Goal: Task Accomplishment & Management: Manage account settings

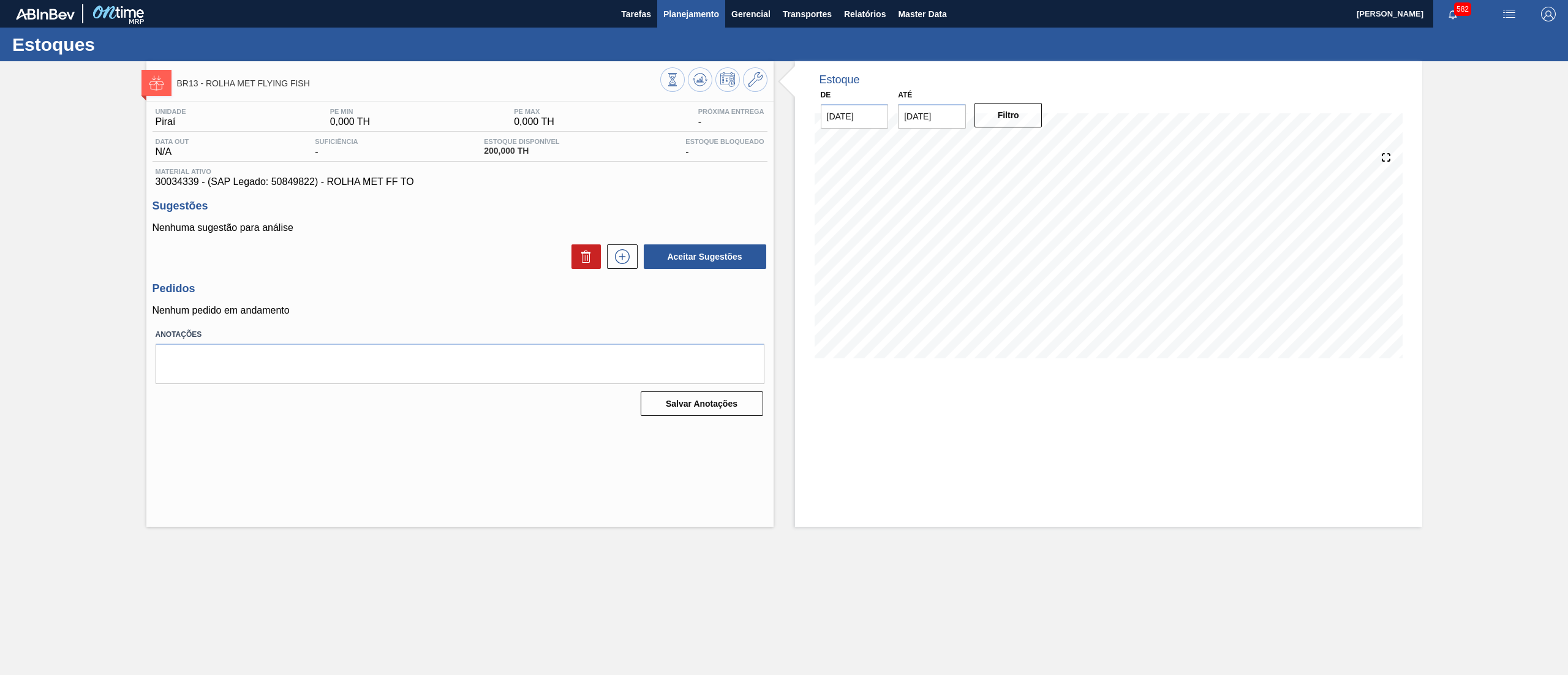
click at [699, 17] on span "Planejamento" at bounding box center [691, 14] width 56 height 14
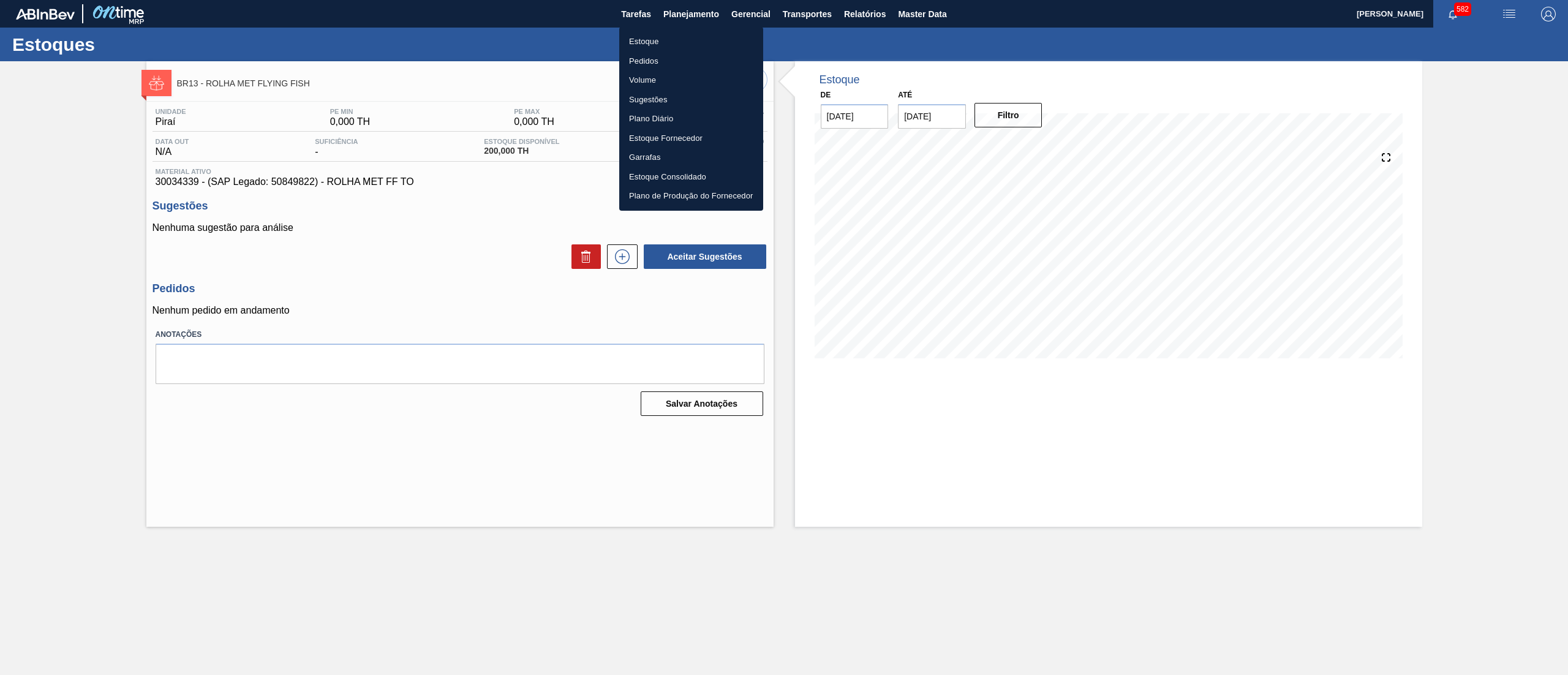
click at [691, 37] on li "Estoque" at bounding box center [691, 42] width 144 height 20
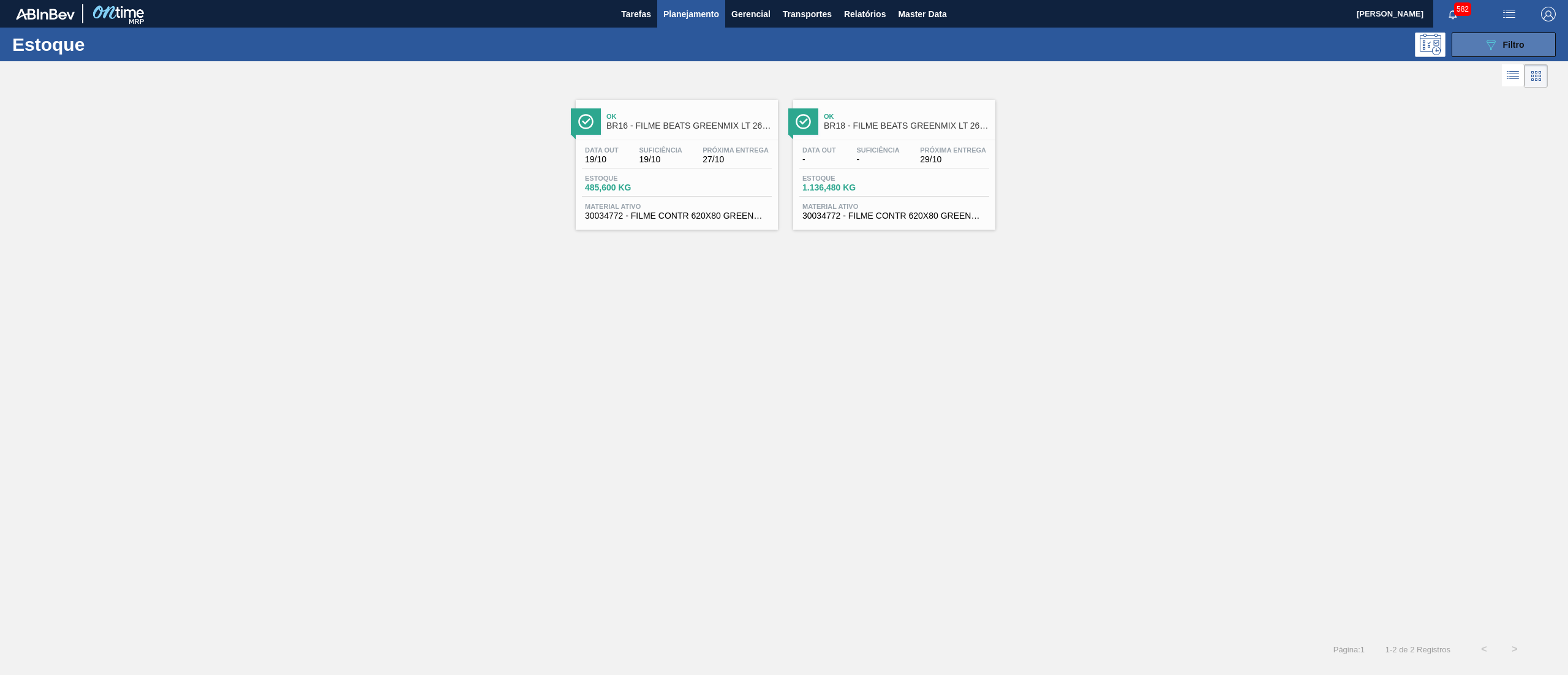
click at [1504, 44] on span "Filtro" at bounding box center [1514, 45] width 21 height 10
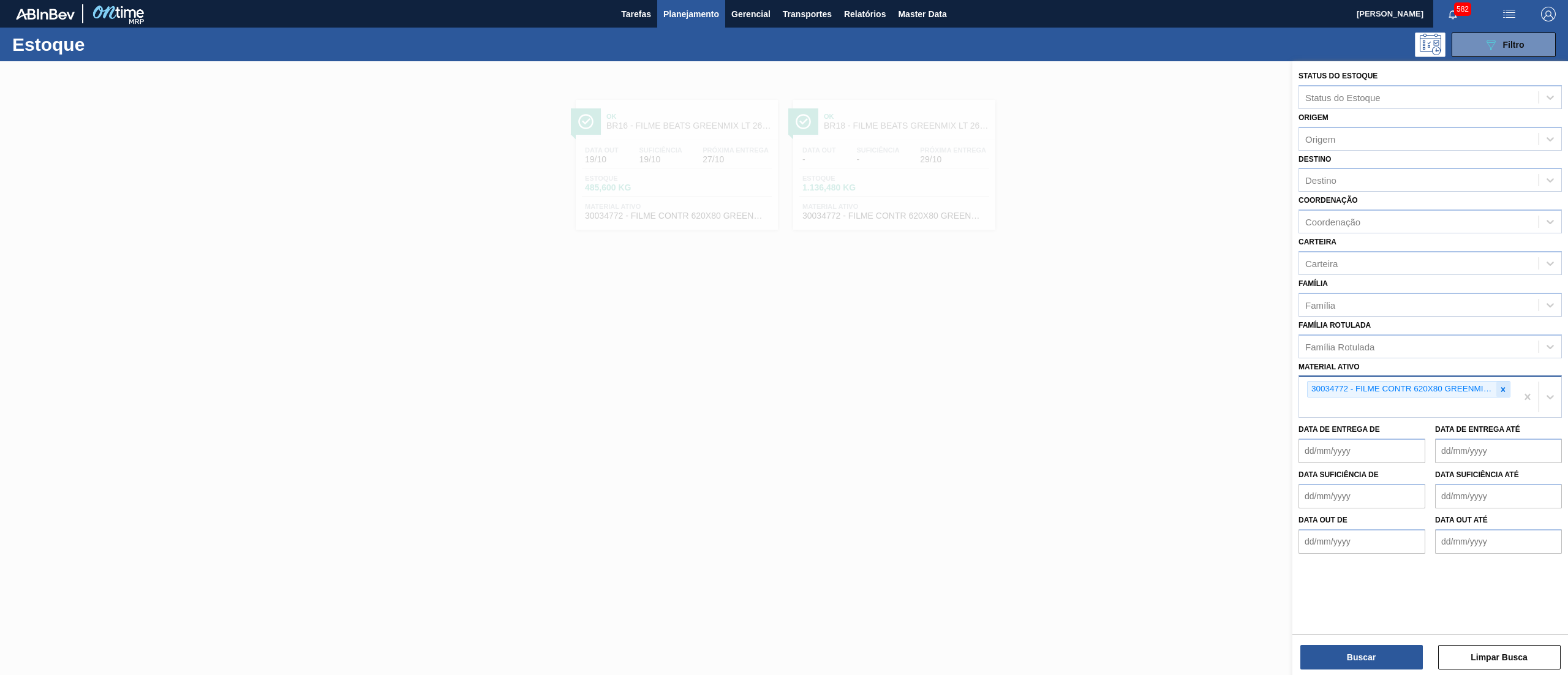
click at [1504, 390] on icon at bounding box center [1504, 389] width 5 height 5
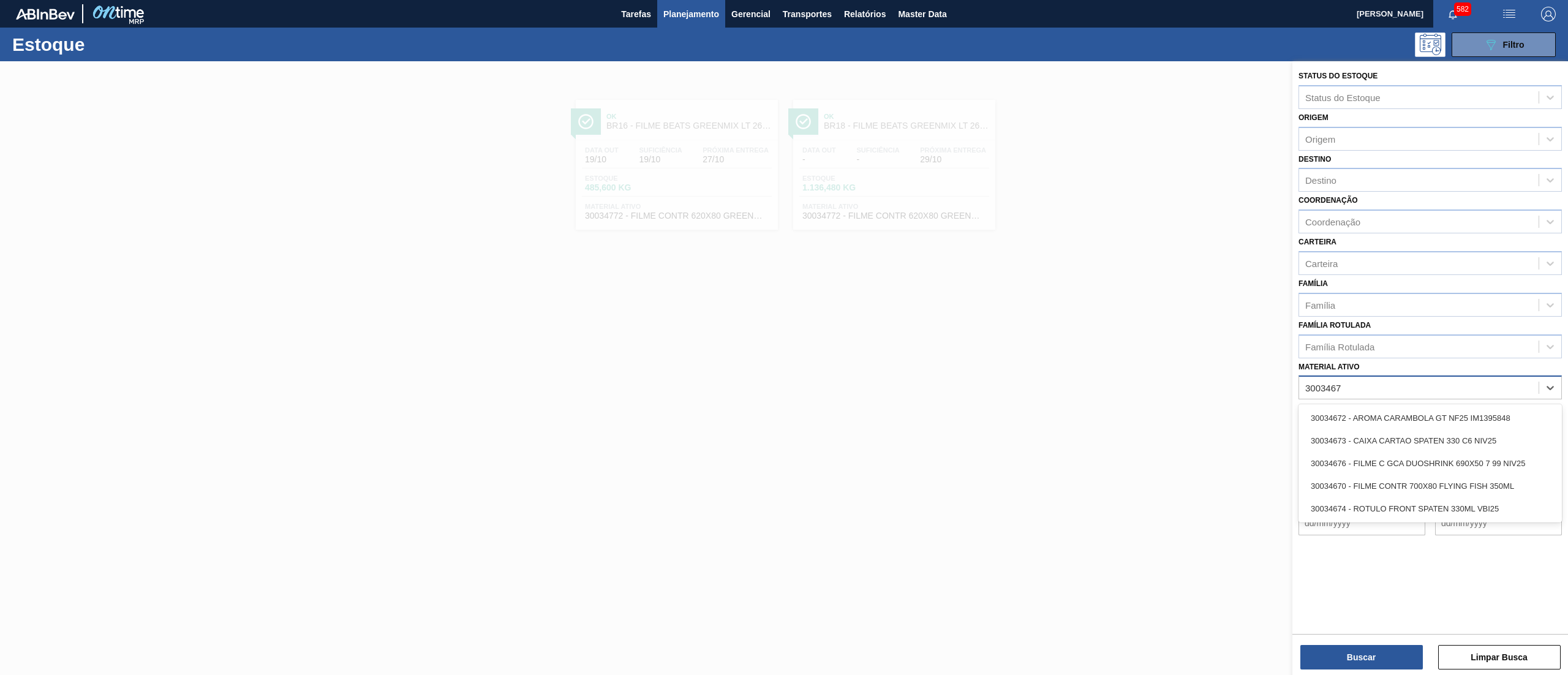
type ativo "30034670"
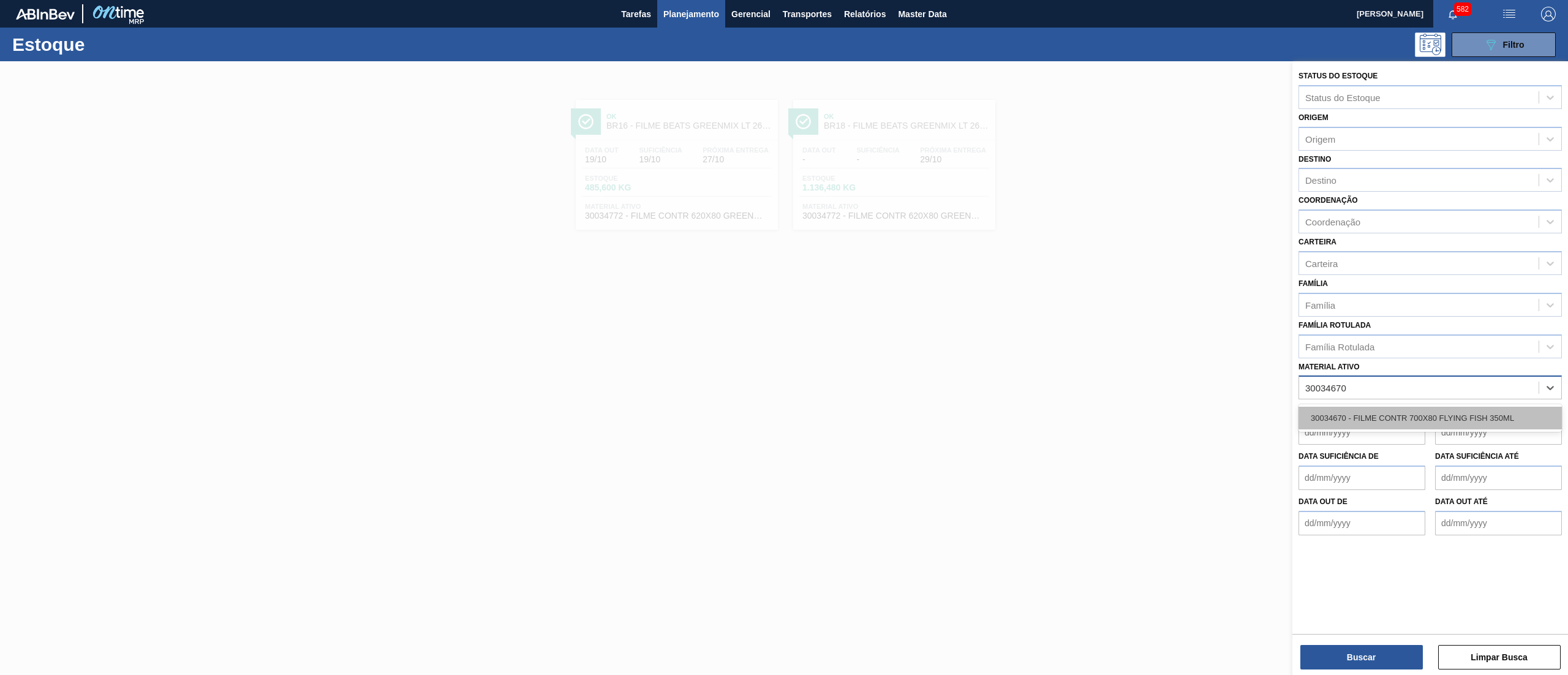
click at [1502, 414] on div "30034670 - FILME CONTR 700X80 FLYING FISH 350ML" at bounding box center [1430, 418] width 263 height 23
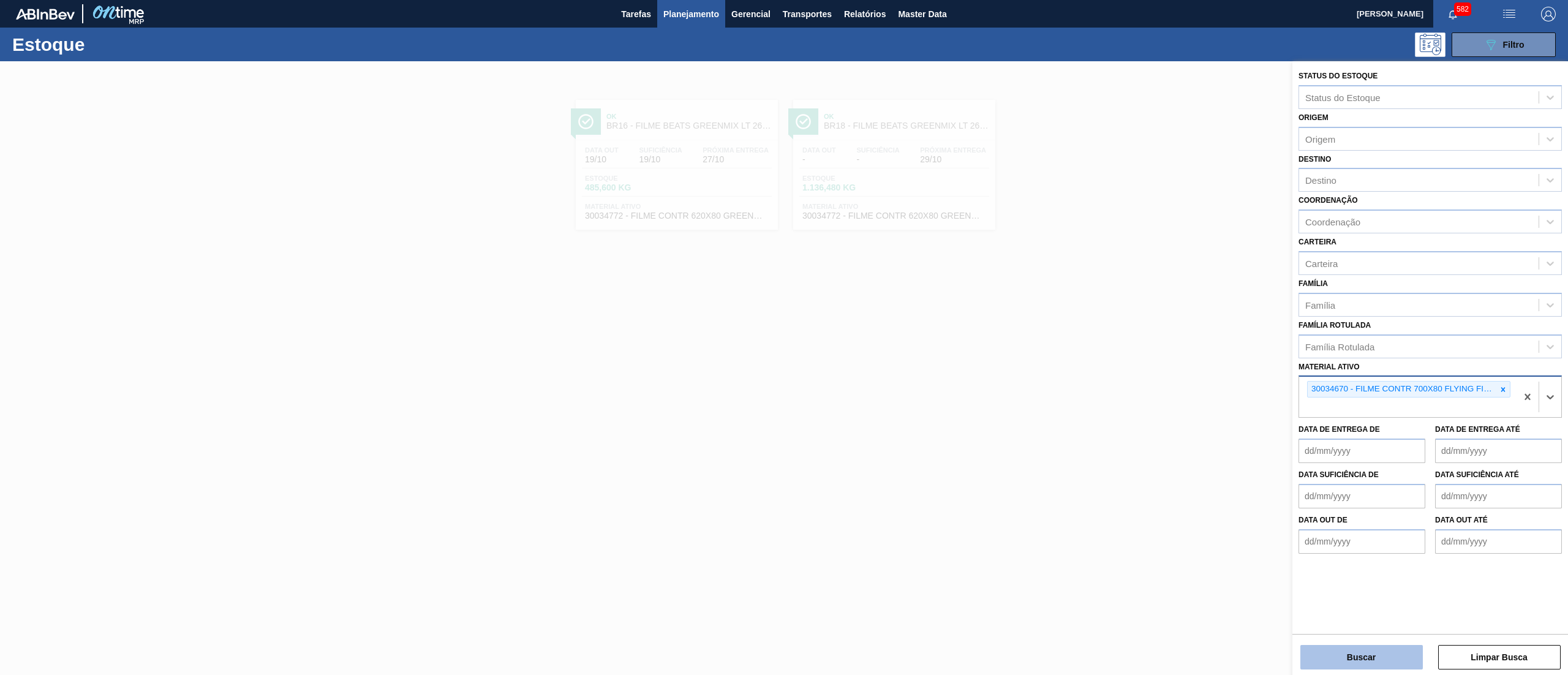
click at [1379, 649] on button "Buscar" at bounding box center [1362, 657] width 123 height 24
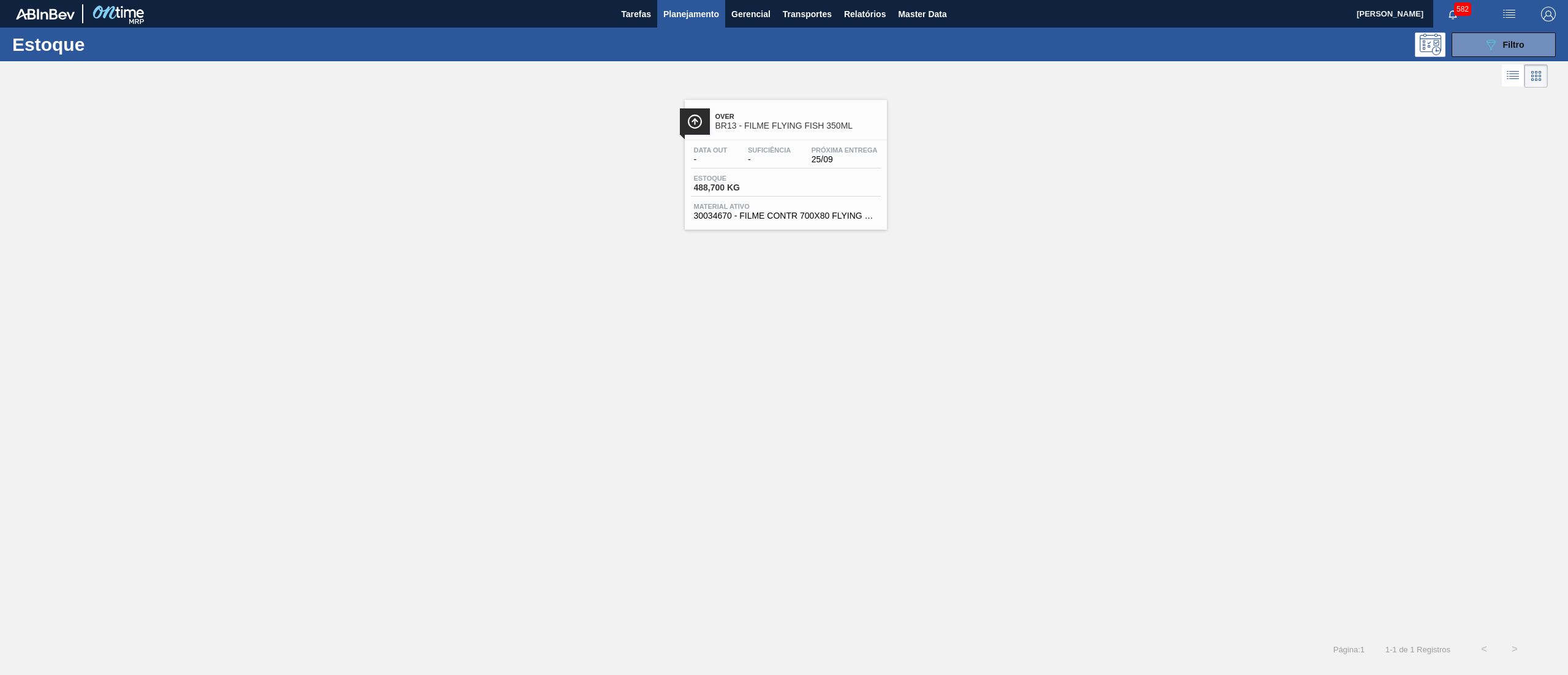
click at [773, 198] on div "Data out - Suficiência - Próxima Entrega 25/09 Estoque 488,700 KG Material ativ…" at bounding box center [786, 182] width 202 height 83
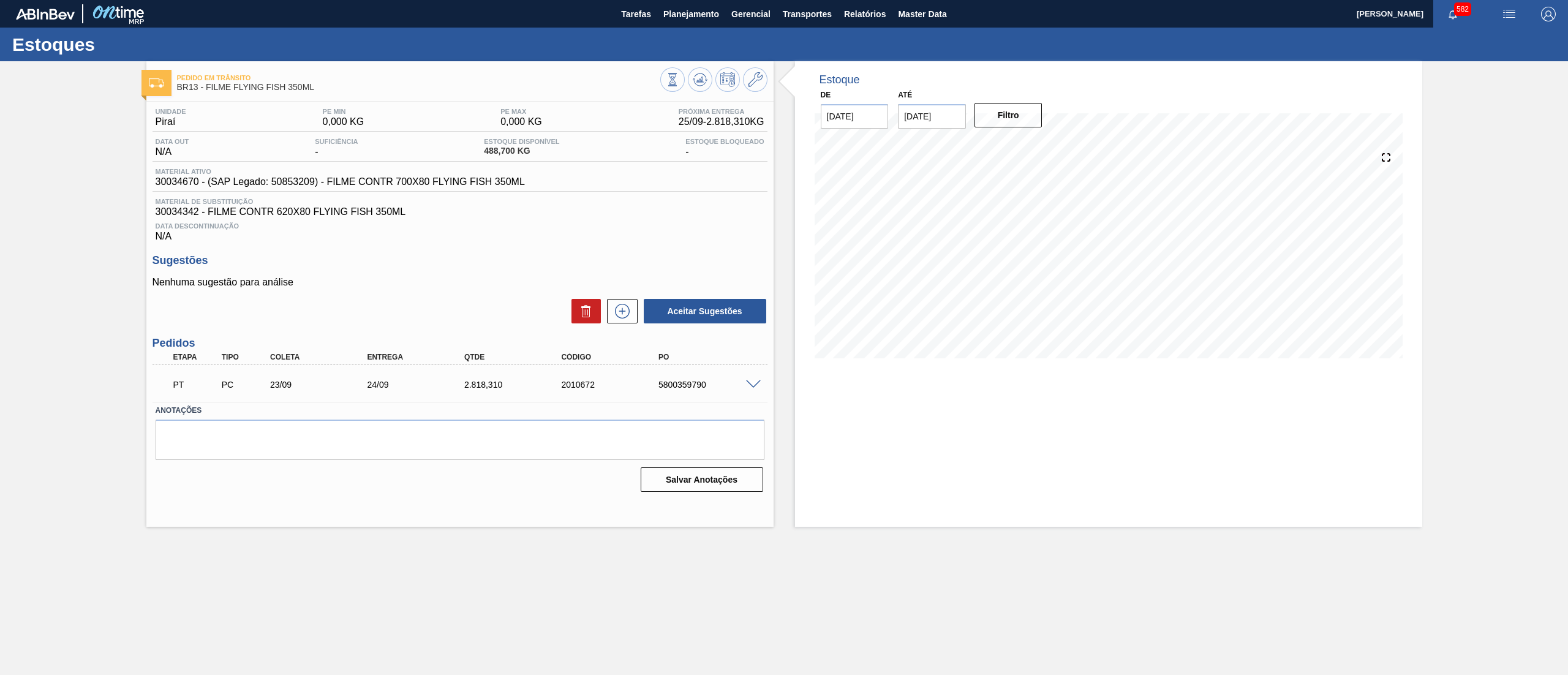
click at [750, 381] on span at bounding box center [753, 384] width 14 height 9
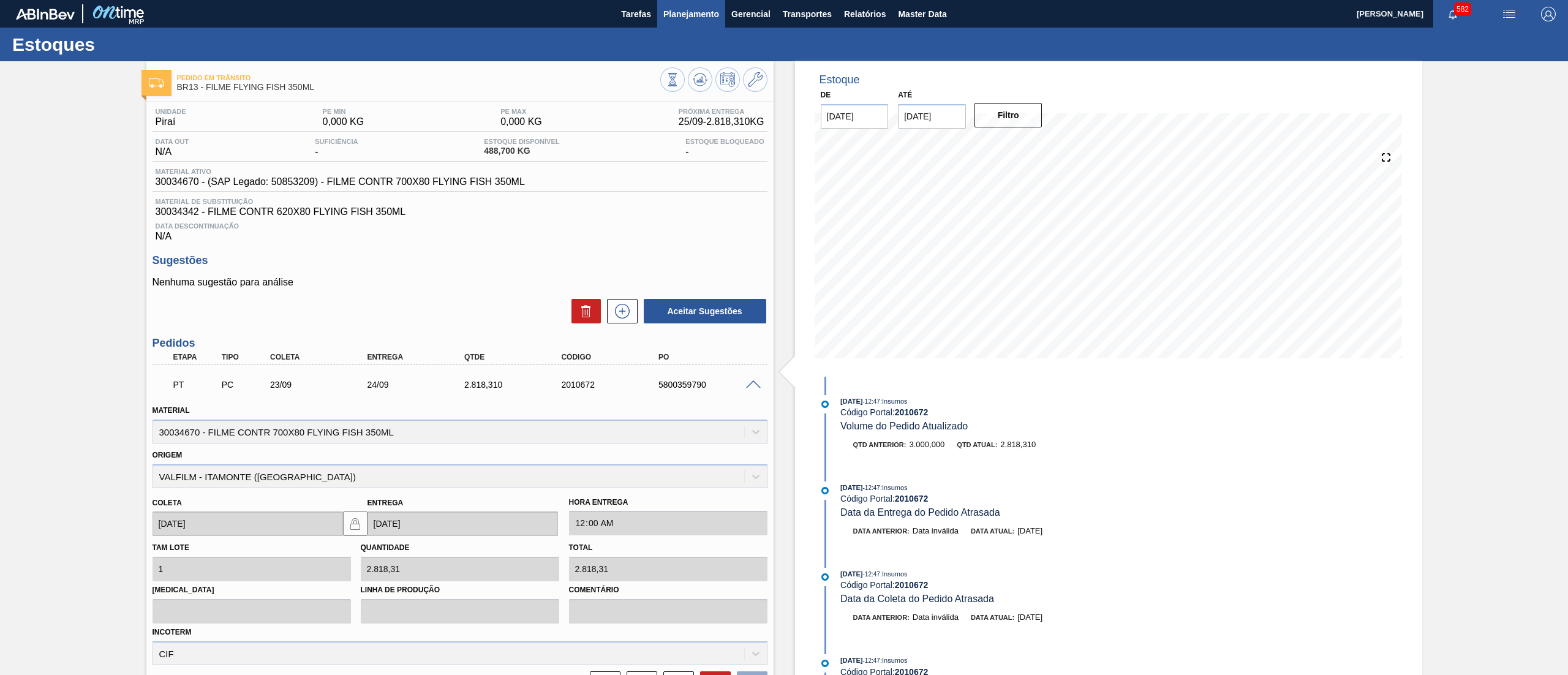
click at [684, 8] on span "Planejamento" at bounding box center [691, 14] width 56 height 14
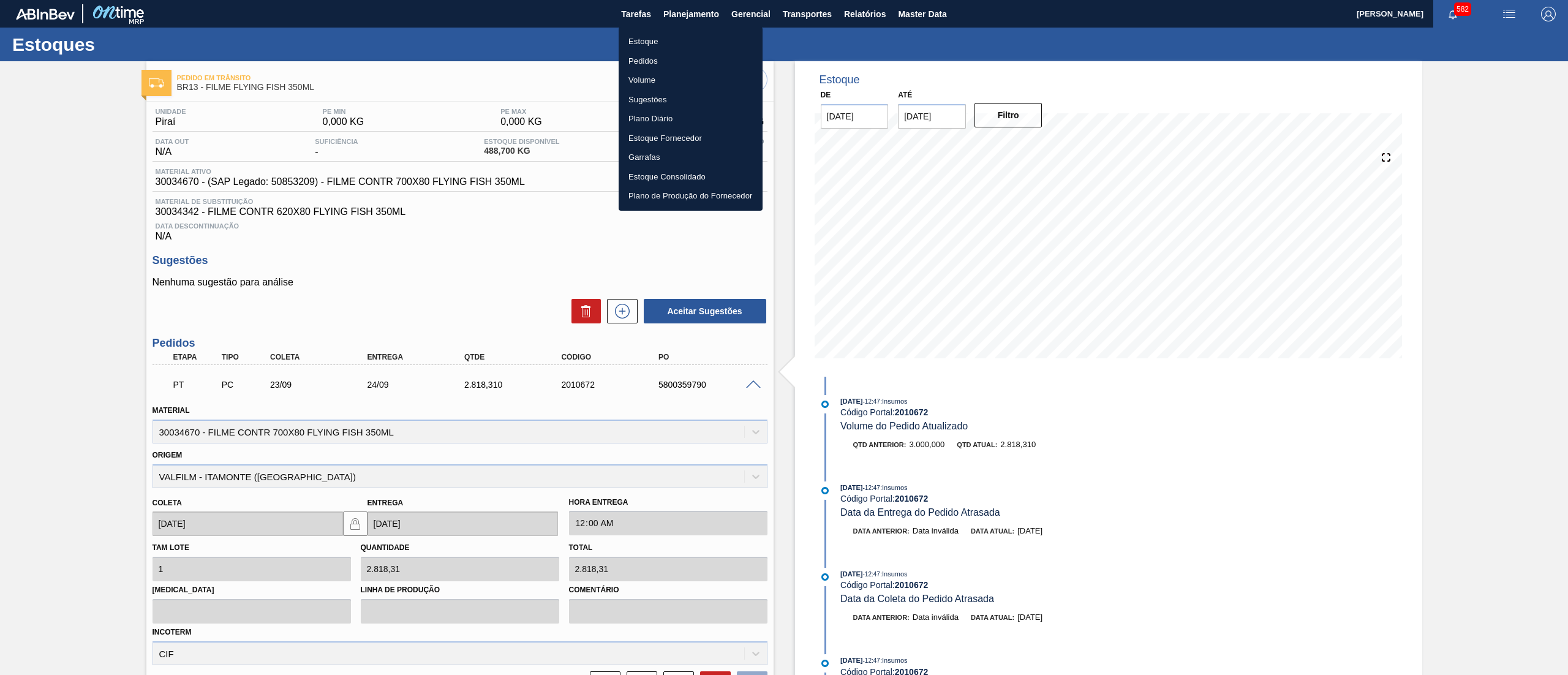
click at [684, 38] on li "Estoque" at bounding box center [690, 42] width 144 height 20
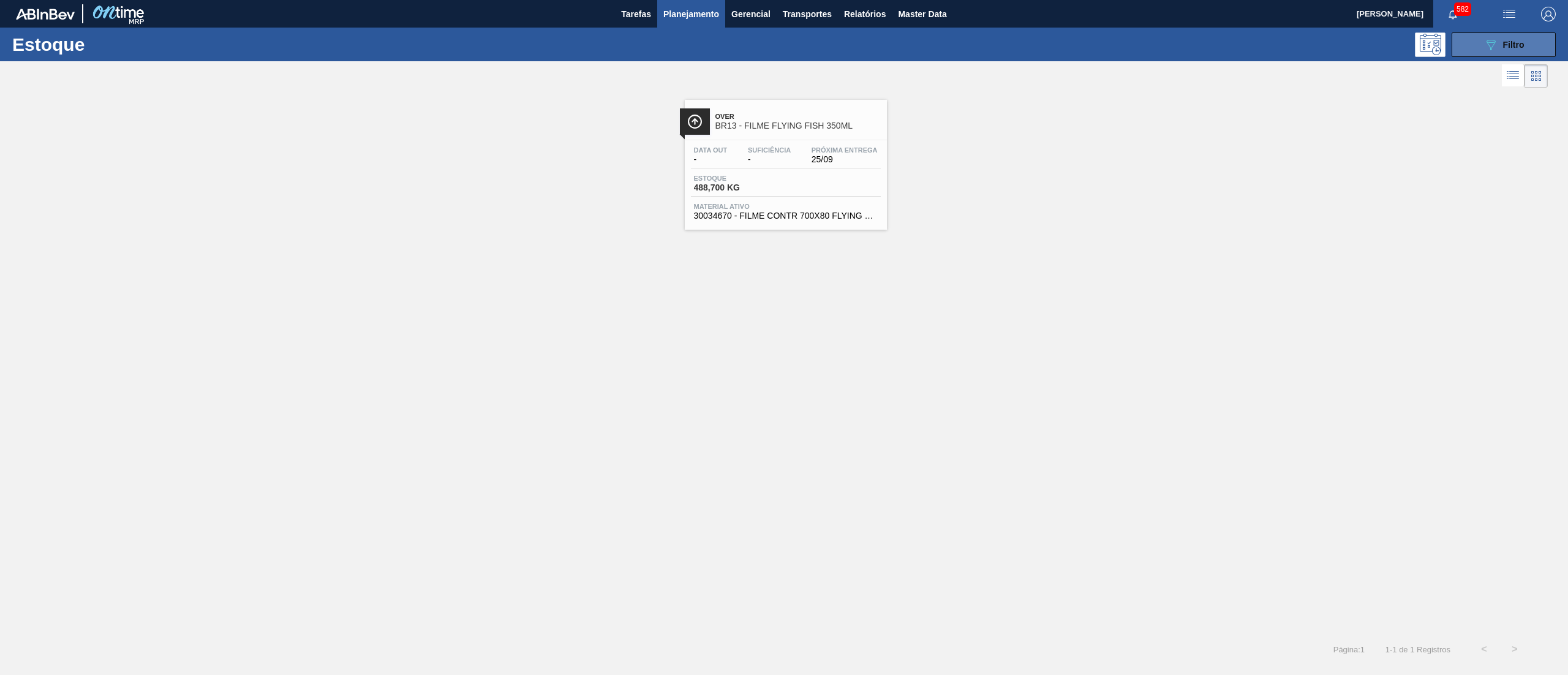
click at [1462, 44] on button "089F7B8B-B2A5-4AFE-B5C0-19BA573D28AC Filtro" at bounding box center [1504, 45] width 104 height 24
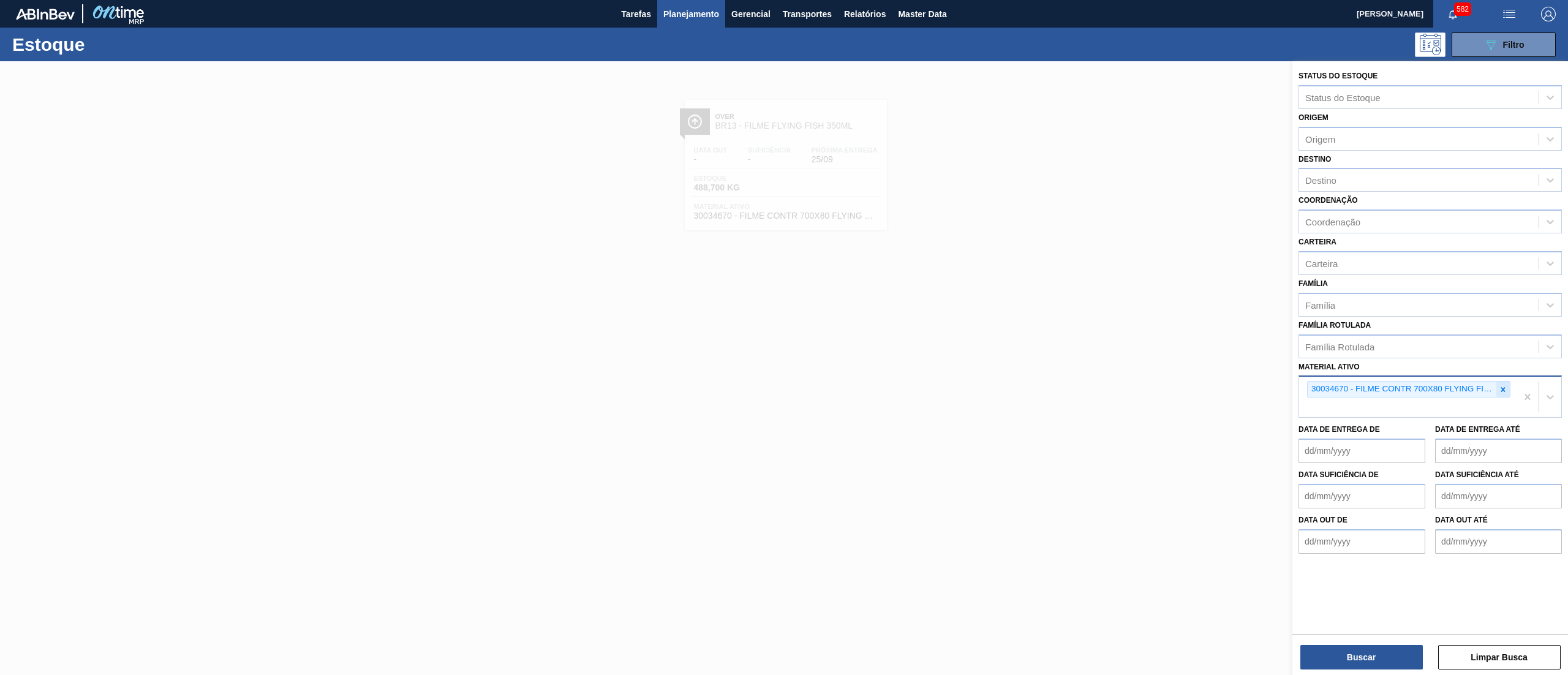
click at [1506, 387] on icon at bounding box center [1503, 389] width 8 height 8
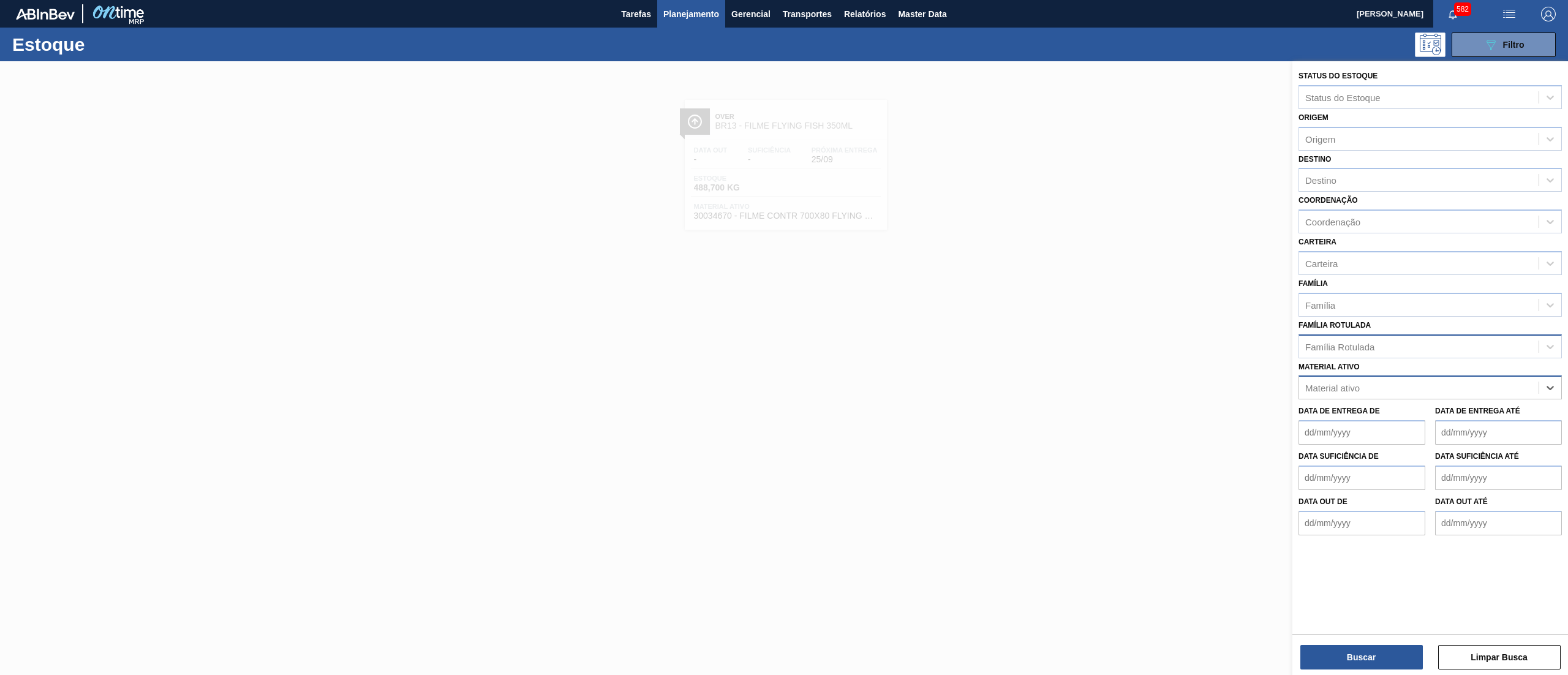
click at [1407, 349] on div "Família Rotulada" at bounding box center [1419, 346] width 239 height 17
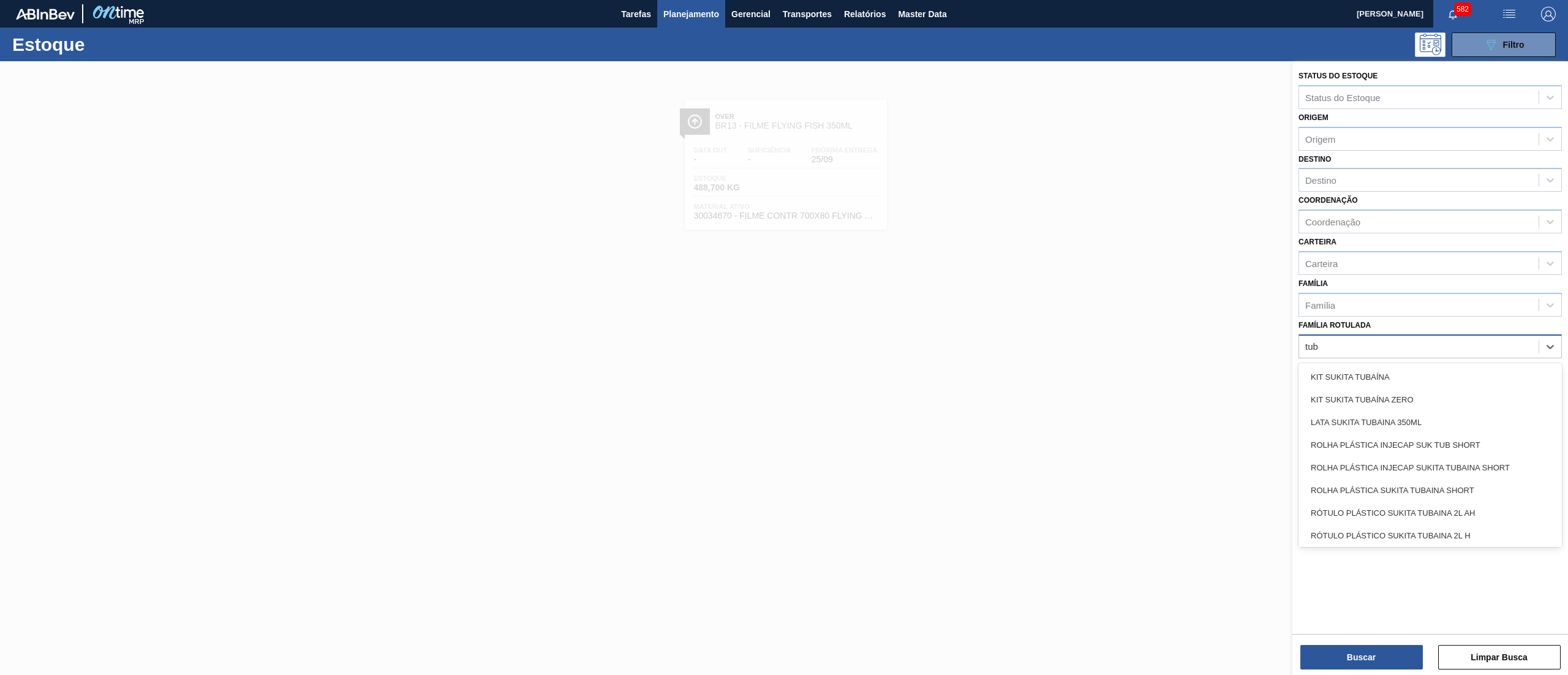
type Rotulada "tuba"
click at [1470, 487] on div "RÓTULO PLÁSTICO SUKITA TUBAINA 2L AH" at bounding box center [1430, 490] width 263 height 23
type Rotulada "tubai"
click at [1470, 487] on div "RÓTULO PLÁSTICO SUKITA TUBAINA 2L AH" at bounding box center [1430, 485] width 263 height 23
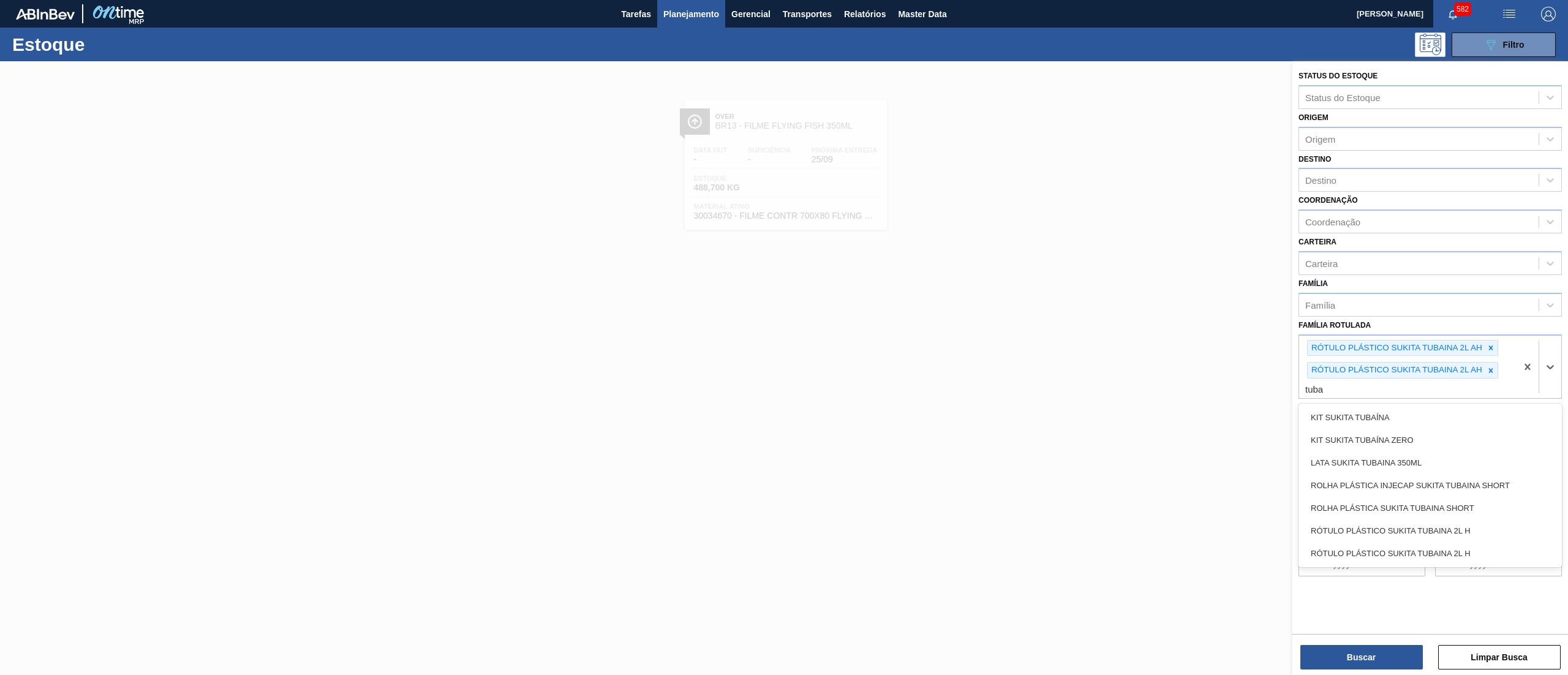
type Rotulada "tubai"
click at [1470, 487] on div "RÓTULO PLÁSTICO SUKITA TUBAINA 2L H" at bounding box center [1430, 485] width 263 height 23
type Rotulada "tubai"
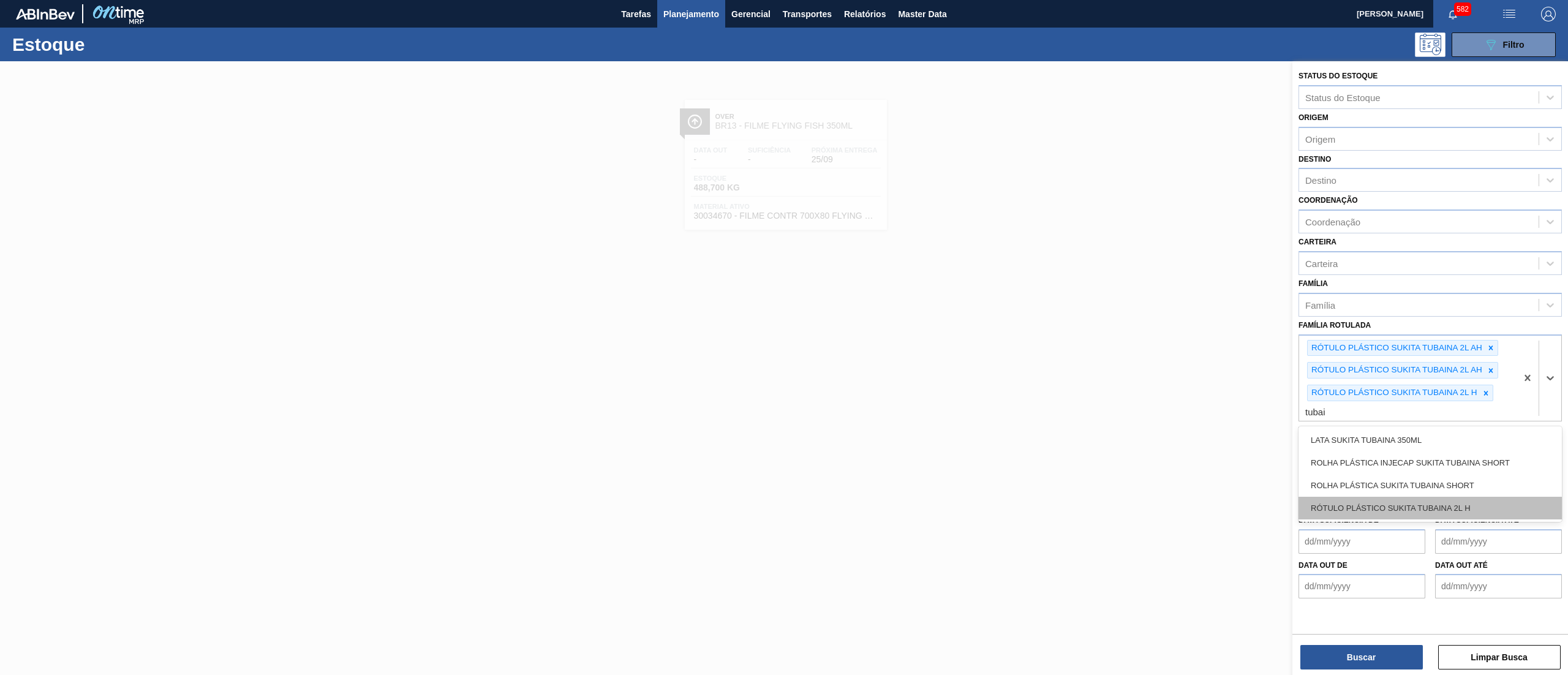
click at [1473, 496] on div "RÓTULO PLÁSTICO SUKITA TUBAINA 2L H" at bounding box center [1430, 508] width 263 height 23
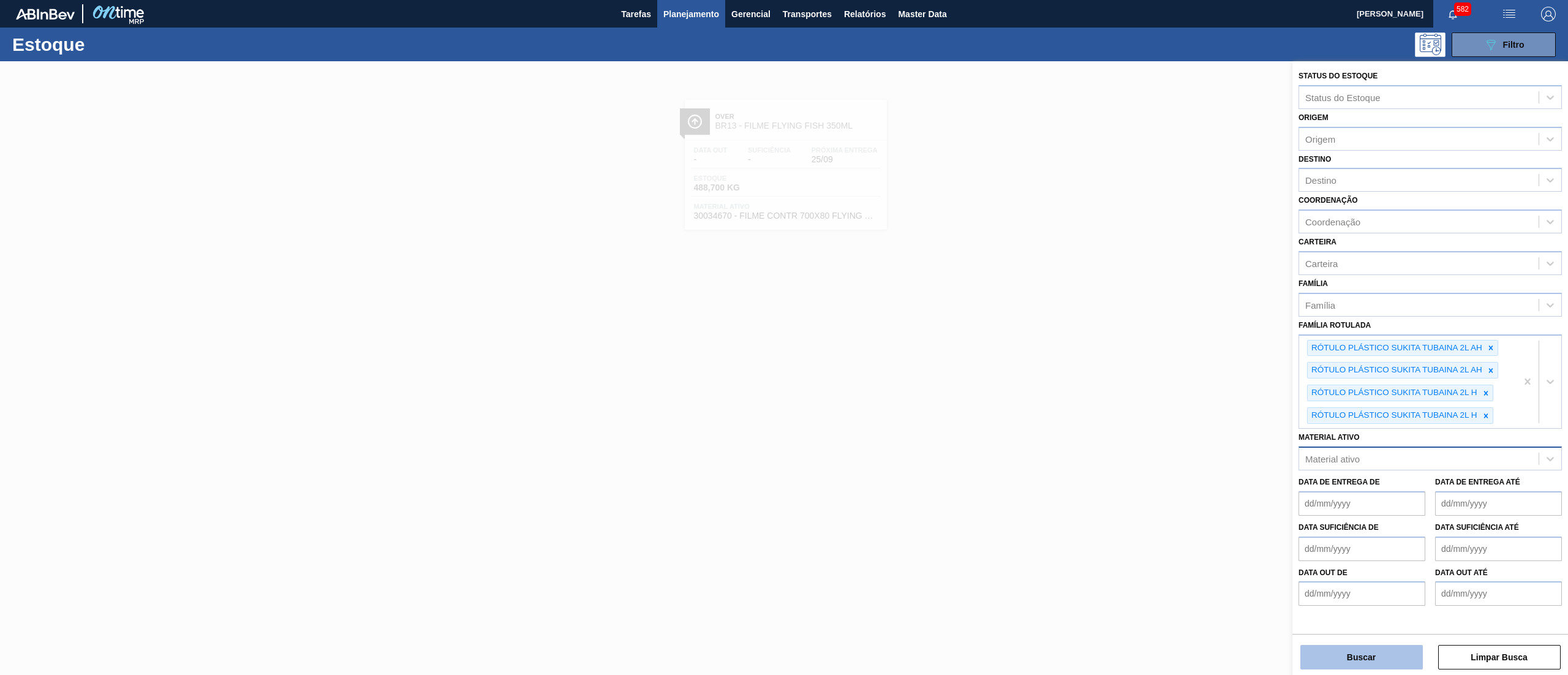
click at [1376, 652] on button "Buscar" at bounding box center [1362, 657] width 123 height 24
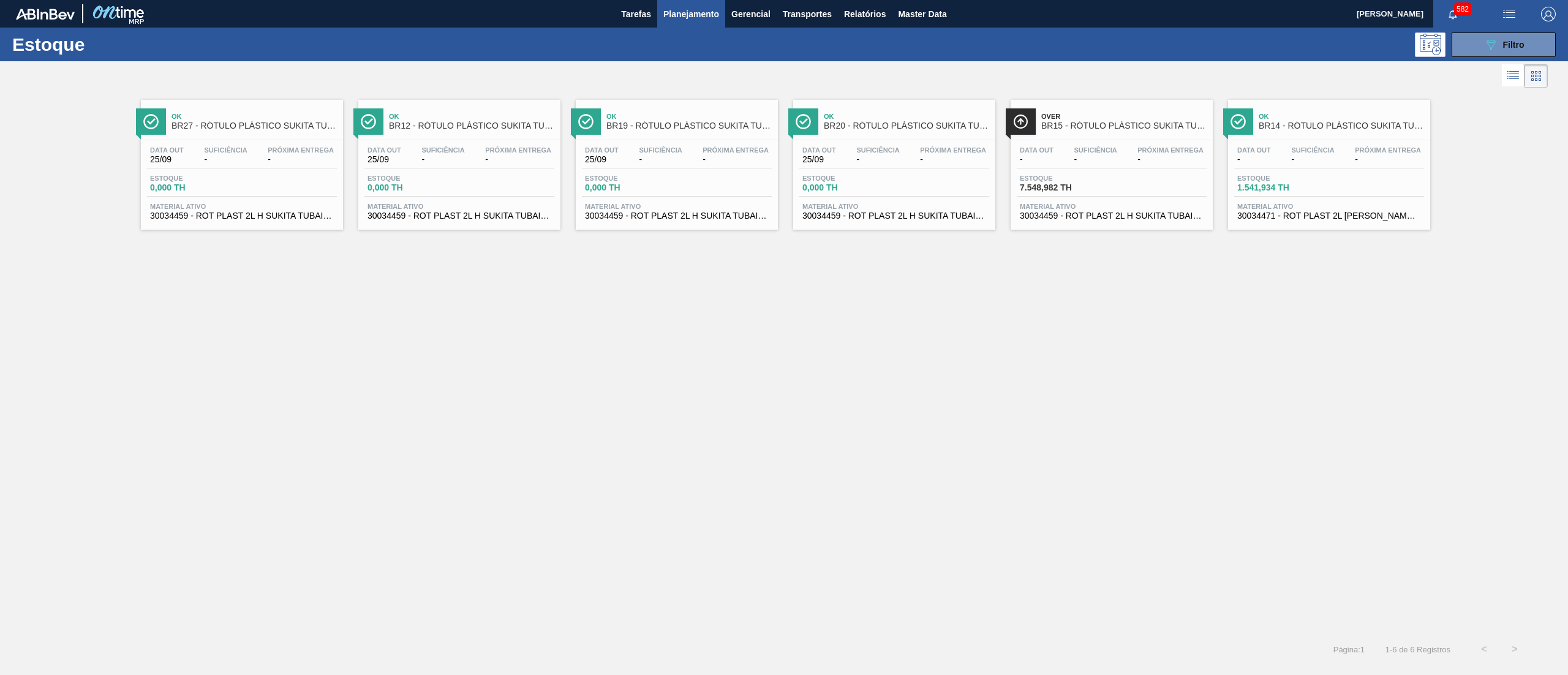
click at [1273, 216] on span "30034471 - ROT PLAST 2L AH SUKITA TUBAINA NIV25" at bounding box center [1330, 216] width 184 height 9
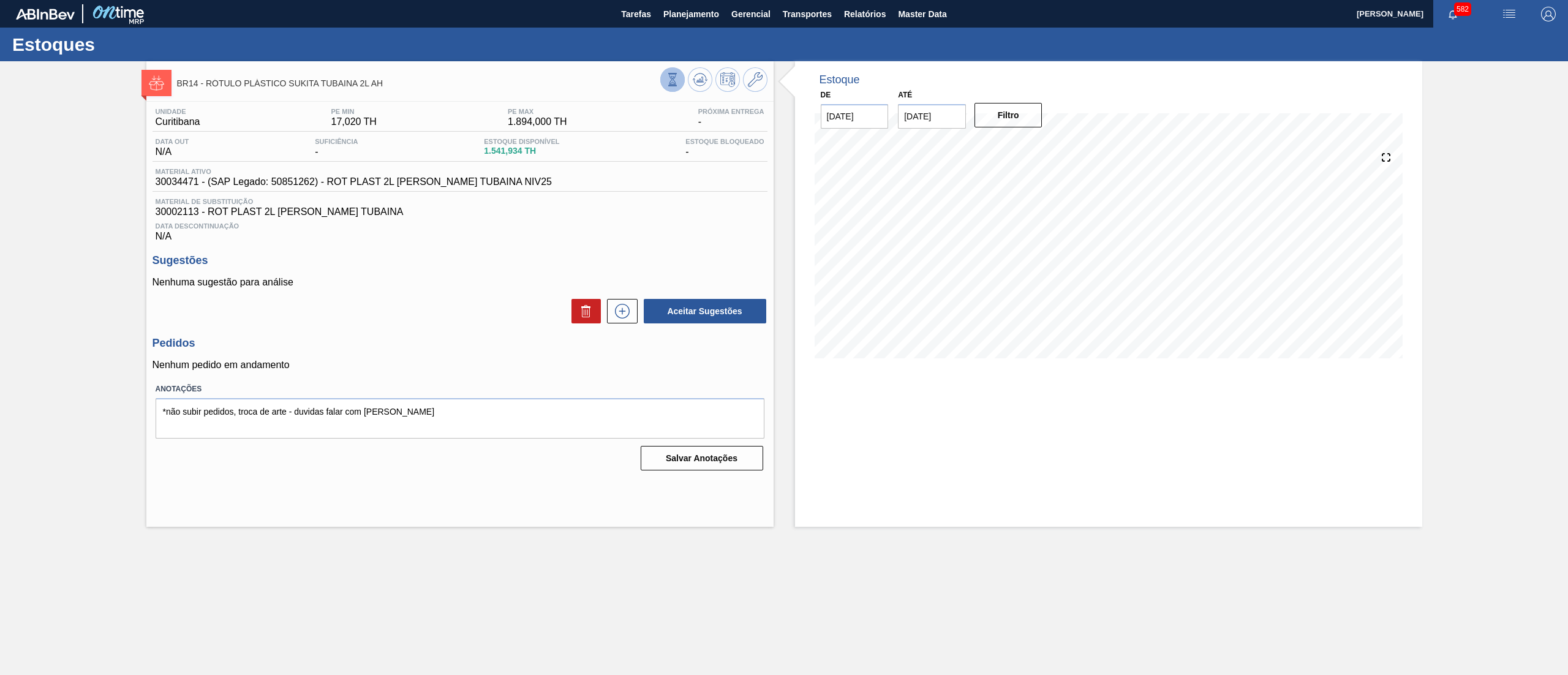
click at [679, 77] on icon at bounding box center [673, 79] width 14 height 14
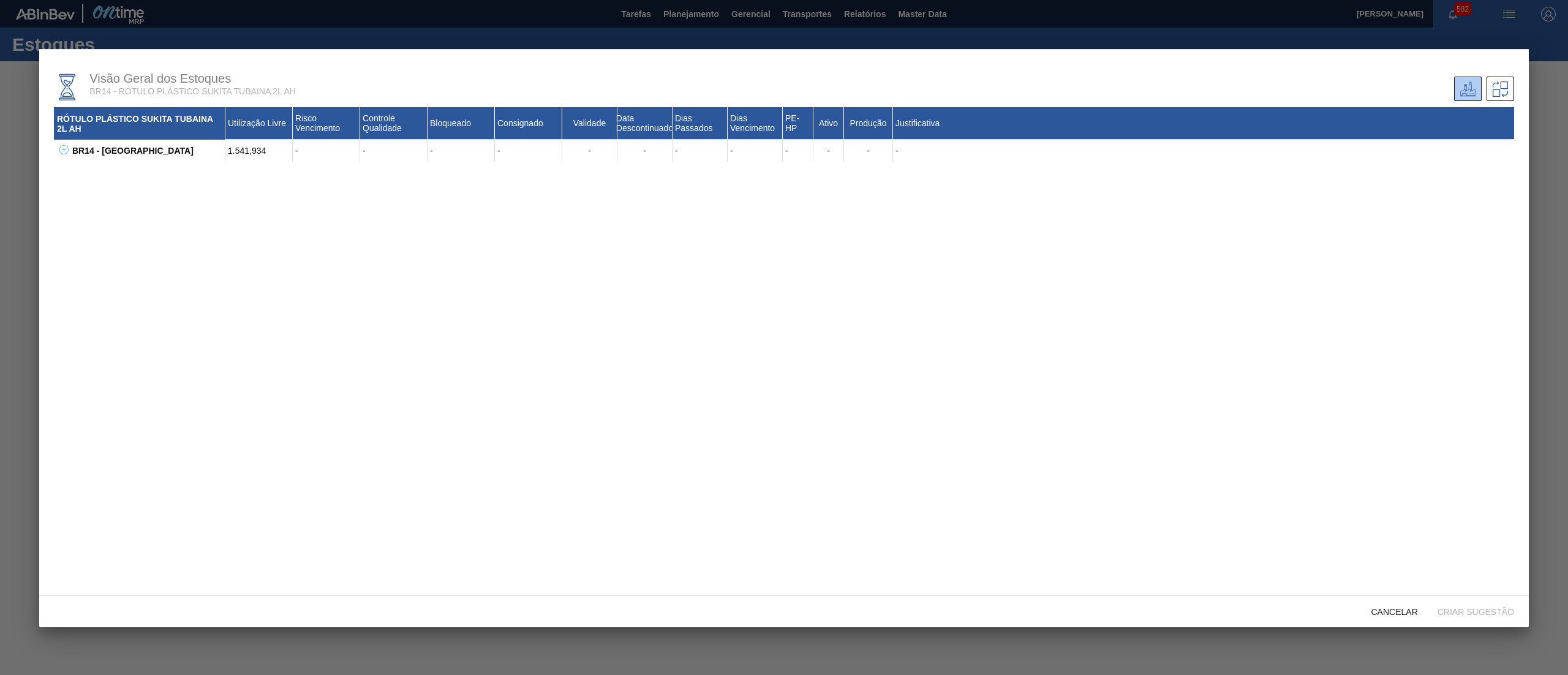
click at [60, 147] on icon at bounding box center [64, 150] width 9 height 9
drag, startPoint x: 127, startPoint y: 210, endPoint x: 79, endPoint y: 212, distance: 48.0
click at [85, 212] on div "30034471 - ROT PLAST 2L AH SUKITA TUBAINA NIV25 1.038,000 - - - - - - - - 75 Si…" at bounding box center [800, 220] width 1430 height 30
copy div "30034471"
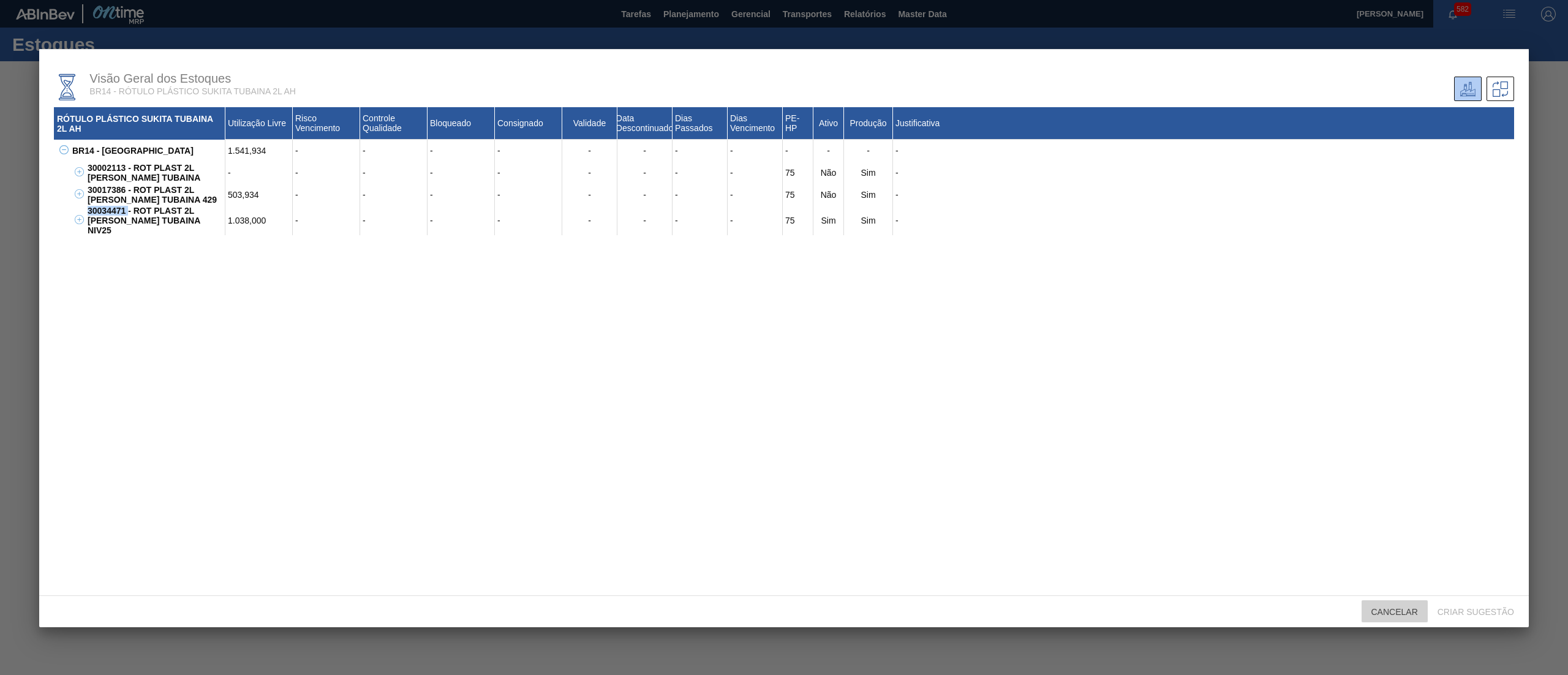
click at [1393, 619] on div "Cancelar" at bounding box center [1395, 611] width 66 height 23
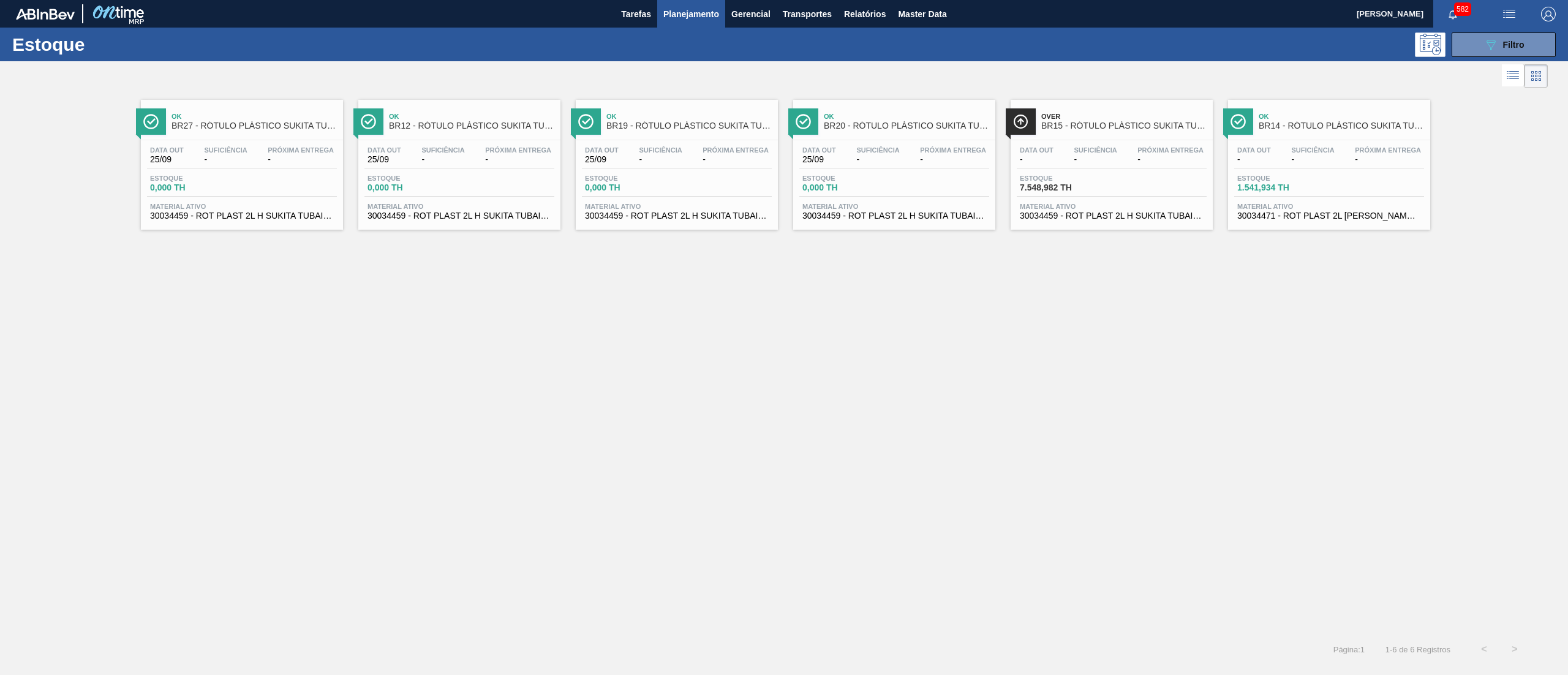
click at [1096, 216] on span "30034459 - ROT PLAST 2L H SUKITA TUBAINA NIV25" at bounding box center [1111, 216] width 184 height 9
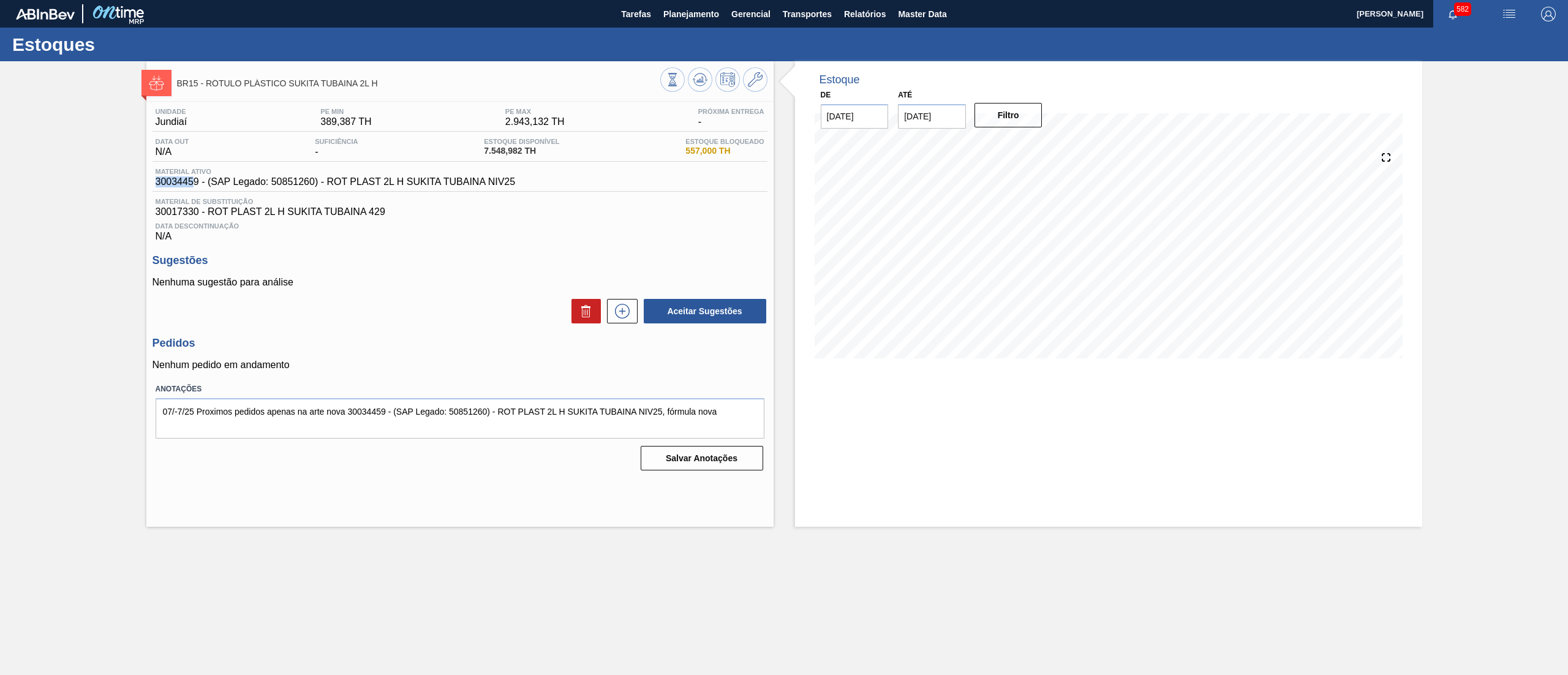
drag, startPoint x: 151, startPoint y: 180, endPoint x: 196, endPoint y: 180, distance: 45.0
click at [196, 180] on div "Unidade Jundiaí PE MIN 389,387 TH PE MAX 2.943,132 TH Próxima Entrega - Data ou…" at bounding box center [460, 288] width 628 height 373
drag, startPoint x: 199, startPoint y: 180, endPoint x: 126, endPoint y: 184, distance: 73.1
click at [126, 184] on div "BR15 - RÓTULO PLÁSTICO SUKITA TUBAINA 2L H Unidade Jundiaí PE MIN 389,387 TH PE…" at bounding box center [784, 294] width 1568 height 465
copy span "30034459"
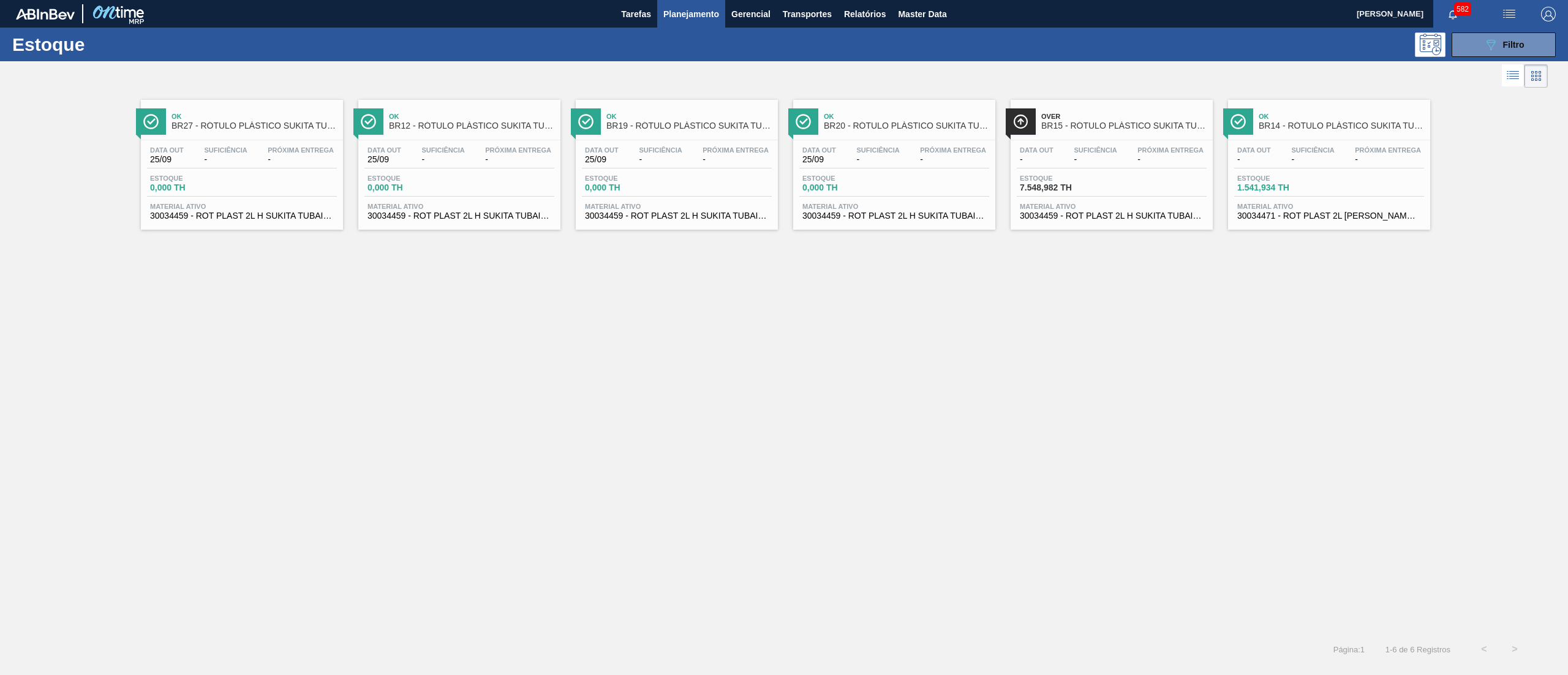
click at [1270, 218] on span "30034471 - ROT PLAST 2L AH SUKITA TUBAINA NIV25" at bounding box center [1330, 216] width 184 height 9
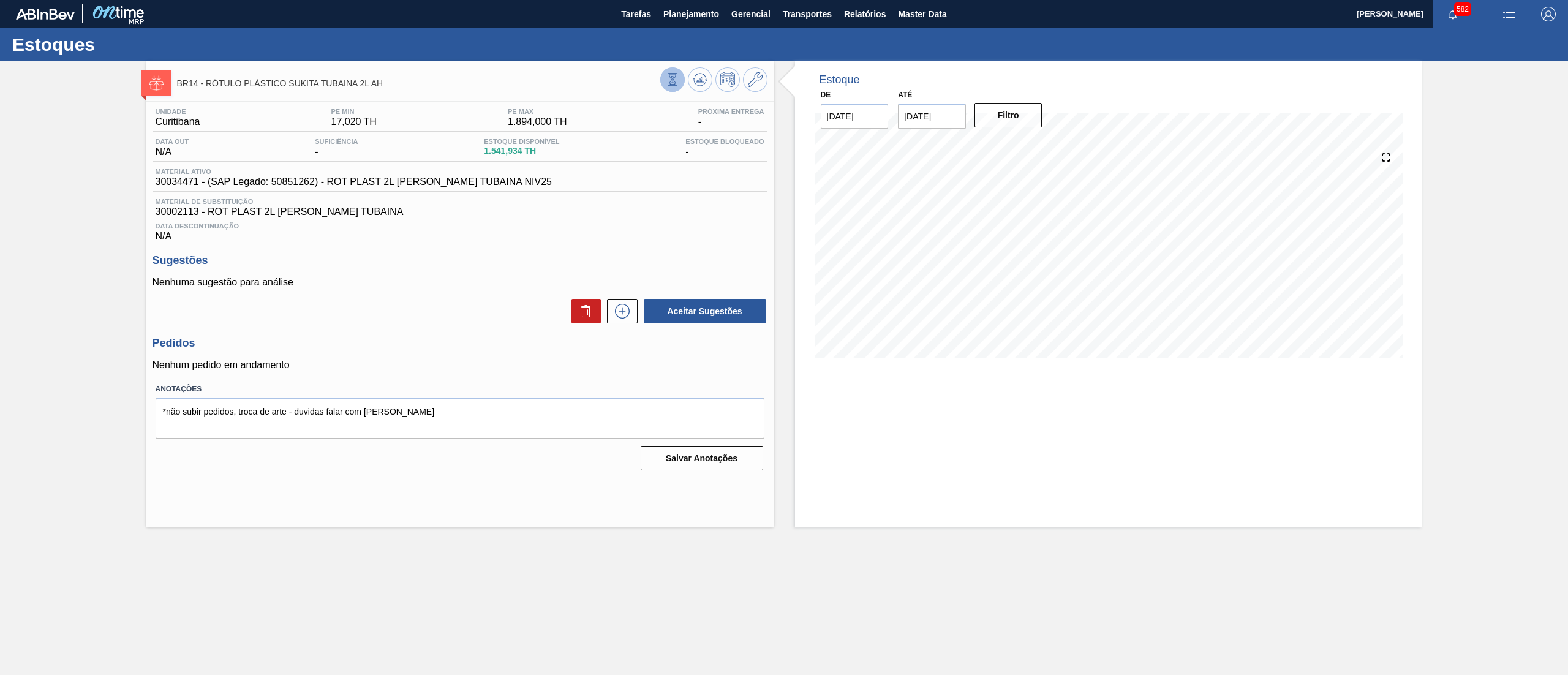
click at [662, 85] on button at bounding box center [672, 79] width 24 height 24
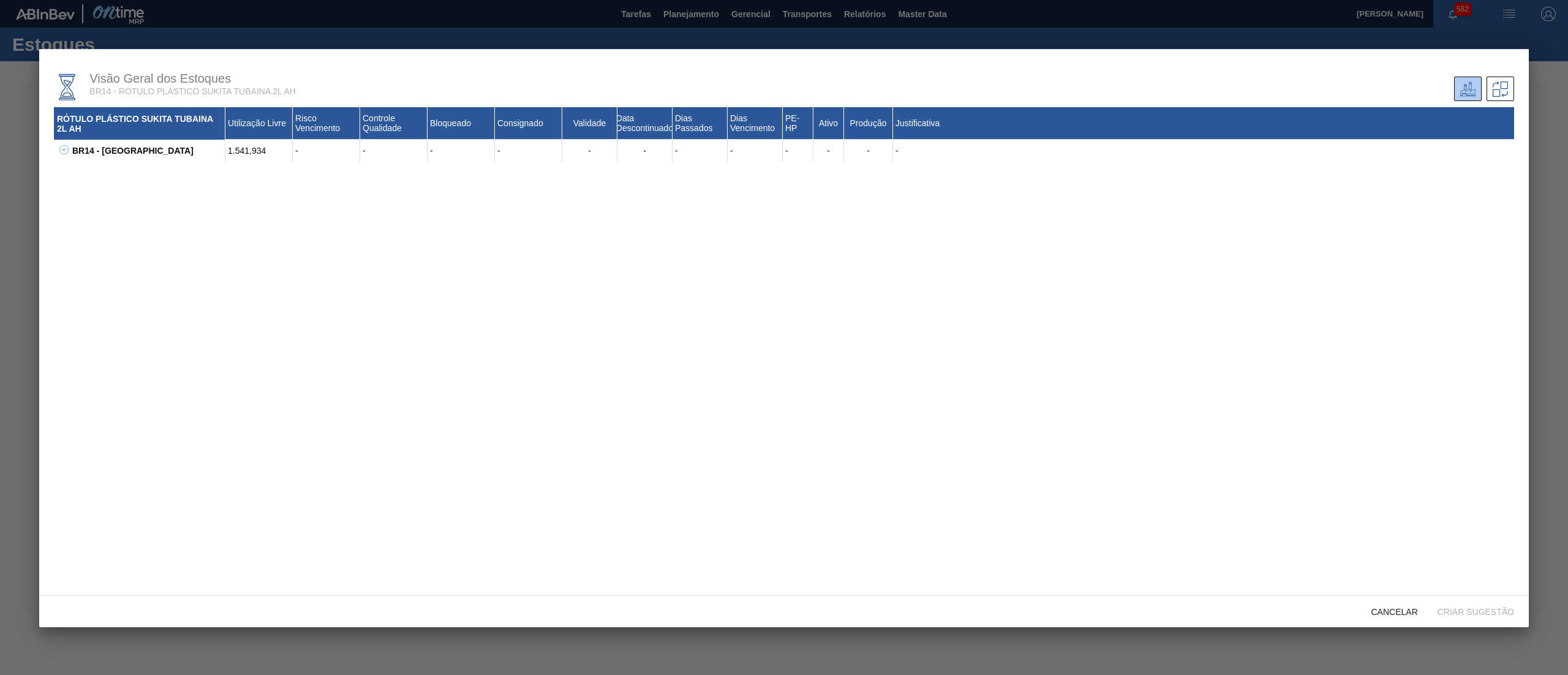
click at [65, 156] on button at bounding box center [62, 151] width 12 height 12
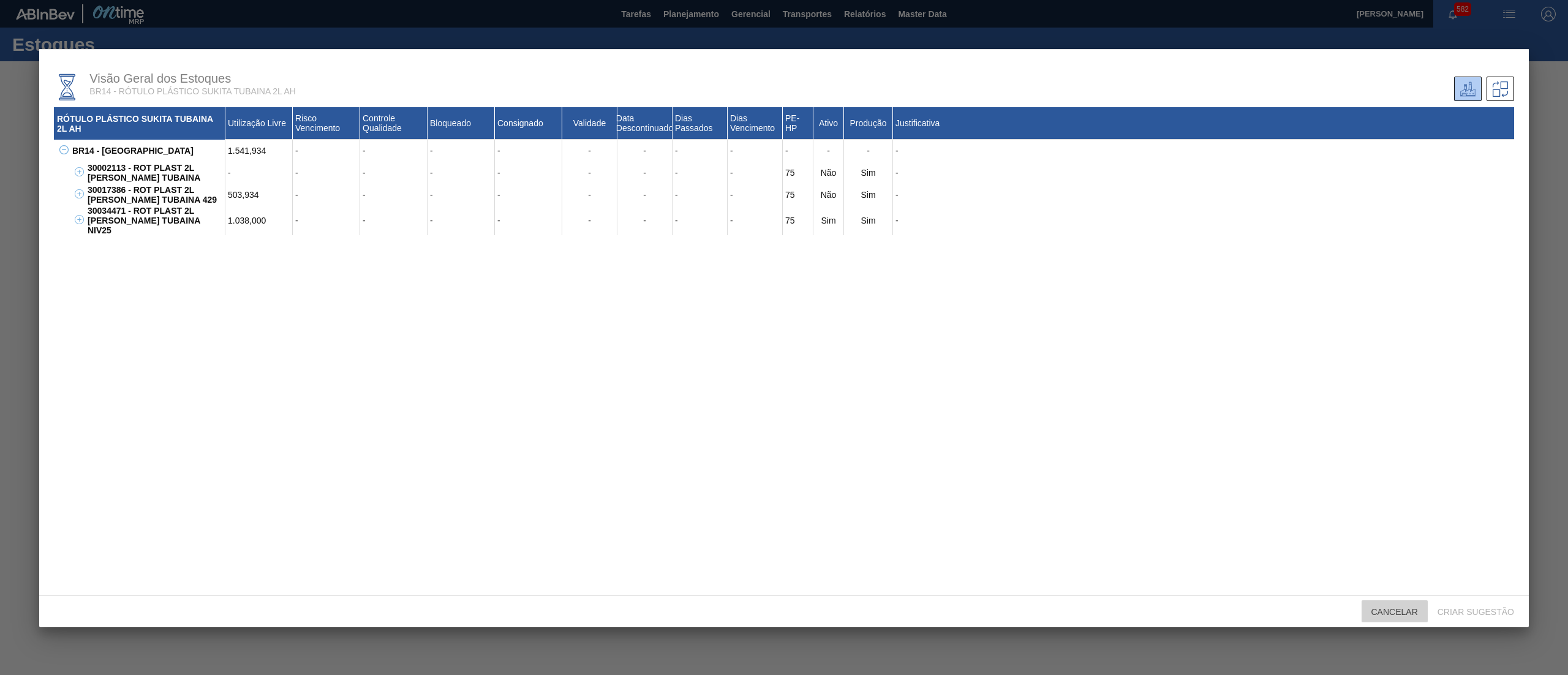
click at [1401, 614] on span "Cancelar" at bounding box center [1395, 611] width 66 height 10
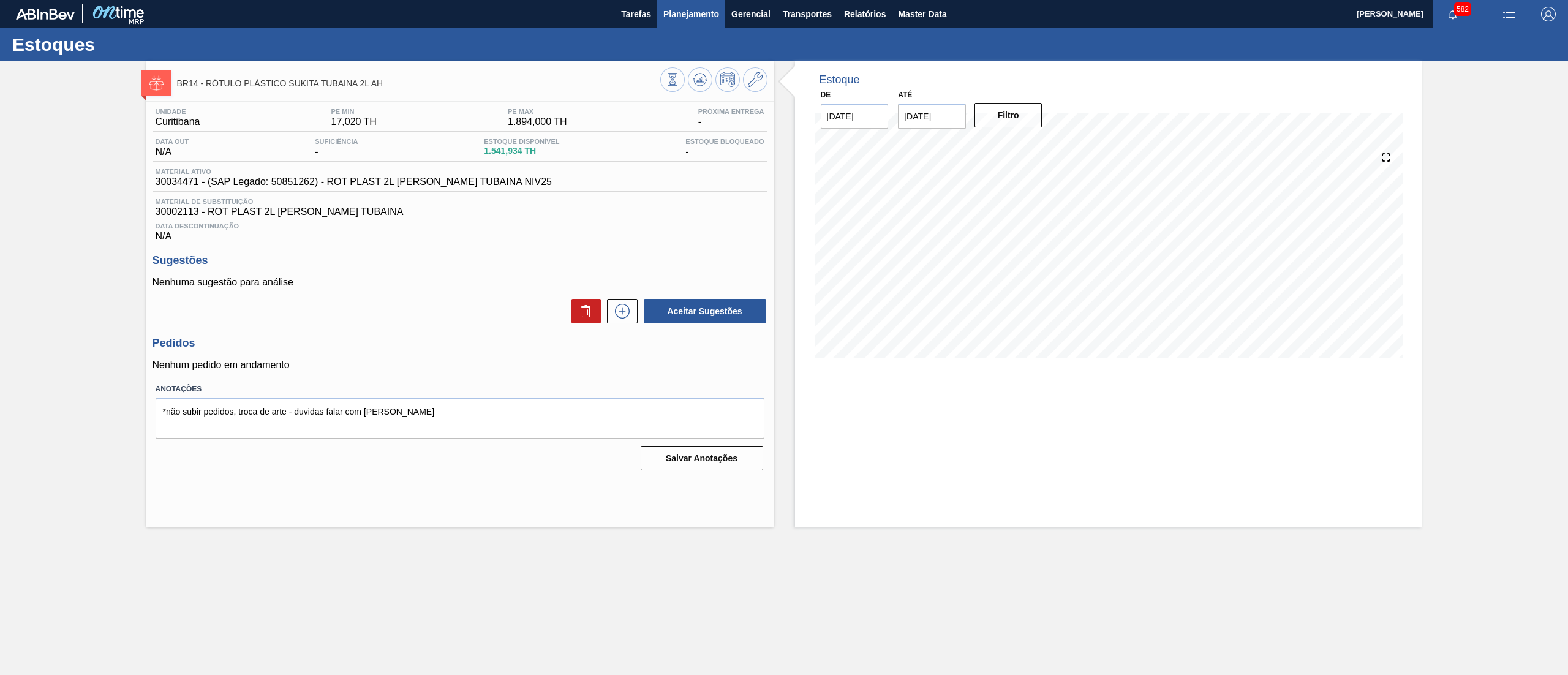
click at [686, 16] on span "Planejamento" at bounding box center [691, 14] width 56 height 14
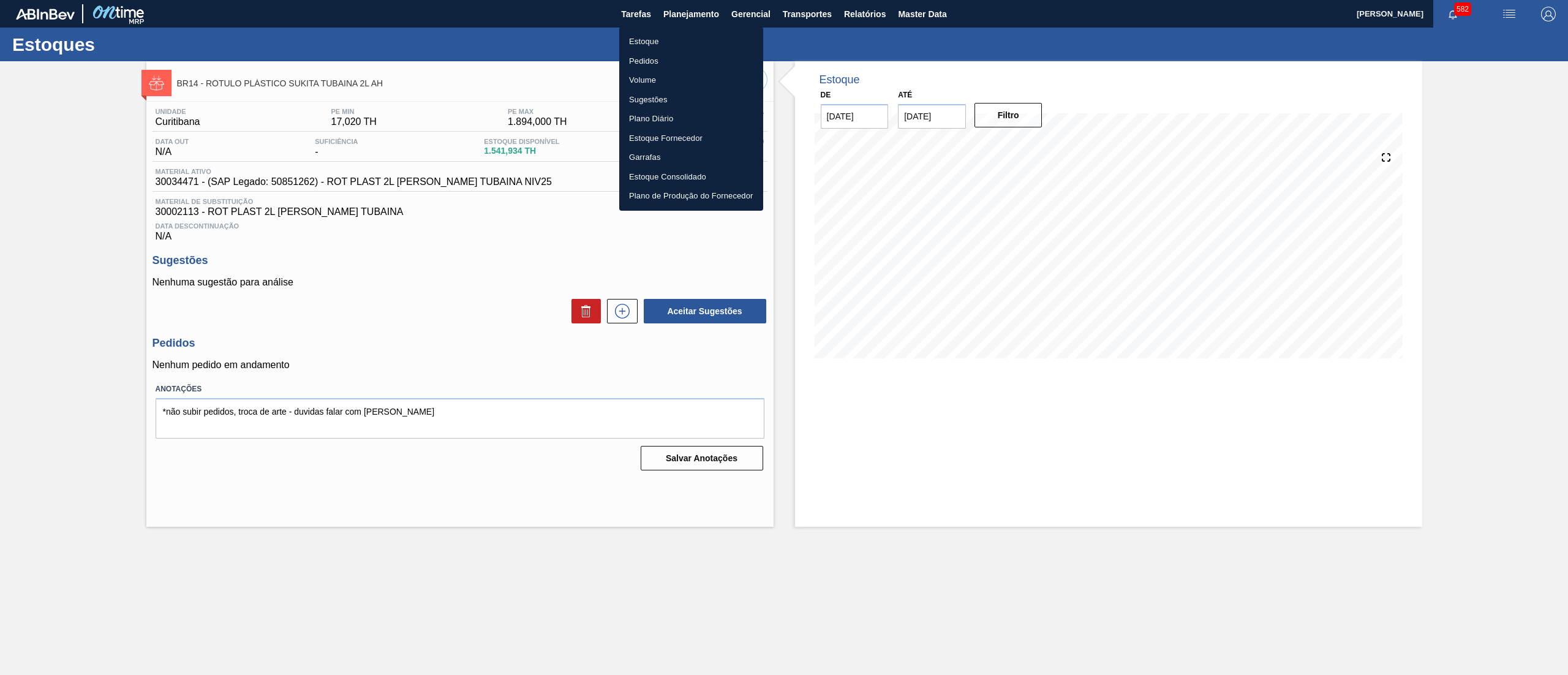
click at [675, 38] on li "Estoque" at bounding box center [691, 42] width 144 height 20
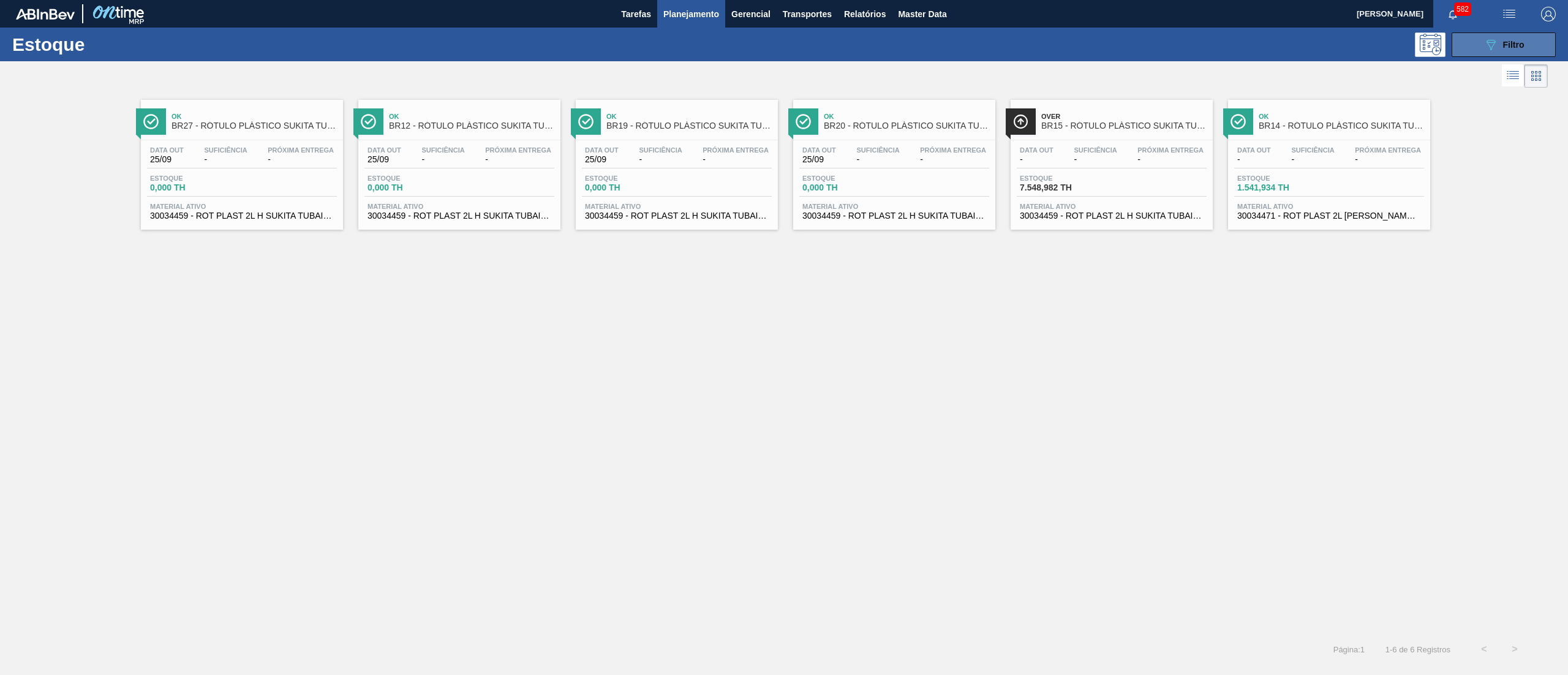
click at [1495, 39] on icon "089F7B8B-B2A5-4AFE-B5C0-19BA573D28AC" at bounding box center [1491, 44] width 14 height 14
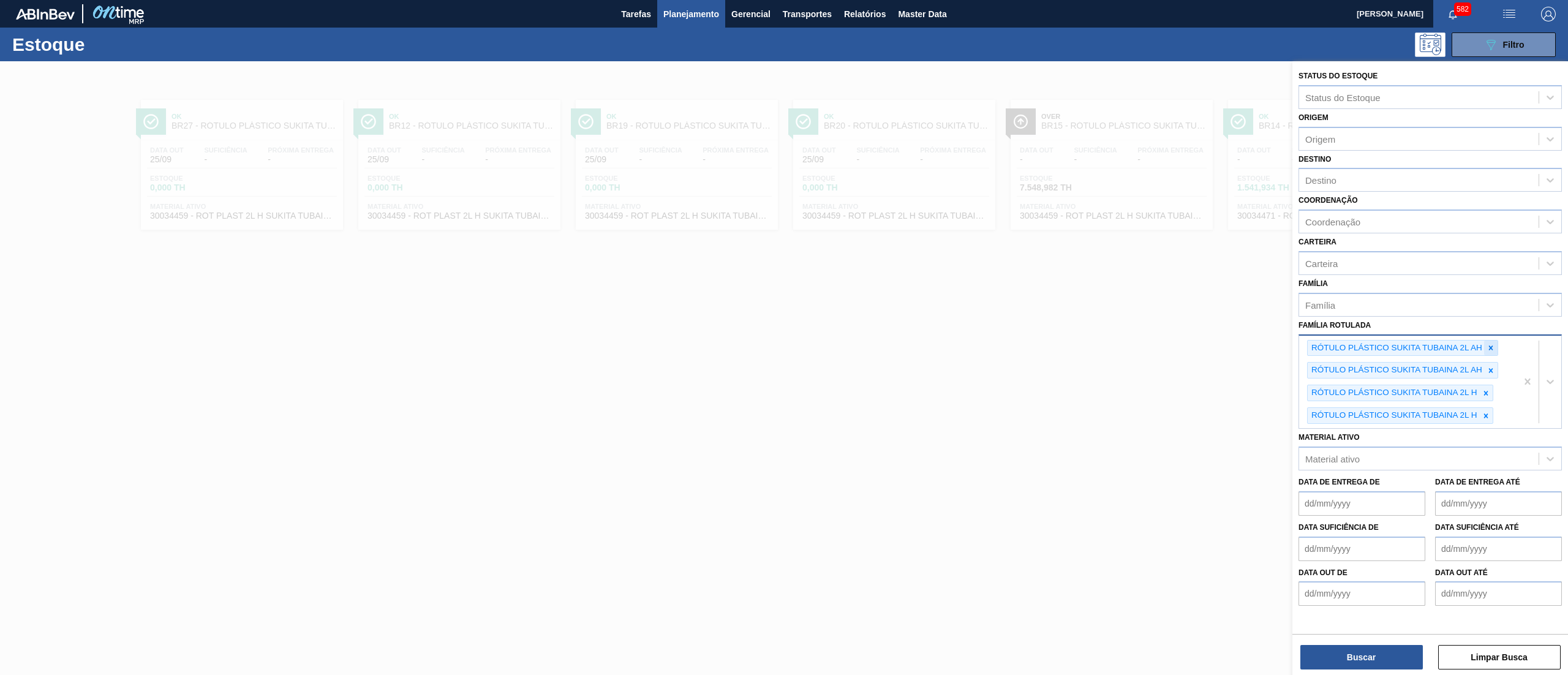
click at [1494, 344] on icon at bounding box center [1491, 347] width 8 height 8
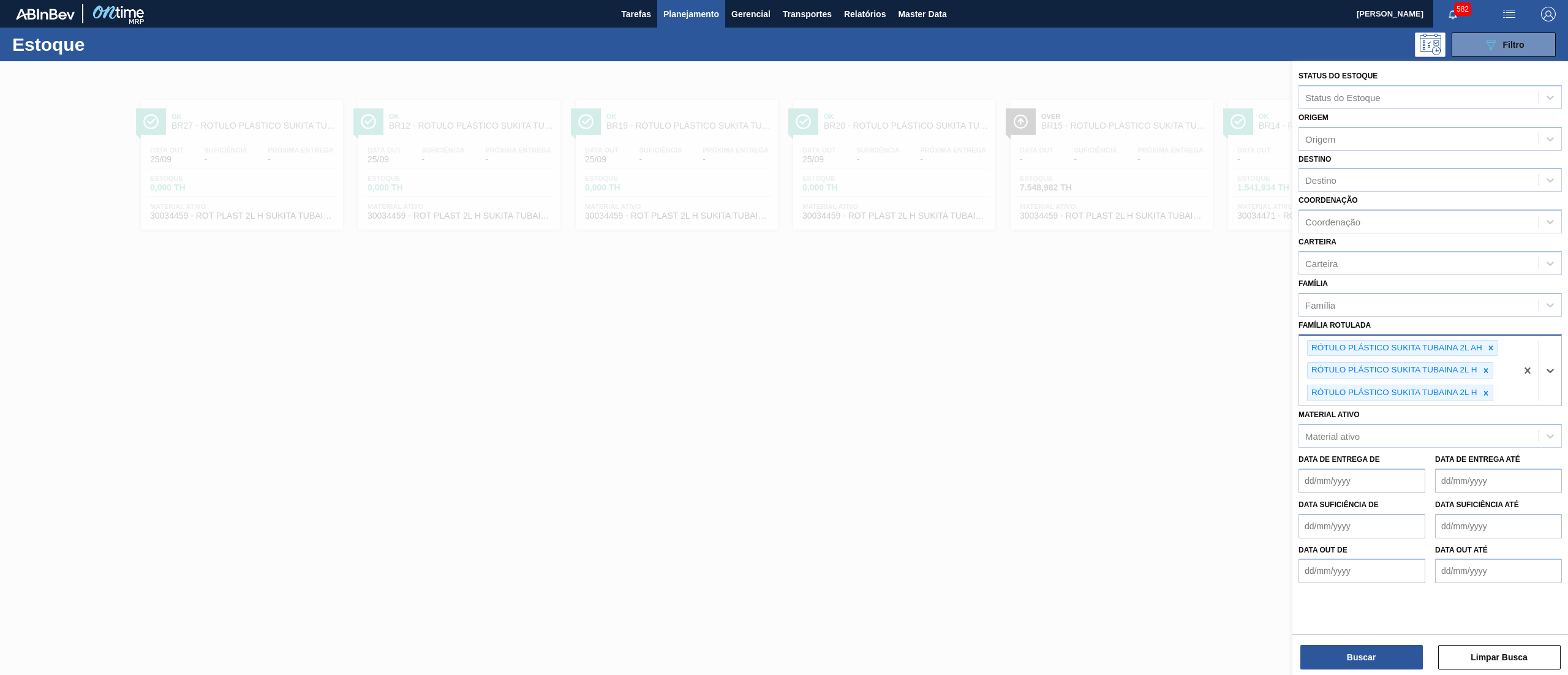
click at [1494, 344] on icon at bounding box center [1491, 347] width 8 height 8
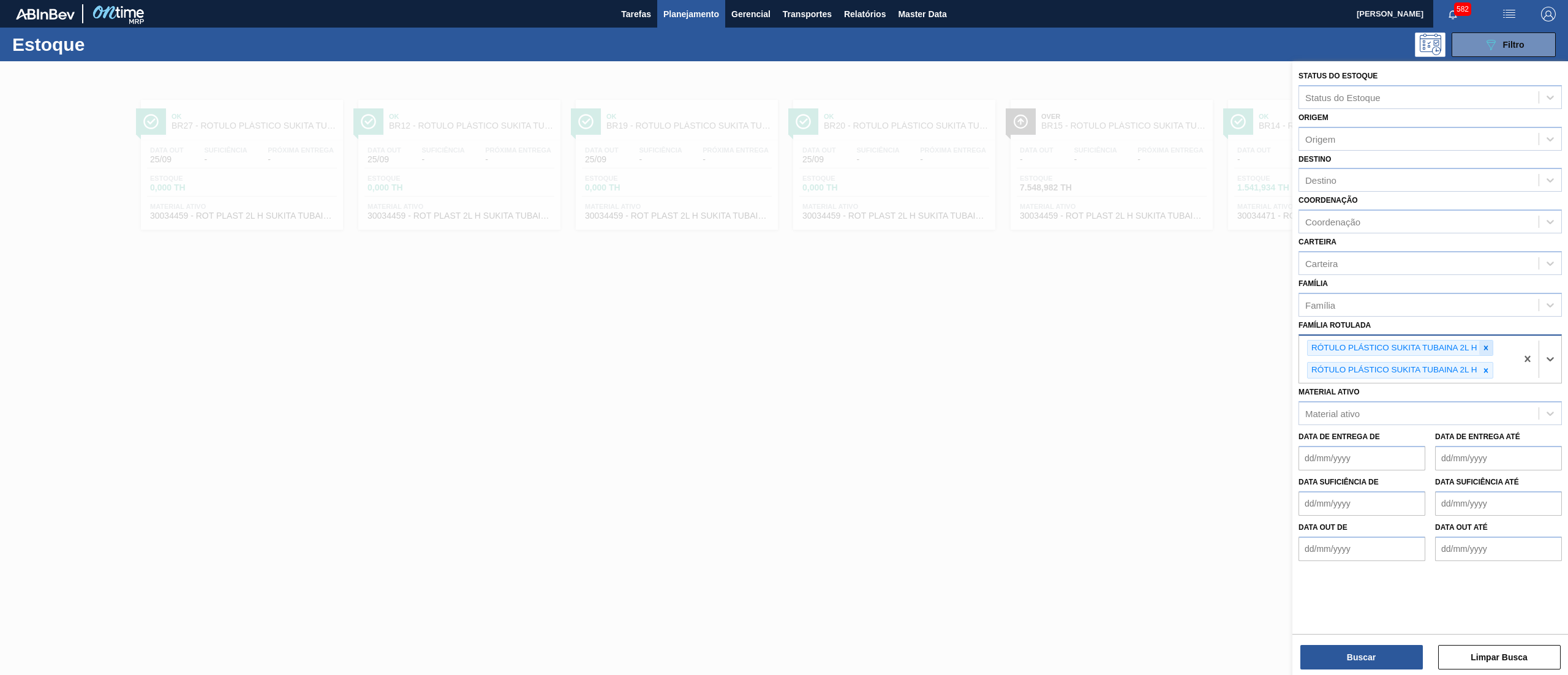
click at [1490, 345] on icon at bounding box center [1485, 347] width 8 height 8
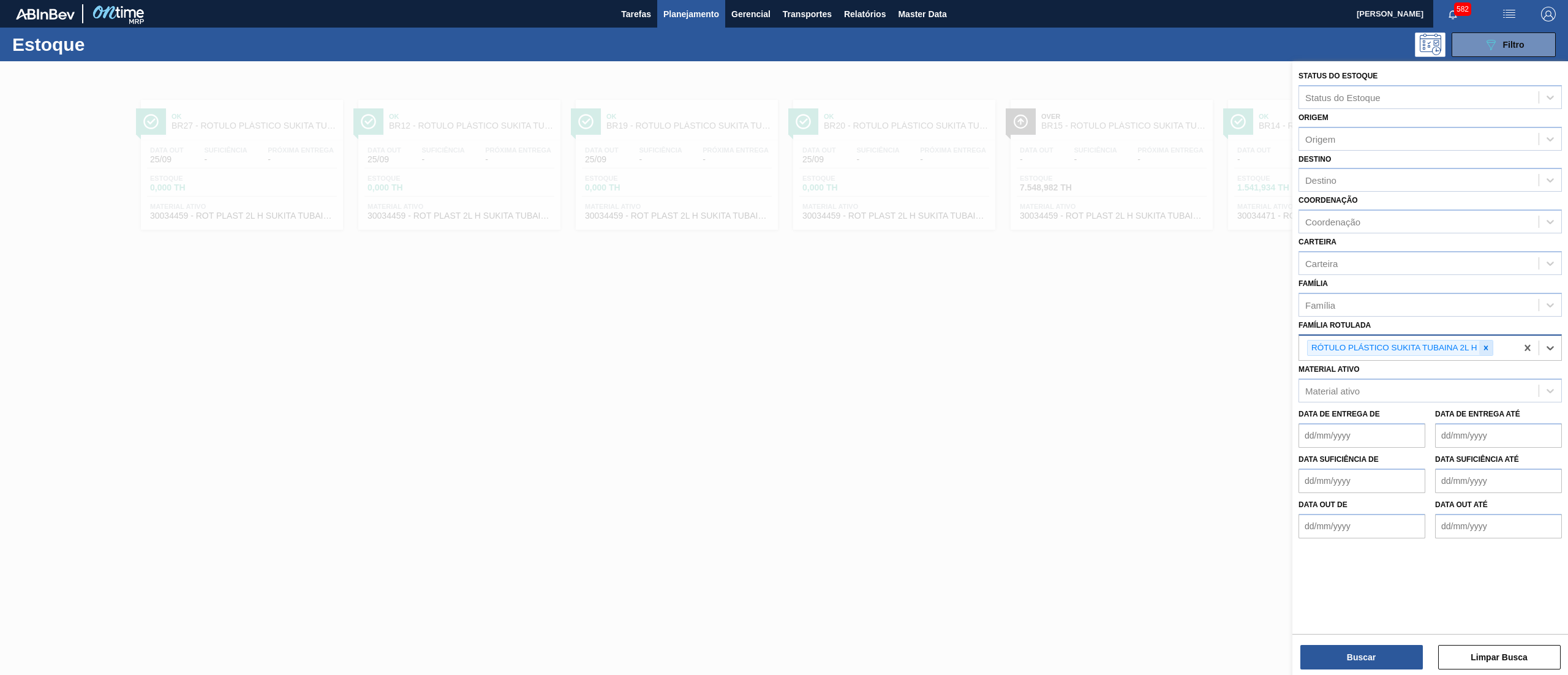
click at [1486, 345] on icon at bounding box center [1485, 347] width 8 height 8
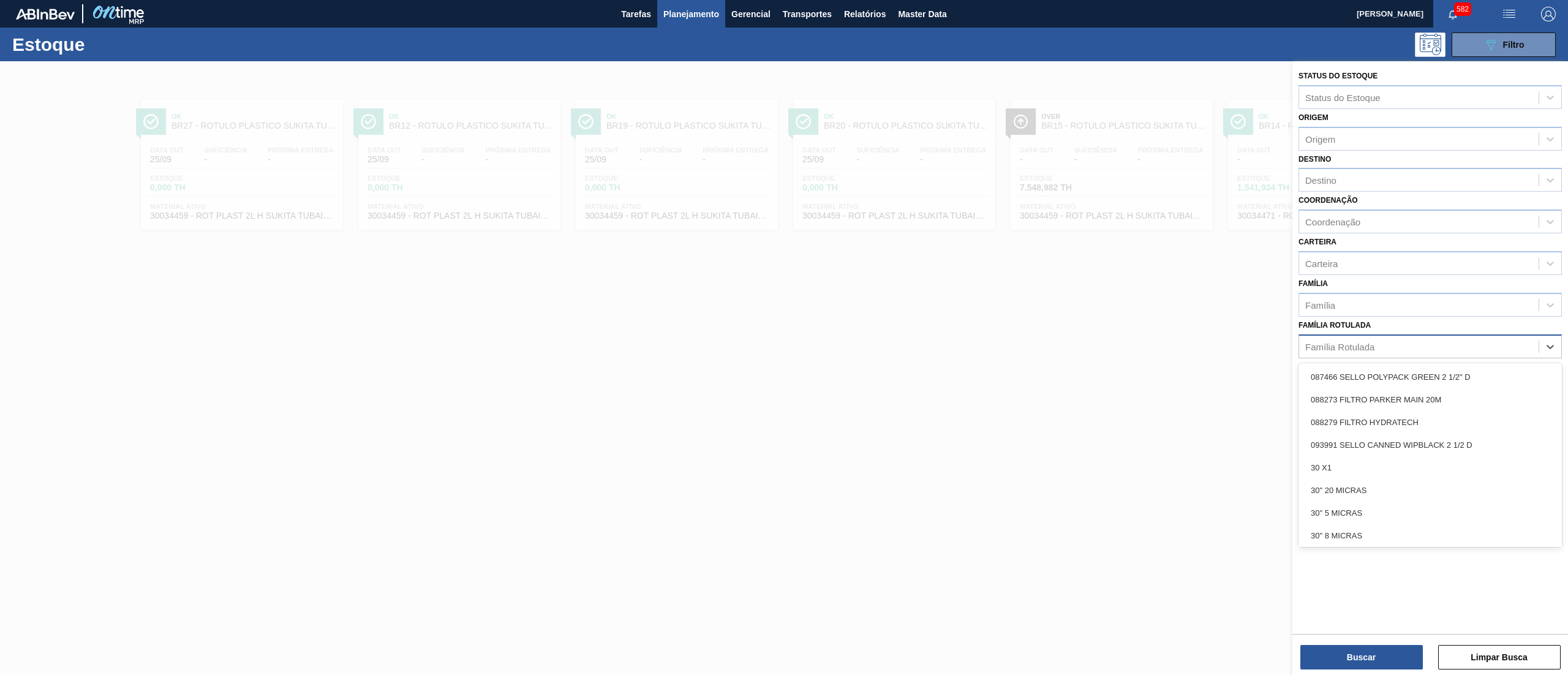
click at [1459, 349] on div "Família Rotulada" at bounding box center [1419, 346] width 239 height 17
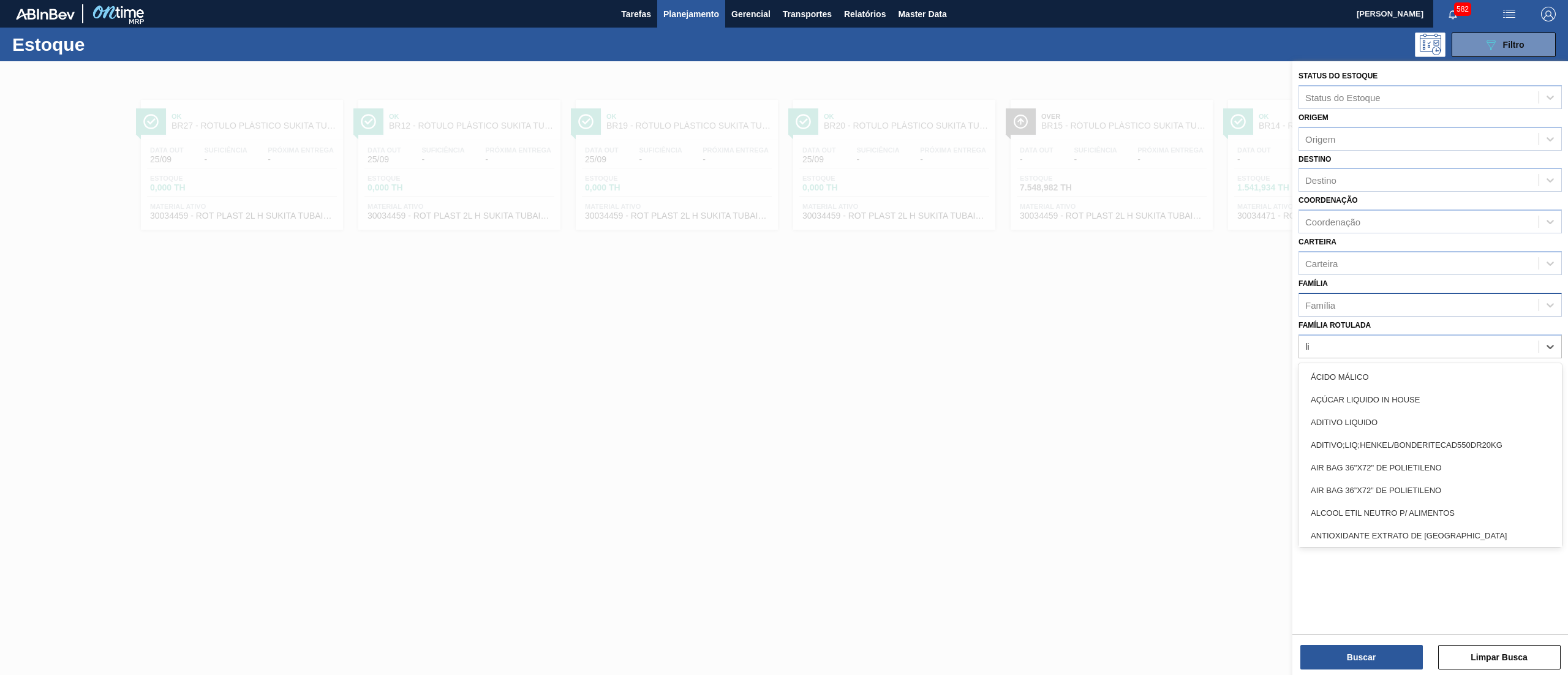
type Rotulada "li"
click at [1343, 298] on div "Família" at bounding box center [1419, 304] width 239 height 17
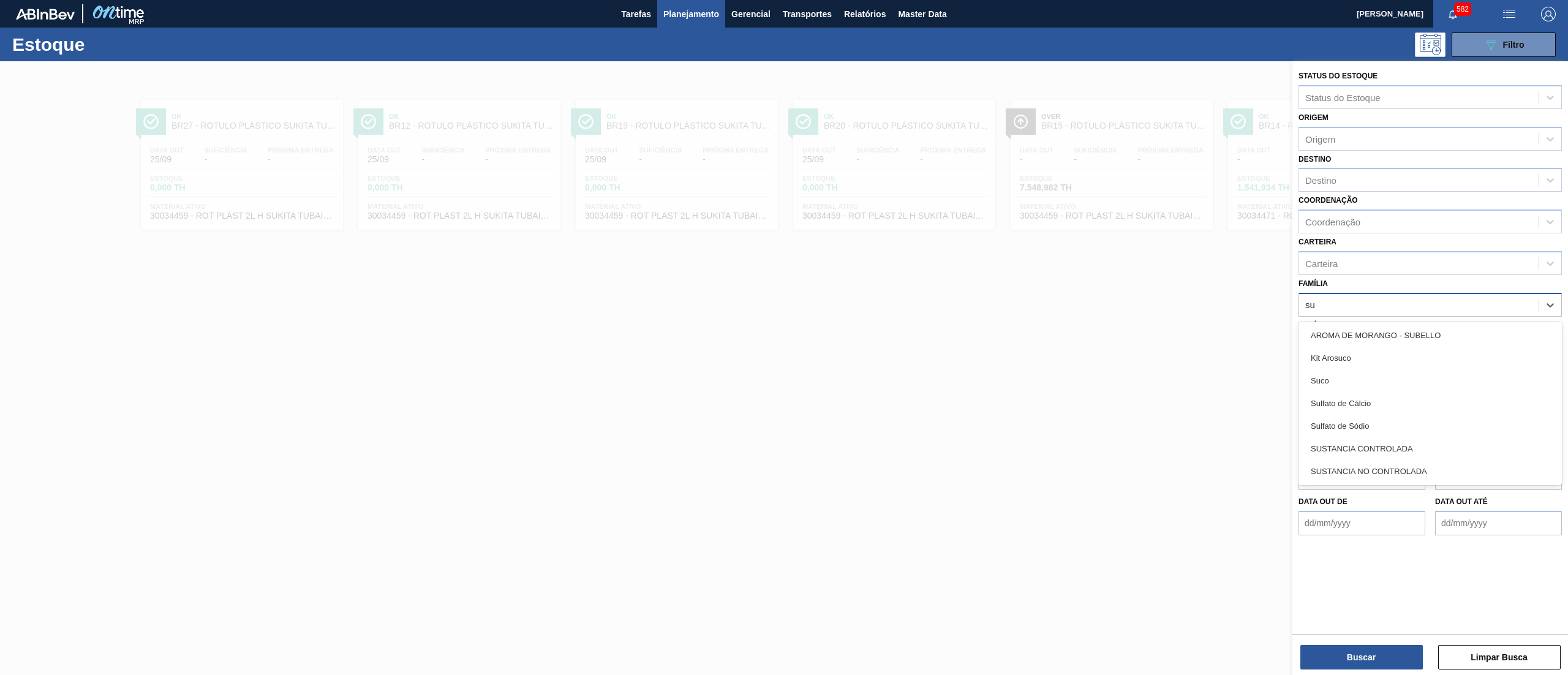
type input "suc"
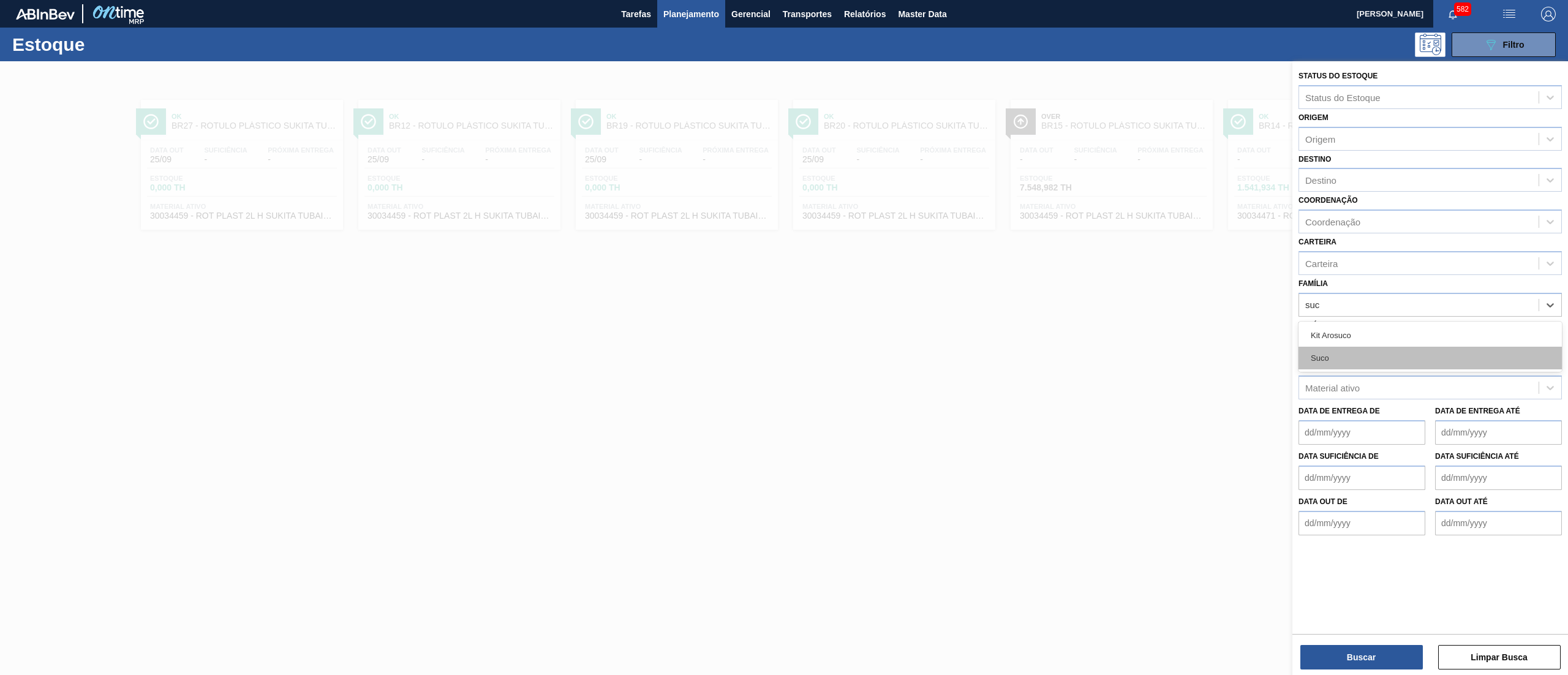
click at [1343, 348] on div "Suco" at bounding box center [1430, 358] width 263 height 23
click at [1320, 134] on div "Origem" at bounding box center [1320, 138] width 30 height 11
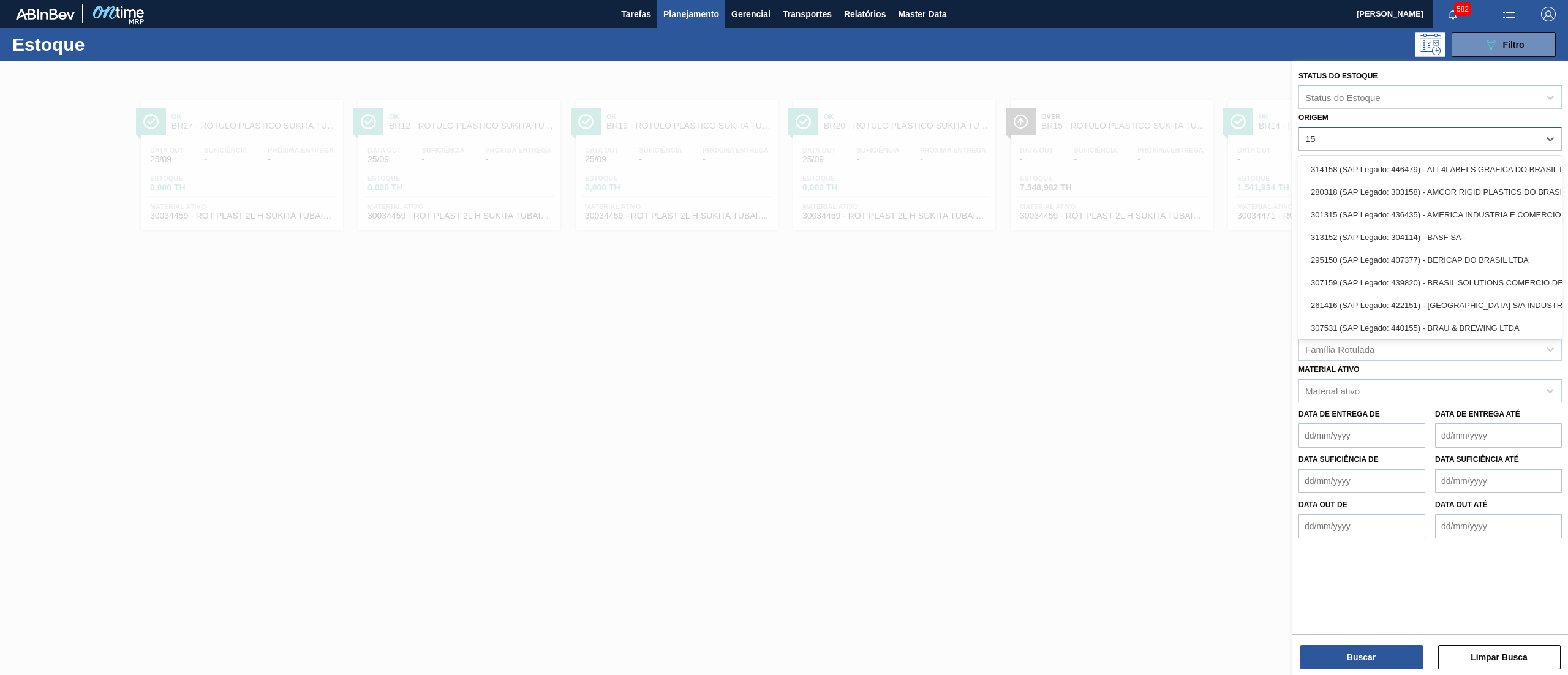
type input "15"
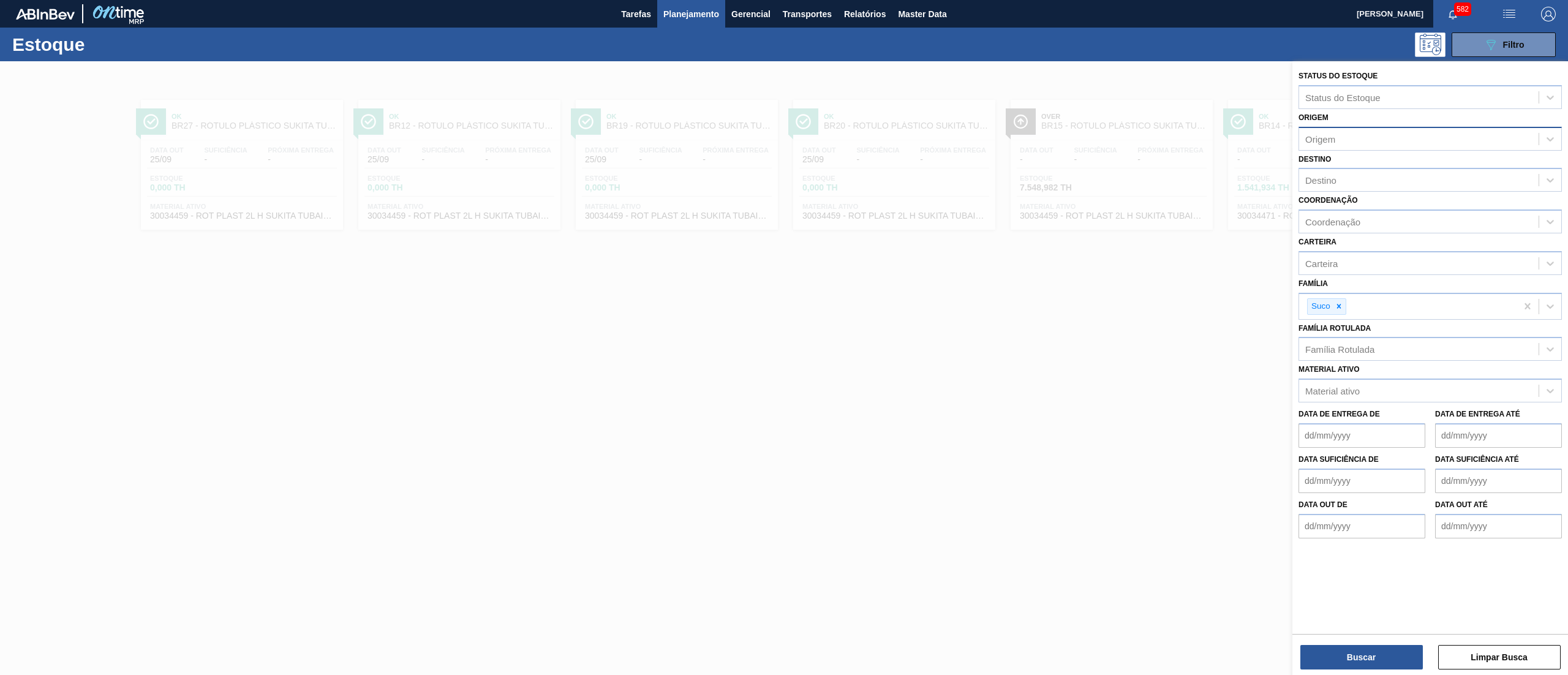
click at [1328, 125] on div "Origem Origem" at bounding box center [1430, 129] width 263 height 42
click at [1328, 175] on div "Destino" at bounding box center [1320, 180] width 31 height 11
type input "15"
click at [1333, 204] on div "BR15 - Jundiaí" at bounding box center [1430, 210] width 263 height 23
click at [1338, 664] on button "Buscar" at bounding box center [1362, 657] width 123 height 24
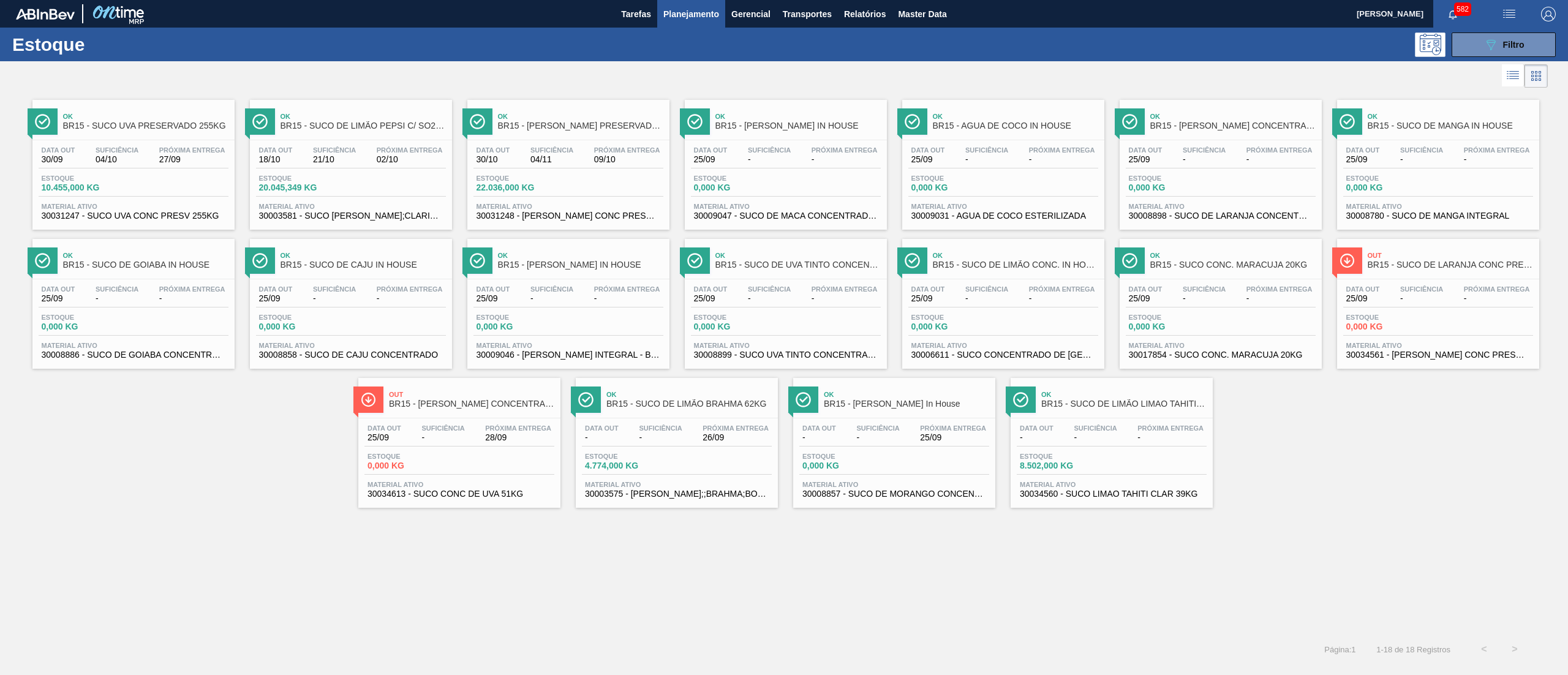
click at [1133, 496] on span "30034560 - SUCO LIMAO TAHITI CLAR 39KG" at bounding box center [1111, 494] width 184 height 9
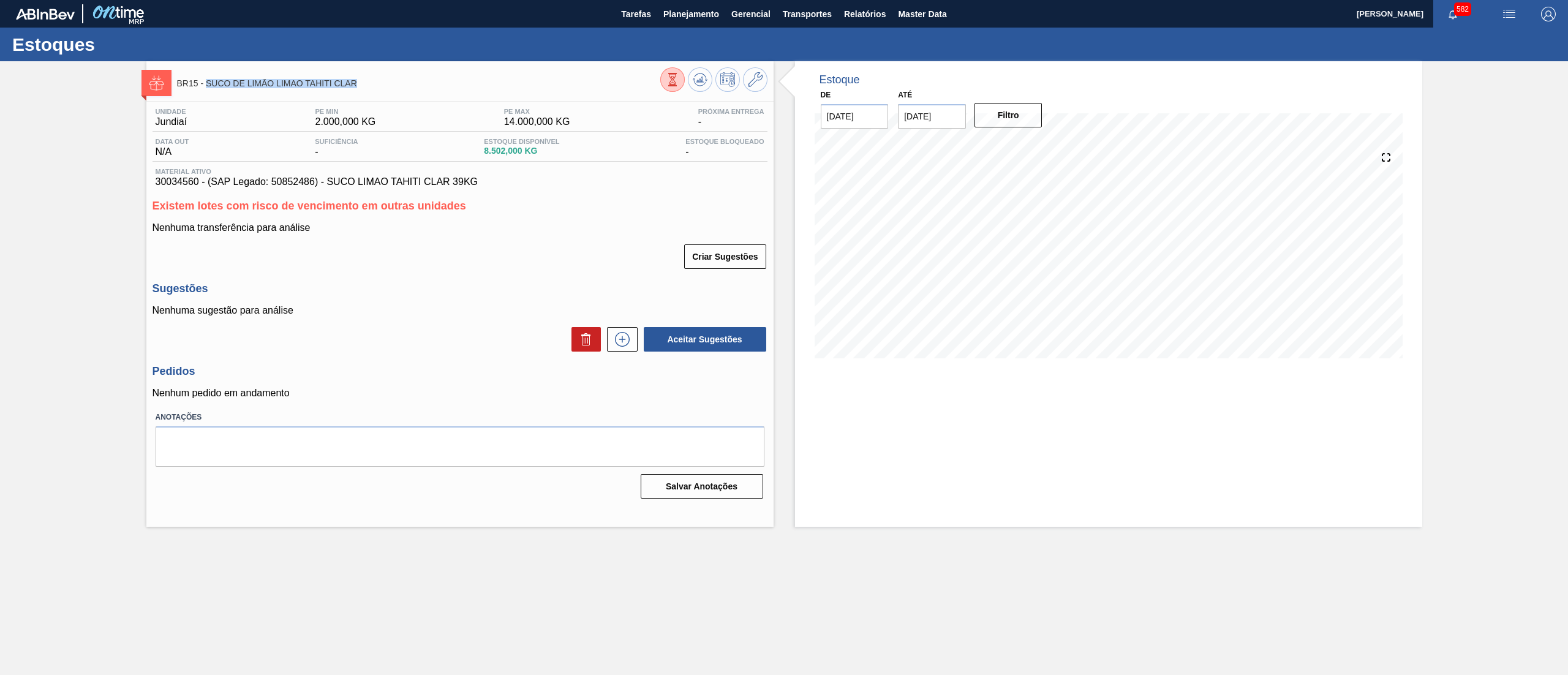
drag, startPoint x: 363, startPoint y: 82, endPoint x: 208, endPoint y: 85, distance: 155.0
click at [208, 85] on span "BR15 - SUCO DE LIMÃO LIMAO TAHITI CLAR" at bounding box center [419, 83] width 483 height 9
copy span "SUCO DE LIMÃO LIMAO TAHITI CLAR"
click at [669, 21] on span "Planejamento" at bounding box center [691, 14] width 56 height 14
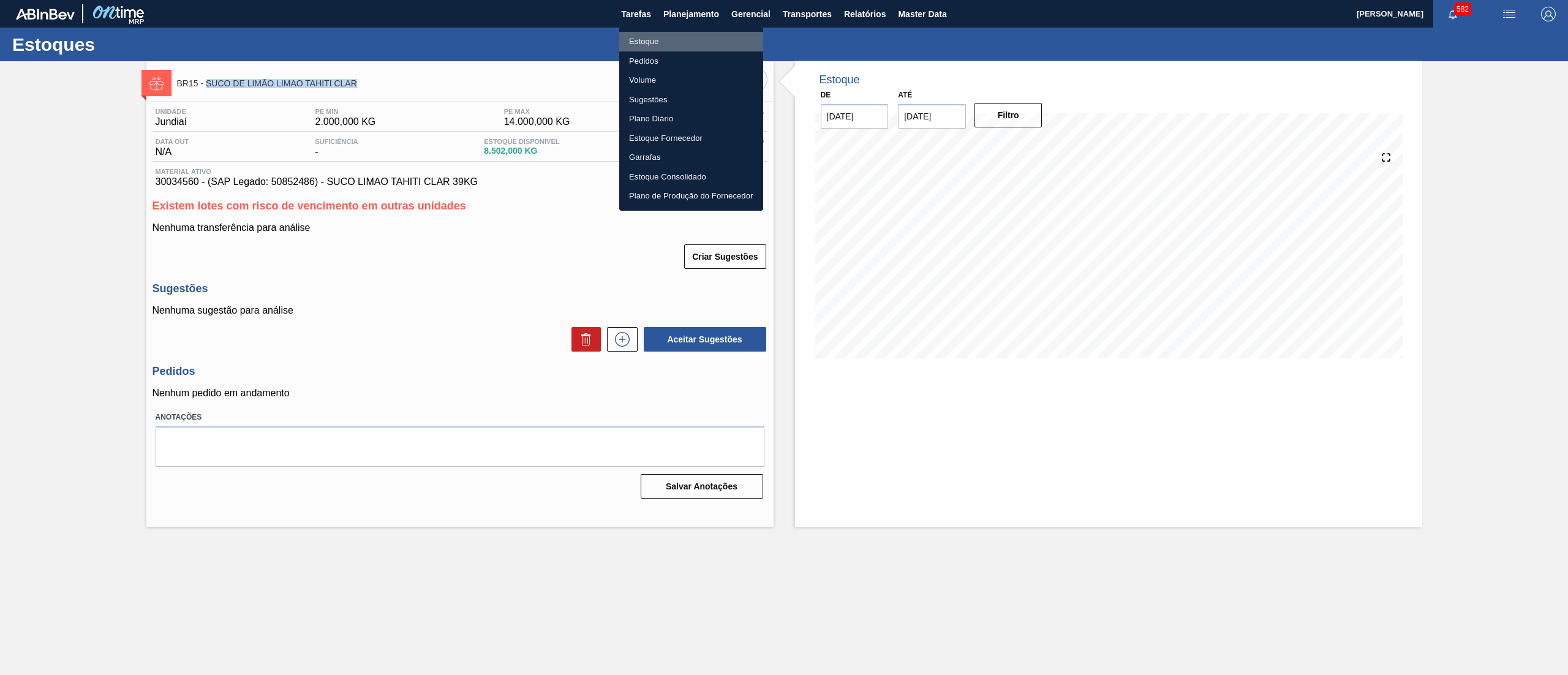
click at [668, 33] on li "Estoque" at bounding box center [691, 42] width 144 height 20
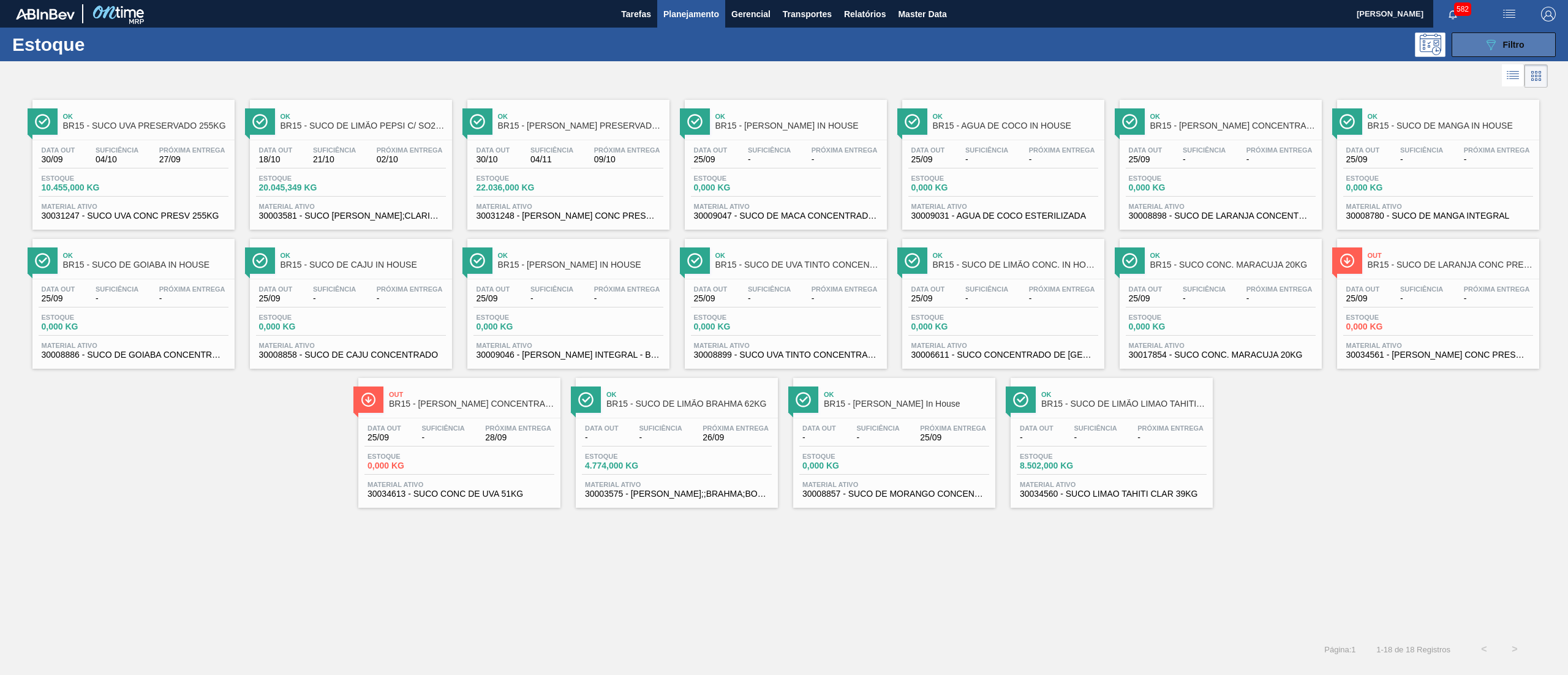
click at [1485, 42] on icon "089F7B8B-B2A5-4AFE-B5C0-19BA573D28AC" at bounding box center [1491, 44] width 14 height 14
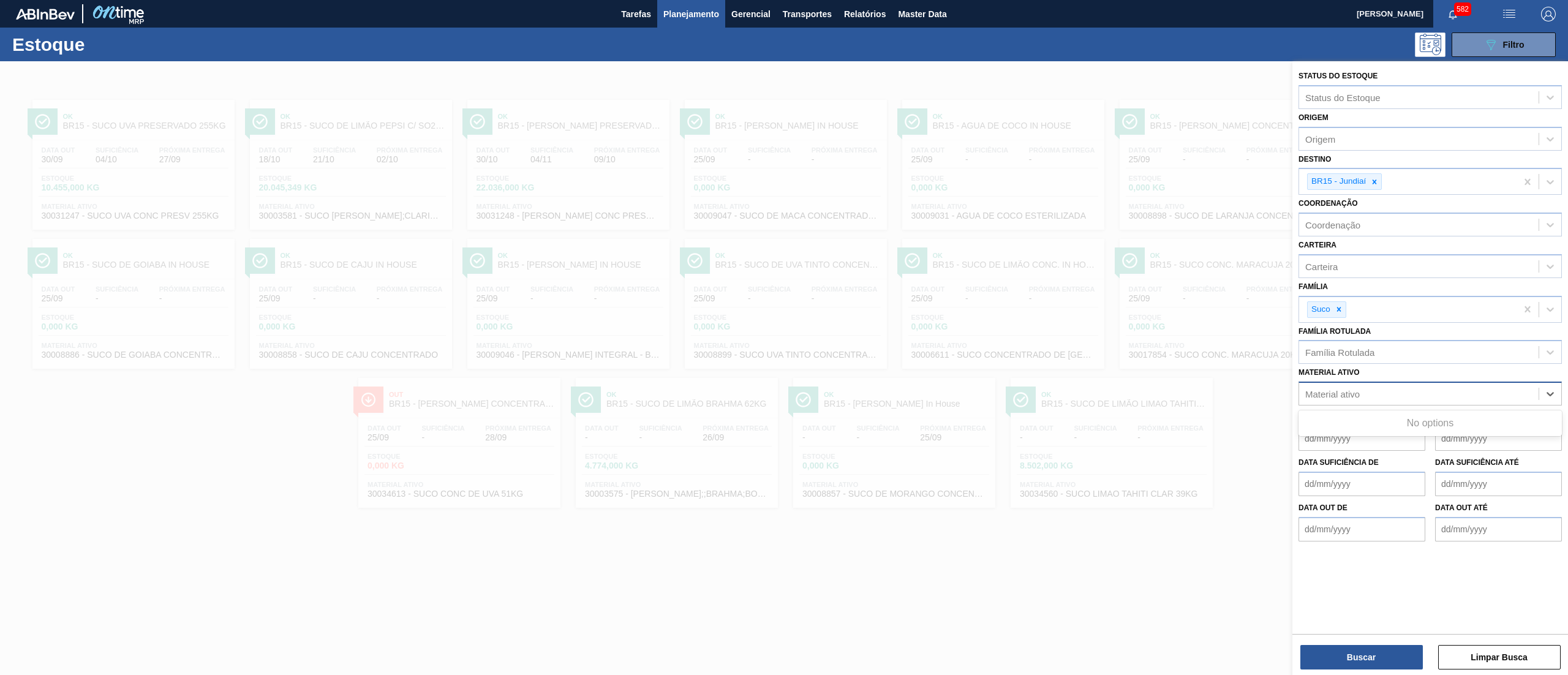
click at [1360, 387] on div "Material ativo" at bounding box center [1419, 393] width 239 height 17
paste ativo "SUCO DE LIMÃO LIMAO TAHITI CLAR"
type ativo "SUCO DE LIMÃO LIMAO TAHITI CLAR"
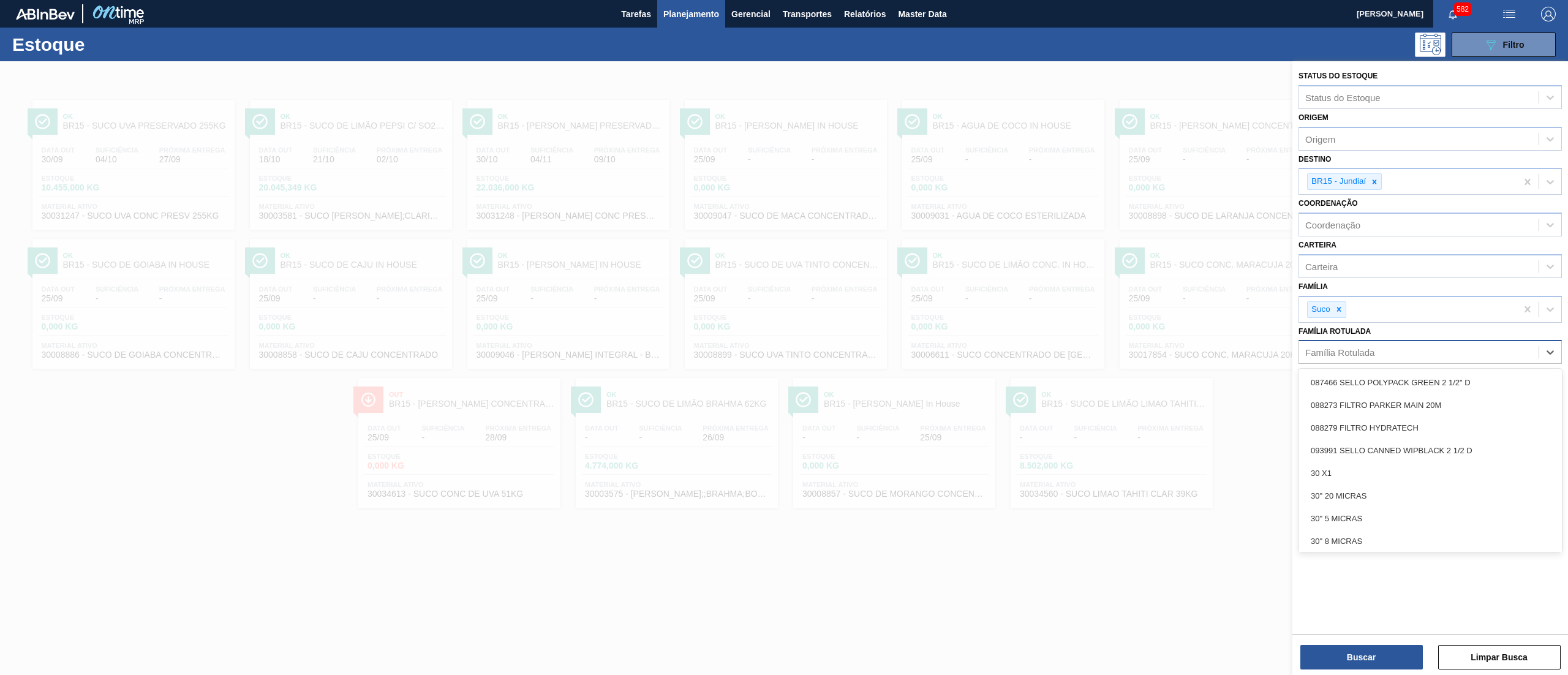
click at [1354, 355] on div "Família Rotulada" at bounding box center [1419, 352] width 239 height 17
paste Rotulada "SUCO DE LIMÃO LIMAO TAHITI CLAR"
type Rotulada "SUCO DE LIMÃO LIMAO TAHITI CLAR"
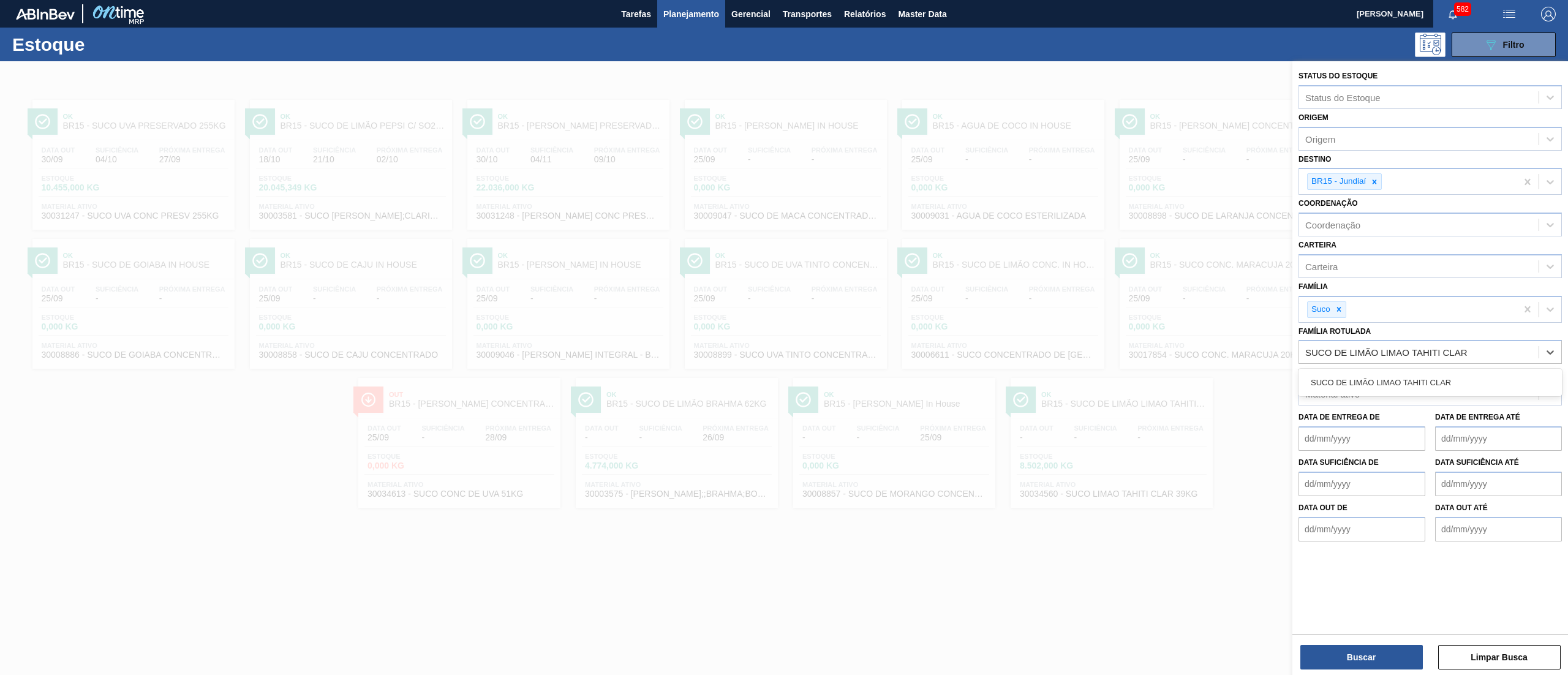
click at [1361, 396] on div "SUCO DE LIMÃO LIMAO TAHITI CLAR" at bounding box center [1430, 382] width 263 height 27
click at [1367, 372] on div "SUCO DE LIMÃO LIMAO TAHITI CLAR" at bounding box center [1430, 382] width 263 height 23
click at [1322, 658] on button "Buscar" at bounding box center [1362, 657] width 123 height 24
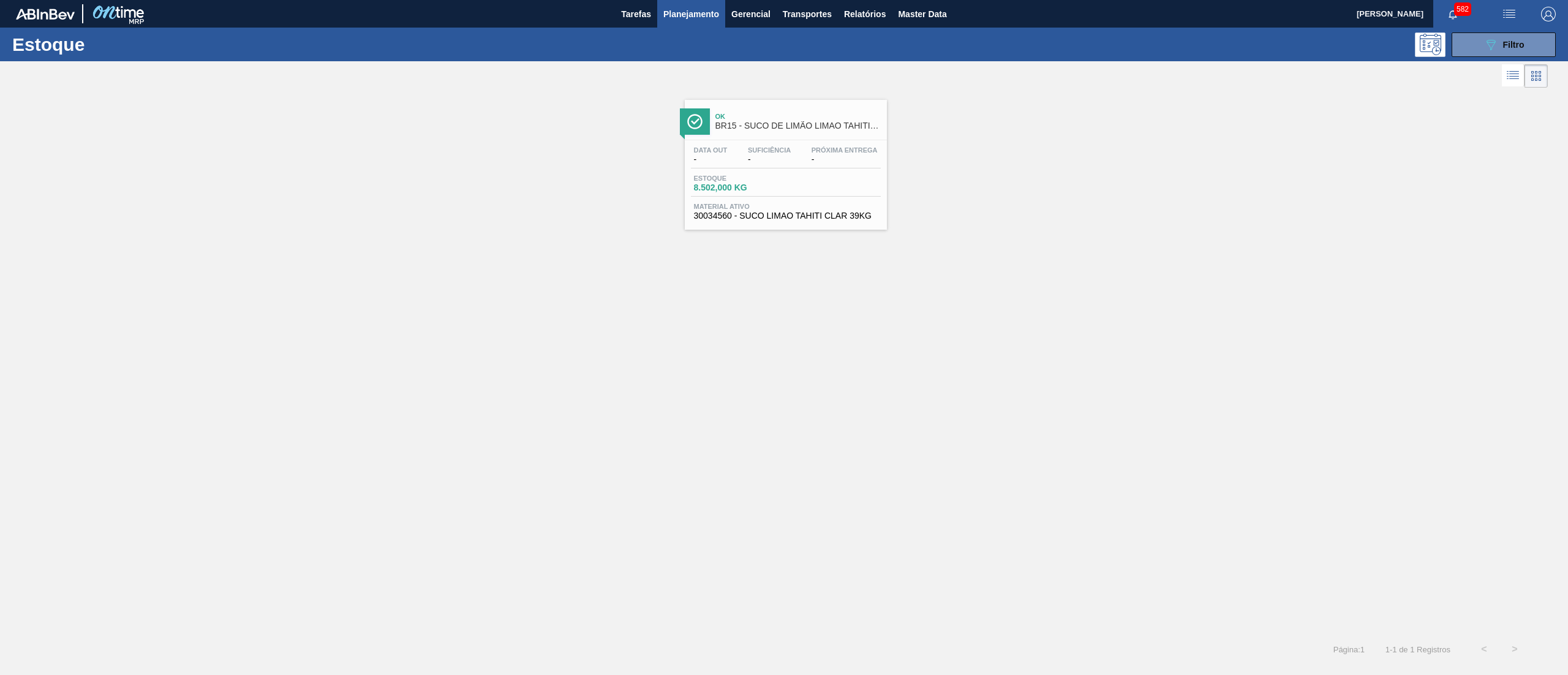
click at [1492, 30] on div "Estoque 089F7B8B-B2A5-4AFE-B5C0-19BA573D28AC Filtro" at bounding box center [784, 44] width 1568 height 34
click at [1492, 40] on icon "089F7B8B-B2A5-4AFE-B5C0-19BA573D28AC" at bounding box center [1491, 44] width 14 height 14
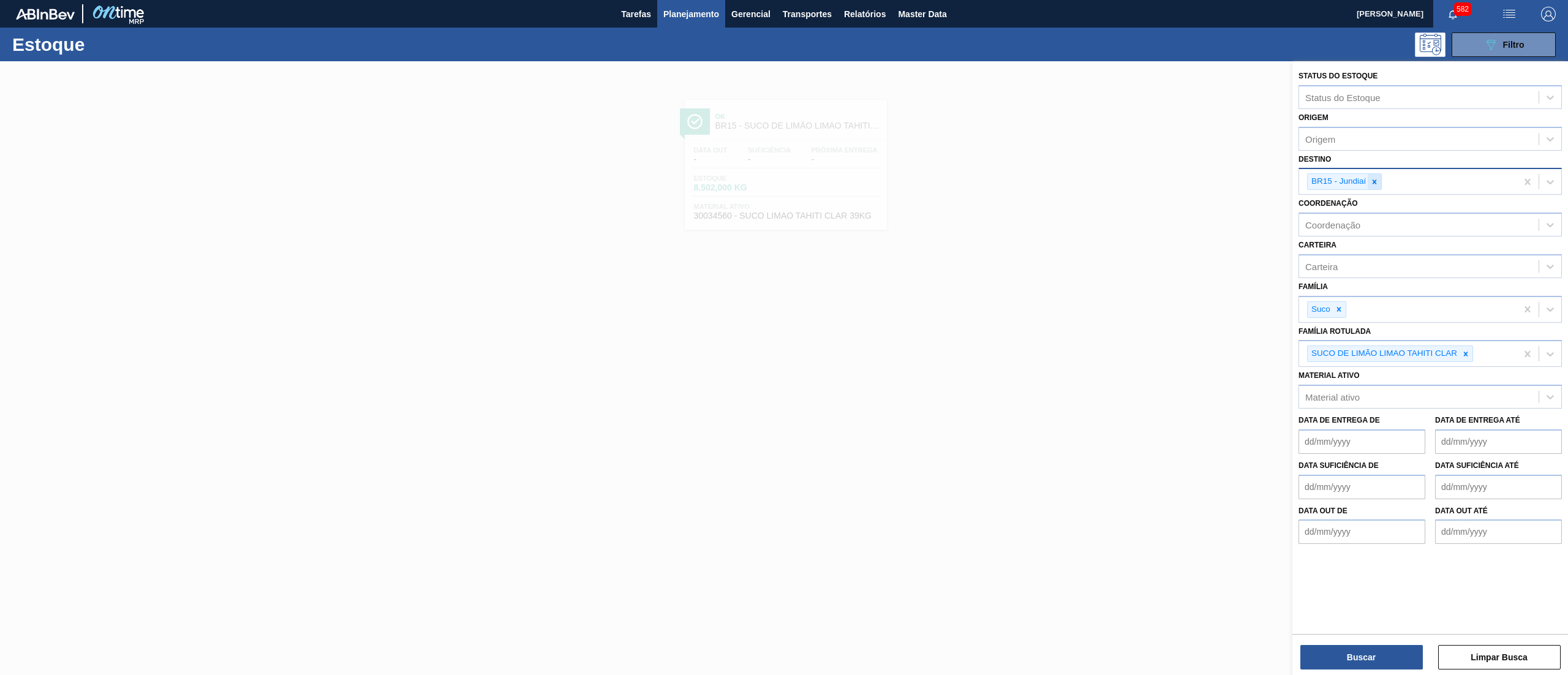
click at [1376, 176] on div at bounding box center [1375, 182] width 14 height 15
click at [1327, 661] on button "Buscar" at bounding box center [1362, 657] width 123 height 24
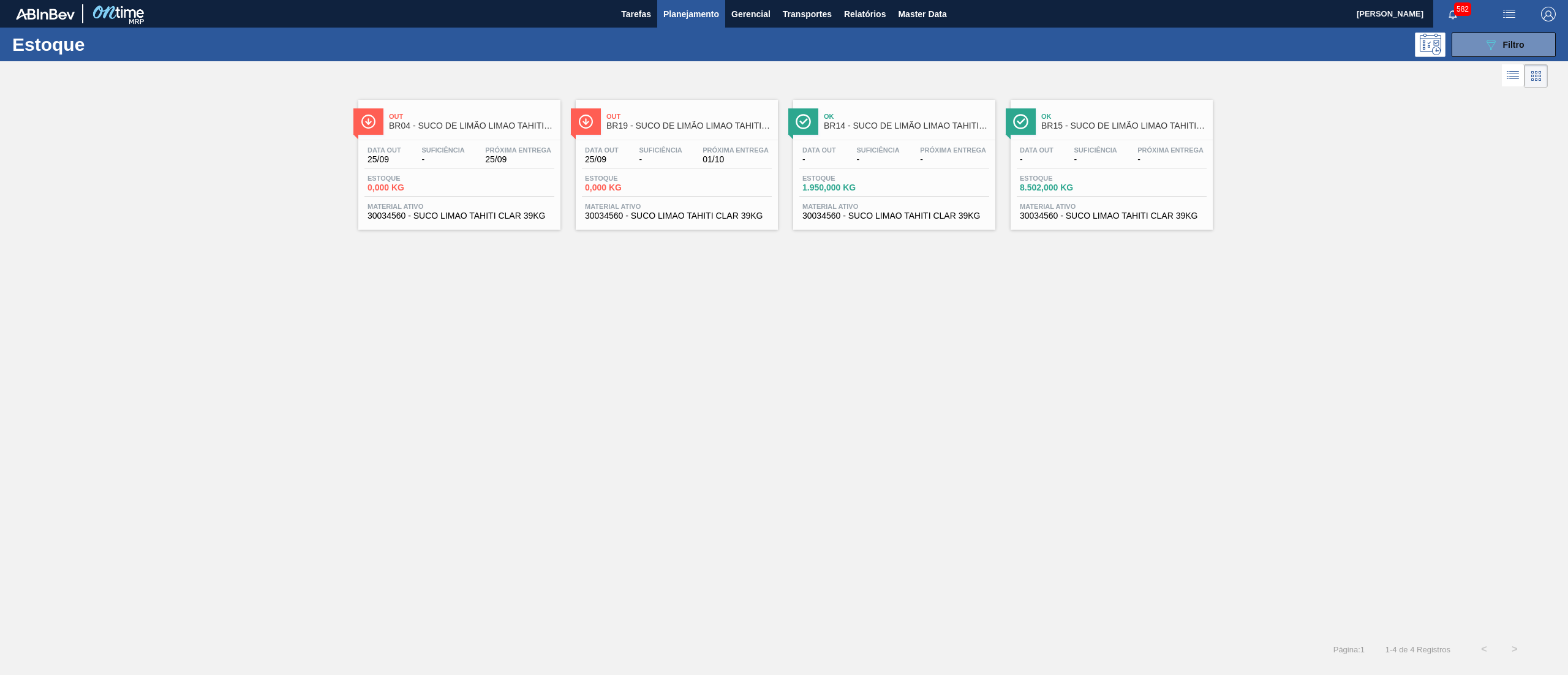
click at [952, 223] on div "Data out - Suficiência - Próxima Entrega - Estoque 1.950,000 KG Material ativo …" at bounding box center [894, 182] width 202 height 83
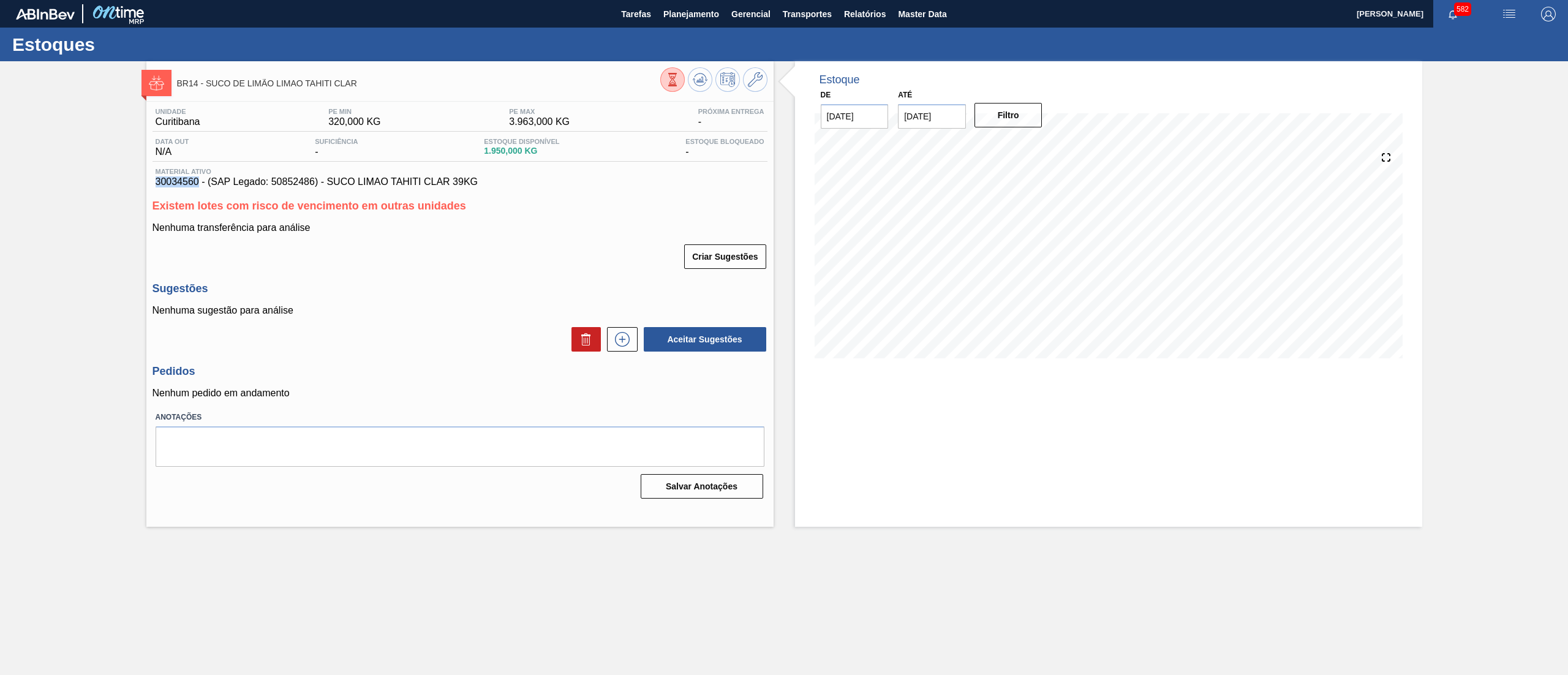
drag, startPoint x: 146, startPoint y: 180, endPoint x: 197, endPoint y: 182, distance: 51.0
click at [197, 182] on div "Unidade Curitibana PE MIN 320,000 KG PE MAX 3.963,000 KG Próxima Entrega - Data…" at bounding box center [460, 302] width 628 height 401
copy span "30034560"
click at [706, 20] on span "Planejamento" at bounding box center [691, 14] width 56 height 14
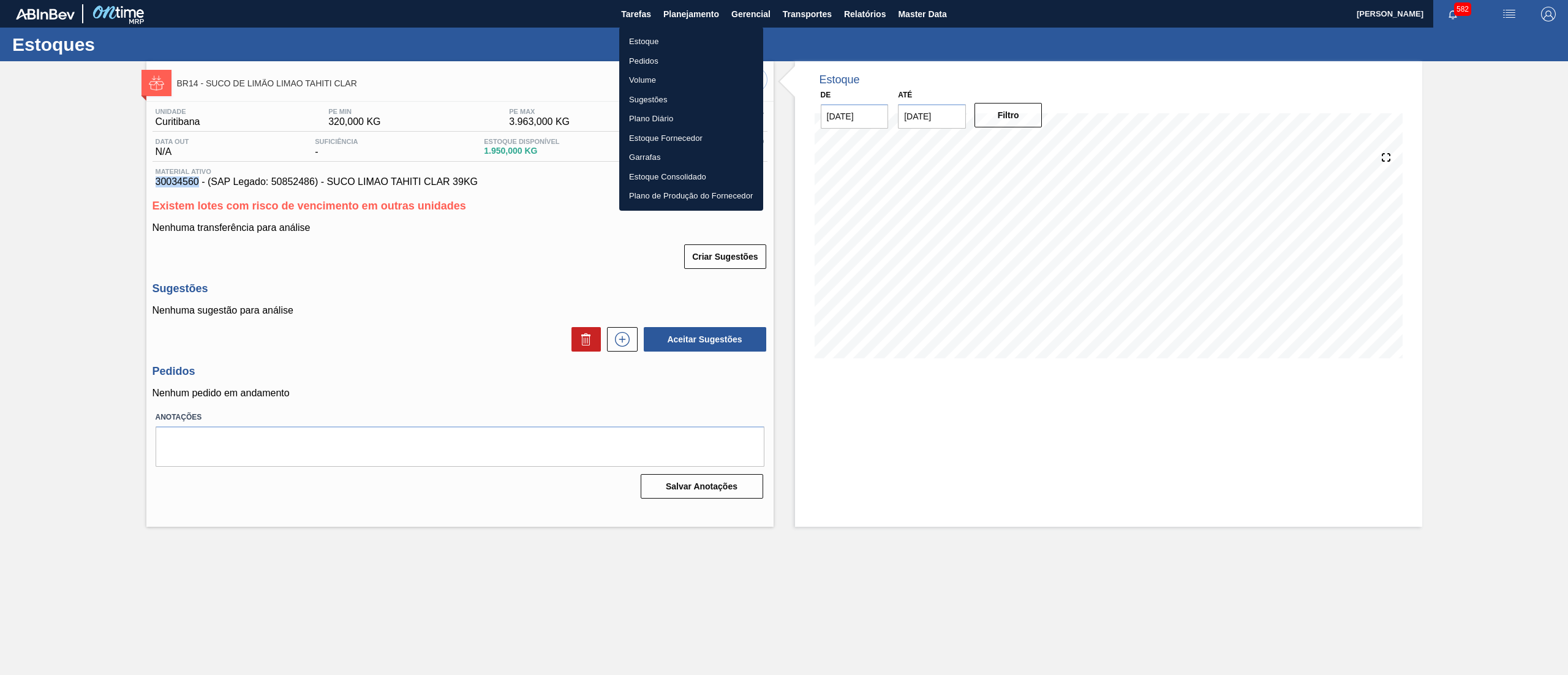
click at [669, 38] on li "Estoque" at bounding box center [691, 42] width 144 height 20
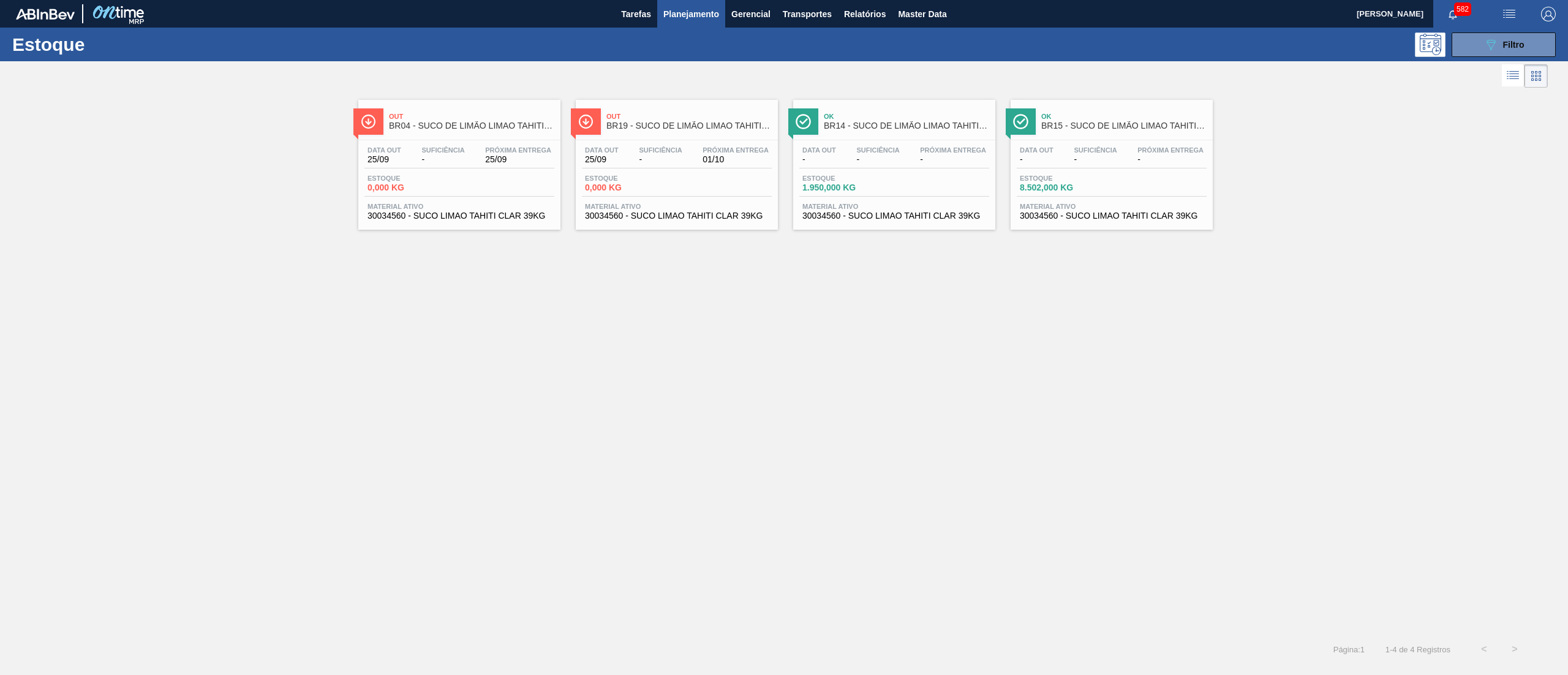
click at [516, 223] on div "Data [DATE] Suficiência - Próxima Entrega 25/09 Estoque 0,000 KG Material ativo…" at bounding box center [459, 182] width 202 height 83
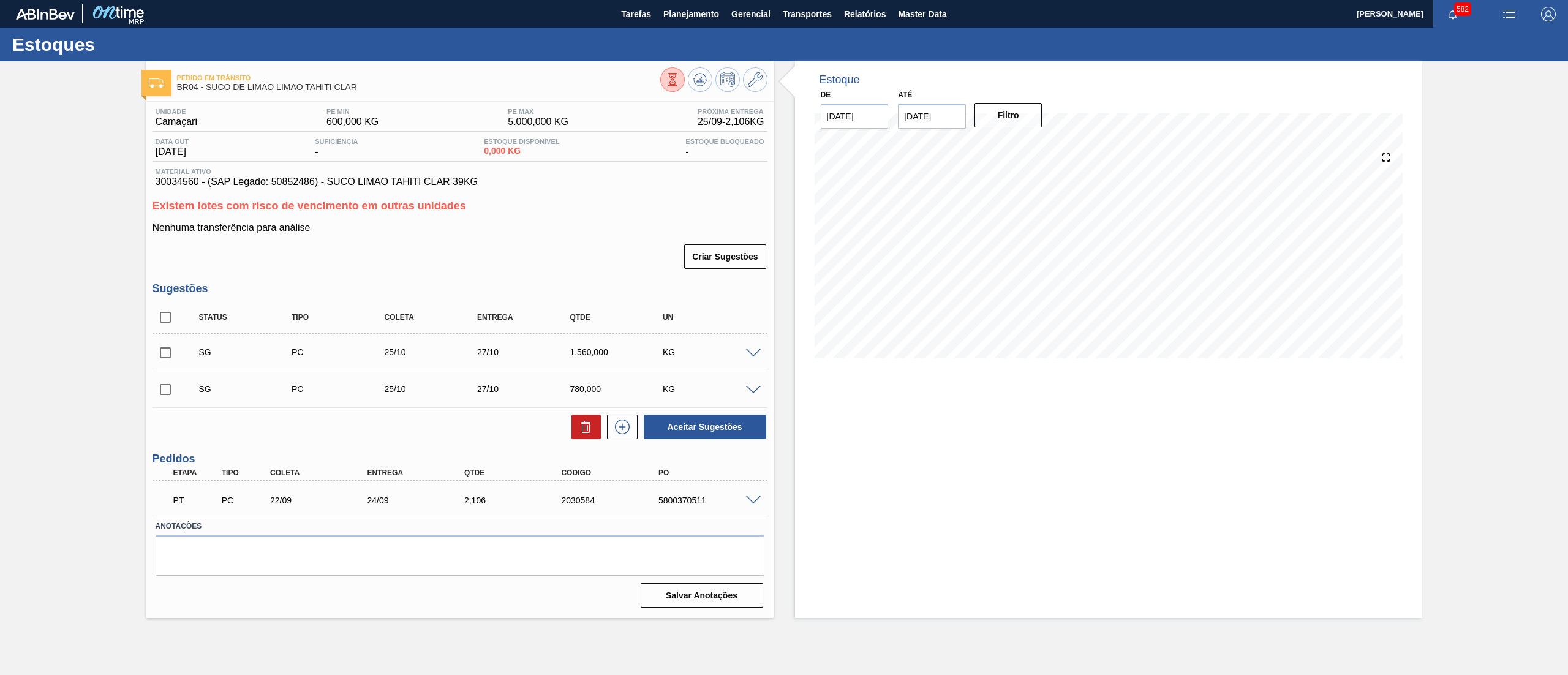
click at [750, 501] on span at bounding box center [753, 500] width 14 height 9
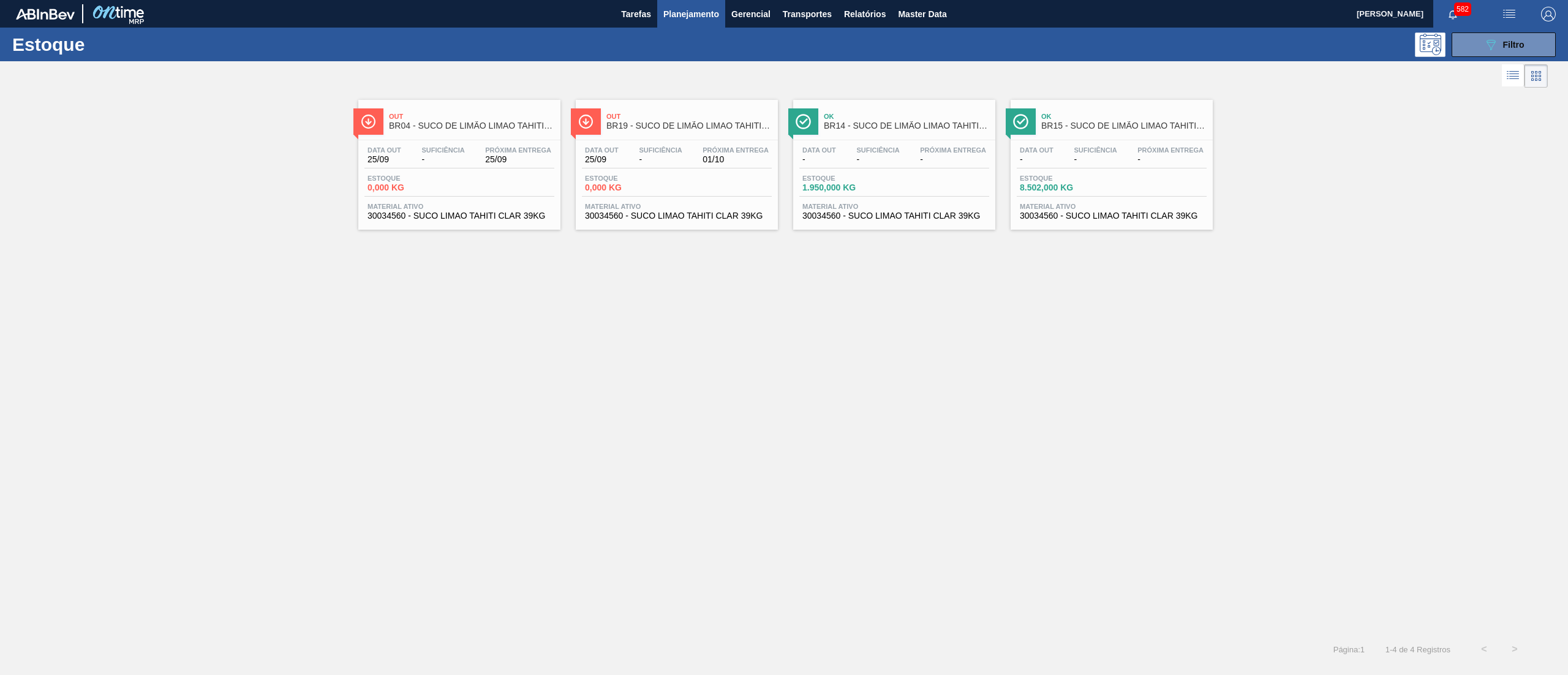
click at [697, 226] on div "Out BR19 - SUCO DE LIMÃO LIMAO TAHITI CLAR Data out 25/09 Suficiência - Próxima…" at bounding box center [677, 165] width 202 height 130
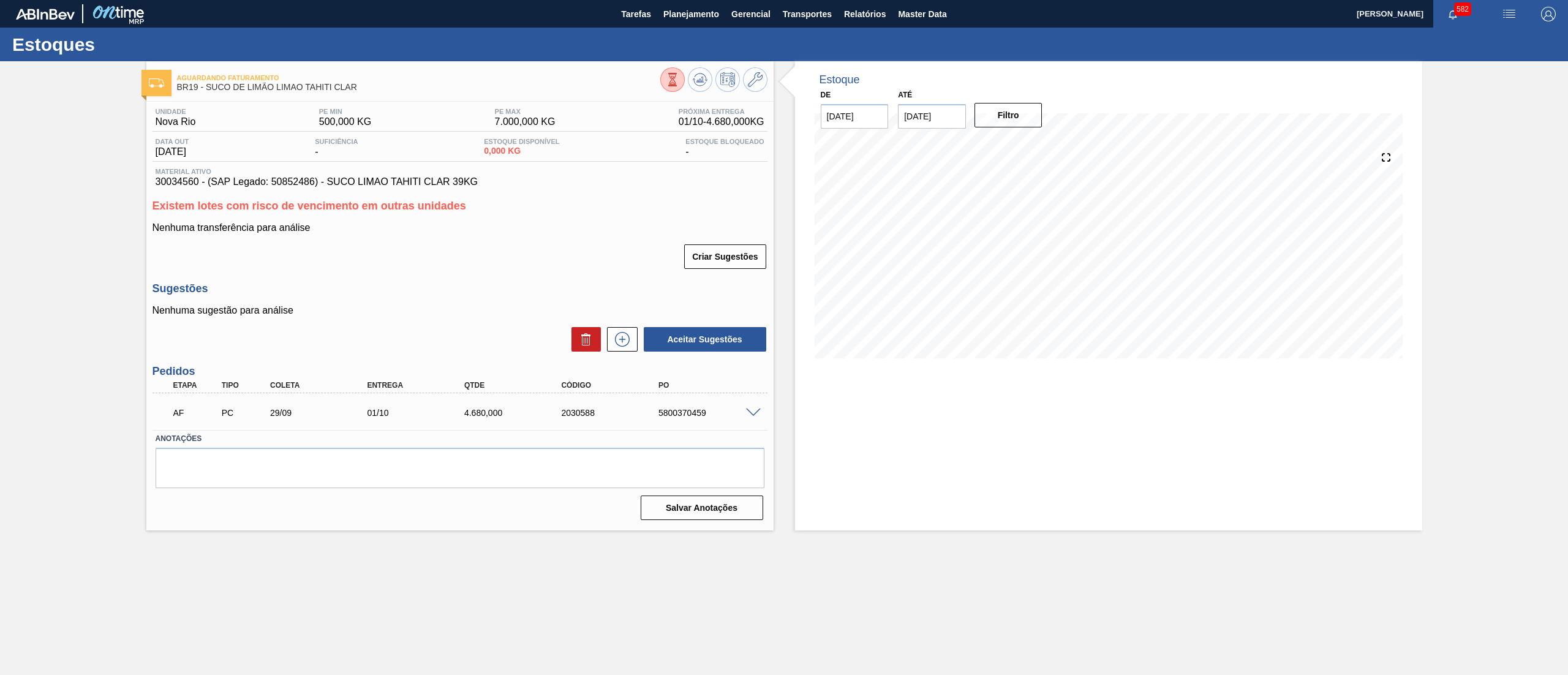
click at [751, 410] on span at bounding box center [753, 413] width 14 height 9
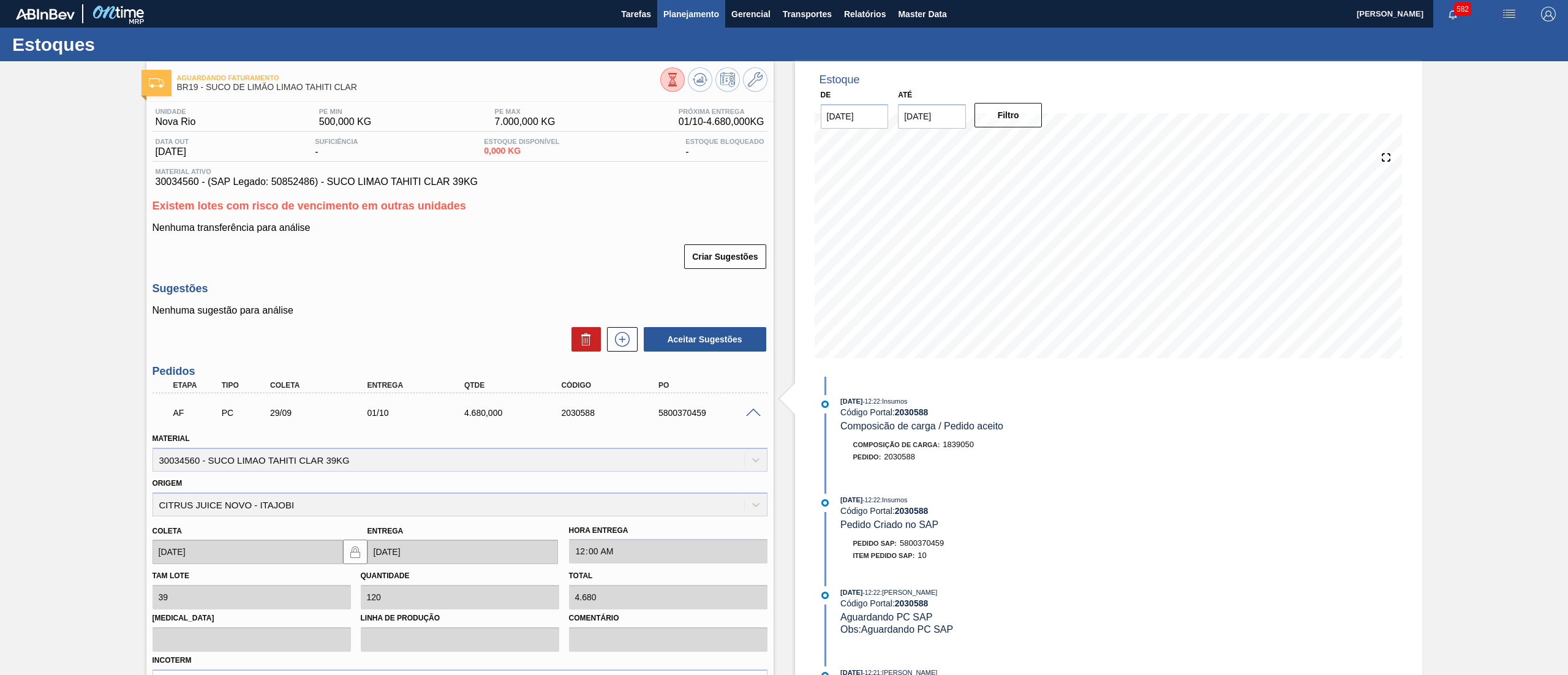
click at [677, 18] on span "Planejamento" at bounding box center [691, 14] width 56 height 14
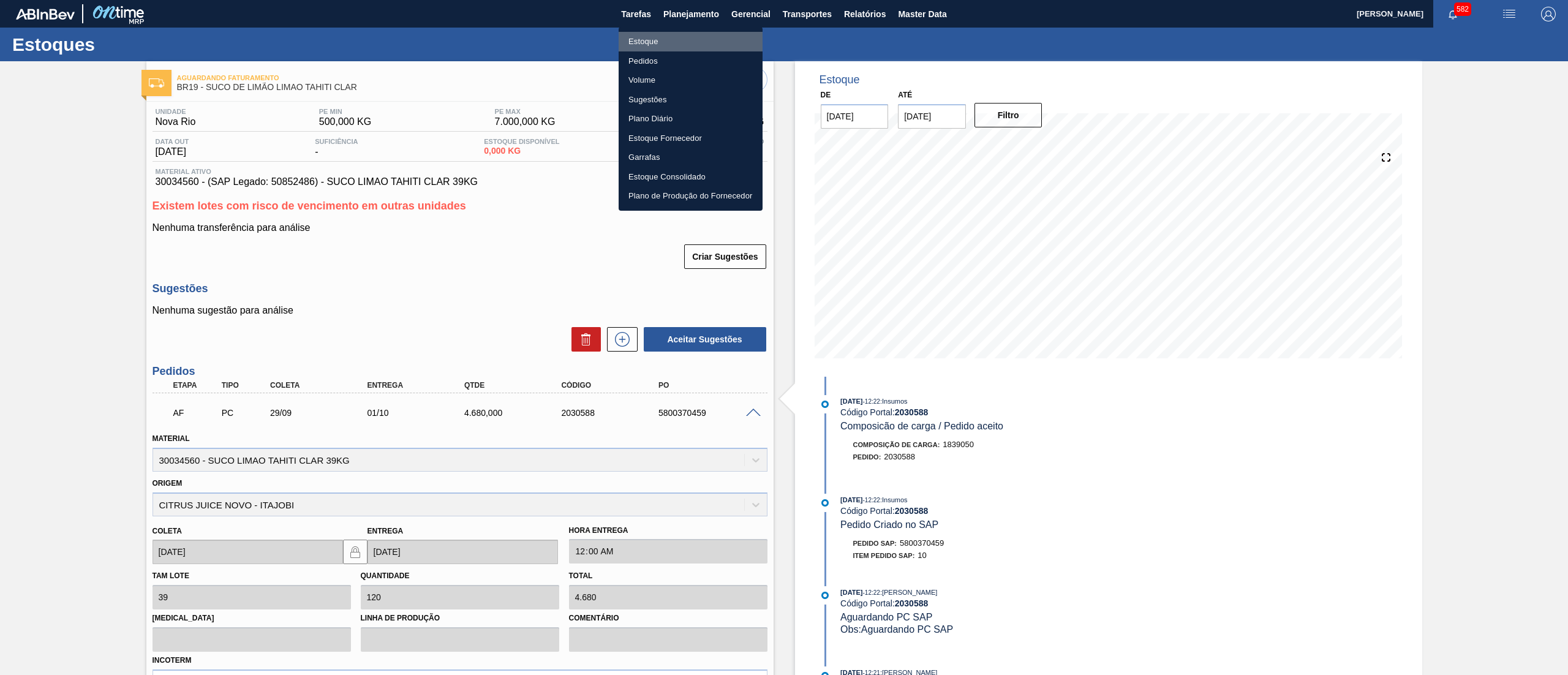
click at [675, 36] on li "Estoque" at bounding box center [690, 42] width 144 height 20
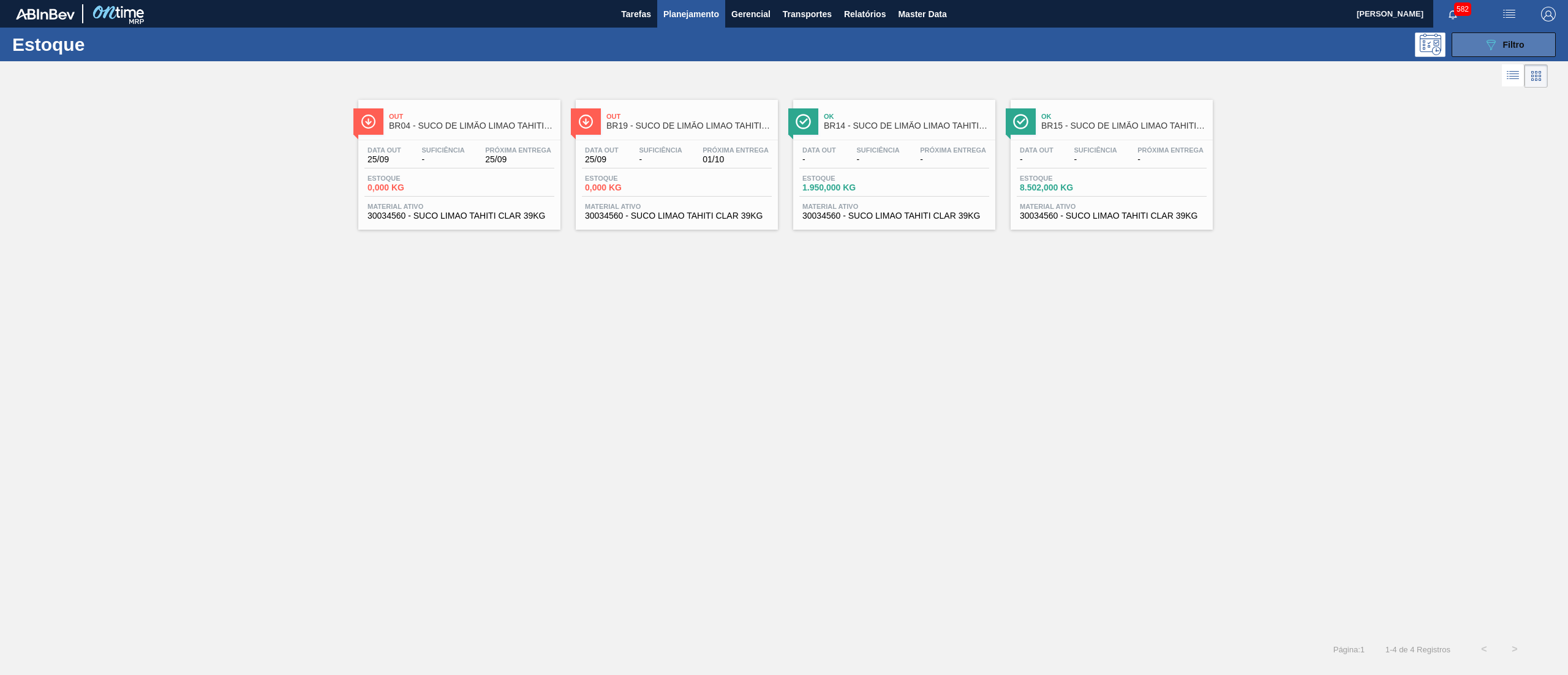
click at [1518, 44] on span "Filtro" at bounding box center [1514, 45] width 21 height 10
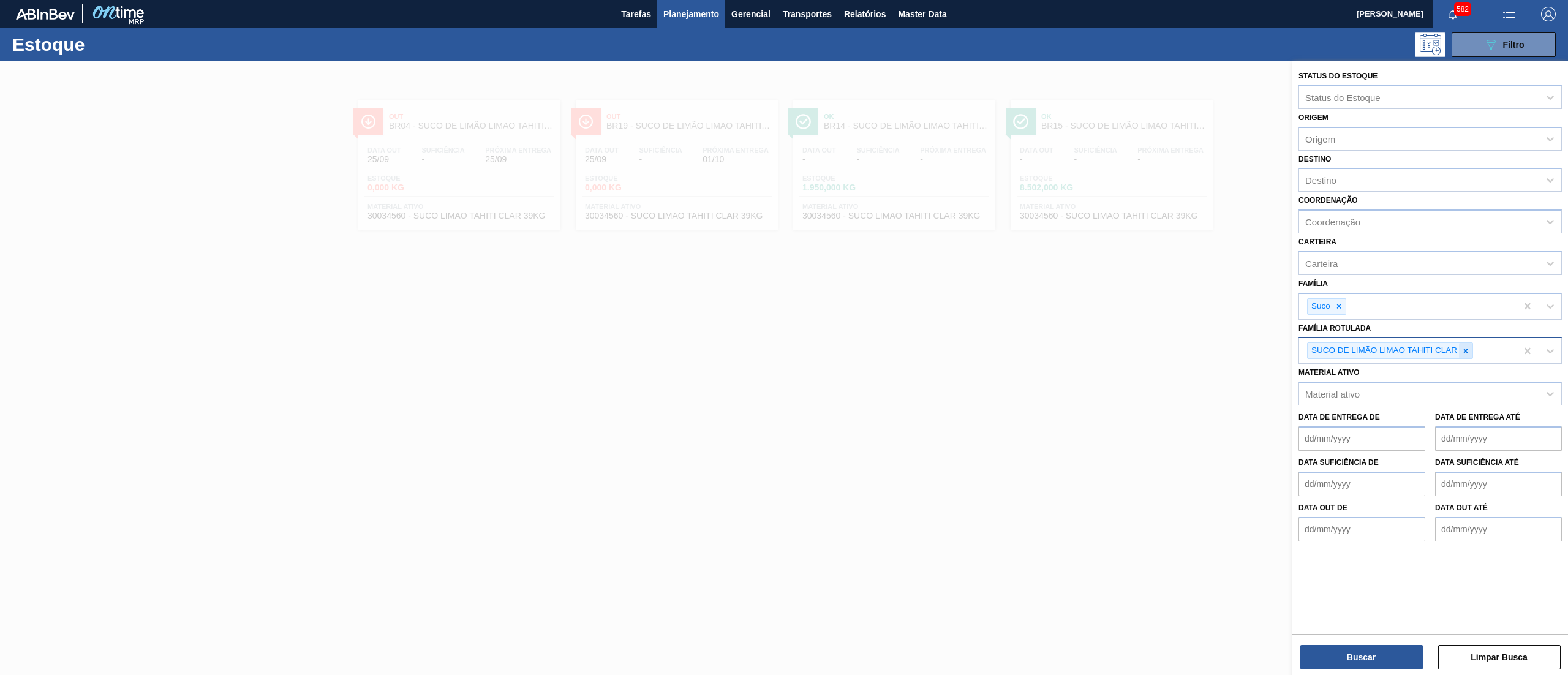
click at [1463, 343] on div at bounding box center [1466, 350] width 14 height 15
click at [1343, 310] on div at bounding box center [1339, 306] width 14 height 15
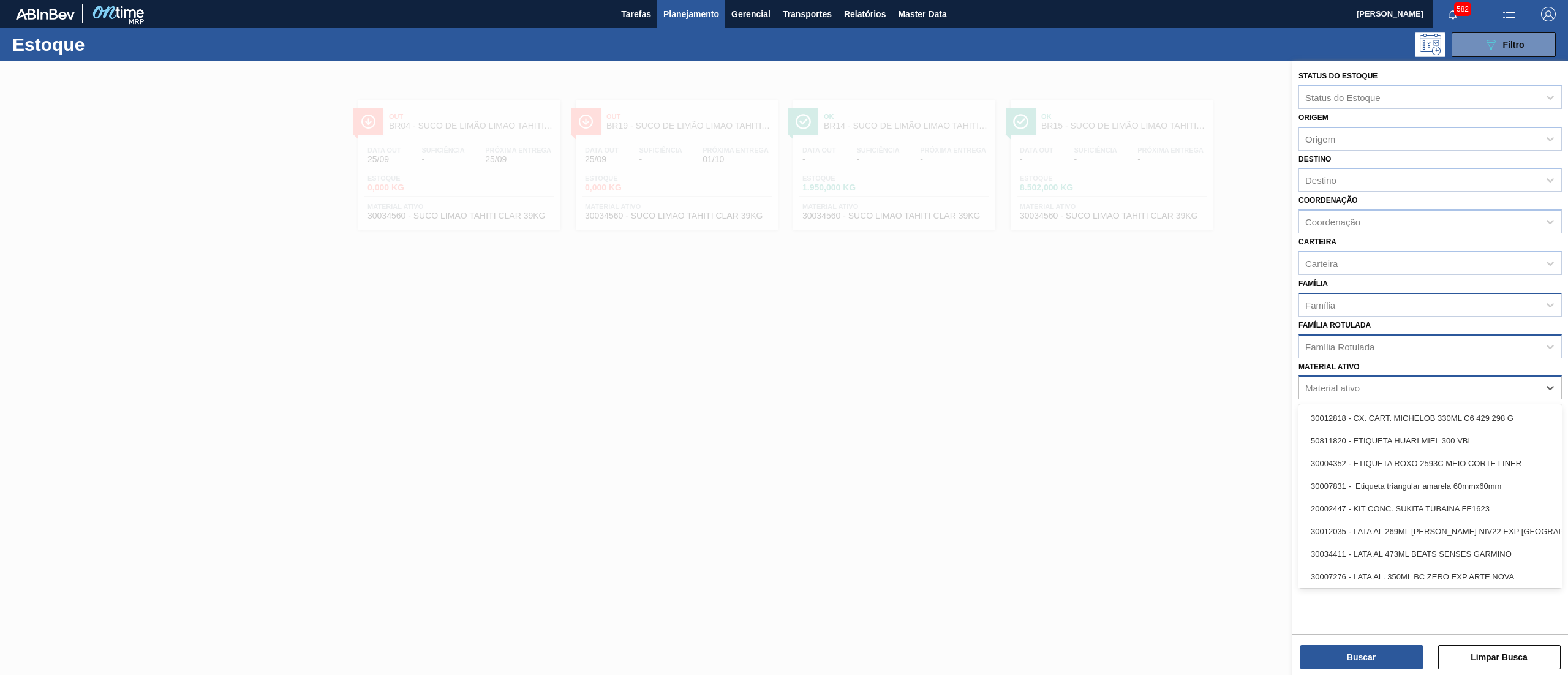
click at [1339, 389] on div "Material ativo" at bounding box center [1333, 388] width 55 height 11
paste ativo "ROTULO PLÁSTICO SUKITA LIMÃO 2L H"
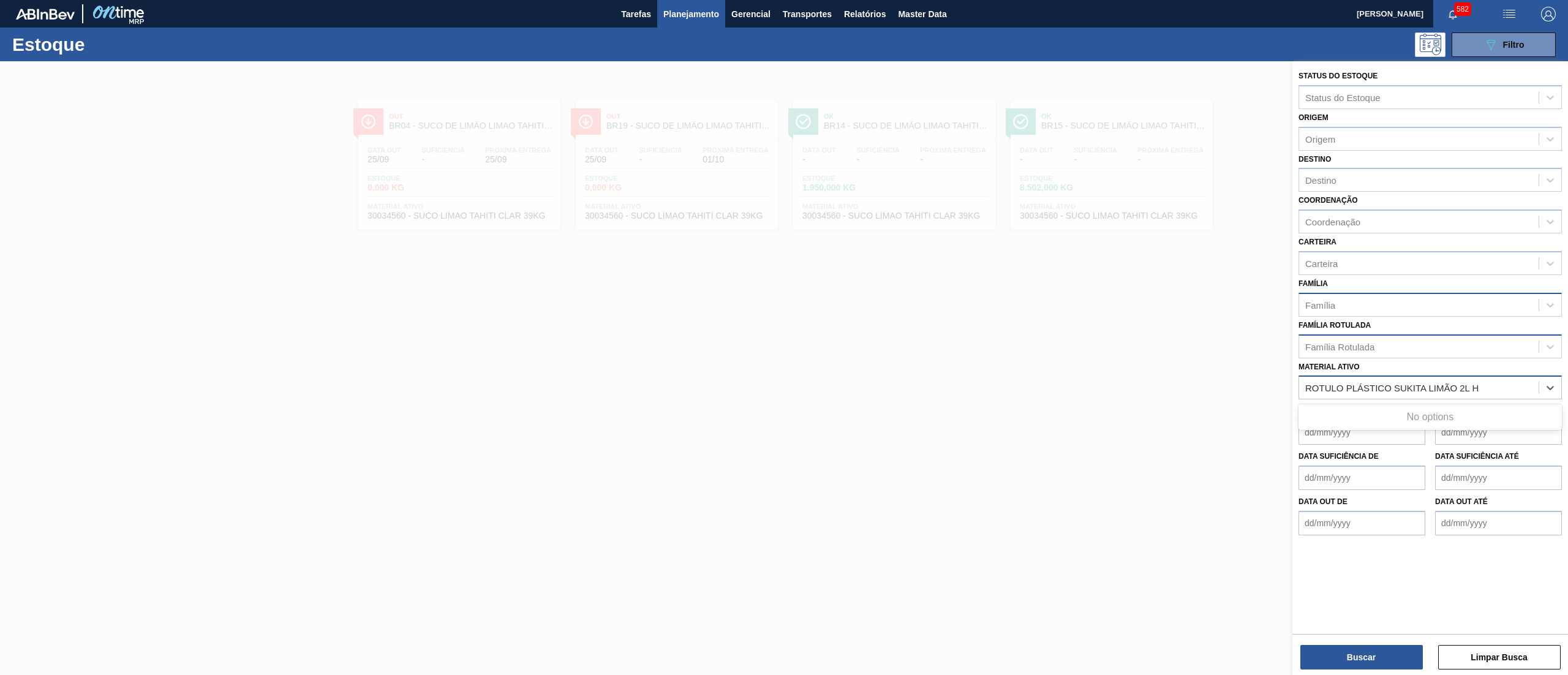
type ativo "ROTULO PLÁSTICO SUKITA LIMÃO 2L H"
click at [1339, 338] on div "Família Rotulada" at bounding box center [1419, 346] width 239 height 17
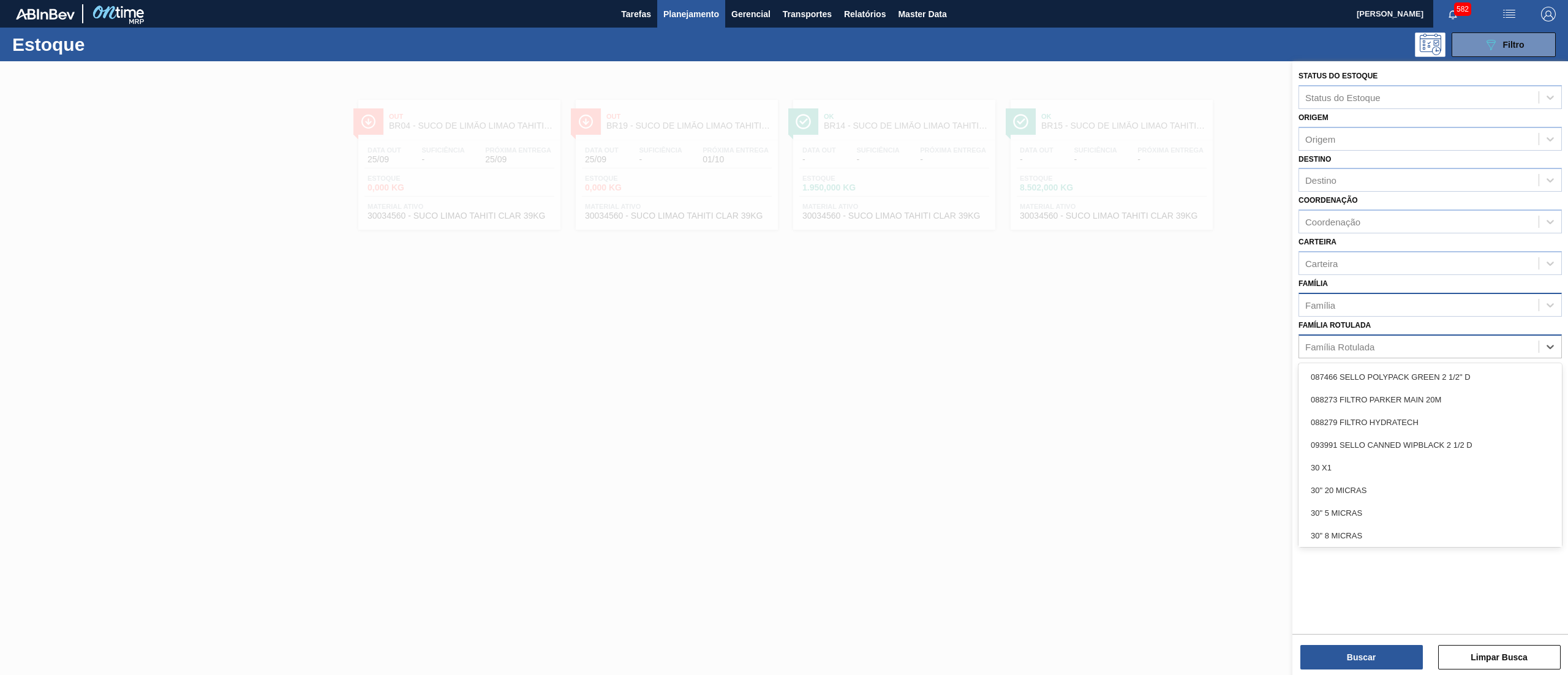
paste Rotulada "ROTULO PLÁSTICO SUKITA LIMÃO 2L H"
type Rotulada "ROTULO PLÁSTICO SUKITA LIMÃO 2L H"
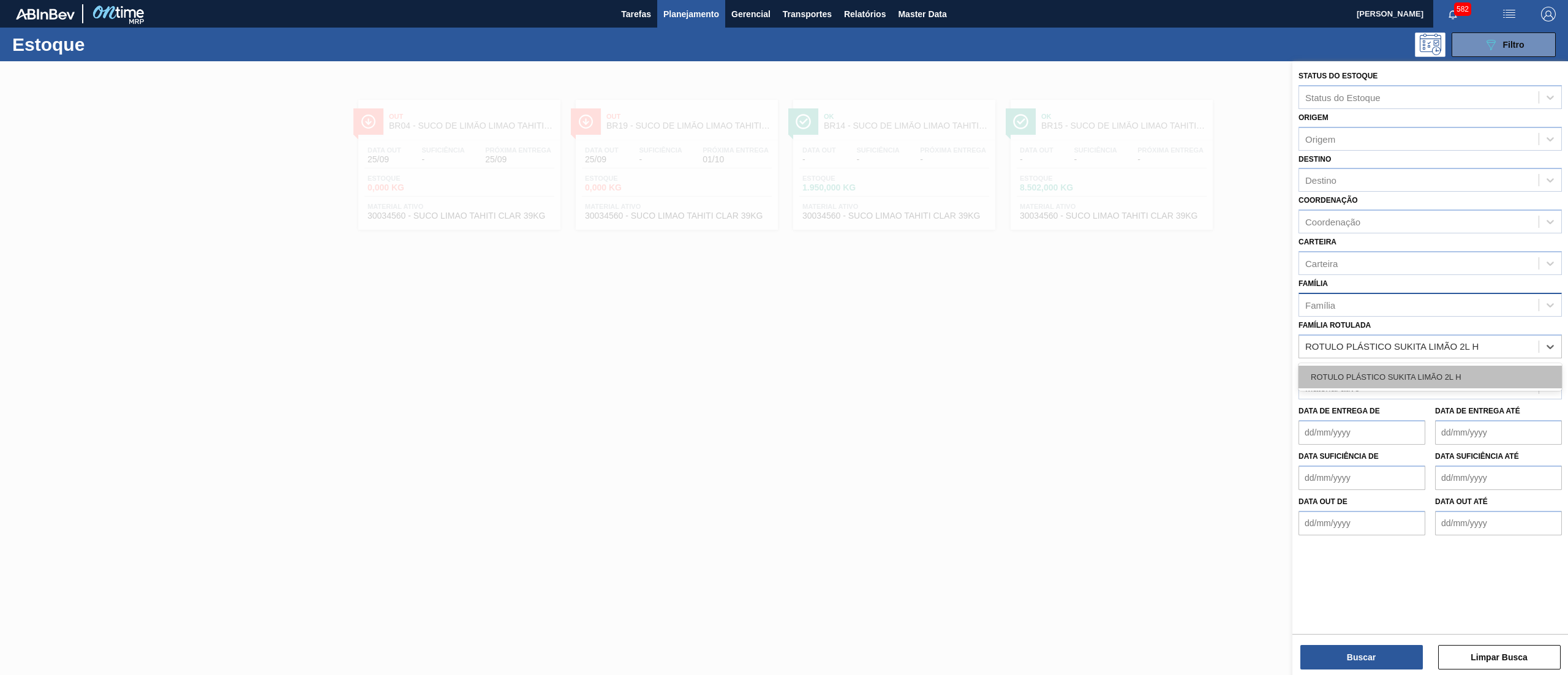
click at [1346, 374] on div "ROTULO PLÁSTICO SUKITA LIMÃO 2L H" at bounding box center [1430, 377] width 263 height 23
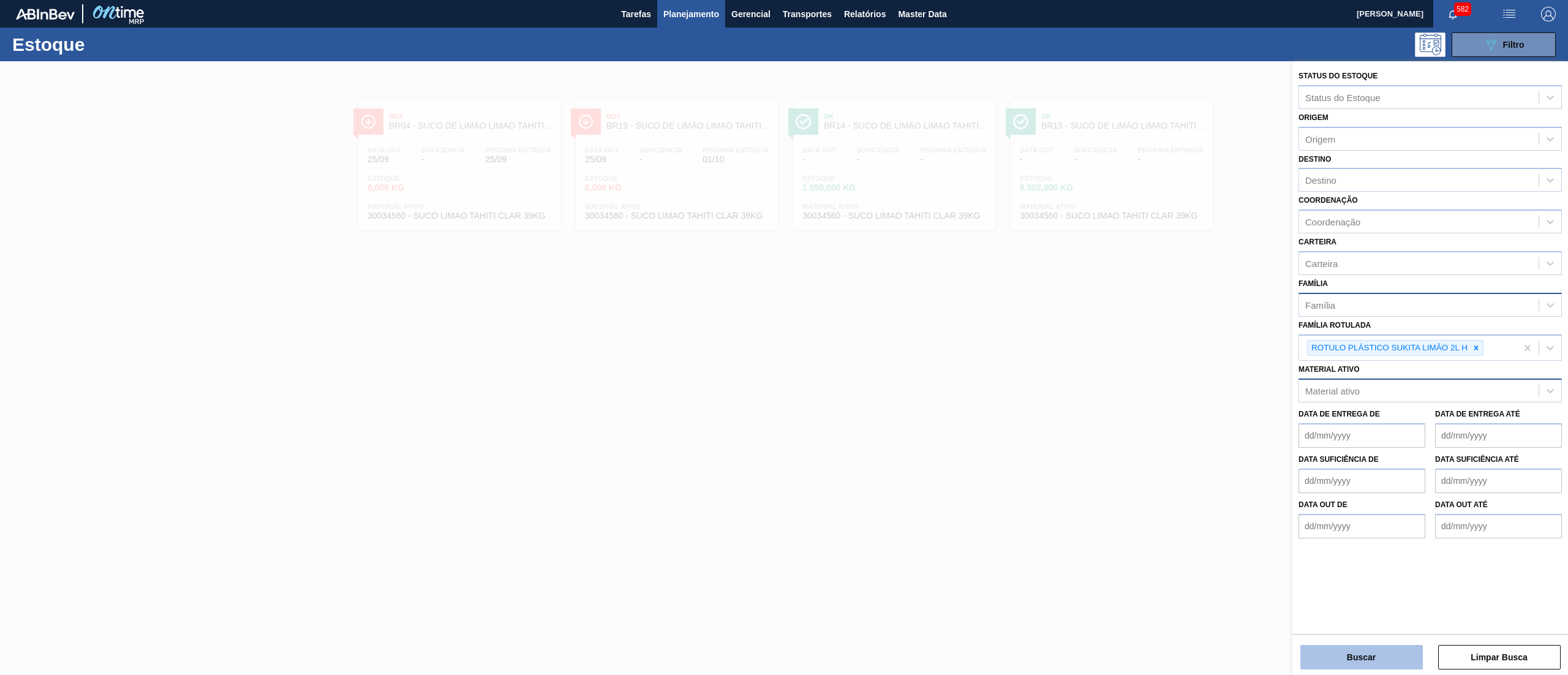
click at [1333, 654] on button "Buscar" at bounding box center [1362, 657] width 123 height 24
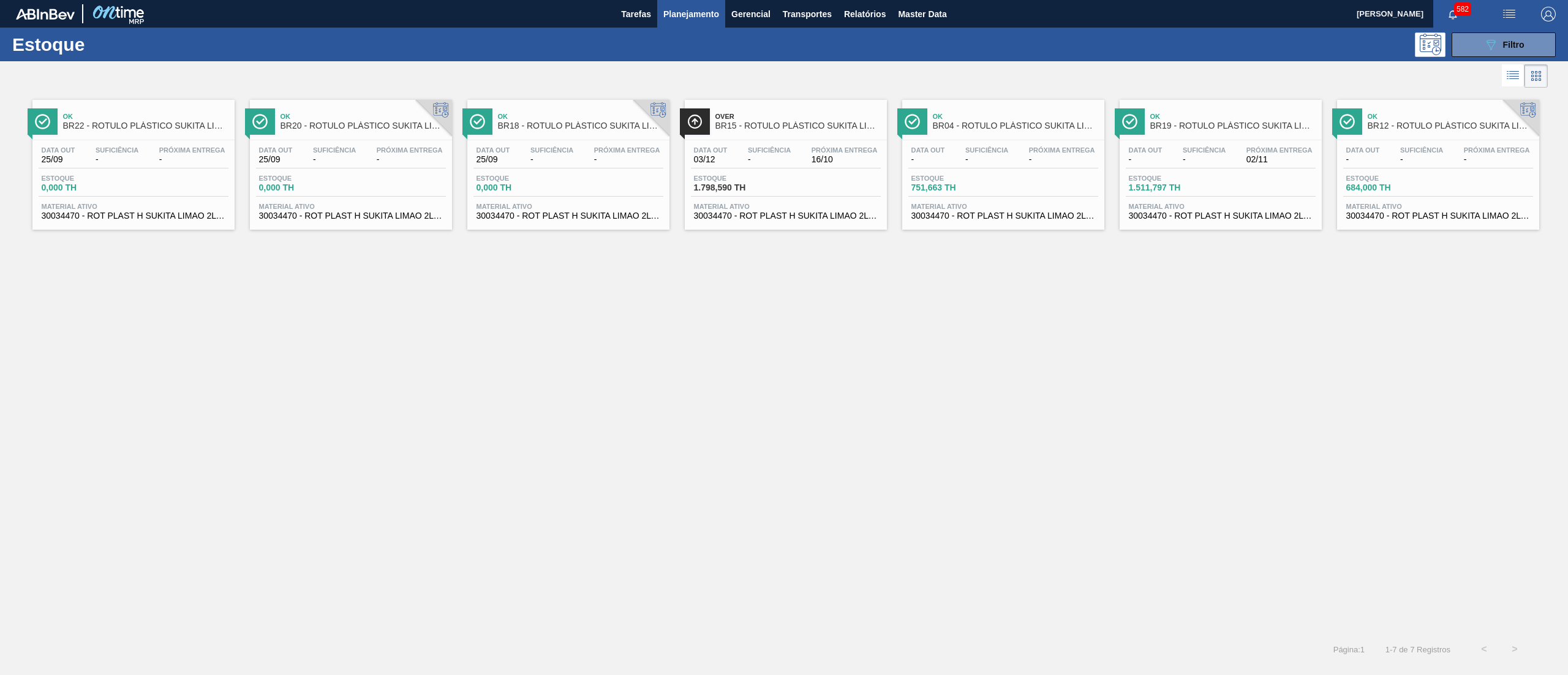
click at [721, 217] on span "30034470 - ROT PLAST H SUKITA LIMAO 2L NIV25" at bounding box center [786, 216] width 184 height 9
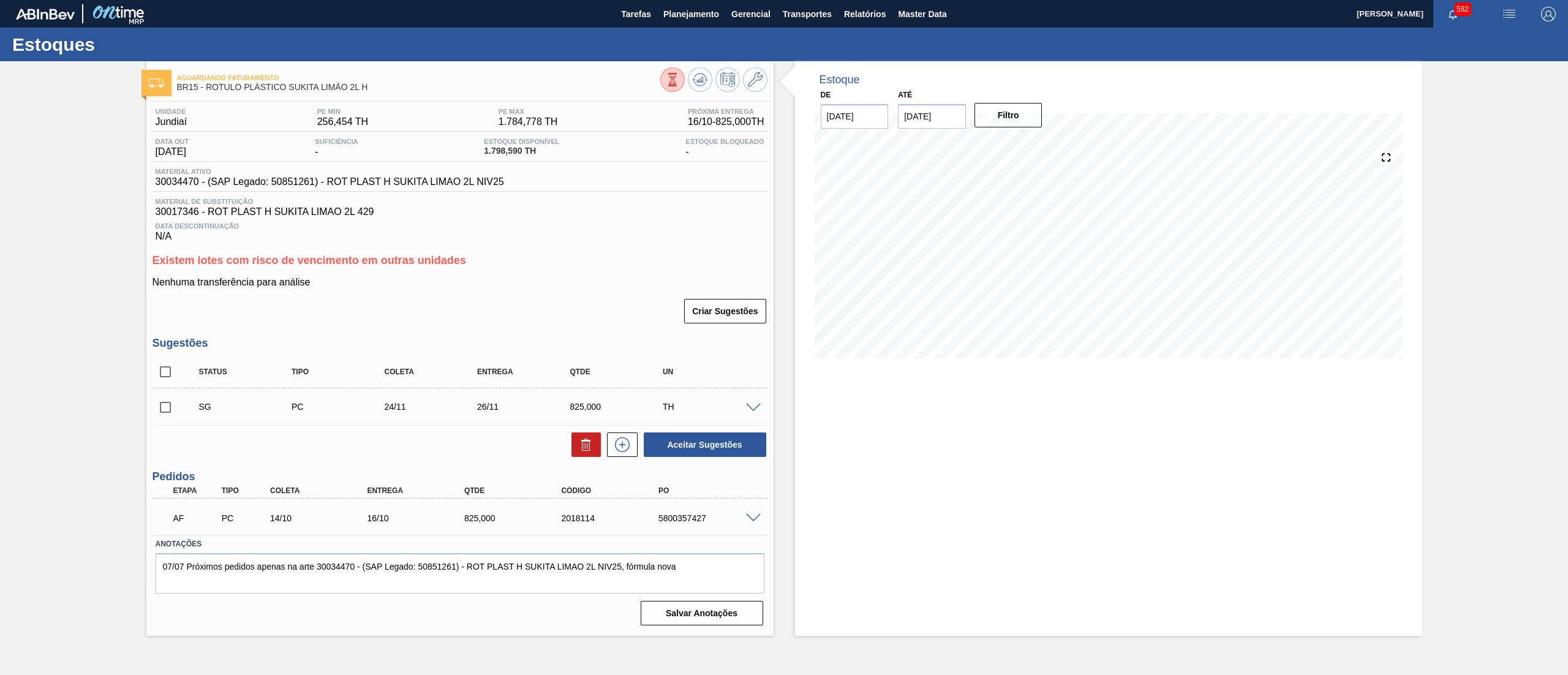
click at [666, 80] on icon at bounding box center [673, 79] width 14 height 14
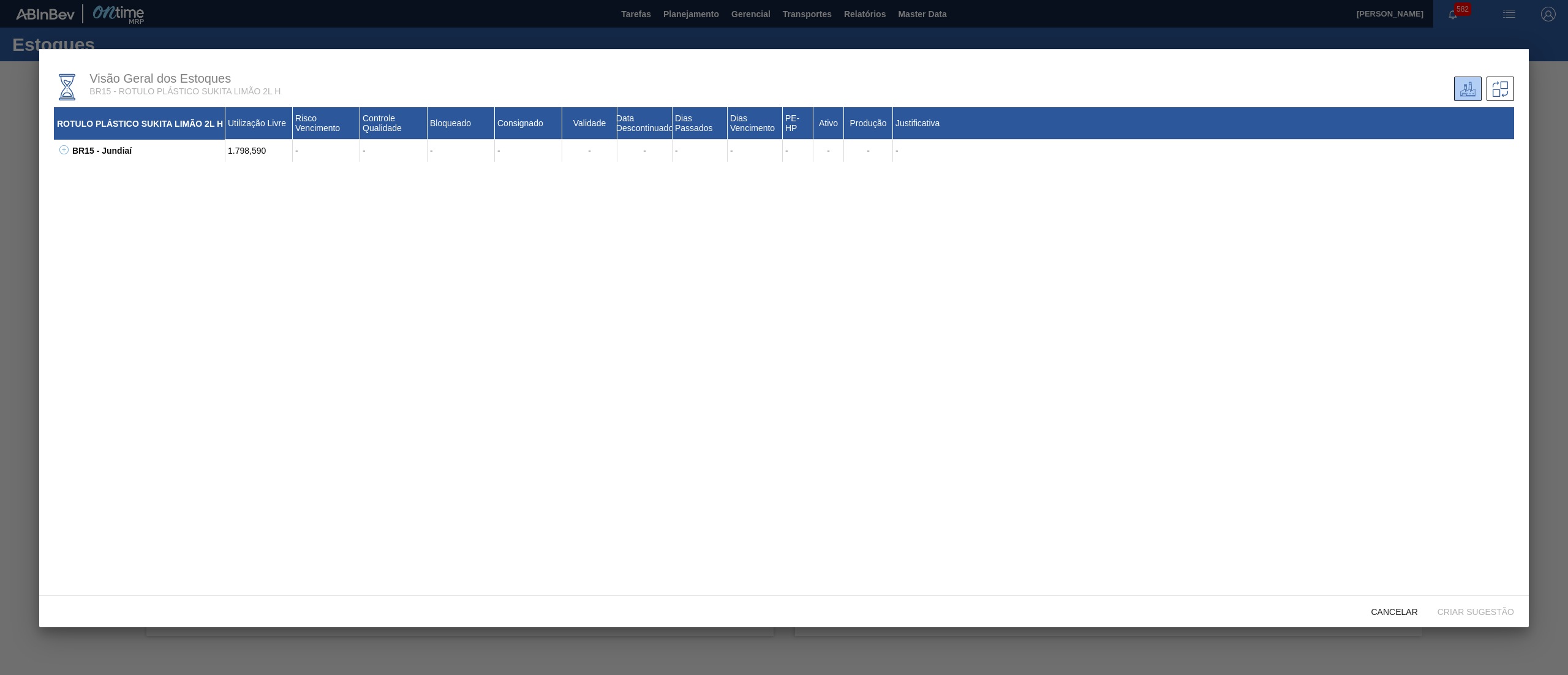
click at [62, 149] on icon at bounding box center [64, 150] width 9 height 9
drag, startPoint x: 126, startPoint y: 195, endPoint x: 83, endPoint y: 194, distance: 43.0
click at [85, 194] on div "30034470 - ROT PLAST H SUKITA LIMAO 2L NIV25 1.664,000 - - - - - - - - 75 Sim S…" at bounding box center [800, 194] width 1430 height 22
copy div "30034470"
click at [1404, 621] on div "Cancelar" at bounding box center [1395, 611] width 66 height 23
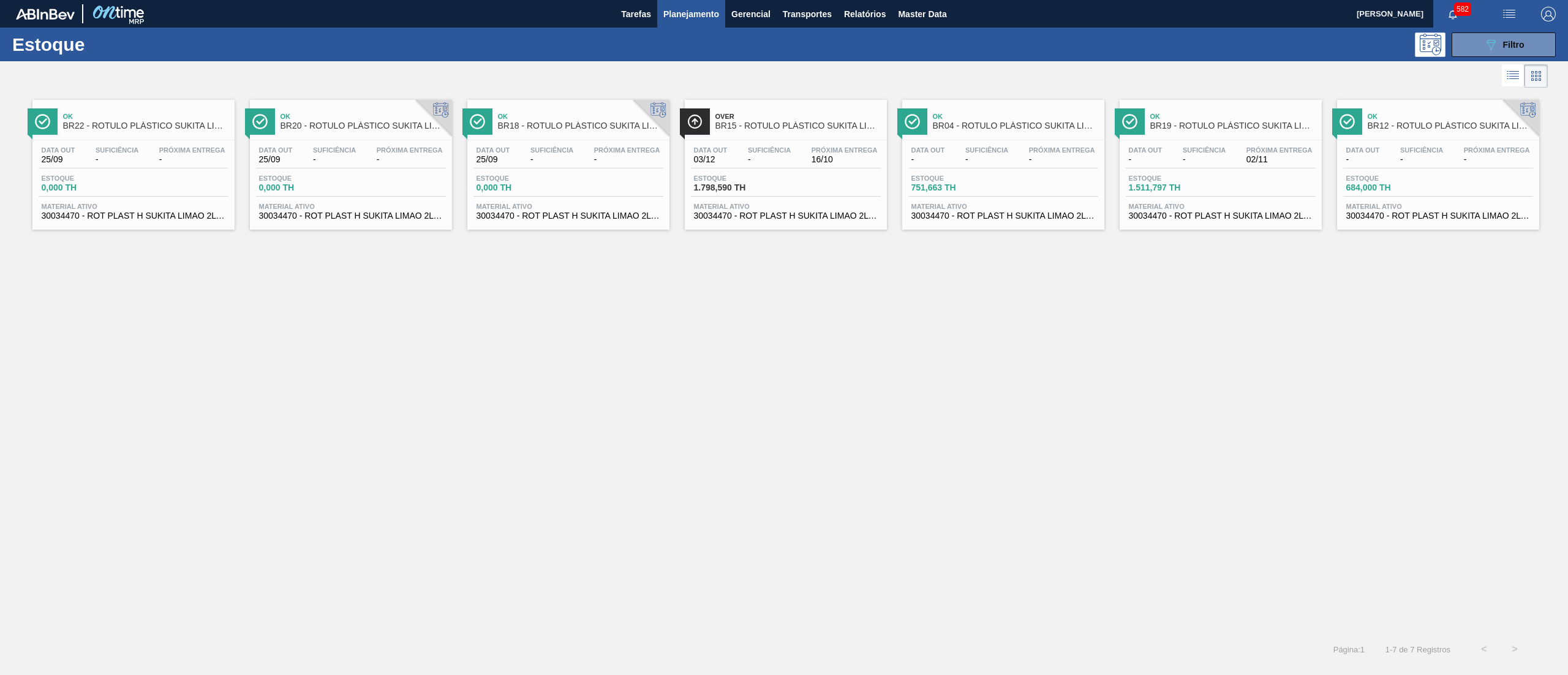
click at [1162, 225] on div "Ok BR19 - ROTULO PLÁSTICO SUKITA LIMÃO 2L H Data out - Suficiência - Próxima En…" at bounding box center [1220, 165] width 202 height 130
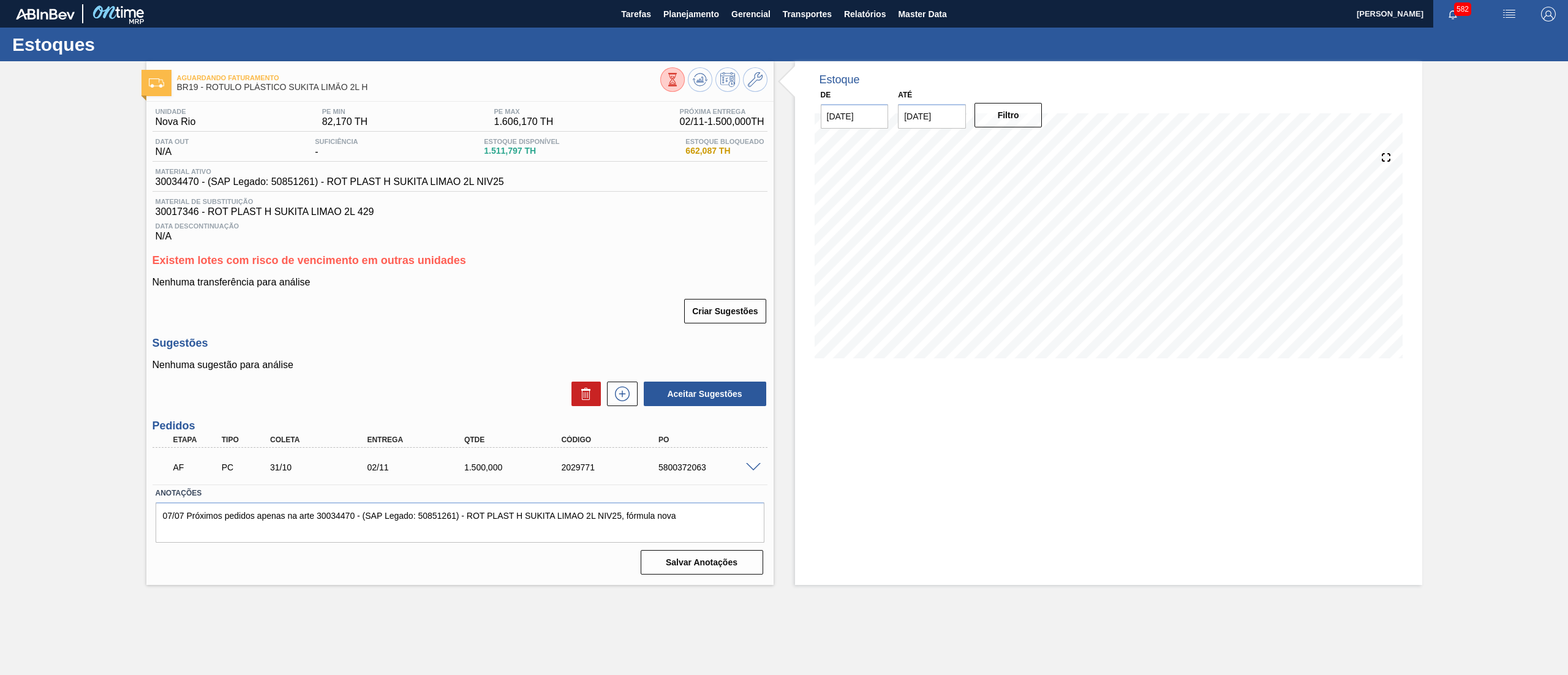
click at [669, 81] on icon at bounding box center [673, 79] width 14 height 14
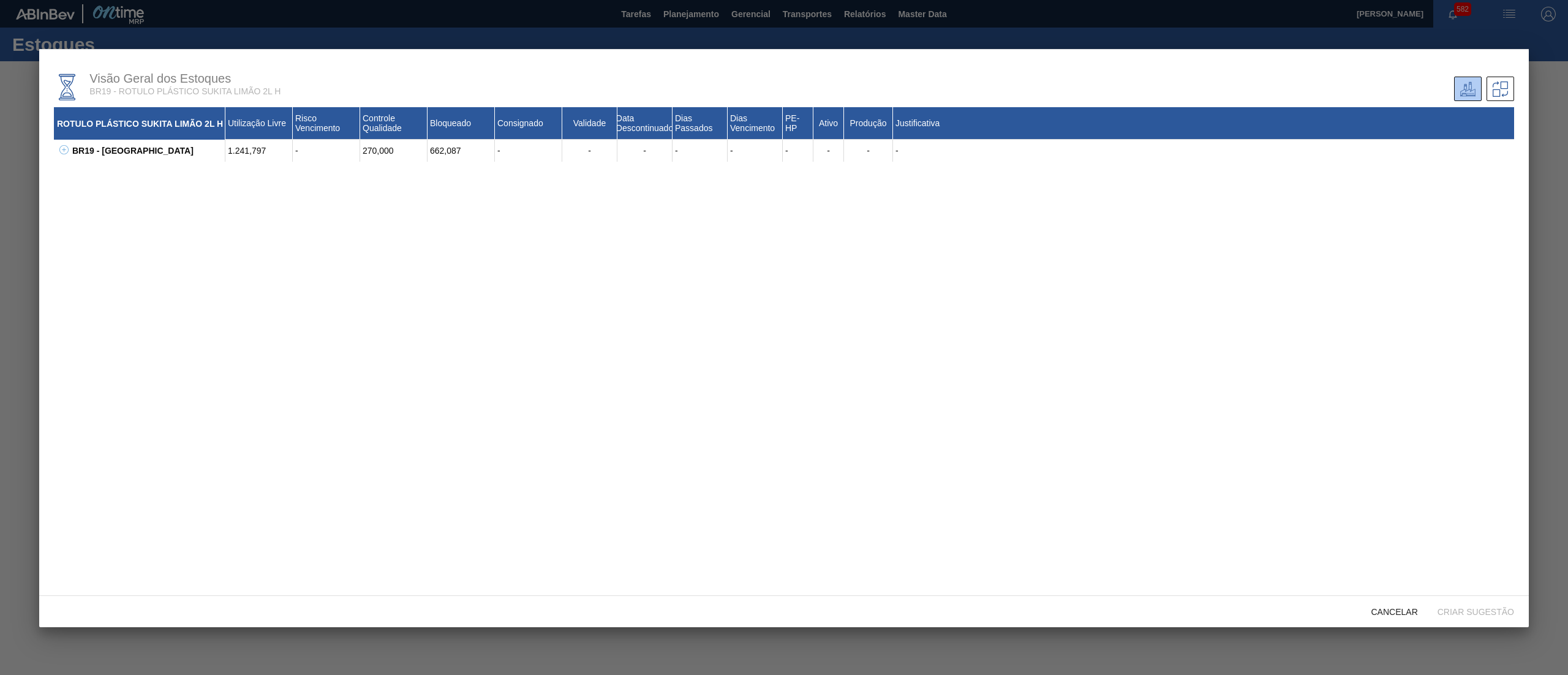
click at [61, 152] on icon at bounding box center [64, 150] width 9 height 9
click at [1373, 612] on span "Cancelar" at bounding box center [1395, 611] width 66 height 10
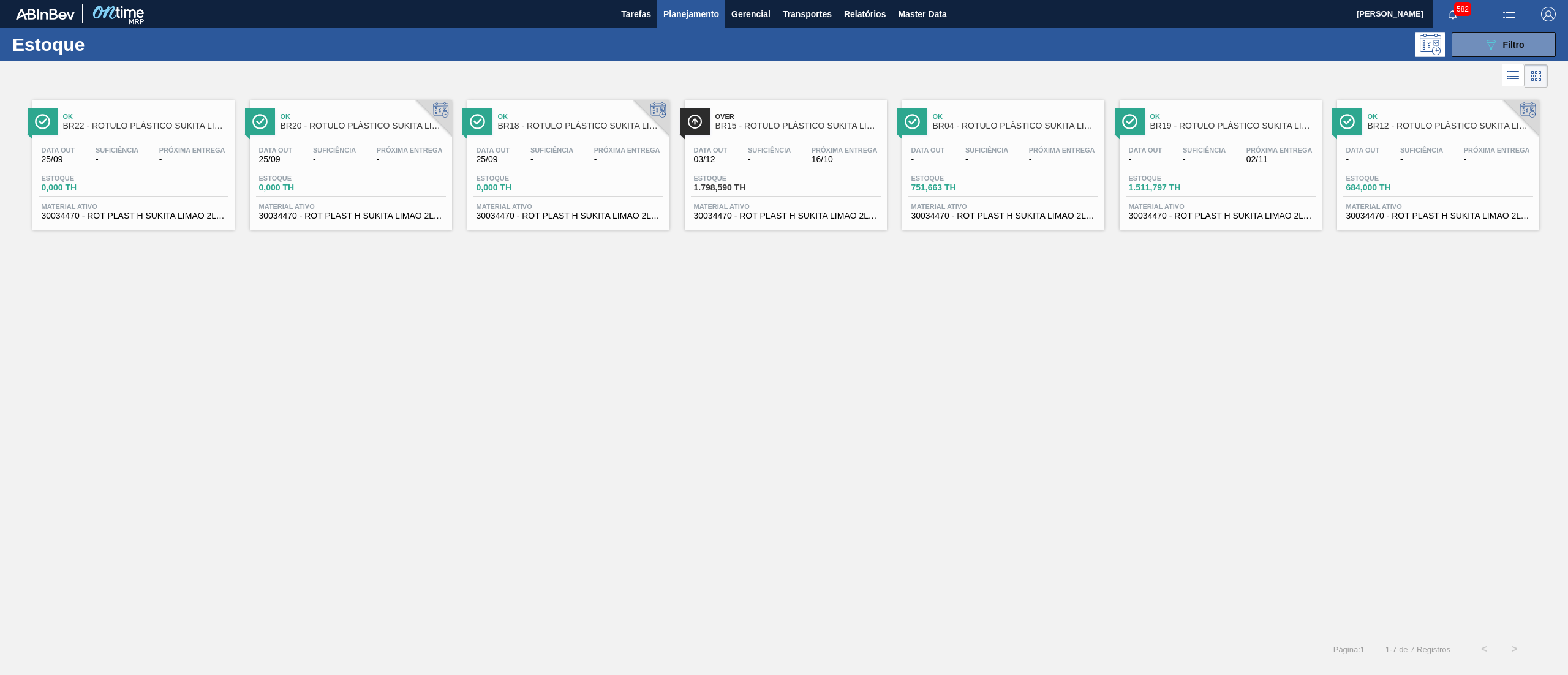
click at [1379, 229] on div "Ok BR12 - ROTULO PLÁSTICO SUKITA LIMÃO 2L H Data out - Suficiência - Próxima En…" at bounding box center [1438, 165] width 202 height 130
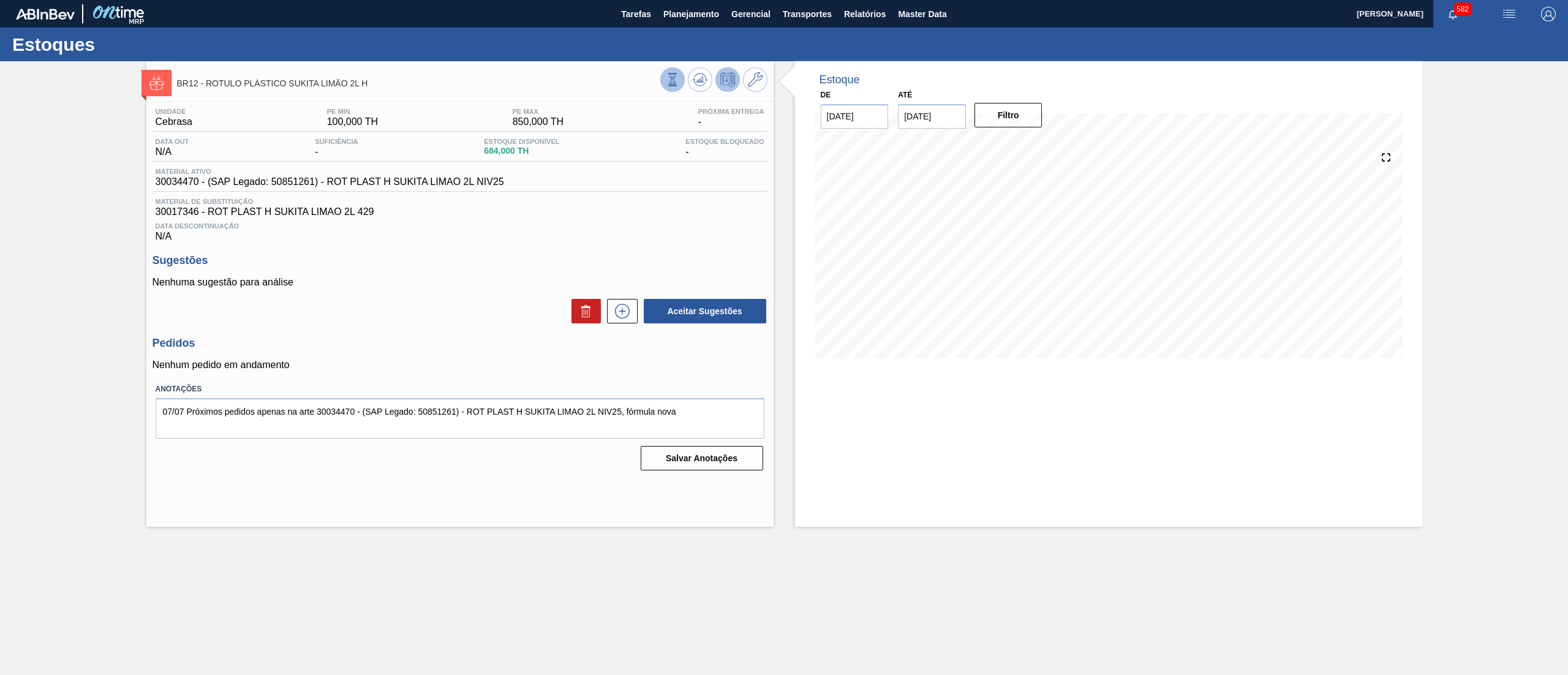
click at [672, 73] on icon at bounding box center [673, 79] width 14 height 14
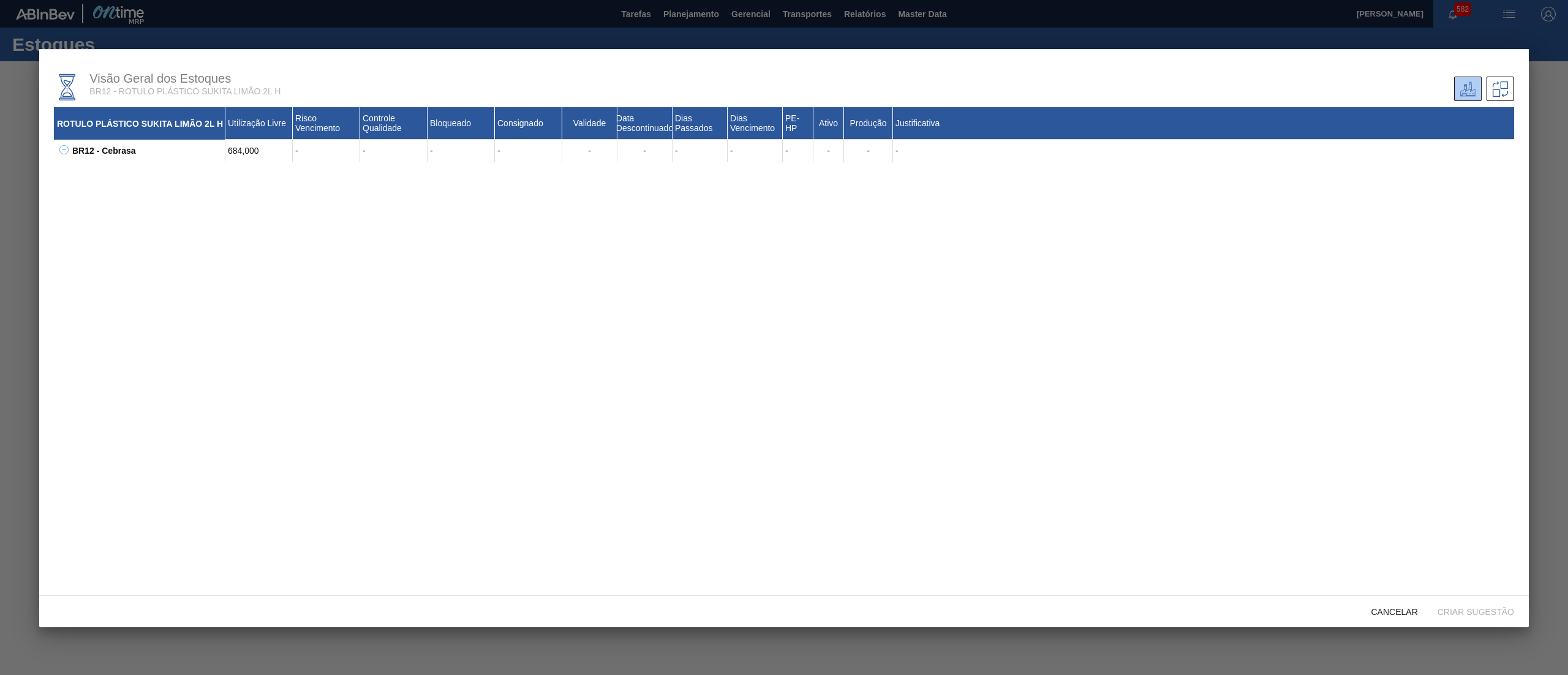
click at [61, 149] on icon at bounding box center [64, 150] width 9 height 9
click at [1398, 608] on span "Cancelar" at bounding box center [1395, 611] width 66 height 10
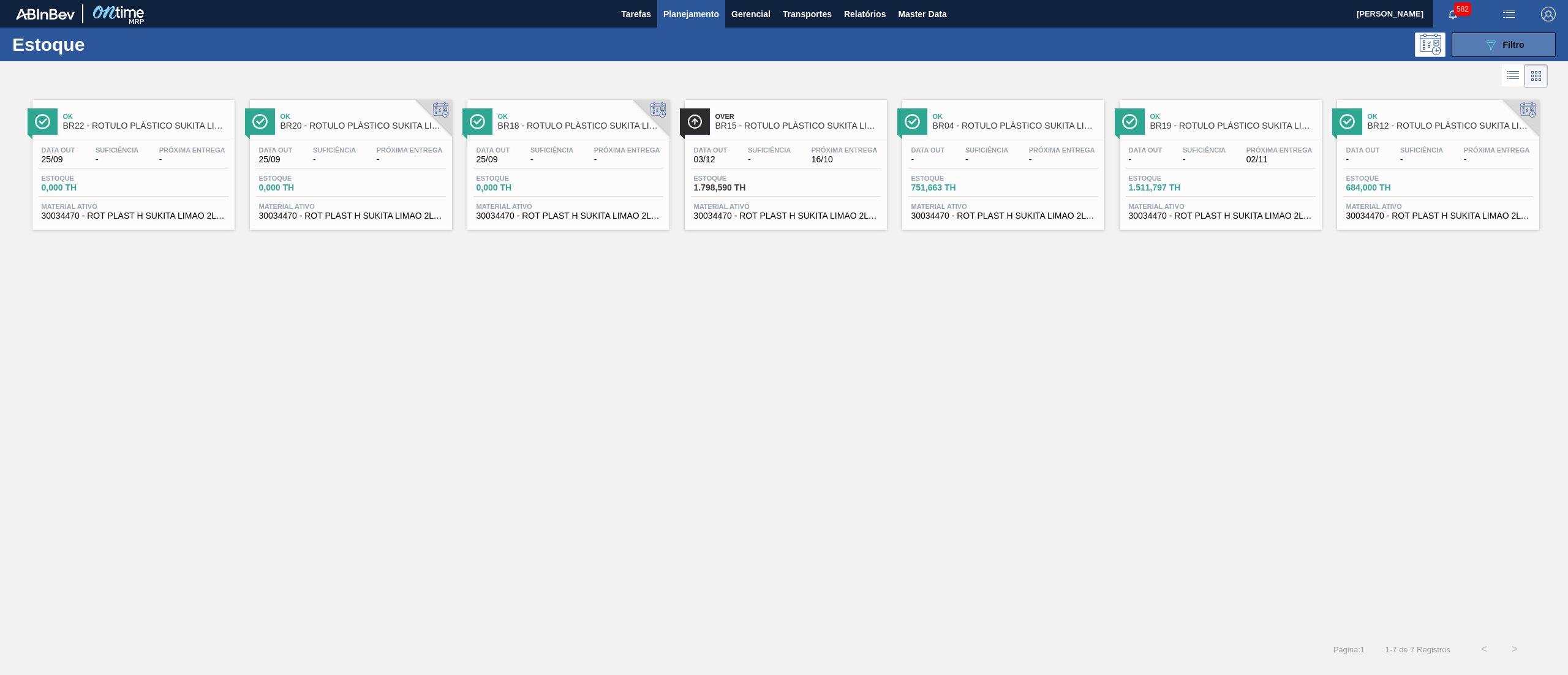
click at [1535, 43] on button "089F7B8B-B2A5-4AFE-B5C0-19BA573D28AC Filtro" at bounding box center [1504, 45] width 104 height 24
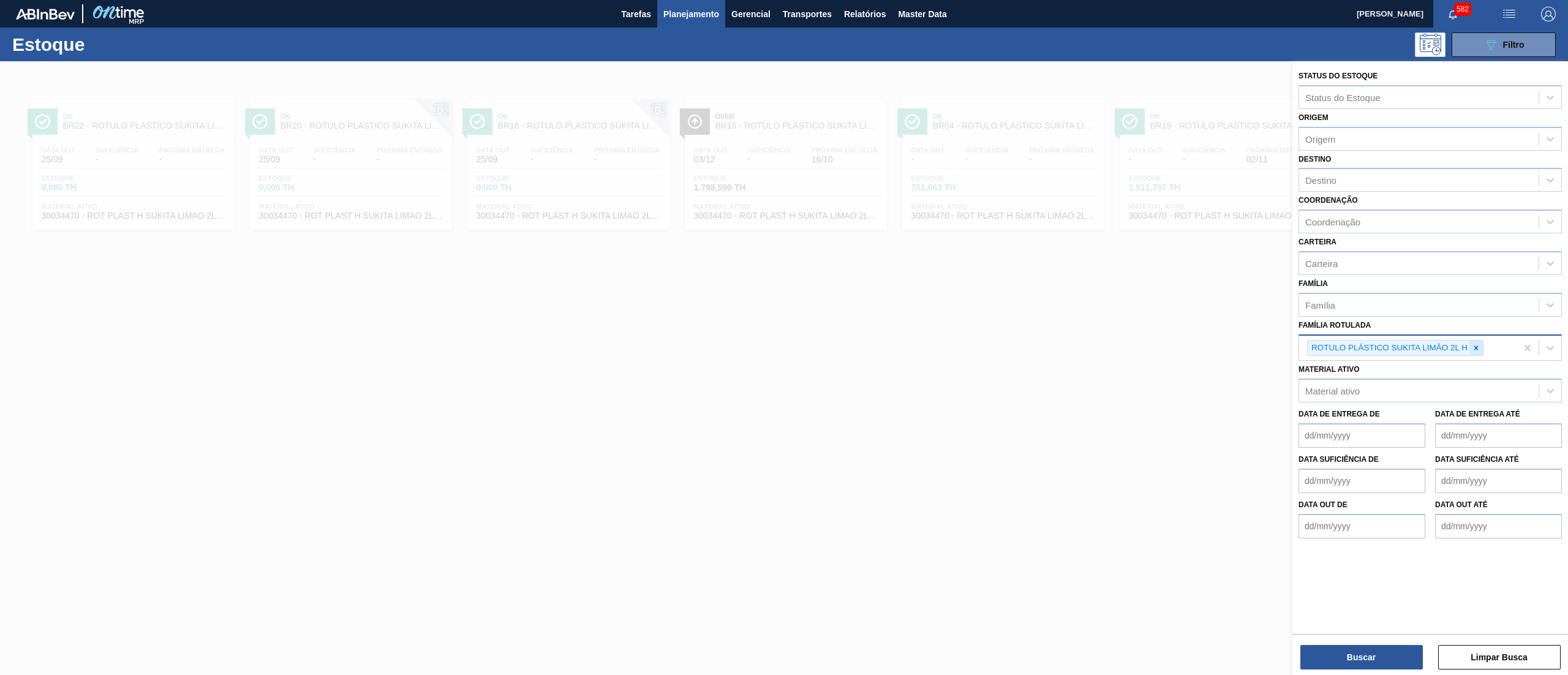
click at [1473, 352] on div at bounding box center [1476, 348] width 14 height 15
paste Rotulada "ROTULO PLÁSTICO SUKITA LIMÃO 2L AH"
type Rotulada "ROTULO PLÁSTICO SUKITA LIMÃO 2L AH"
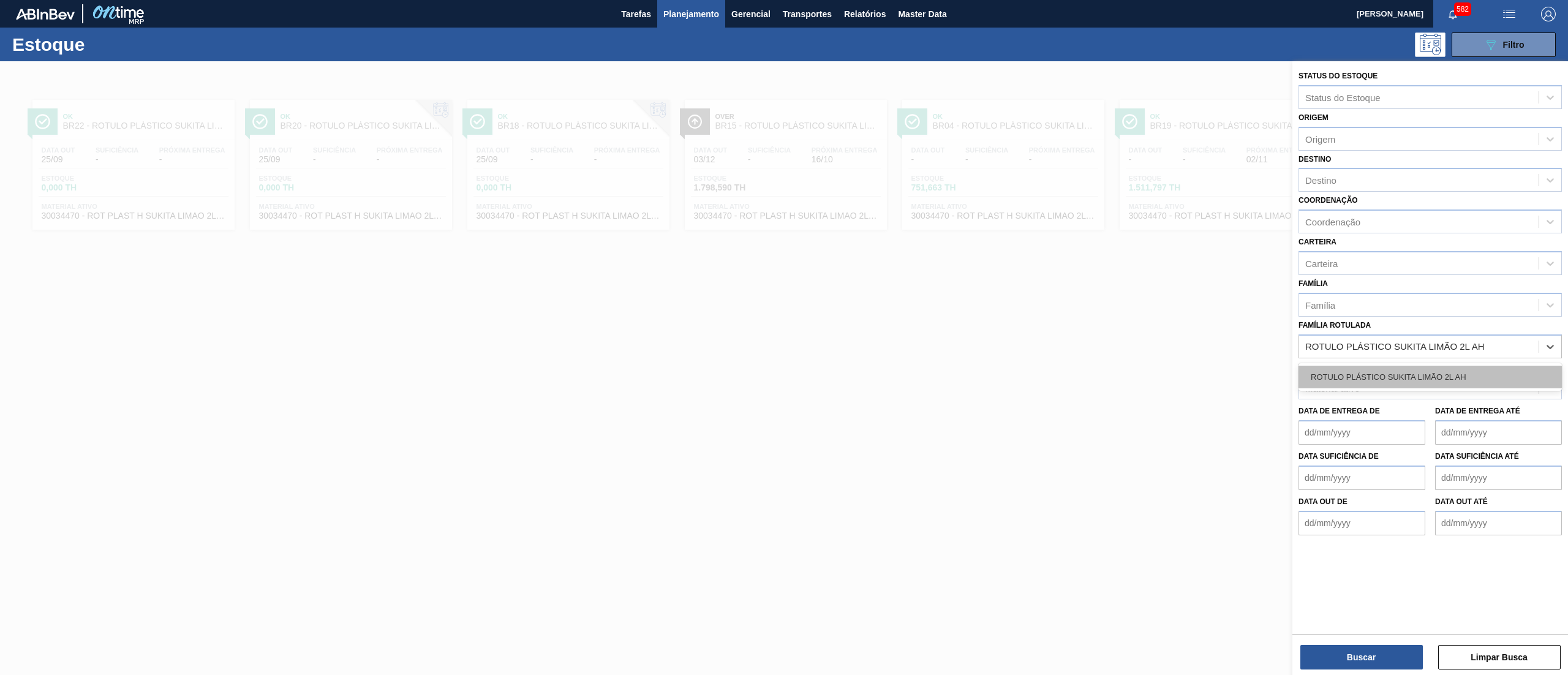
click at [1466, 372] on div "ROTULO PLÁSTICO SUKITA LIMÃO 2L AH" at bounding box center [1430, 377] width 263 height 23
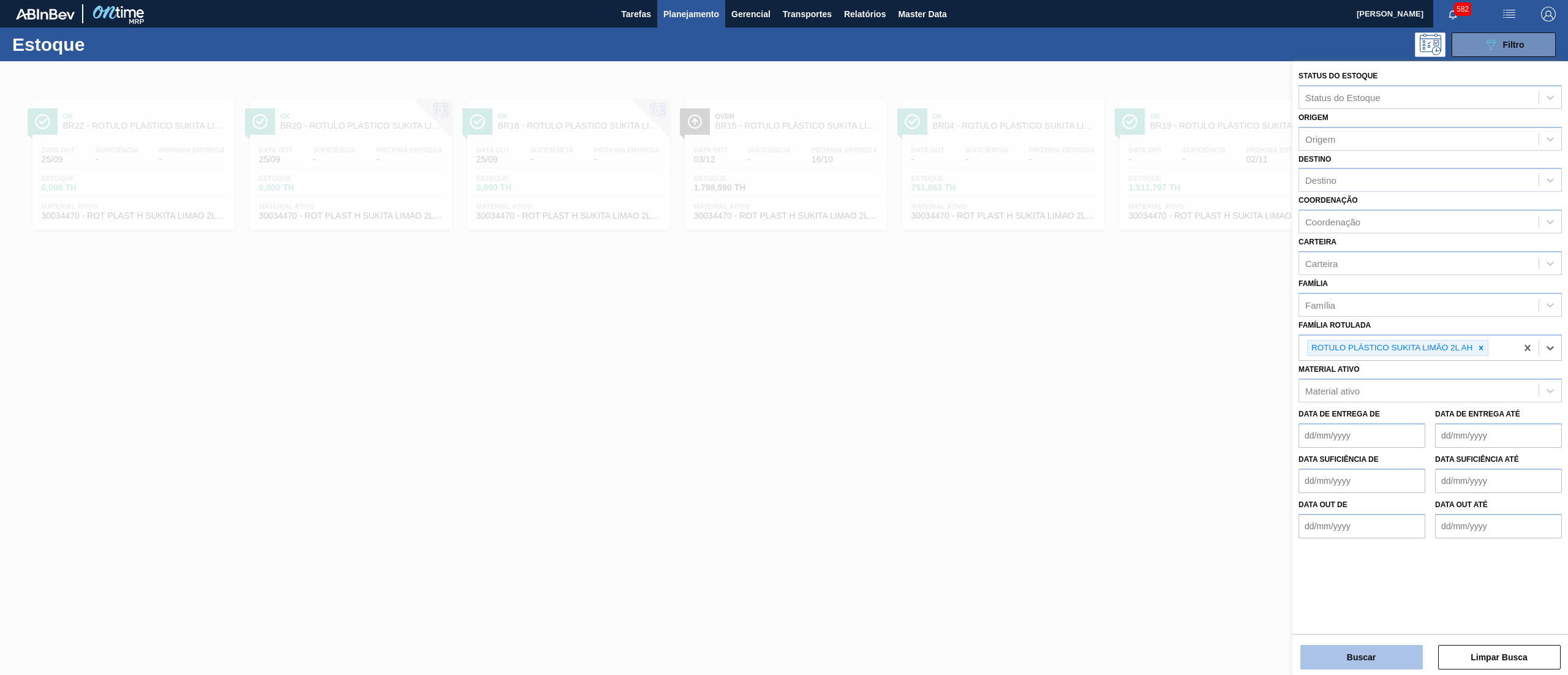
click at [1351, 653] on button "Buscar" at bounding box center [1362, 657] width 123 height 24
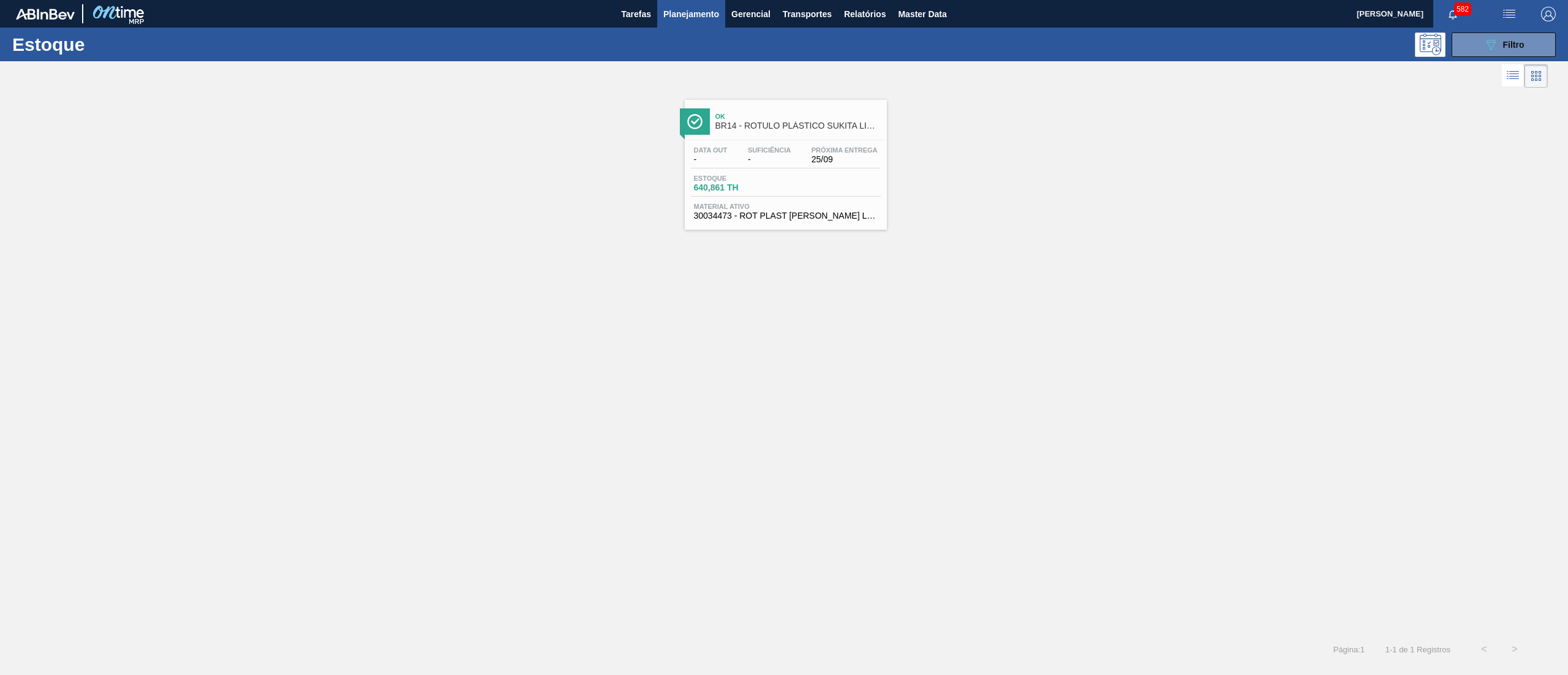
click at [803, 222] on div "Data out - Suficiência - Próxima Entrega 25/09 Estoque 640,861 TH Material ativ…" at bounding box center [786, 182] width 202 height 83
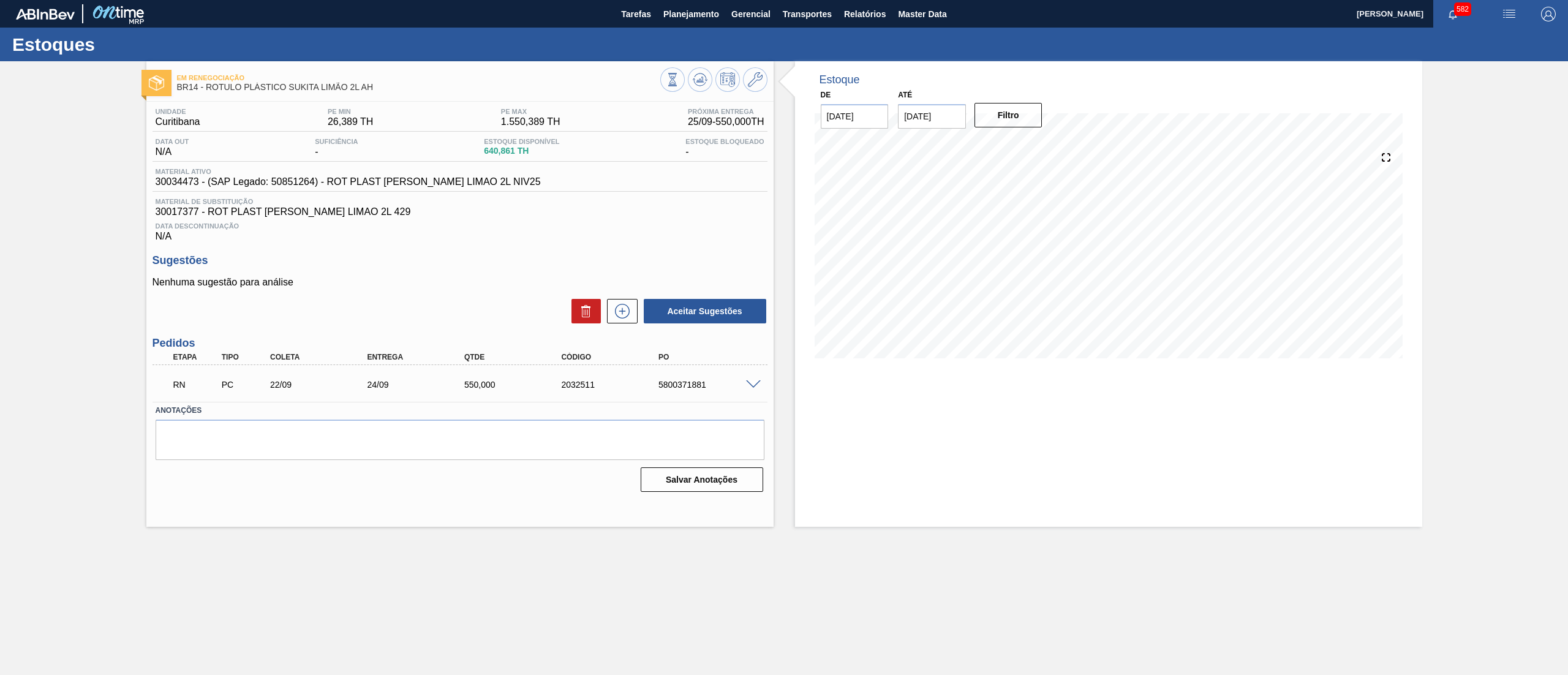
click at [750, 387] on span at bounding box center [753, 384] width 14 height 9
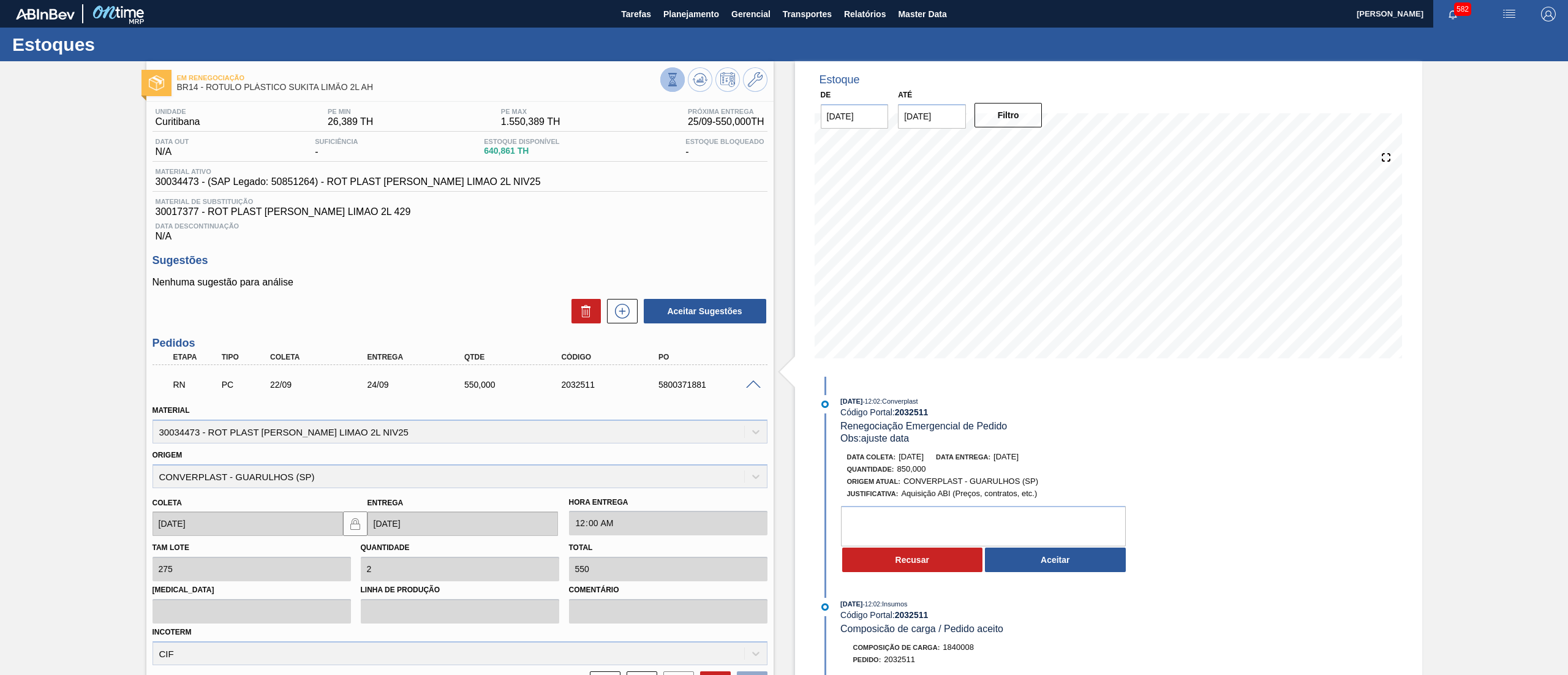
click at [670, 76] on icon at bounding box center [673, 79] width 14 height 14
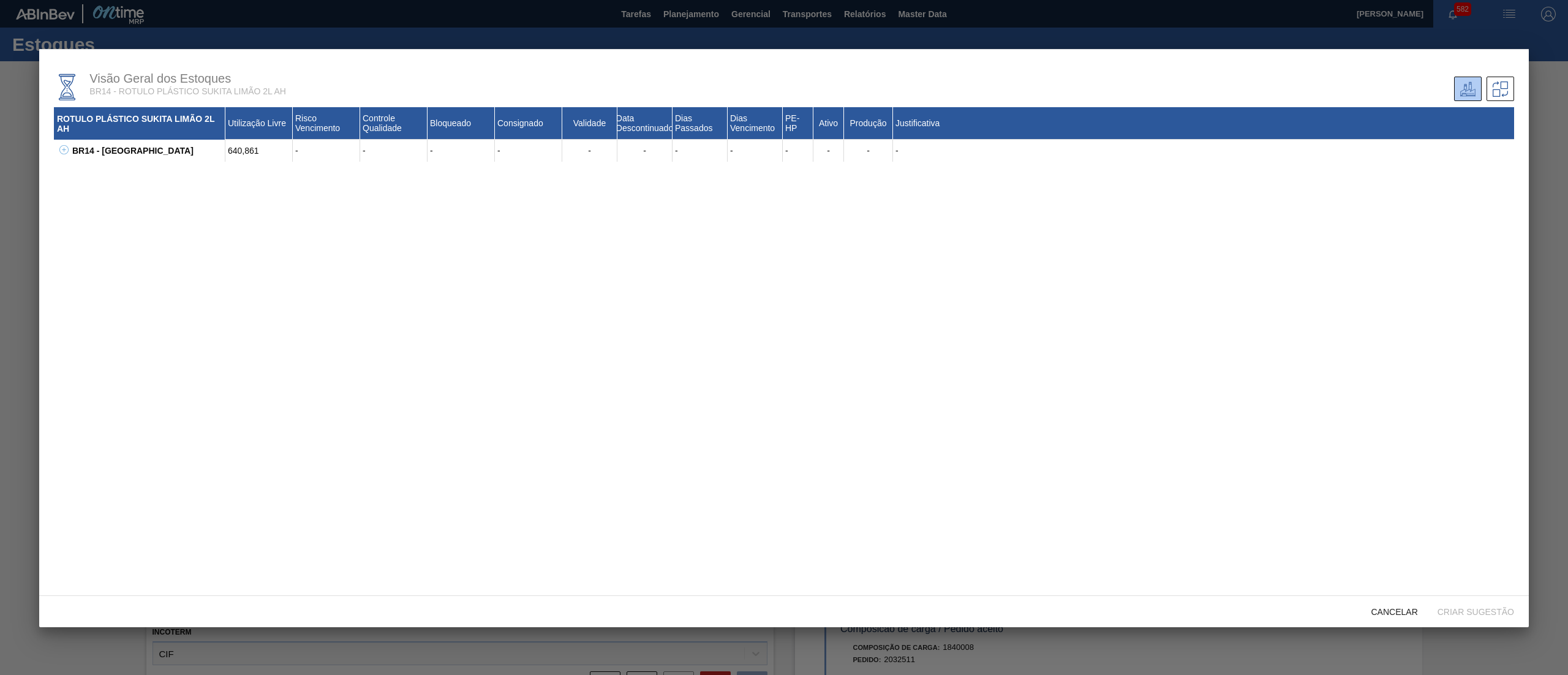
click at [63, 156] on button at bounding box center [62, 151] width 12 height 12
click at [1392, 617] on span "Cancelar" at bounding box center [1395, 611] width 66 height 10
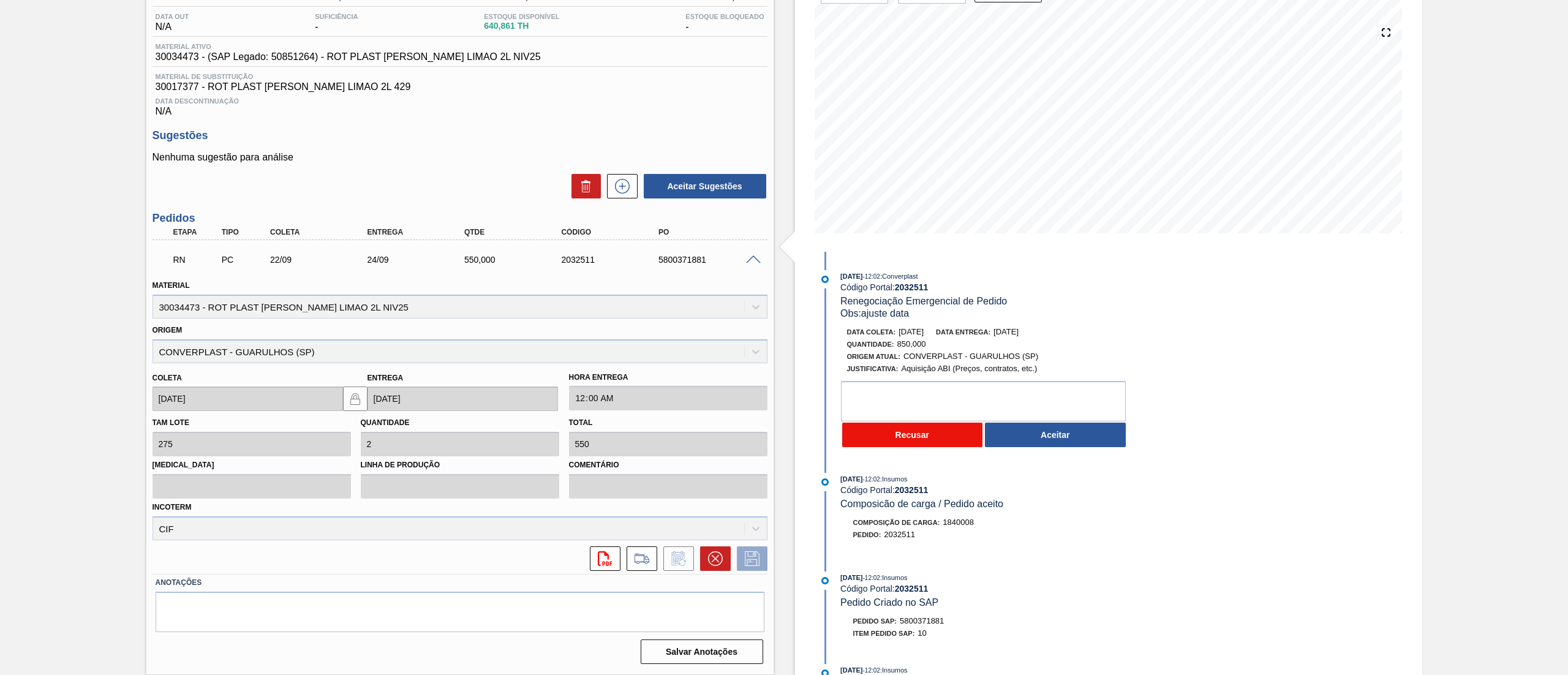
click at [919, 435] on button "Recusar" at bounding box center [913, 434] width 141 height 24
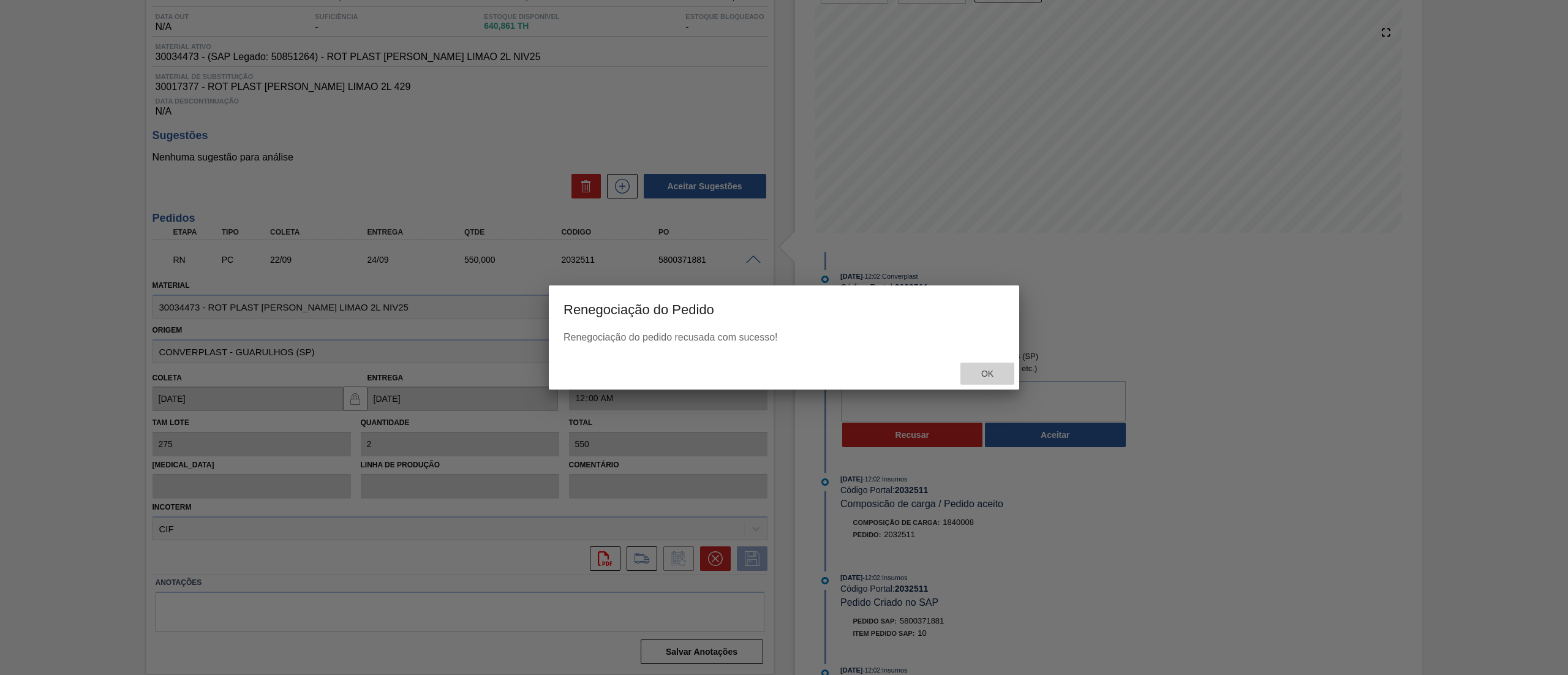
click at [996, 378] on div "Ok" at bounding box center [987, 374] width 54 height 23
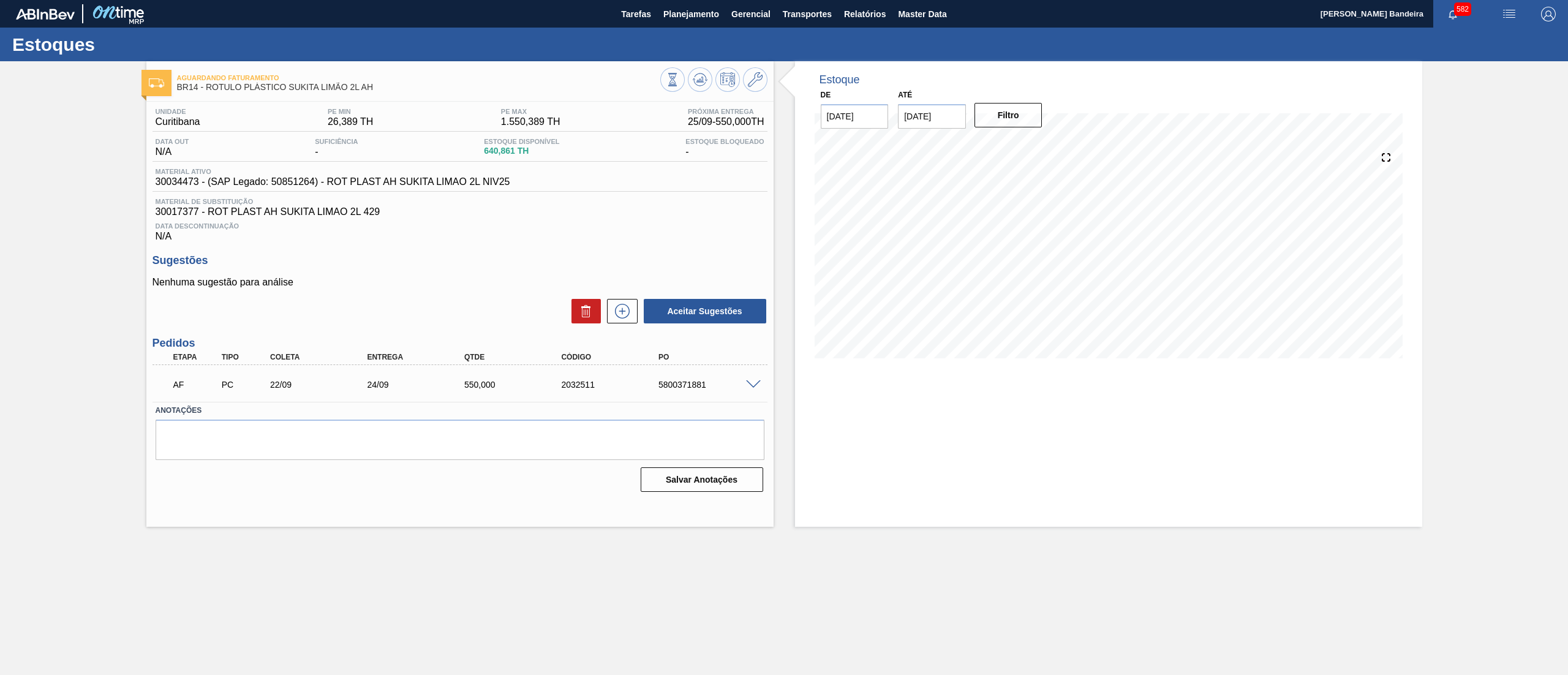
click at [756, 387] on span at bounding box center [753, 384] width 14 height 9
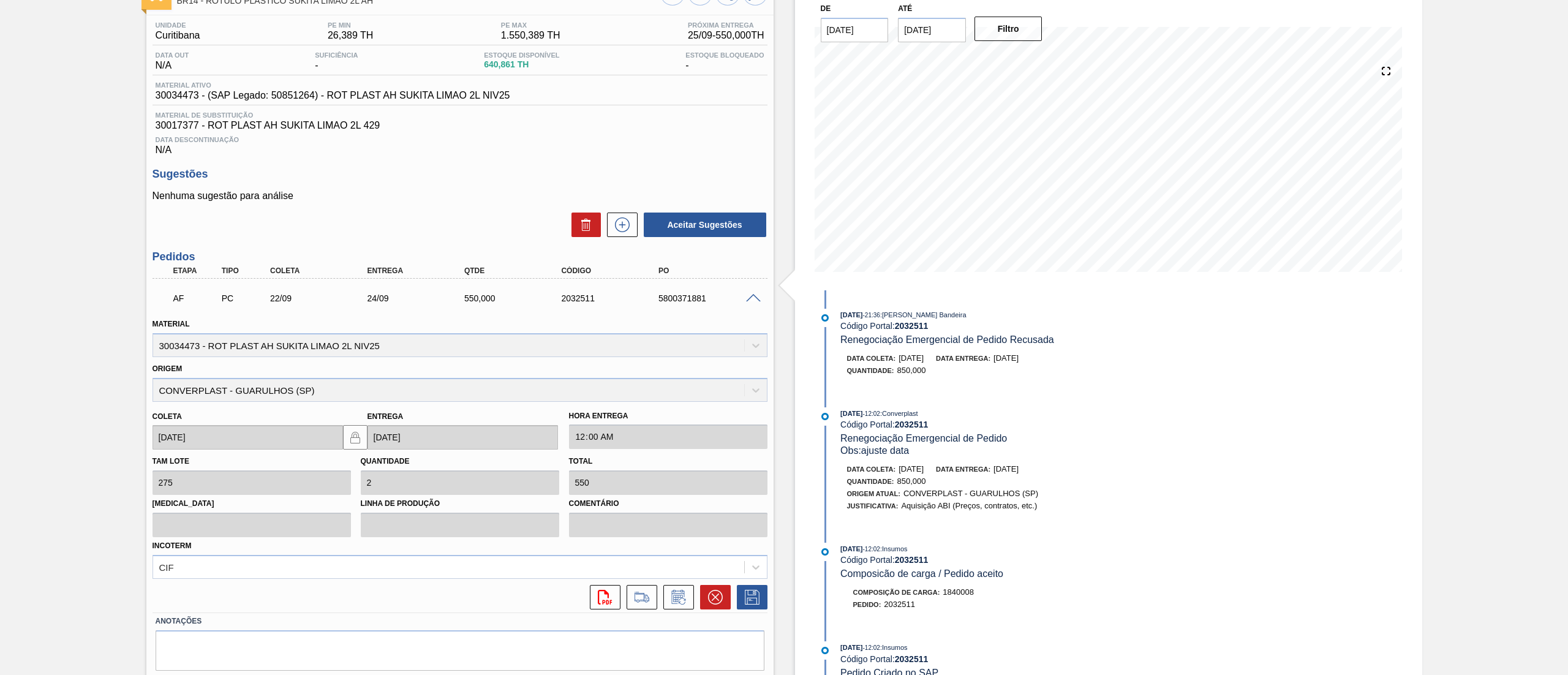
scroll to position [125, 0]
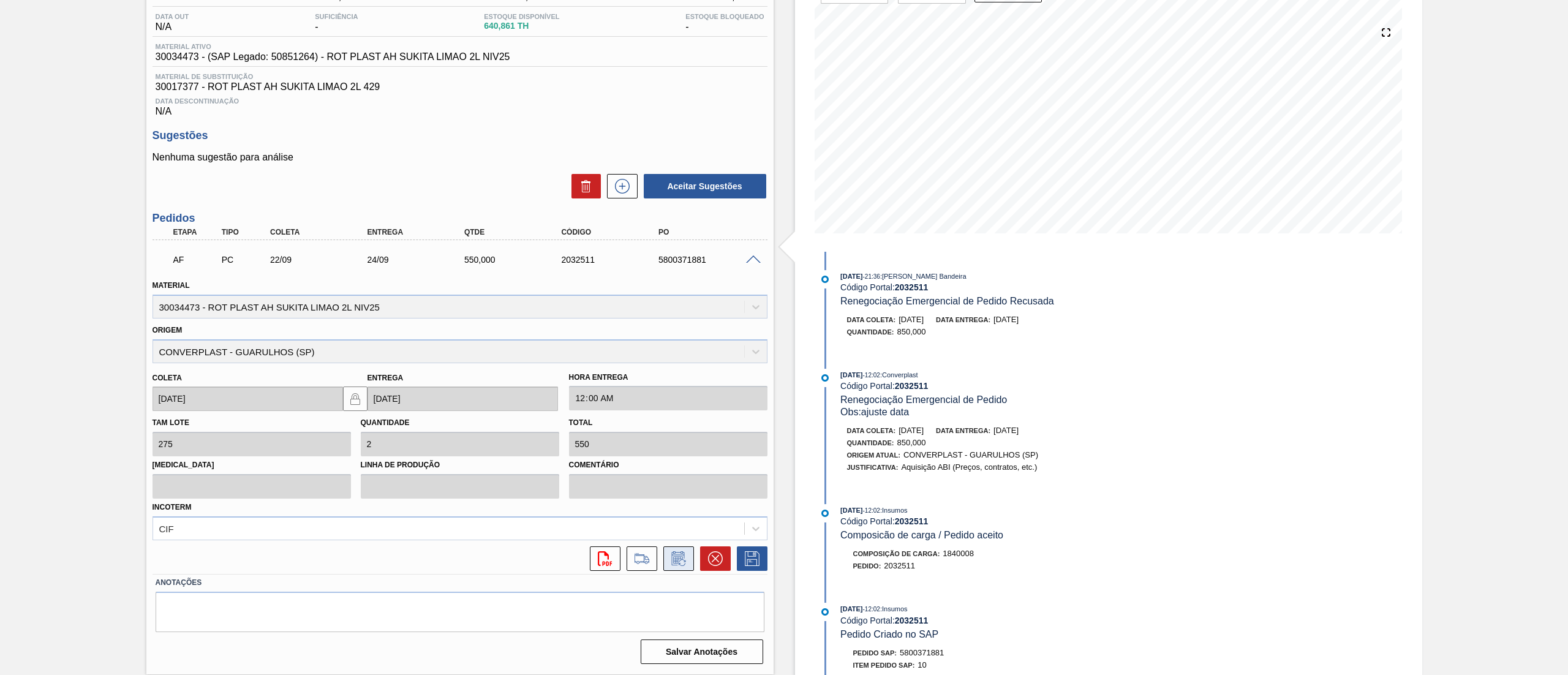
click at [669, 560] on icon at bounding box center [679, 558] width 20 height 14
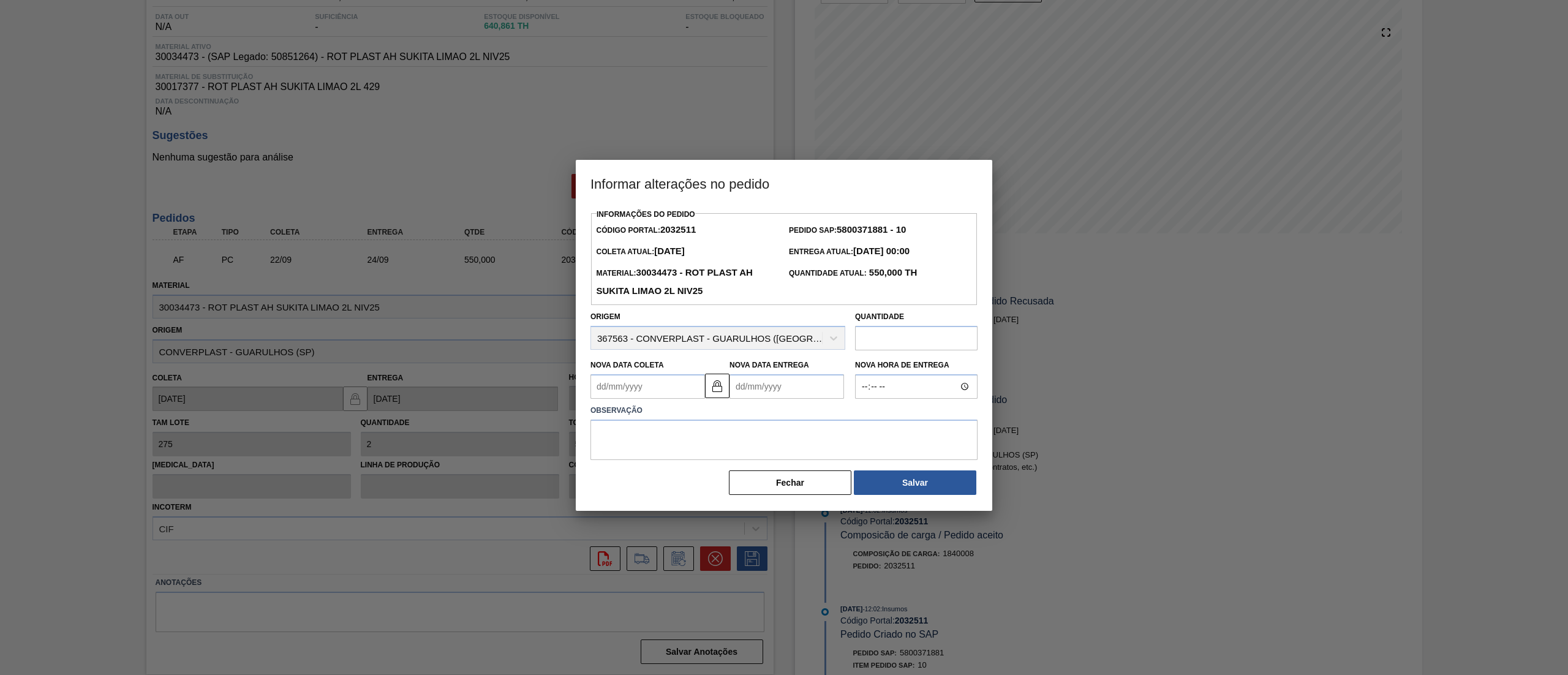
click at [634, 384] on Coleta2032511 "Nova Data Coleta" at bounding box center [647, 386] width 114 height 24
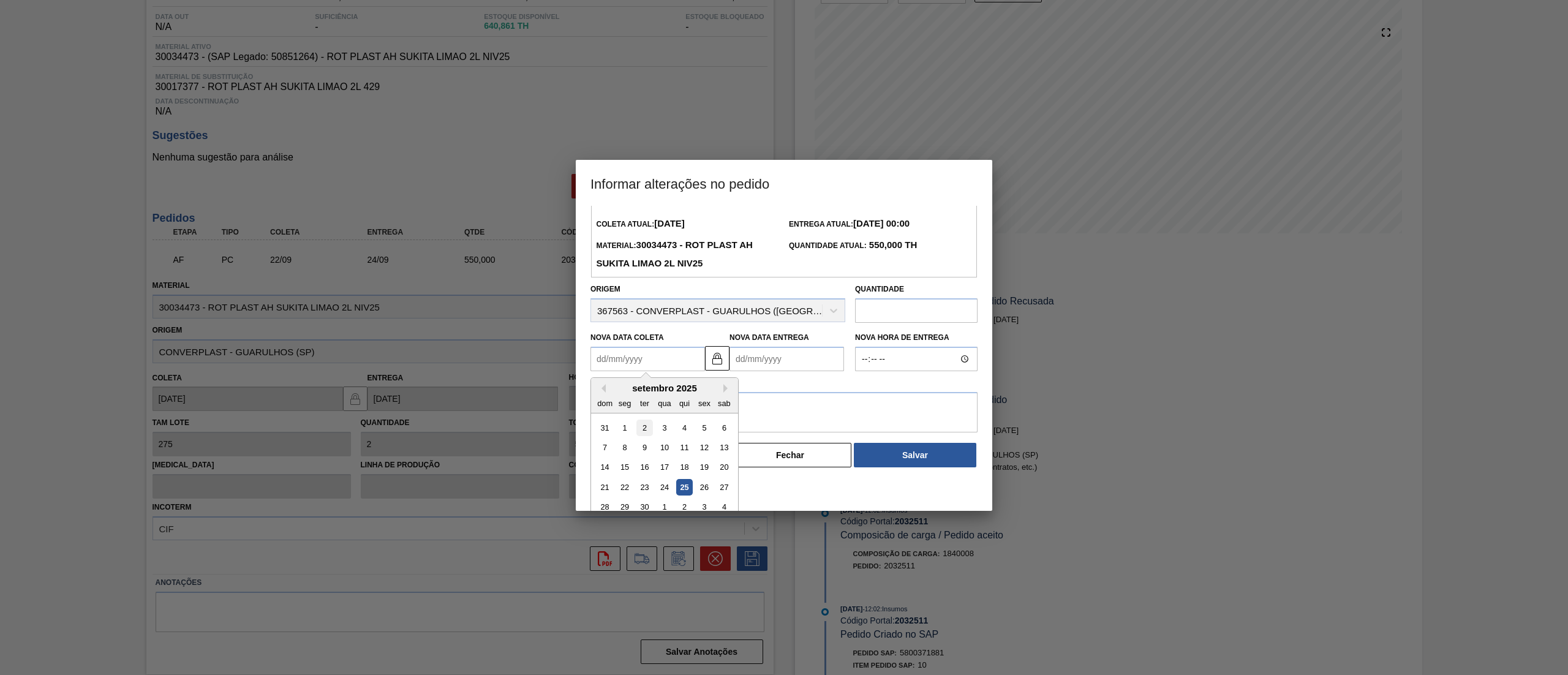
scroll to position [40, 0]
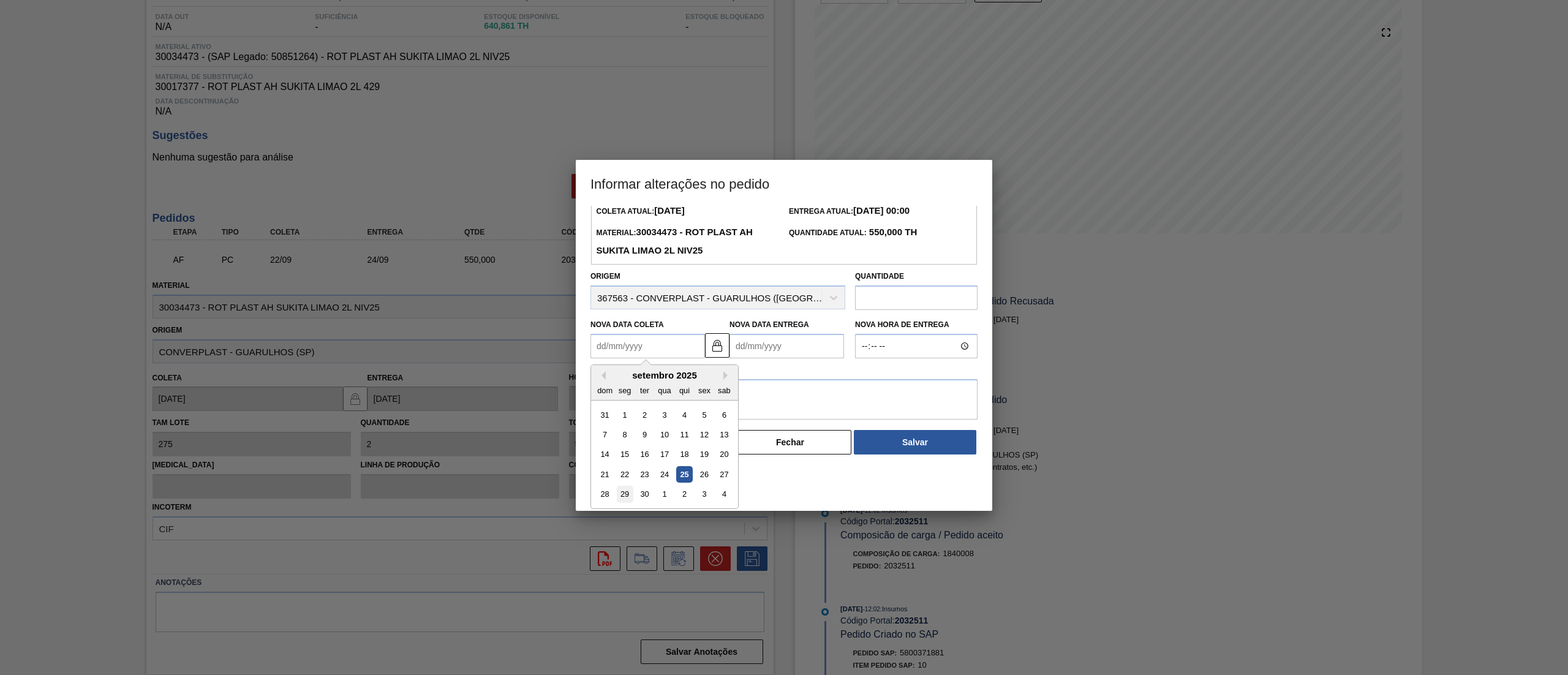
click at [628, 499] on div "29" at bounding box center [625, 494] width 17 height 17
type Coleta2032511 "[DATE]"
type Entrega2032511 "[DATE]"
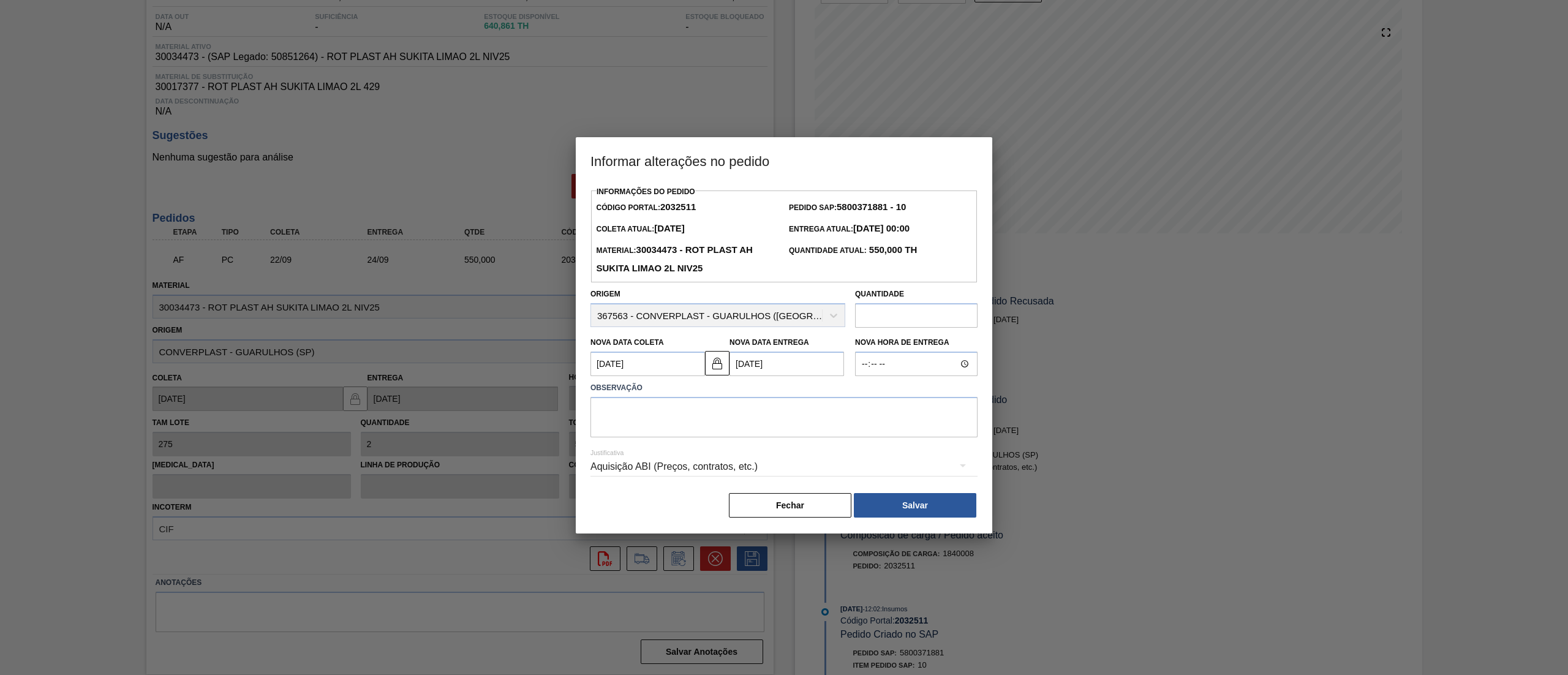
scroll to position [0, 0]
click at [782, 437] on textarea at bounding box center [784, 416] width 387 height 40
drag, startPoint x: 751, startPoint y: 435, endPoint x: 535, endPoint y: 442, distance: 216.1
click at [535, 442] on div "Informar alterações no pedido Informações do Pedido Código Portal: 2032511 Pedi…" at bounding box center [784, 338] width 1568 height 675
type textarea "antecipação"
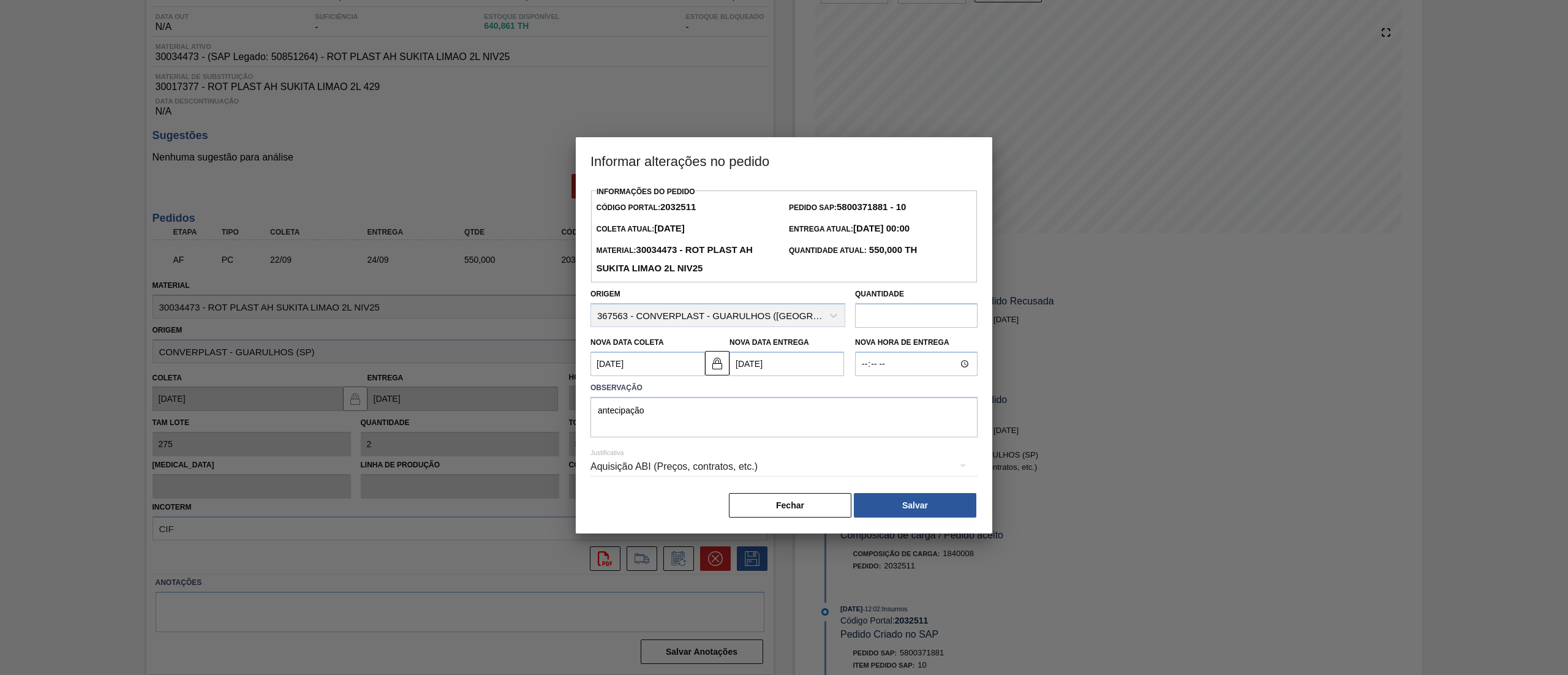
click at [643, 361] on Coleta2032511 "[DATE]" at bounding box center [647, 363] width 114 height 24
click at [667, 515] on div "1" at bounding box center [665, 512] width 17 height 17
type Coleta2032511 "[DATE]"
type Entrega2032511 "[DATE]"
click at [907, 518] on div "[PERSON_NAME]" at bounding box center [784, 505] width 387 height 27
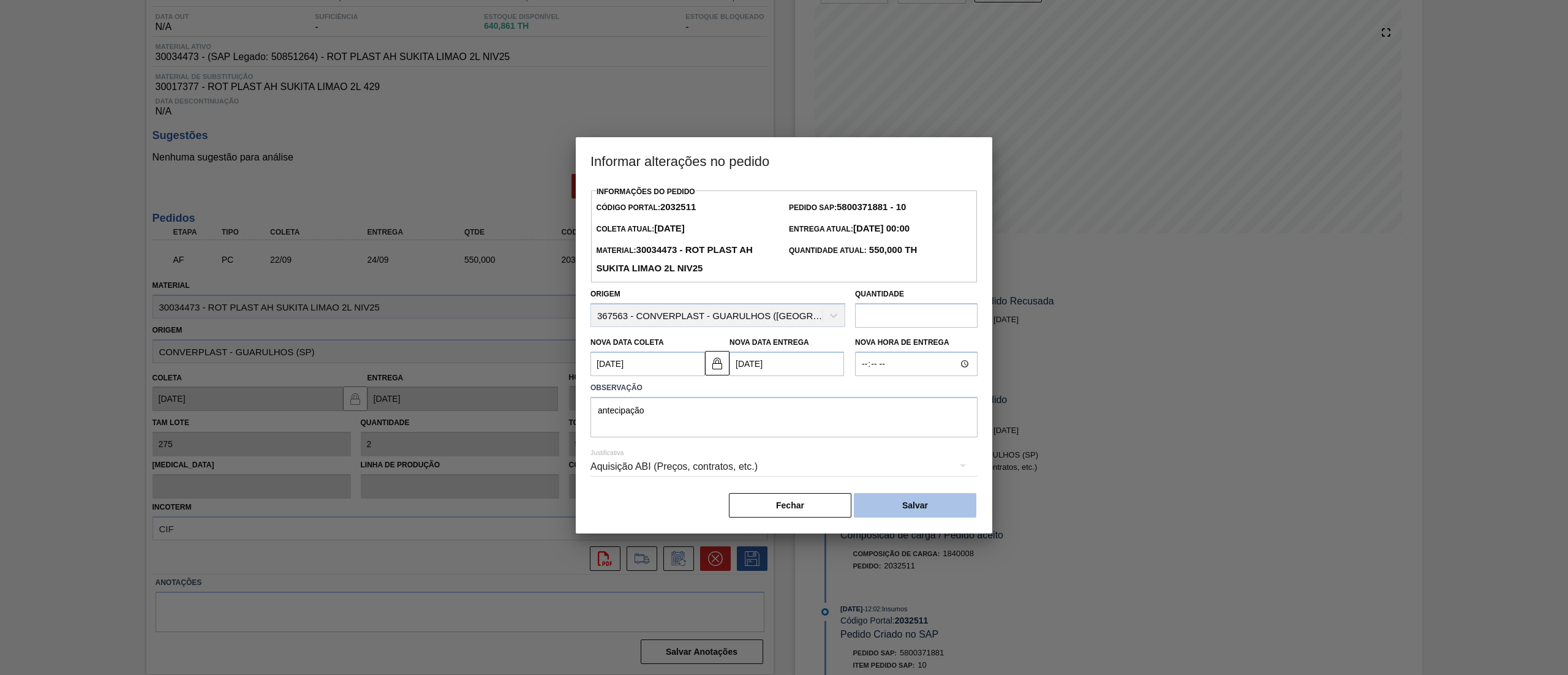
click at [907, 511] on button "Salvar" at bounding box center [915, 505] width 123 height 24
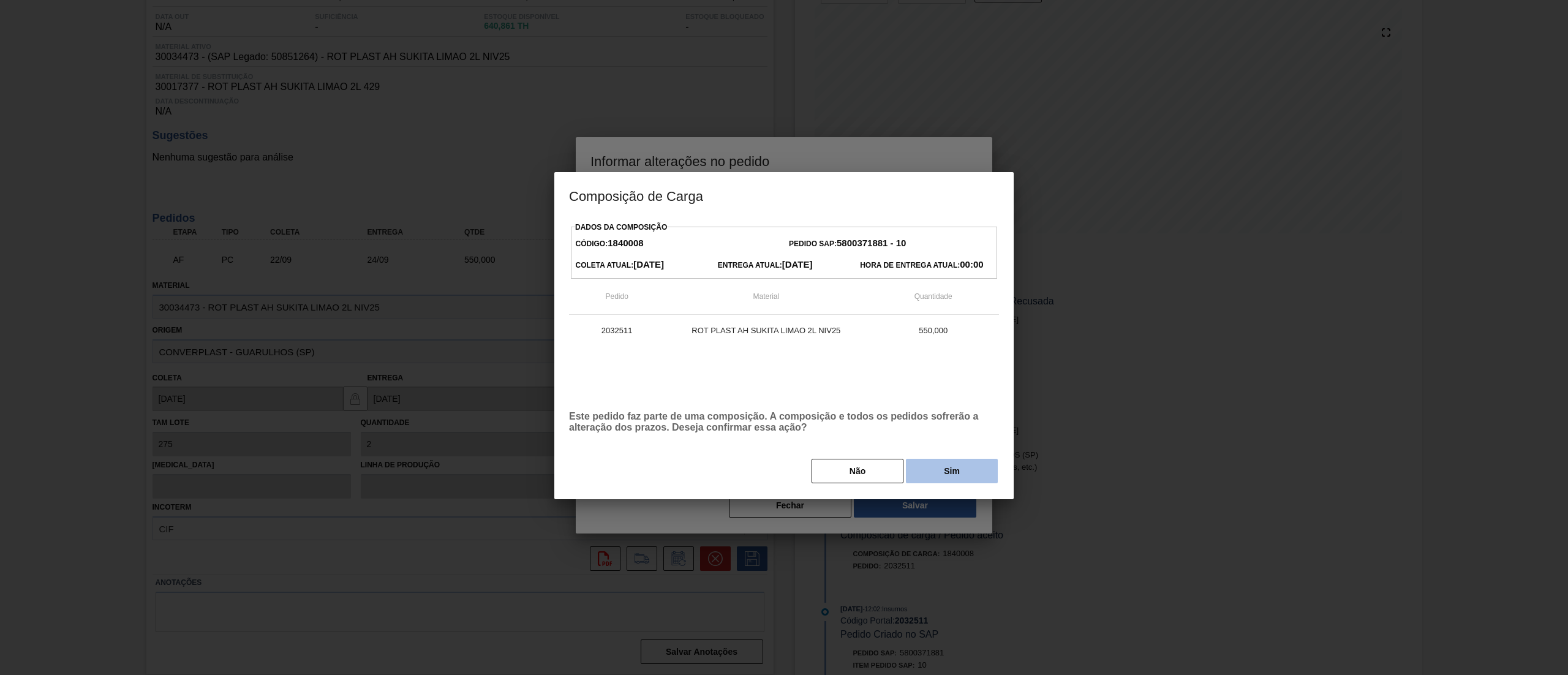
click at [984, 477] on button "Sim" at bounding box center [952, 471] width 92 height 24
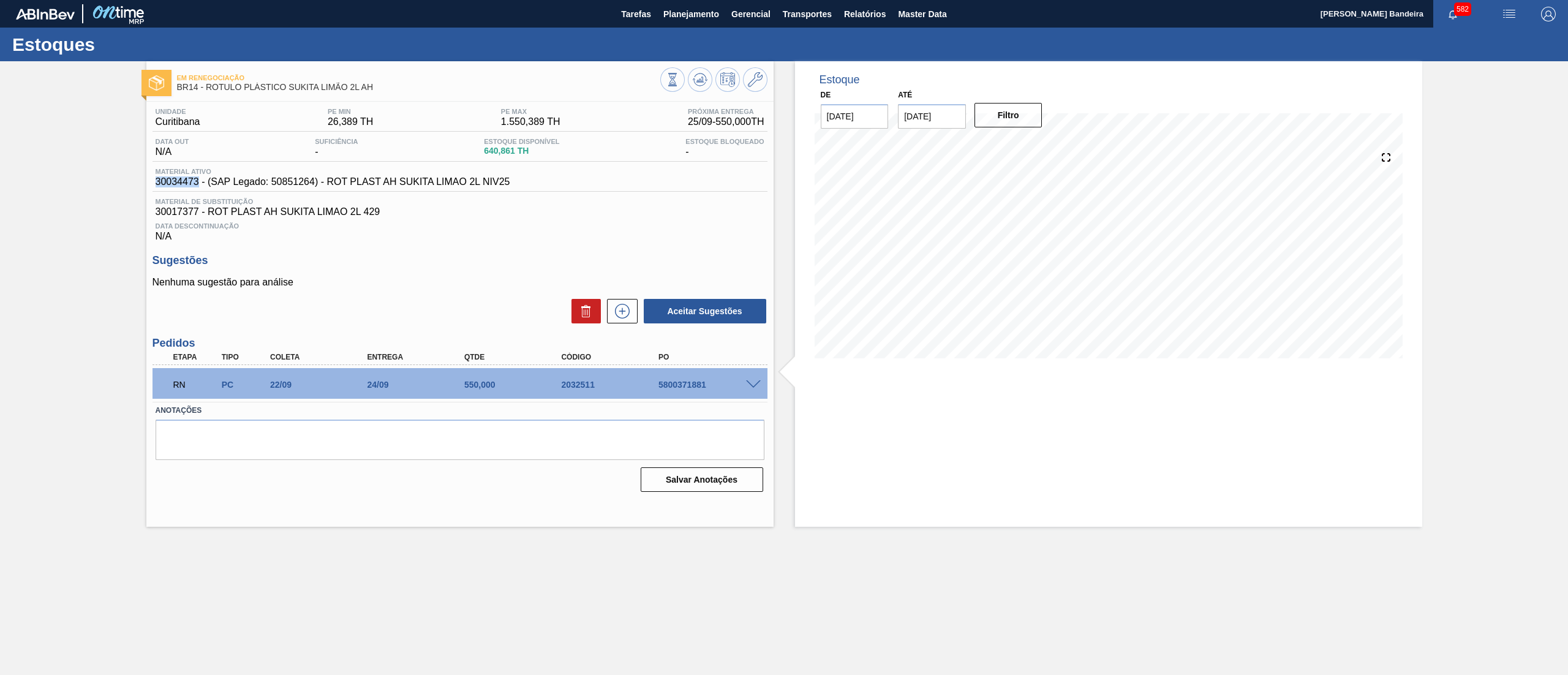
drag, startPoint x: 154, startPoint y: 178, endPoint x: 198, endPoint y: 186, distance: 44.7
click at [198, 186] on div "Material ativo 30034473 - (SAP Legado: 50851264) - ROT PLAST AH SUKITA LIMAO 2L…" at bounding box center [332, 178] width 361 height 20
copy span "30034473"
click at [672, 21] on span "Planejamento" at bounding box center [691, 14] width 56 height 14
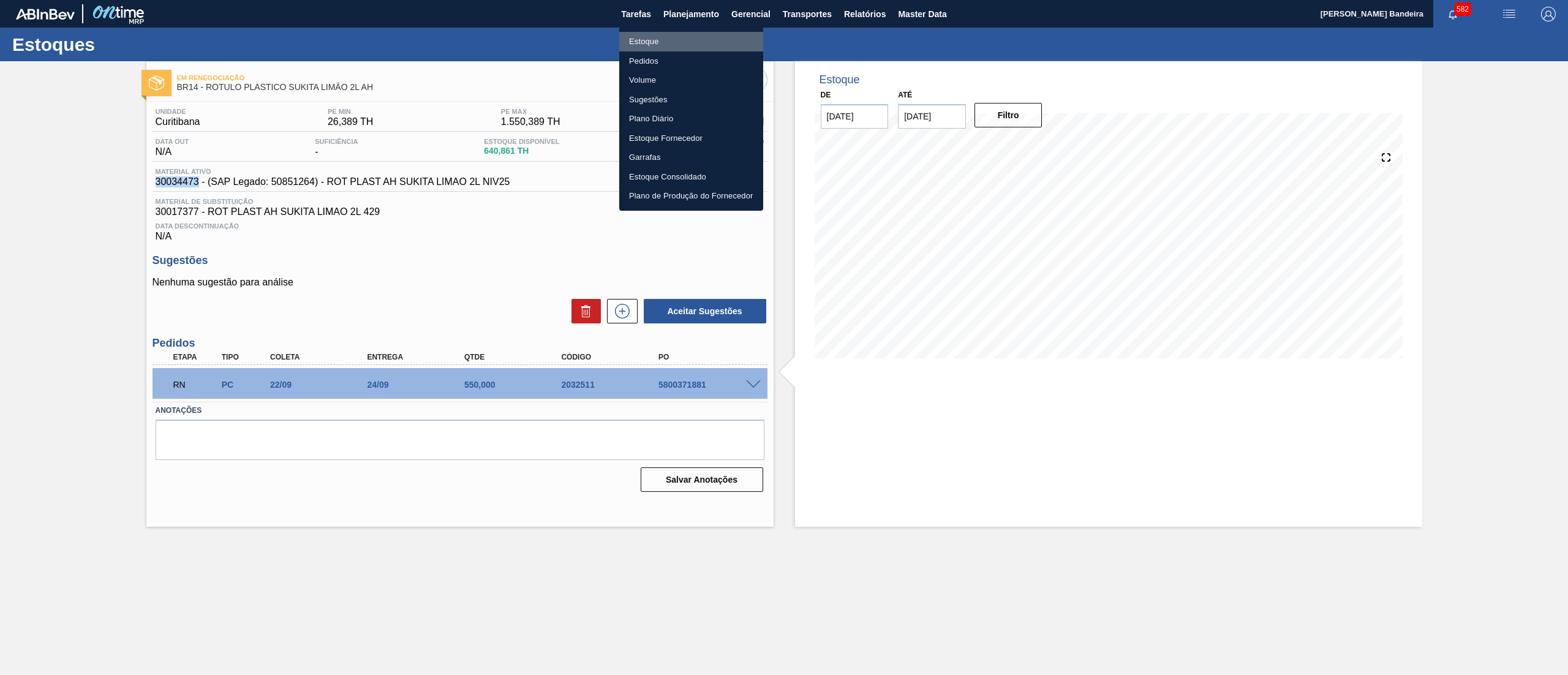
click at [672, 43] on li "Estoque" at bounding box center [691, 42] width 144 height 20
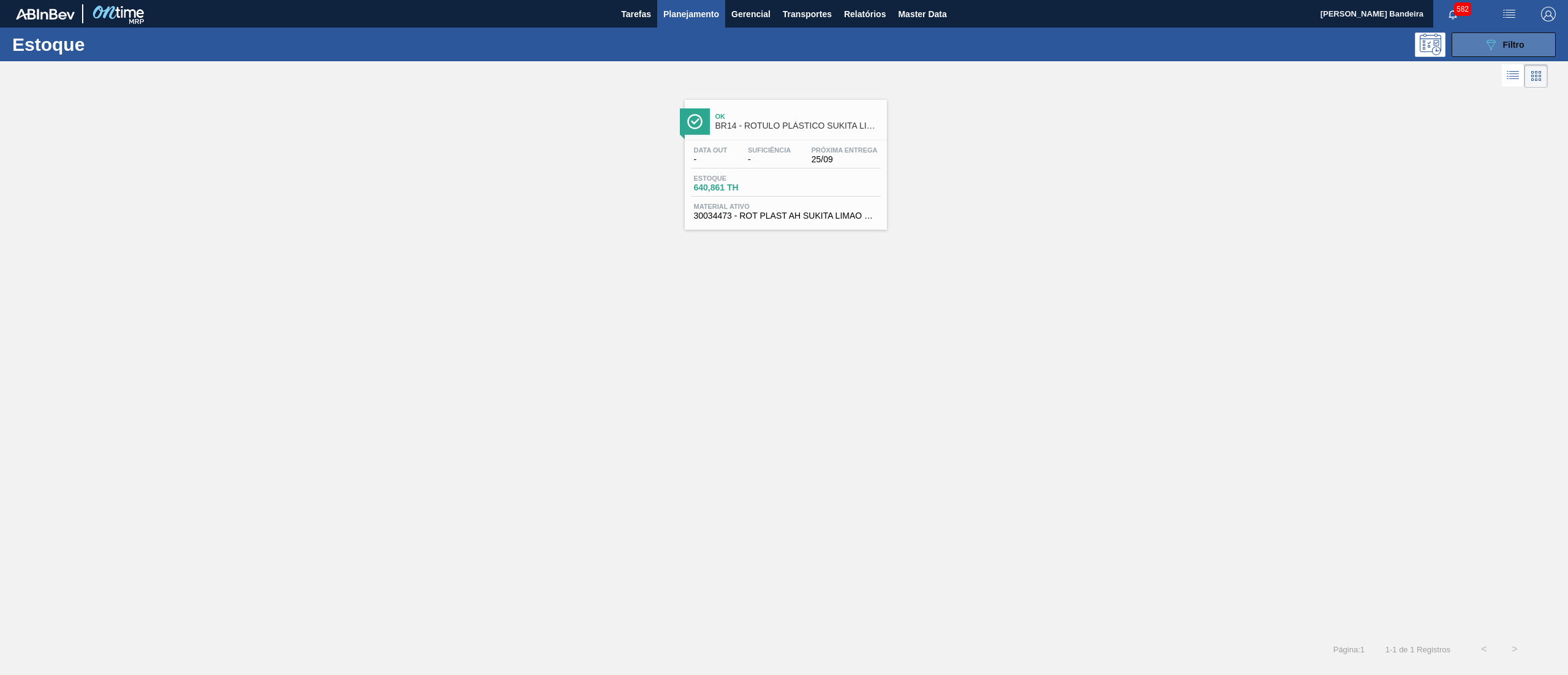
click at [1484, 36] on button "089F7B8B-B2A5-4AFE-B5C0-19BA573D28AC Filtro" at bounding box center [1504, 45] width 104 height 24
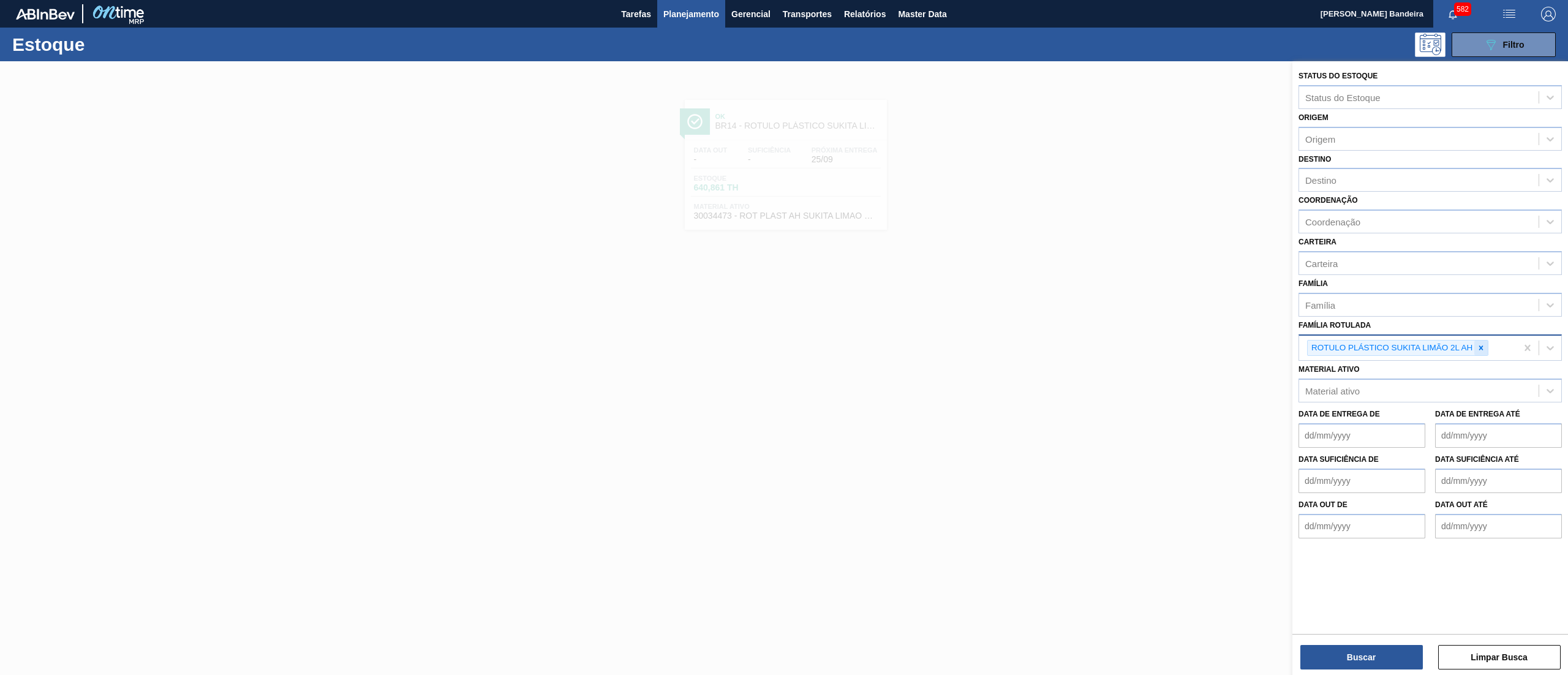
click at [1479, 344] on icon at bounding box center [1481, 347] width 8 height 8
click at [1436, 342] on div "Família Rotulada" at bounding box center [1419, 346] width 239 height 17
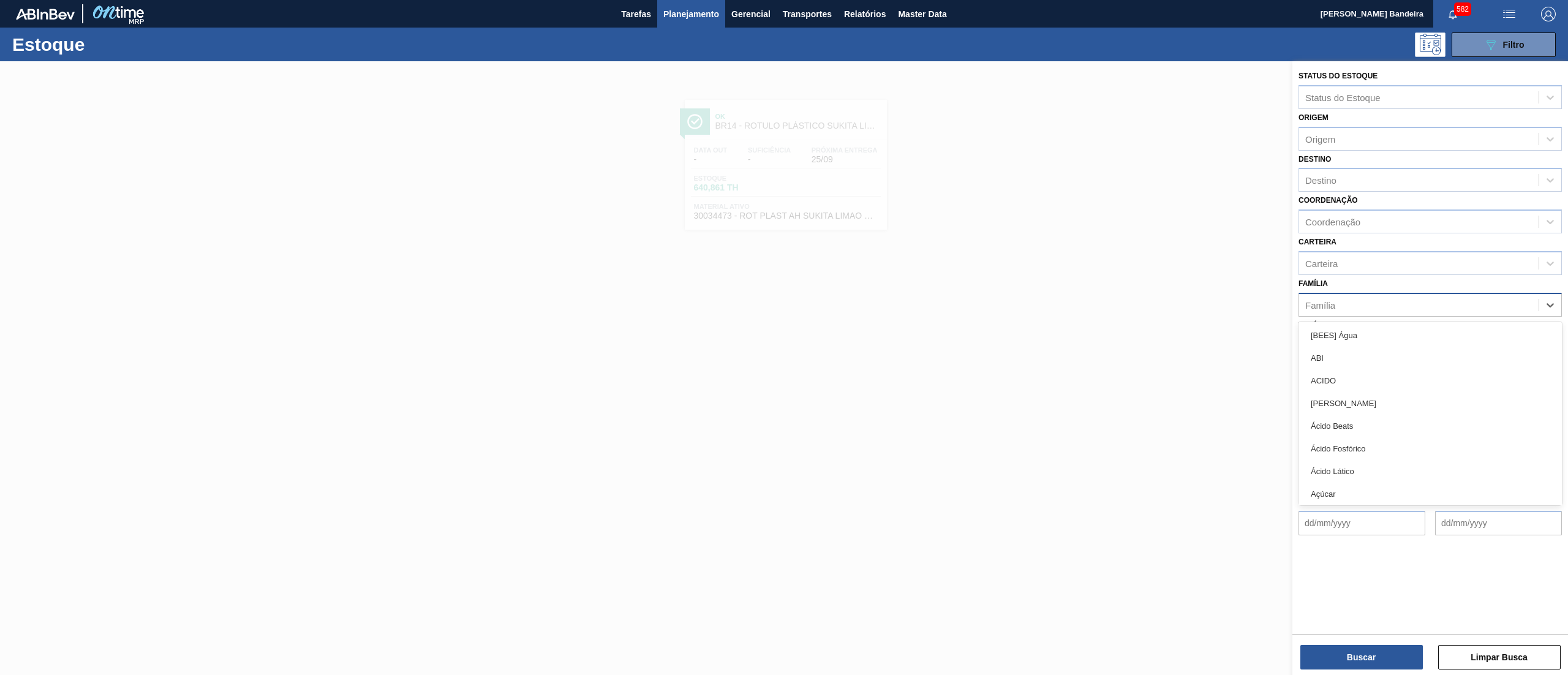
click at [1390, 298] on div "Família" at bounding box center [1419, 304] width 239 height 17
type input "suc"
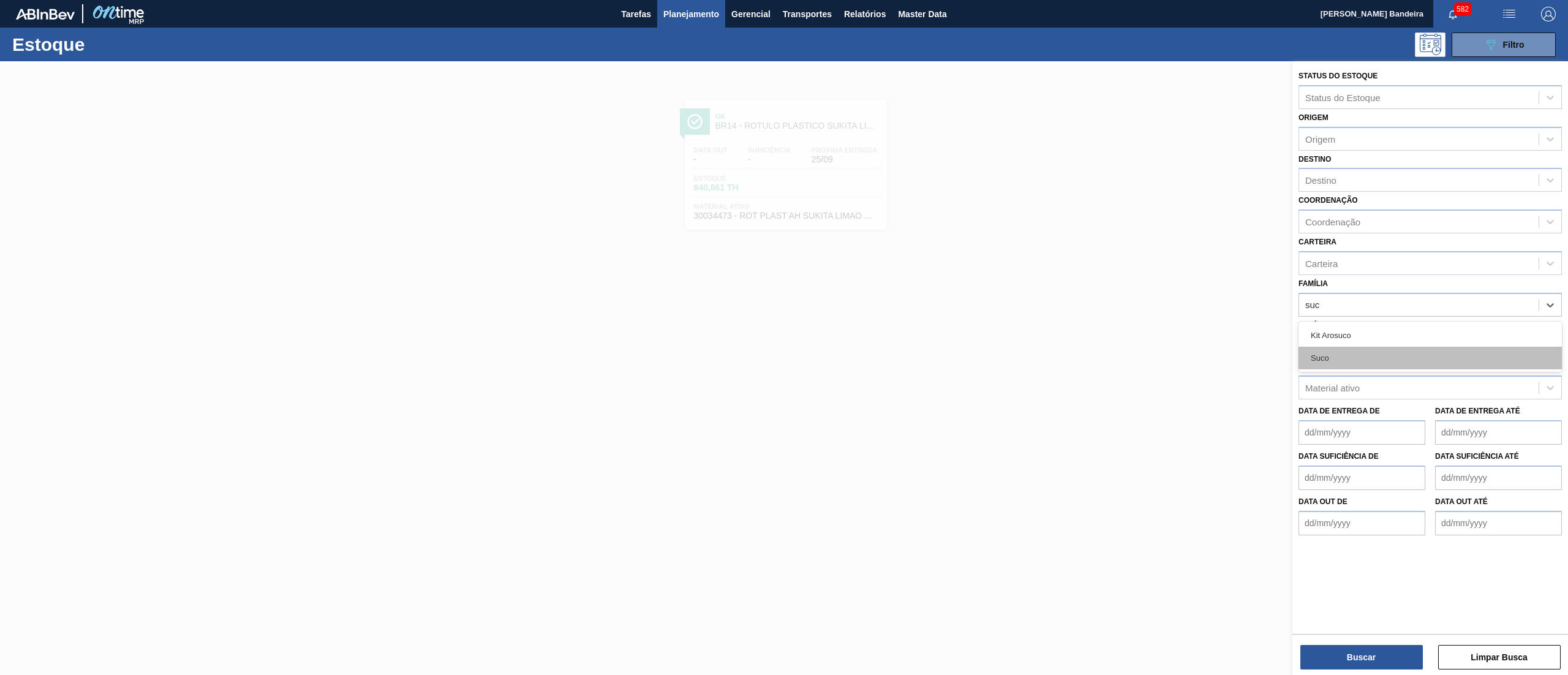
click at [1381, 359] on div "Suco" at bounding box center [1430, 358] width 263 height 23
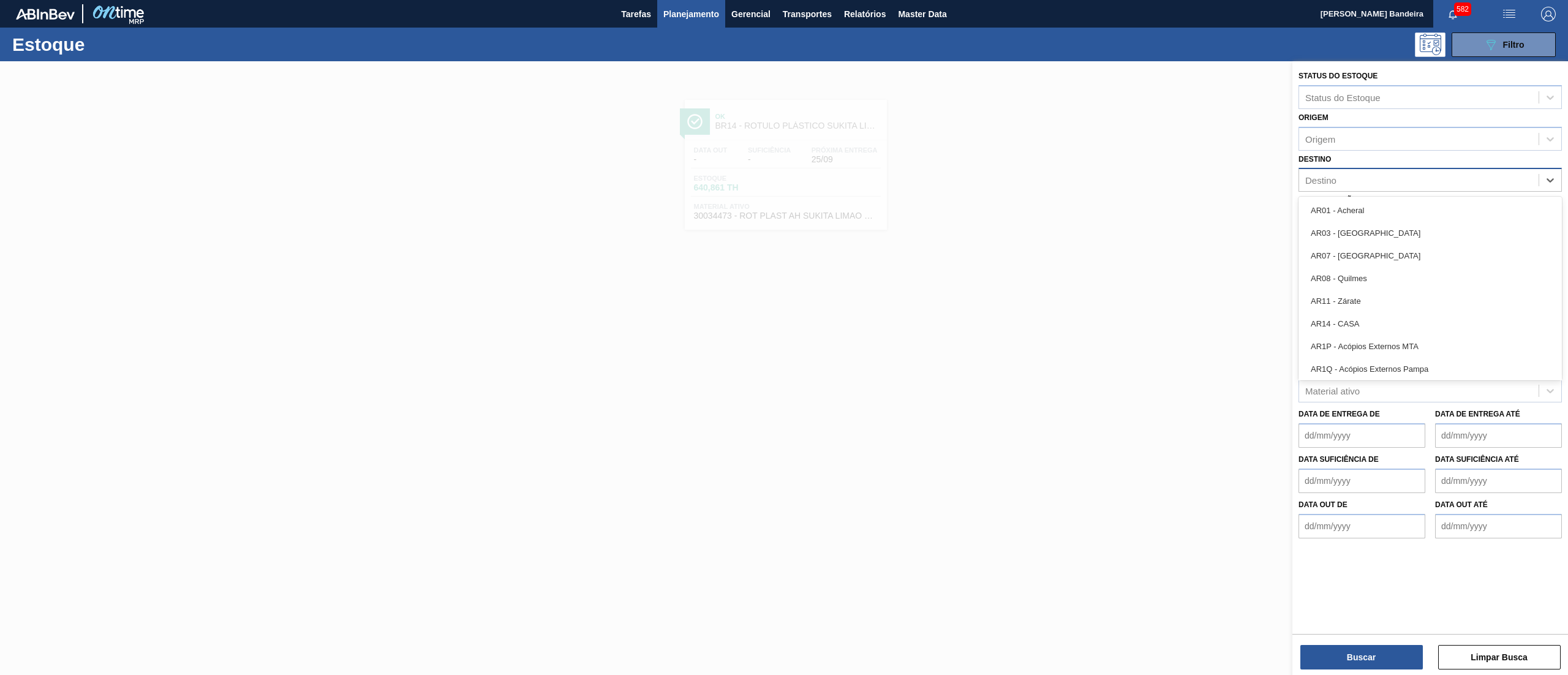
click at [1339, 174] on div "Destino" at bounding box center [1419, 180] width 239 height 17
type input "15"
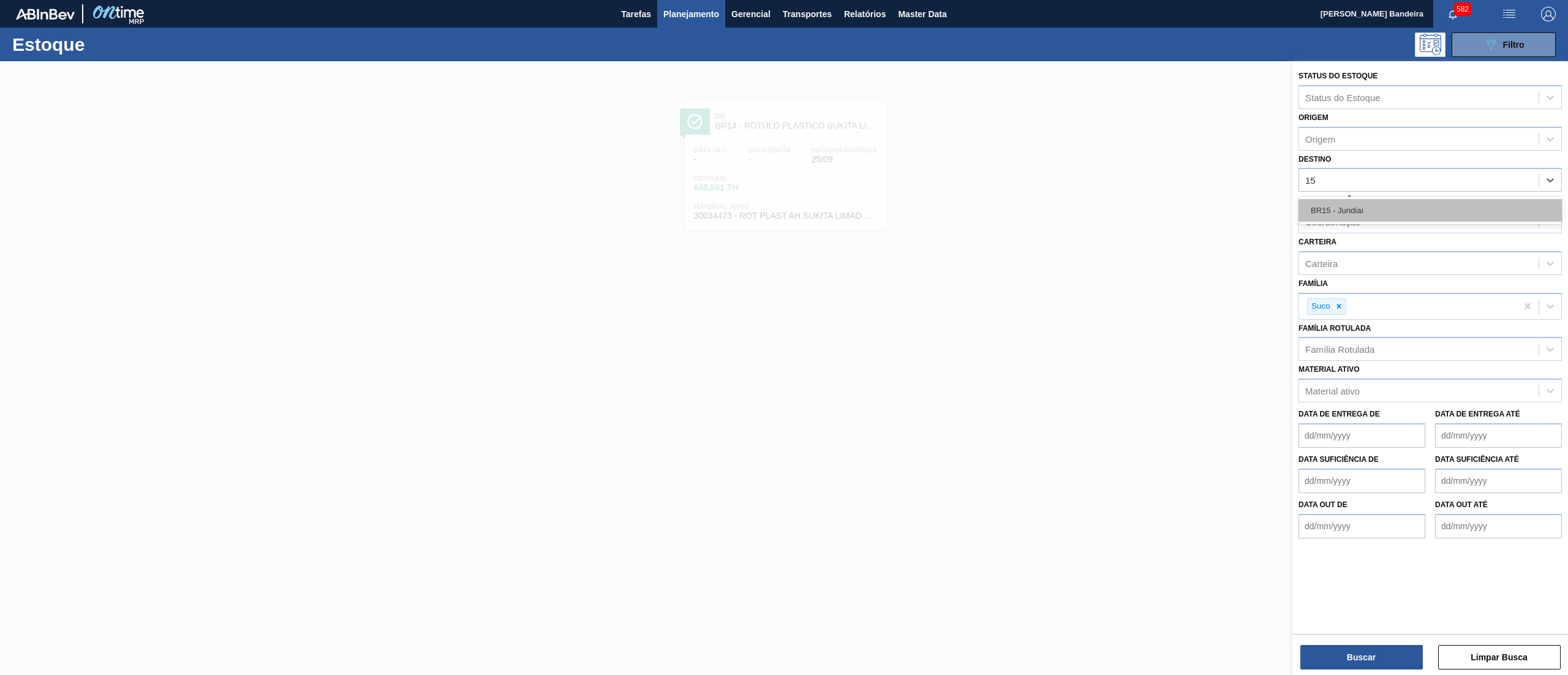
click at [1336, 216] on div "BR15 - Jundiaí" at bounding box center [1430, 210] width 263 height 23
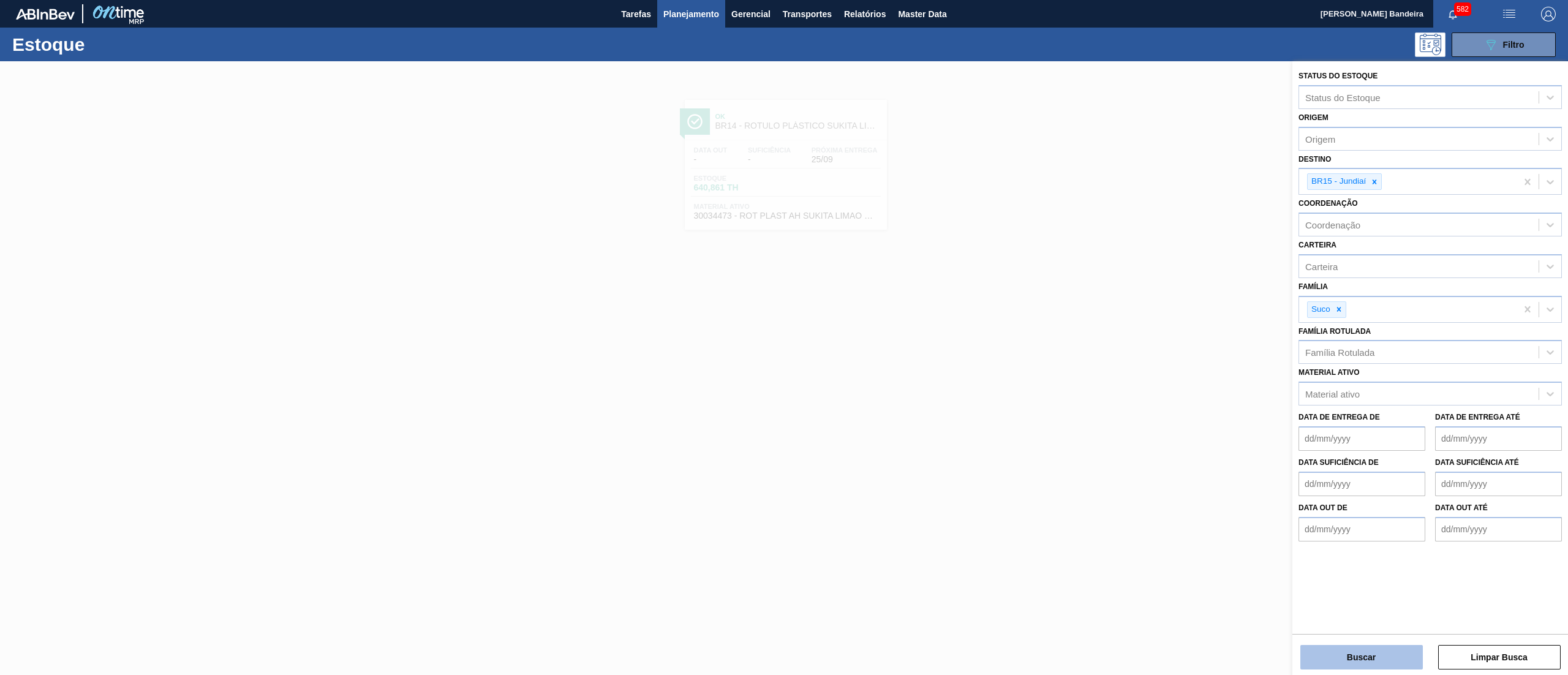
click at [1321, 649] on button "Buscar" at bounding box center [1362, 657] width 123 height 24
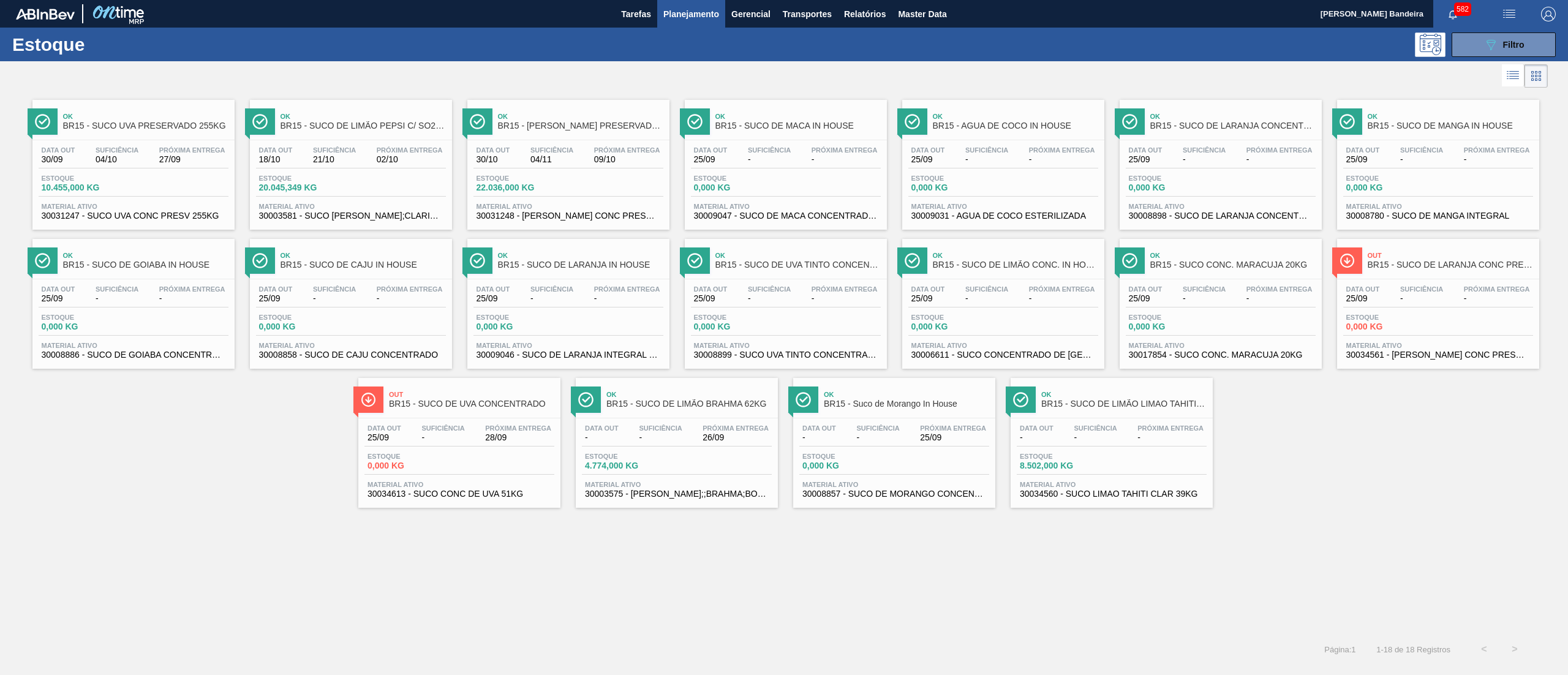
click at [497, 493] on span "30034613 - SUCO CONC DE UVA 51KG" at bounding box center [459, 494] width 184 height 9
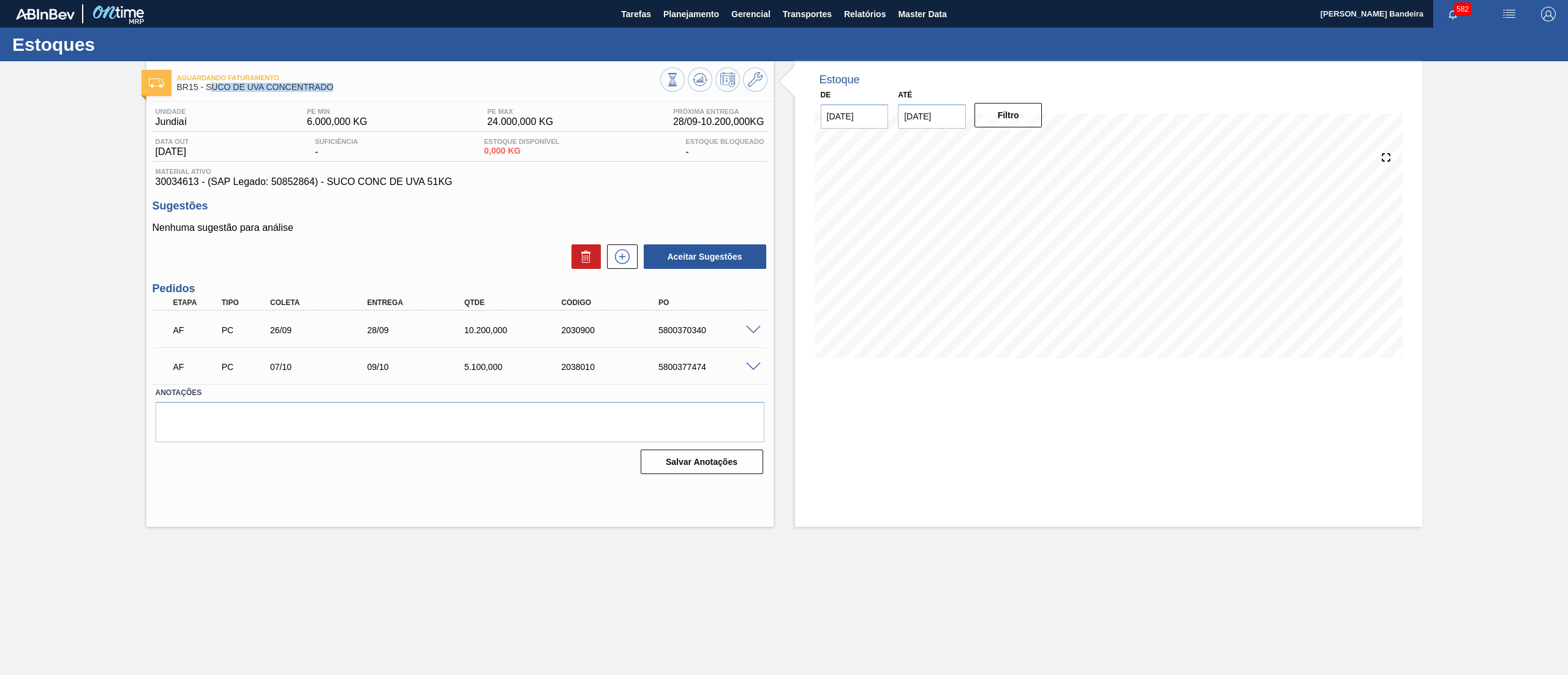
drag, startPoint x: 344, startPoint y: 85, endPoint x: 209, endPoint y: 91, distance: 135.1
click at [209, 91] on span "BR15 - SUCO DE UVA CONCENTRADO" at bounding box center [419, 87] width 483 height 9
drag, startPoint x: 142, startPoint y: 179, endPoint x: 199, endPoint y: 188, distance: 57.7
click at [199, 188] on div "Aguardando Faturamento BR15 - SUCO DE UVA CONCENTRADO Unidade Jundiaí PE MIN 6.…" at bounding box center [784, 294] width 1568 height 465
copy span "30034613"
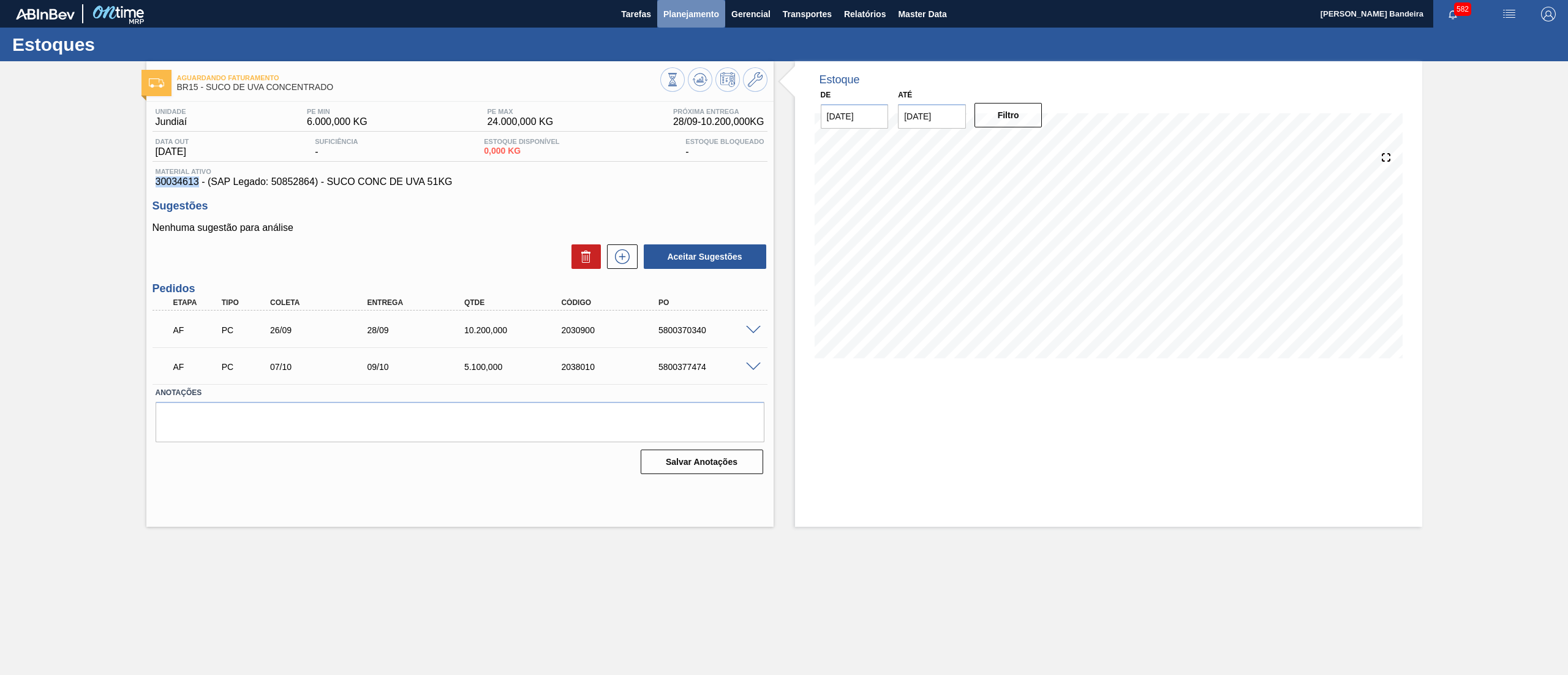
click at [682, 23] on button "Planejamento" at bounding box center [691, 14] width 68 height 27
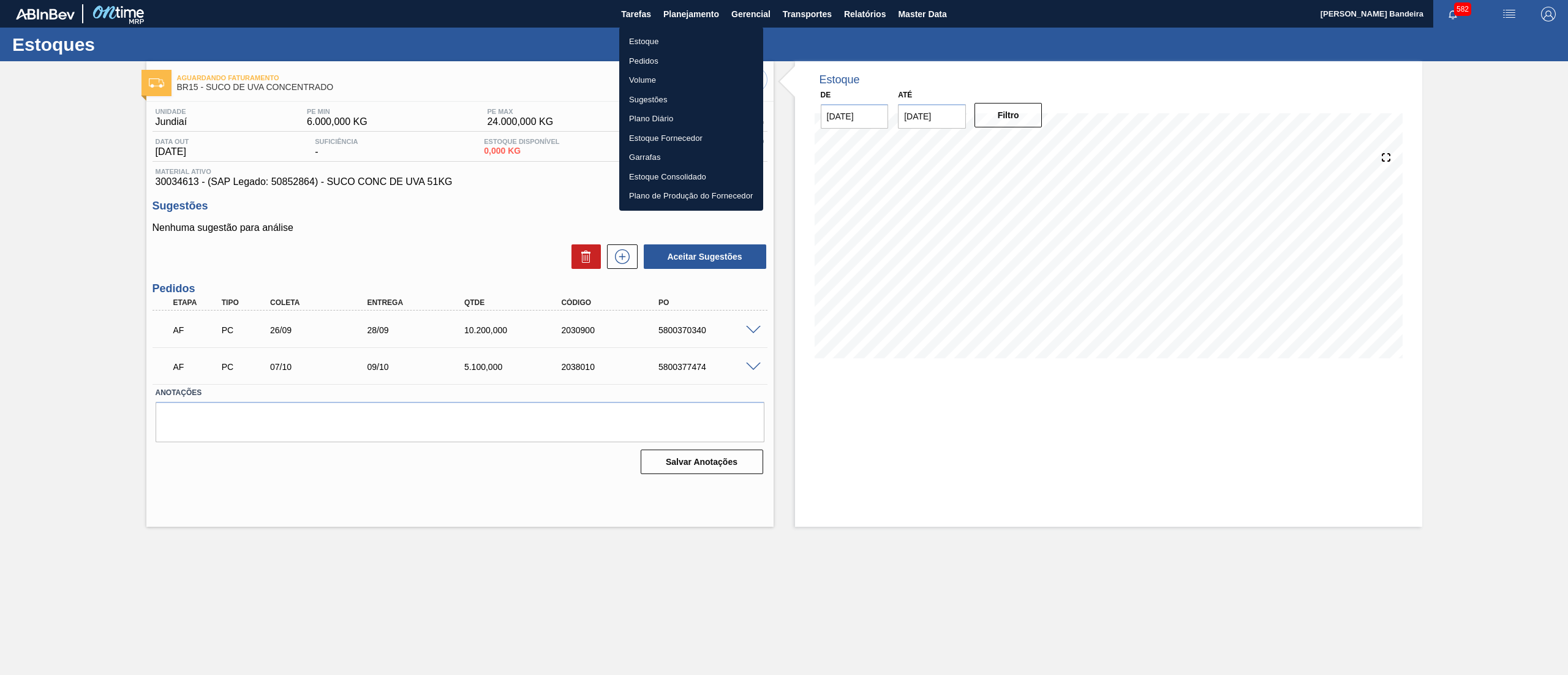
click at [468, 51] on div at bounding box center [784, 338] width 1568 height 675
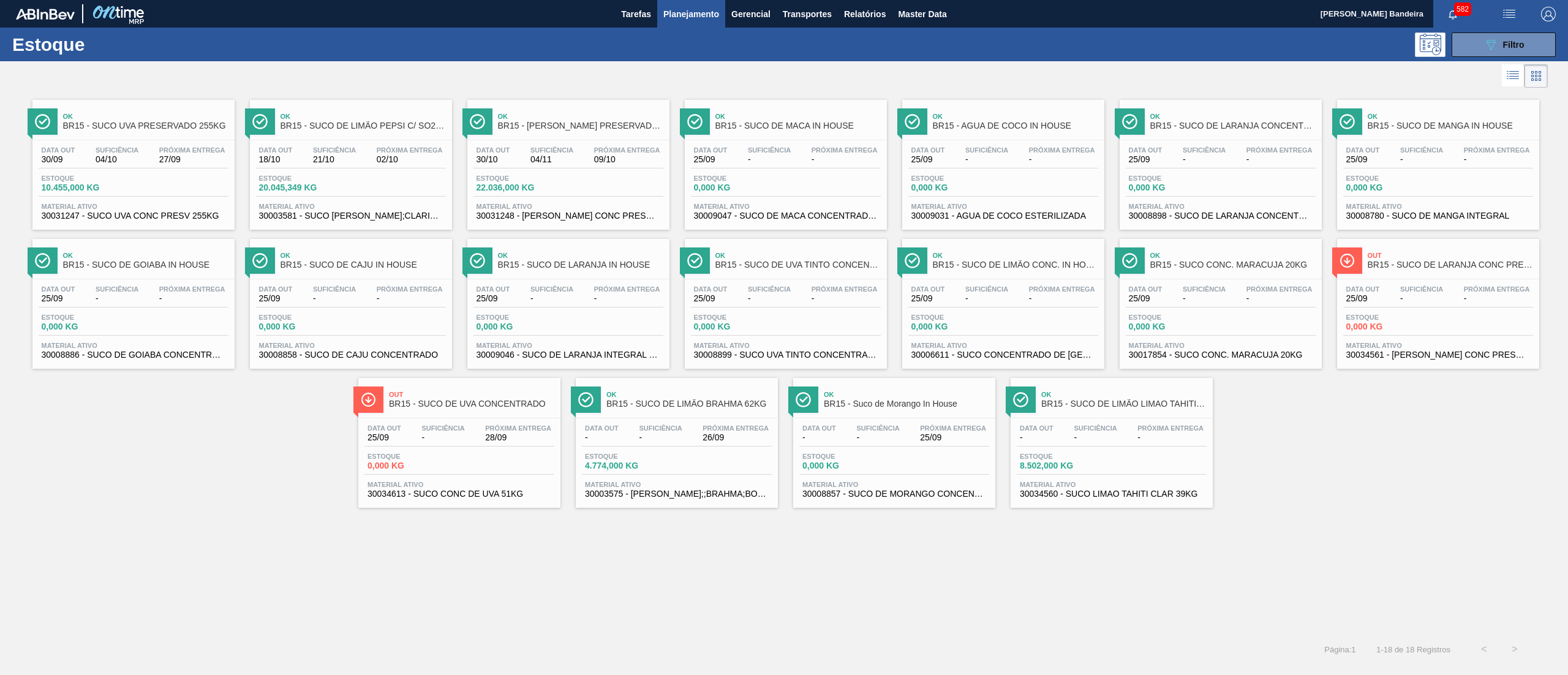
click at [490, 410] on div "Out BR15 - SUCO DE UVA CONCENTRADO" at bounding box center [472, 400] width 165 height 27
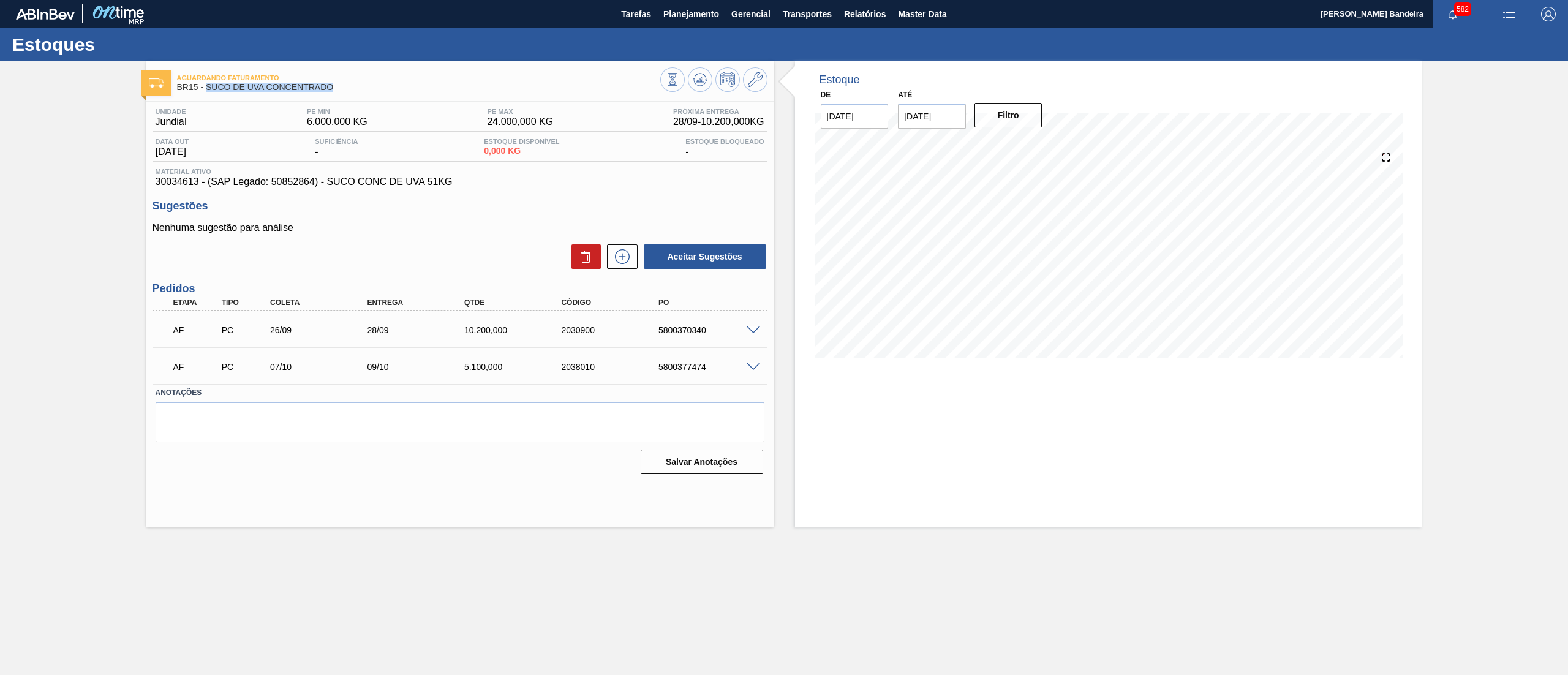
drag, startPoint x: 351, startPoint y: 91, endPoint x: 207, endPoint y: 95, distance: 144.1
click at [207, 95] on div "Aguardando Faturamento BR15 - SUCO DE UVA CONCENTRADO" at bounding box center [419, 82] width 483 height 27
copy span "SUCO DE UVA CONCENTRADO"
click at [725, 14] on button "Gerencial" at bounding box center [751, 14] width 51 height 27
click at [674, 10] on div at bounding box center [784, 338] width 1568 height 675
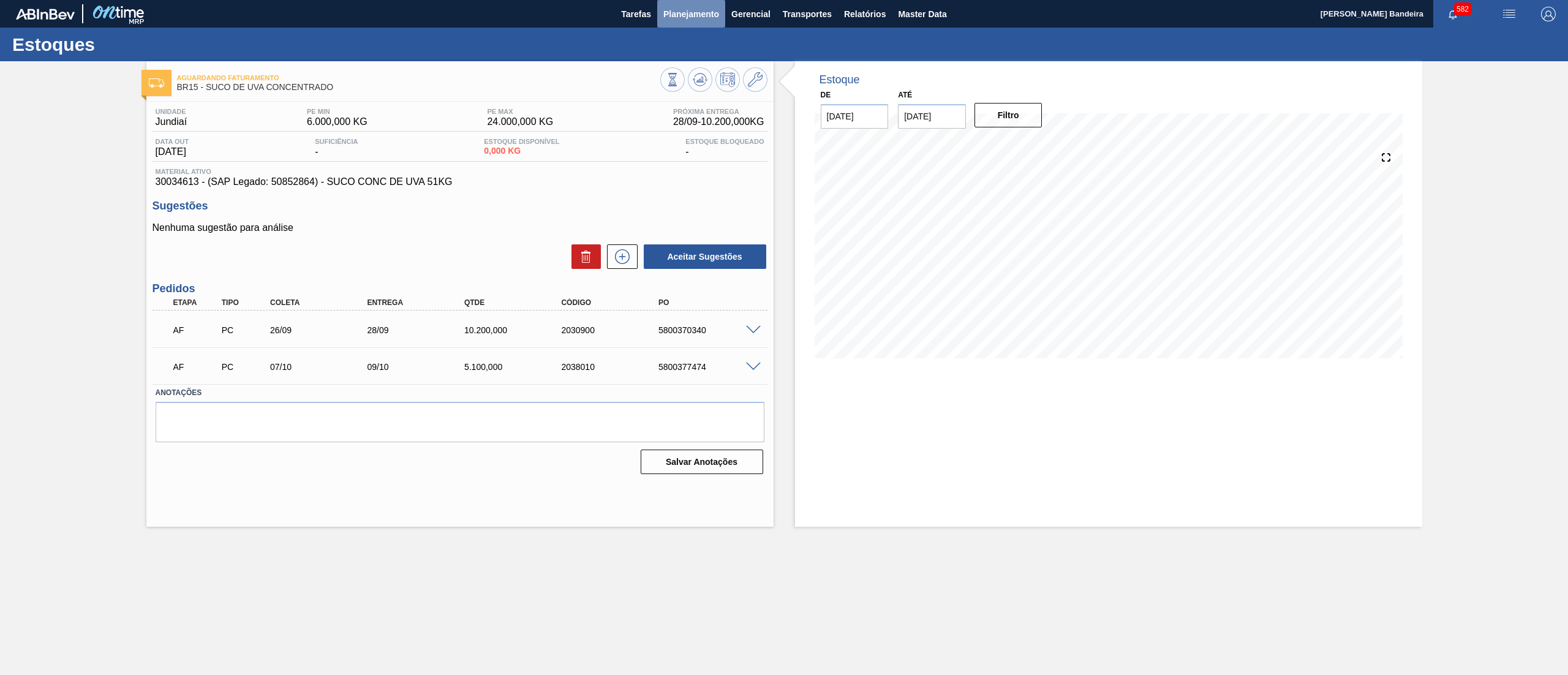
click at [679, 14] on span "Planejamento" at bounding box center [691, 14] width 56 height 14
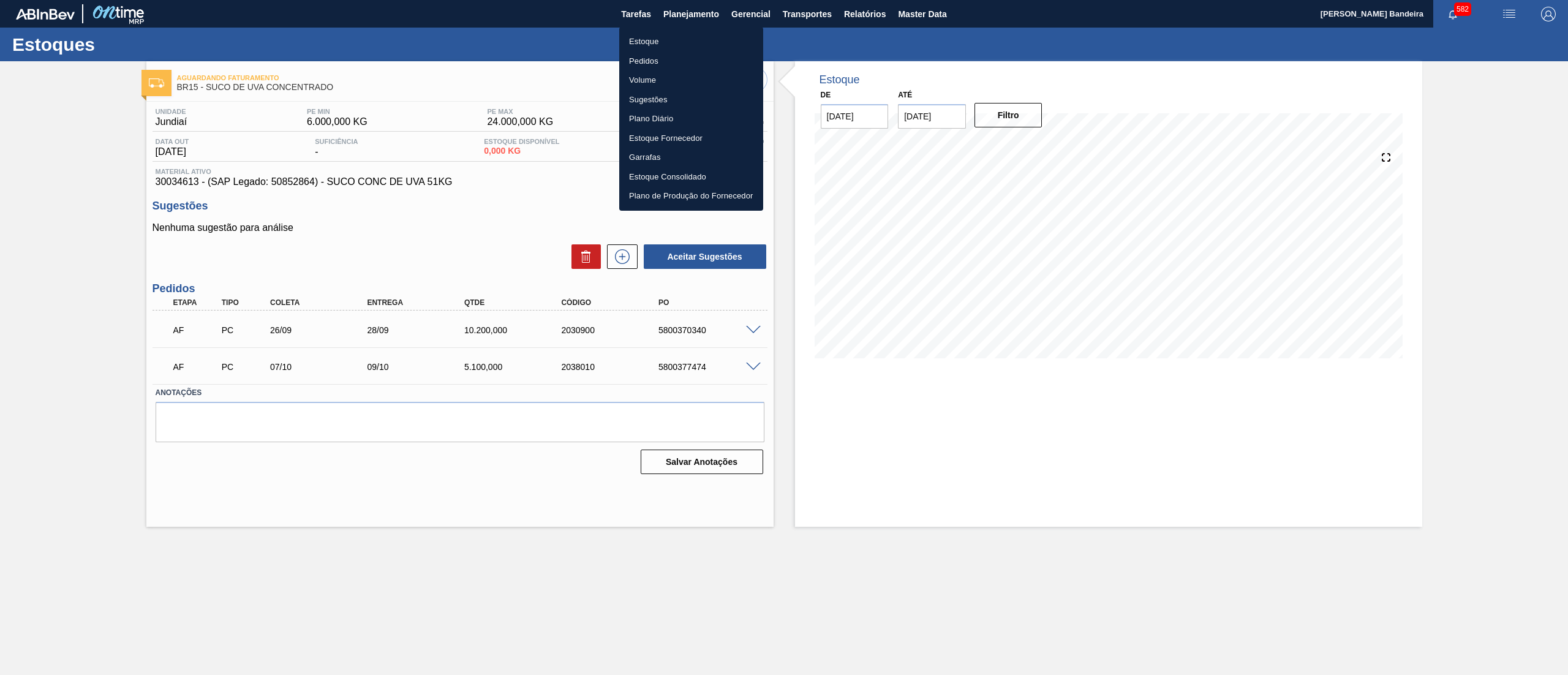
click at [686, 32] on li "Estoque" at bounding box center [691, 42] width 144 height 20
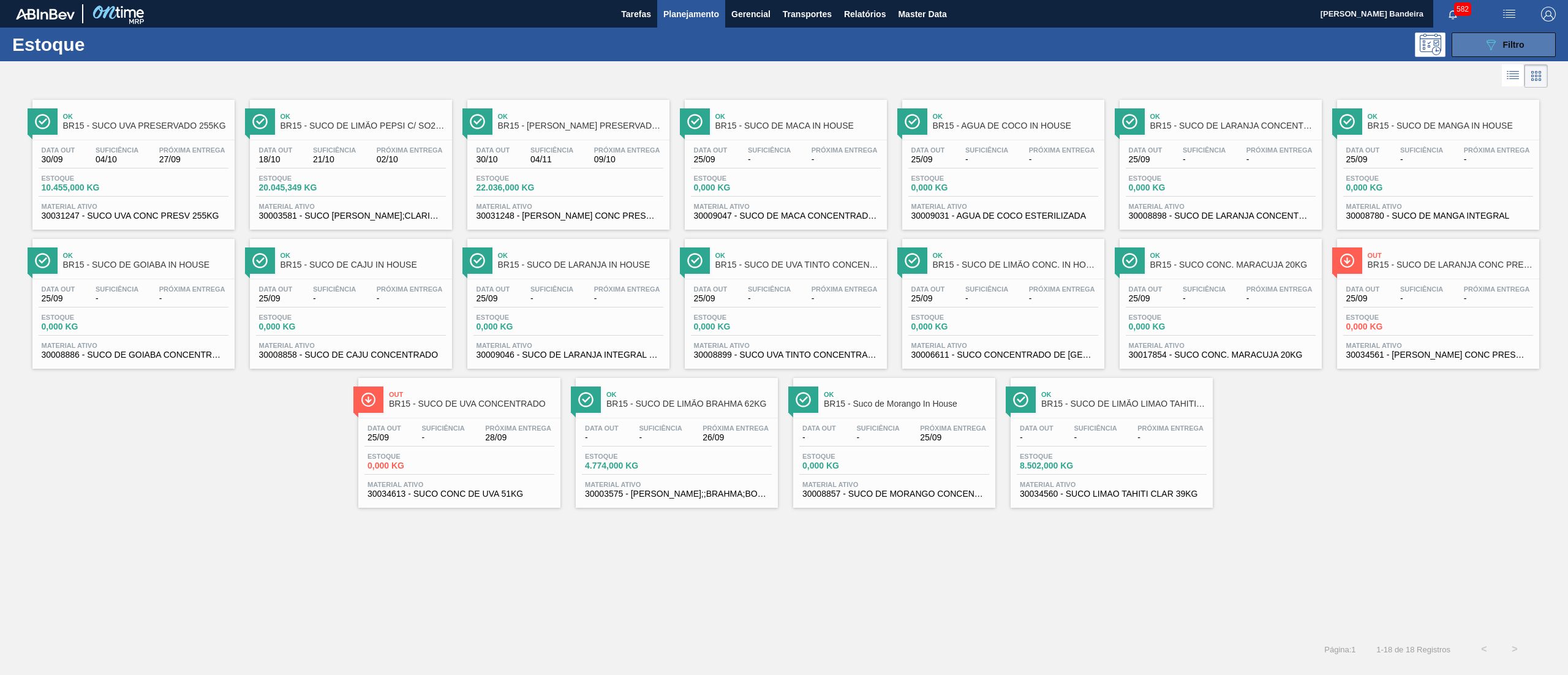
click at [1489, 48] on icon "089F7B8B-B2A5-4AFE-B5C0-19BA573D28AC" at bounding box center [1491, 44] width 14 height 14
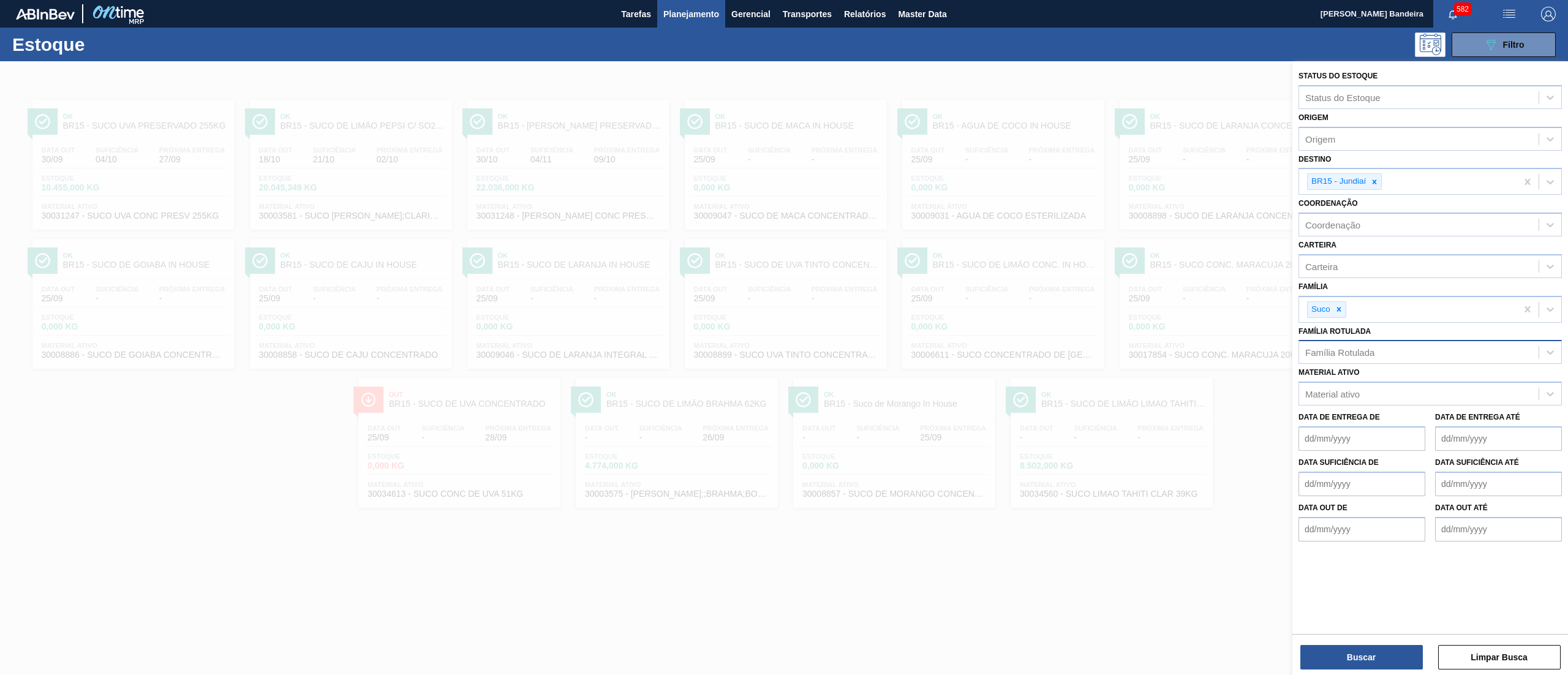
click at [1355, 350] on div "Família Rotulada" at bounding box center [1339, 353] width 69 height 11
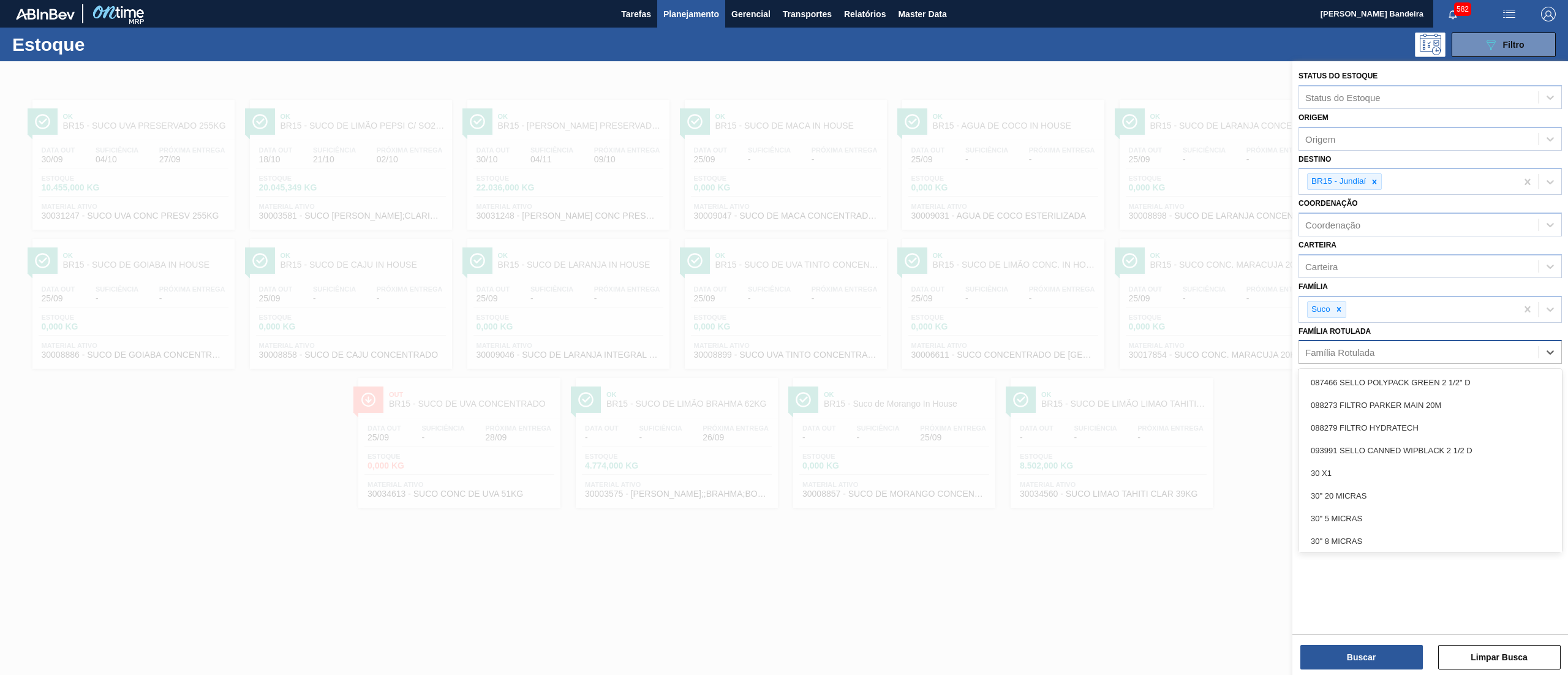
paste Rotulada "SUCO DE UVA CONCENTRADO"
type Rotulada "SUCO DE UVA CONCENTRADO"
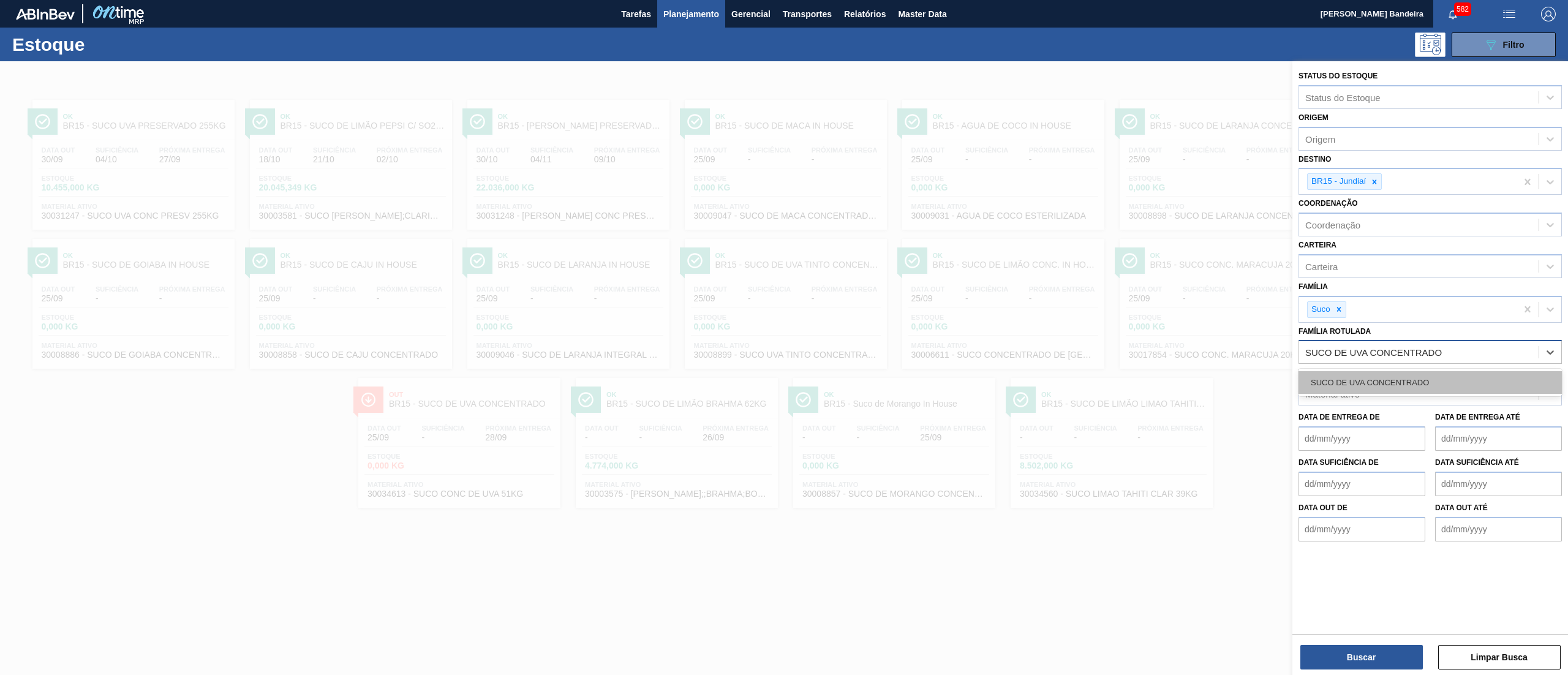
click at [1379, 384] on div "SUCO DE UVA CONCENTRADO" at bounding box center [1430, 382] width 263 height 23
click at [1376, 185] on div at bounding box center [1375, 182] width 14 height 15
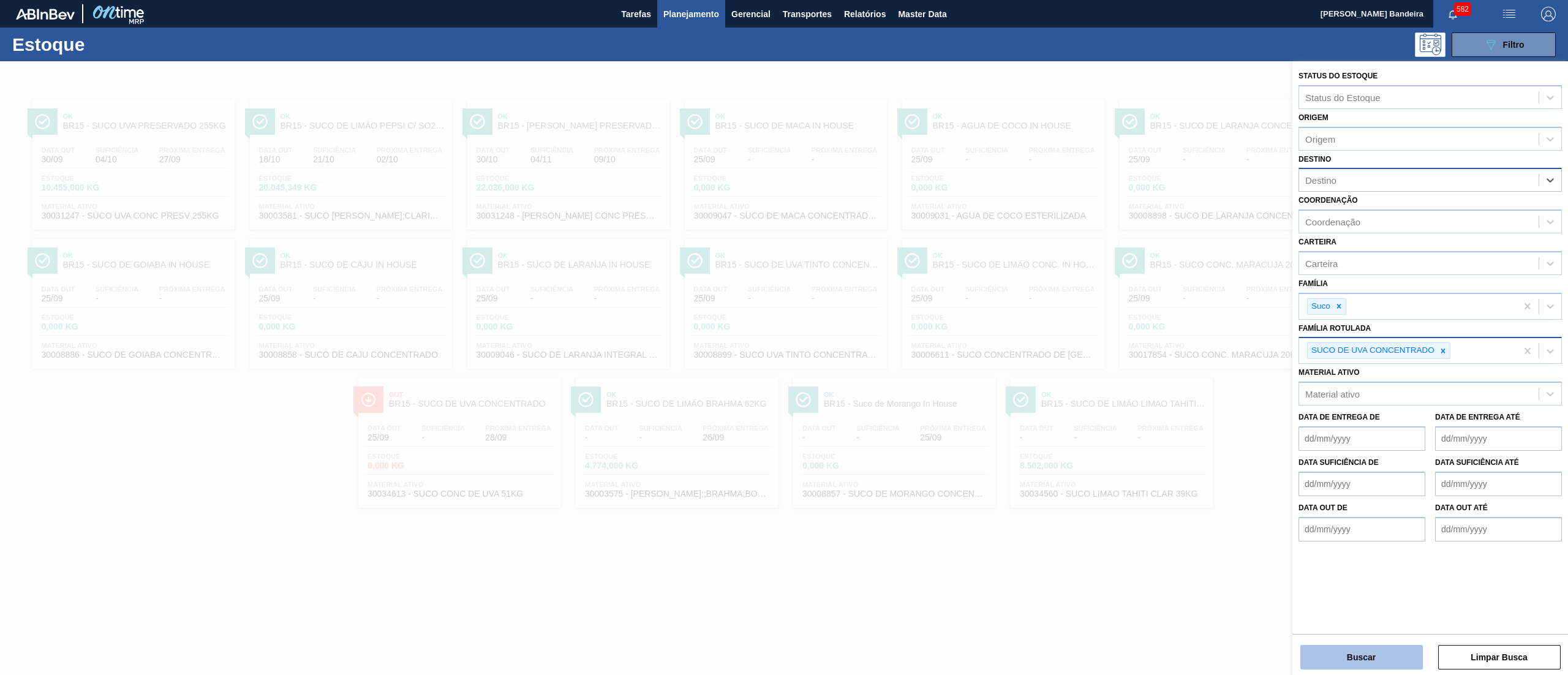
click at [1356, 653] on button "Buscar" at bounding box center [1362, 657] width 123 height 24
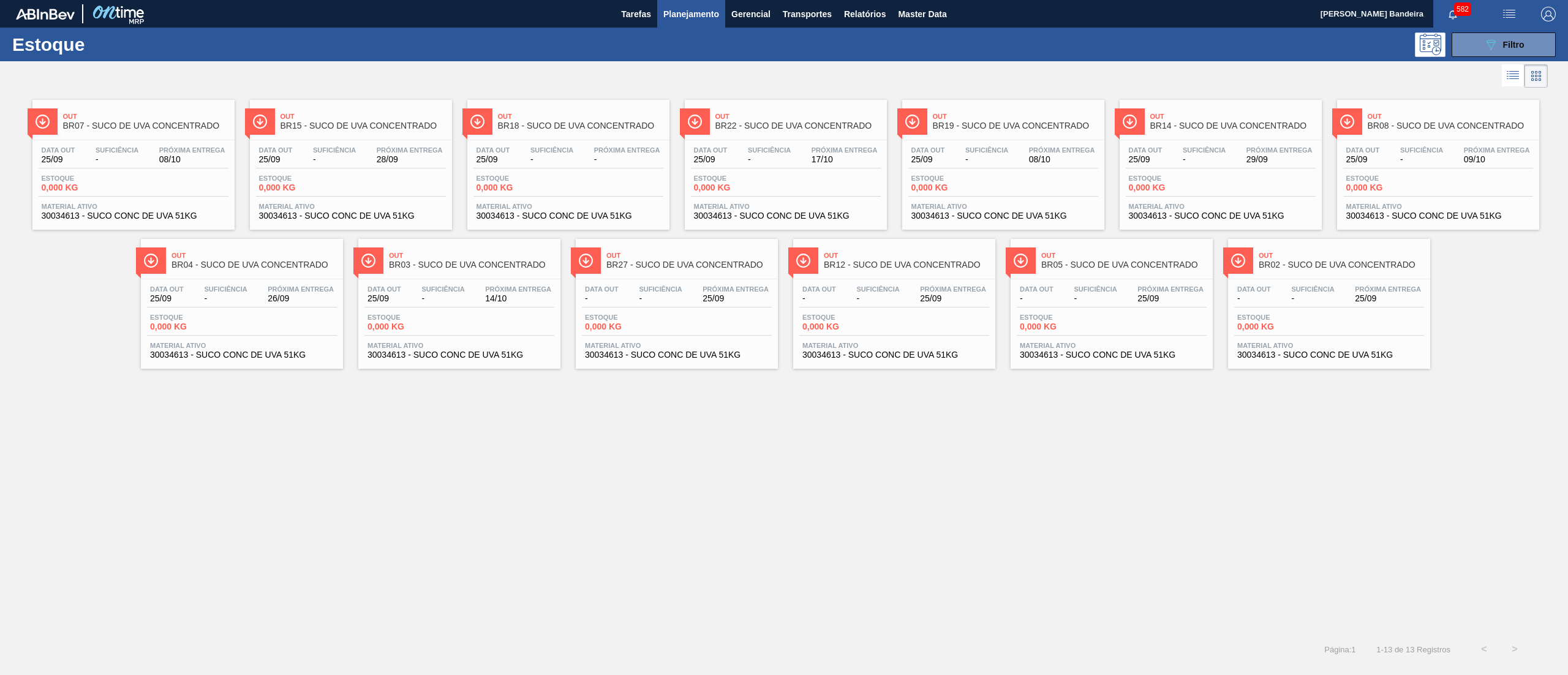
click at [386, 186] on div "Estoque 0,000 KG" at bounding box center [351, 185] width 190 height 22
click at [195, 179] on div "Estoque 0,000 KG" at bounding box center [133, 185] width 190 height 22
click at [892, 303] on span "-" at bounding box center [878, 298] width 43 height 9
click at [263, 301] on div "Data [DATE] Suficiência - Próxima Entrega 26/09" at bounding box center [242, 296] width 190 height 22
click at [1366, 125] on div "Out BR08 - SUCO DE UVA CONCENTRADO" at bounding box center [1438, 120] width 202 height 27
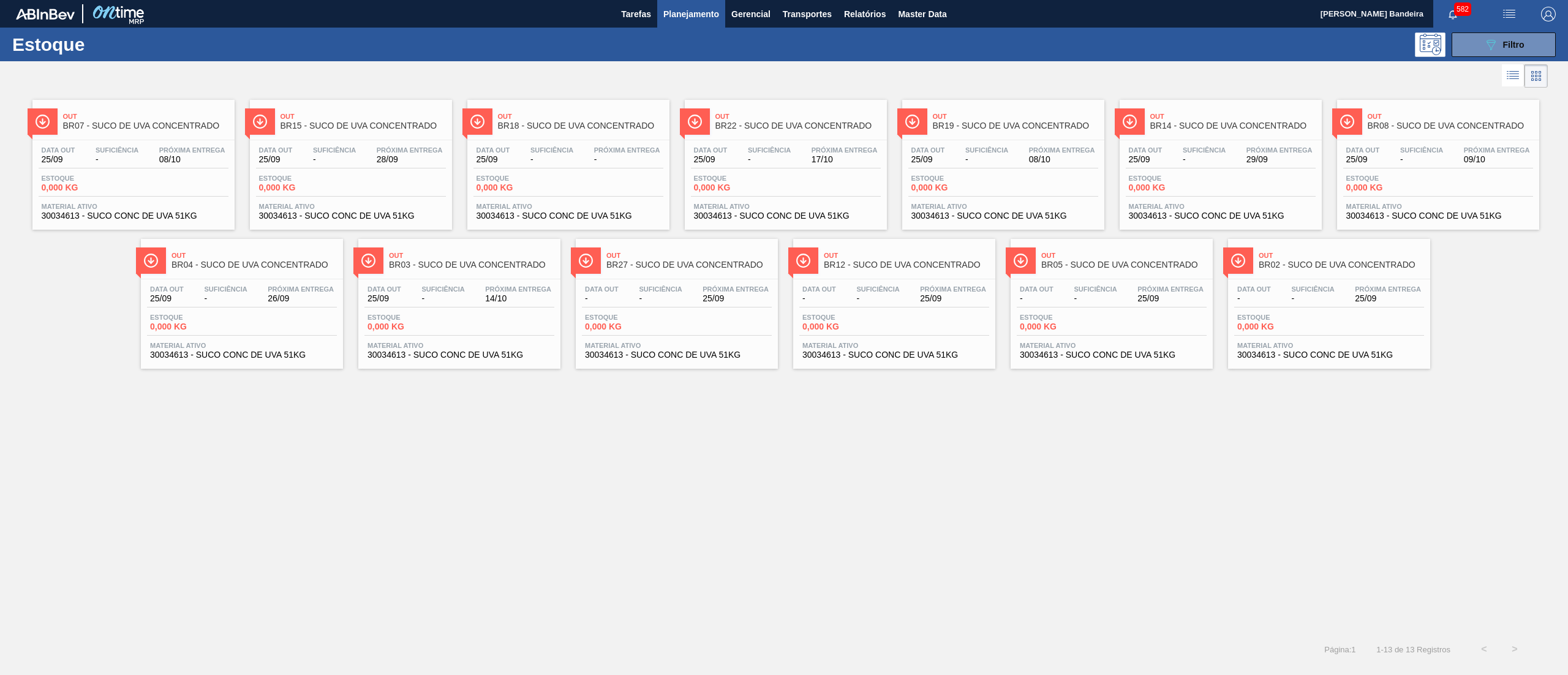
click at [427, 322] on span "0,000 KG" at bounding box center [410, 327] width 86 height 9
click at [1236, 159] on div "Data out 25/09 Suficiência - Próxima Entrega 29/09" at bounding box center [1220, 157] width 190 height 22
click at [1356, 267] on span "BR02 - SUCO DE UVA CONCENTRADO" at bounding box center [1342, 265] width 165 height 9
click at [1021, 191] on div "Estoque 0,000 KG" at bounding box center [1003, 185] width 190 height 22
click at [1052, 325] on span "0,000 KG" at bounding box center [1062, 327] width 86 height 9
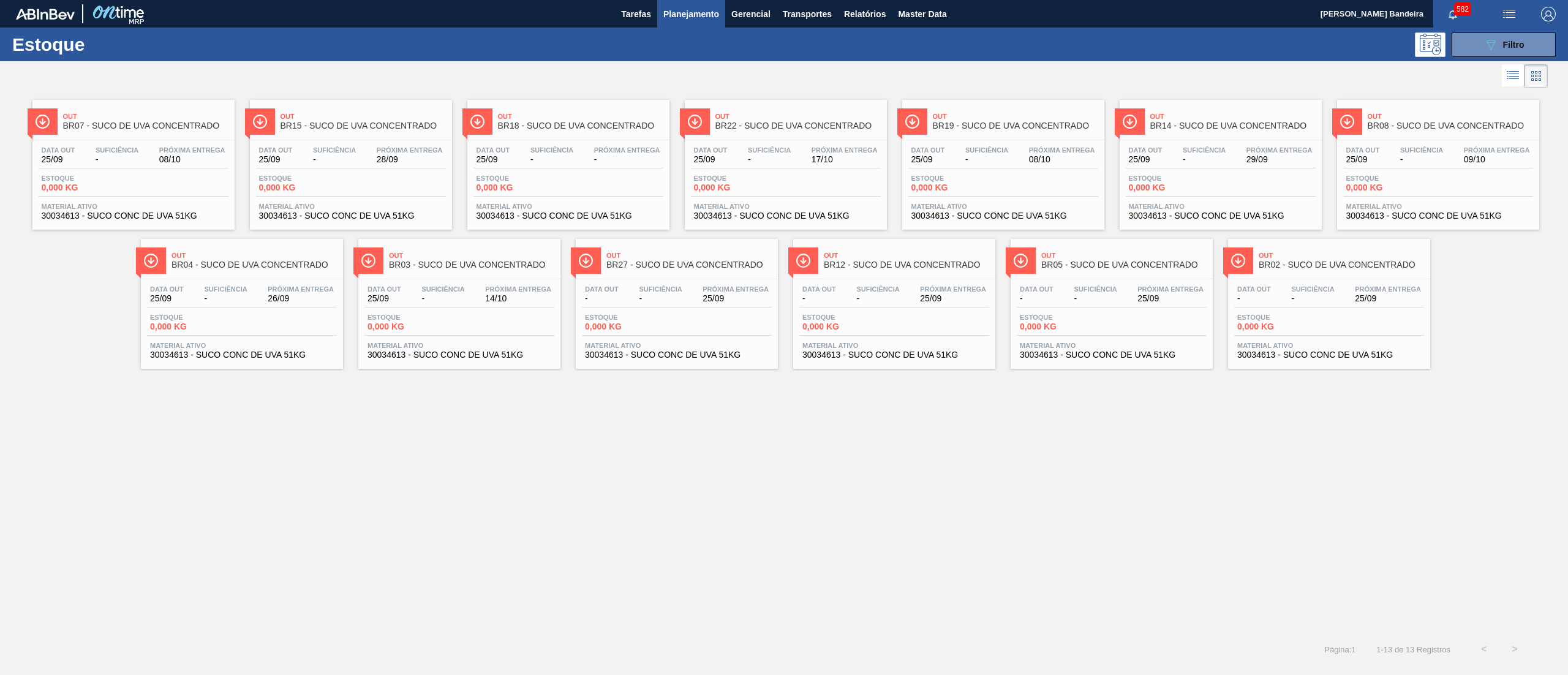
click at [331, 158] on span "-" at bounding box center [334, 160] width 43 height 9
click at [717, 294] on span "25/09" at bounding box center [735, 298] width 66 height 9
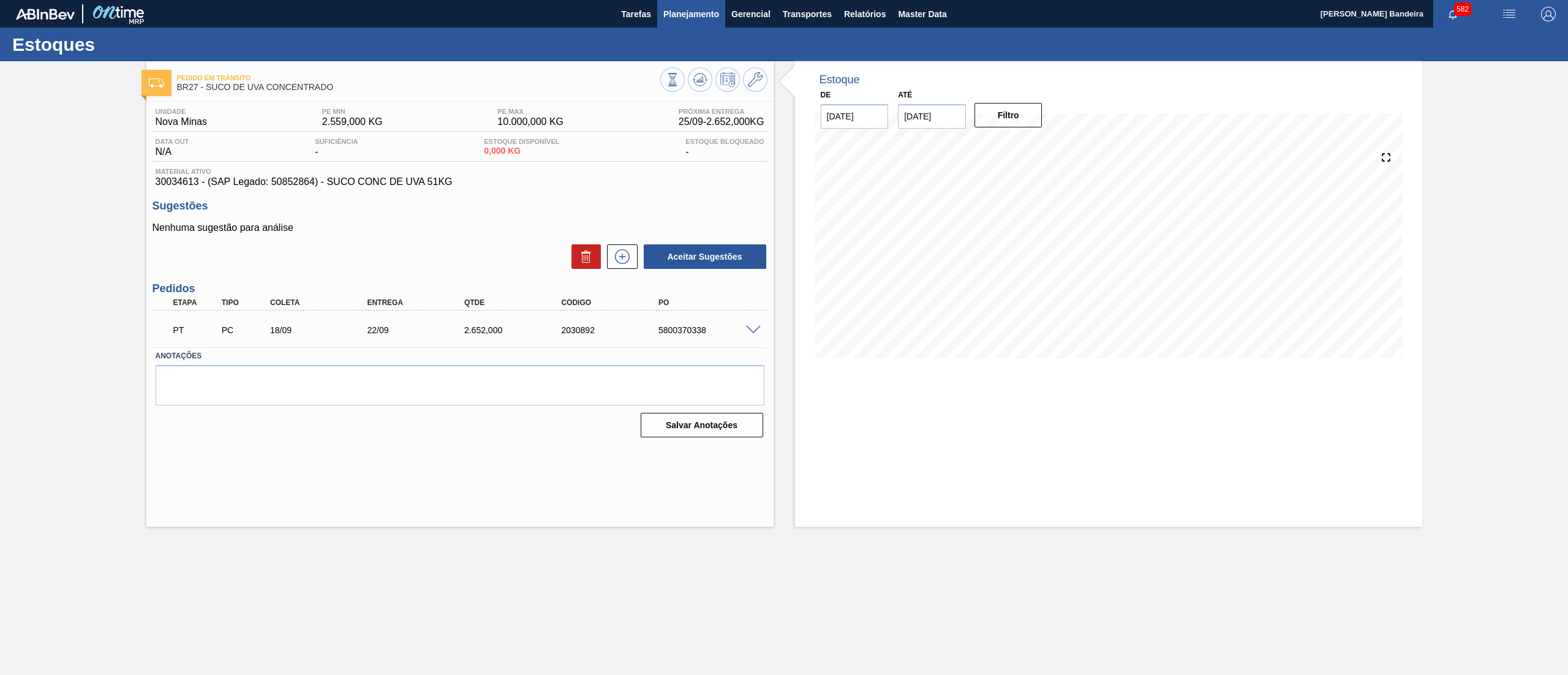
click at [687, 10] on span "Planejamento" at bounding box center [691, 14] width 56 height 14
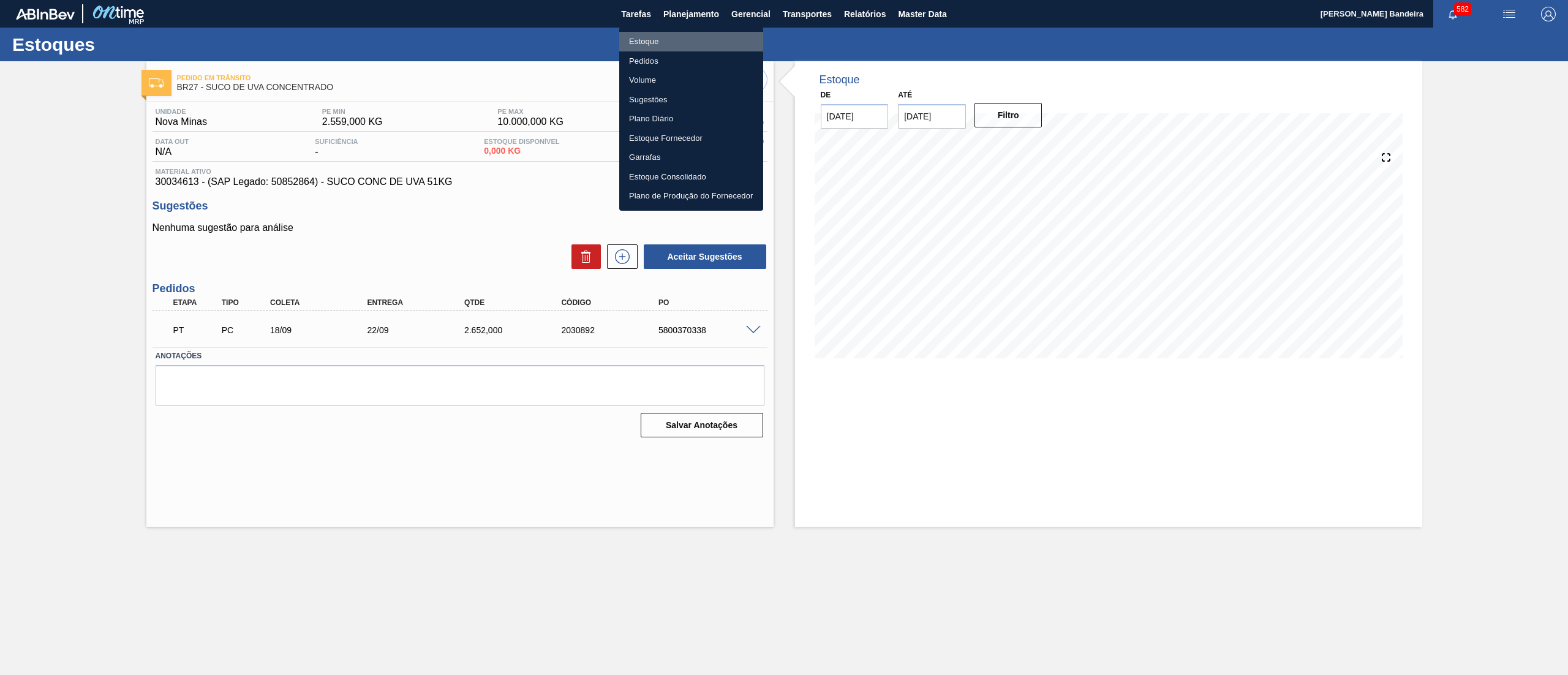
click at [675, 38] on li "Estoque" at bounding box center [691, 42] width 144 height 20
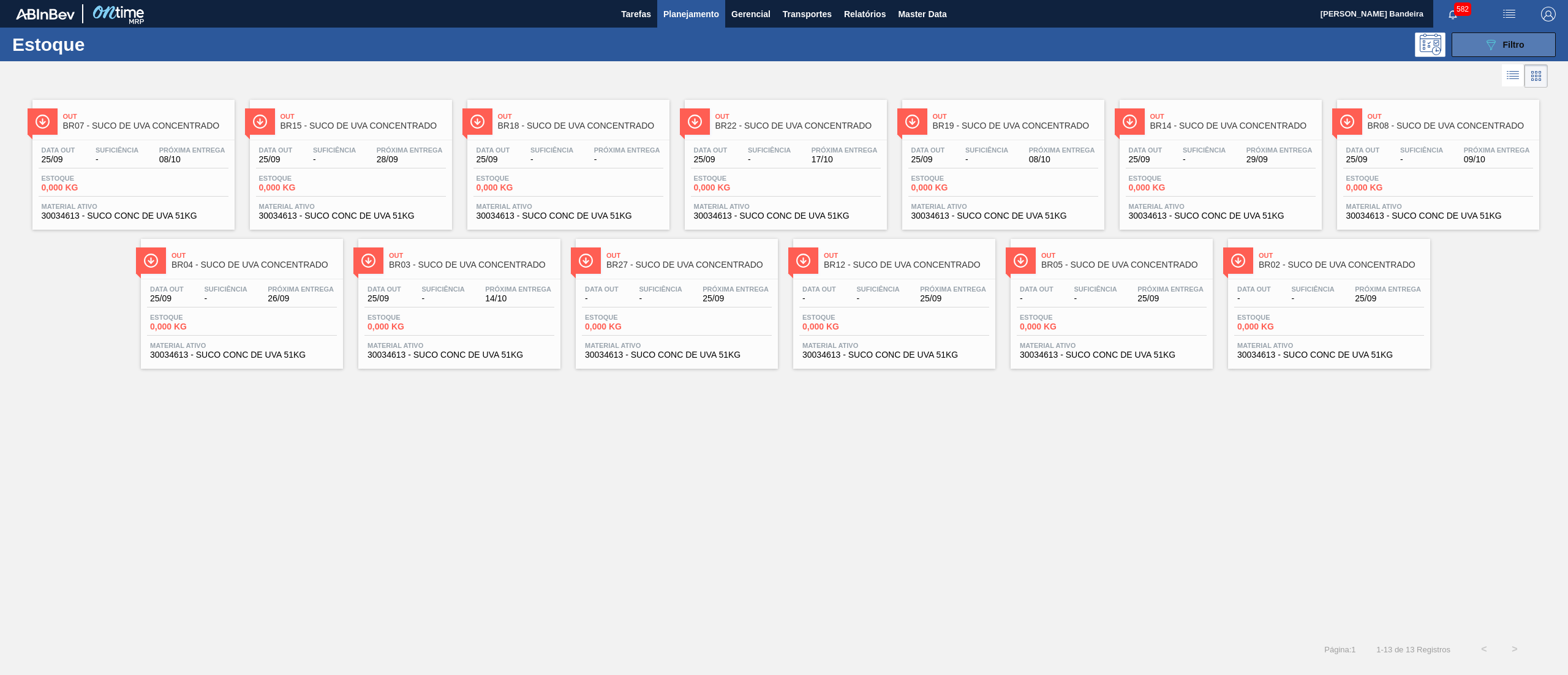
click at [1481, 39] on button "089F7B8B-B2A5-4AFE-B5C0-19BA573D28AC Filtro" at bounding box center [1504, 45] width 104 height 24
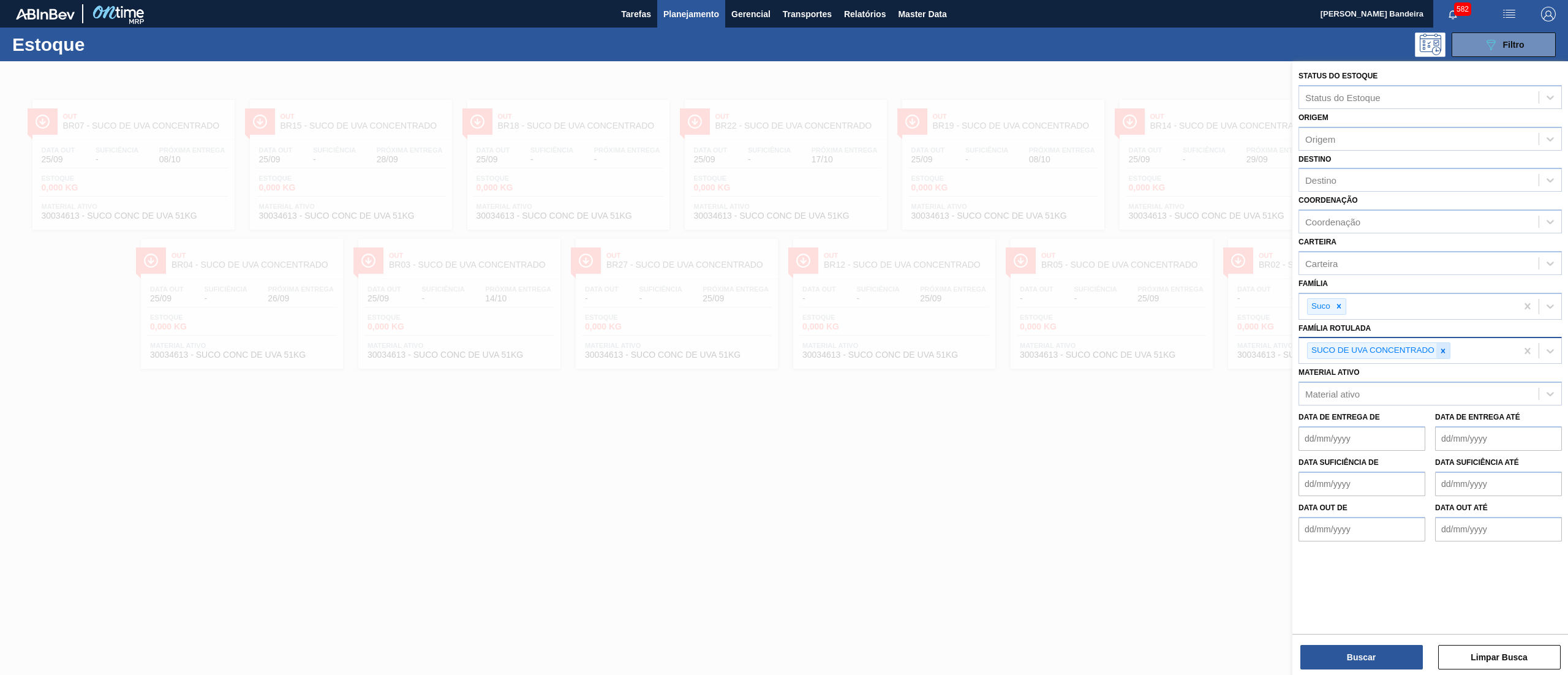
click at [1443, 357] on div at bounding box center [1443, 350] width 14 height 15
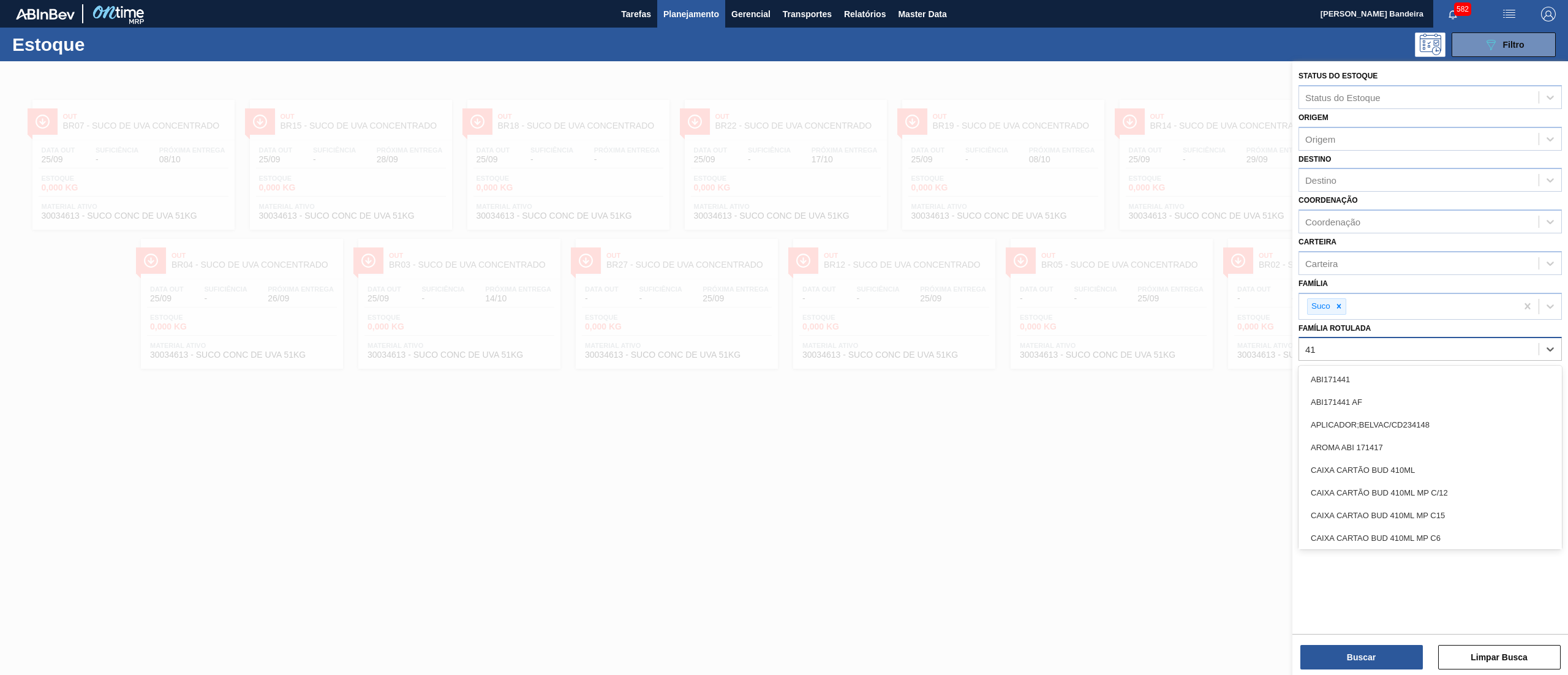
type Rotulada "4"
click at [1439, 330] on div "Família Rotulada option SUCO DE UVA CONCENTRADO, deselected. option 087466 SELL…" at bounding box center [1430, 340] width 263 height 42
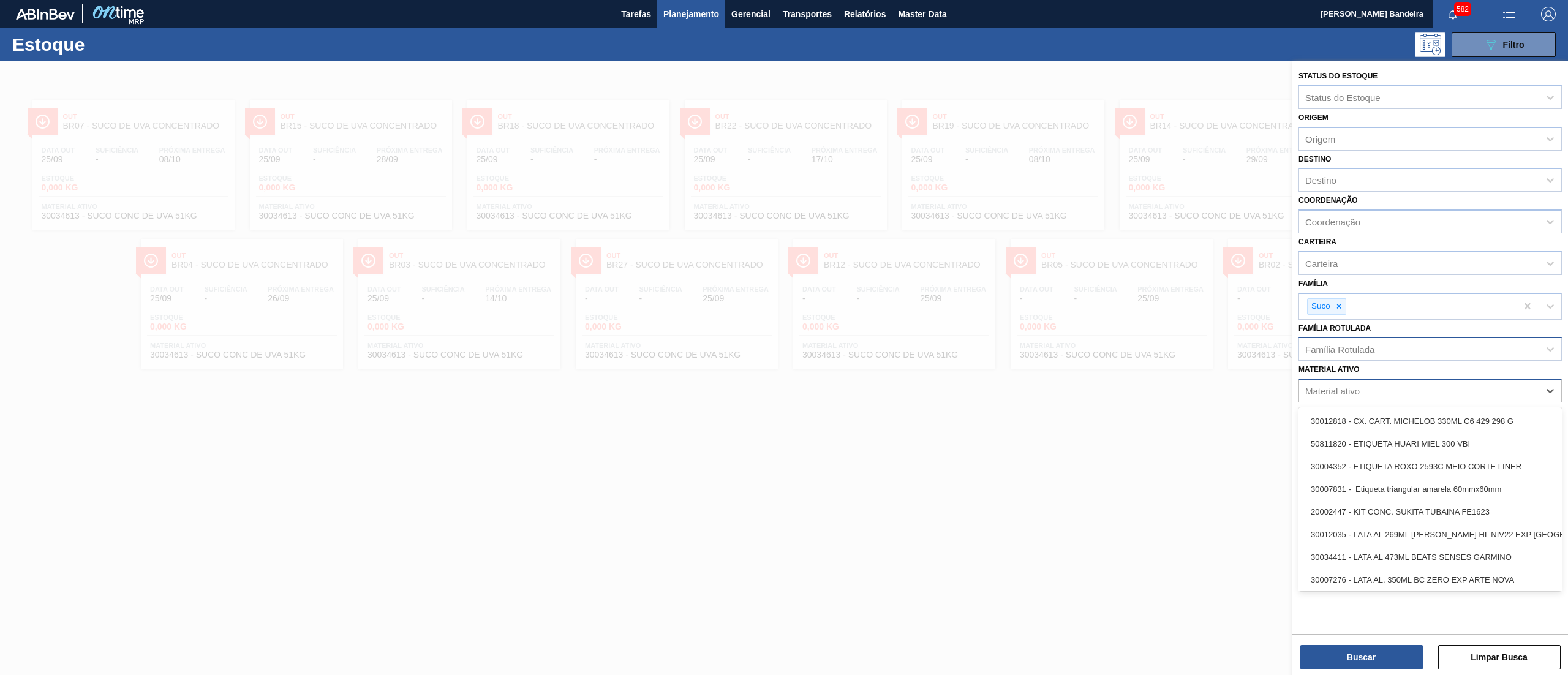
click at [1407, 391] on div "Material ativo" at bounding box center [1419, 390] width 239 height 17
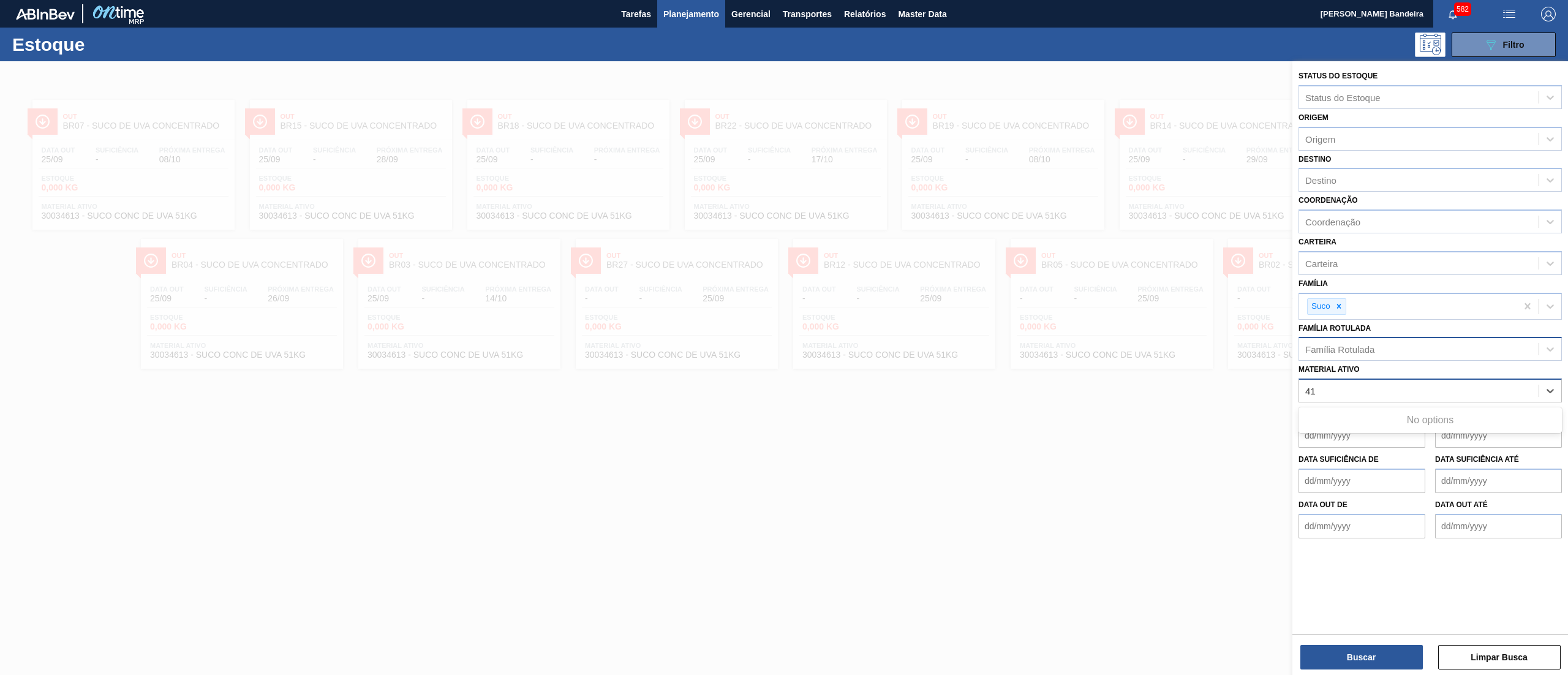
type ativo "4"
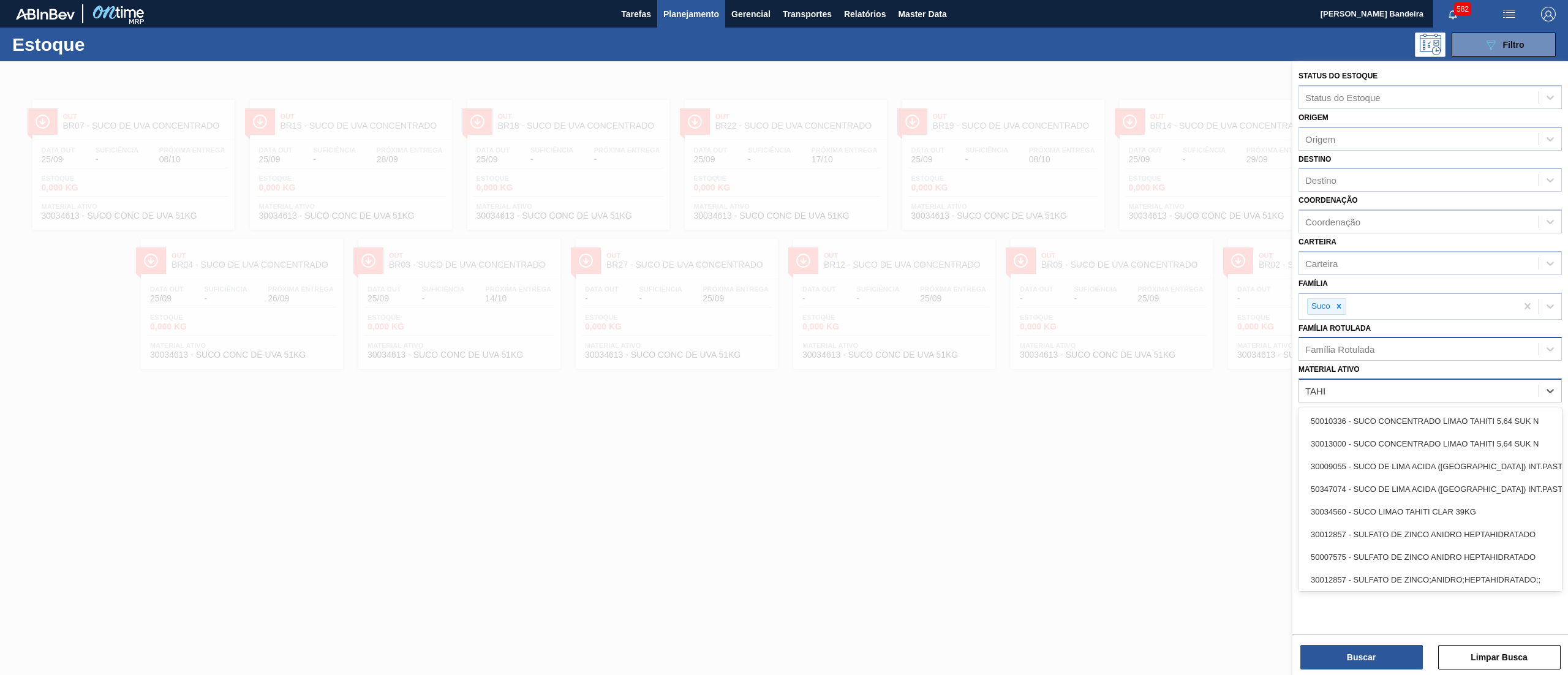
type ativo "TAHIT"
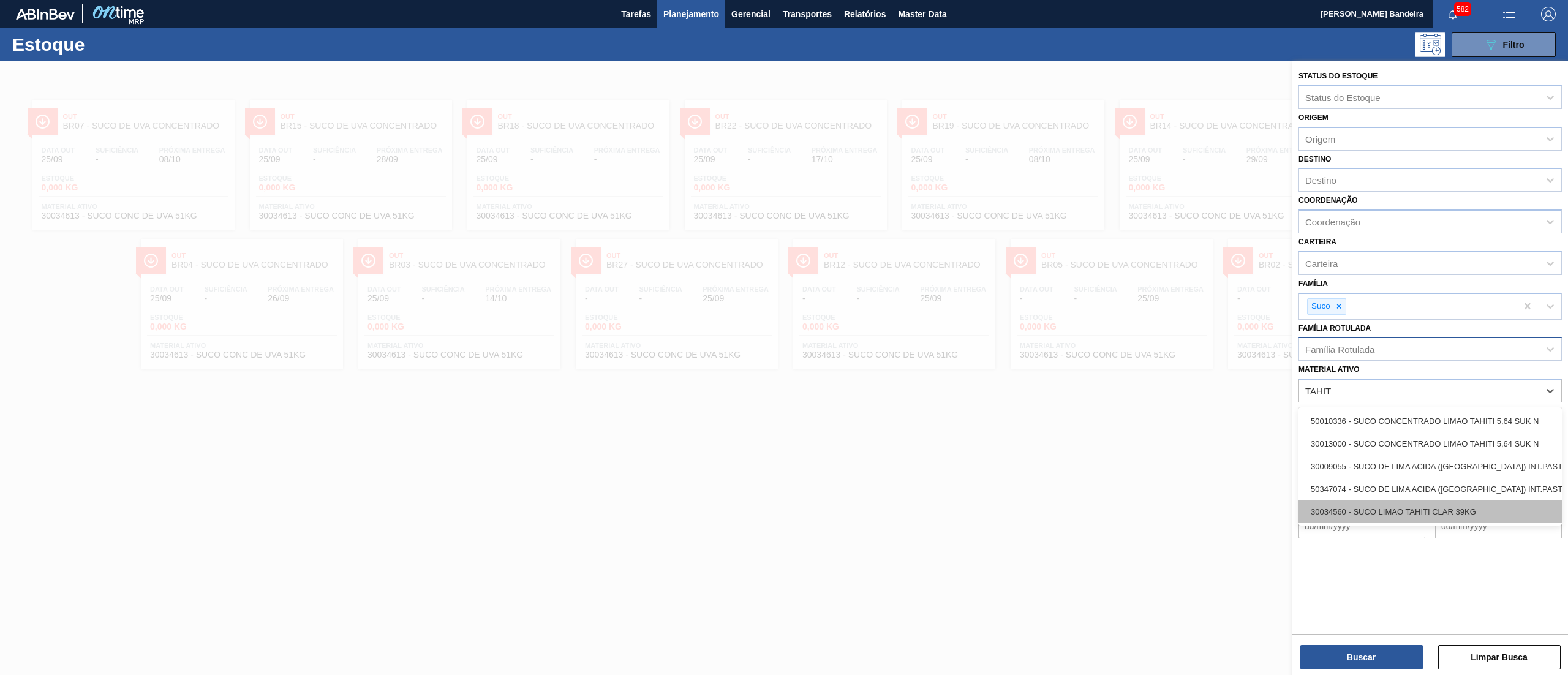
click at [1470, 500] on div "30034560 - SUCO LIMAO TAHITI CLAR 39KG" at bounding box center [1430, 512] width 263 height 23
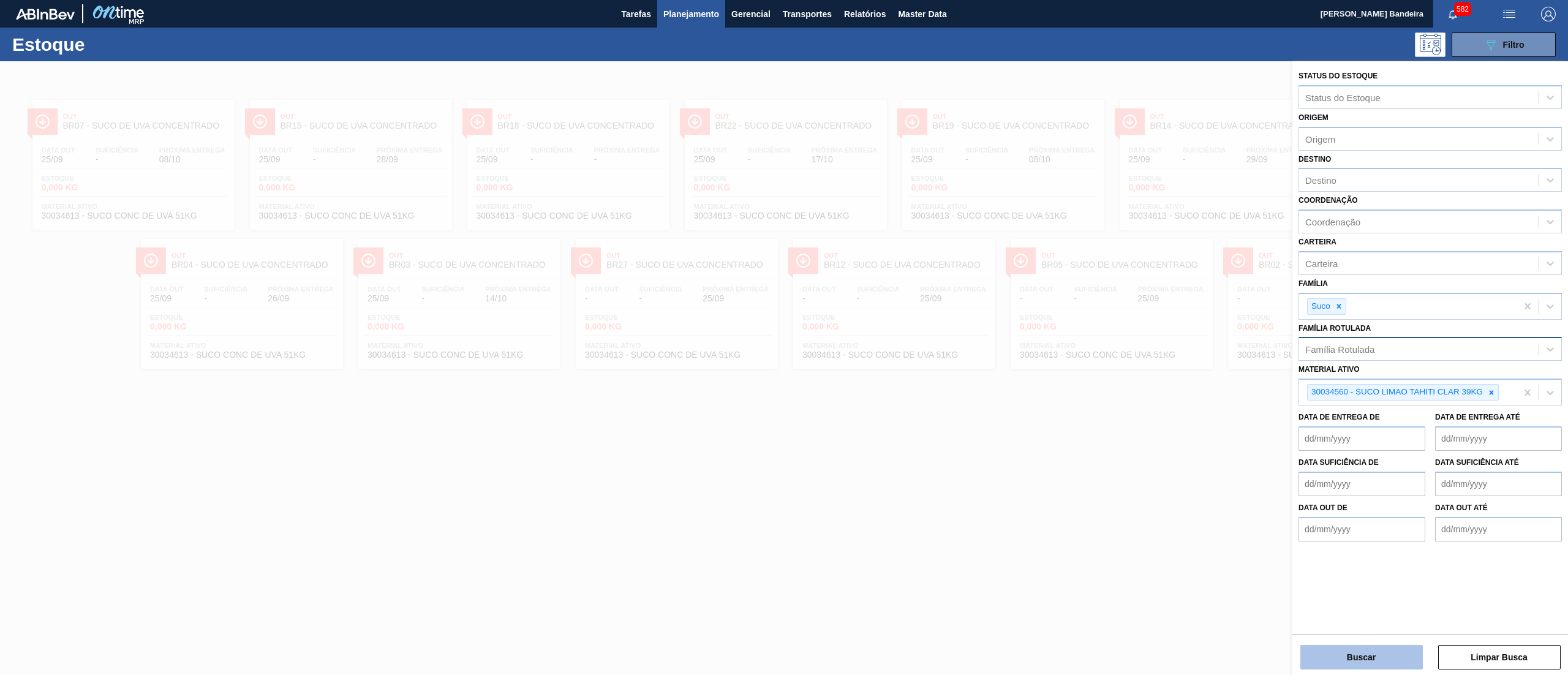
click at [1324, 660] on button "Buscar" at bounding box center [1362, 657] width 123 height 24
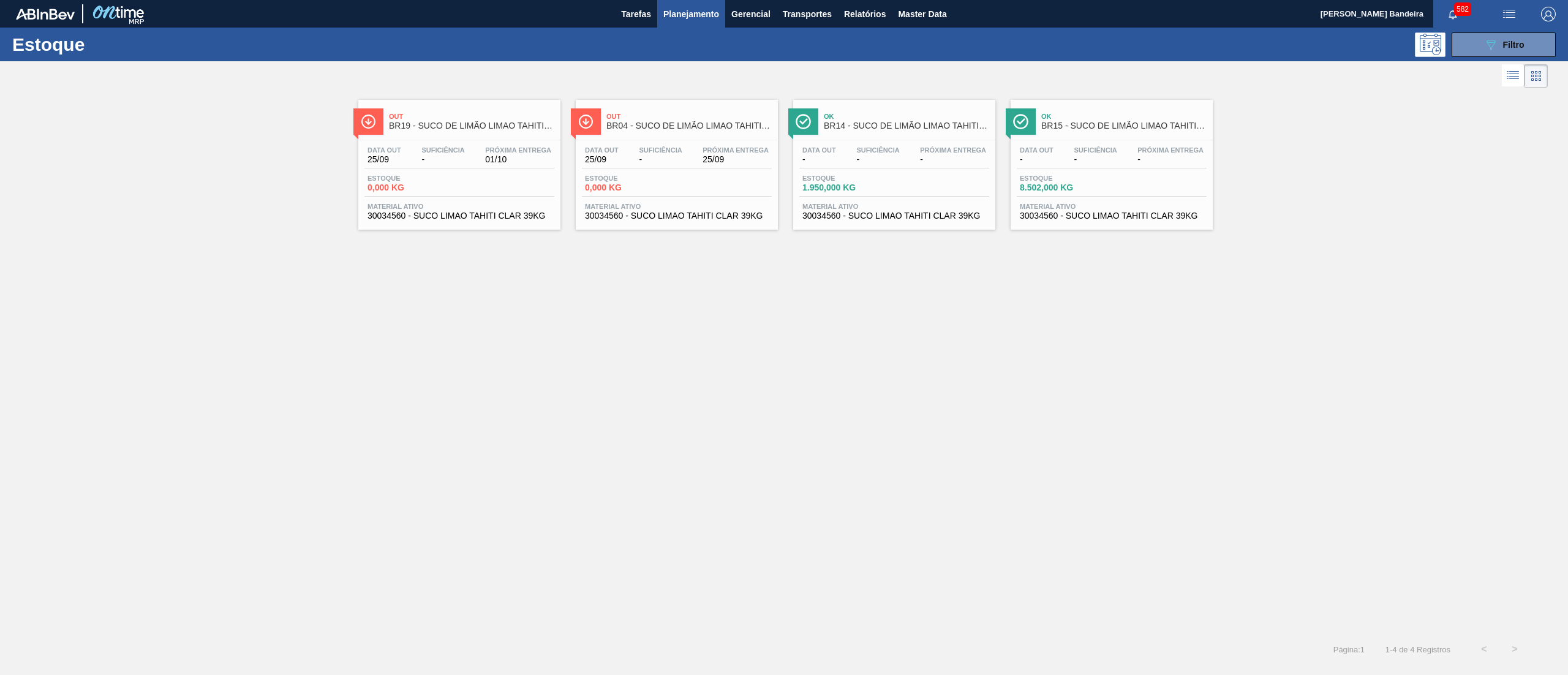
click at [696, 222] on div "Data [DATE] Suficiência - Próxima Entrega 25/09 Estoque 0,000 KG Material ativo…" at bounding box center [677, 182] width 202 height 83
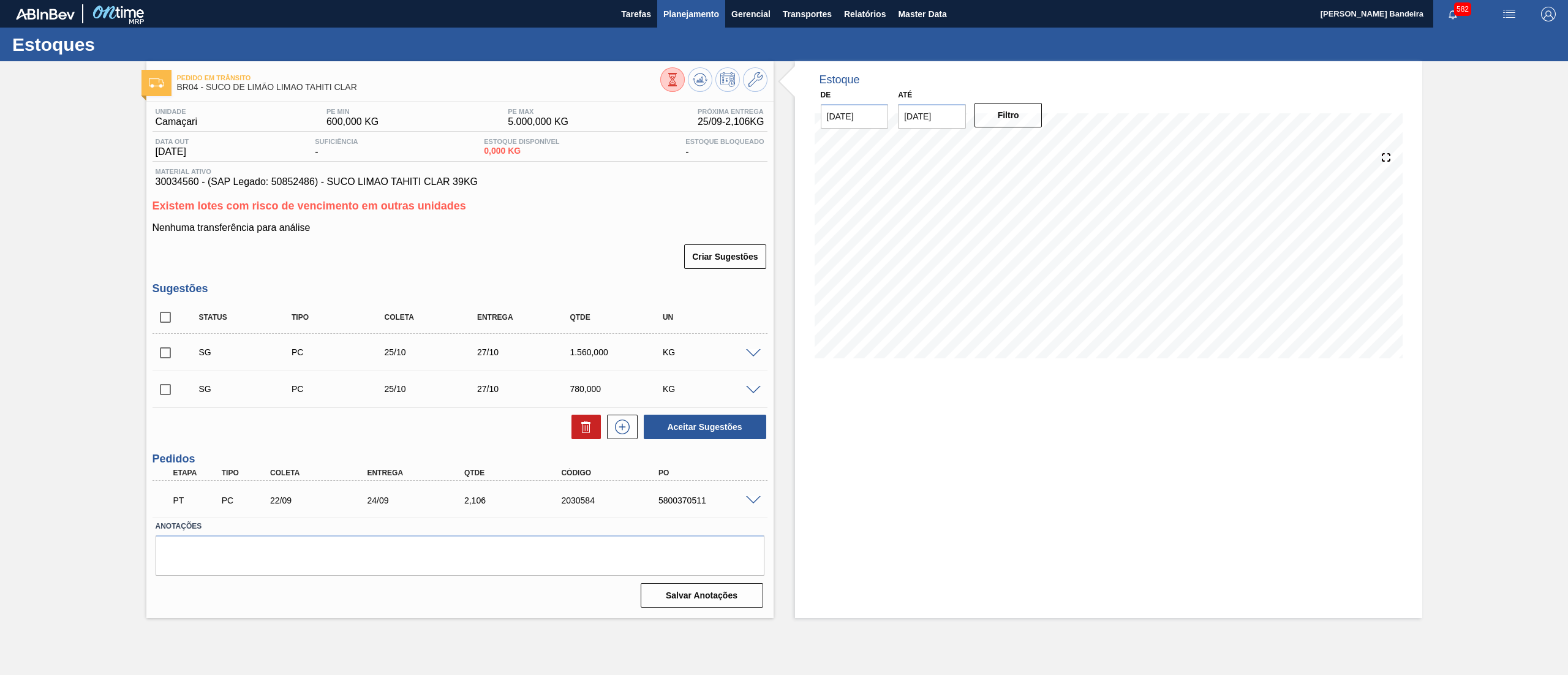
click at [692, 17] on span "Planejamento" at bounding box center [691, 14] width 56 height 14
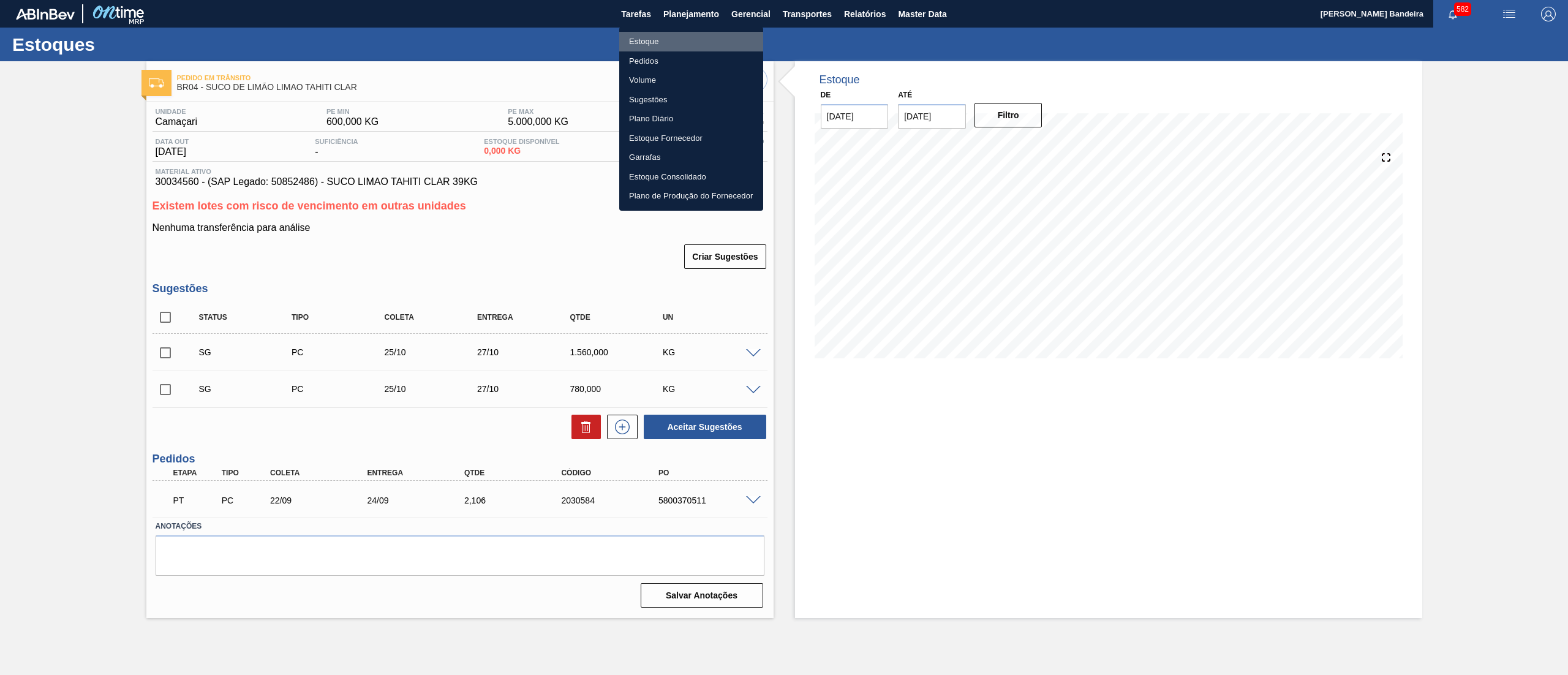
click at [667, 36] on li "Estoque" at bounding box center [691, 42] width 144 height 20
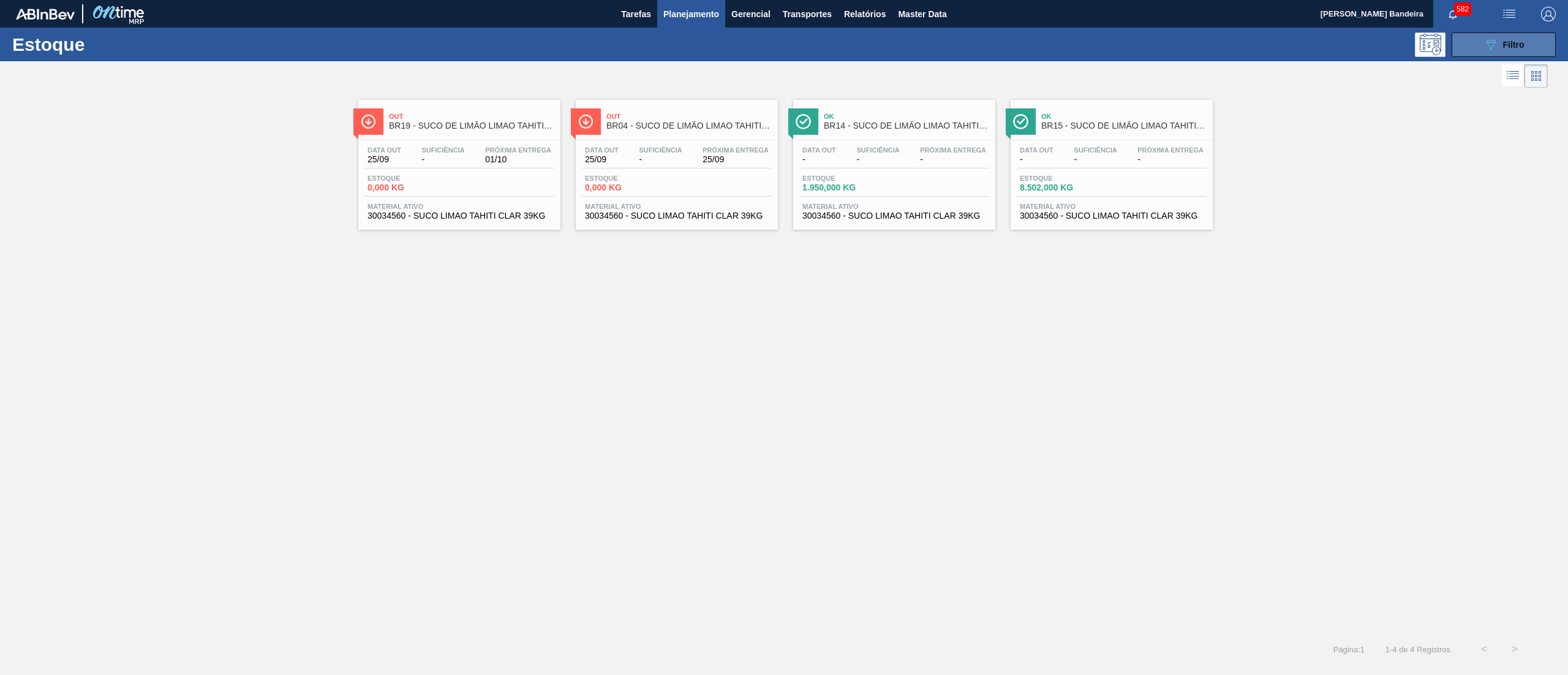
click at [1463, 34] on button "089F7B8B-B2A5-4AFE-B5C0-19BA573D28AC Filtro" at bounding box center [1504, 45] width 104 height 24
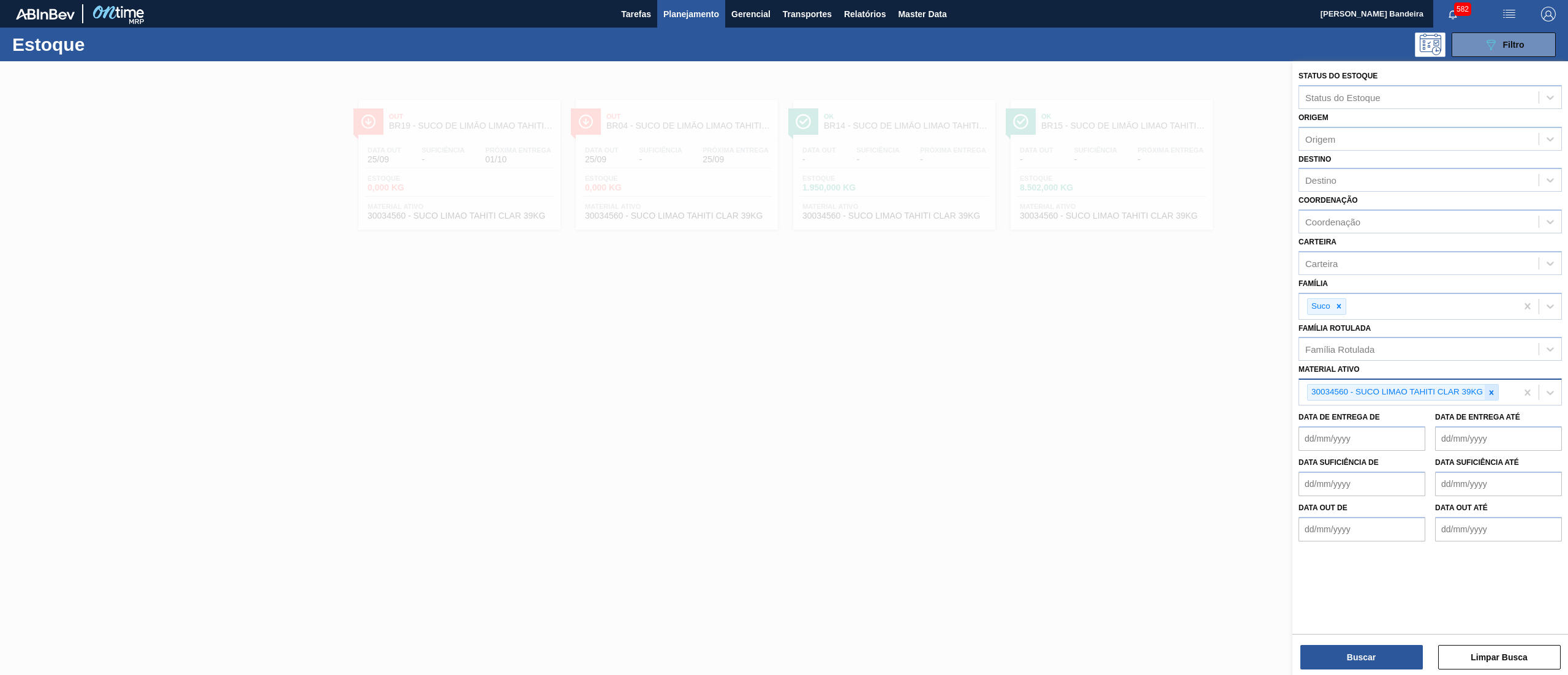
click at [1486, 389] on div at bounding box center [1492, 392] width 14 height 15
paste ativo "RÓTULO PLÁSTICO SUKITA UVA MISTA 200ML H"
type ativo "RÓTULO PLÁSTICO SUKITA UVA MISTA 200ML H"
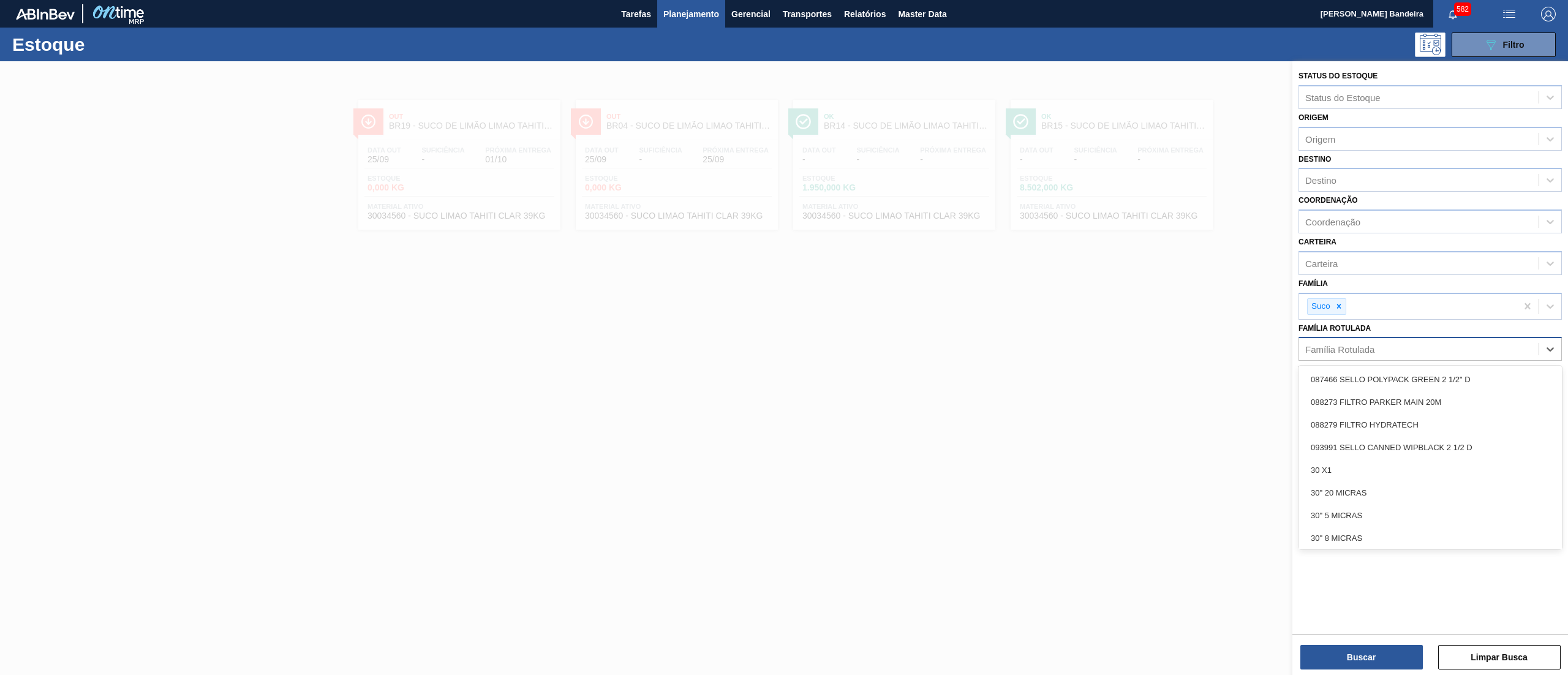
click at [1423, 358] on div "Família Rotulada" at bounding box center [1430, 349] width 263 height 24
paste Rotulada "RÓTULO PLÁSTICO SUKITA UVA MISTA 200ML H"
type Rotulada "RÓTULO PLÁSTICO SUKITA UVA MISTA 200ML H"
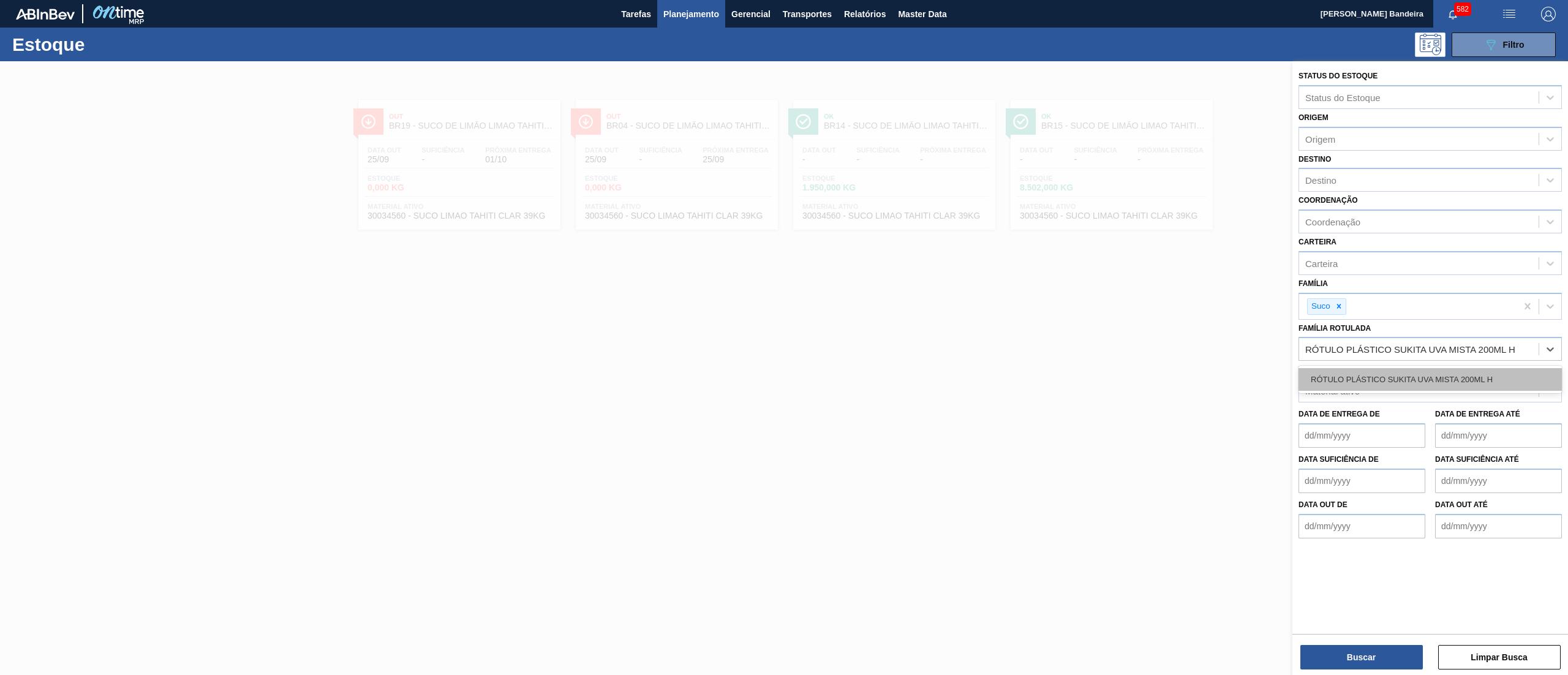
click at [1407, 380] on div "RÓTULO PLÁSTICO SUKITA UVA MISTA 200ML H" at bounding box center [1430, 379] width 263 height 23
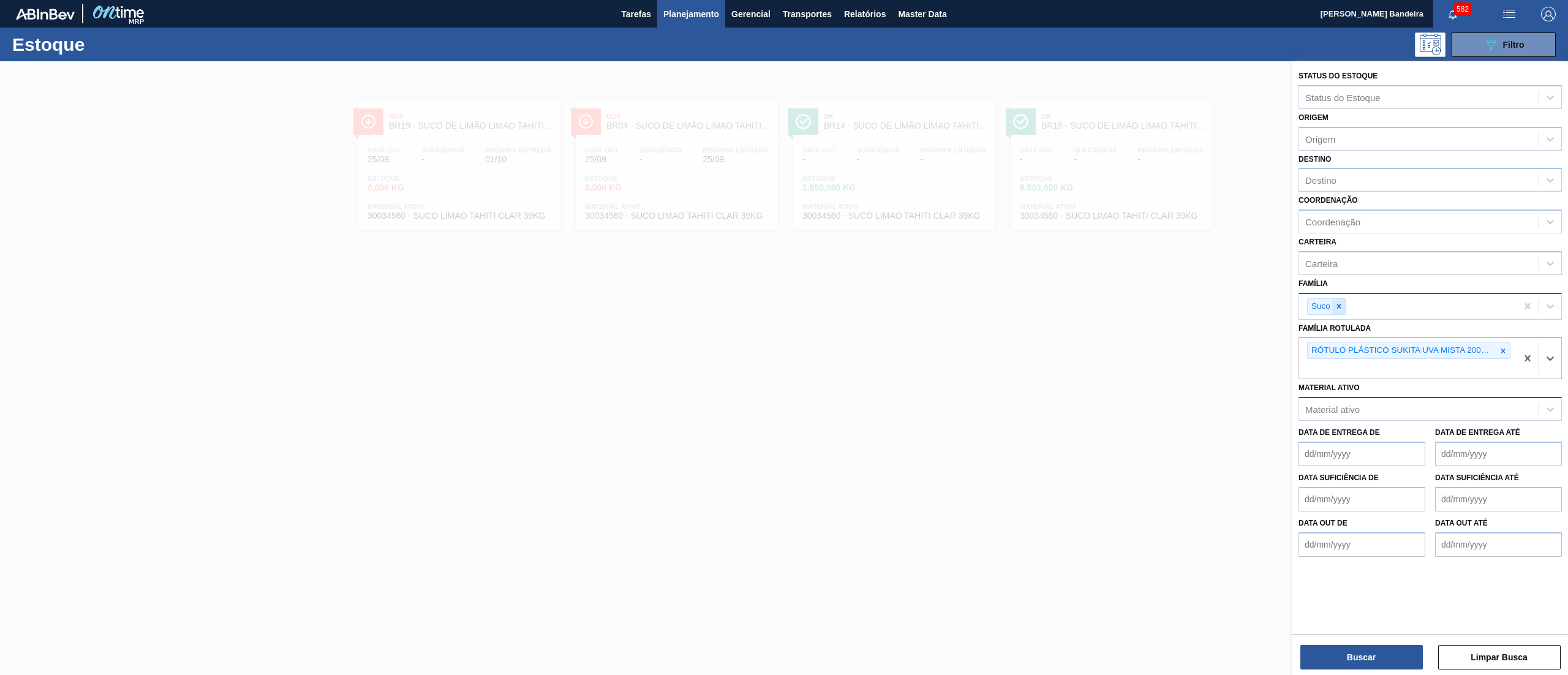
click at [1342, 302] on icon at bounding box center [1339, 306] width 8 height 8
click at [1336, 656] on button "Buscar" at bounding box center [1362, 657] width 123 height 24
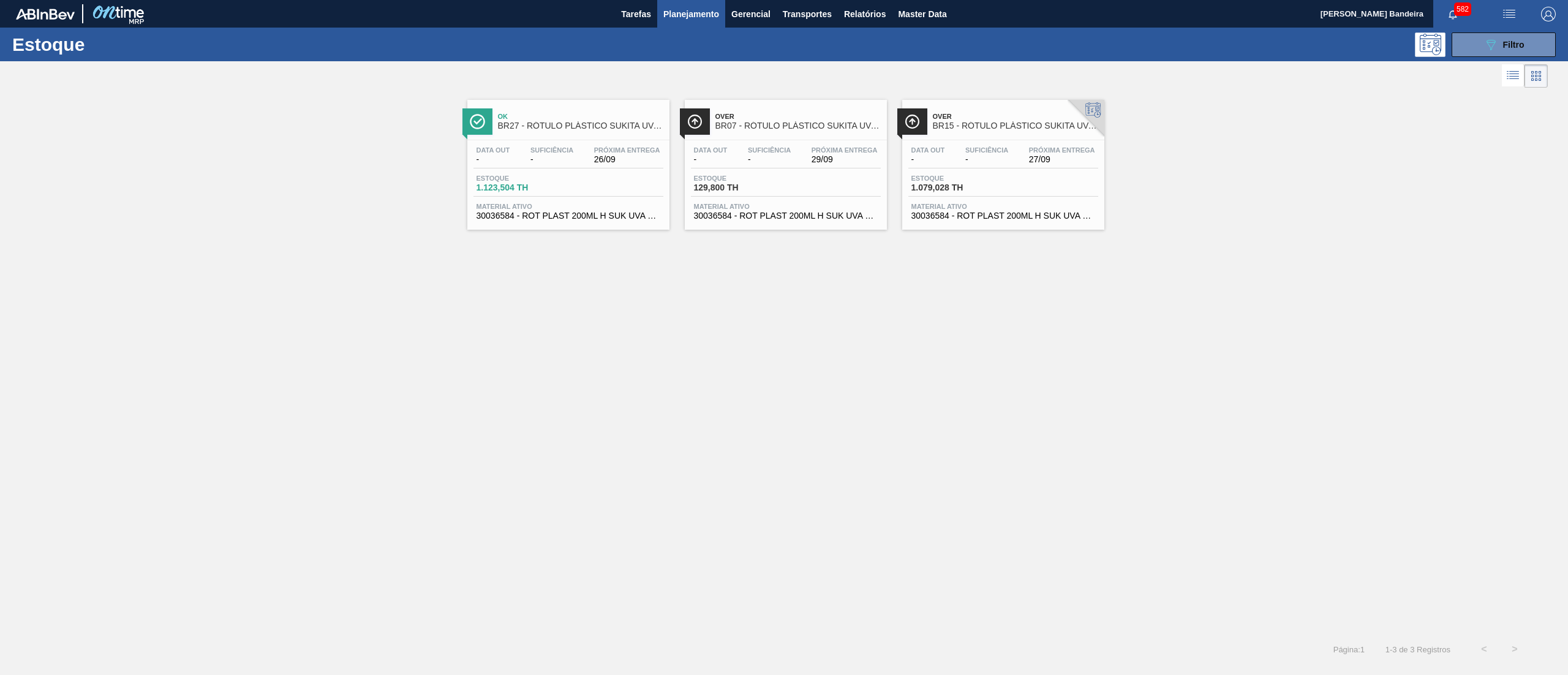
click at [616, 213] on span "30036584 - ROT PLAST 200ML H SUK UVA NIV25" at bounding box center [569, 216] width 184 height 9
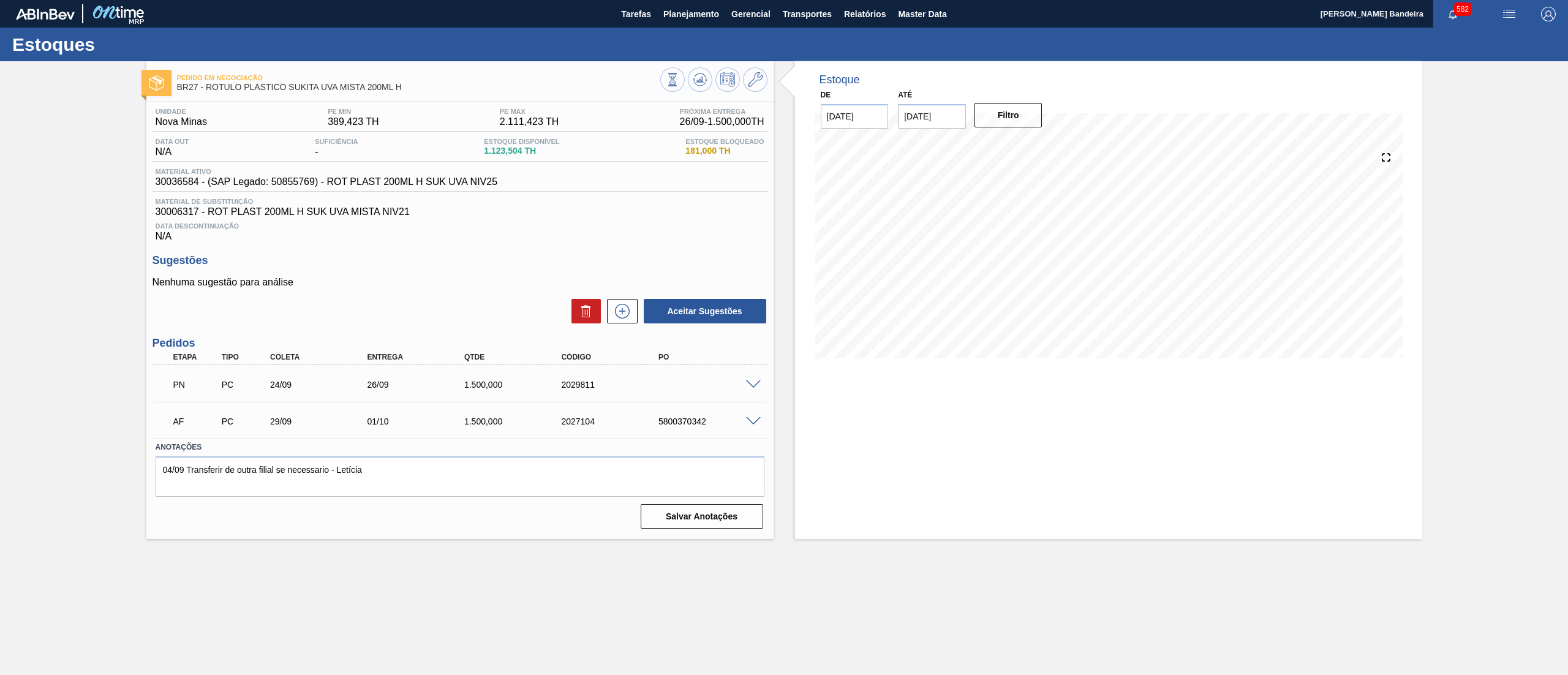
click at [755, 421] on span at bounding box center [753, 421] width 14 height 9
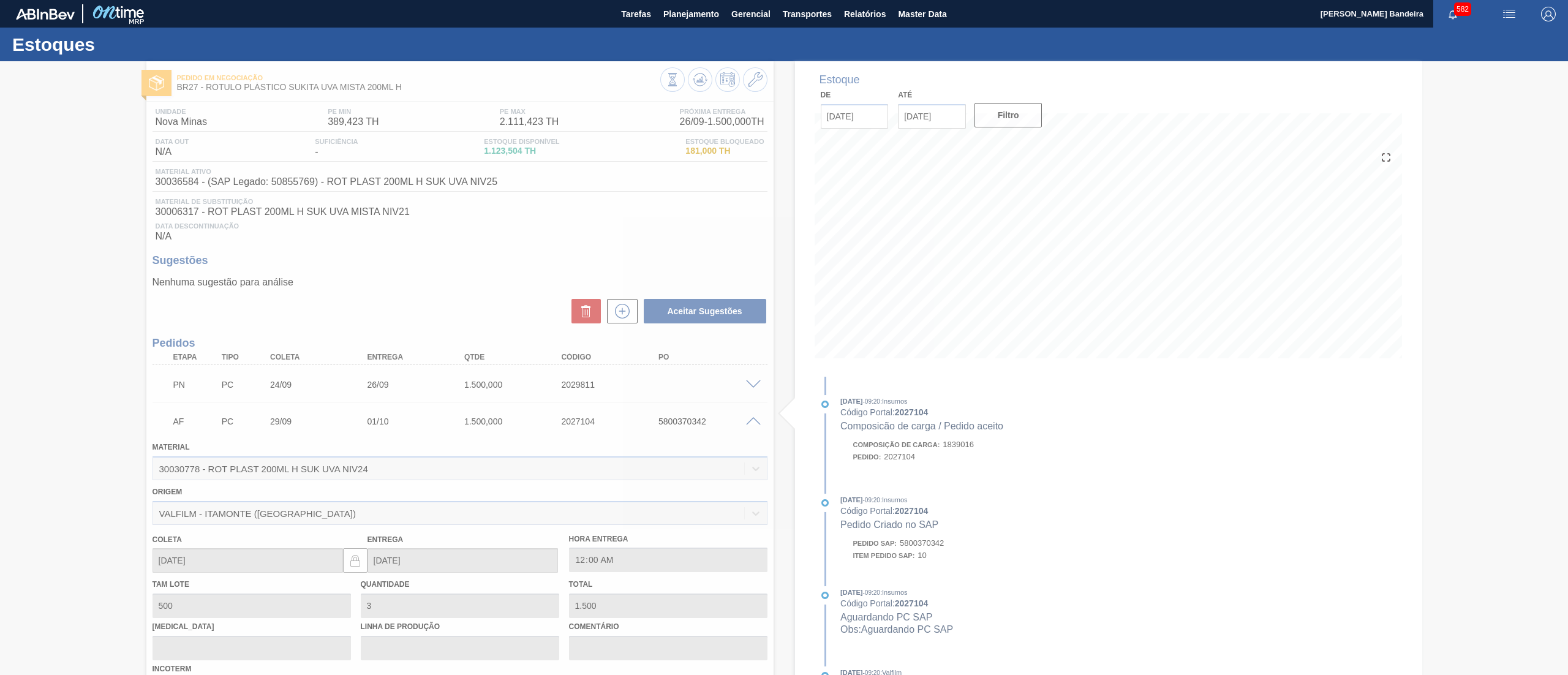
click at [755, 421] on span at bounding box center [753, 421] width 14 height 9
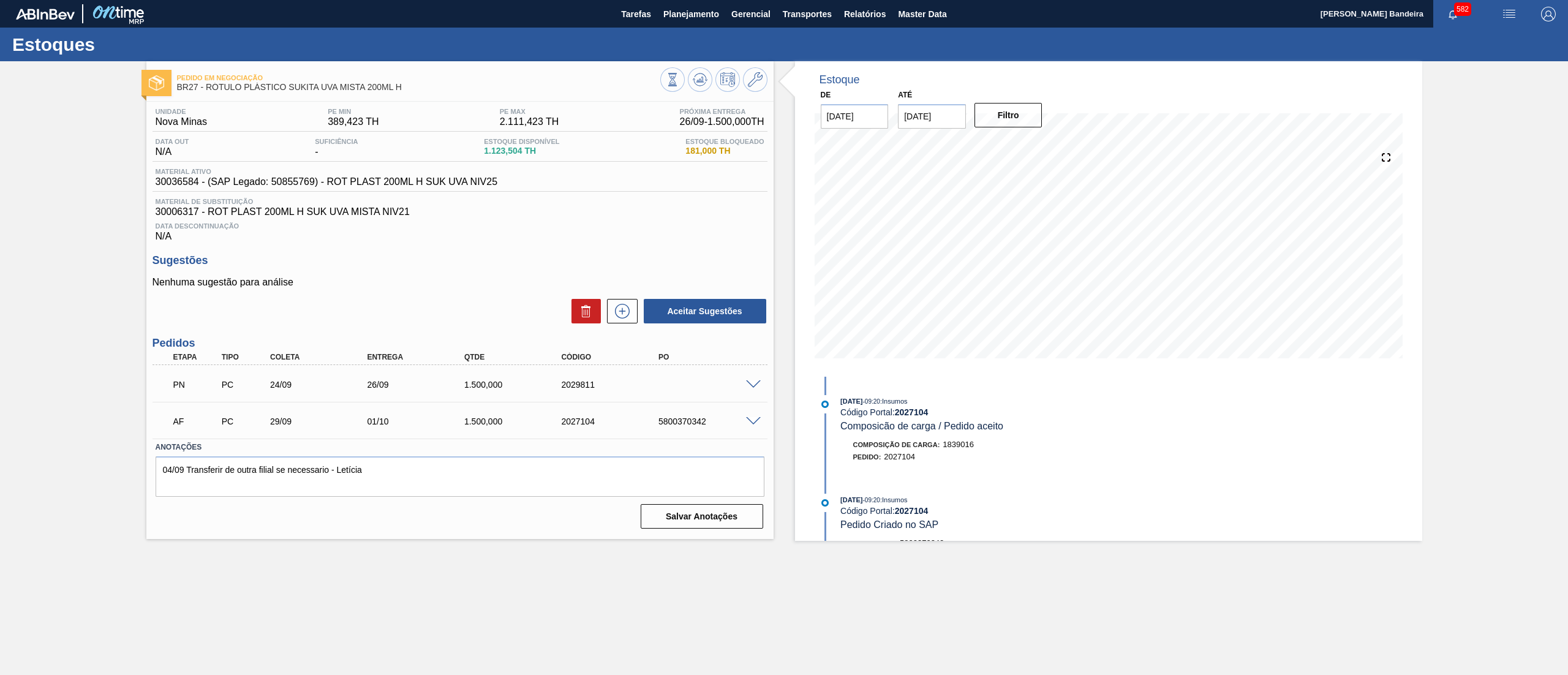
click at [753, 380] on div at bounding box center [756, 384] width 24 height 9
click at [753, 386] on span at bounding box center [753, 384] width 14 height 9
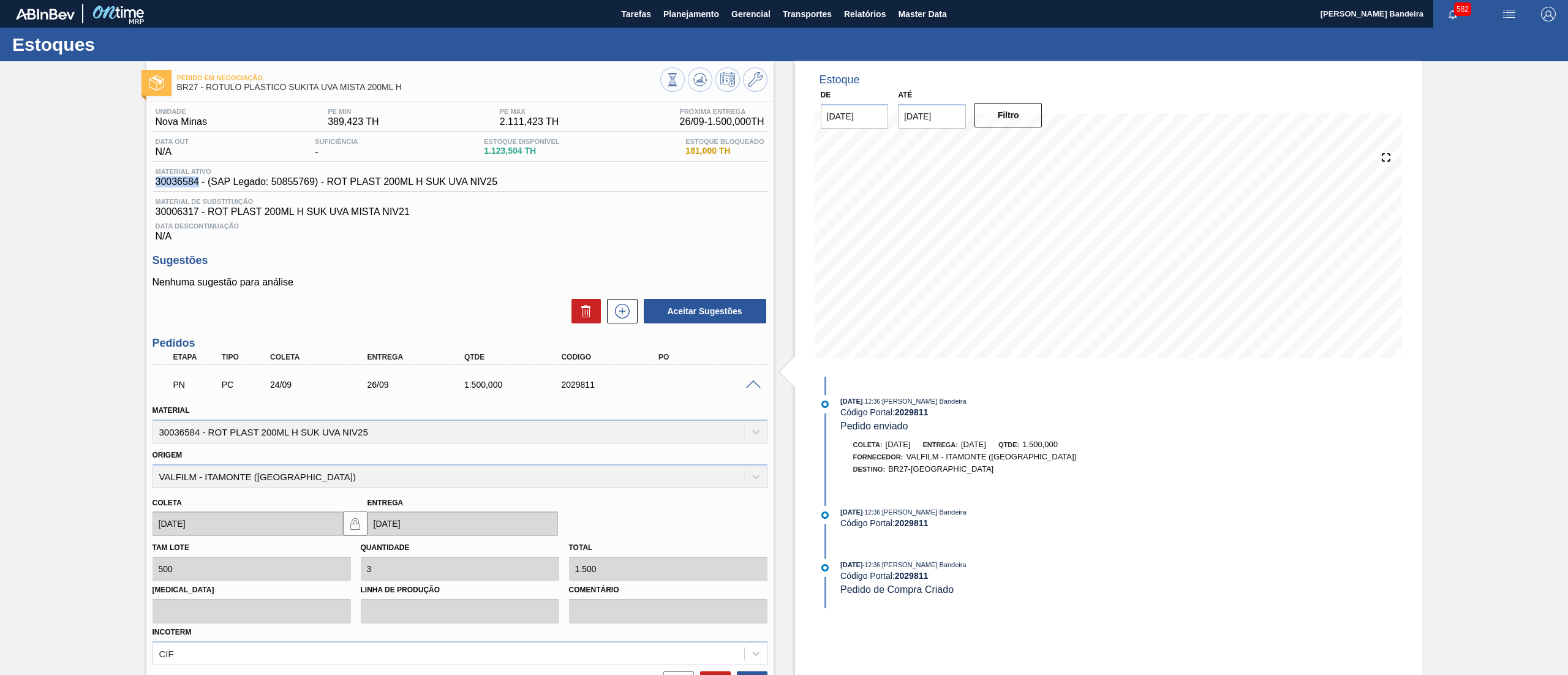
drag, startPoint x: 150, startPoint y: 181, endPoint x: 197, endPoint y: 185, distance: 47.2
click at [197, 185] on div "Unidade Nova Minas PE MIN 389,423 TH PE MAX 2.111,423 TH Próxima Entrega 26/09 …" at bounding box center [460, 465] width 628 height 728
copy span "30036584"
click at [686, 11] on span "Planejamento" at bounding box center [691, 14] width 56 height 14
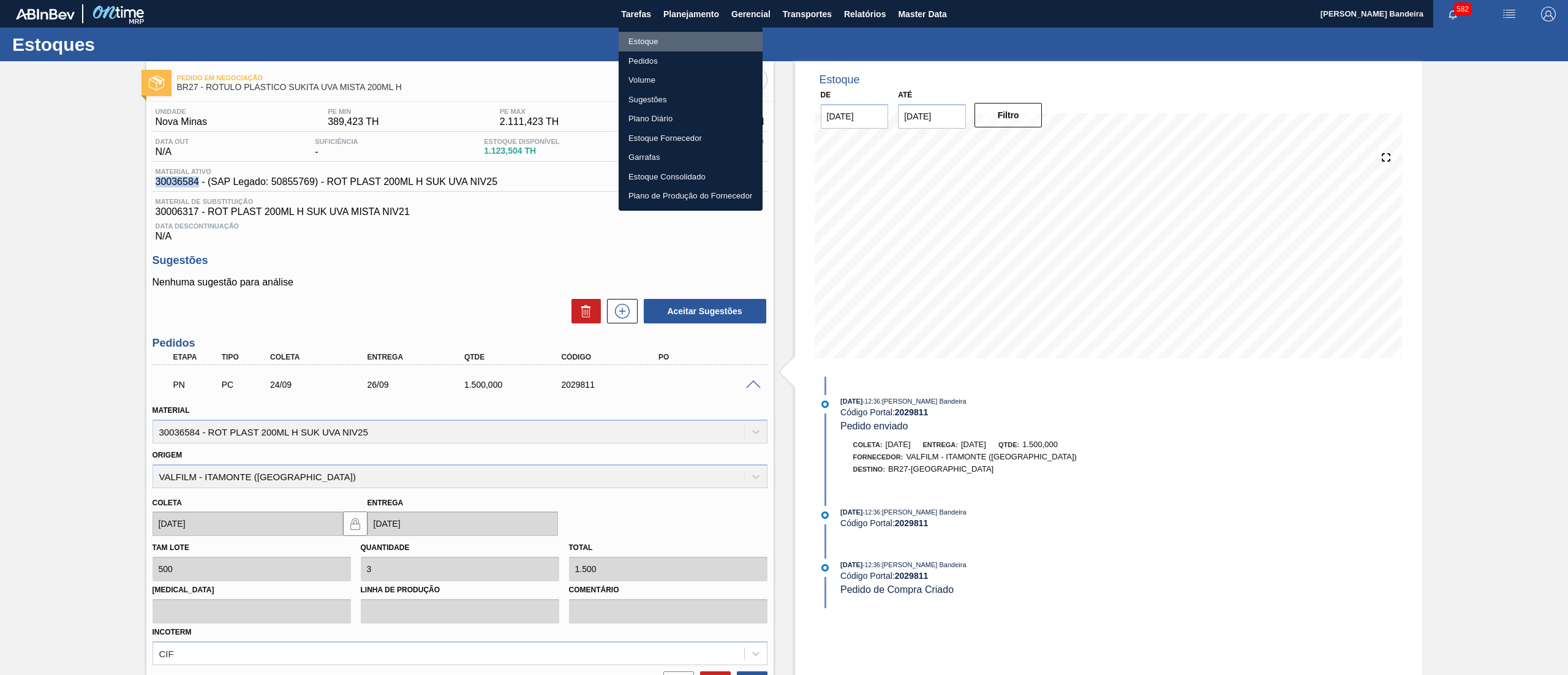
click at [677, 39] on li "Estoque" at bounding box center [690, 42] width 144 height 20
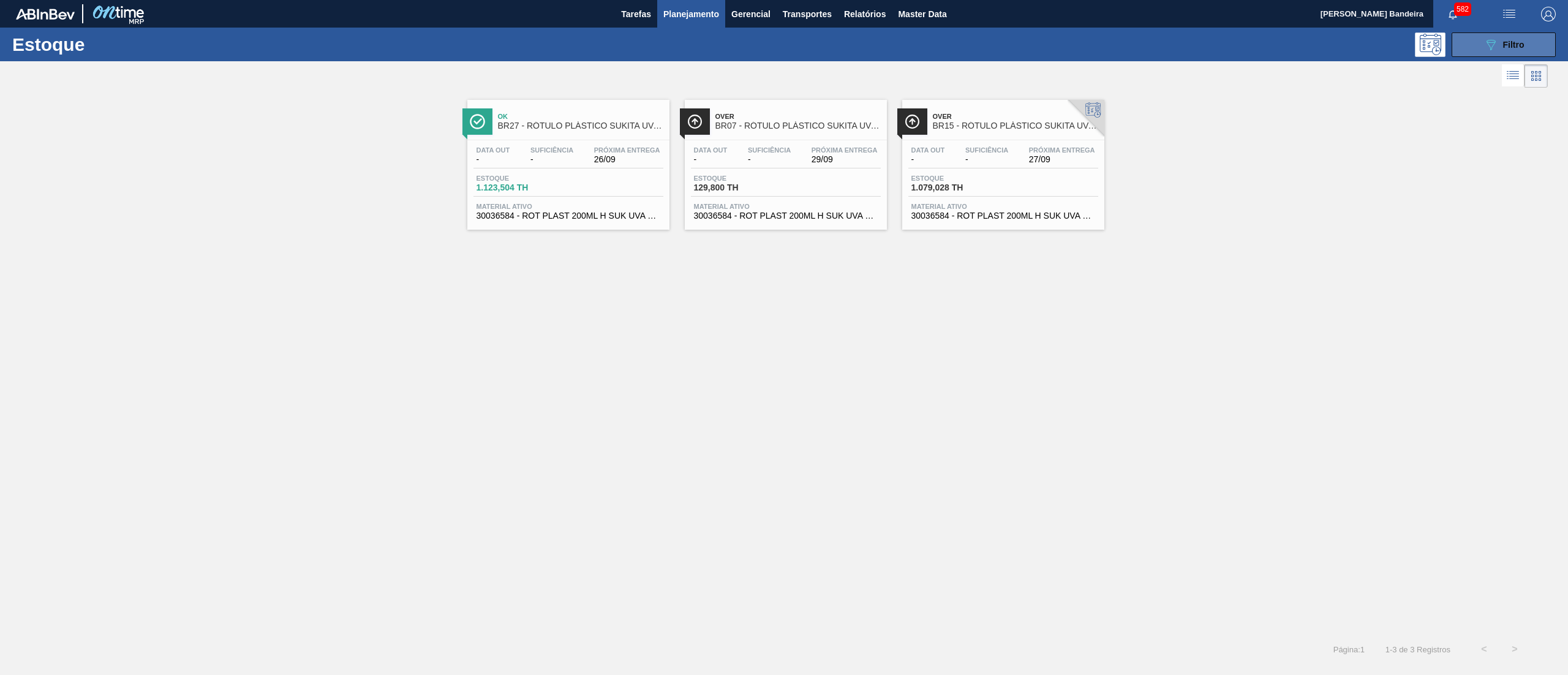
click at [1484, 41] on icon "089F7B8B-B2A5-4AFE-B5C0-19BA573D28AC" at bounding box center [1491, 44] width 14 height 14
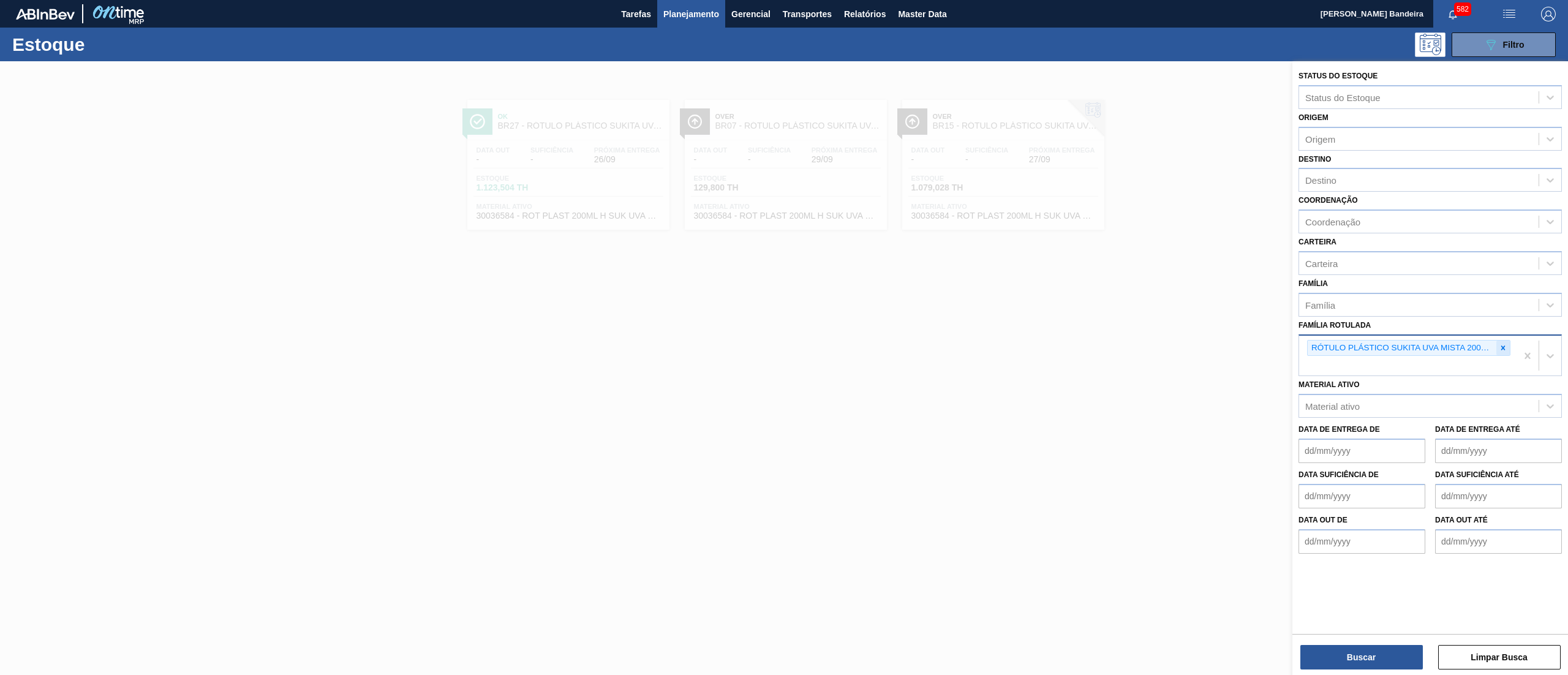
click at [1499, 347] on icon at bounding box center [1503, 347] width 8 height 8
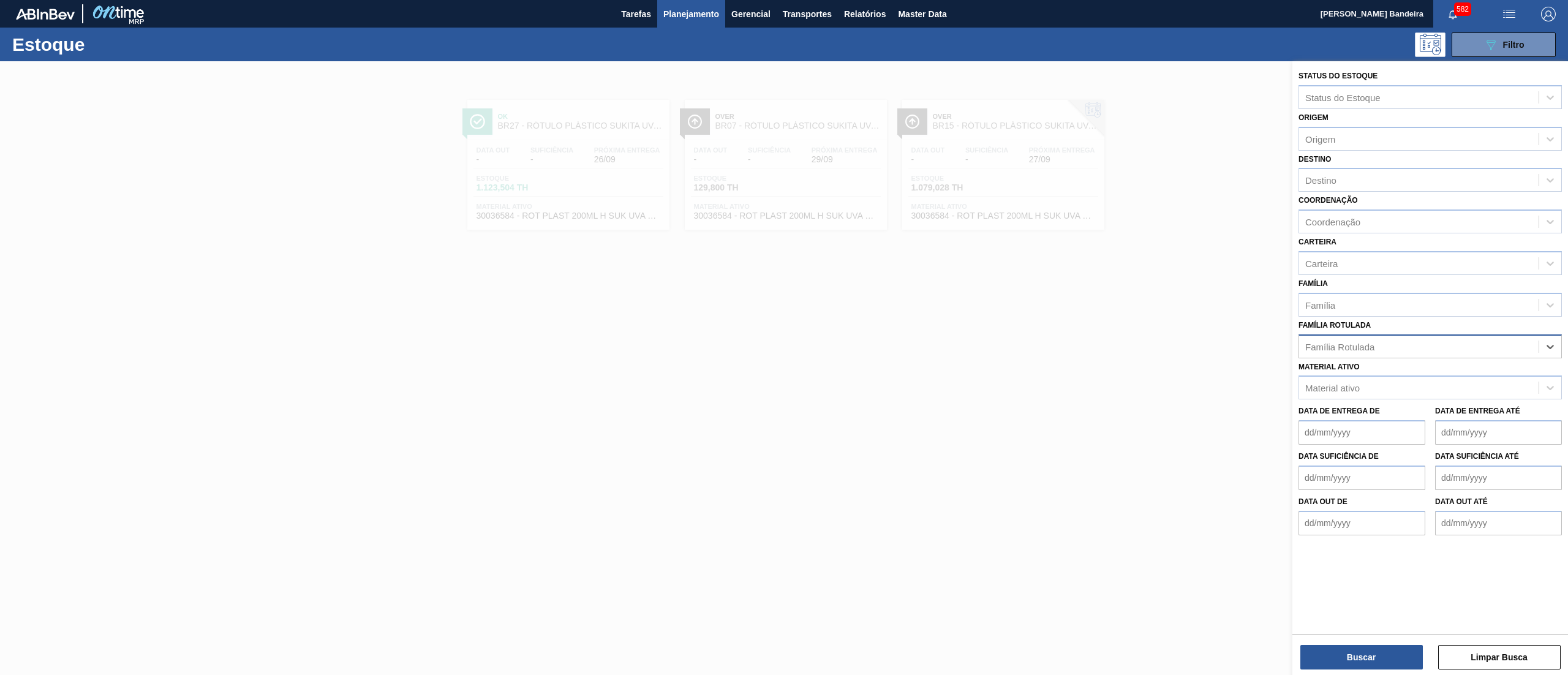
paste Rotulada "RÓTULO PLÁSTICO SUKITA UVA MISTA 2L H"
type Rotulada "RÓTULO PLÁSTICO SUKITA UVA MISTA 2L H"
click at [1446, 374] on div "RÓTULO PLÁSTICO SUKITA UVA MISTA 2L H" at bounding box center [1430, 377] width 263 height 23
click at [1373, 652] on button "Buscar" at bounding box center [1362, 657] width 123 height 24
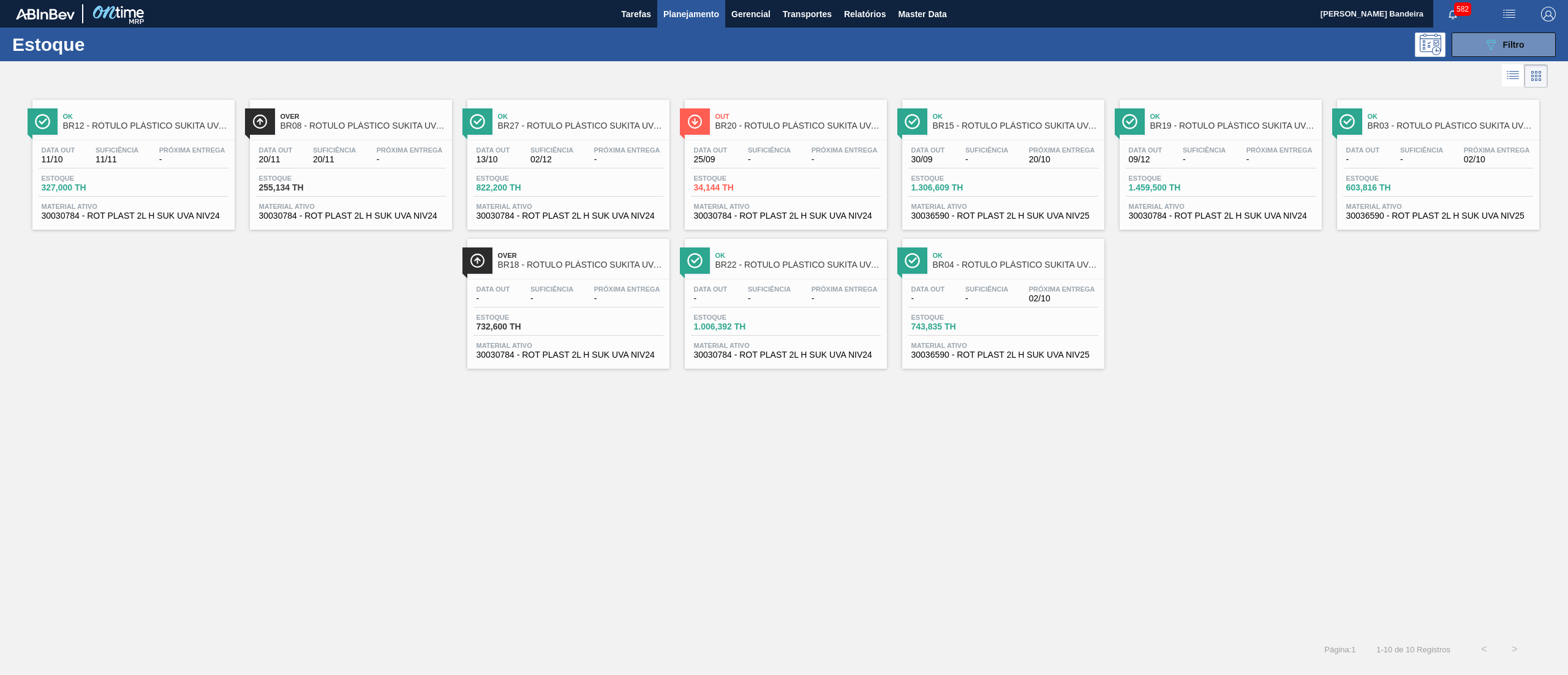
click at [974, 218] on span "30036590 - ROT PLAST 2L H SUK UVA NIV25" at bounding box center [1003, 216] width 184 height 9
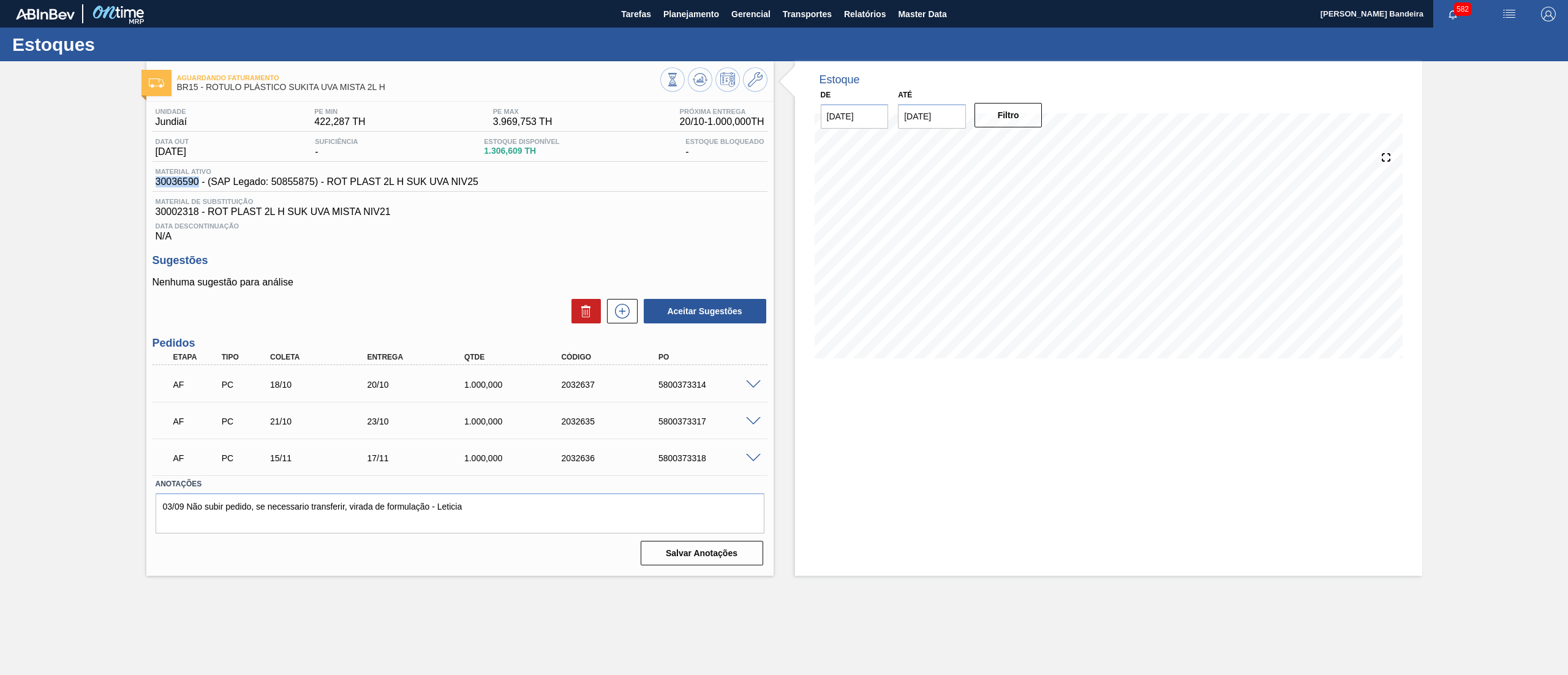
drag, startPoint x: 147, startPoint y: 185, endPoint x: 198, endPoint y: 190, distance: 51.2
click at [198, 190] on div "Unidade Jundiaí PE MIN 422,287 TH PE MAX 3.969,753 TH Próxima Entrega 20/10 - 1…" at bounding box center [460, 335] width 628 height 468
copy span "30036590"
click at [753, 386] on span at bounding box center [753, 384] width 14 height 9
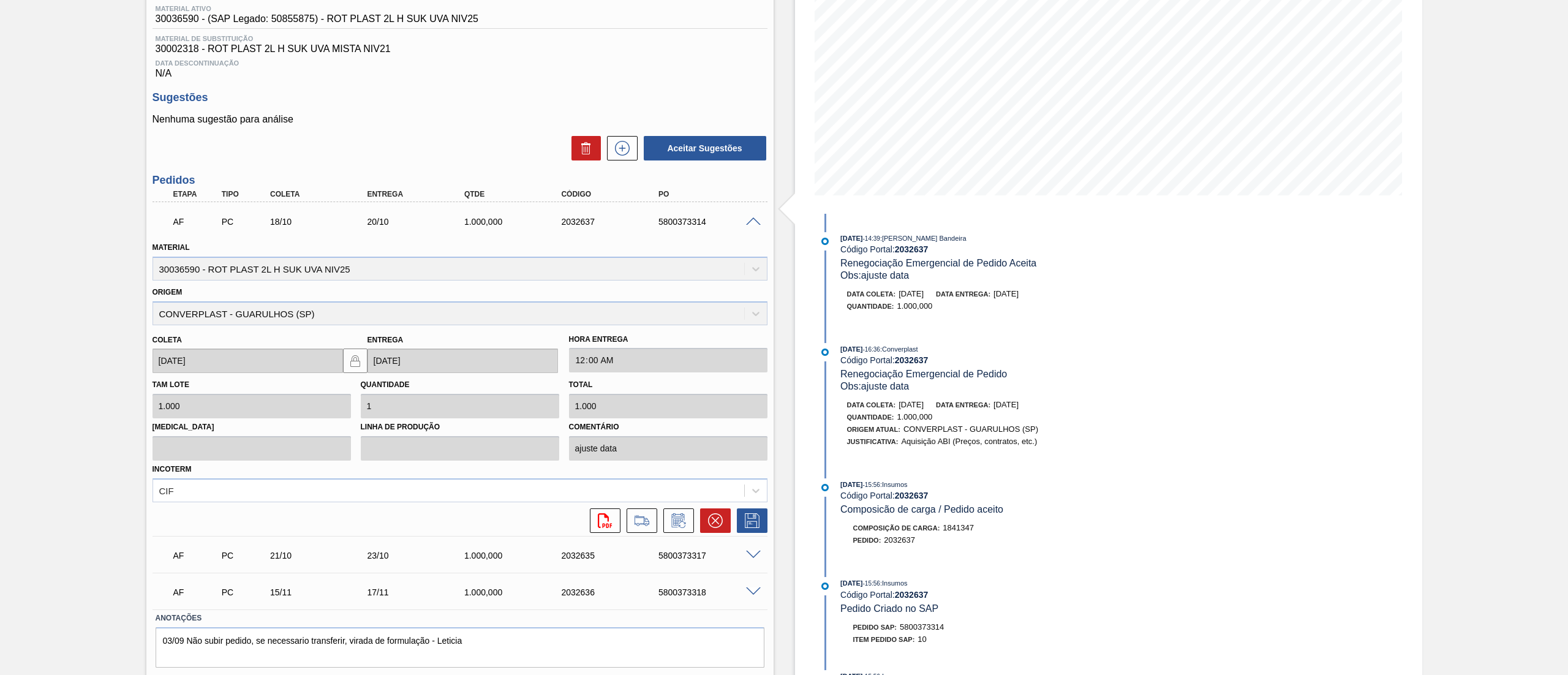
scroll to position [198, 0]
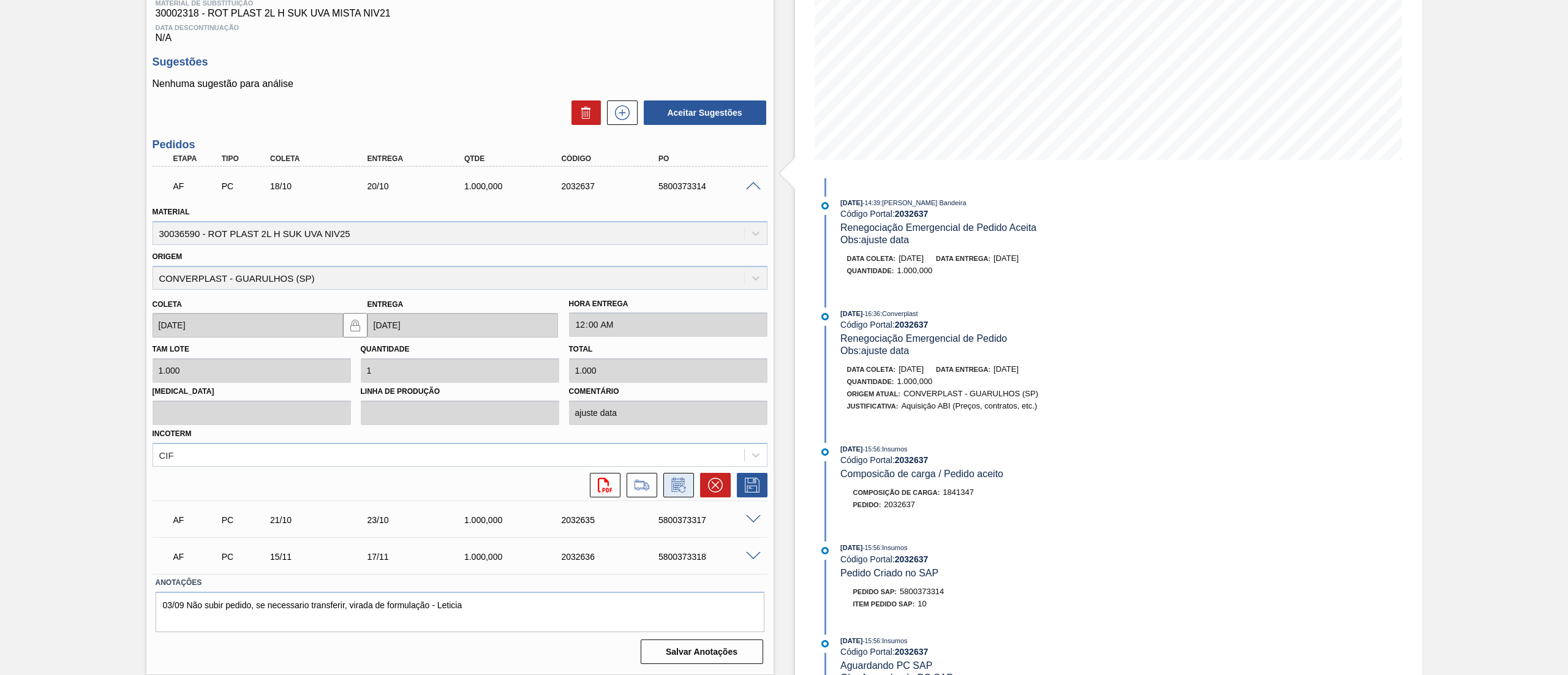
click at [678, 493] on button at bounding box center [678, 485] width 30 height 24
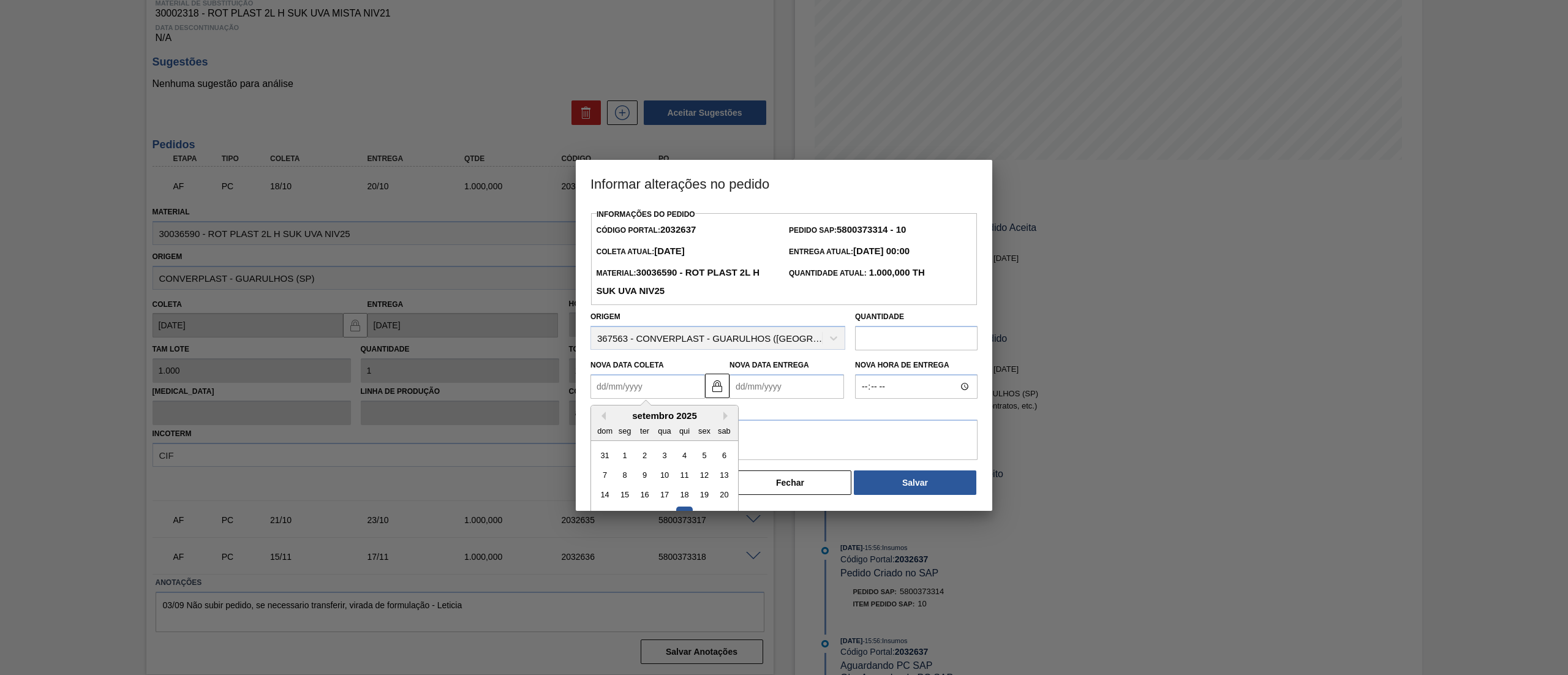
click at [619, 399] on Coleta2032637 "Nova Data Coleta" at bounding box center [647, 386] width 114 height 24
click at [727, 420] on button "Next Month" at bounding box center [728, 415] width 8 height 8
click at [620, 474] on div "6" at bounding box center [625, 475] width 17 height 17
type Coleta2032637 "[DATE]"
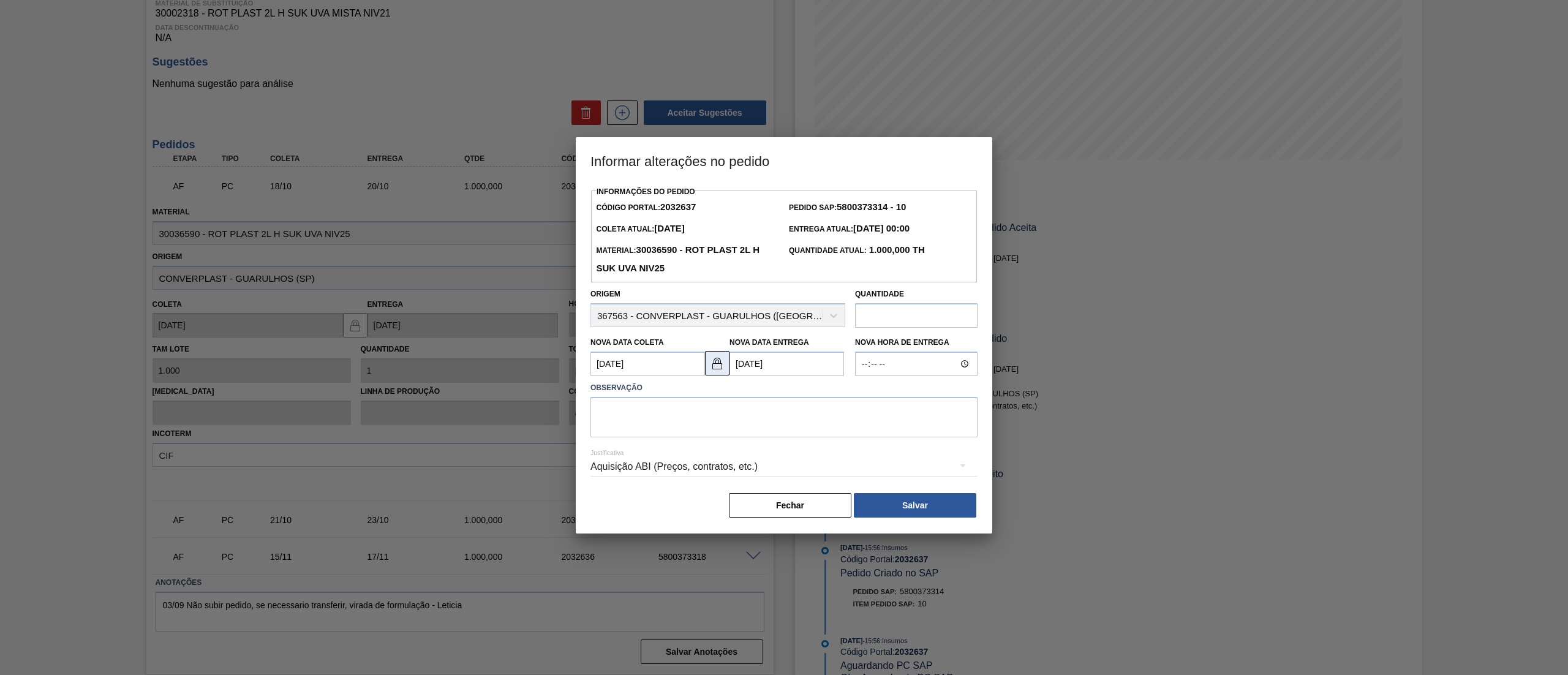
click at [714, 371] on img at bounding box center [717, 362] width 14 height 14
click at [765, 376] on Entrega2032637 "[DATE]" at bounding box center [787, 363] width 114 height 24
click at [761, 460] on div "6" at bounding box center [765, 453] width 17 height 17
type Entrega2032637 "[DATE]"
click at [716, 364] on img at bounding box center [717, 362] width 14 height 14
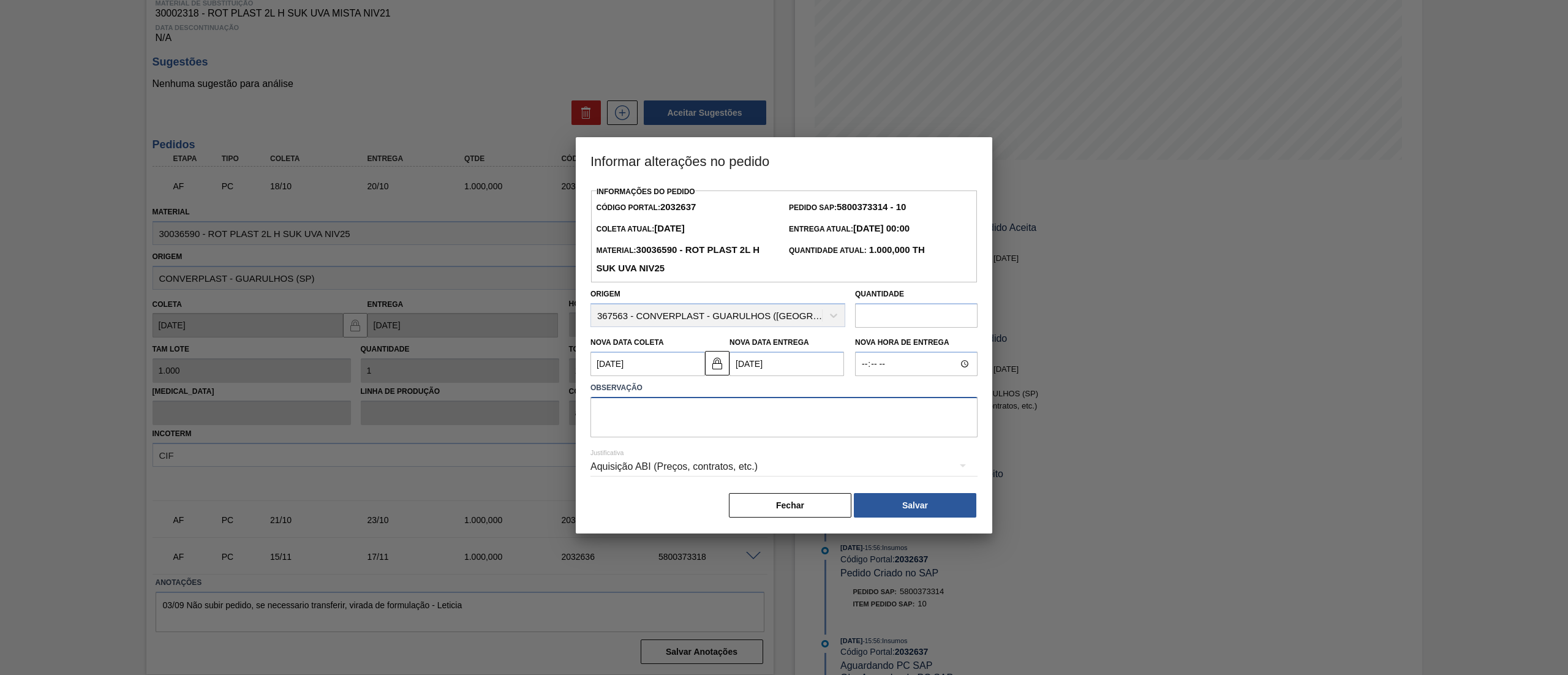
click at [737, 422] on textarea at bounding box center [784, 416] width 387 height 40
type textarea "."
click at [883, 503] on button "Salvar" at bounding box center [915, 505] width 123 height 24
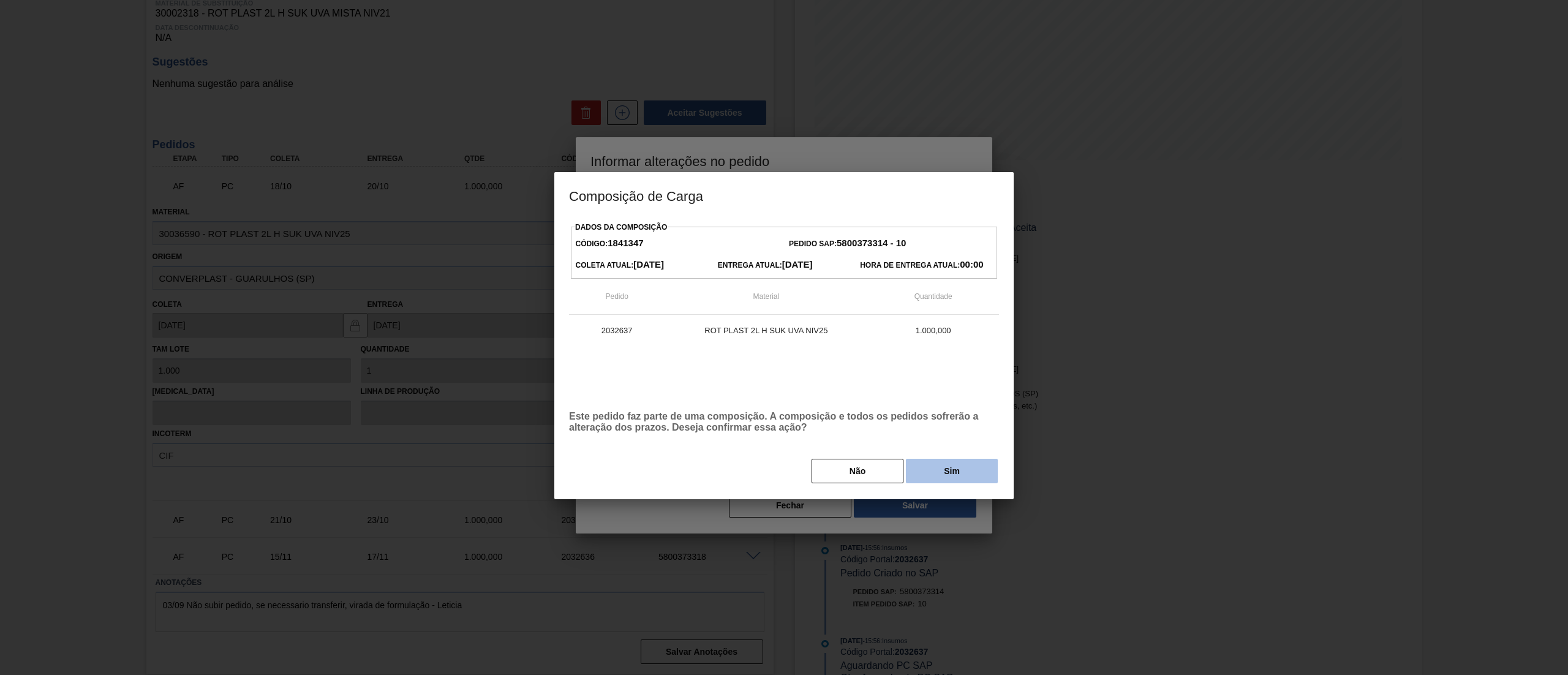
click at [939, 483] on button "Sim" at bounding box center [952, 471] width 92 height 24
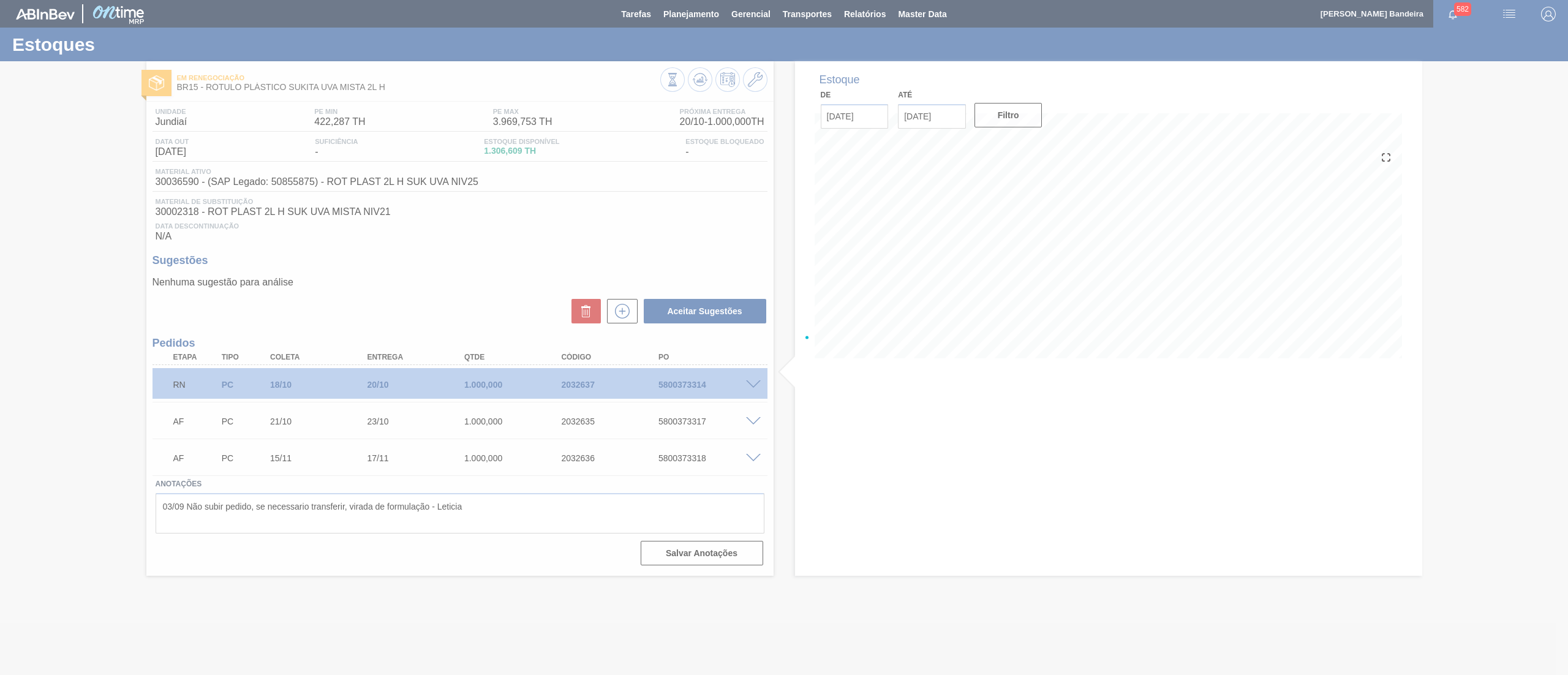
scroll to position [0, 0]
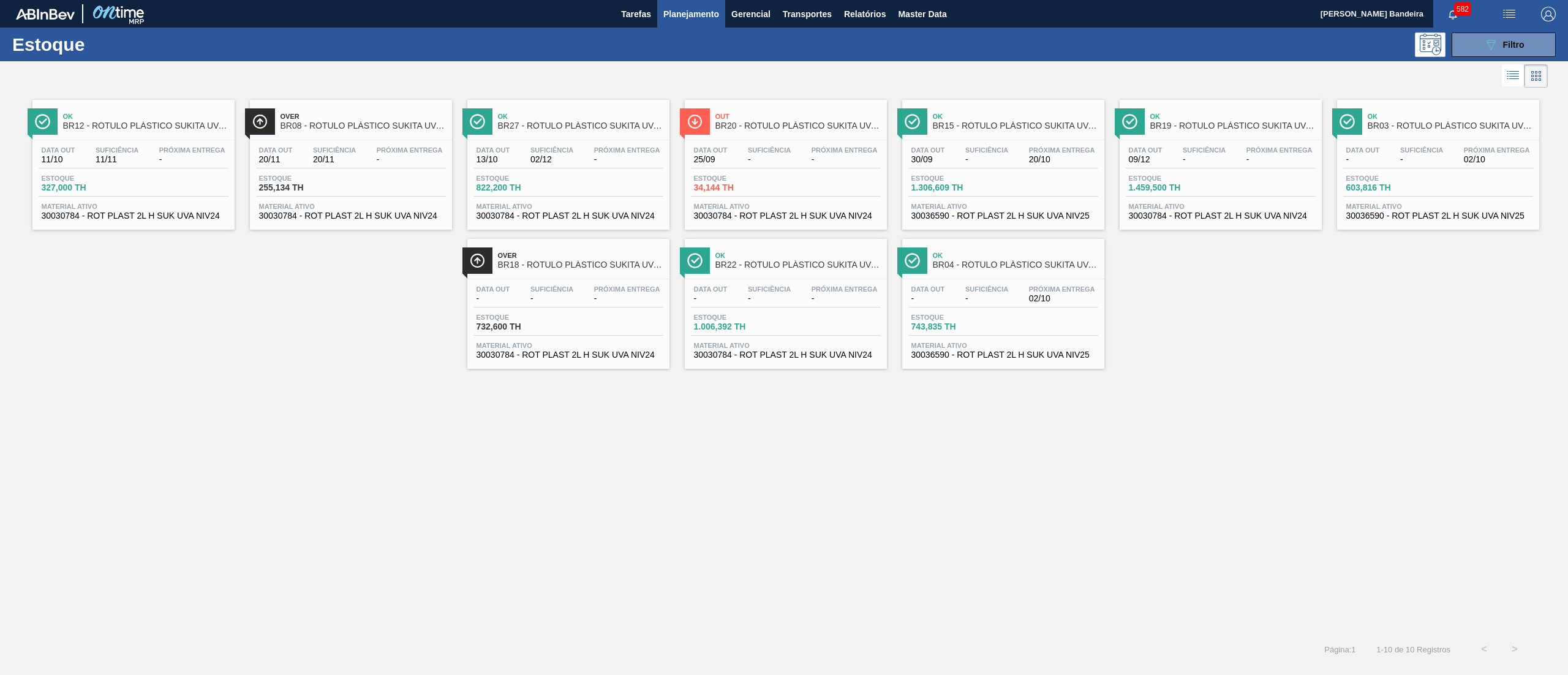
click at [220, 218] on span "30030784 - ROT PLAST 2L H SUK UVA NIV24" at bounding box center [133, 216] width 184 height 9
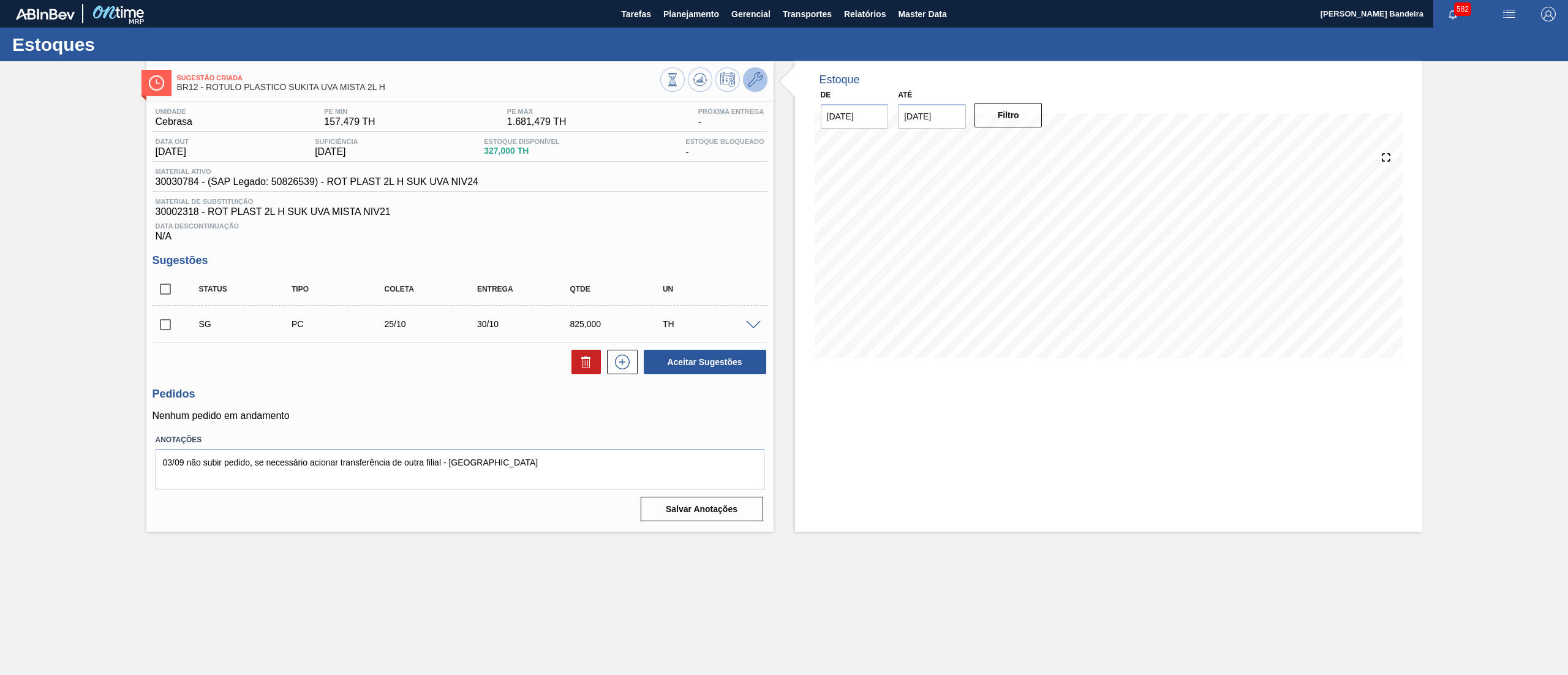
click at [753, 85] on icon at bounding box center [755, 79] width 14 height 14
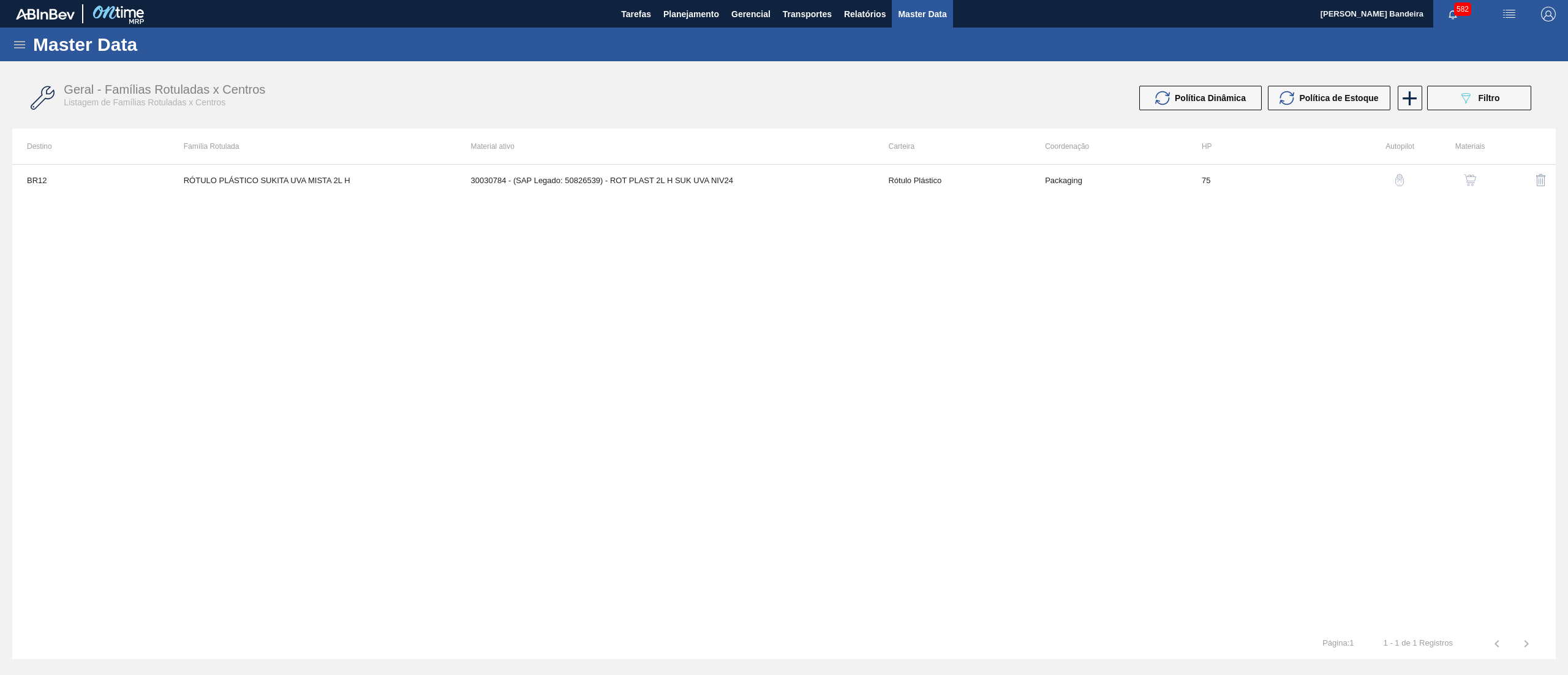
click at [1469, 179] on img "button" at bounding box center [1470, 180] width 12 height 12
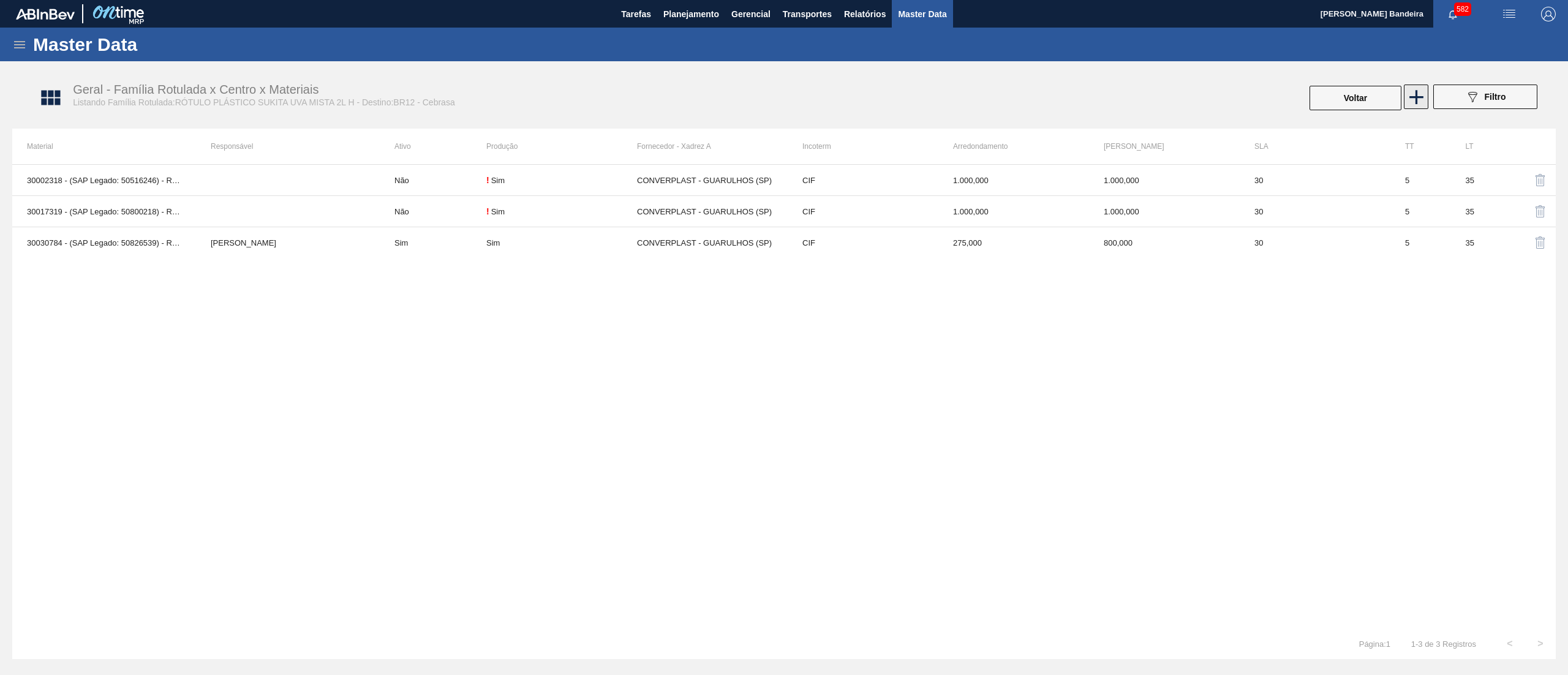
click at [1417, 98] on icon at bounding box center [1417, 97] width 14 height 14
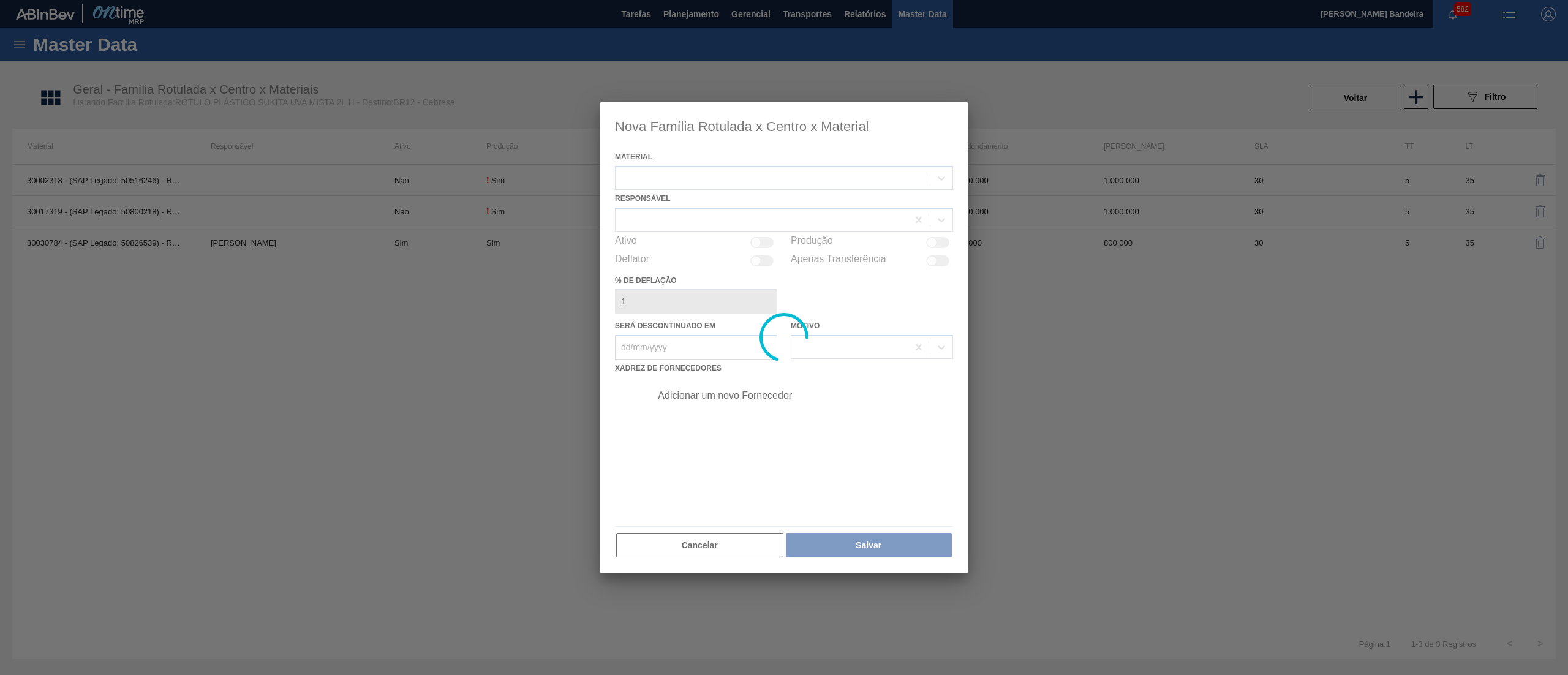
click at [797, 183] on div at bounding box center [784, 338] width 367 height 471
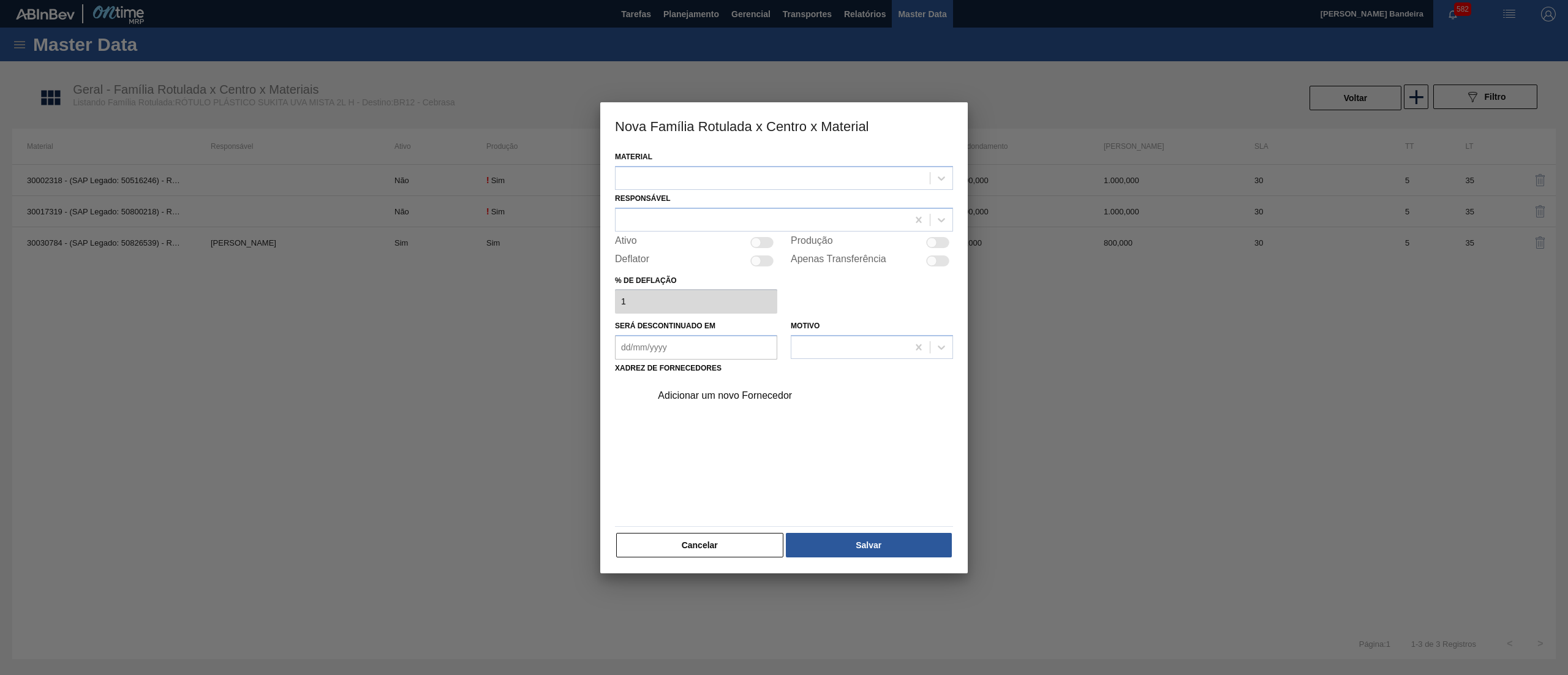
click at [797, 183] on div at bounding box center [772, 177] width 314 height 17
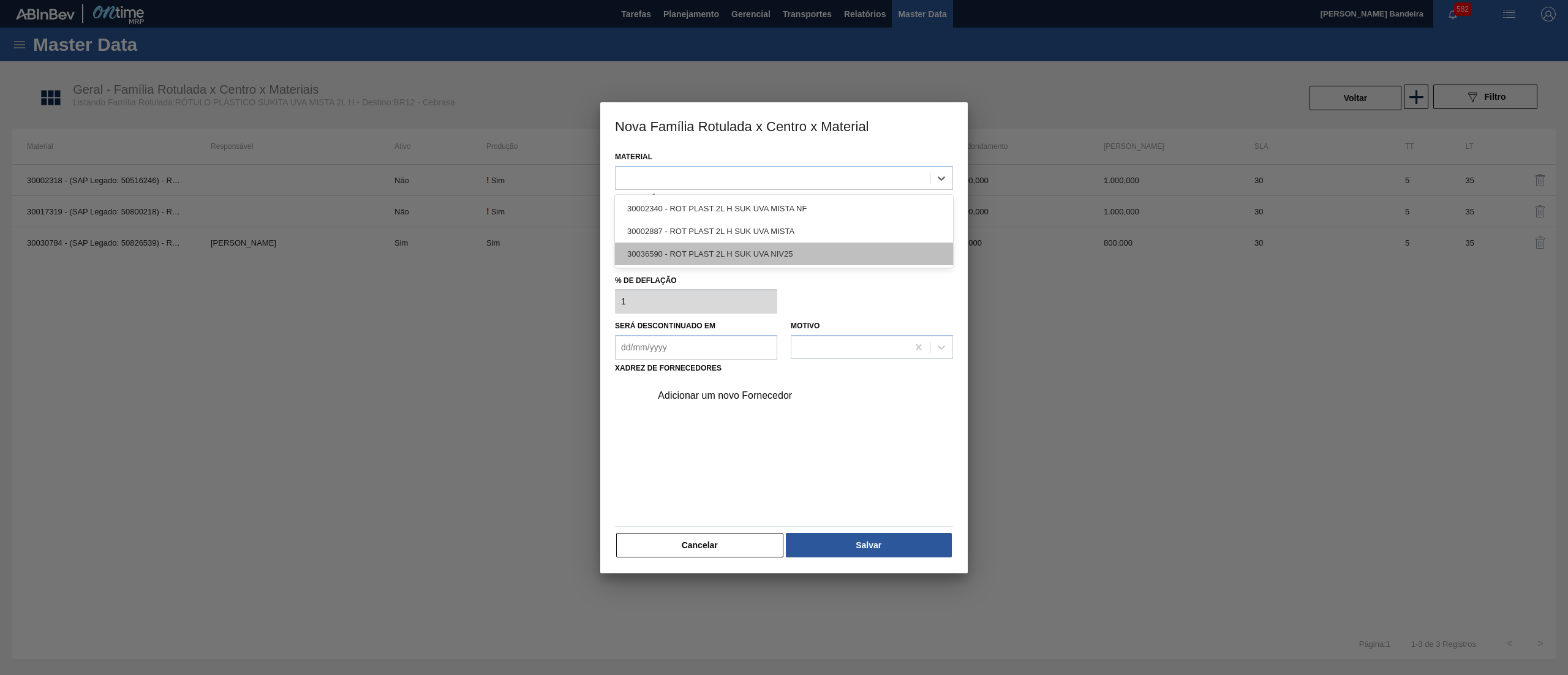
click at [798, 247] on div "30036590 - ROT PLAST 2L H SUK UVA NIV25" at bounding box center [784, 254] width 338 height 23
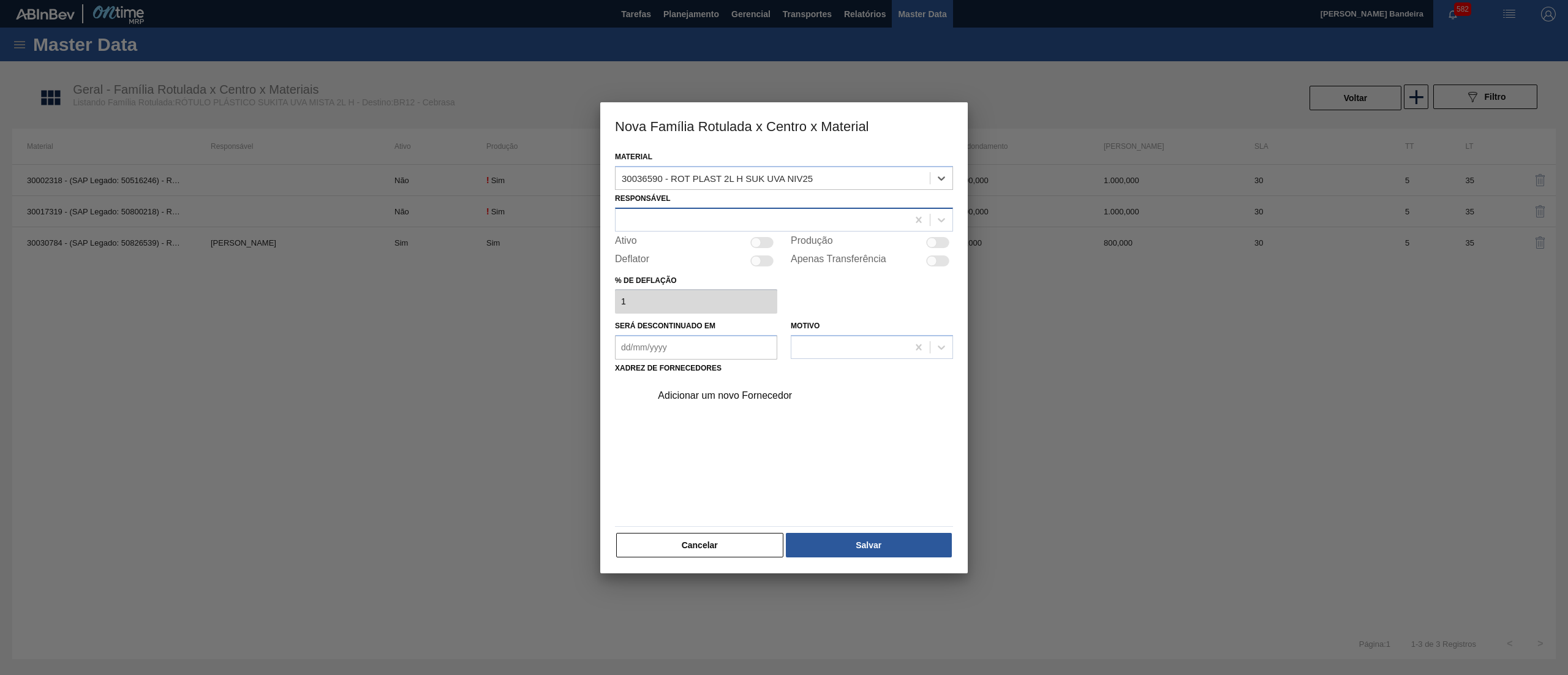
click at [753, 213] on div at bounding box center [762, 219] width 292 height 17
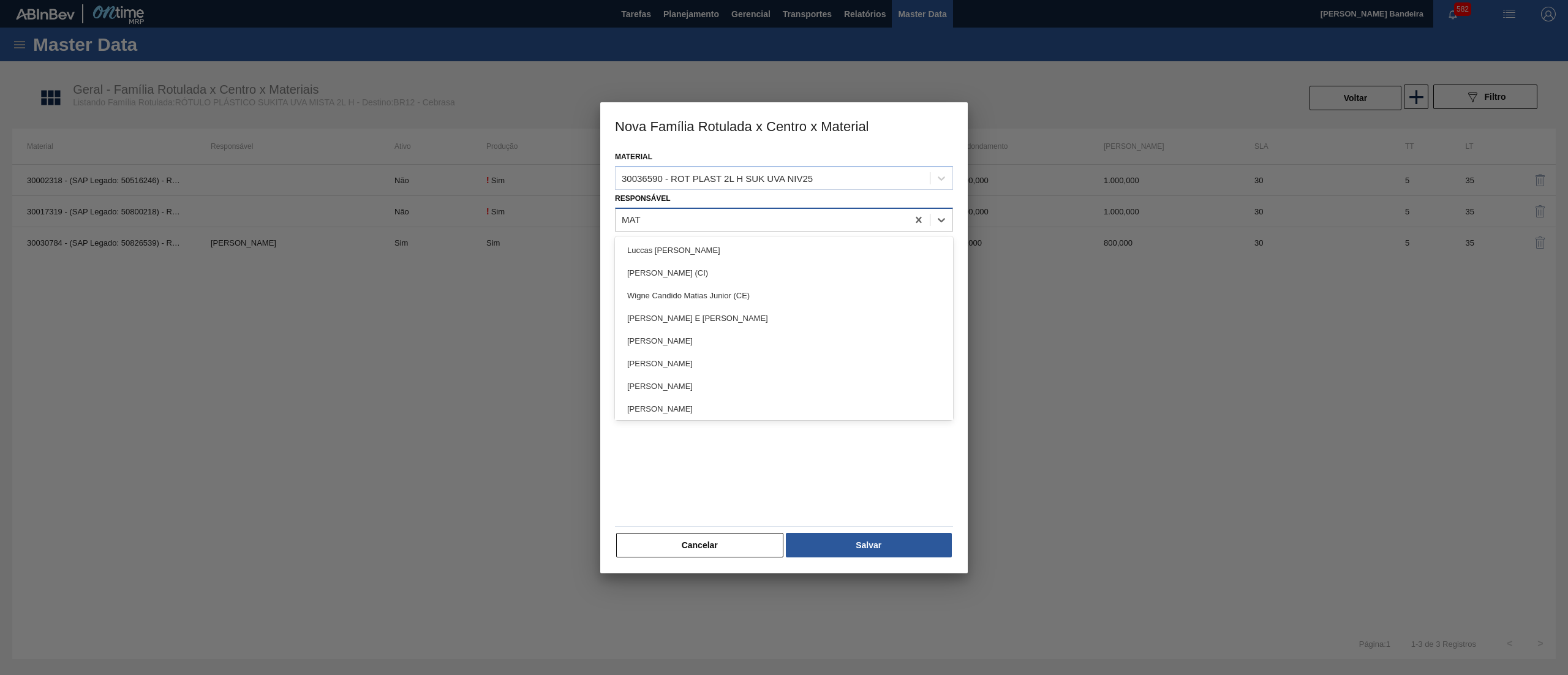
type input "MATH"
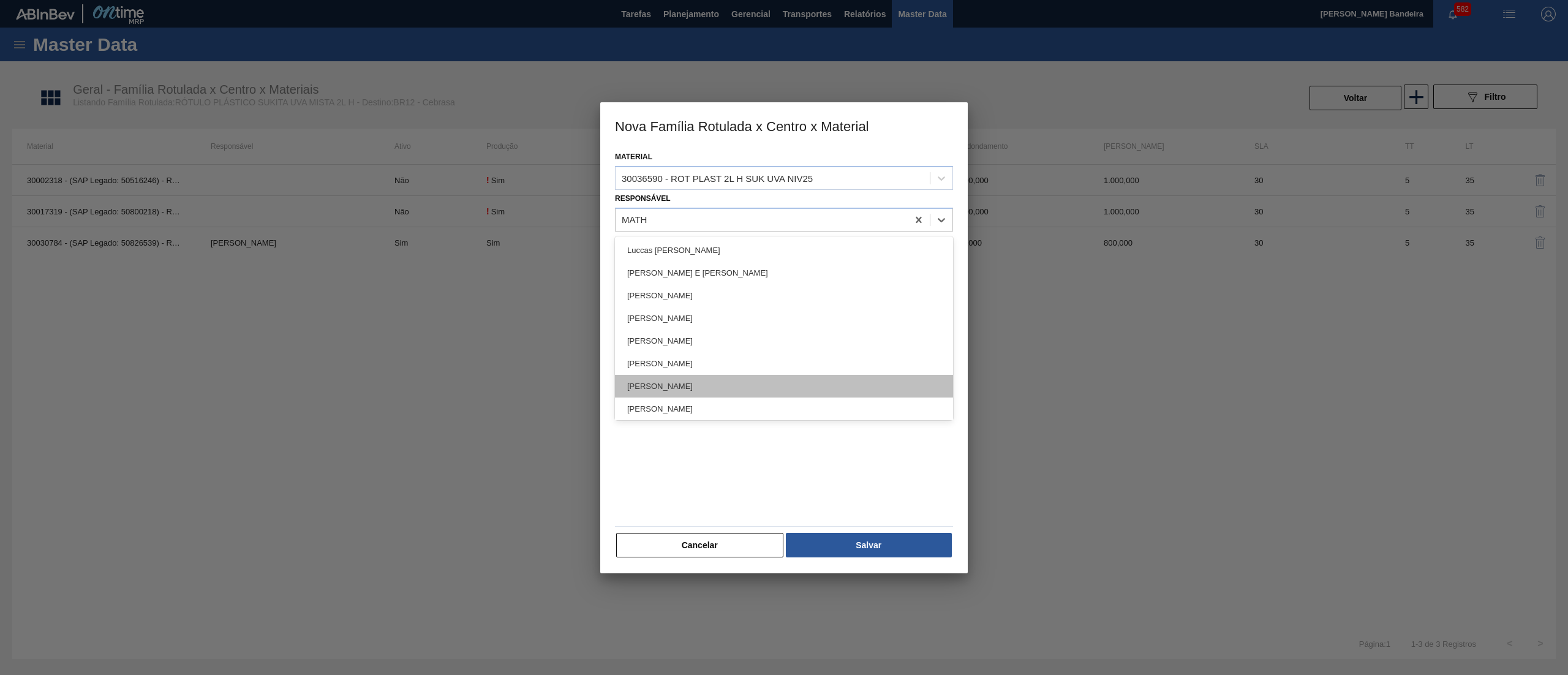
click at [758, 384] on div "[PERSON_NAME]" at bounding box center [784, 386] width 338 height 23
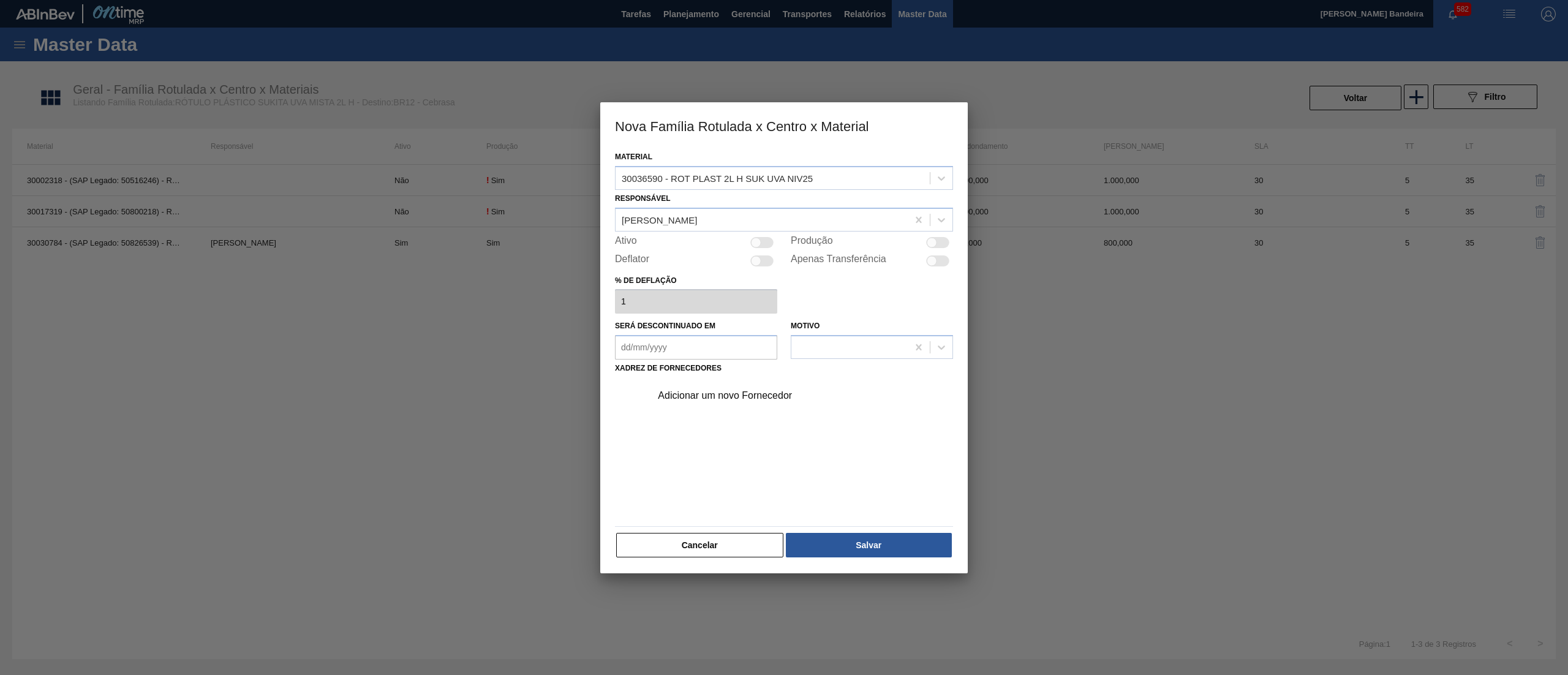
click at [761, 242] on div at bounding box center [762, 242] width 23 height 11
checkbox input "true"
click at [747, 393] on div "Adicionar um novo Fornecedor" at bounding box center [778, 395] width 240 height 11
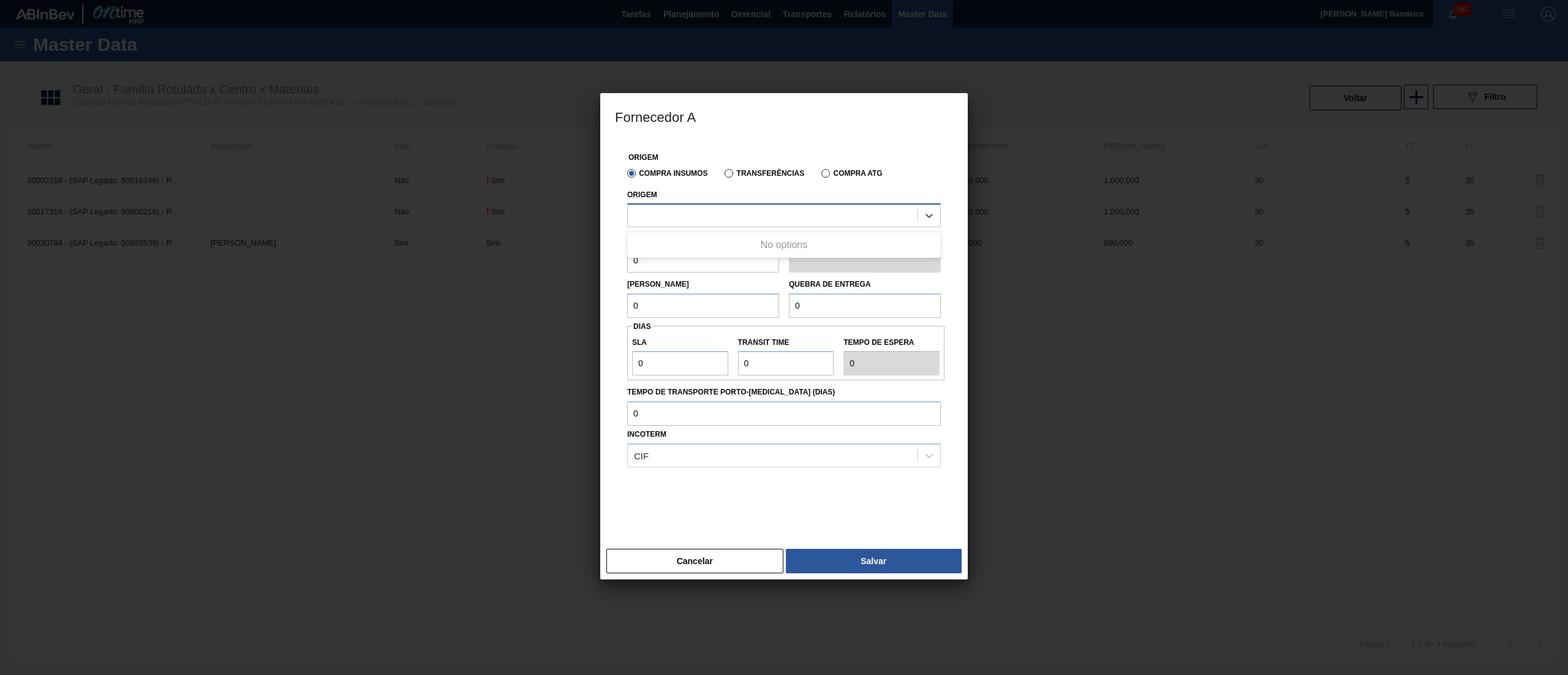
click at [698, 226] on div at bounding box center [784, 216] width 313 height 24
click at [688, 216] on div at bounding box center [772, 215] width 290 height 17
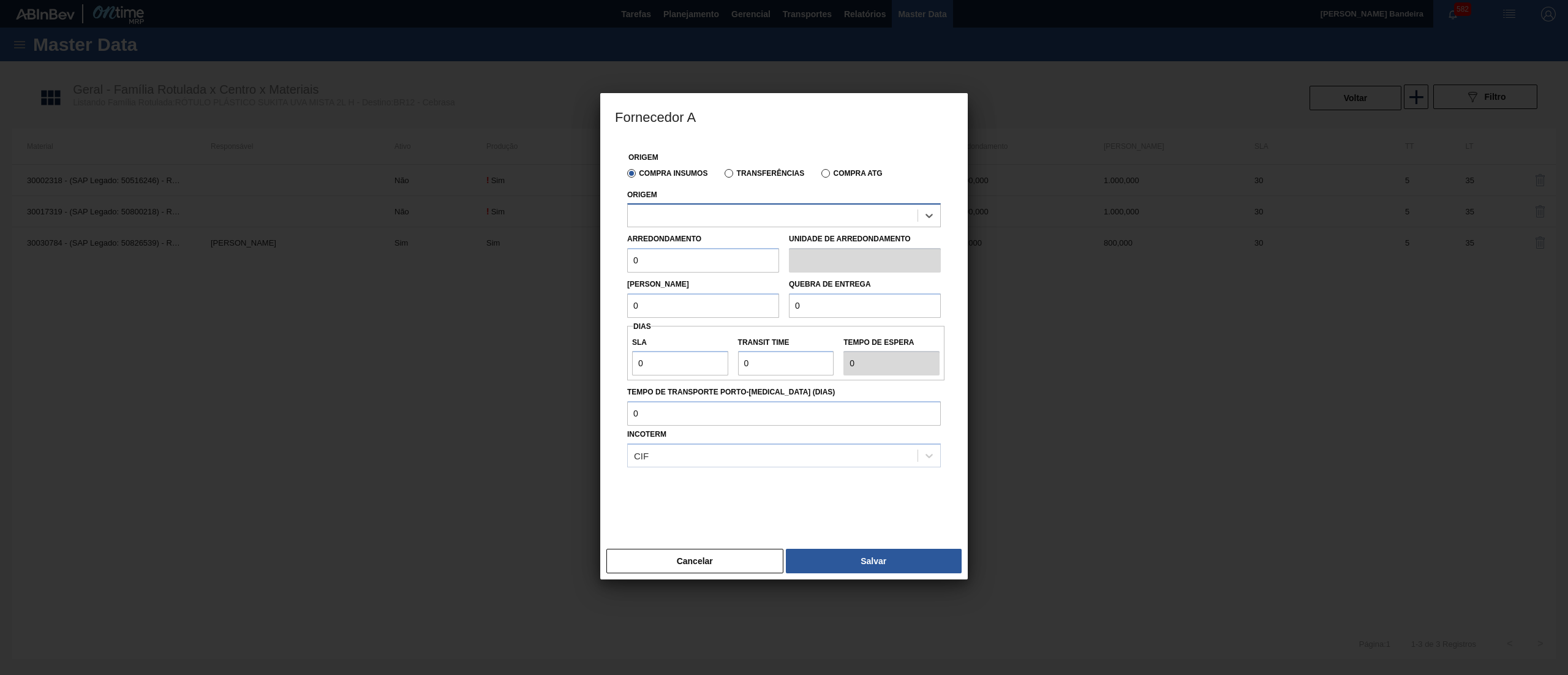
click at [688, 216] on div at bounding box center [772, 215] width 290 height 17
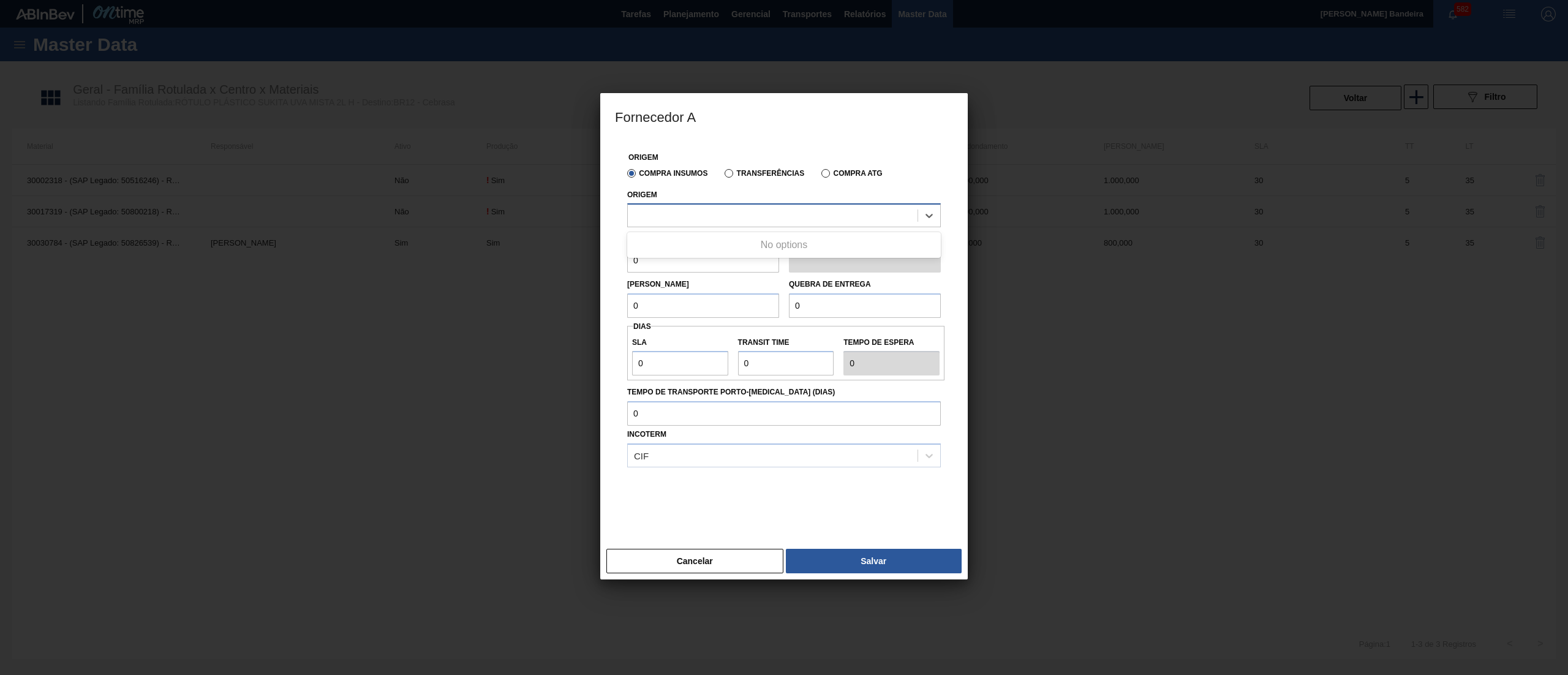
click at [688, 216] on div at bounding box center [772, 215] width 290 height 17
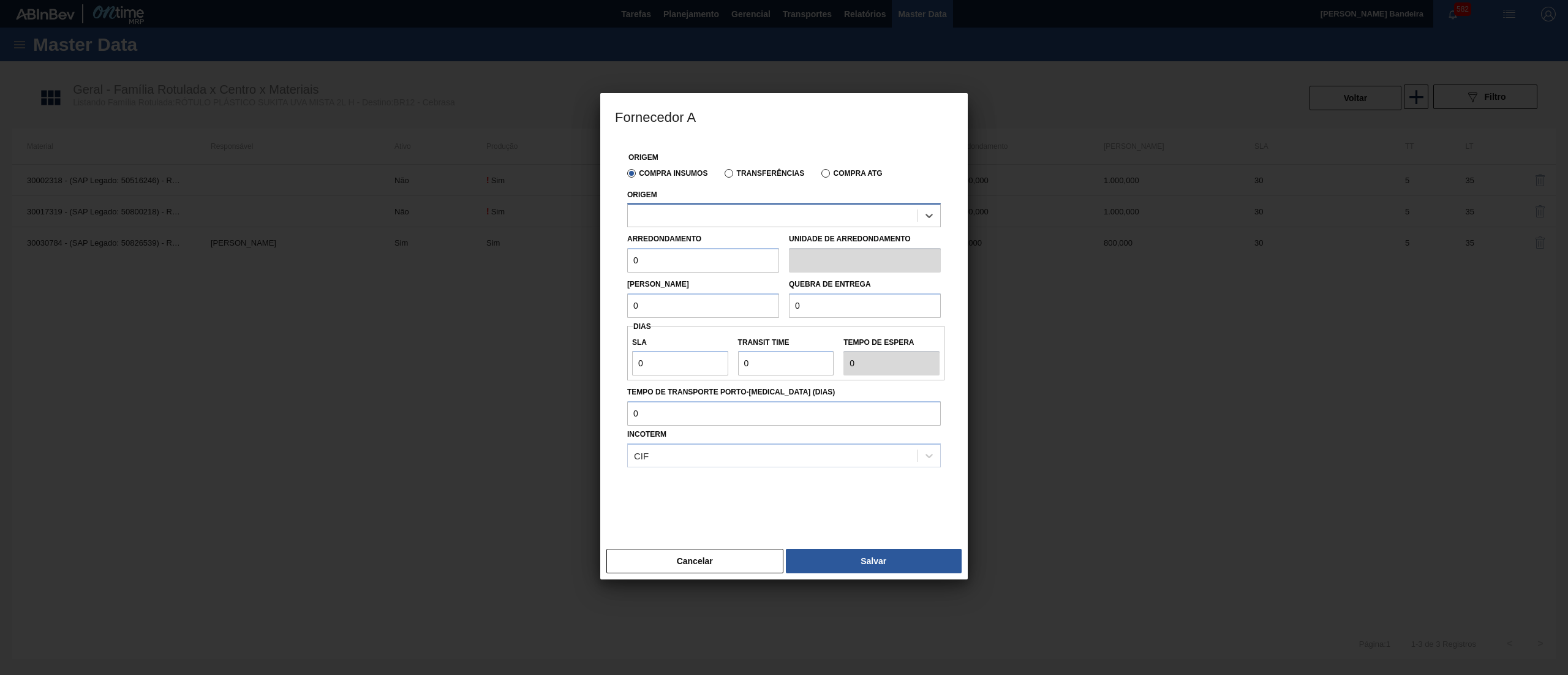
click at [688, 216] on div at bounding box center [772, 215] width 290 height 17
click at [700, 245] on div "290872 - CONVERPLAST - GUARULHOS (SP)" at bounding box center [784, 246] width 313 height 23
drag, startPoint x: 559, startPoint y: 269, endPoint x: 544, endPoint y: 269, distance: 15.0
click at [547, 269] on div "Fornecedor A Origem Compra Insumos Transferências Compra ATG Origem 290872 - CO…" at bounding box center [784, 338] width 1568 height 675
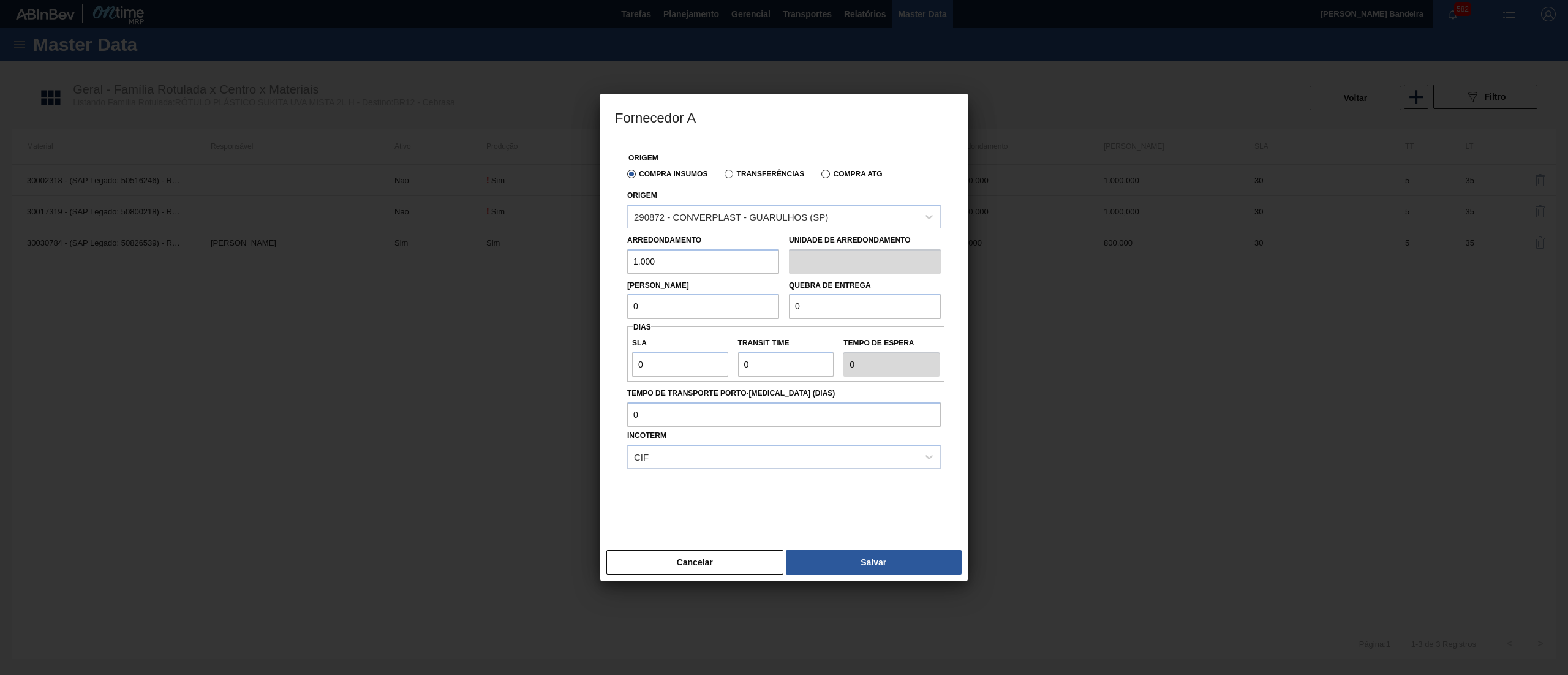
drag, startPoint x: 675, startPoint y: 269, endPoint x: 494, endPoint y: 288, distance: 182.0
click at [494, 288] on div "Fornecedor A Origem Compra Insumos Transferências Compra ATG Origem 290872 - CO…" at bounding box center [784, 338] width 1568 height 675
type input "1.000"
drag, startPoint x: 662, startPoint y: 306, endPoint x: 497, endPoint y: 307, distance: 165.0
click at [497, 307] on div "Fornecedor A Origem Compra Insumos Transferências Compra ATG Origem 290872 - CO…" at bounding box center [784, 338] width 1568 height 675
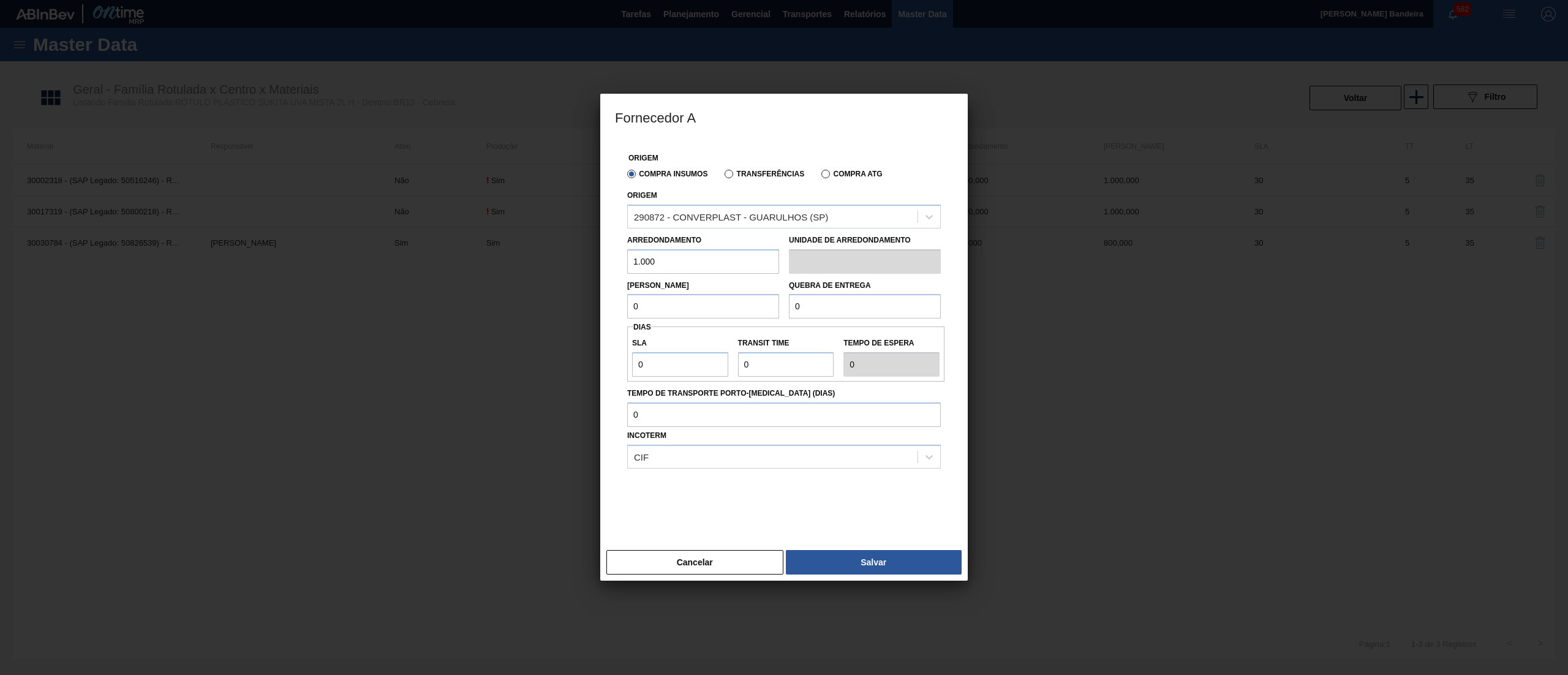
paste input "1.00"
type input "1.000"
paste input "1.00"
drag, startPoint x: 849, startPoint y: 303, endPoint x: 675, endPoint y: 318, distance: 174.6
click at [675, 318] on div "Lote Mínimo 1.000 Quebra de entrega 1.000" at bounding box center [784, 297] width 323 height 45
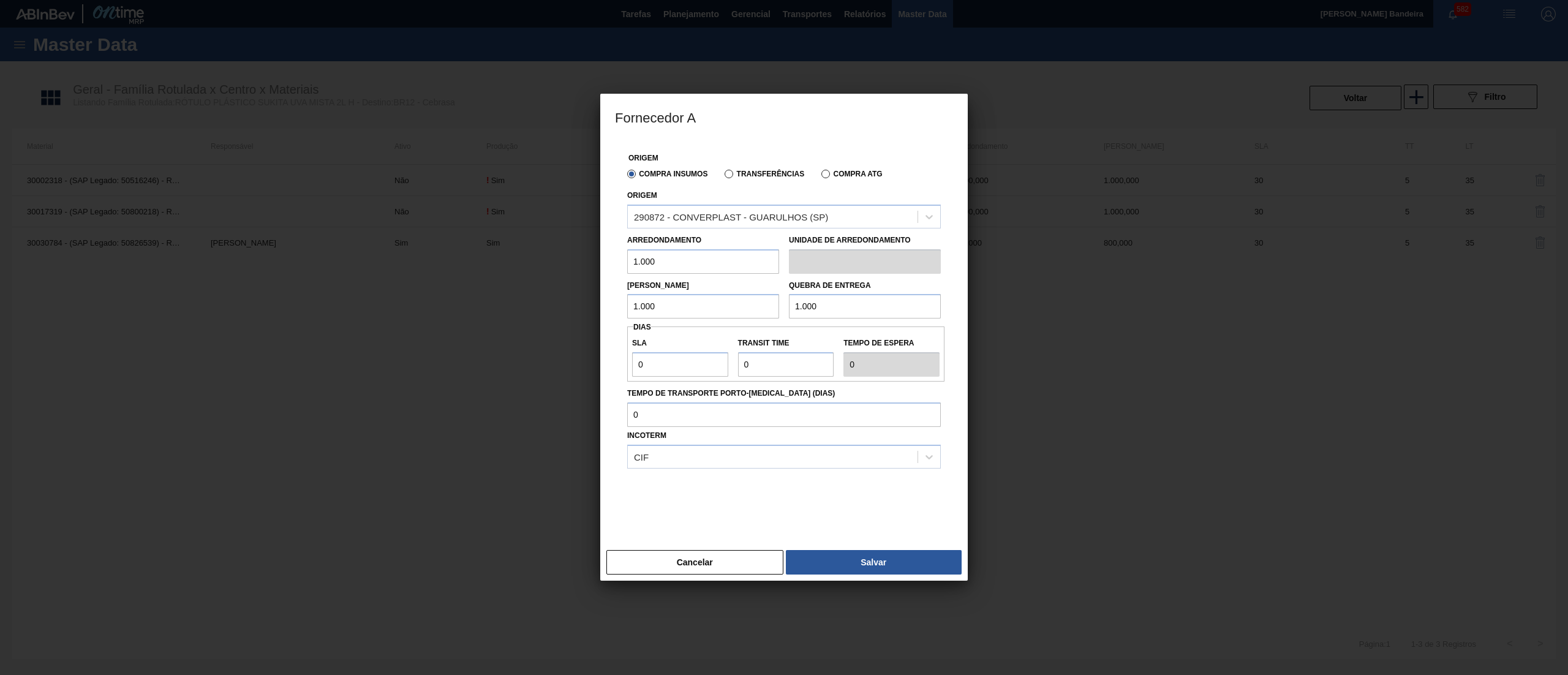
type input "1.000"
drag, startPoint x: 653, startPoint y: 362, endPoint x: 557, endPoint y: 359, distance: 96.0
click at [557, 359] on div "Fornecedor A Origem Compra Insumos Transferências Compra ATG Origem 290872 - CO…" at bounding box center [784, 338] width 1568 height 675
type input "3"
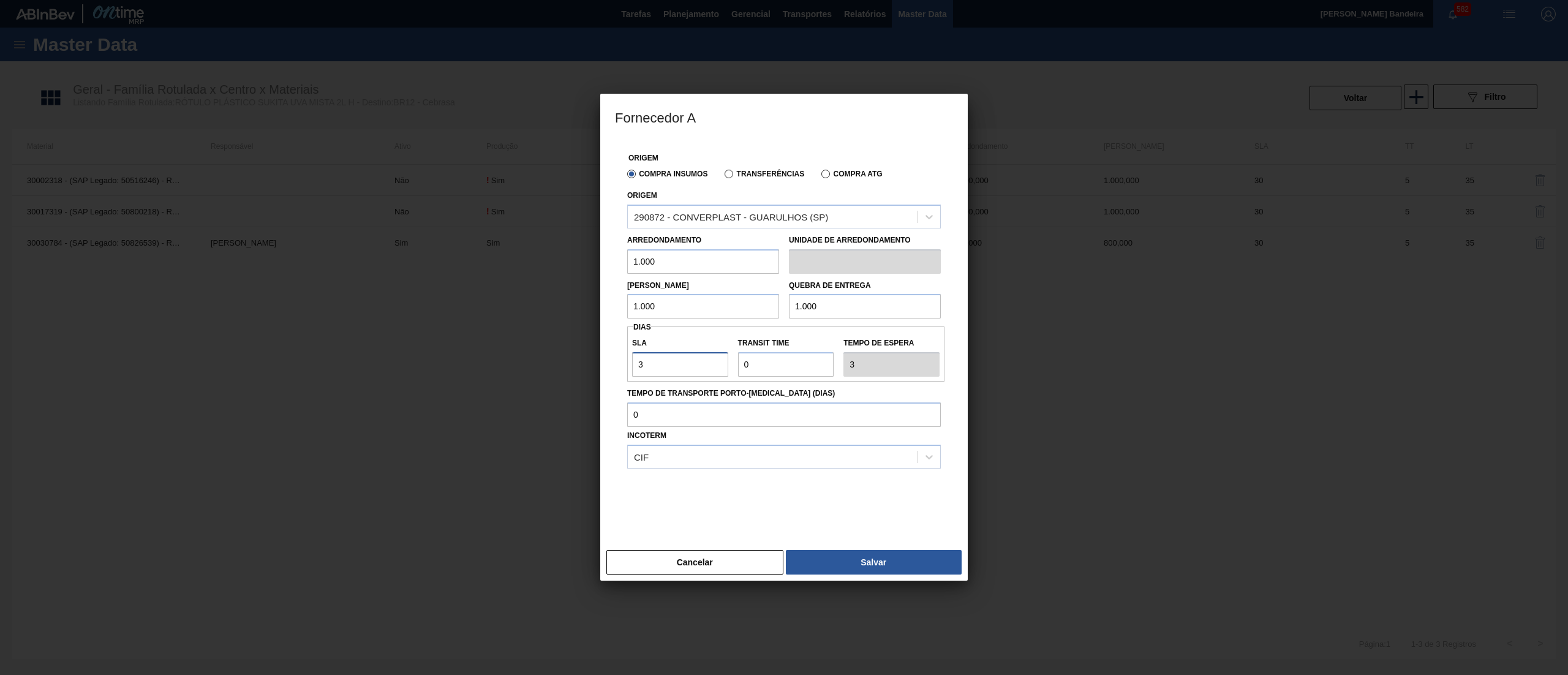
type input "30"
drag, startPoint x: 763, startPoint y: 369, endPoint x: 669, endPoint y: 375, distance: 94.2
click at [669, 375] on div "SLA 30 Transit Time Tempo de espera 30" at bounding box center [786, 354] width 317 height 45
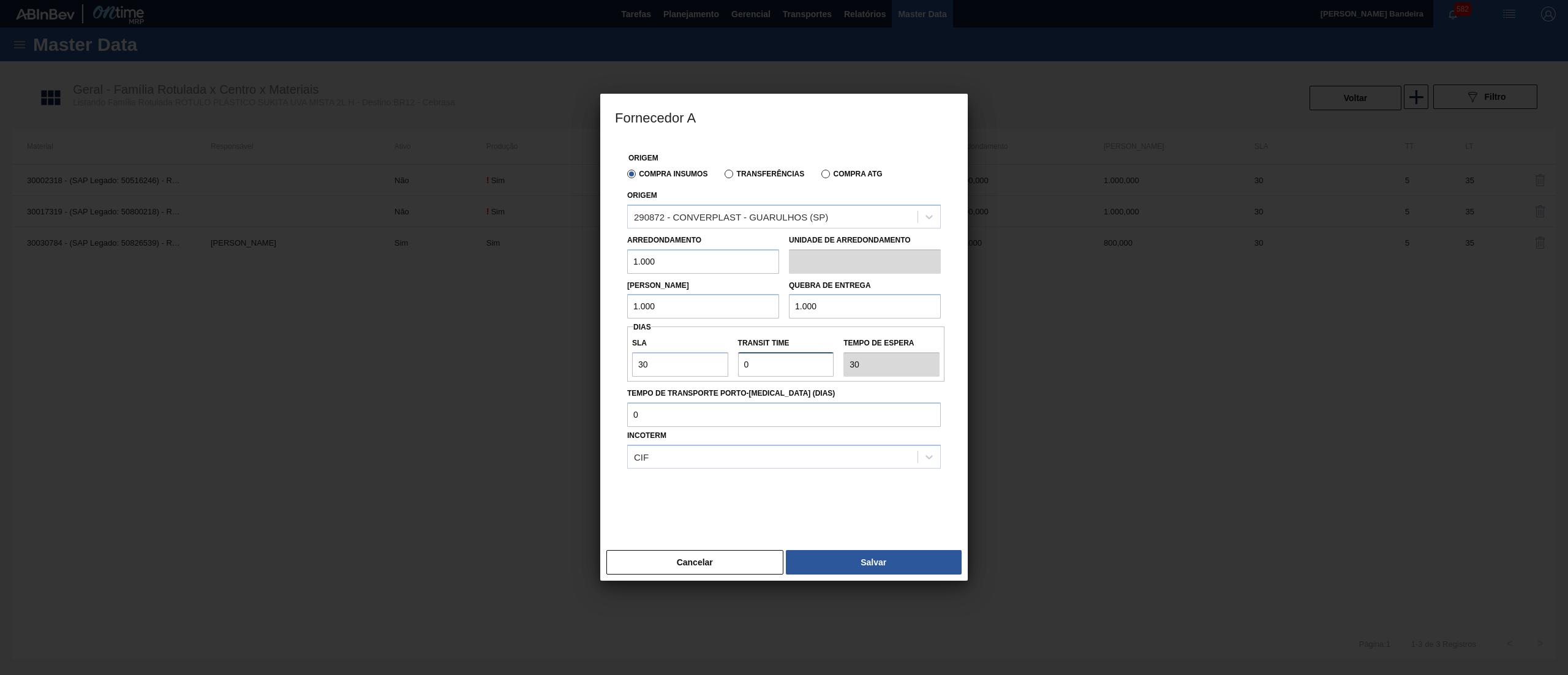
type input "3"
type input "33"
type input "3"
click at [827, 562] on button "Salvar" at bounding box center [874, 562] width 176 height 24
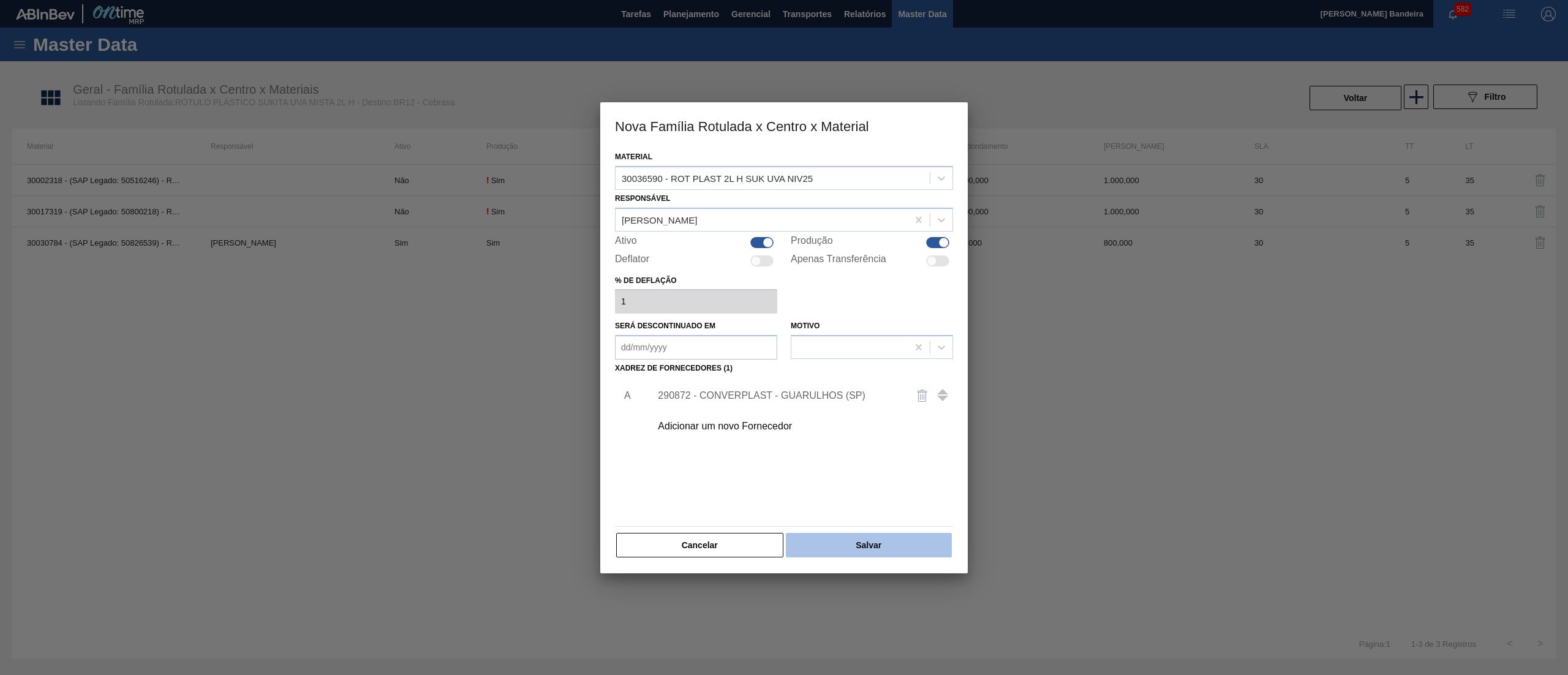
click at [899, 547] on button "Salvar" at bounding box center [868, 545] width 166 height 24
click at [761, 241] on div at bounding box center [762, 242] width 23 height 11
checkbox input "false"
click at [820, 553] on button "Salvar" at bounding box center [868, 545] width 166 height 24
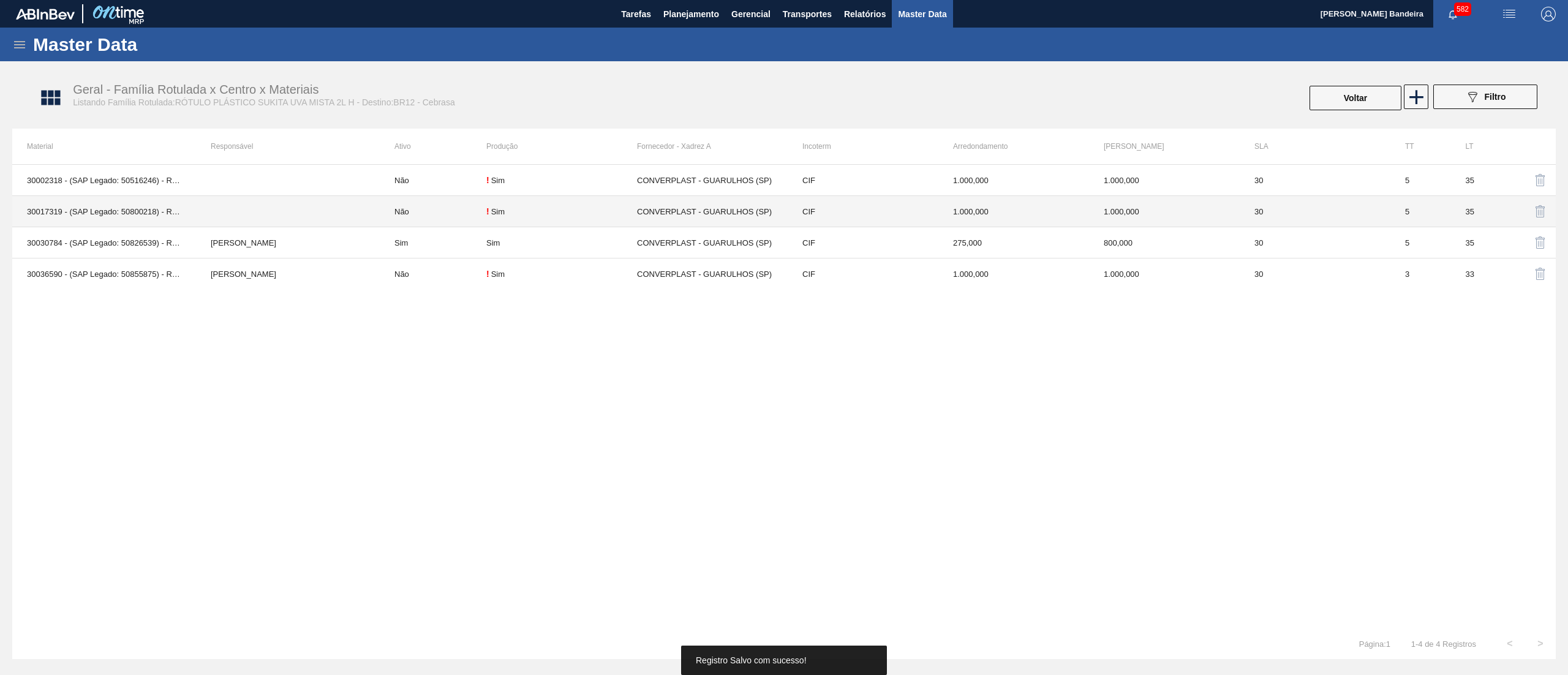
click at [467, 210] on td "Não" at bounding box center [433, 211] width 107 height 31
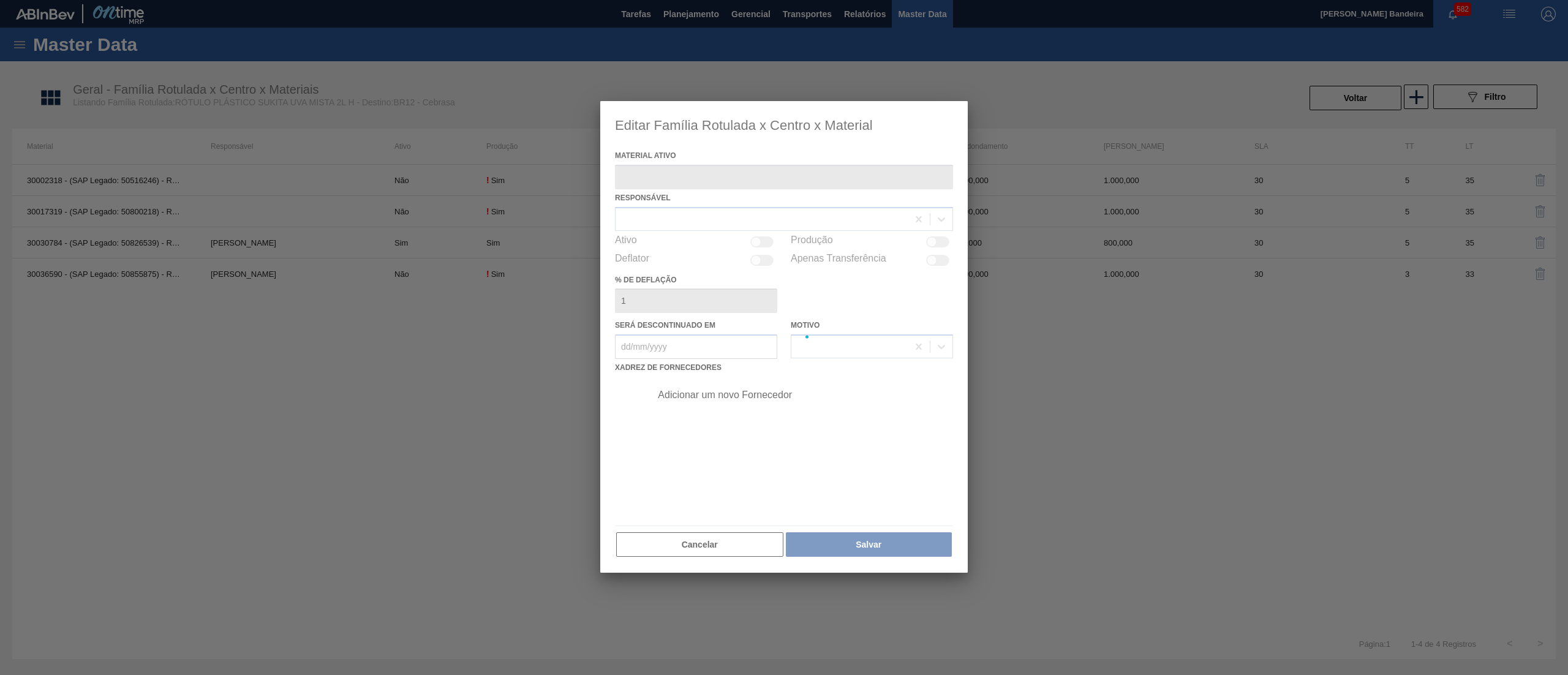
type ativo "30017319 - (SAP Legado: 50800218) - ROT PLAST 2L H SUK UVA MISTA 429"
checkbox input "true"
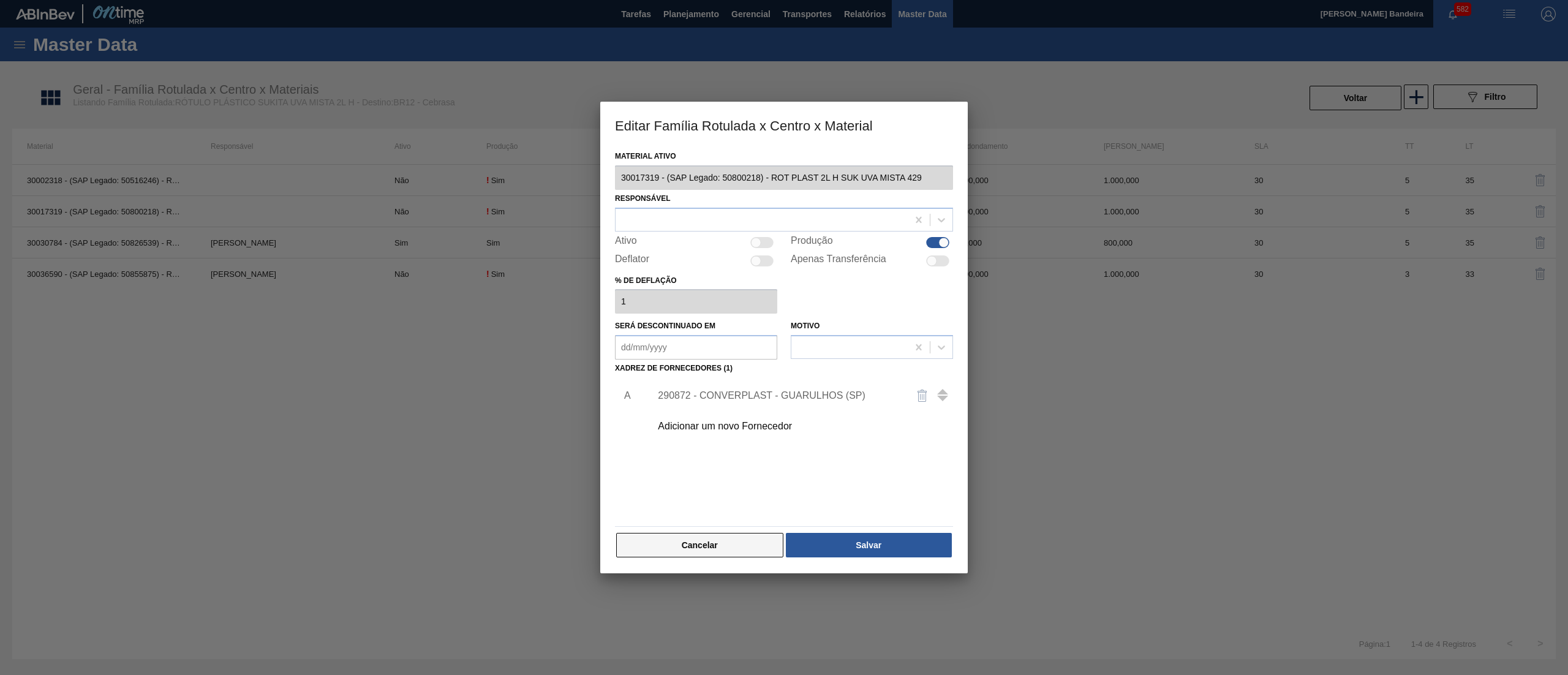
click at [701, 537] on button "Cancelar" at bounding box center [700, 545] width 167 height 24
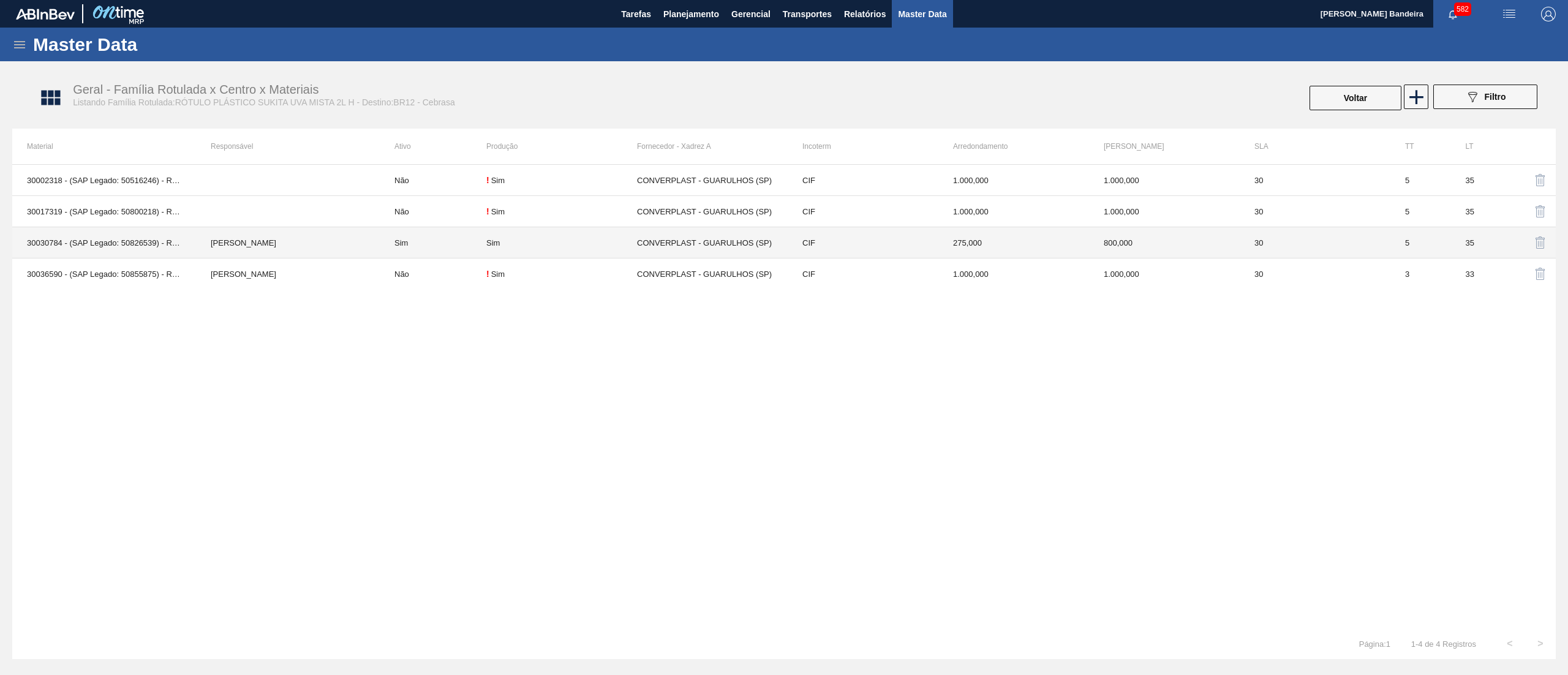
click at [450, 239] on td "Sim" at bounding box center [433, 242] width 107 height 31
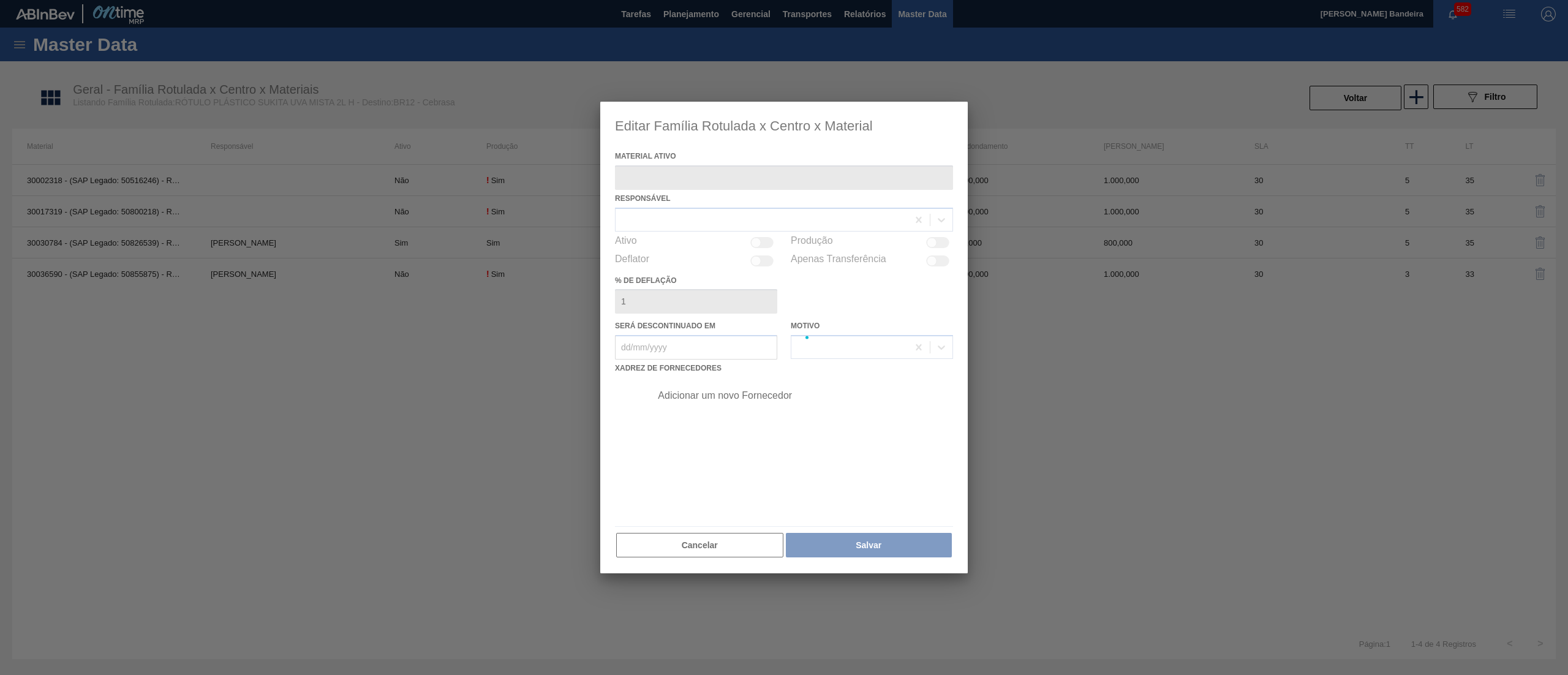
type ativo "30030784 - (SAP Legado: 50826539) - ROT PLAST 2L H SUK UVA NIV24"
checkbox input "true"
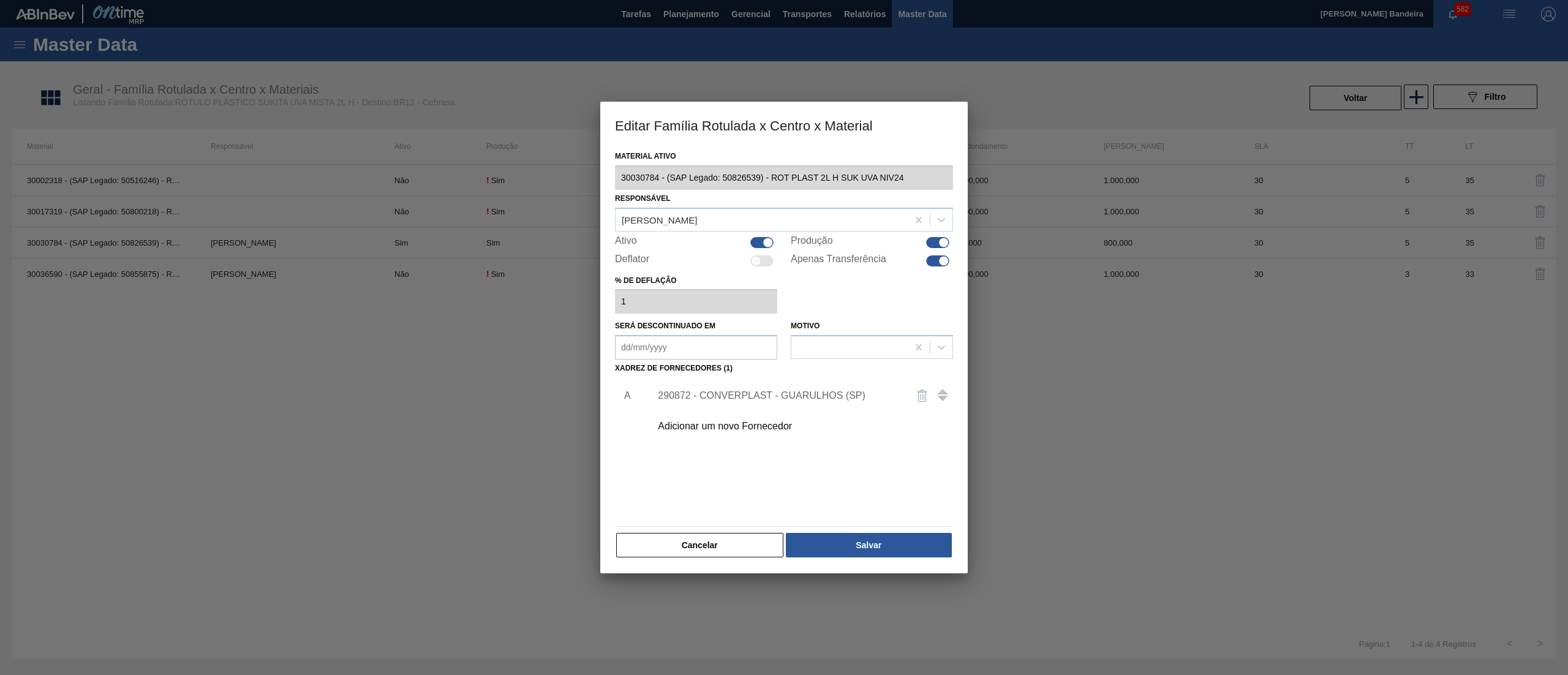
click at [758, 239] on div at bounding box center [762, 242] width 23 height 11
checkbox input "false"
click at [849, 545] on button "Salvar" at bounding box center [868, 545] width 166 height 24
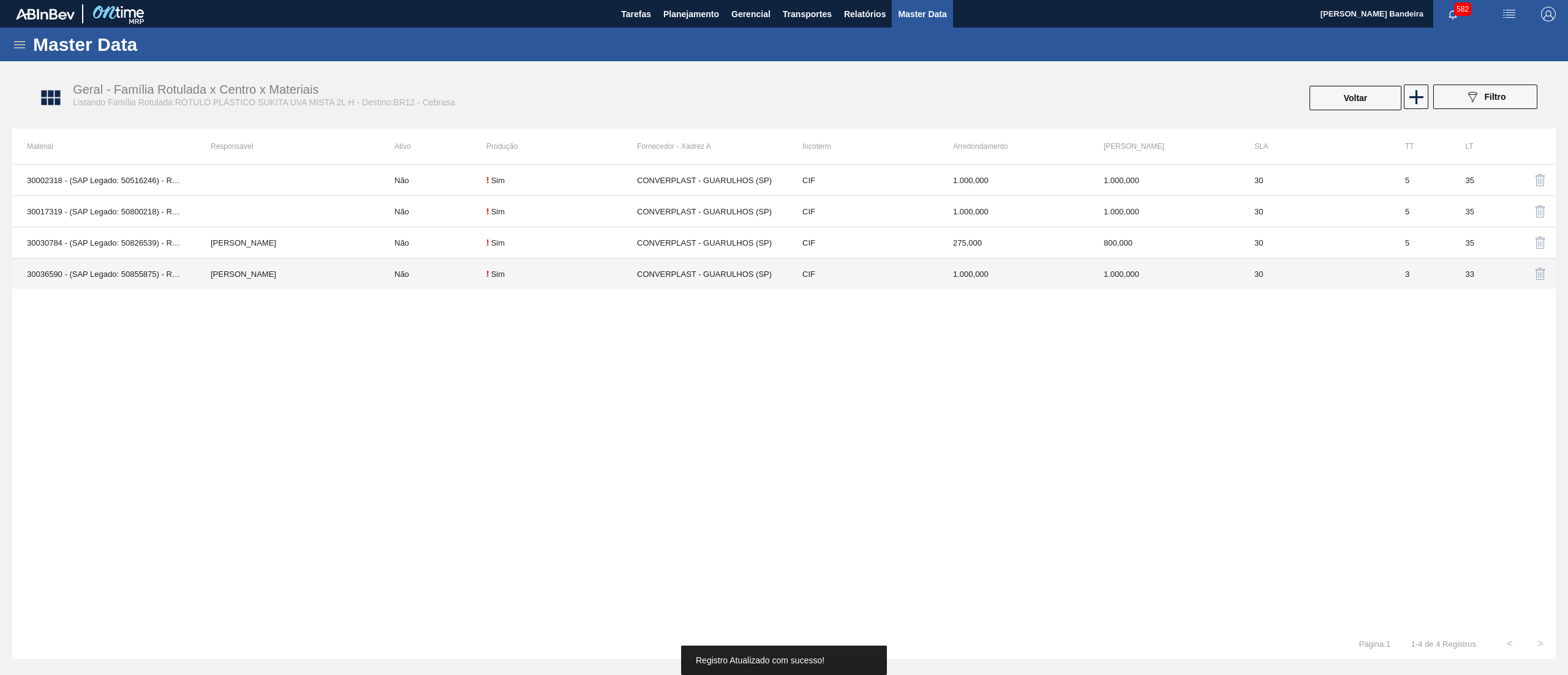
click at [422, 283] on td "Não" at bounding box center [433, 273] width 107 height 31
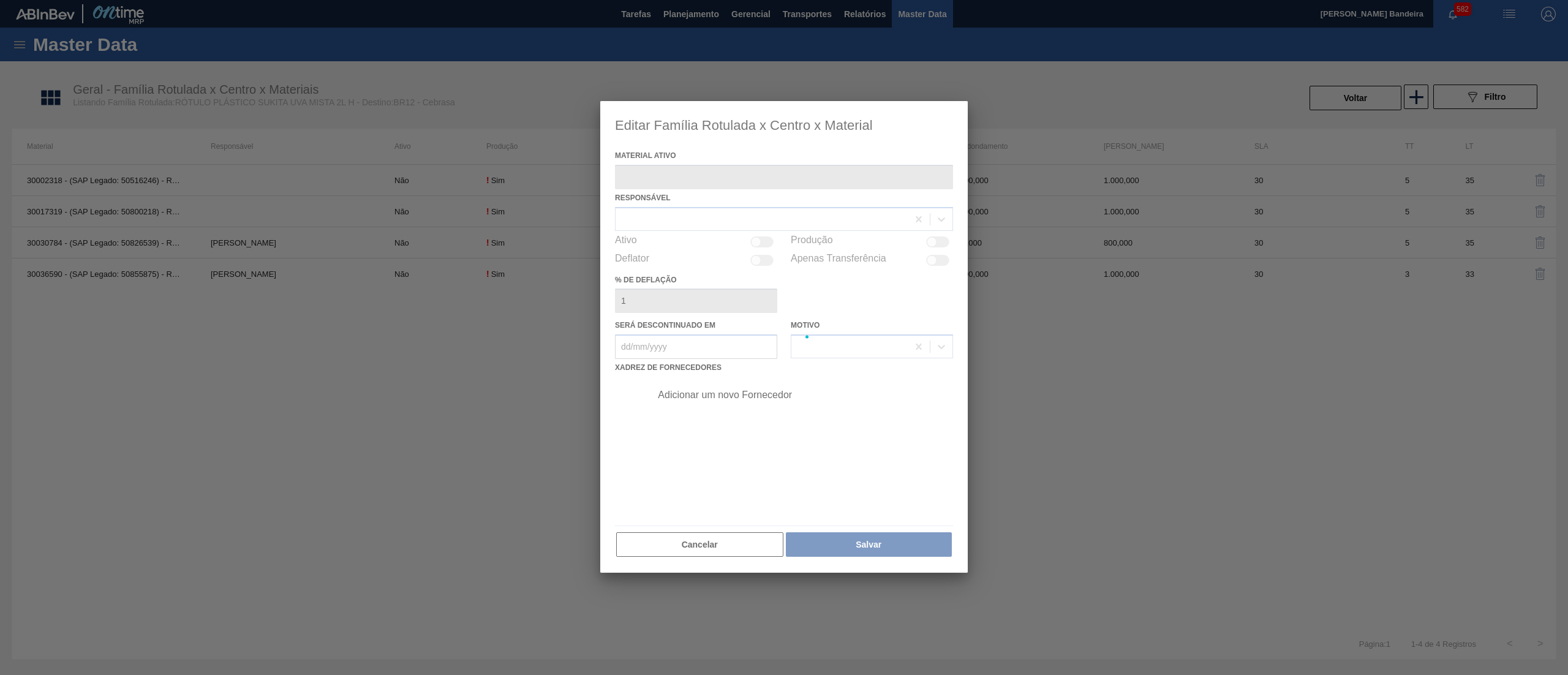
type ativo "30036590 - (SAP Legado: 50855875) - ROT PLAST 2L H SUK UVA NIV25"
checkbox input "true"
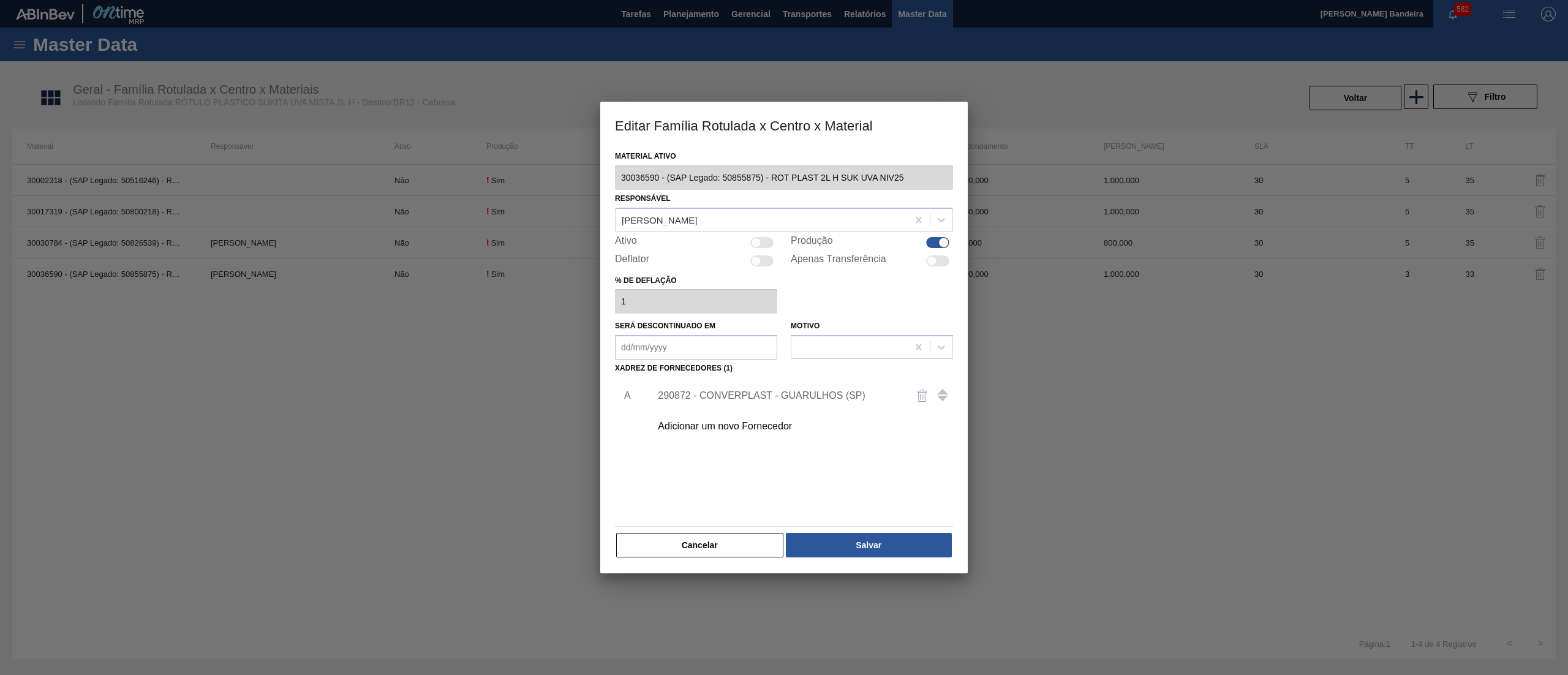
click at [761, 242] on div at bounding box center [762, 242] width 23 height 11
checkbox input "true"
click at [874, 552] on button "Salvar" at bounding box center [868, 545] width 166 height 24
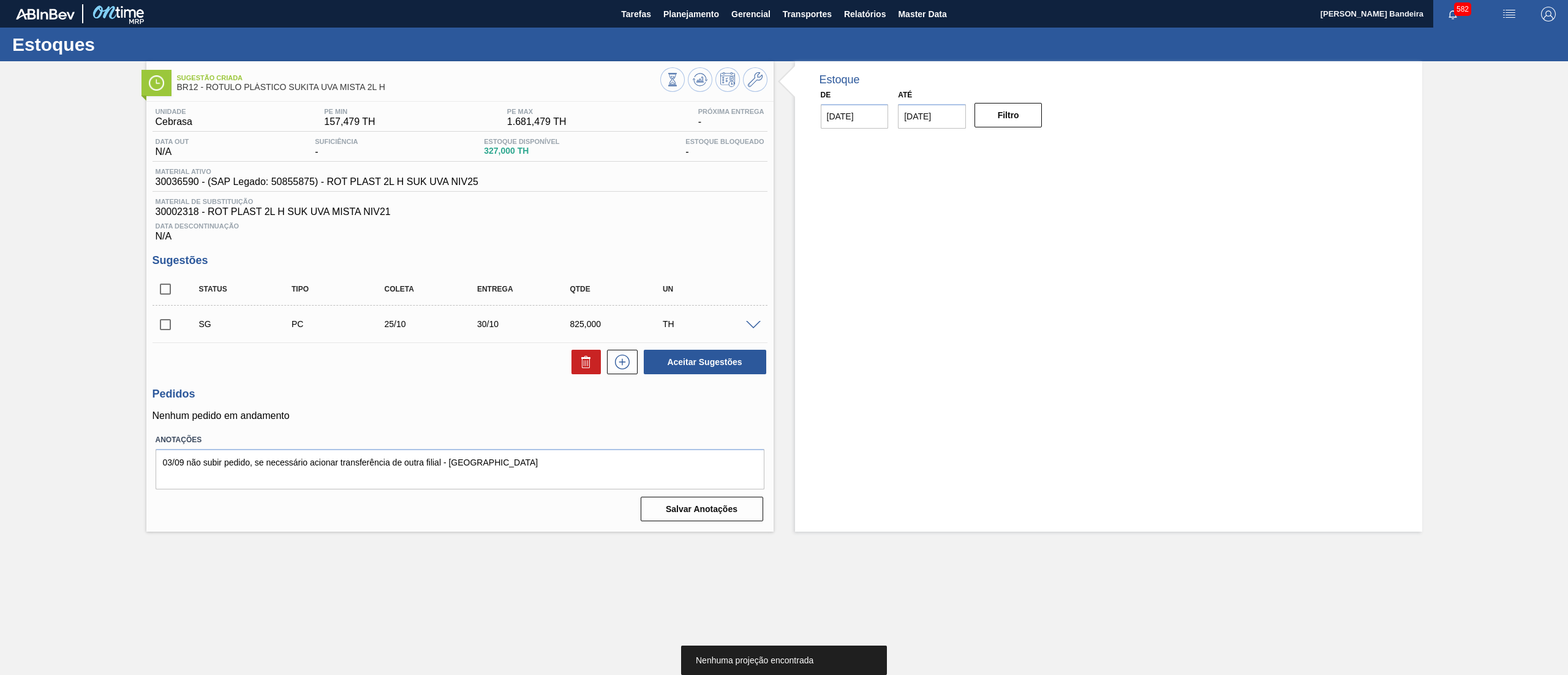
click at [170, 317] on input "checkbox" at bounding box center [165, 325] width 26 height 26
click at [576, 362] on button at bounding box center [586, 362] width 30 height 24
checkbox input "false"
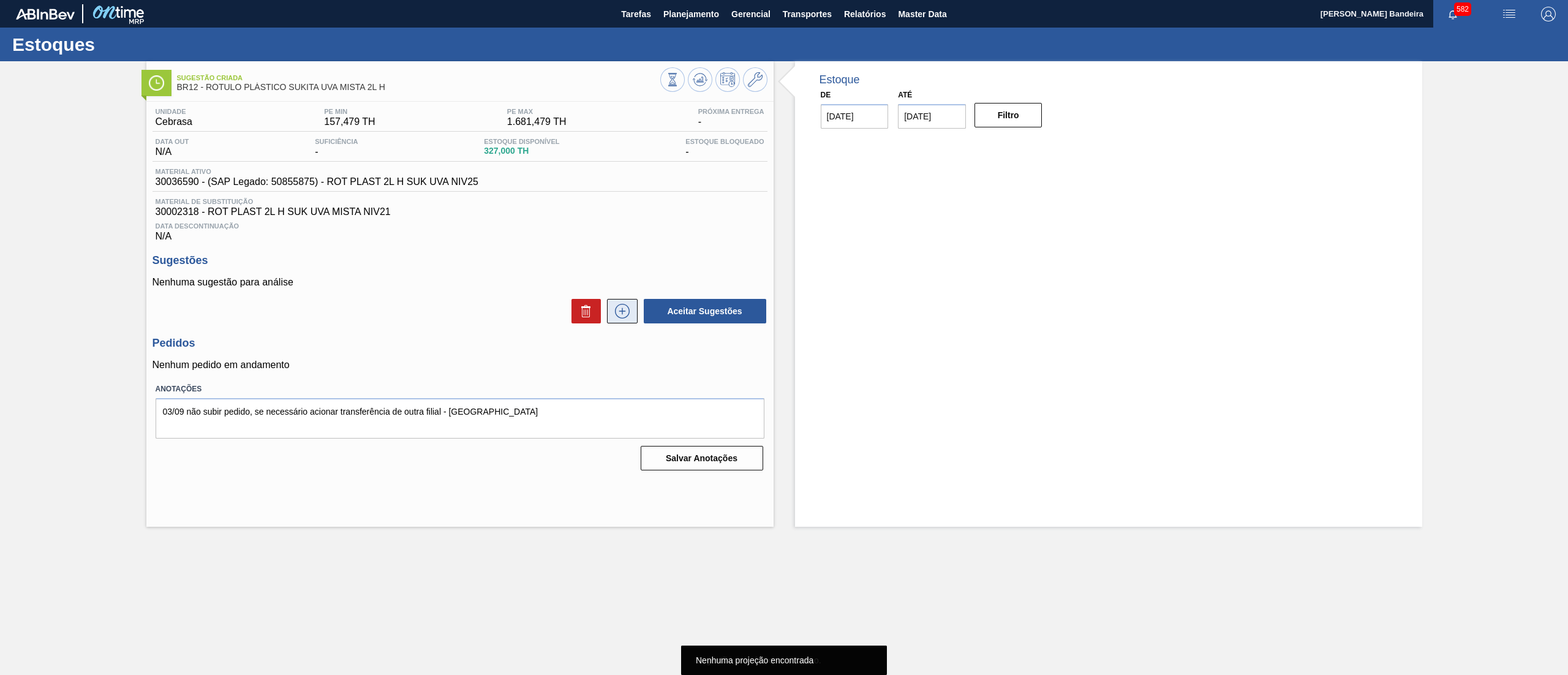
click at [616, 310] on icon at bounding box center [622, 310] width 14 height 14
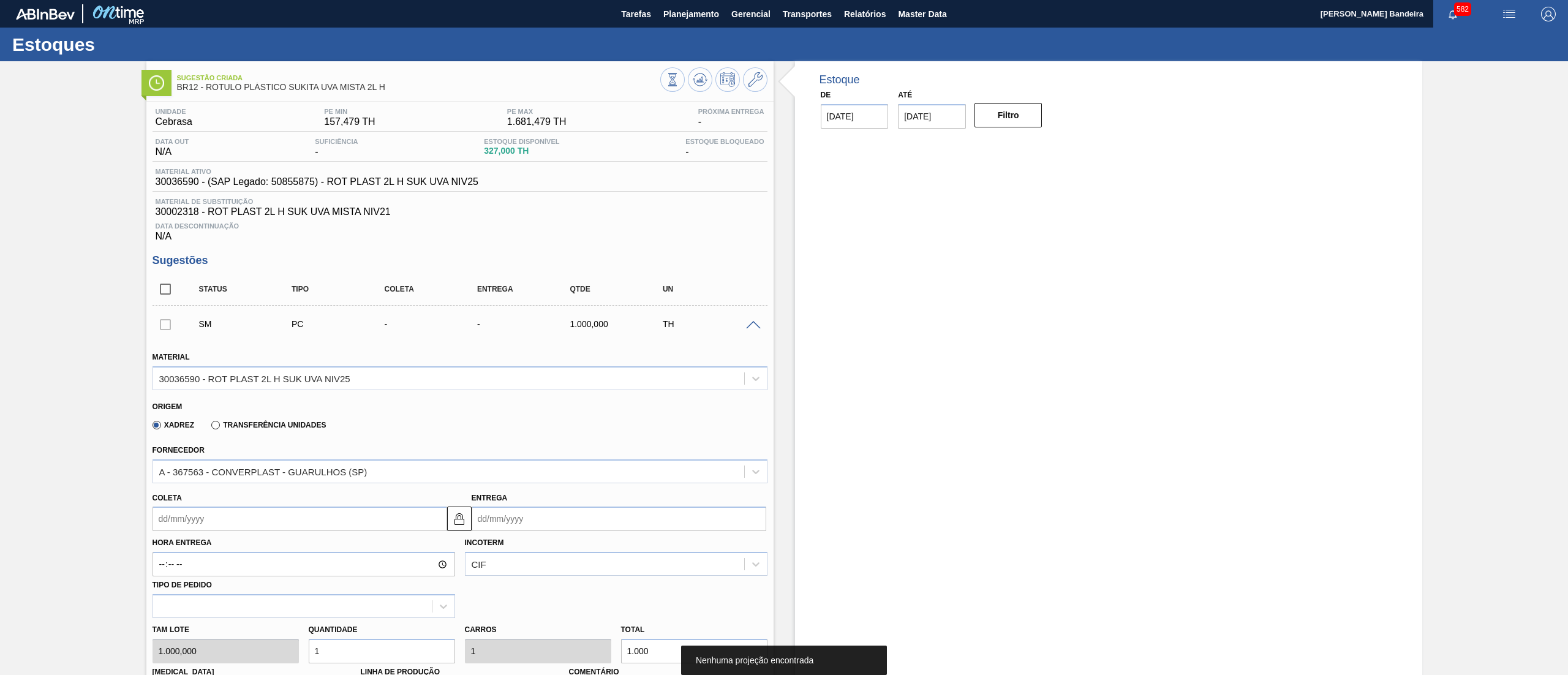
scroll to position [359, 0]
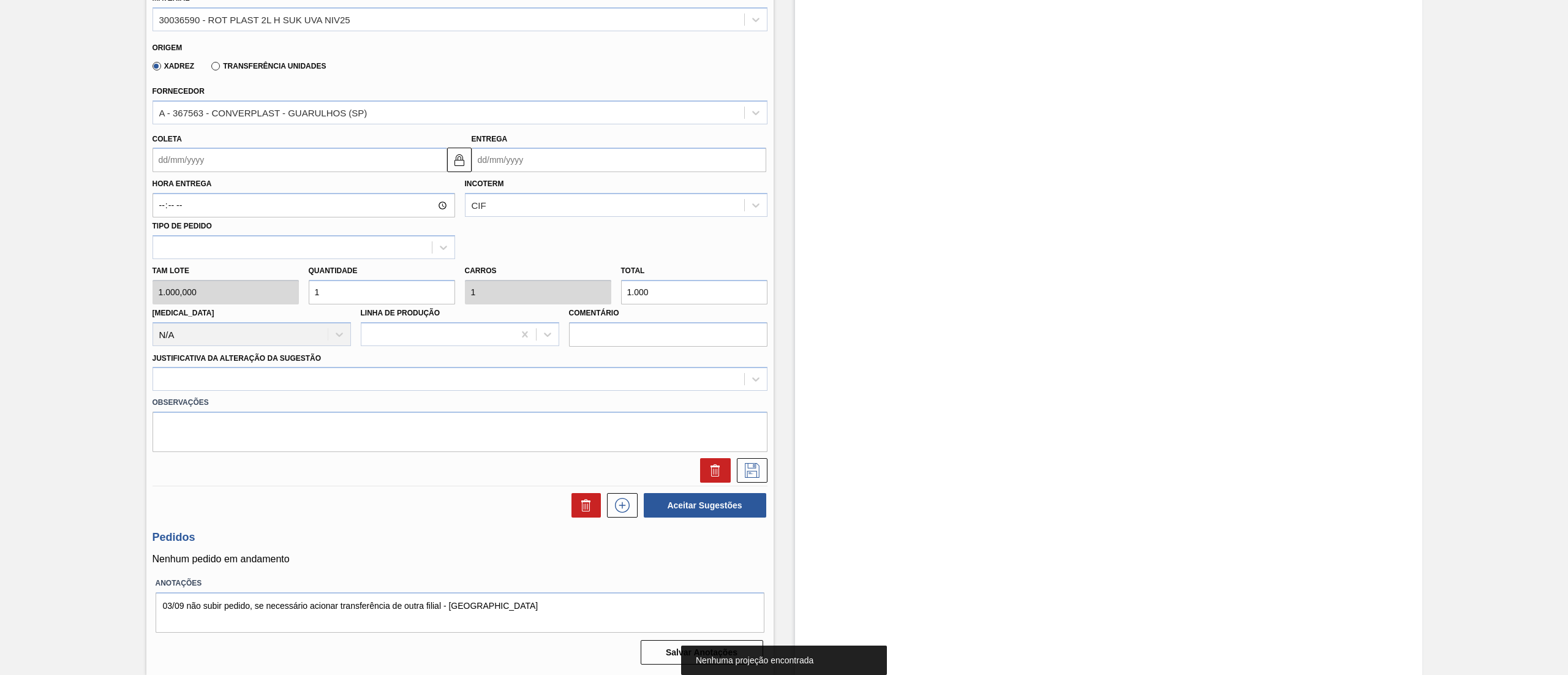
click at [234, 170] on input "Coleta" at bounding box center [299, 160] width 295 height 24
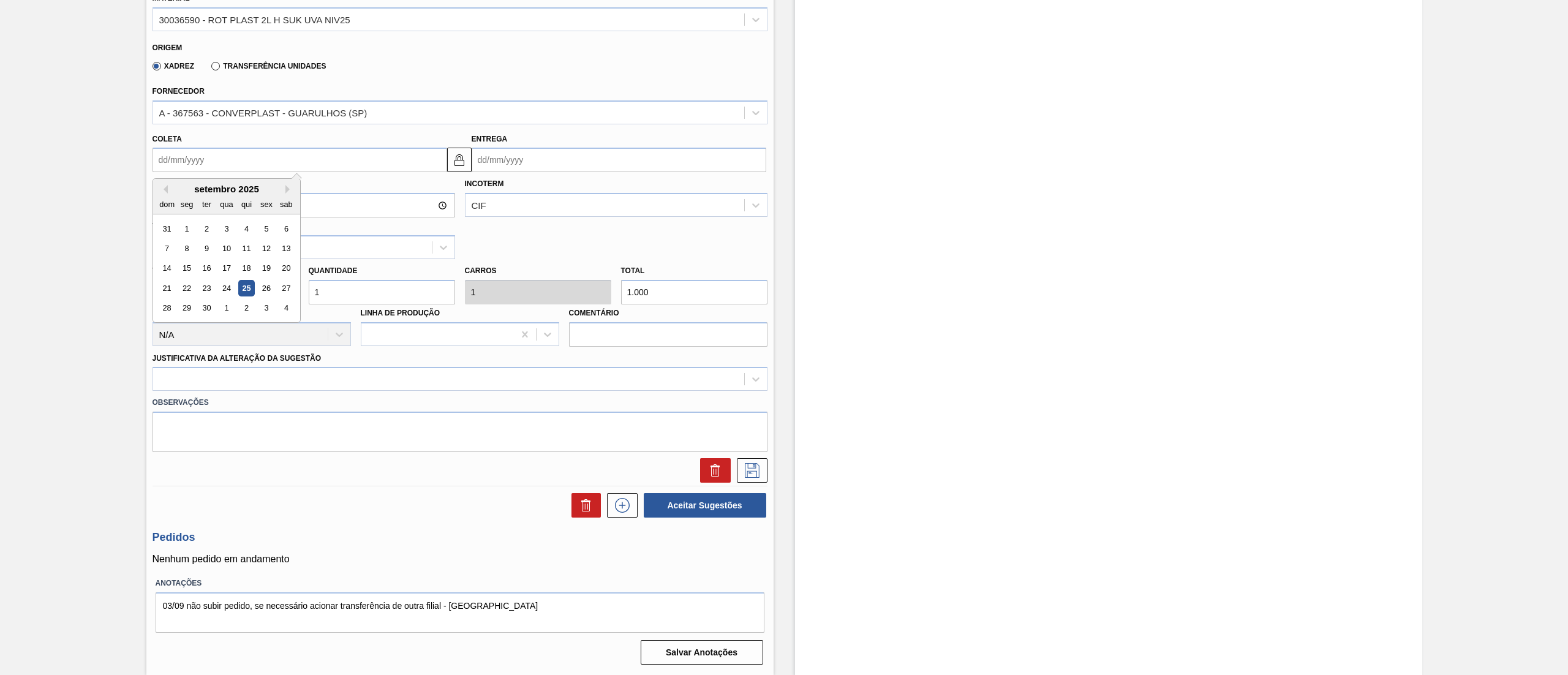
click at [284, 188] on div "setembro 2025" at bounding box center [226, 189] width 147 height 11
click at [287, 188] on button "Next Month" at bounding box center [289, 188] width 8 height 8
click at [187, 255] on div "6" at bounding box center [186, 248] width 17 height 17
type input "[DATE]"
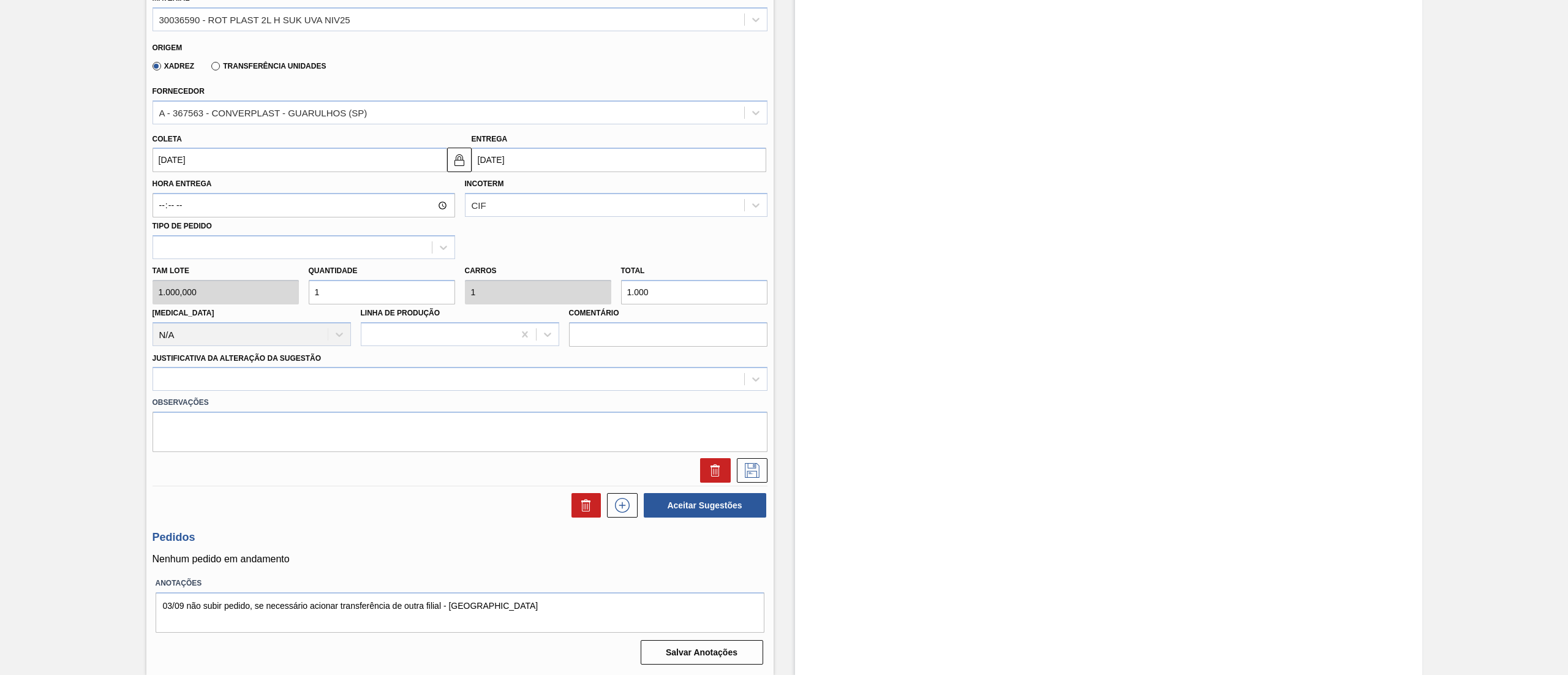
click at [257, 289] on div "Tam lote 1.000,000 Quantidade 1 Carros 1 Total 1.000 [MEDICAL_DATA] N/A Linha d…" at bounding box center [460, 303] width 625 height 88
type input "0"
type input "0,8"
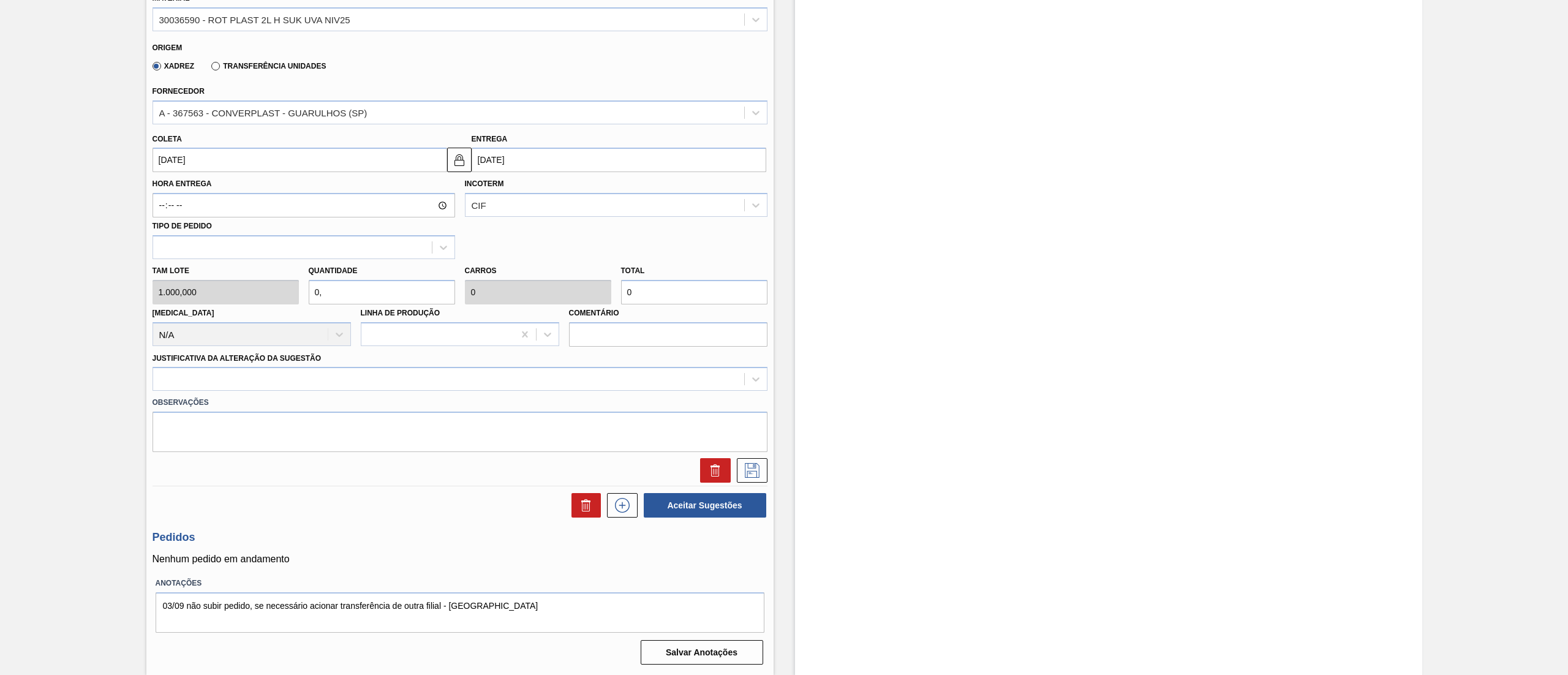
type input "0,8"
type input "800"
type input "0,8"
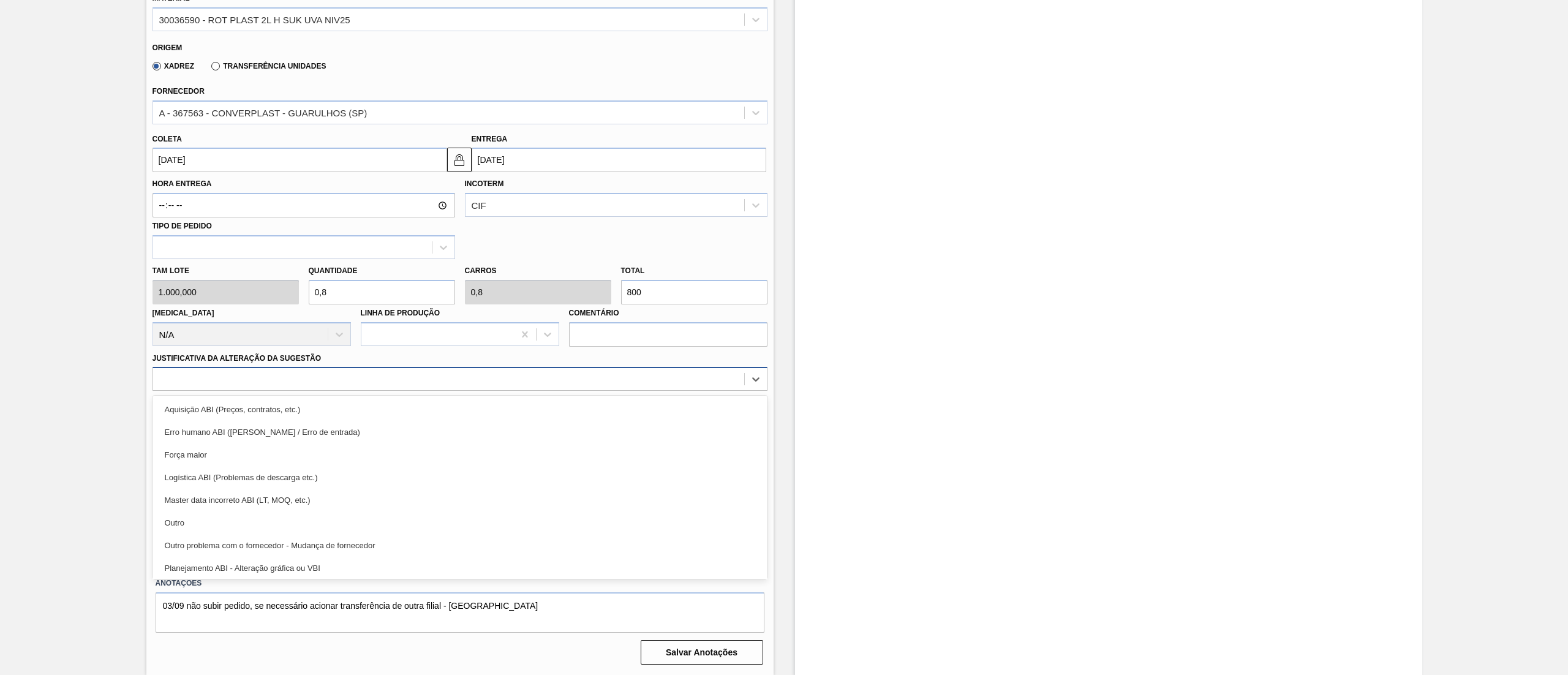
click at [228, 390] on div at bounding box center [460, 379] width 615 height 24
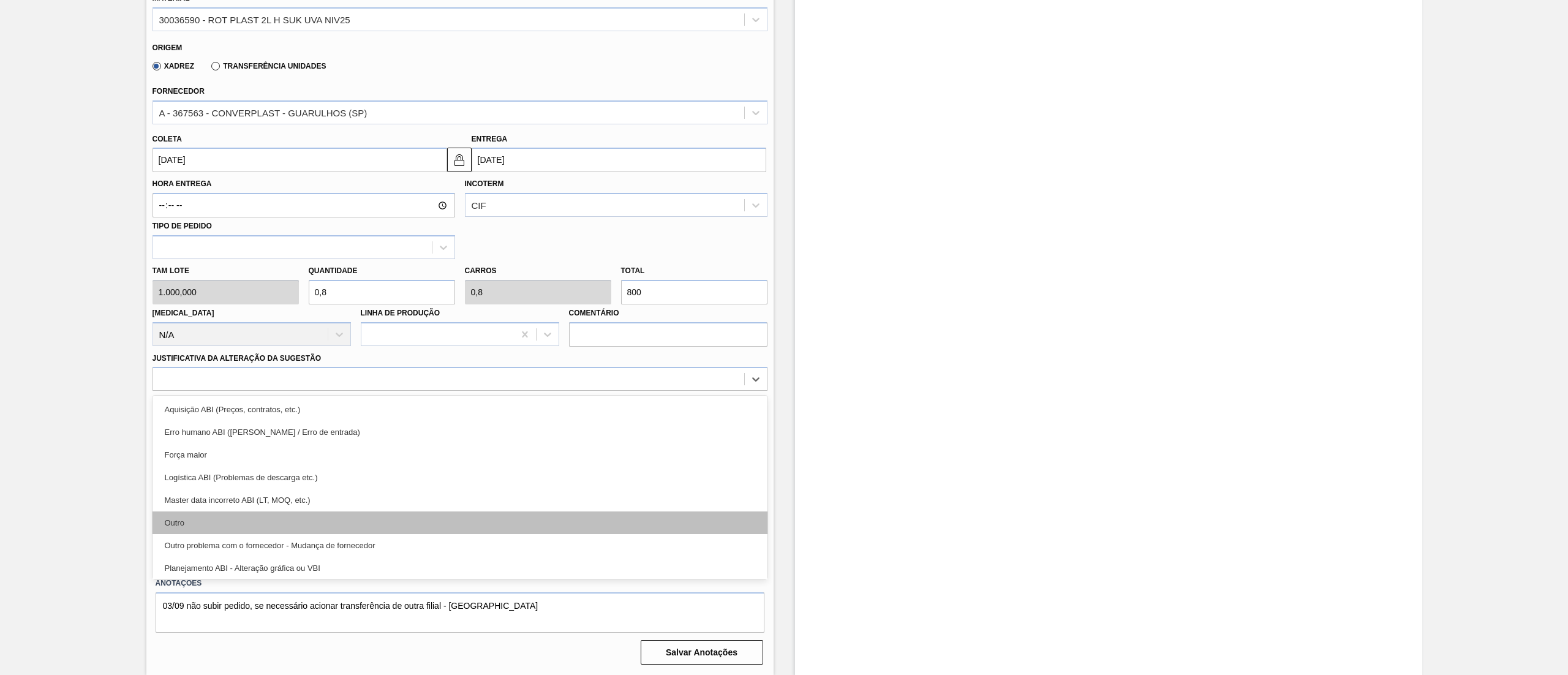
click at [185, 519] on div "Outro" at bounding box center [460, 523] width 615 height 23
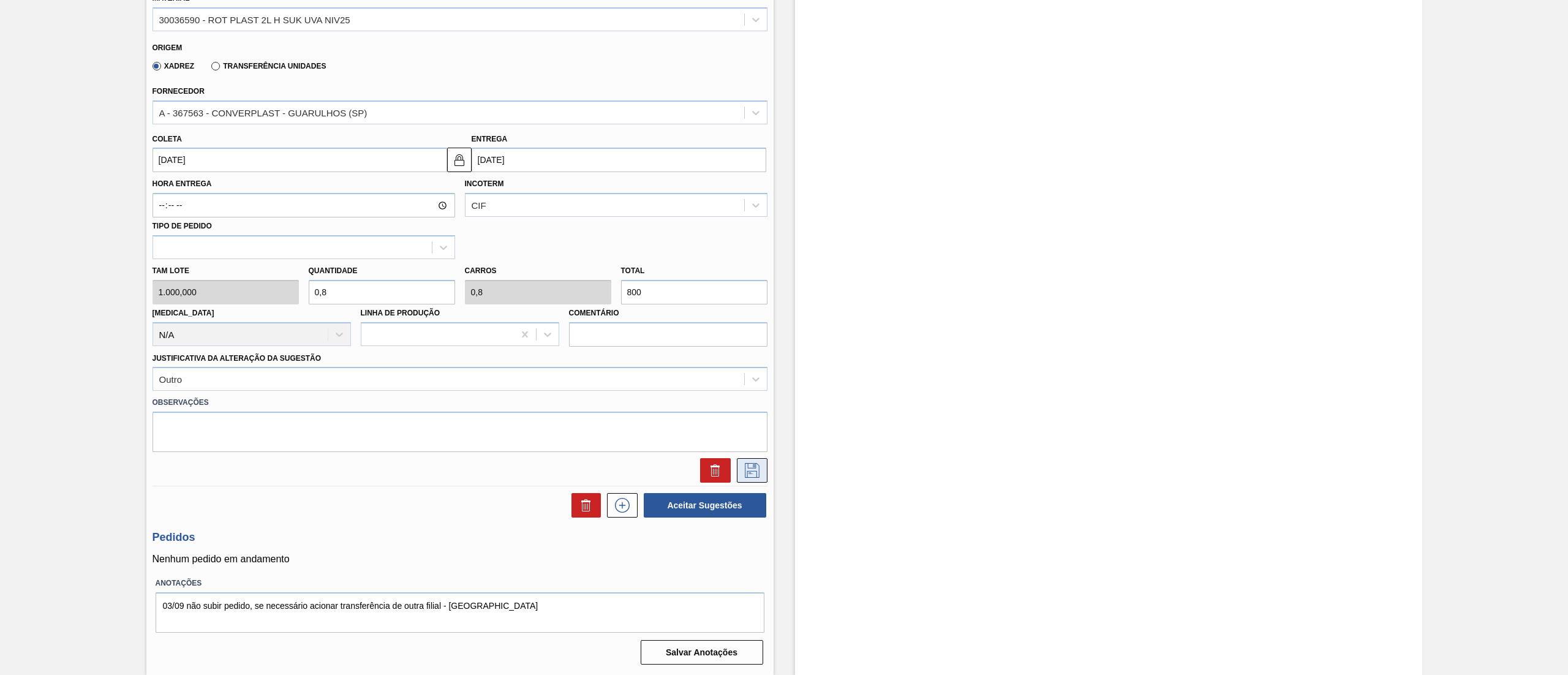
click at [748, 473] on icon at bounding box center [753, 470] width 20 height 14
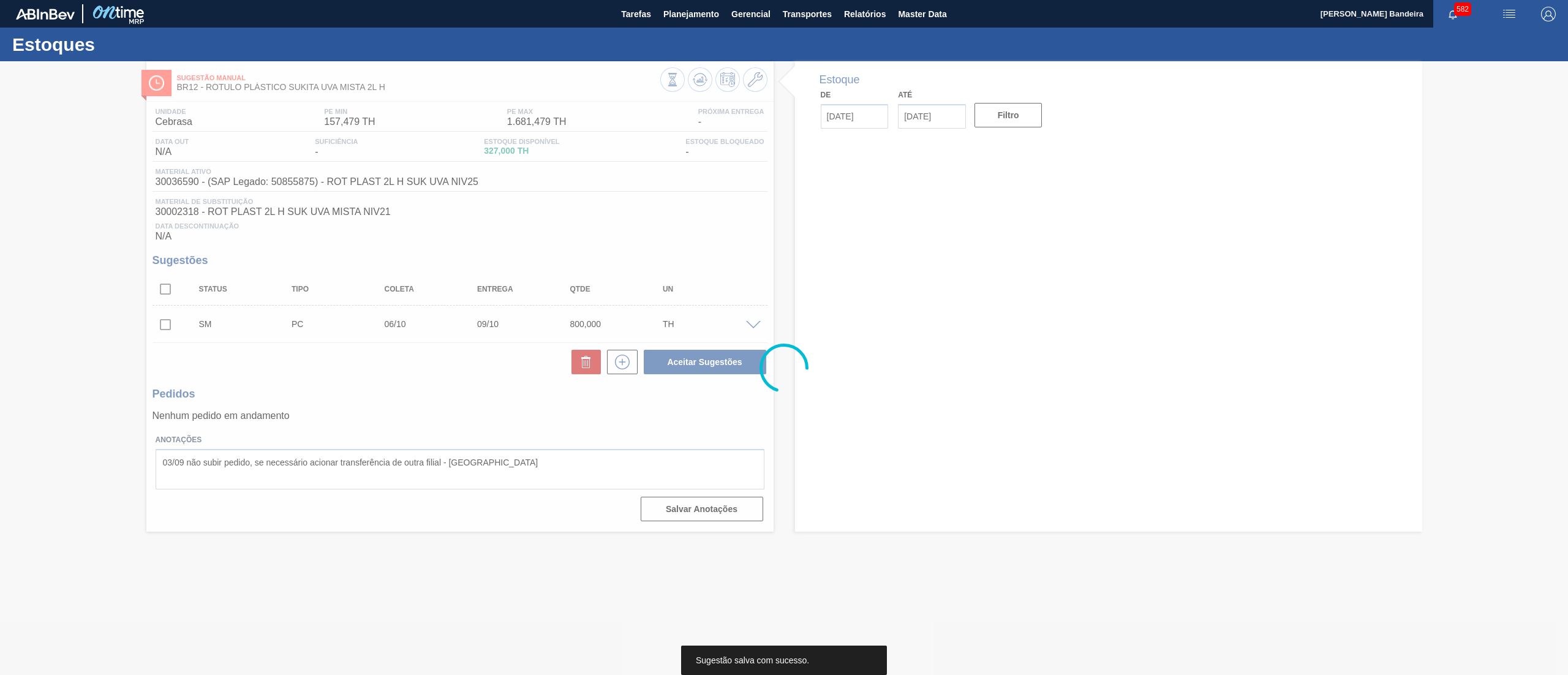
scroll to position [0, 0]
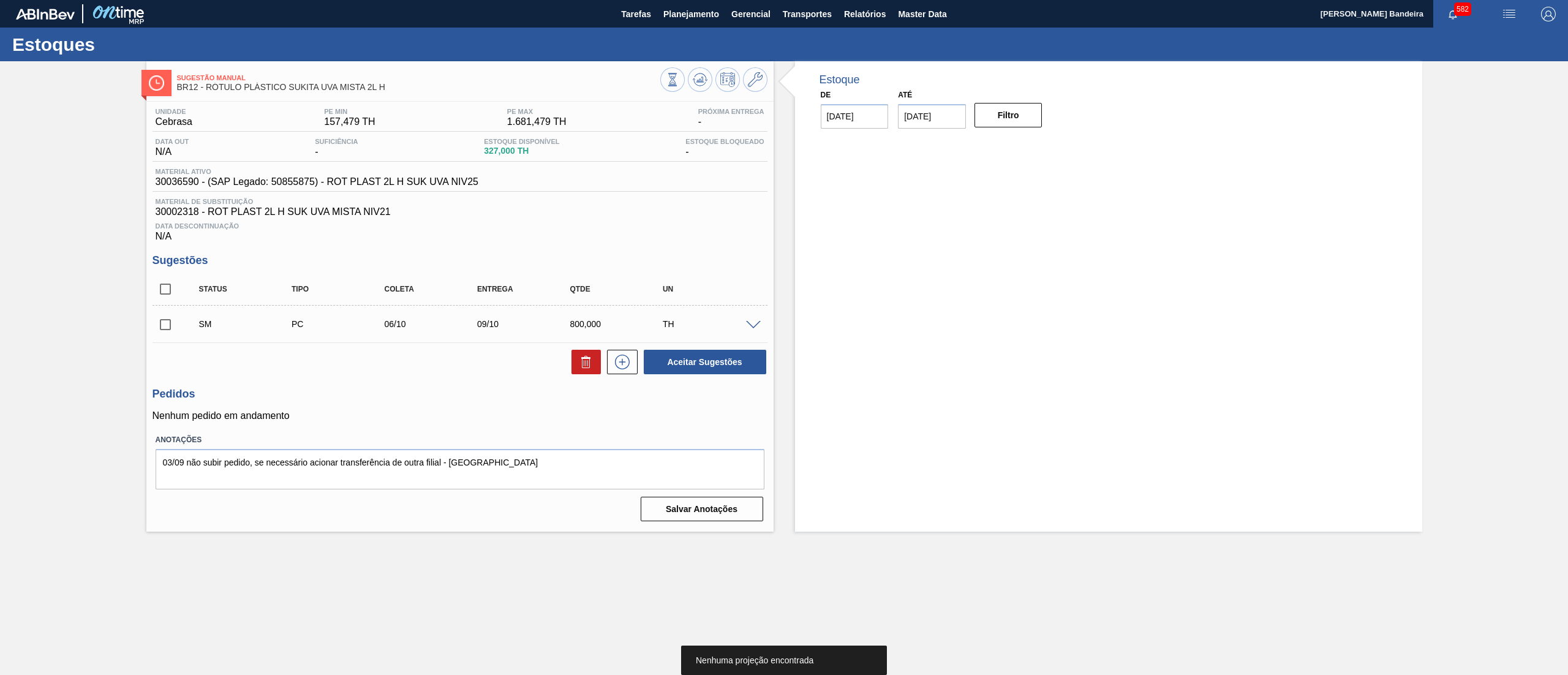
click at [160, 322] on input "checkbox" at bounding box center [165, 325] width 26 height 26
checkbox input "true"
click at [680, 351] on button "Aceitar Sugestões" at bounding box center [705, 362] width 123 height 24
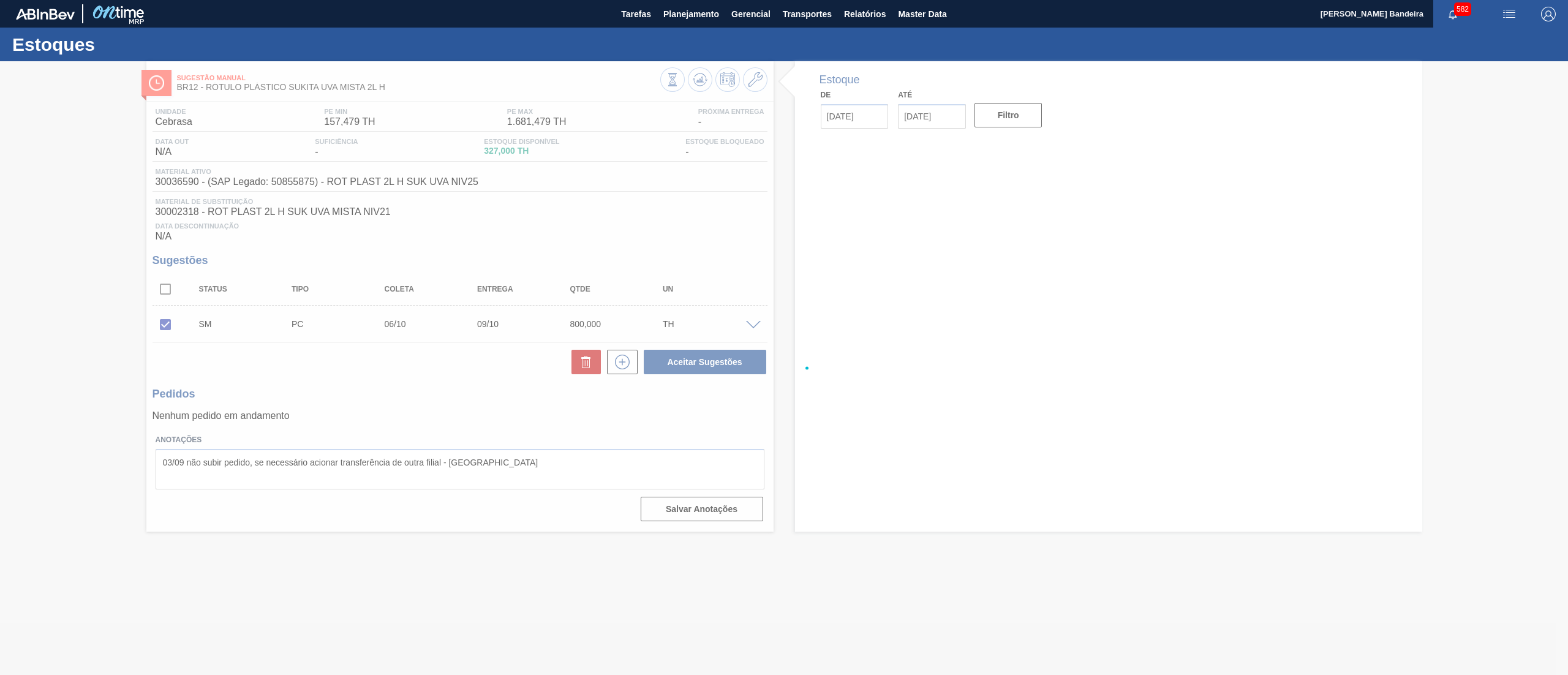
click at [682, 354] on div at bounding box center [784, 368] width 1568 height 614
click at [692, 374] on div at bounding box center [784, 368] width 1568 height 614
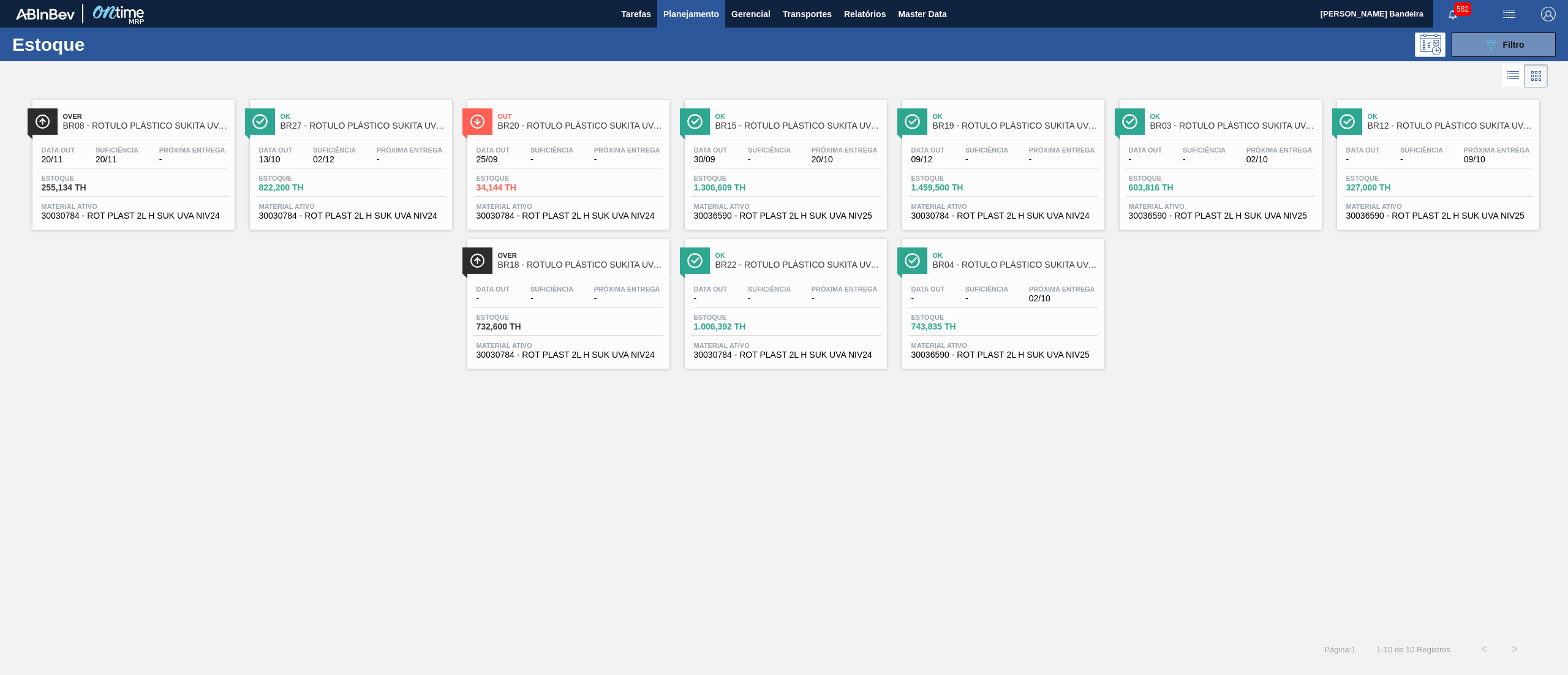
click at [338, 217] on span "30030784 - ROT PLAST 2L H SUK UVA NIV24" at bounding box center [351, 216] width 184 height 9
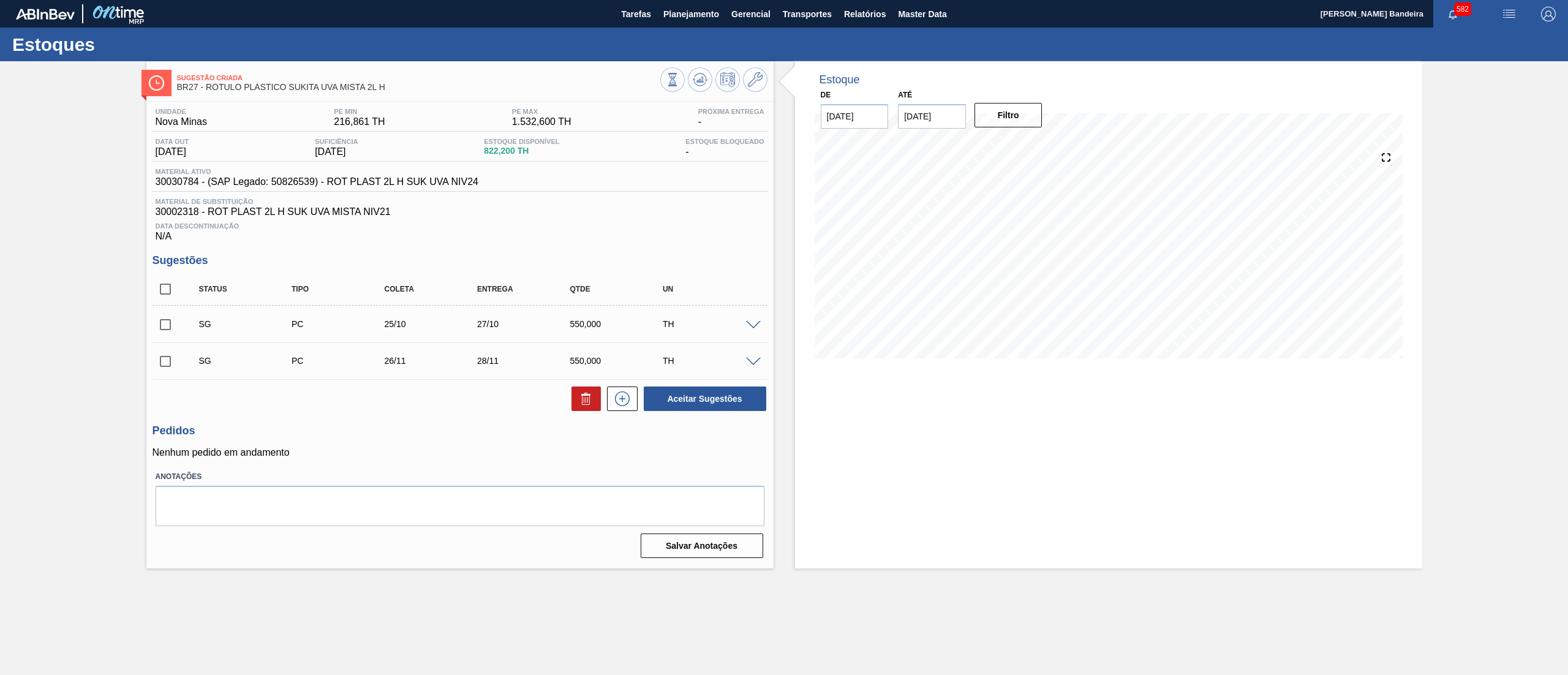
click at [753, 327] on span at bounding box center [753, 325] width 14 height 9
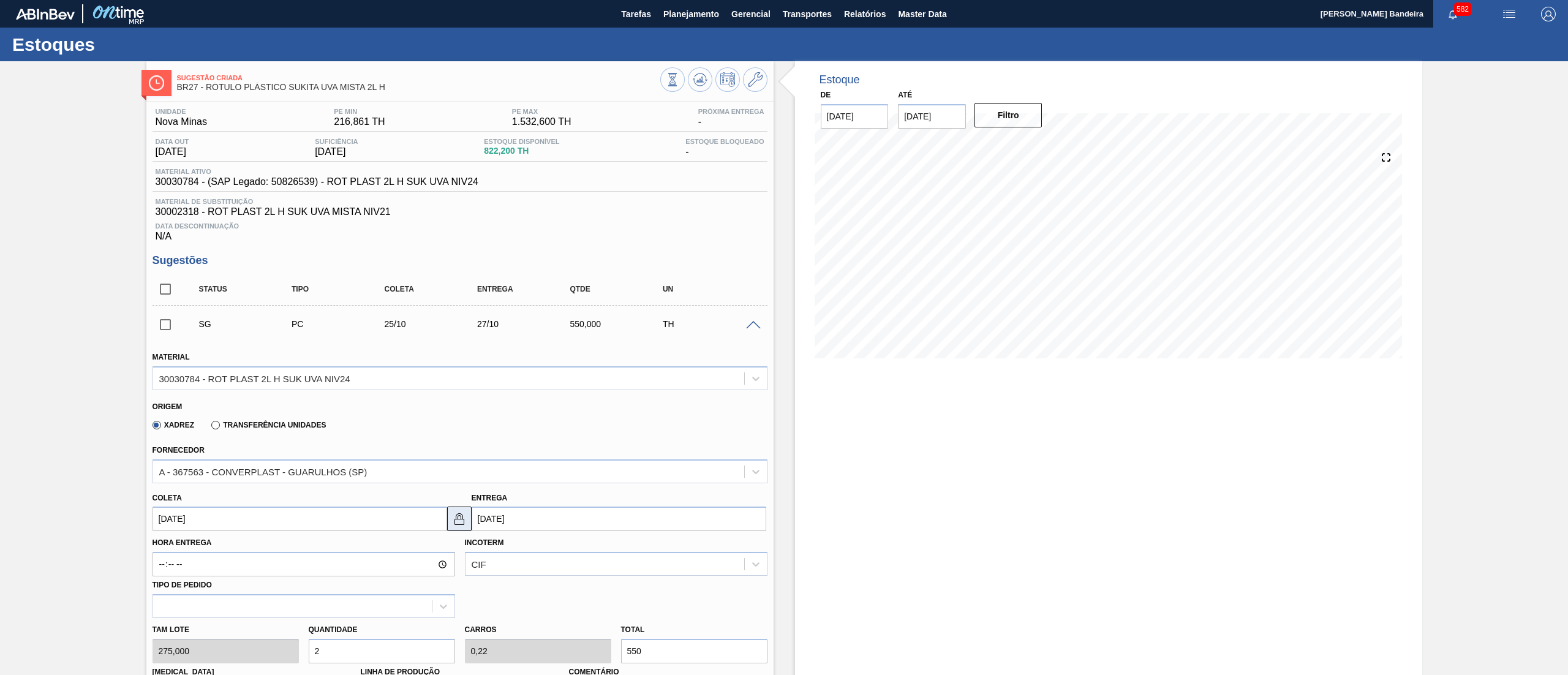
scroll to position [351, 0]
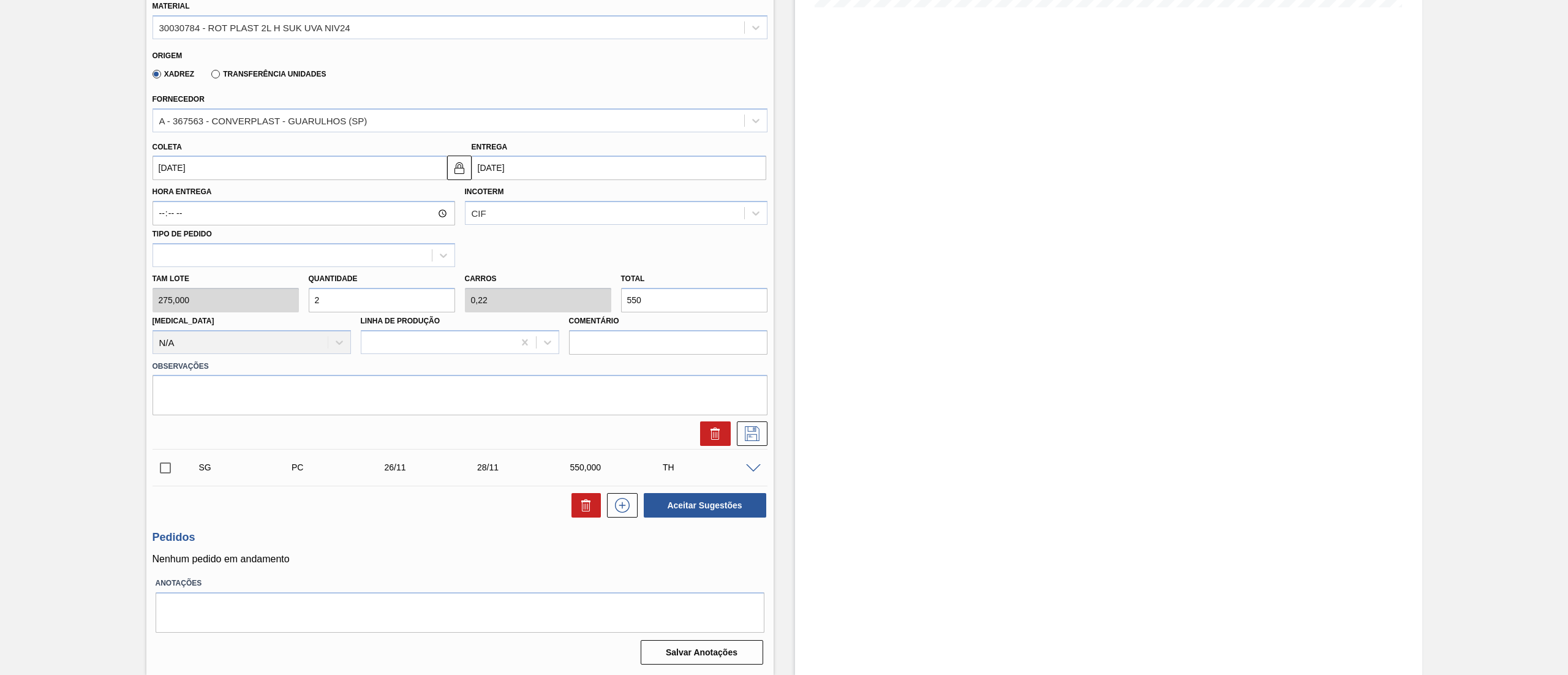
click at [251, 297] on div "Tam lote 275,000 Quantidade 2 Carros 0,22 Total 550 [MEDICAL_DATA] N/A Linha de…" at bounding box center [460, 311] width 625 height 88
type input "0"
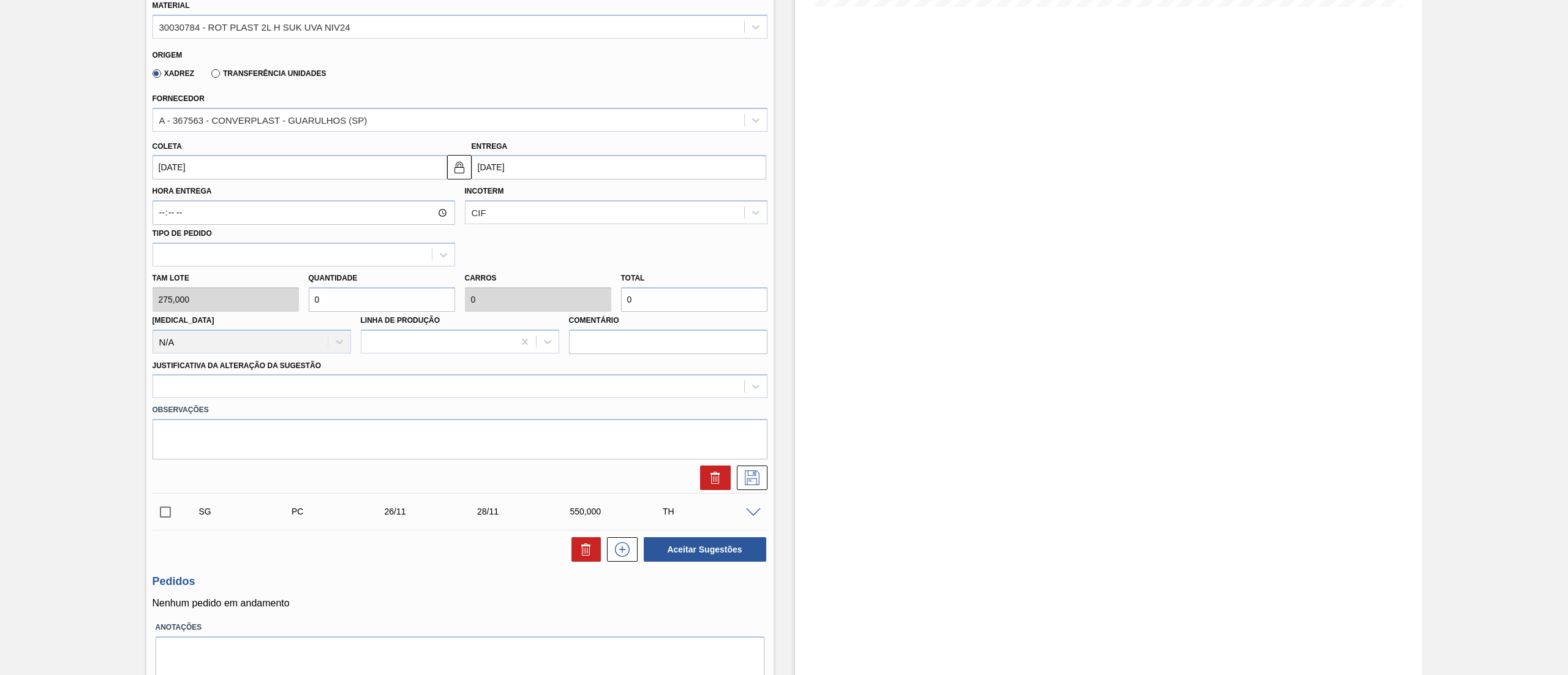
scroll to position [0, 0]
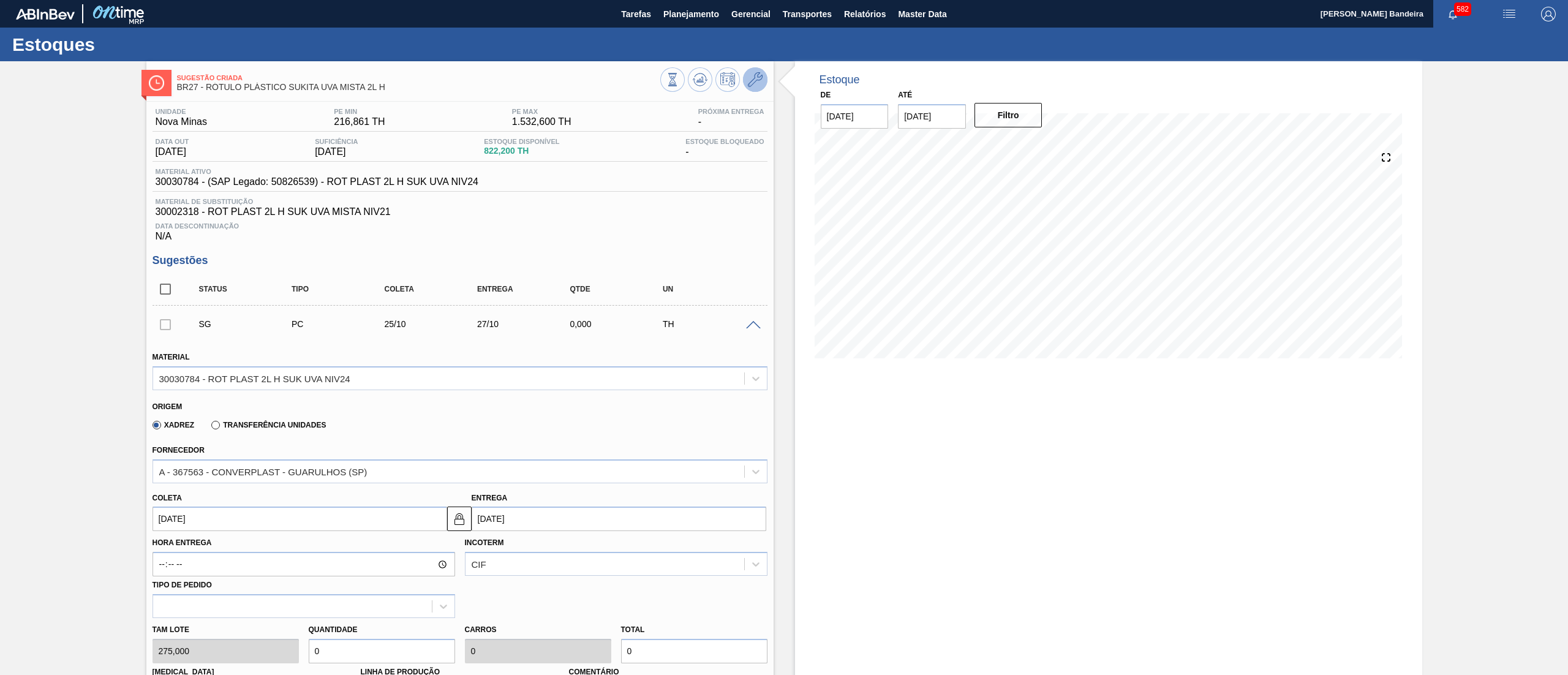
type input "0"
click at [759, 81] on icon at bounding box center [755, 79] width 14 height 14
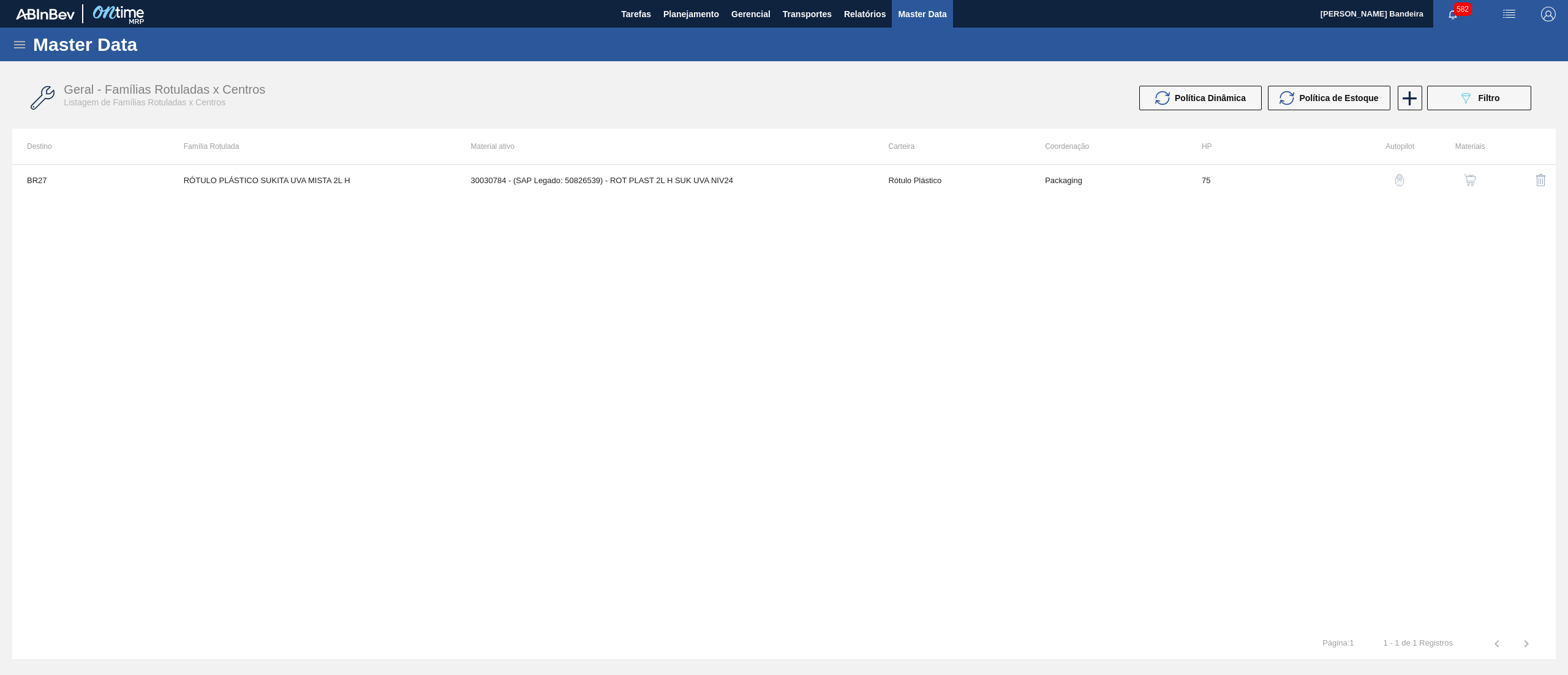
click at [1474, 180] on img "button" at bounding box center [1470, 180] width 12 height 12
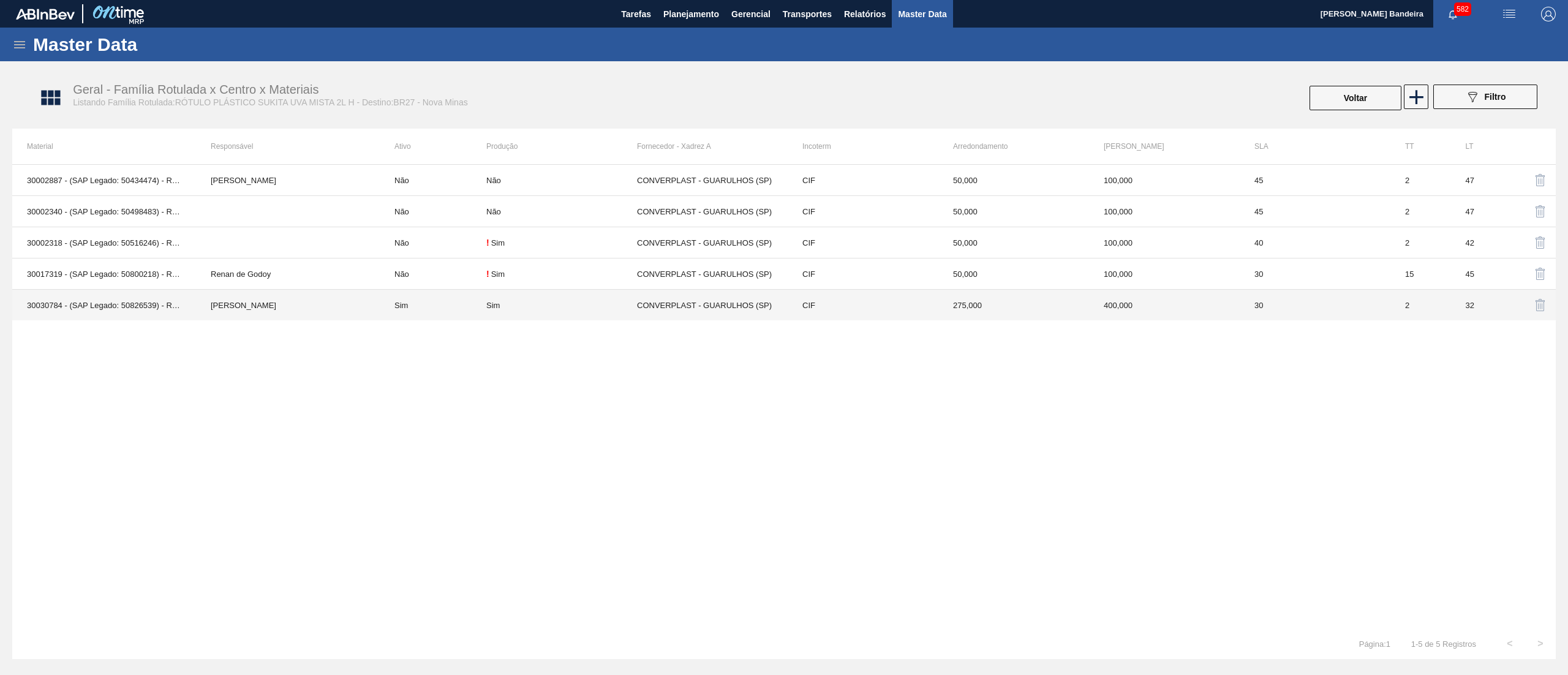
click at [511, 307] on div "Sim" at bounding box center [561, 305] width 151 height 9
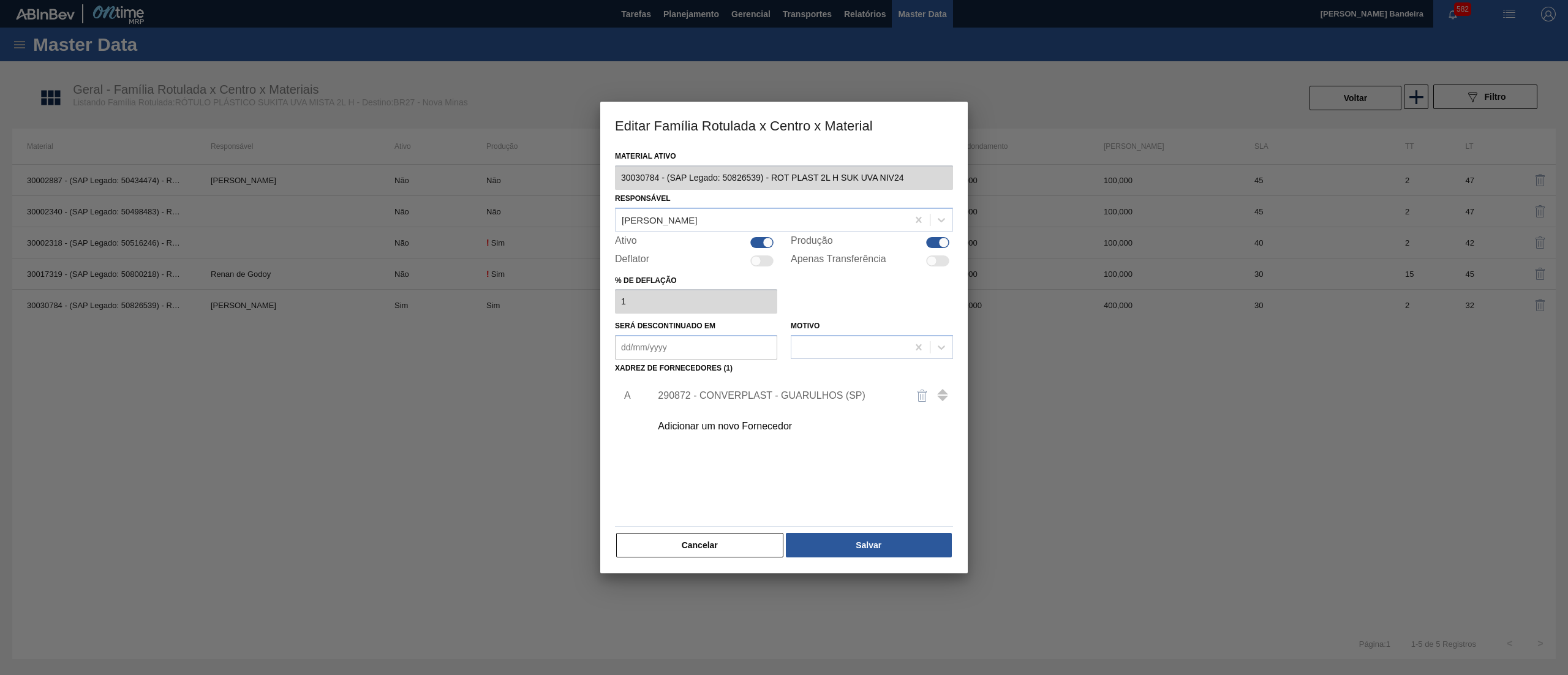
click at [749, 241] on div "Ativo" at bounding box center [696, 242] width 162 height 14
click at [757, 241] on div at bounding box center [762, 242] width 23 height 11
checkbox input "false"
click at [846, 534] on button "Salvar" at bounding box center [868, 545] width 166 height 24
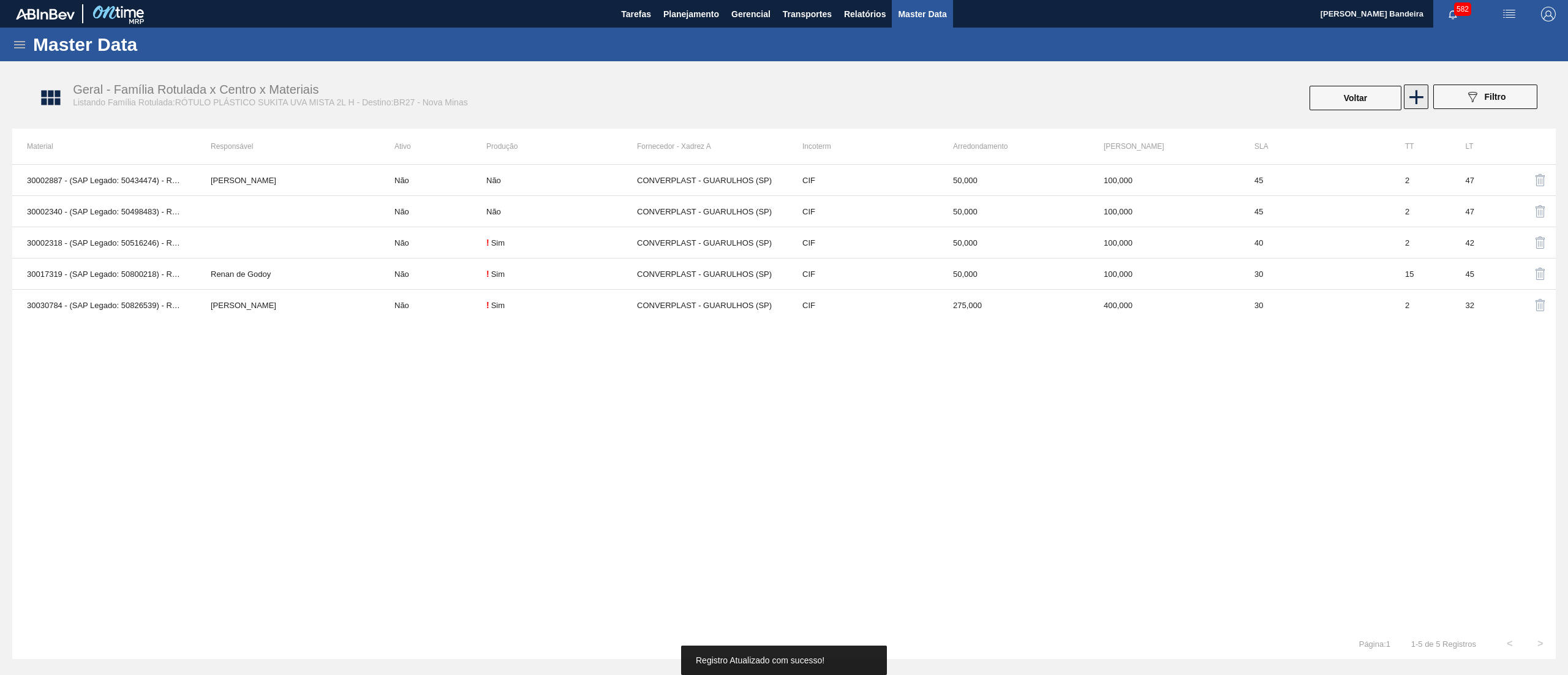
click at [1407, 104] on icon at bounding box center [1417, 97] width 24 height 24
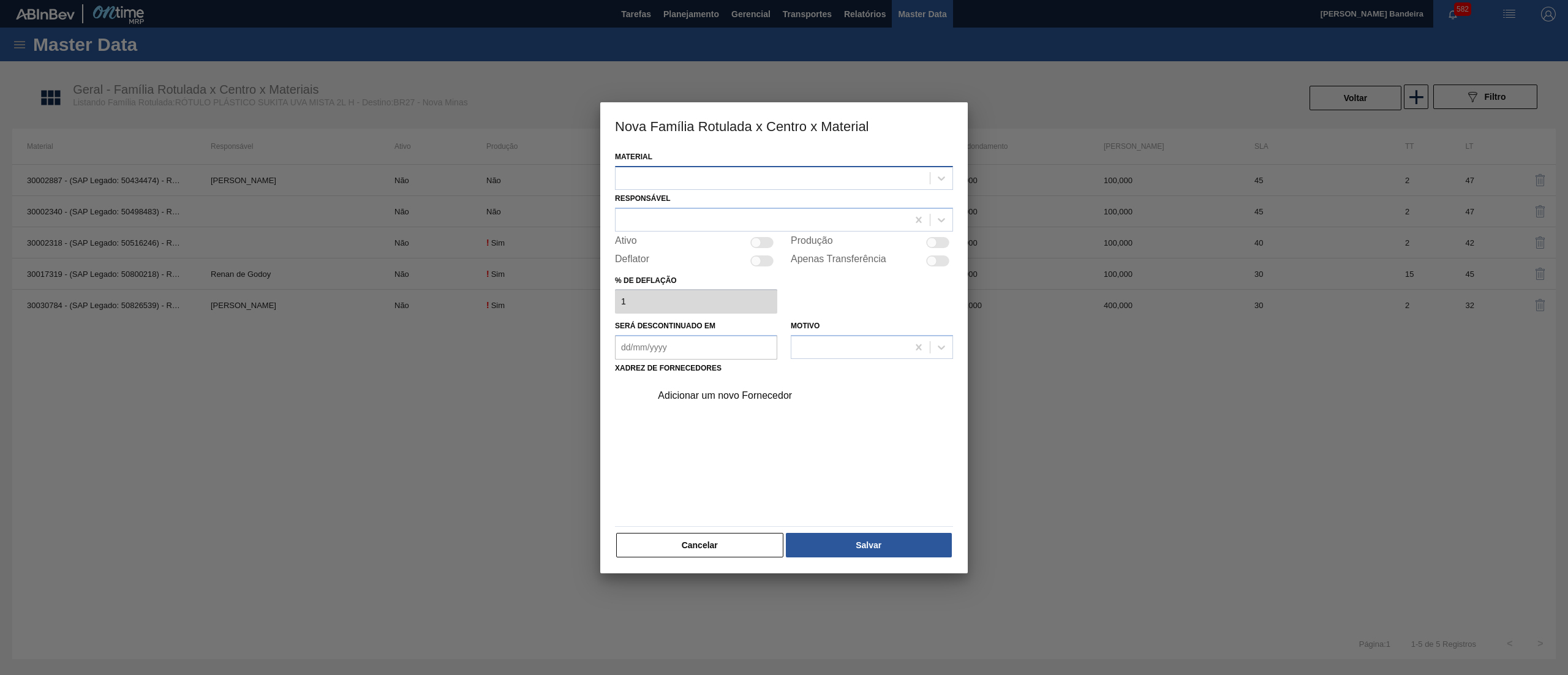
click at [656, 168] on div at bounding box center [784, 178] width 338 height 24
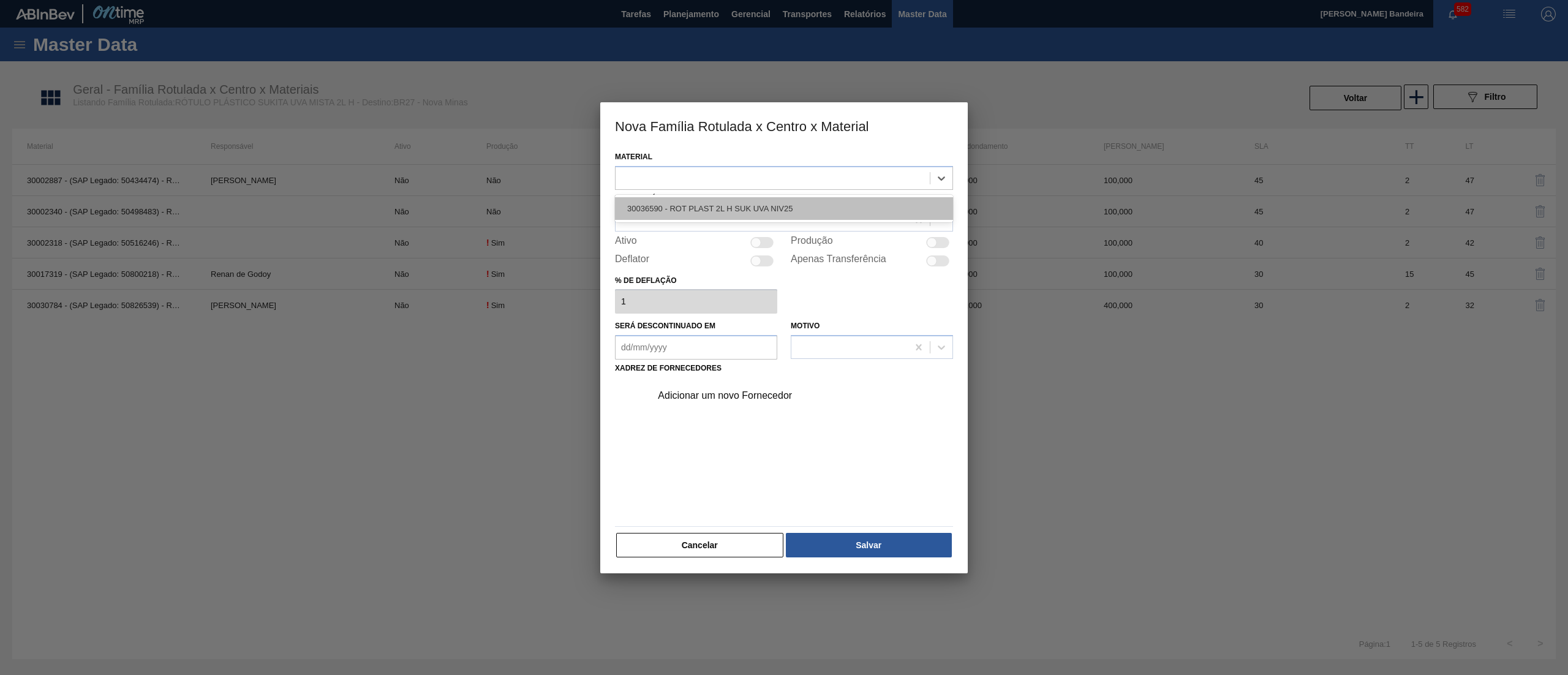
click at [672, 203] on div "30036590 - ROT PLAST 2L H SUK UVA NIV25" at bounding box center [784, 209] width 338 height 23
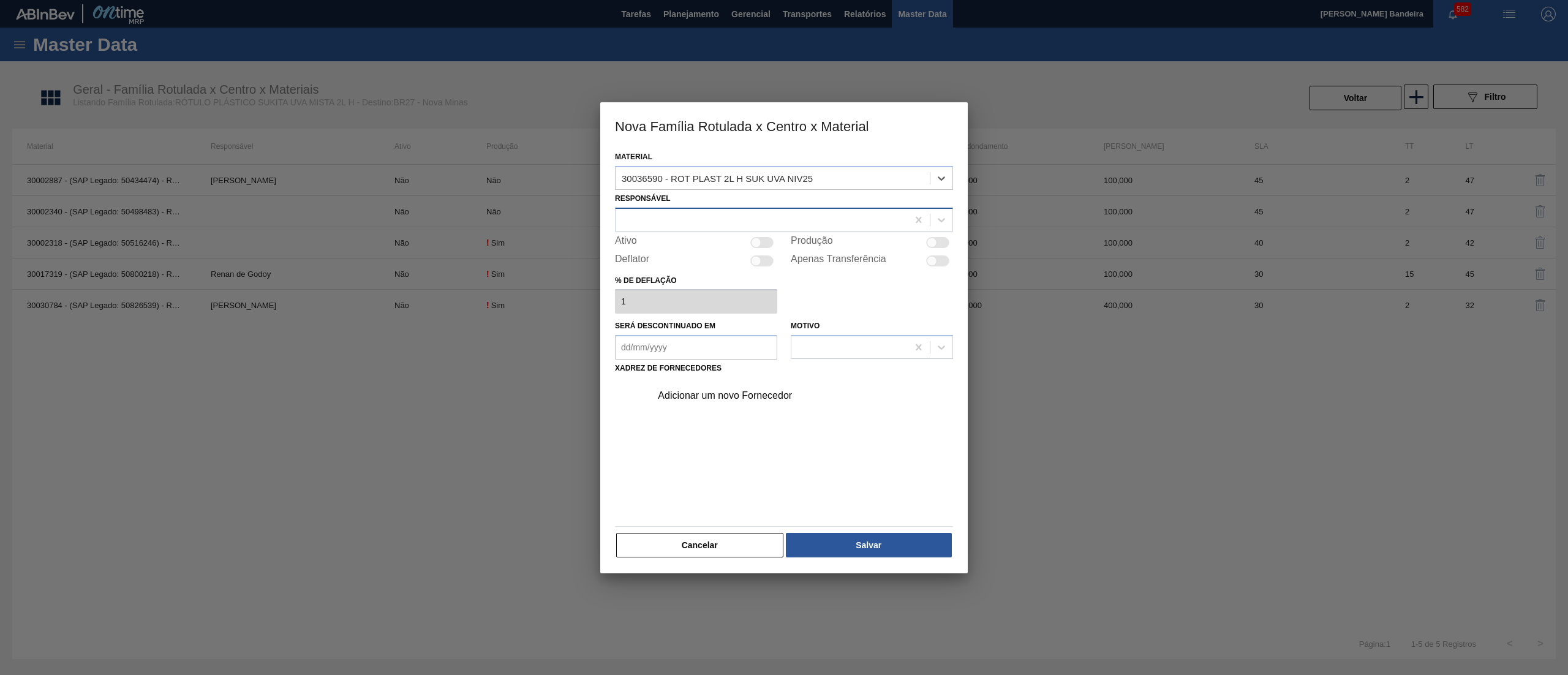
click at [682, 213] on div at bounding box center [762, 219] width 292 height 17
type input "FARIA"
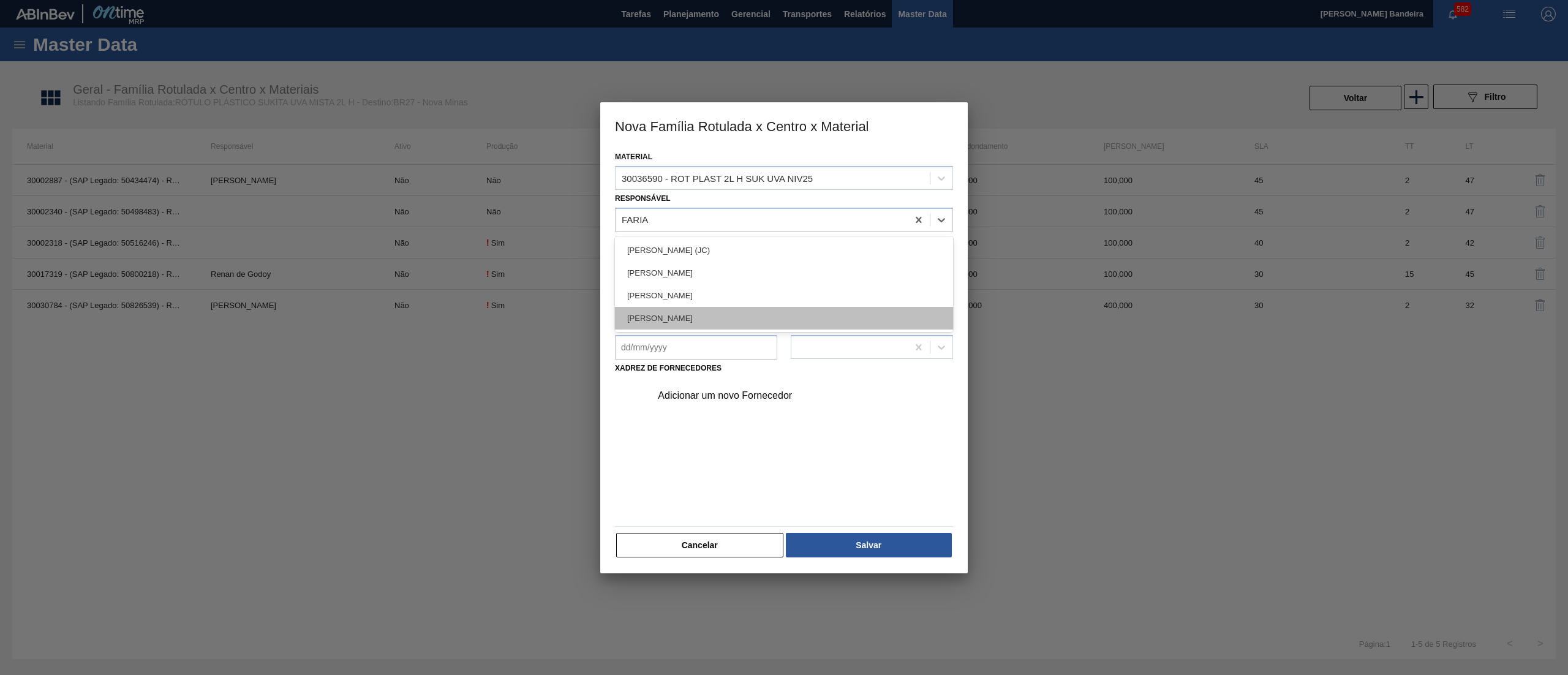
click at [716, 322] on div "[PERSON_NAME]" at bounding box center [784, 318] width 338 height 23
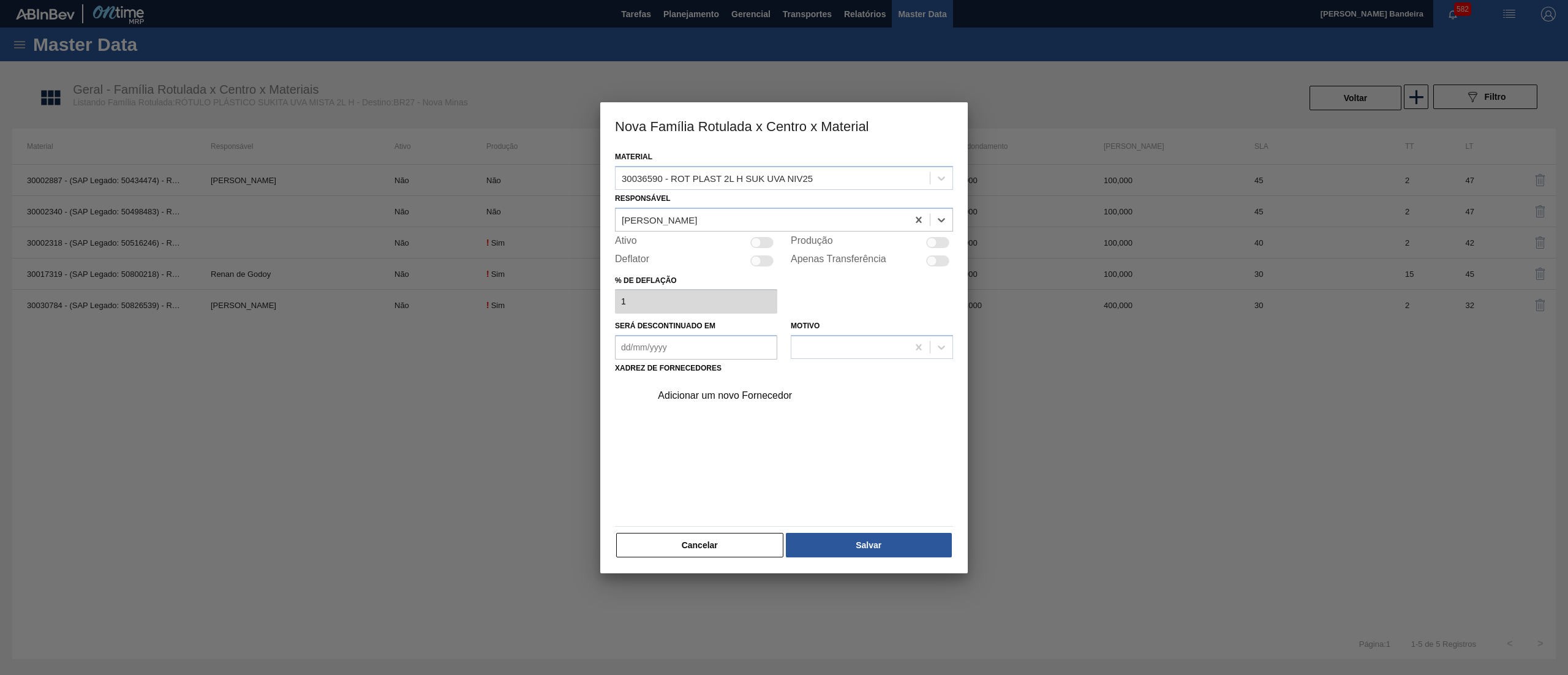
click at [762, 244] on div at bounding box center [762, 242] width 23 height 11
checkbox input "true"
click at [717, 397] on div "Adicionar um novo Fornecedor" at bounding box center [778, 395] width 240 height 11
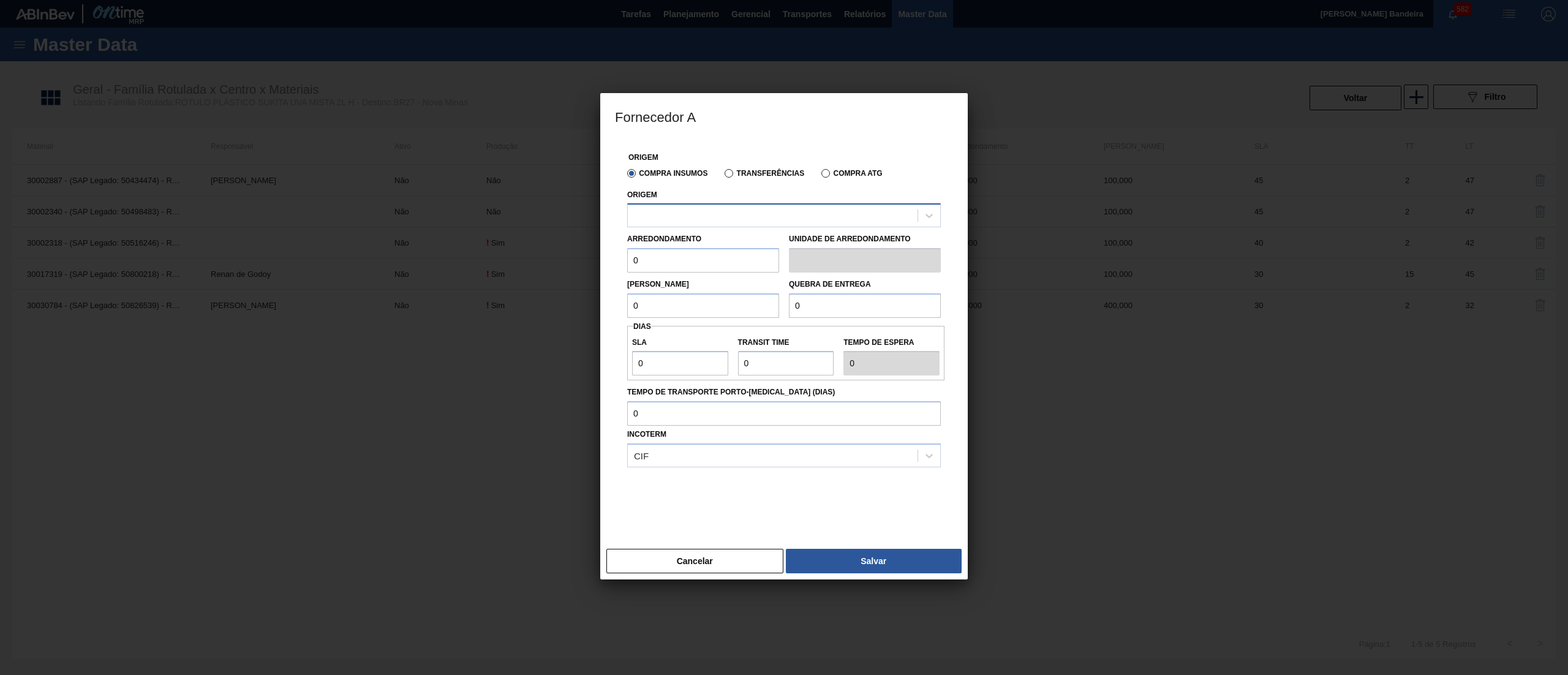
click at [679, 219] on div at bounding box center [772, 215] width 290 height 17
click at [690, 247] on div "290872 - CONVERPLAST - GUARULHOS (SP)" at bounding box center [784, 246] width 313 height 23
drag, startPoint x: 687, startPoint y: 255, endPoint x: 570, endPoint y: 254, distance: 117.0
click at [570, 254] on div "Fornecedor A Origem Compra Insumos Transferências Compra ATG Origem 290872 - CO…" at bounding box center [784, 338] width 1568 height 675
type input "3"
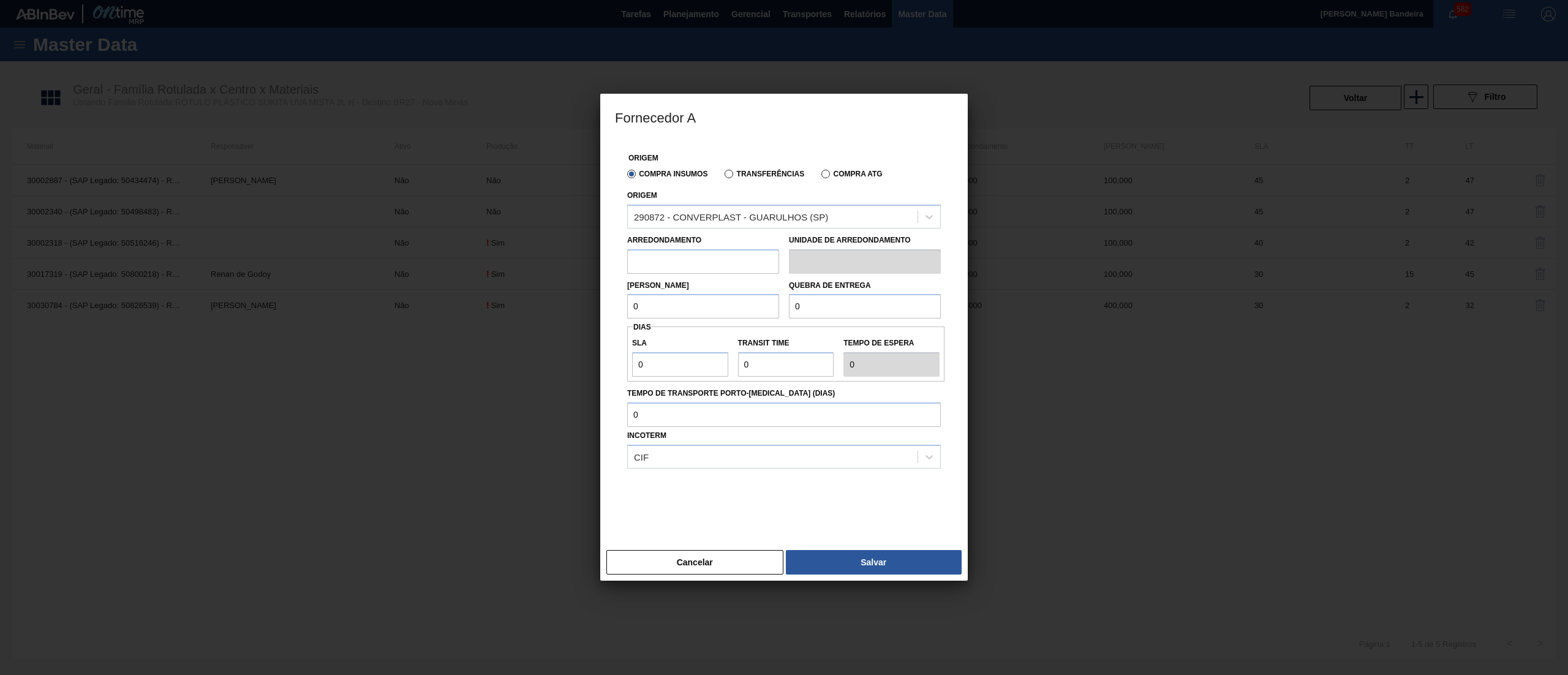
paste input "1.000"
type input "1.000"
drag, startPoint x: 656, startPoint y: 306, endPoint x: 554, endPoint y: 308, distance: 102.0
click at [554, 308] on div "Fornecedor A Origem Compra Insumos Transferências Compra ATG Origem 290872 - CO…" at bounding box center [784, 338] width 1568 height 675
paste input "1.00"
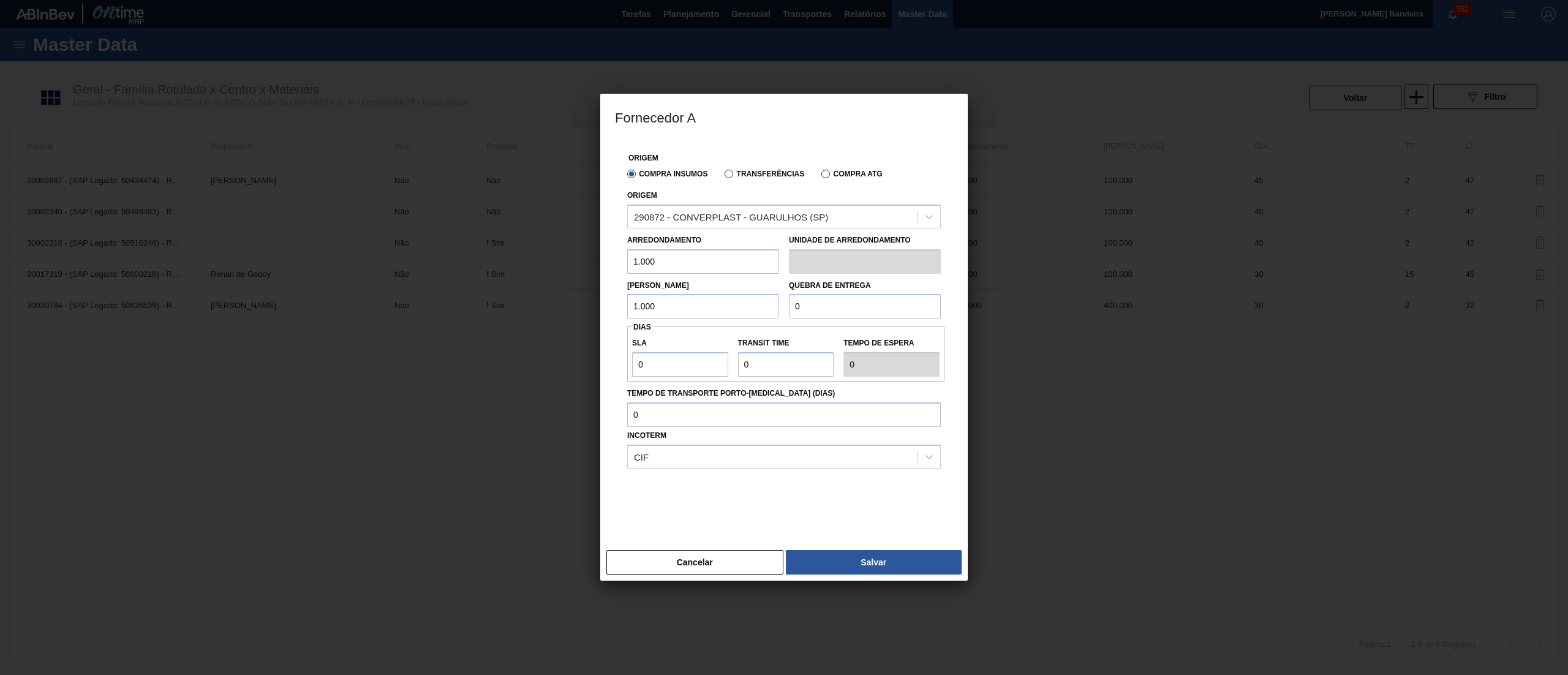
type input "1.000"
drag, startPoint x: 840, startPoint y: 310, endPoint x: 716, endPoint y: 310, distance: 124.0
click at [716, 310] on div "Lote Mínimo 1.000 Quebra de entrega 0" at bounding box center [784, 297] width 323 height 45
paste input "1.00"
type input "1.000"
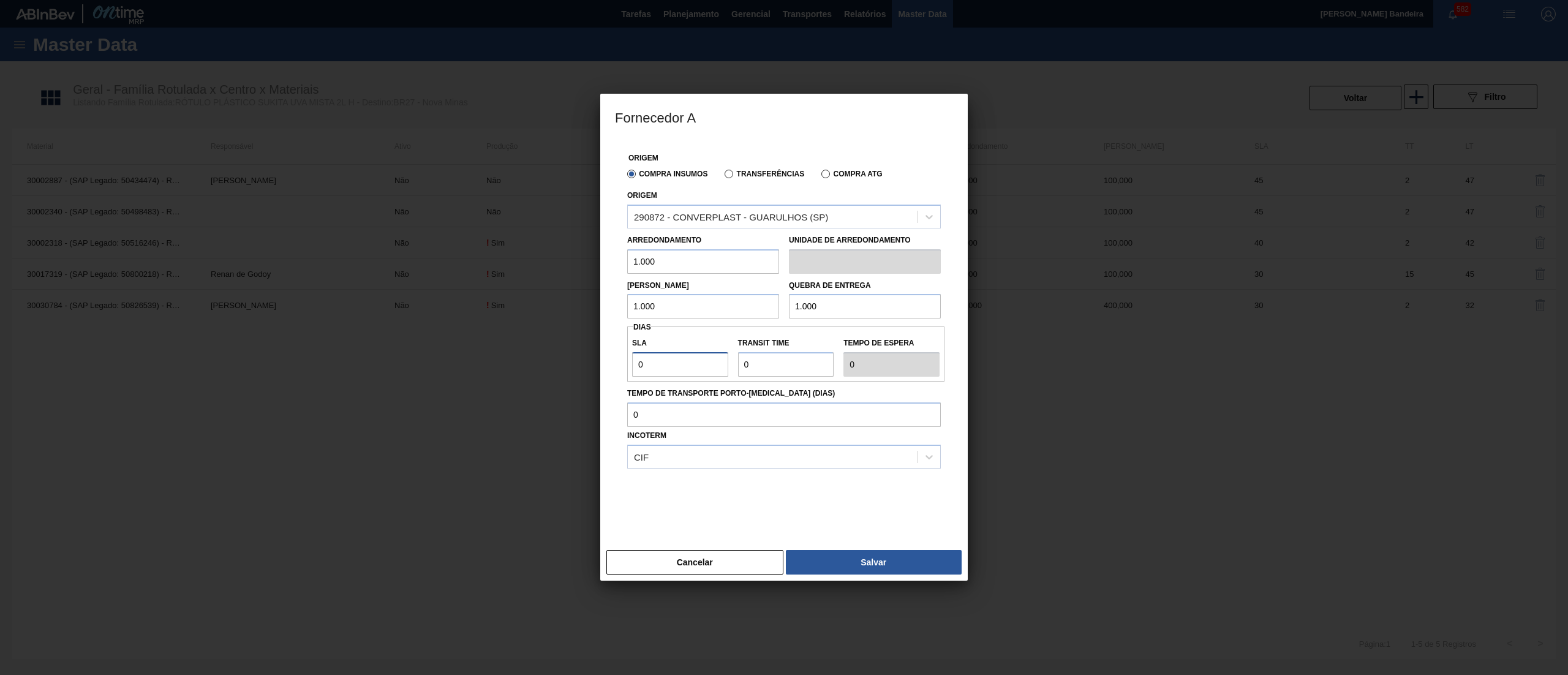
drag, startPoint x: 697, startPoint y: 365, endPoint x: 576, endPoint y: 361, distance: 121.1
click at [576, 361] on div "Fornecedor A Origem Compra Insumos Transferências Compra ATG Origem 290872 - CO…" at bounding box center [784, 338] width 1568 height 675
type input "3"
type input "30"
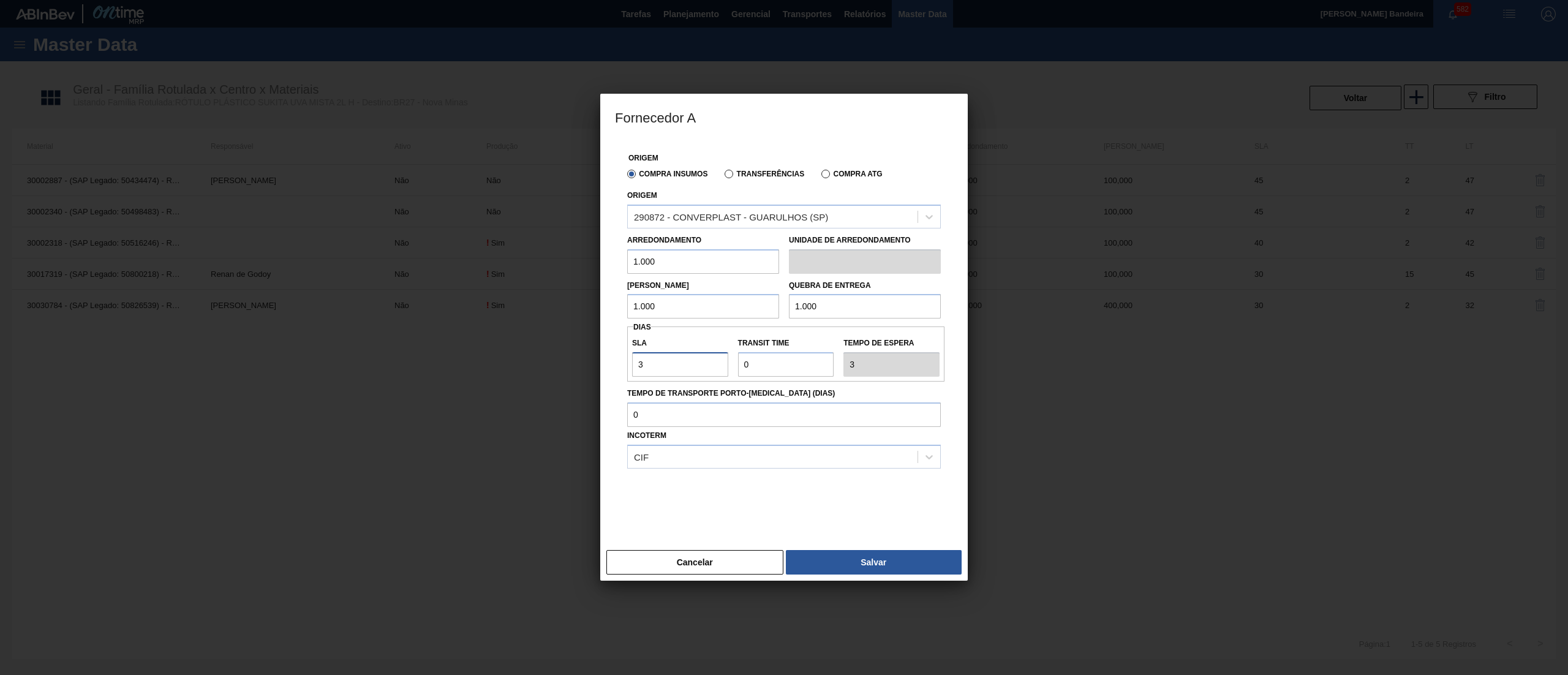
type input "30"
drag, startPoint x: 792, startPoint y: 358, endPoint x: 684, endPoint y: 362, distance: 108.1
click at [684, 362] on div "SLA 30 Transit Time Tempo de espera 30" at bounding box center [786, 354] width 317 height 45
type input "3"
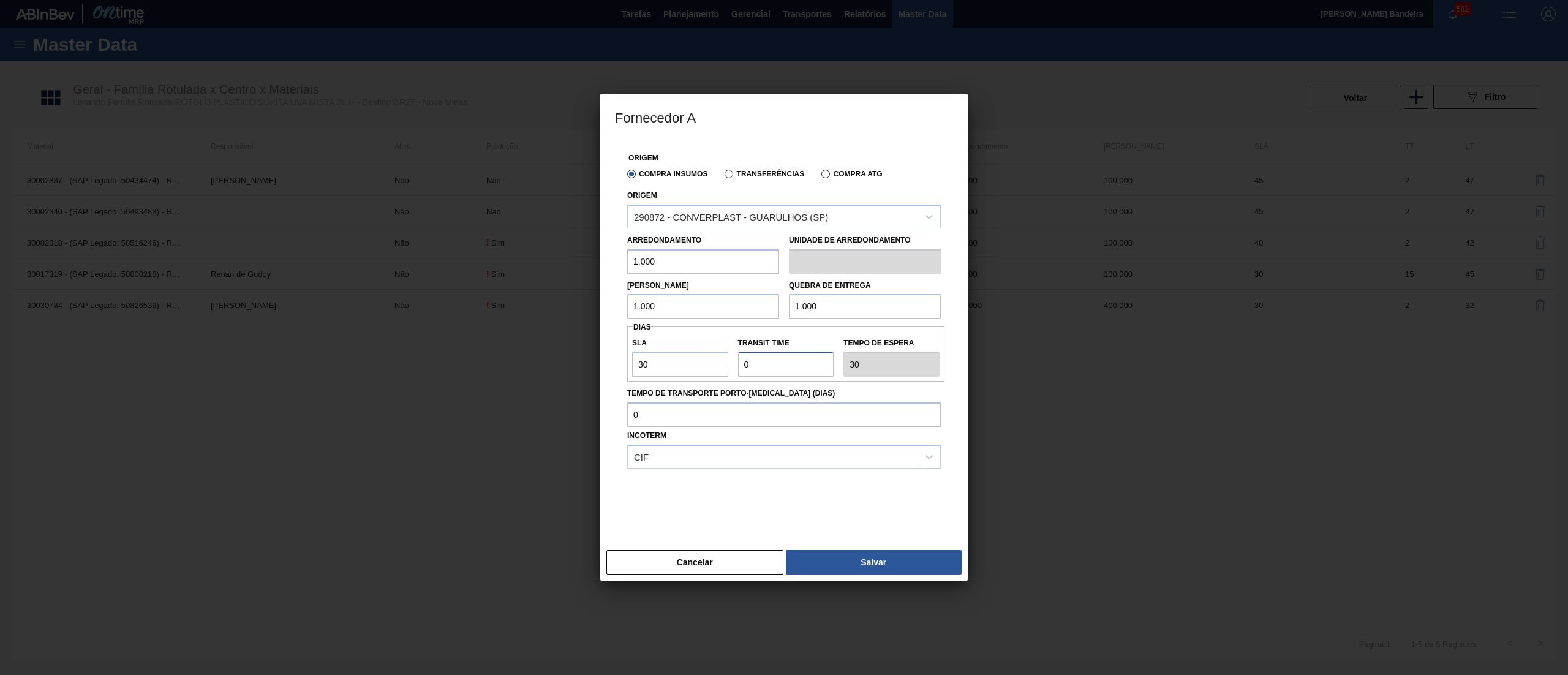
type input "33"
type input "3"
click at [856, 553] on button "Salvar" at bounding box center [874, 562] width 176 height 24
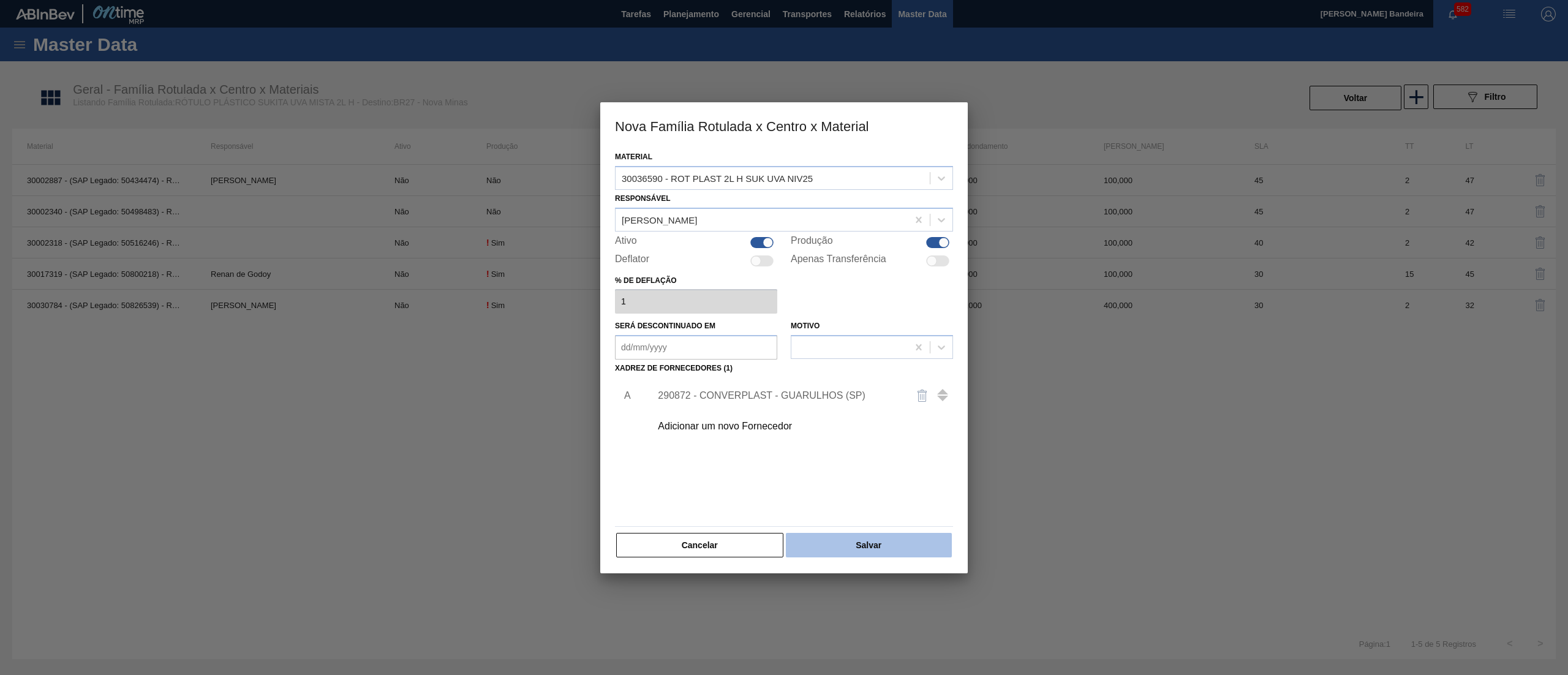
click at [873, 550] on button "Salvar" at bounding box center [868, 545] width 166 height 24
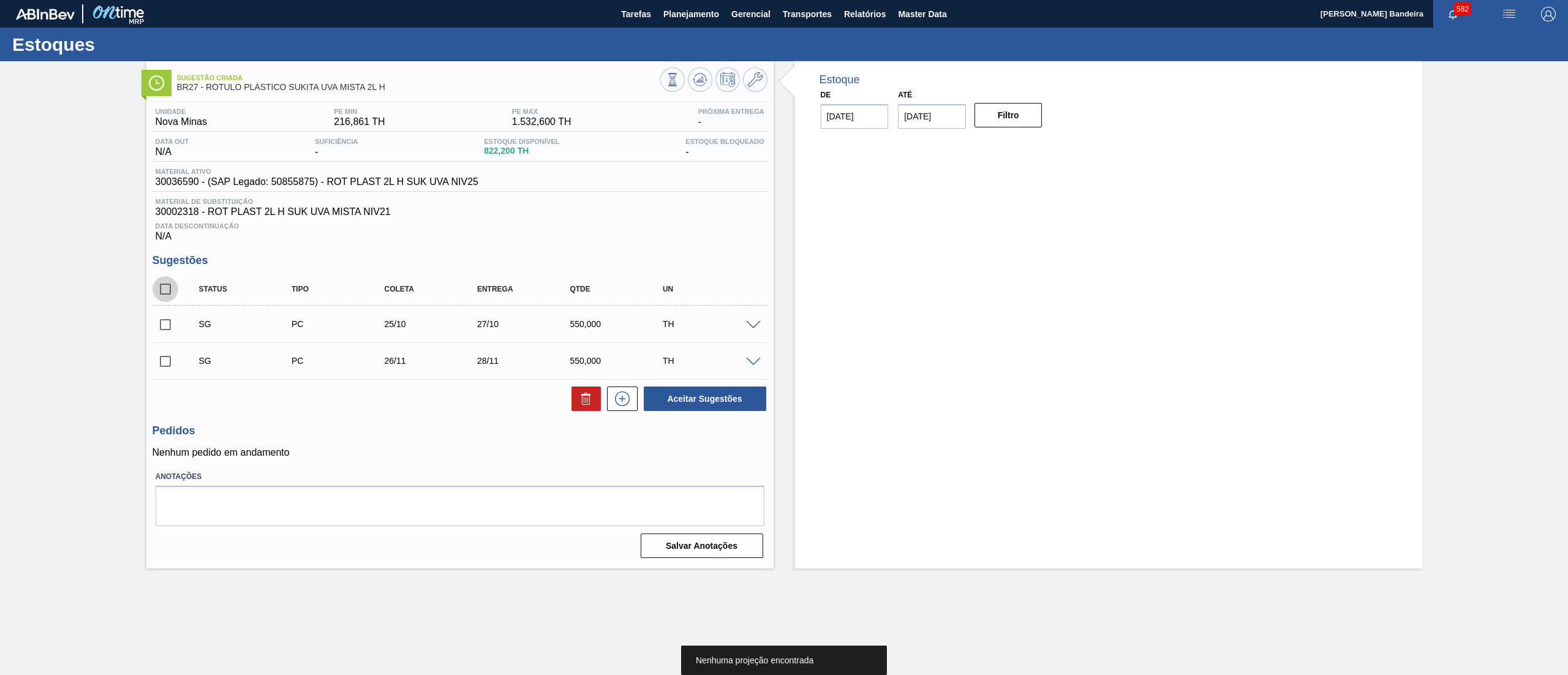
click at [169, 293] on input "checkbox" at bounding box center [165, 289] width 26 height 26
checkbox input "true"
click at [581, 400] on icon at bounding box center [586, 398] width 14 height 14
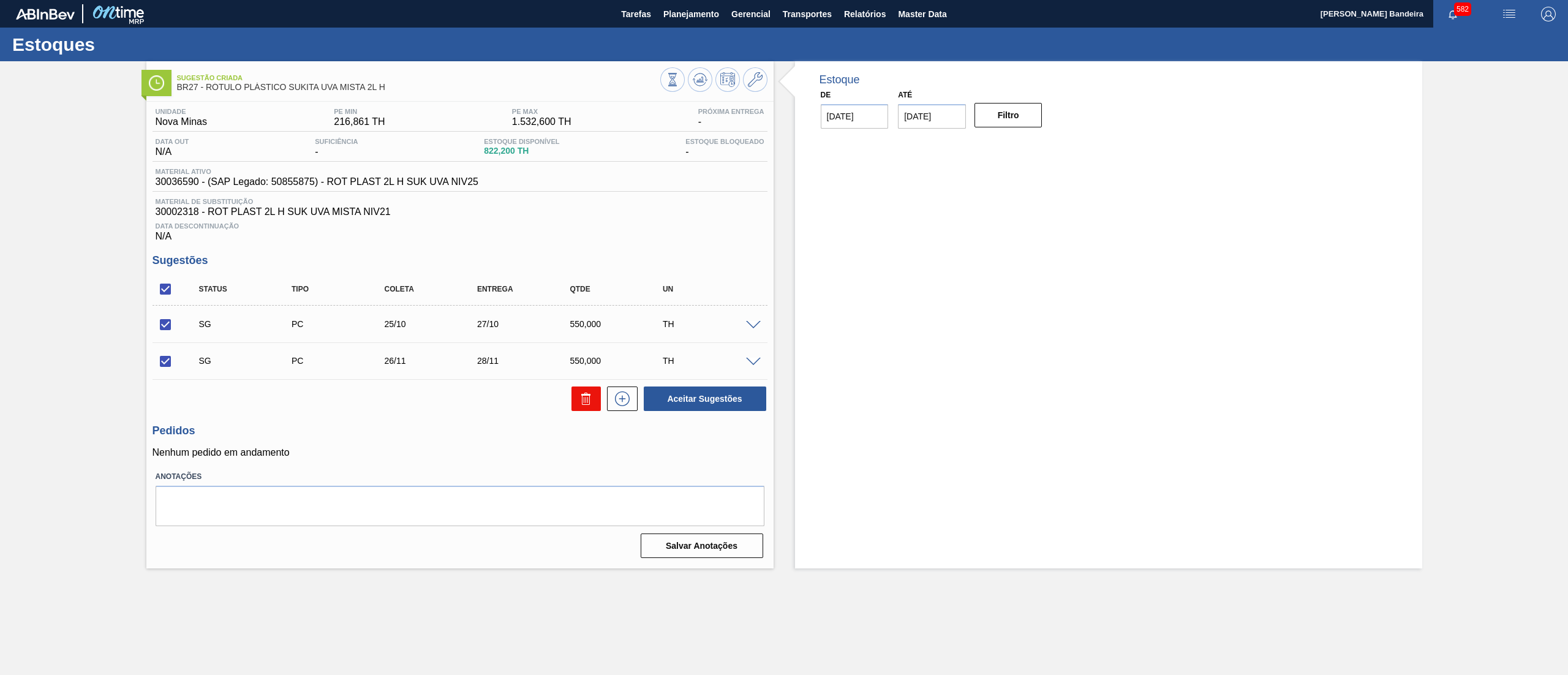
checkbox input "false"
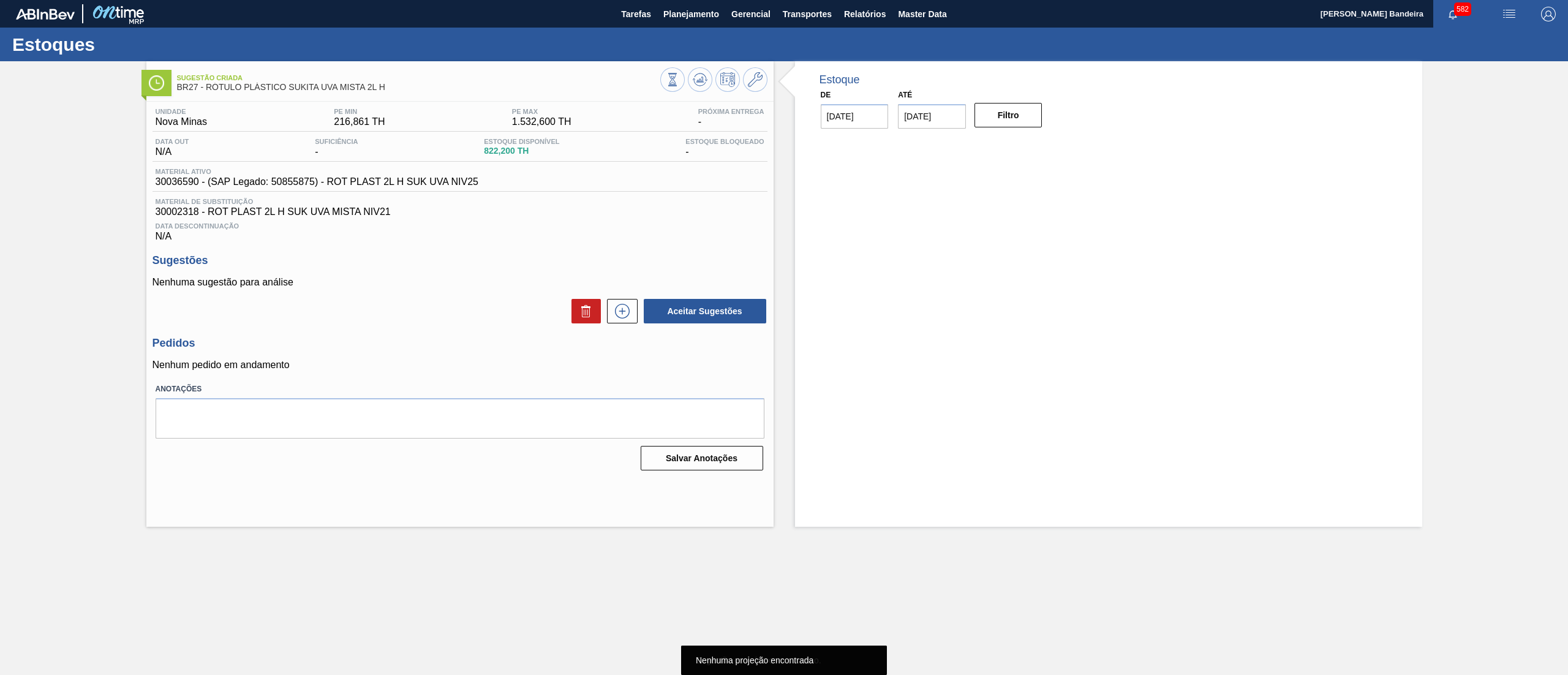
click at [640, 313] on div "Aceitar Sugestões" at bounding box center [703, 311] width 130 height 27
click at [624, 311] on icon at bounding box center [622, 310] width 7 height 1
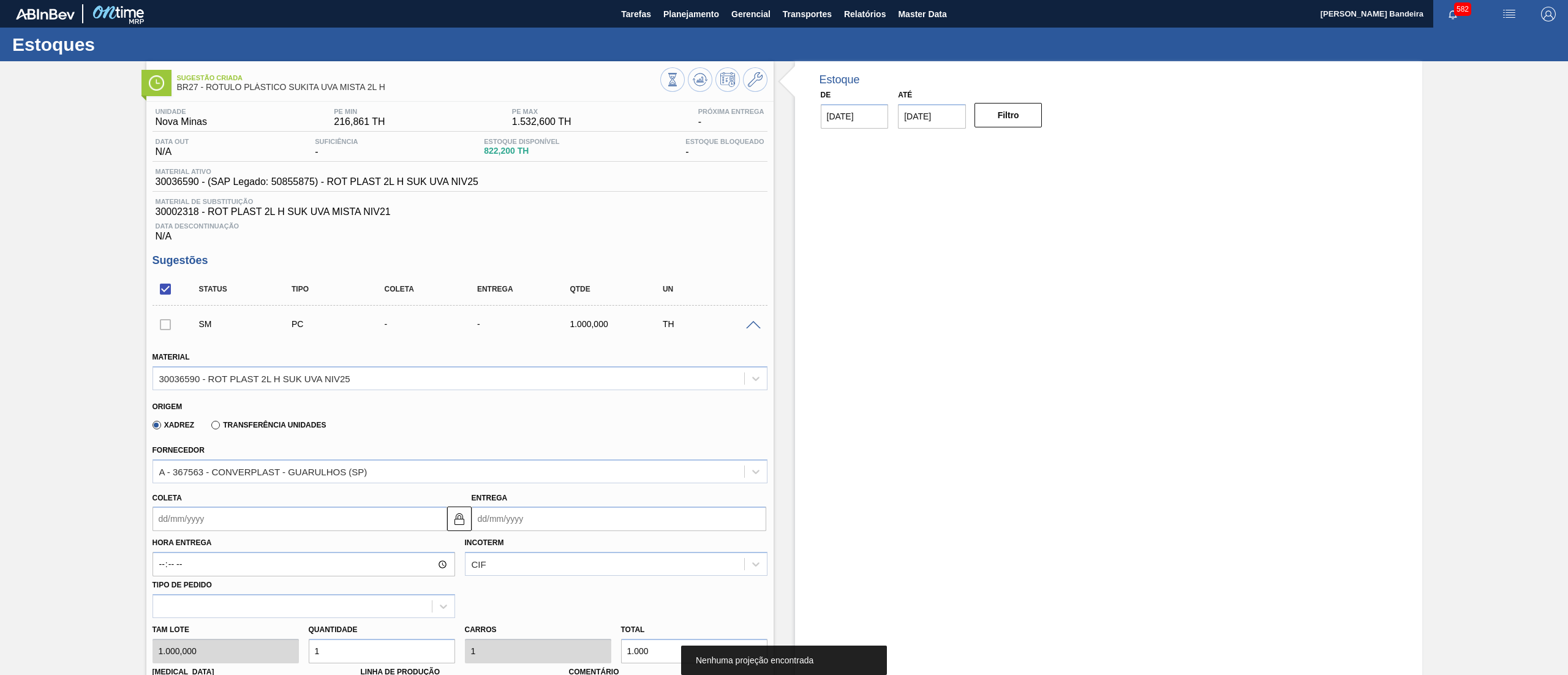
click at [212, 534] on div "Hora Entrega Incoterm CIF Tipo de pedido" at bounding box center [460, 574] width 625 height 87
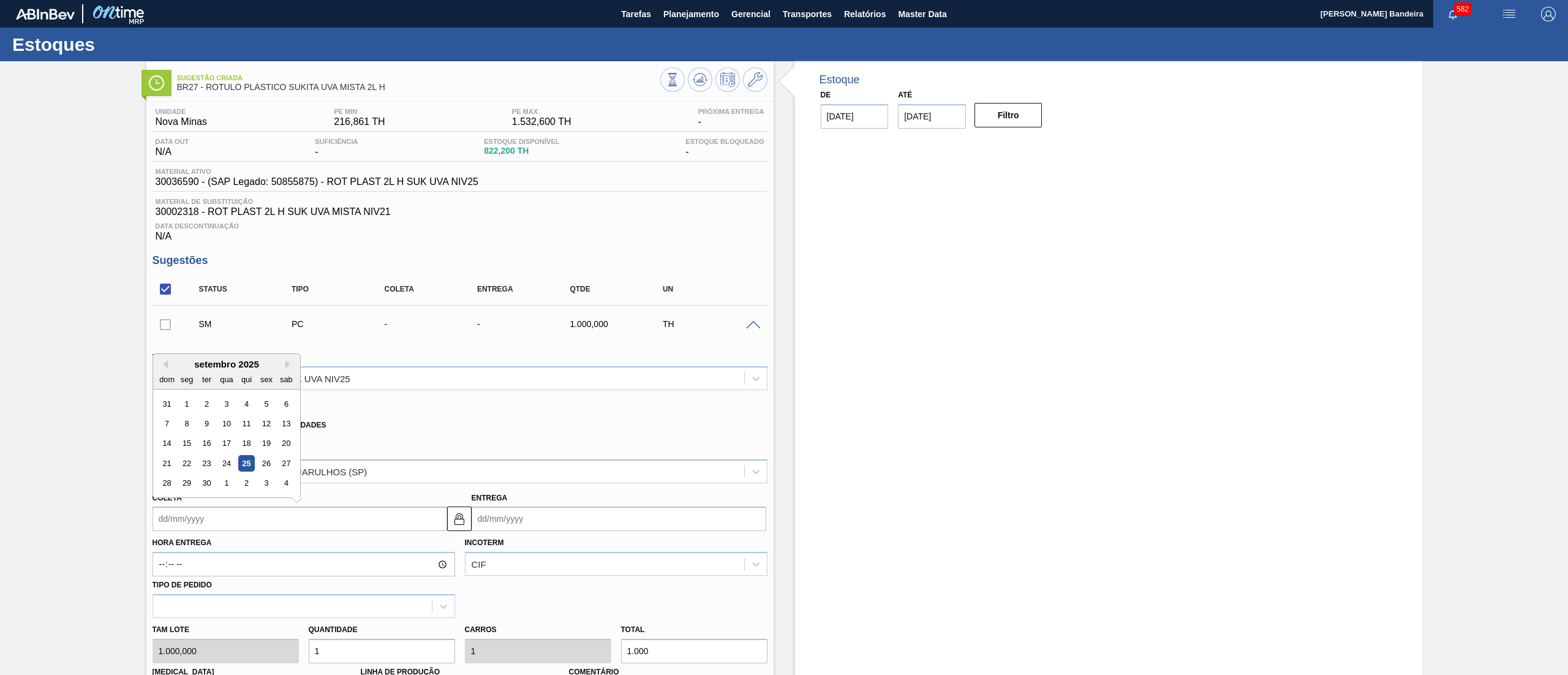
click at [202, 527] on input "Coleta" at bounding box center [299, 518] width 295 height 24
click at [291, 369] on button "Next Month" at bounding box center [289, 364] width 8 height 8
click at [190, 424] on div "6" at bounding box center [186, 424] width 17 height 17
type input "[DATE]"
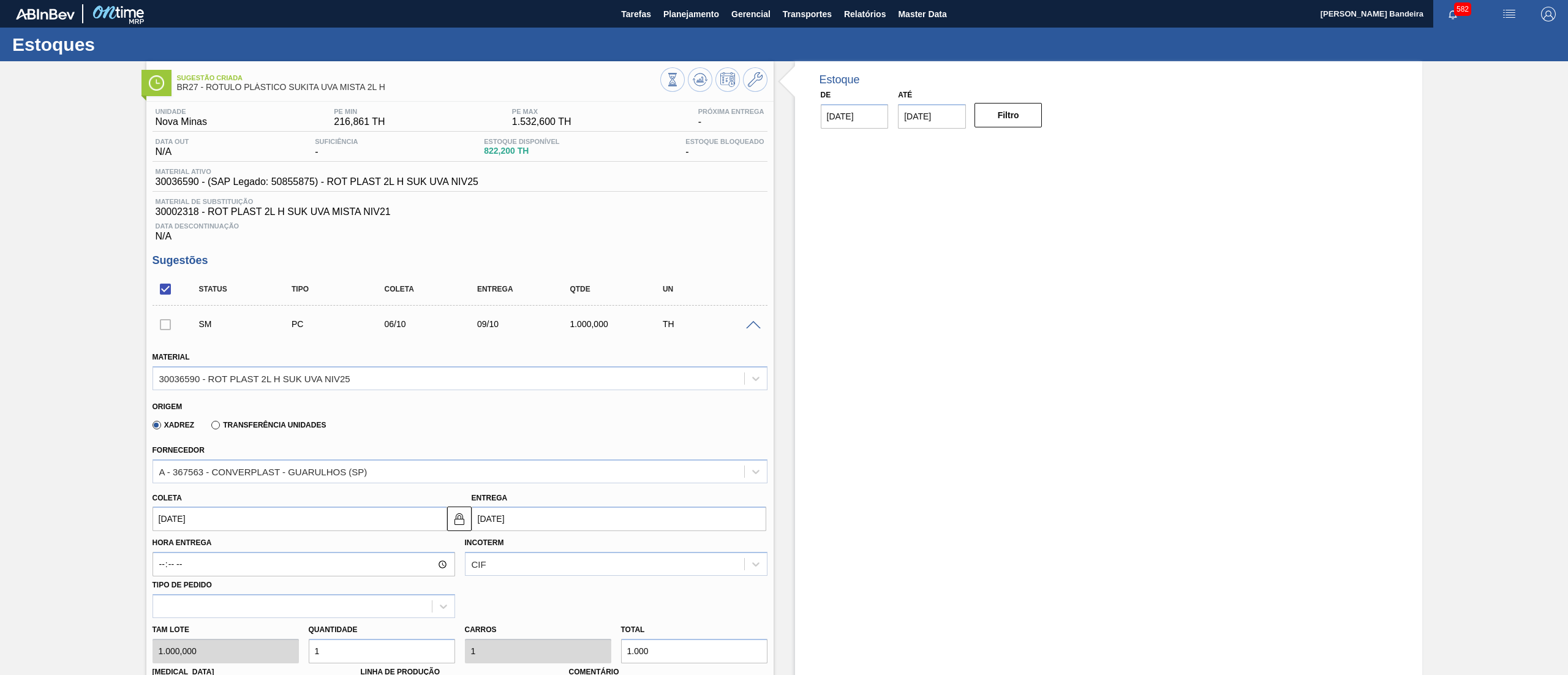
scroll to position [359, 0]
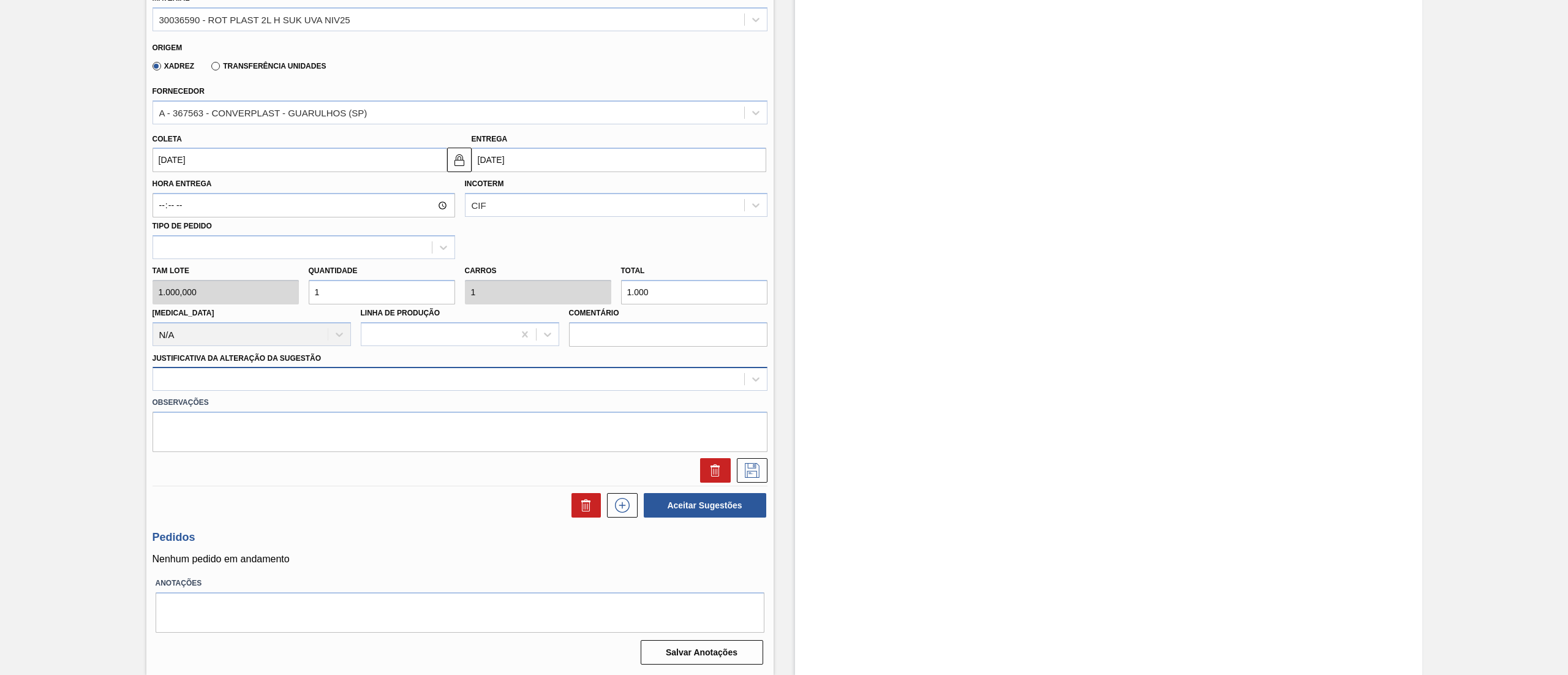
click at [267, 378] on div at bounding box center [448, 379] width 591 height 17
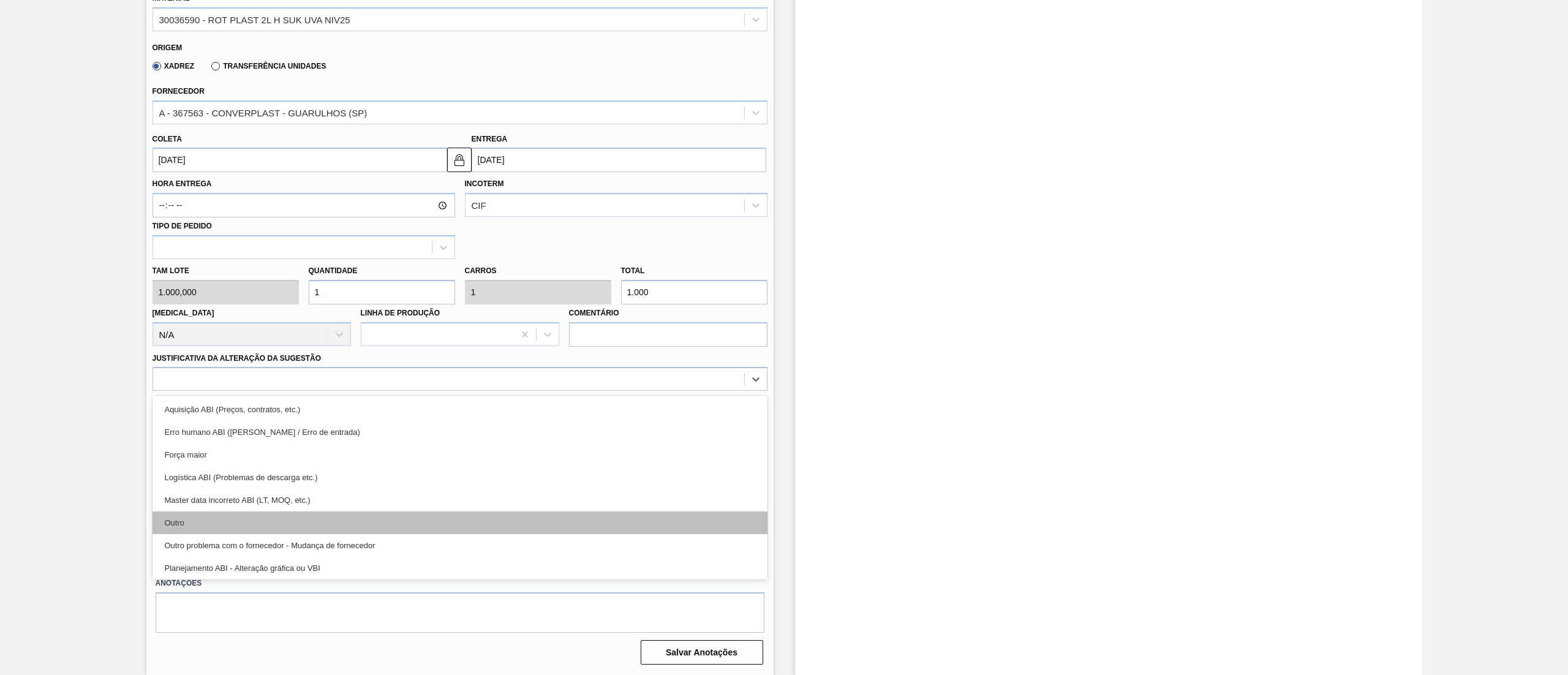
click at [180, 525] on div "Outro" at bounding box center [460, 523] width 615 height 23
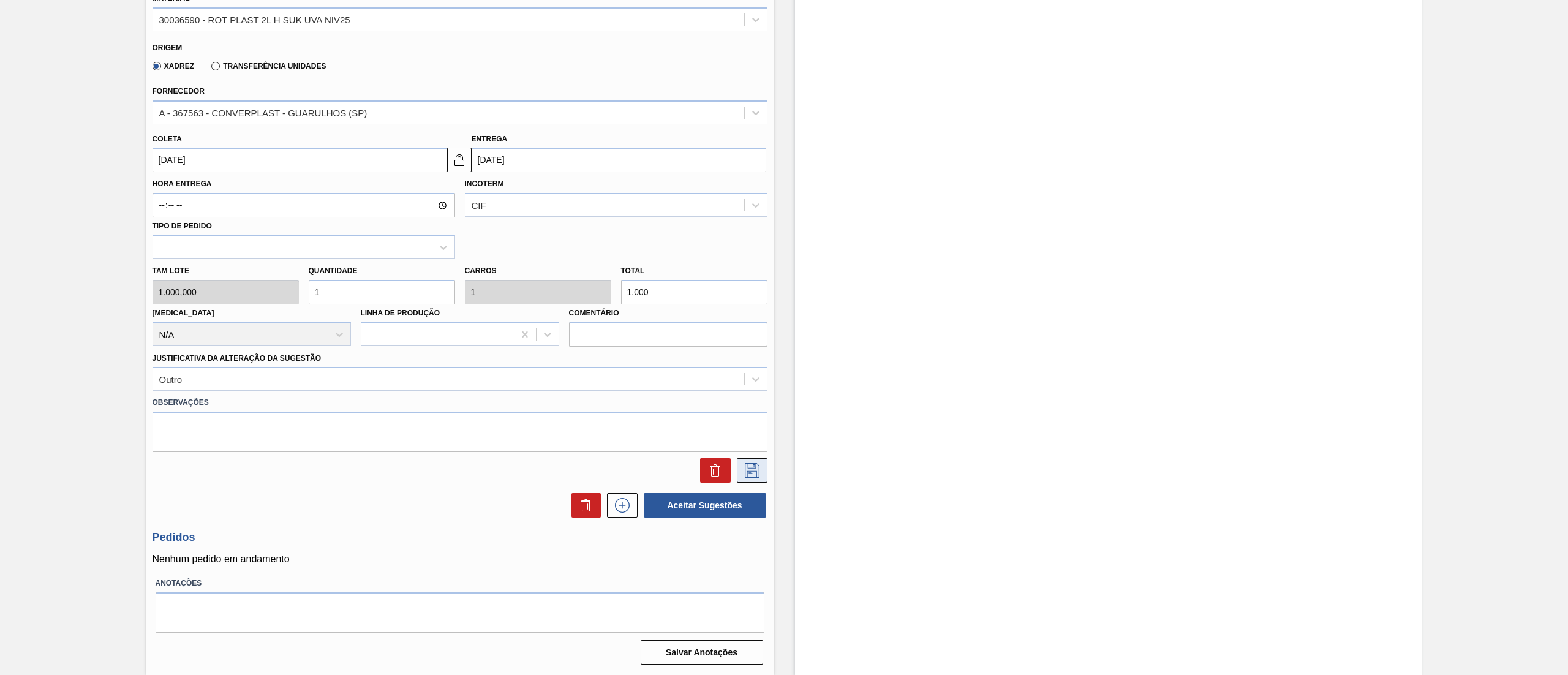
click at [751, 479] on button at bounding box center [752, 470] width 30 height 24
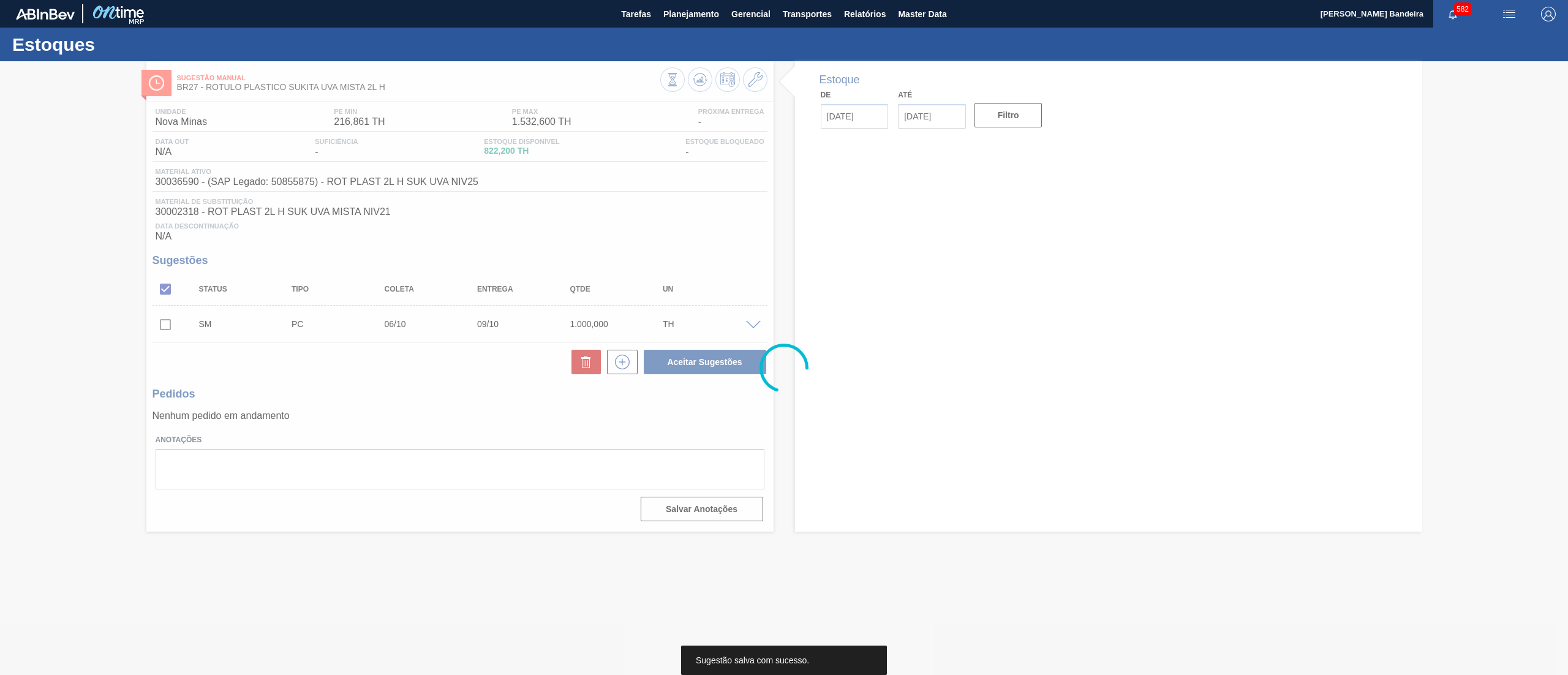
scroll to position [0, 0]
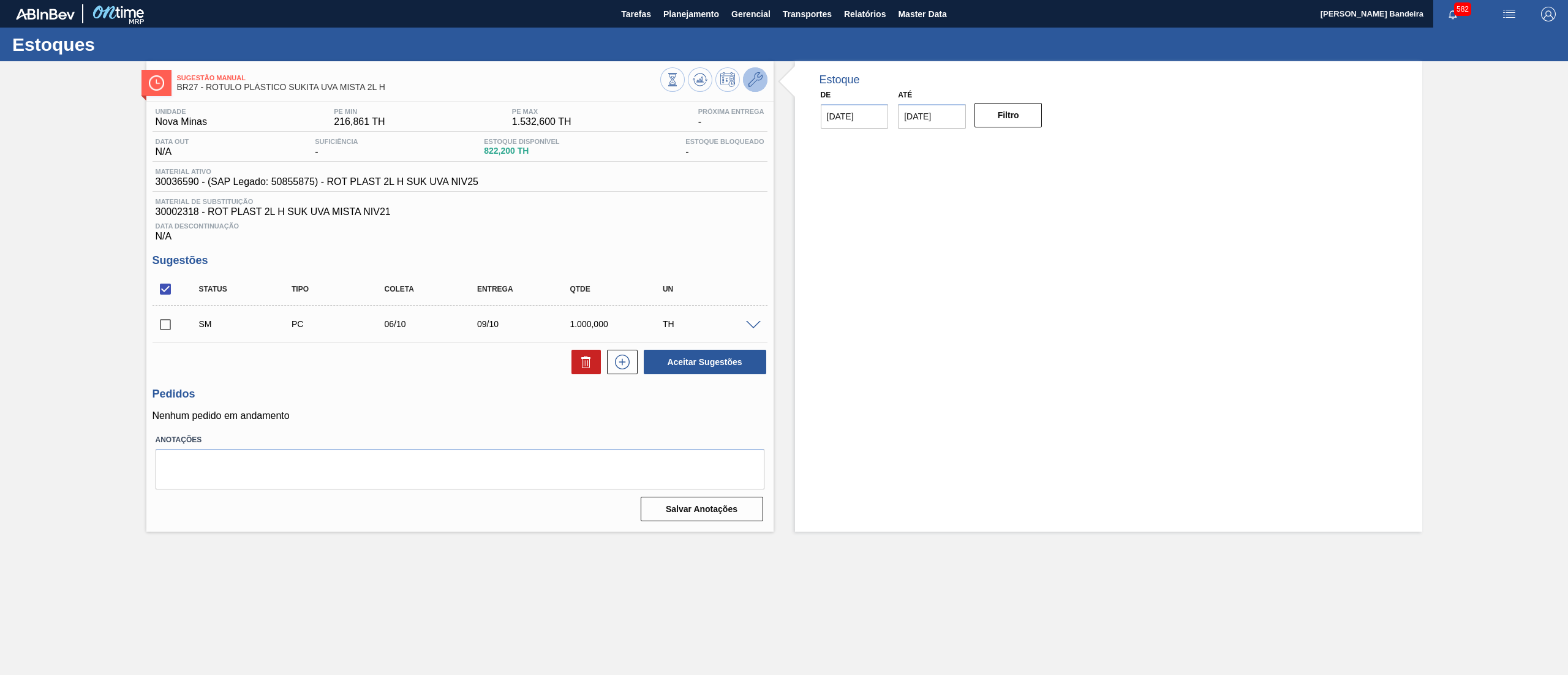
click at [753, 82] on icon at bounding box center [755, 79] width 14 height 14
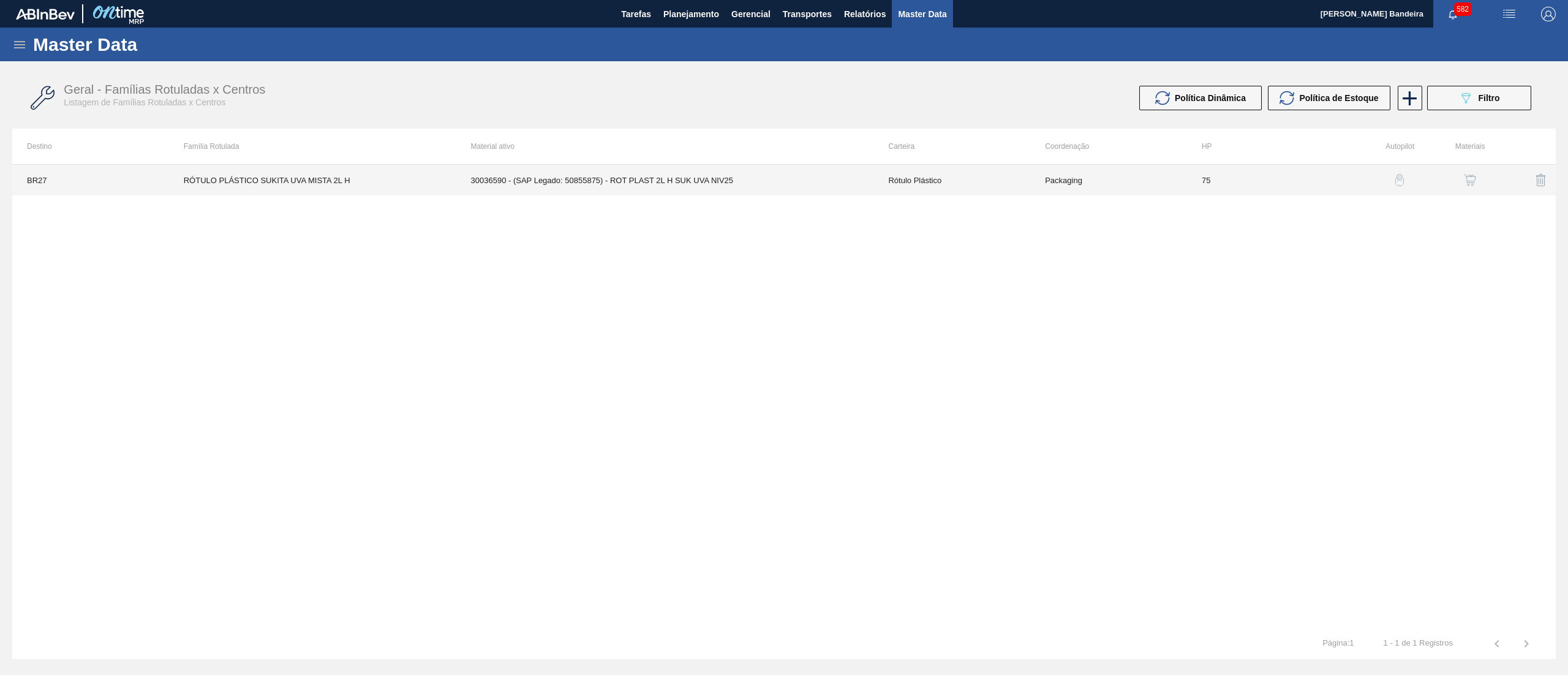
click at [1258, 178] on td "75" at bounding box center [1265, 180] width 157 height 30
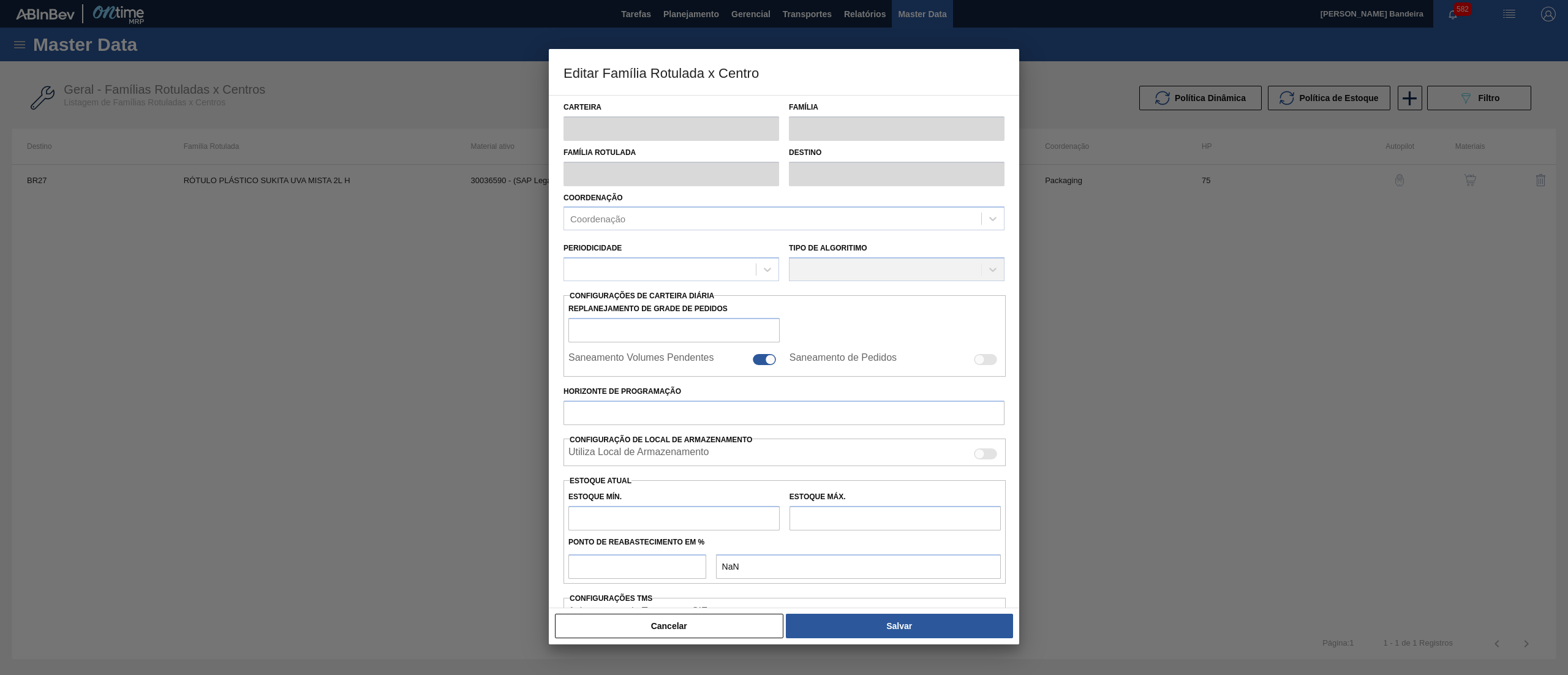
type input "Rótulo Plástico"
type input "RÓTULO PLÁSTICO SUKITA UVA MISTA 2L H"
type input "BR27 - [GEOGRAPHIC_DATA]"
type input "75"
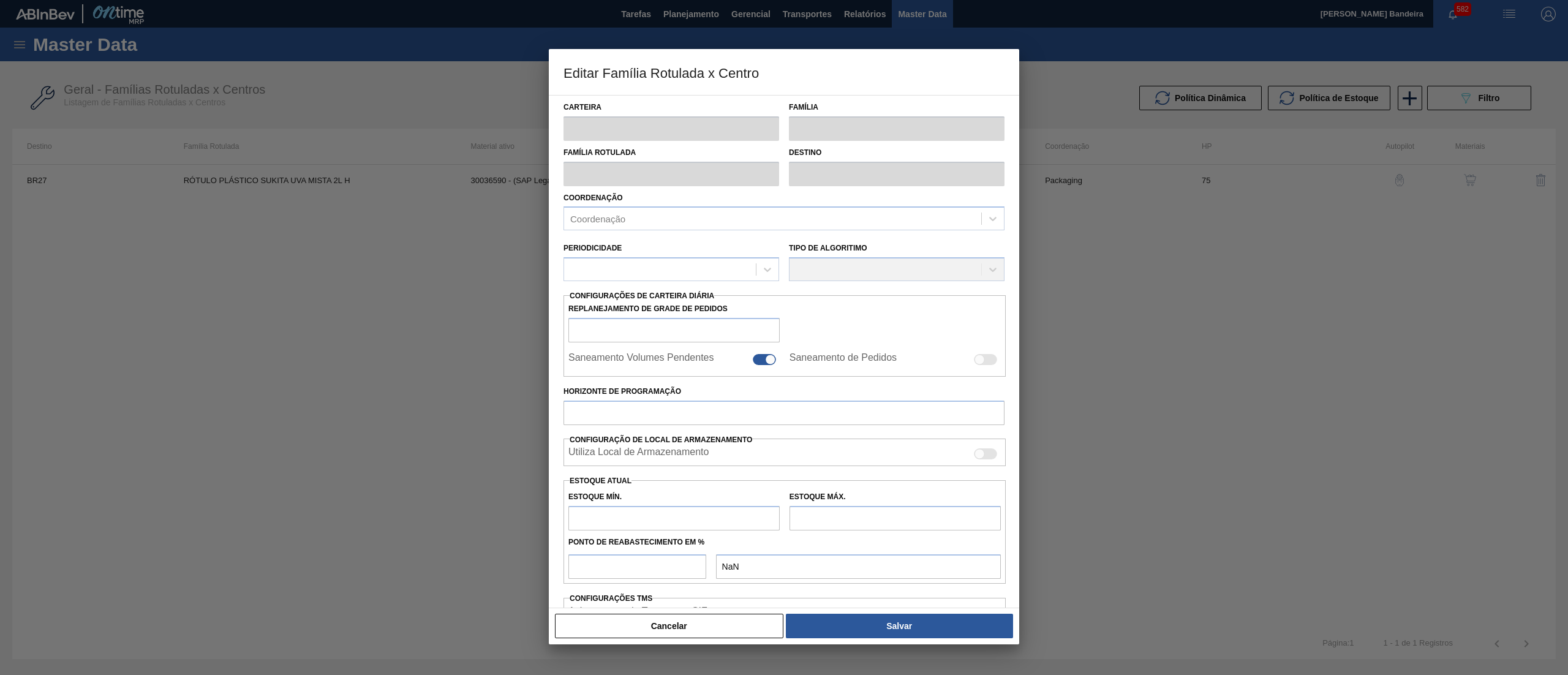
type input "216,861"
type input "1.532,6"
type input "50"
type input "874,731"
checkbox input "true"
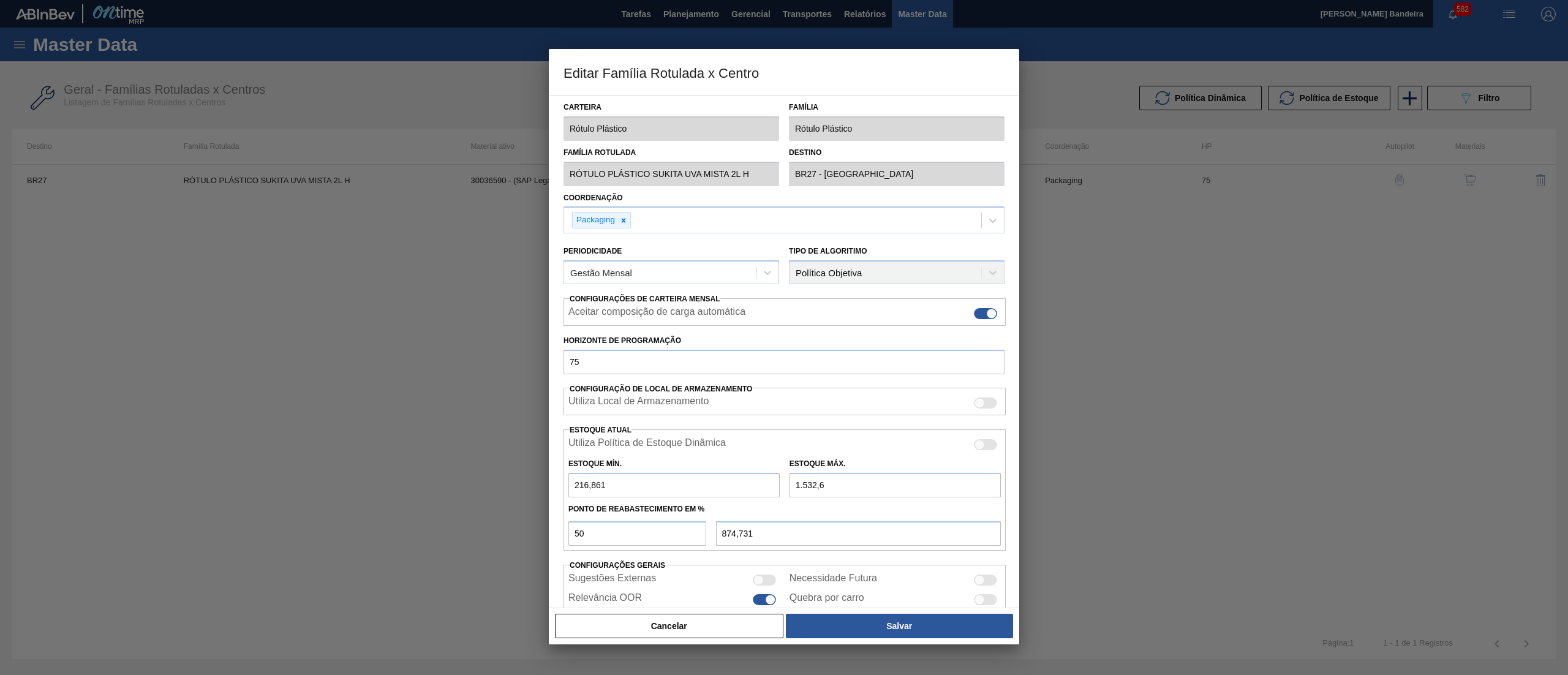
click at [801, 490] on input "1.532,6" at bounding box center [895, 485] width 211 height 24
type input "1.832,6"
type input "1.024,731"
type input "1.832,6"
click at [846, 620] on button "Salvar" at bounding box center [899, 626] width 227 height 24
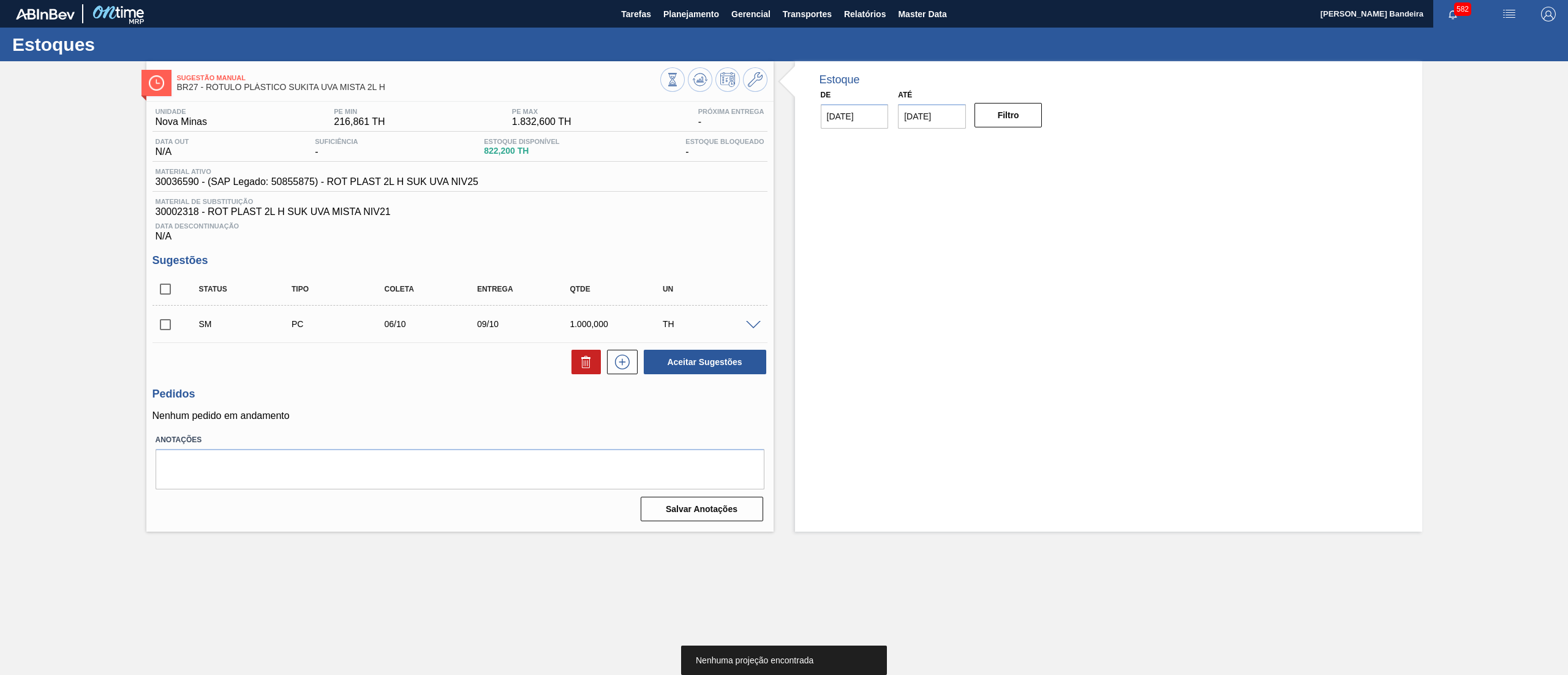
click at [169, 322] on input "checkbox" at bounding box center [165, 325] width 26 height 26
click at [687, 371] on button "Aceitar Sugestões" at bounding box center [705, 362] width 123 height 24
checkbox input "false"
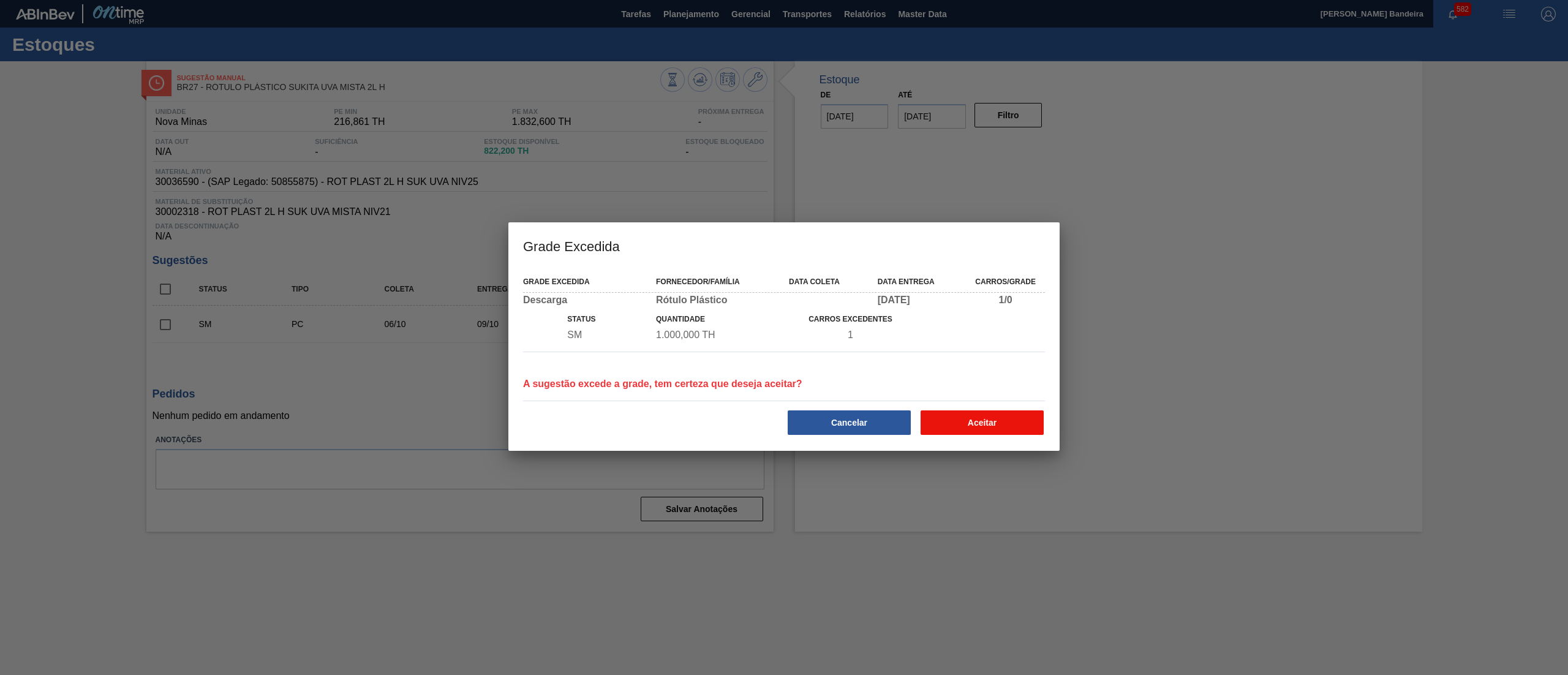
click at [974, 413] on button "Aceitar" at bounding box center [982, 422] width 123 height 24
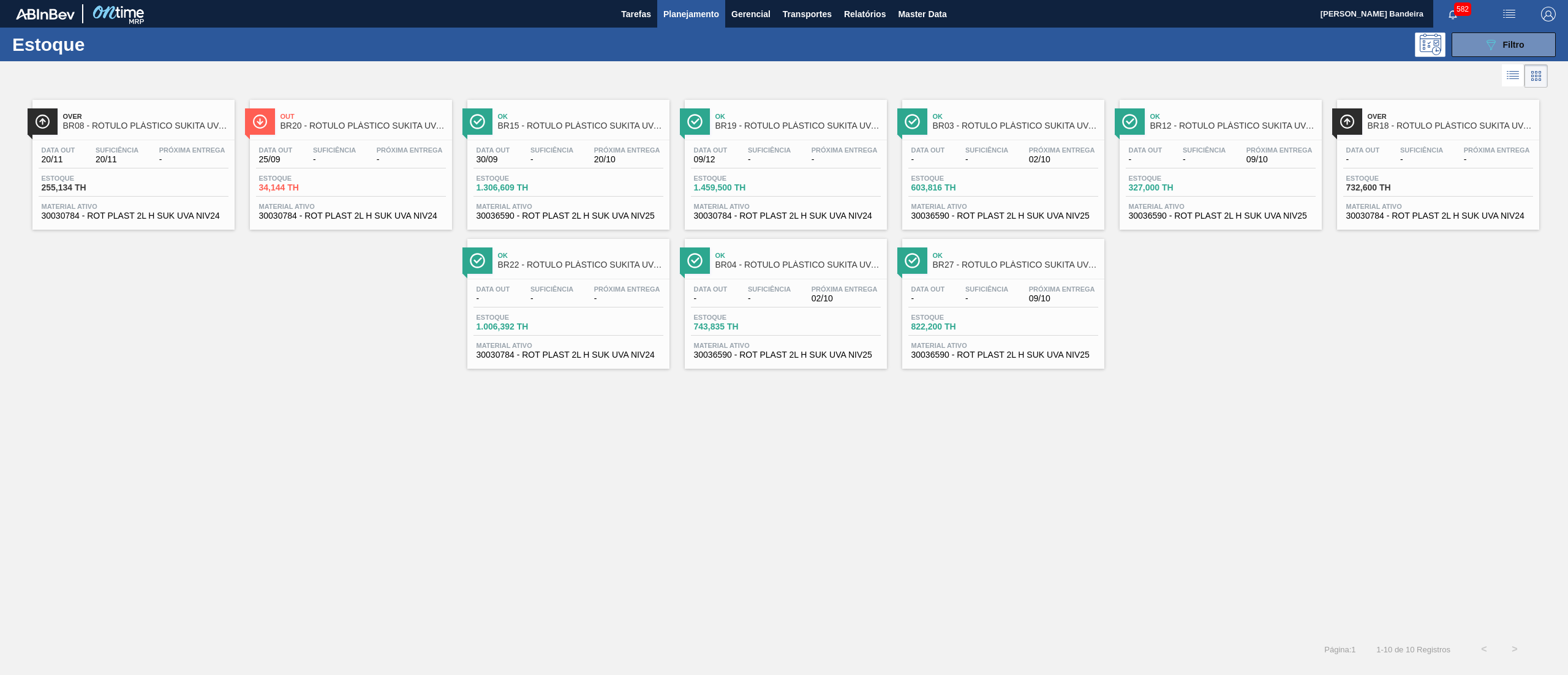
click at [187, 217] on span "30030784 - ROT PLAST 2L H SUK UVA NIV24" at bounding box center [133, 216] width 184 height 9
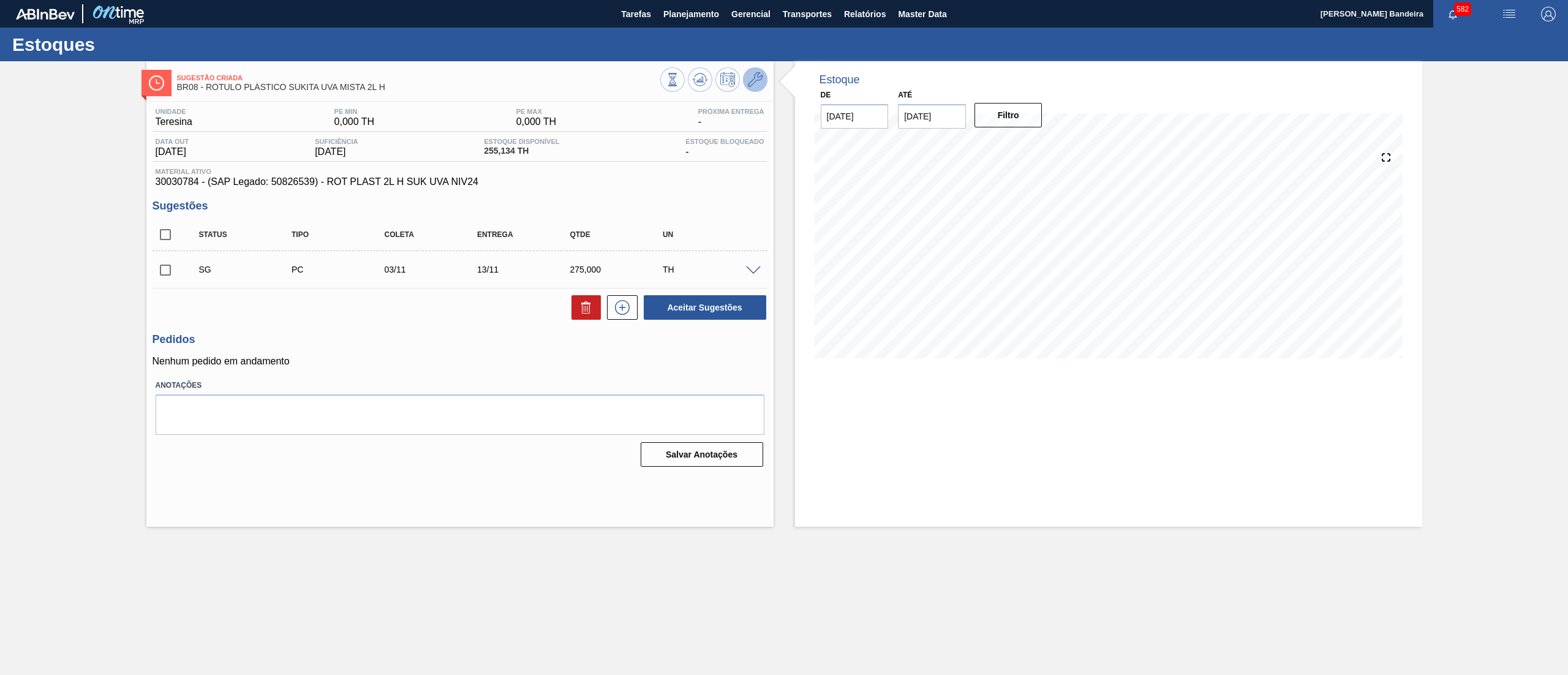
click at [759, 87] on span at bounding box center [755, 79] width 14 height 14
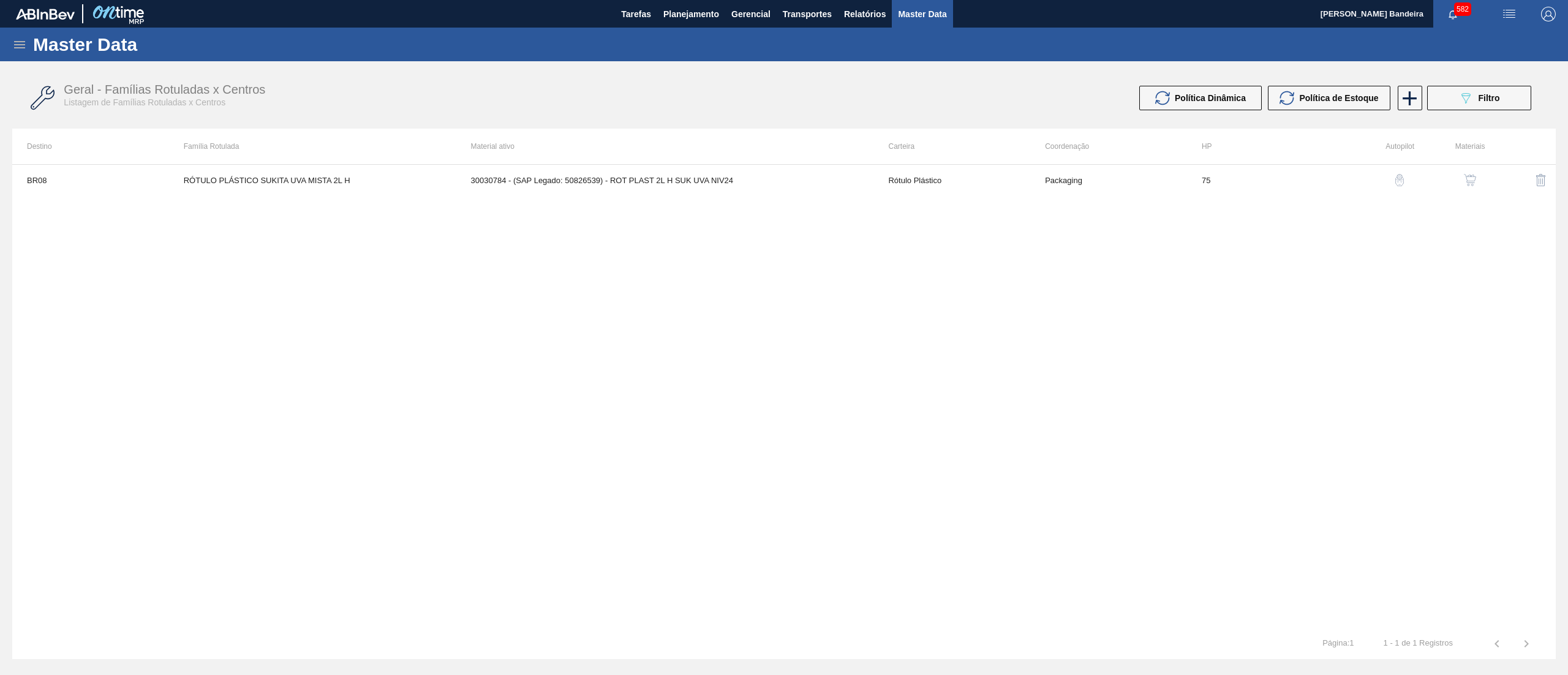
click at [1475, 173] on button "button" at bounding box center [1470, 179] width 30 height 30
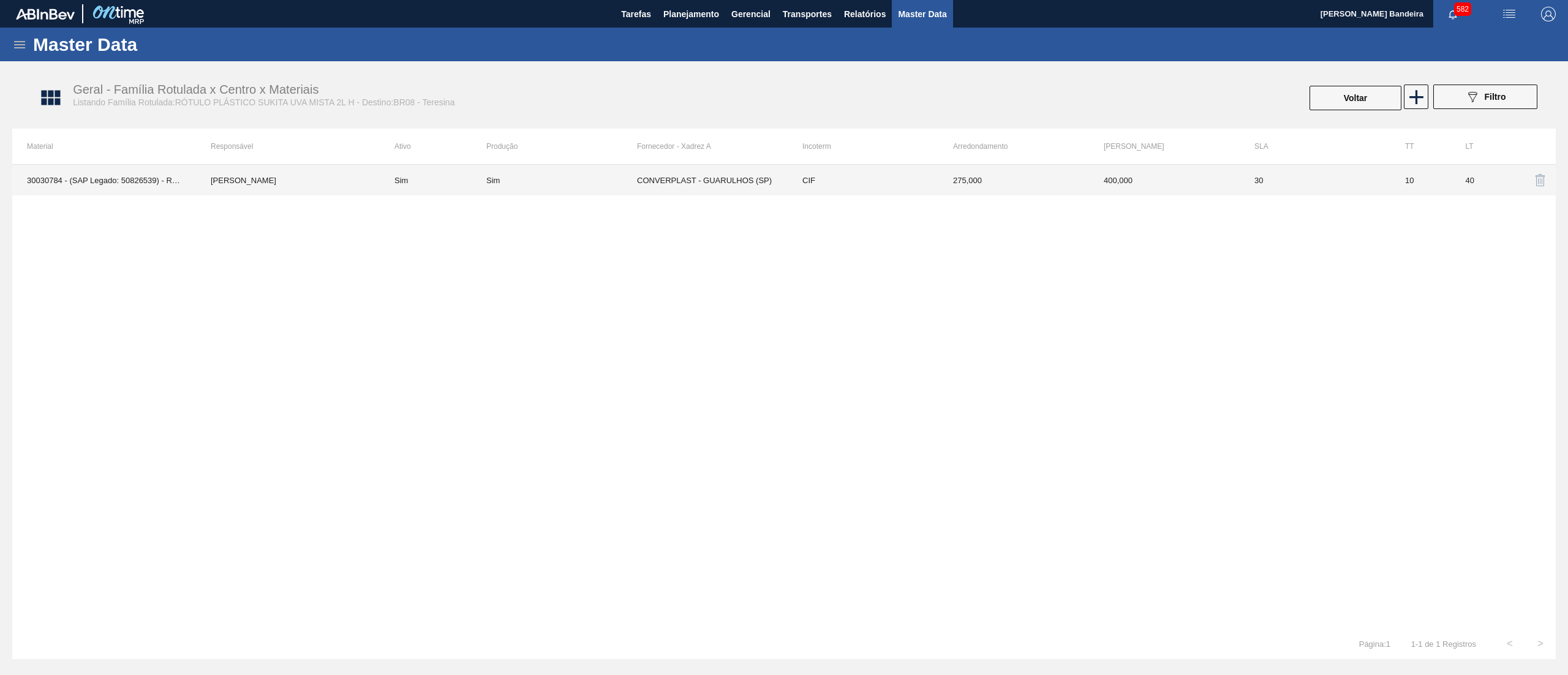
click at [741, 186] on td "CONVERPLAST - GUARULHOS (SP)" at bounding box center [712, 180] width 151 height 30
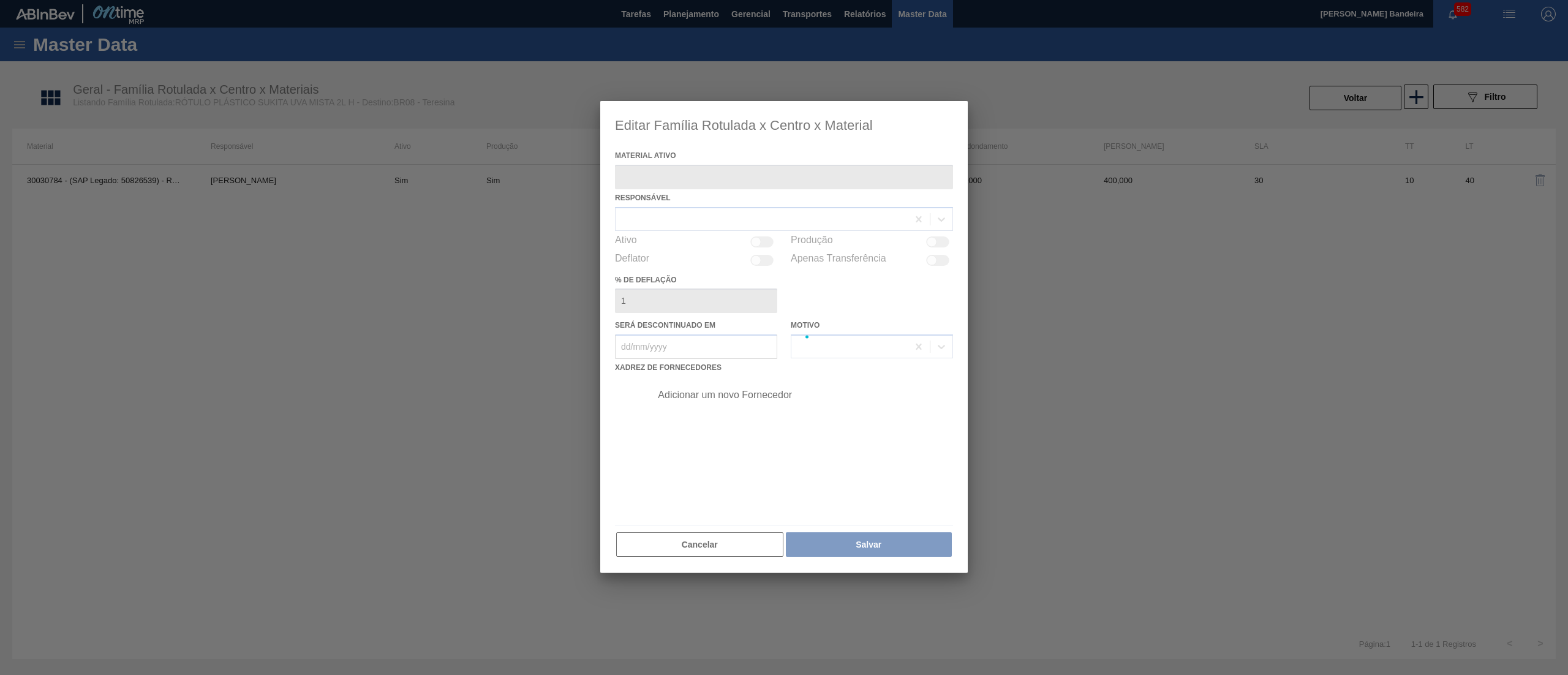
type ativo "30030784 - (SAP Legado: 50826539) - ROT PLAST 2L H SUK UVA NIV24"
checkbox input "true"
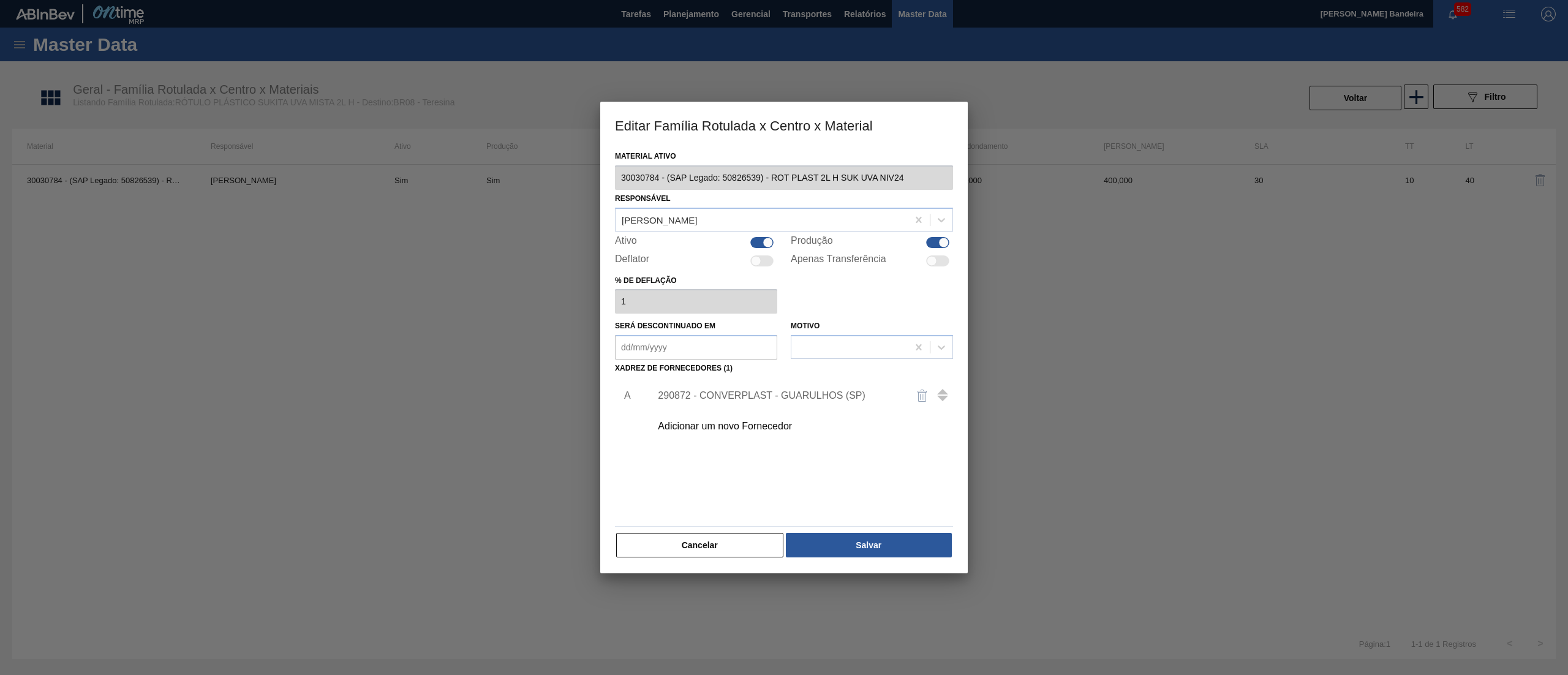
click at [760, 237] on div at bounding box center [762, 242] width 23 height 11
checkbox input "false"
click at [895, 549] on button "Salvar" at bounding box center [868, 545] width 166 height 24
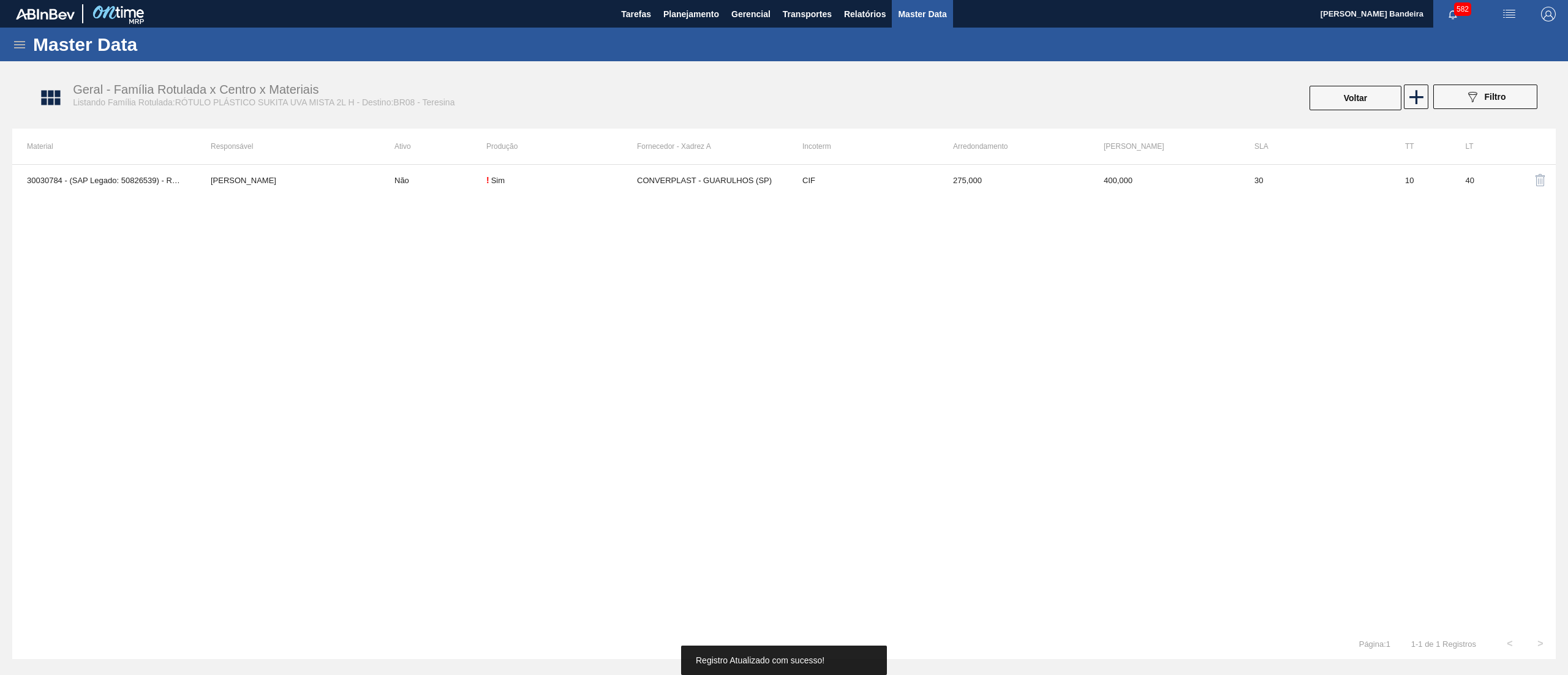
click at [1404, 100] on button at bounding box center [1417, 97] width 24 height 24
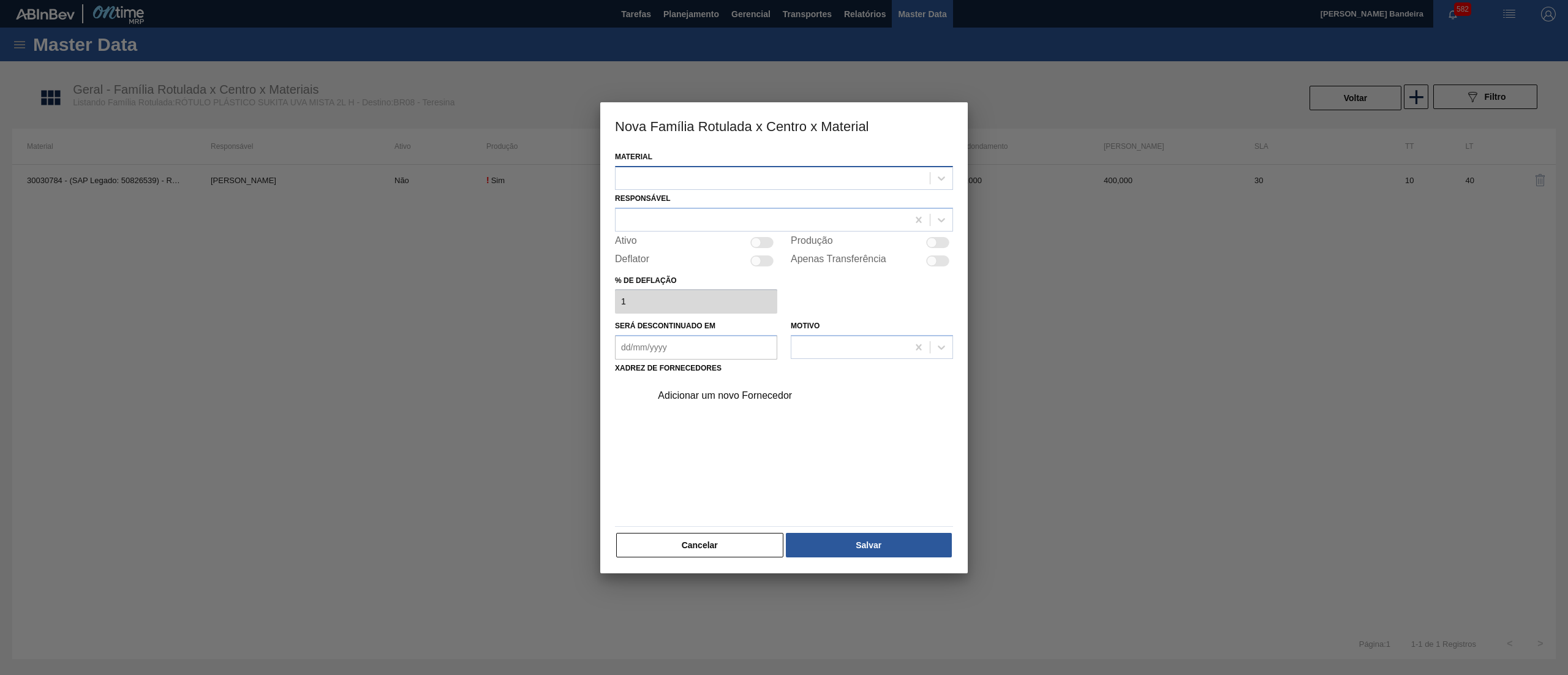
click at [809, 176] on div at bounding box center [772, 177] width 314 height 17
click at [797, 225] on div "30036590 - ROT PLAST 2L H SUK UVA NIV25" at bounding box center [784, 231] width 338 height 23
click at [763, 216] on div at bounding box center [762, 219] width 292 height 17
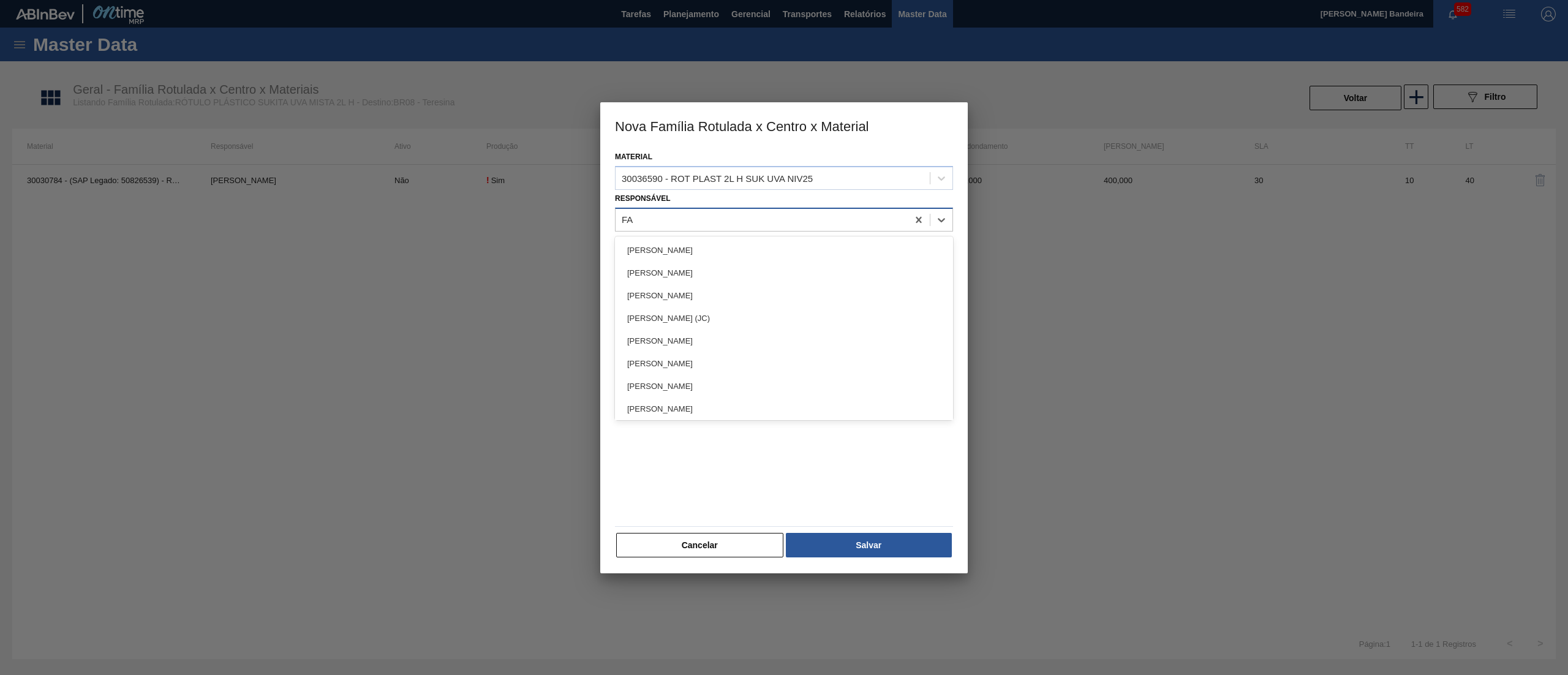
type input "FAR"
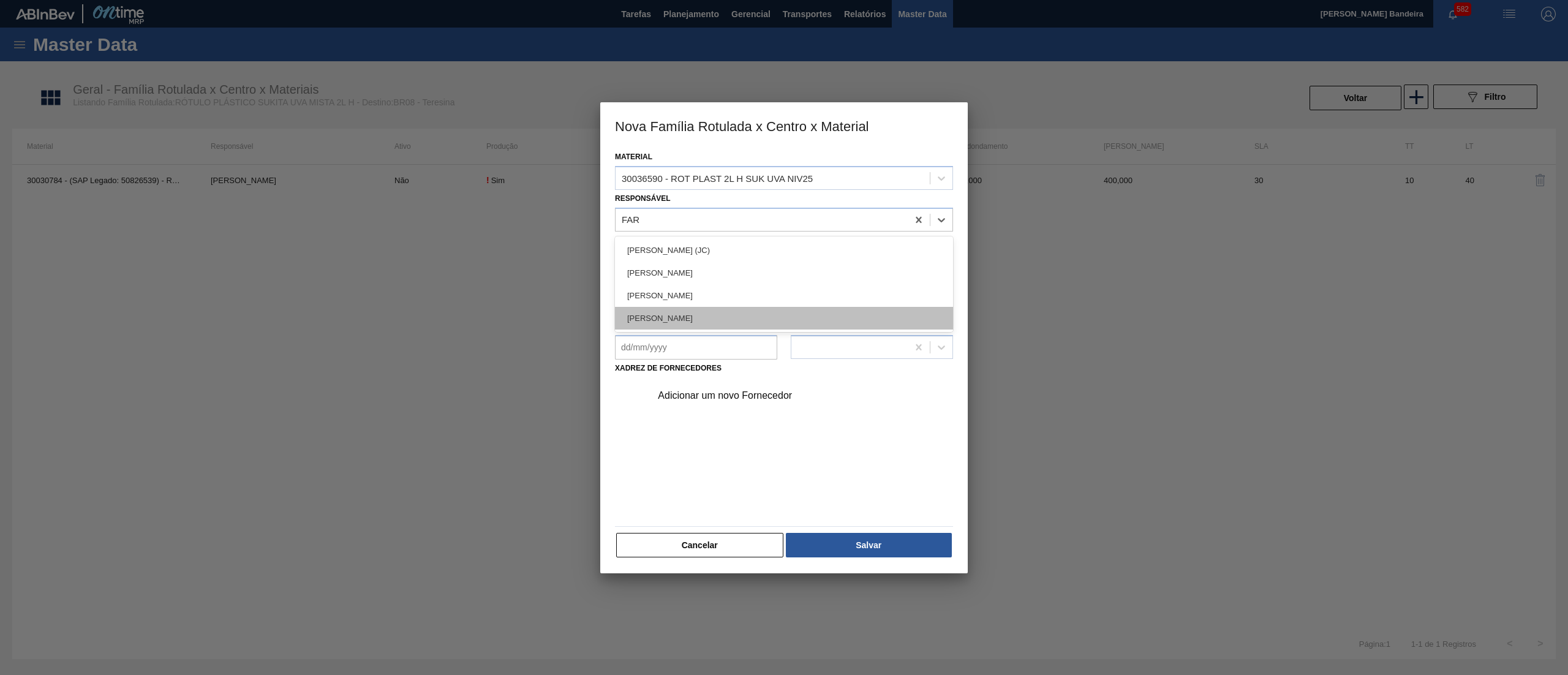
click at [757, 310] on div "[PERSON_NAME]" at bounding box center [784, 318] width 338 height 23
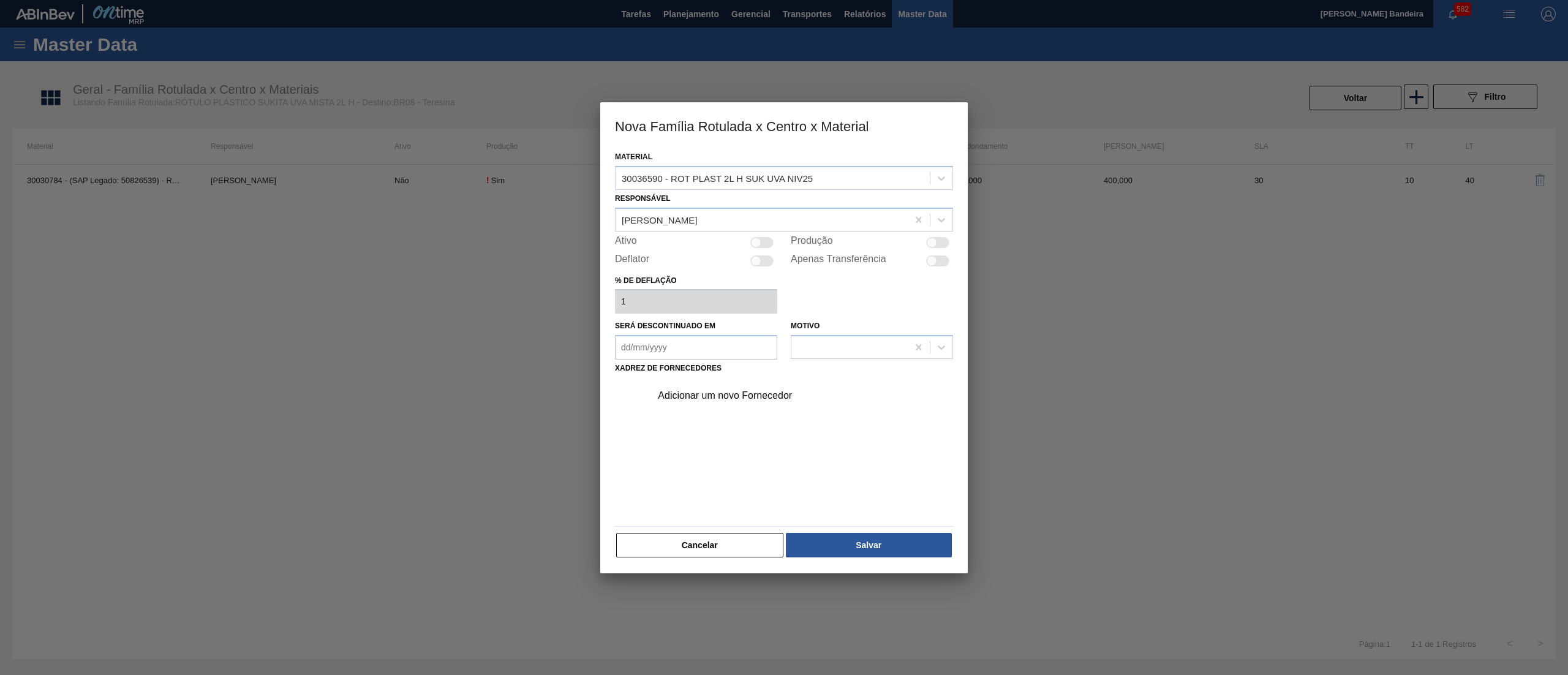
click at [759, 241] on div at bounding box center [756, 242] width 11 height 11
checkbox input "true"
click at [731, 397] on div "Adicionar um novo Fornecedor" at bounding box center [778, 395] width 240 height 11
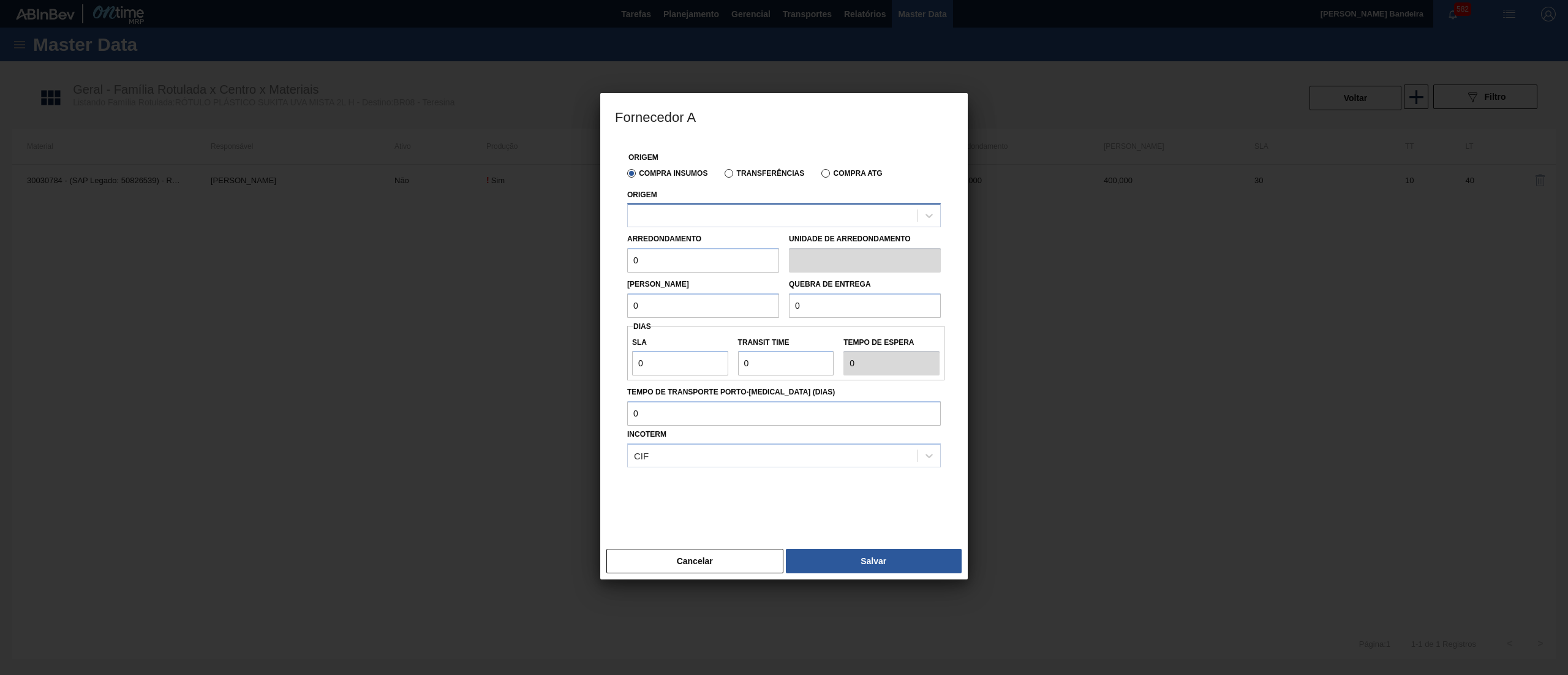
click at [696, 218] on div at bounding box center [772, 215] width 290 height 17
click at [706, 247] on div "290872 - CONVERPLAST - GUARULHOS (SP)" at bounding box center [784, 246] width 313 height 23
drag, startPoint x: 644, startPoint y: 263, endPoint x: 535, endPoint y: 266, distance: 109.0
click at [535, 266] on div "Fornecedor A Origem Compra Insumos Transferências Compra ATG Origem option 2908…" at bounding box center [784, 338] width 1568 height 675
paste input "1.00"
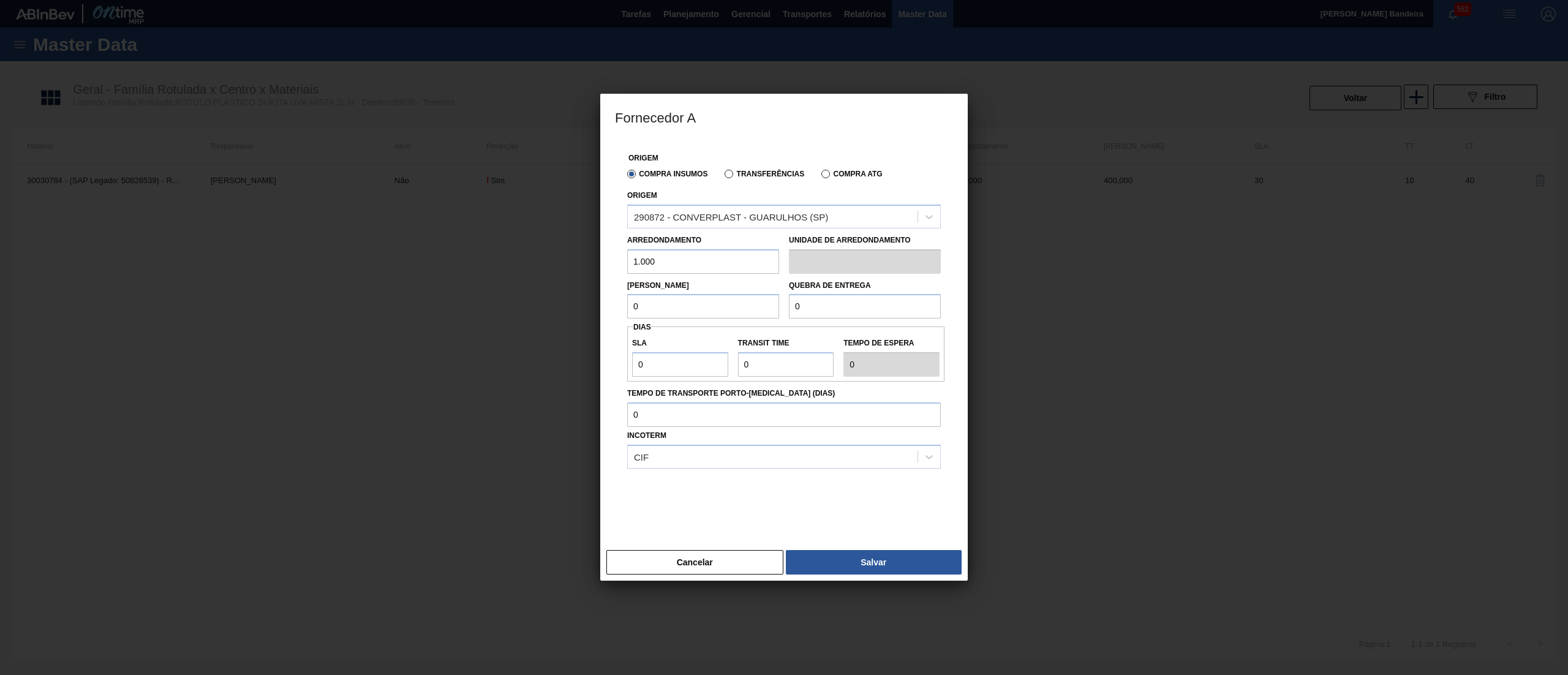
type input "1.000"
drag, startPoint x: 659, startPoint y: 303, endPoint x: 555, endPoint y: 306, distance: 104.0
click at [557, 306] on div "Fornecedor A Origem Compra Insumos Transferências Compra ATG Origem 290872 - CO…" at bounding box center [784, 338] width 1568 height 675
paste input "1.00"
type input "1.000"
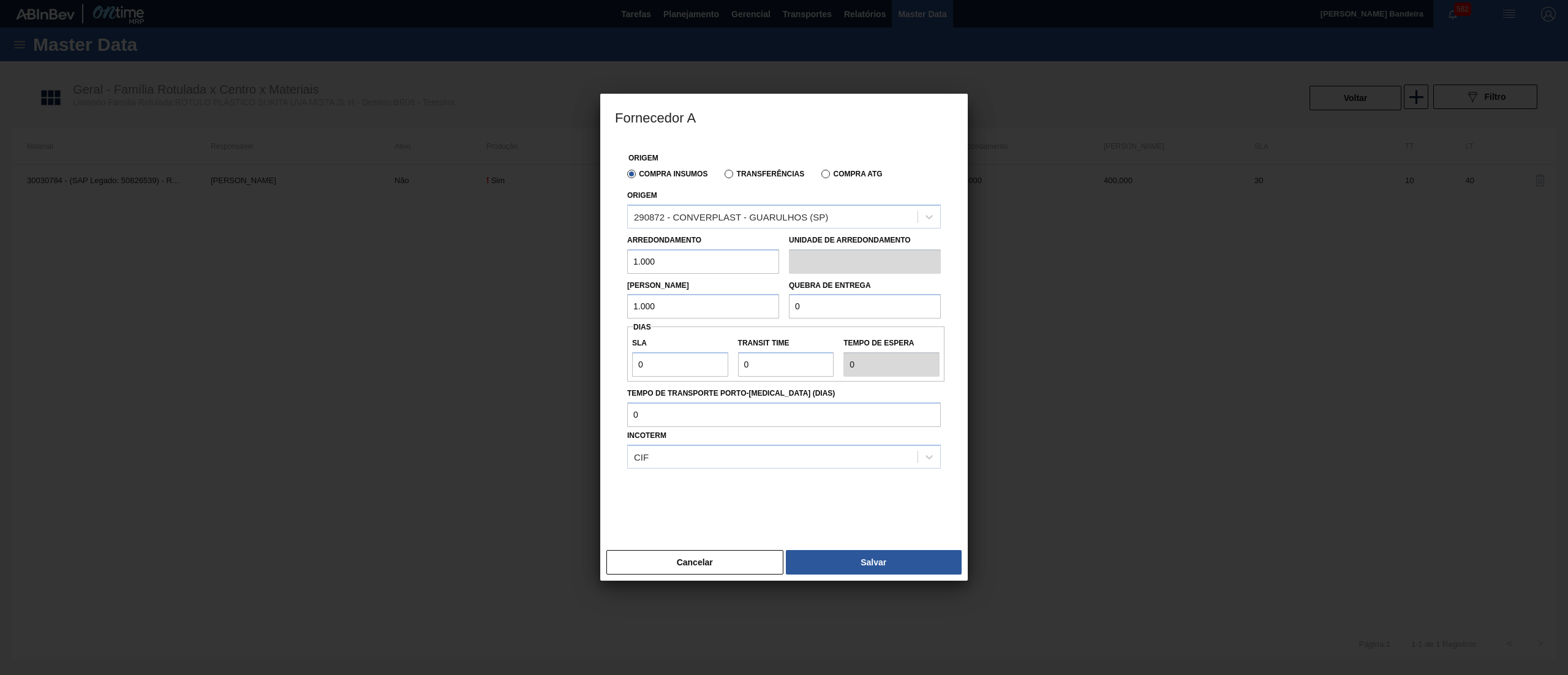
drag, startPoint x: 846, startPoint y: 309, endPoint x: 697, endPoint y: 339, distance: 152.0
click at [700, 309] on div "Lote Mínimo 1.000 Quebra de entrega 0" at bounding box center [784, 297] width 323 height 45
paste input "1.00"
type input "1.000"
drag, startPoint x: 692, startPoint y: 372, endPoint x: 544, endPoint y: 372, distance: 148.0
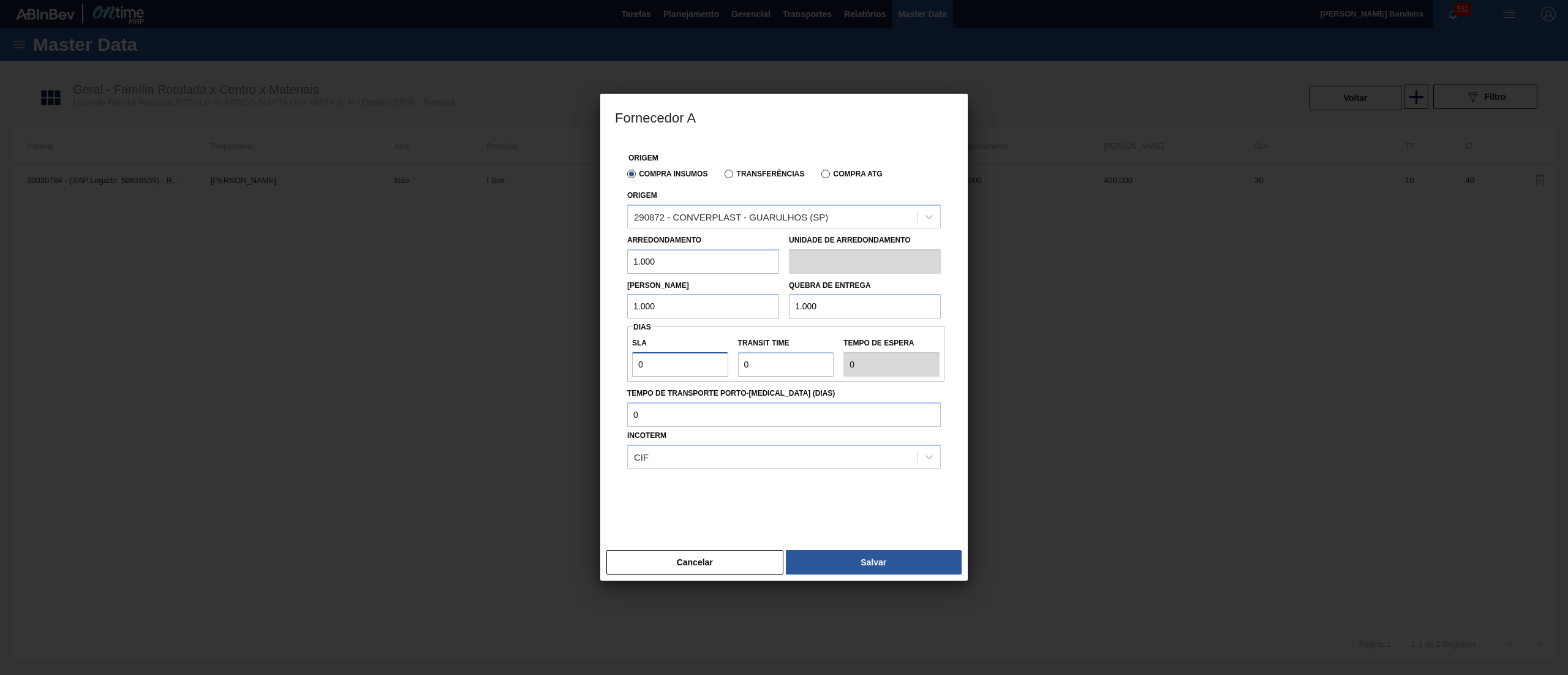
click at [544, 372] on div "Fornecedor A Origem Compra Insumos Transferências Compra ATG Origem 290872 - CO…" at bounding box center [784, 338] width 1568 height 675
type input "3"
type input "30"
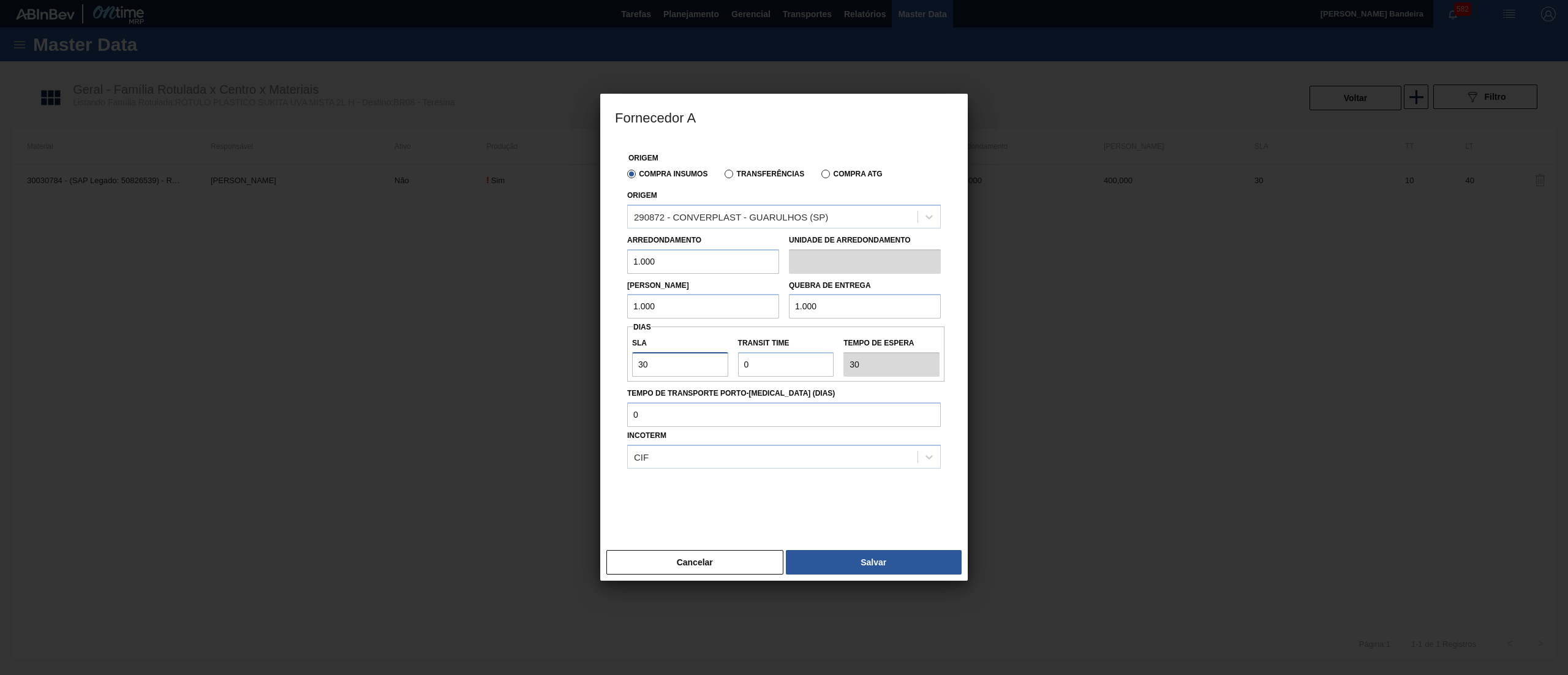
type input "30"
drag, startPoint x: 765, startPoint y: 369, endPoint x: 692, endPoint y: 374, distance: 73.2
click at [692, 374] on div "SLA 30 Transit Time Tempo de espera 30" at bounding box center [786, 354] width 317 height 45
type input "5"
type input "35"
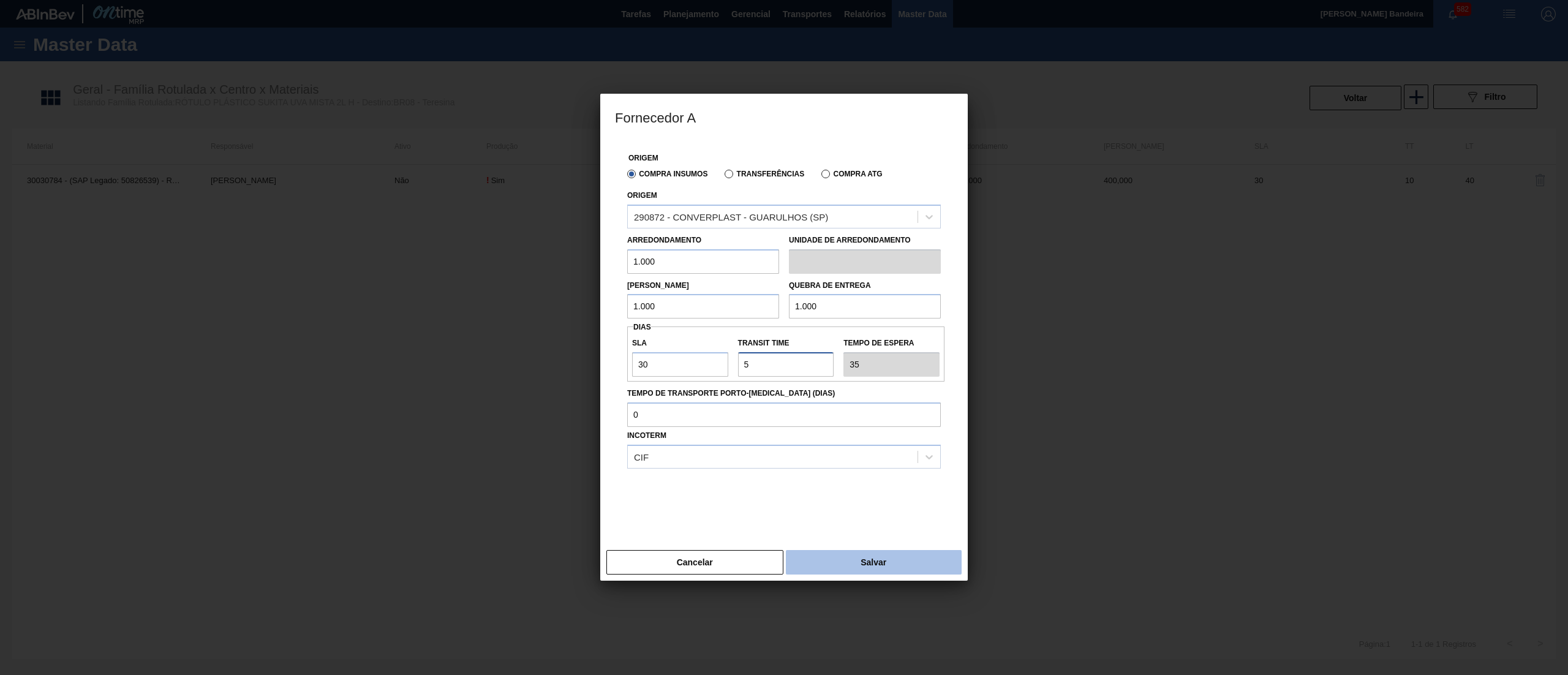
type input "5"
click at [841, 555] on button "Salvar" at bounding box center [874, 562] width 176 height 24
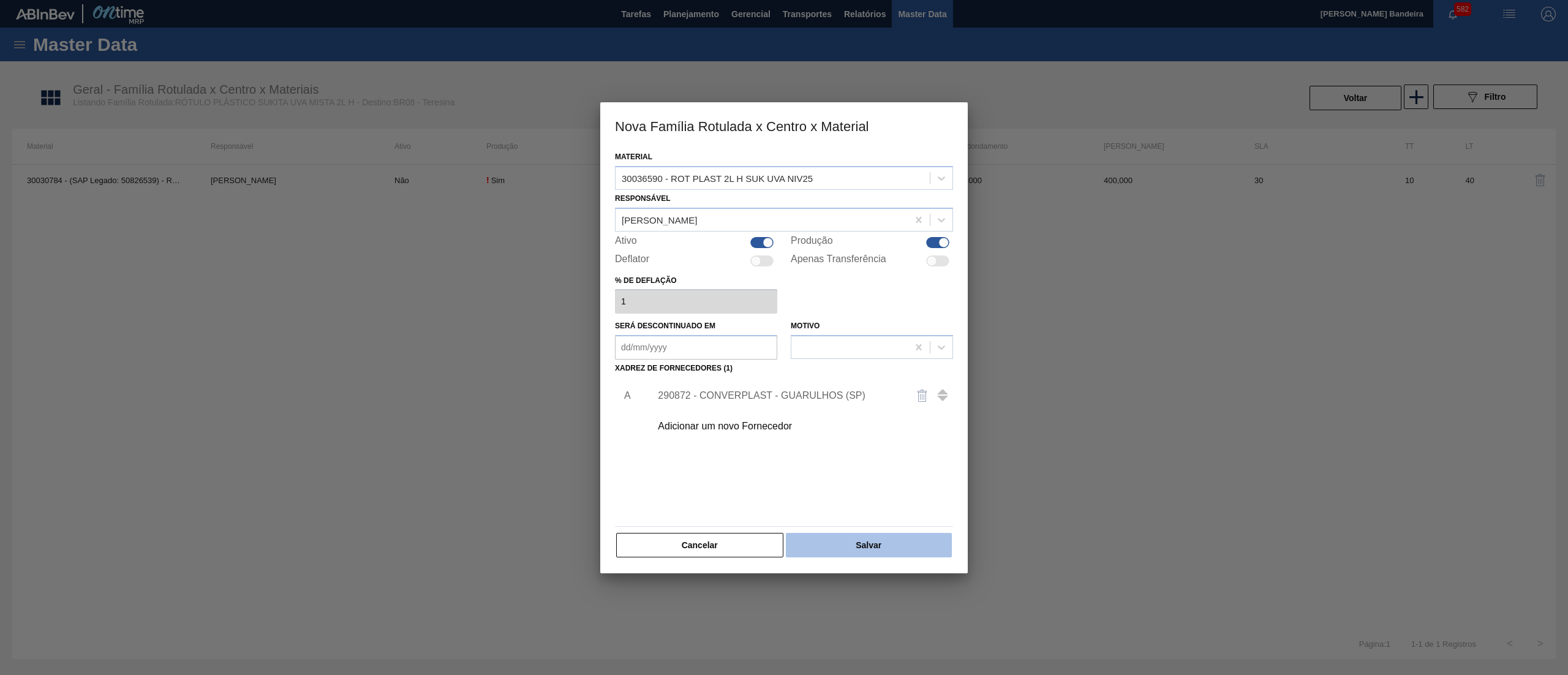
click at [895, 547] on button "Salvar" at bounding box center [868, 545] width 166 height 24
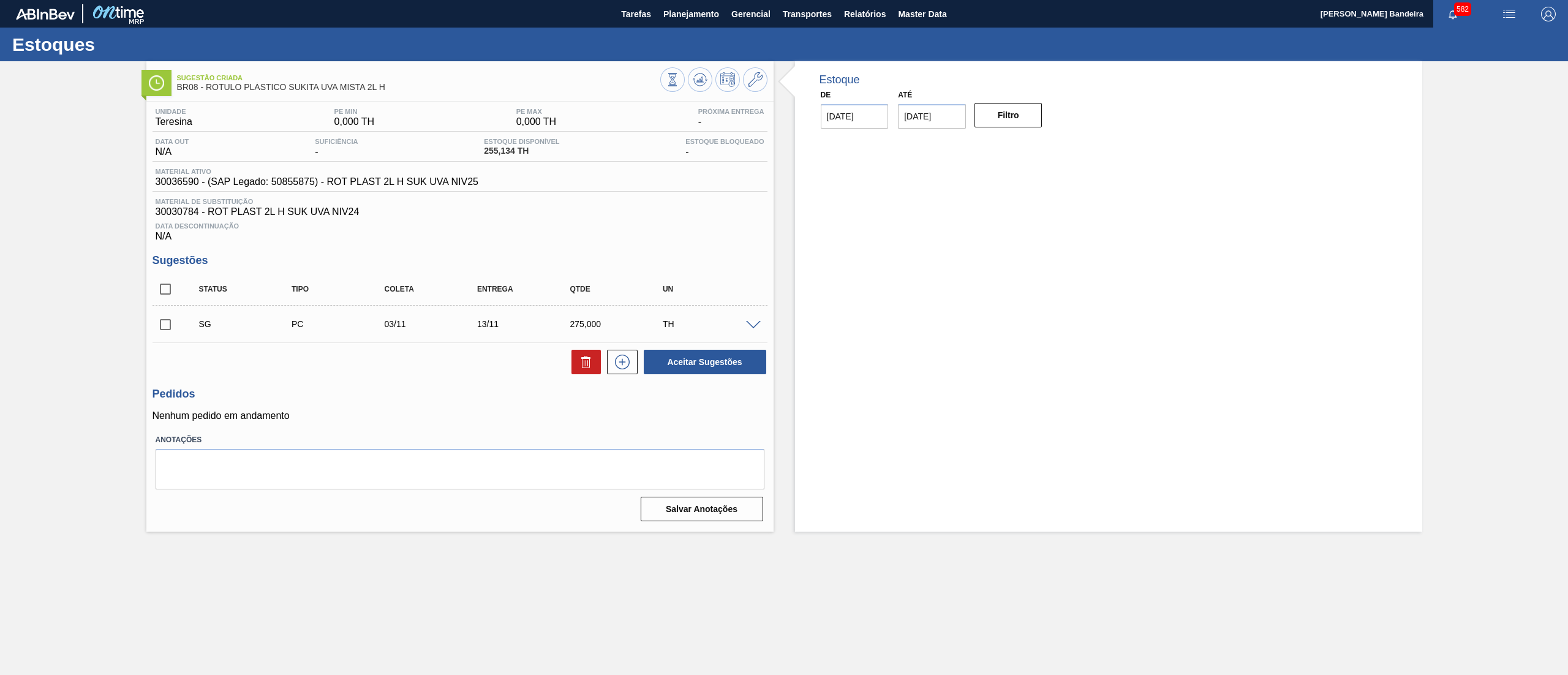
click at [170, 328] on input "checkbox" at bounding box center [165, 325] width 26 height 26
click at [573, 364] on button at bounding box center [586, 362] width 30 height 24
checkbox input "false"
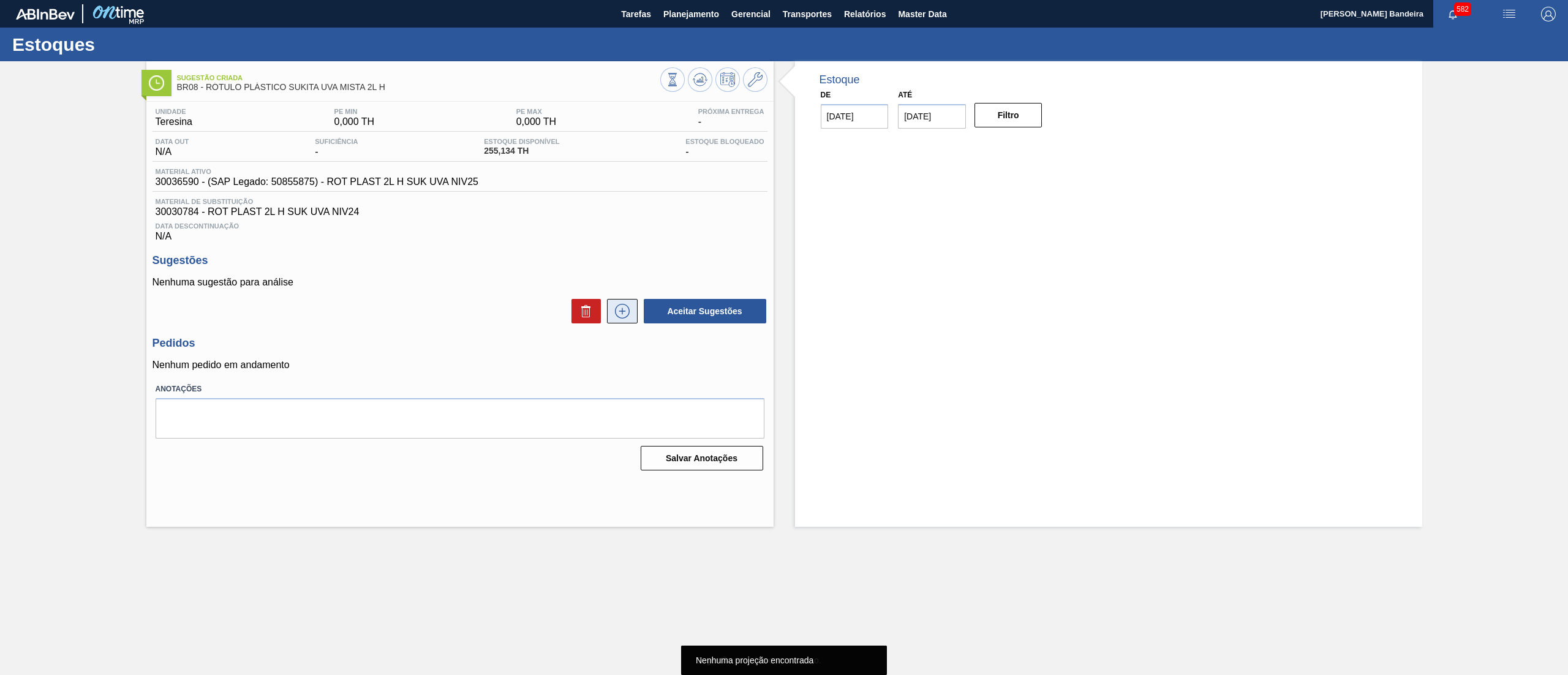
click at [628, 301] on button at bounding box center [622, 311] width 30 height 24
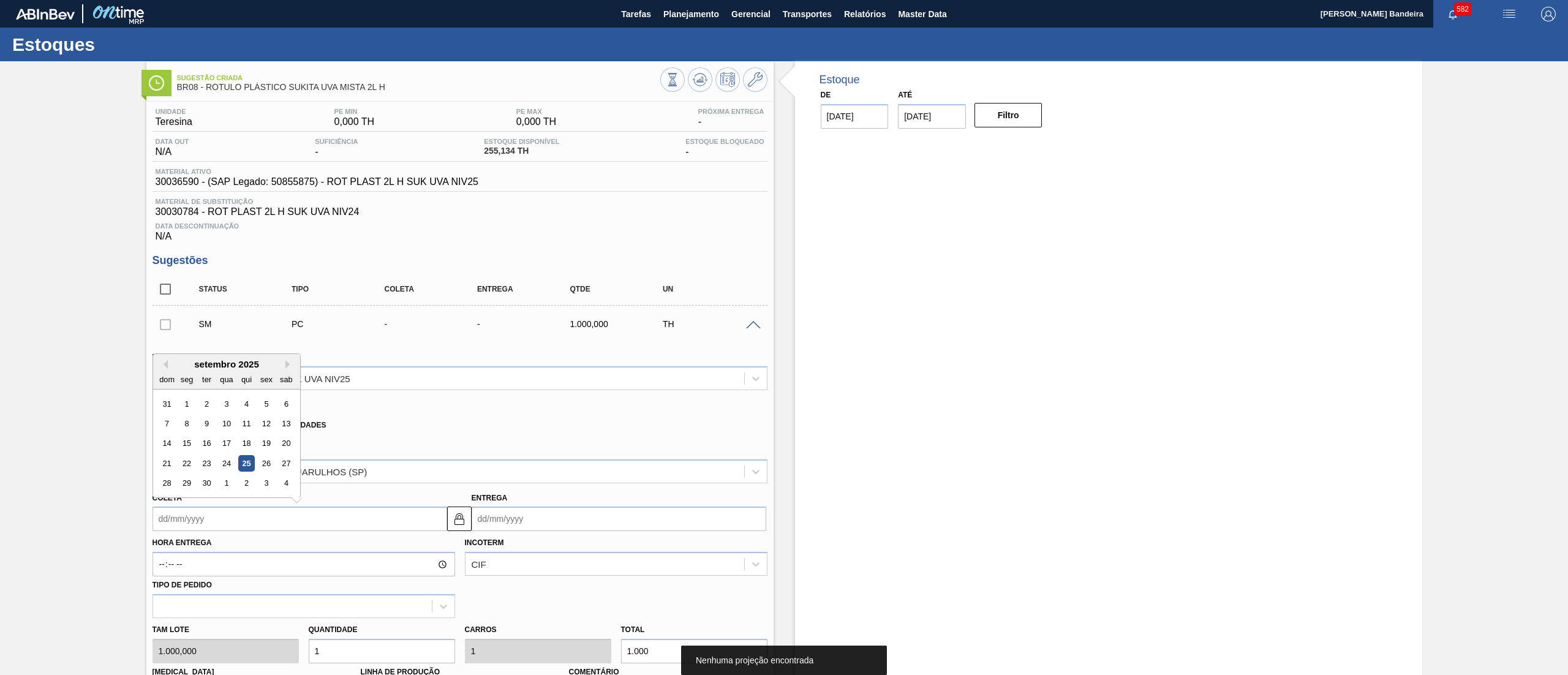
click at [223, 525] on input "Coleta" at bounding box center [299, 518] width 295 height 24
click at [288, 367] on button "Next Month" at bounding box center [289, 364] width 8 height 8
click at [182, 430] on div "6" at bounding box center [186, 424] width 17 height 17
type input "[DATE]"
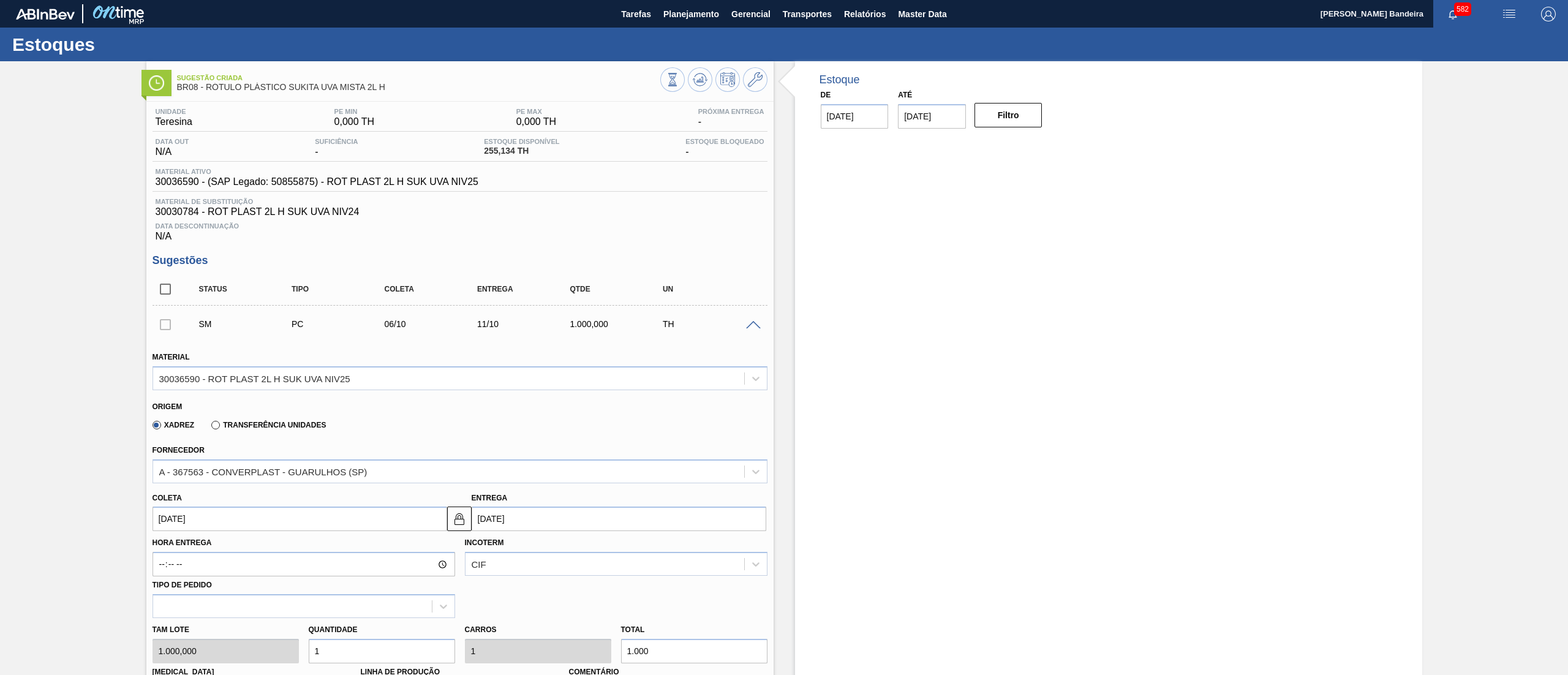
click at [268, 653] on div "Tam lote 1.000,000 Quantidade 1 Carros 1 Total 1.000 [MEDICAL_DATA] N/A Linha d…" at bounding box center [460, 661] width 625 height 88
type input "0"
type input "0,2"
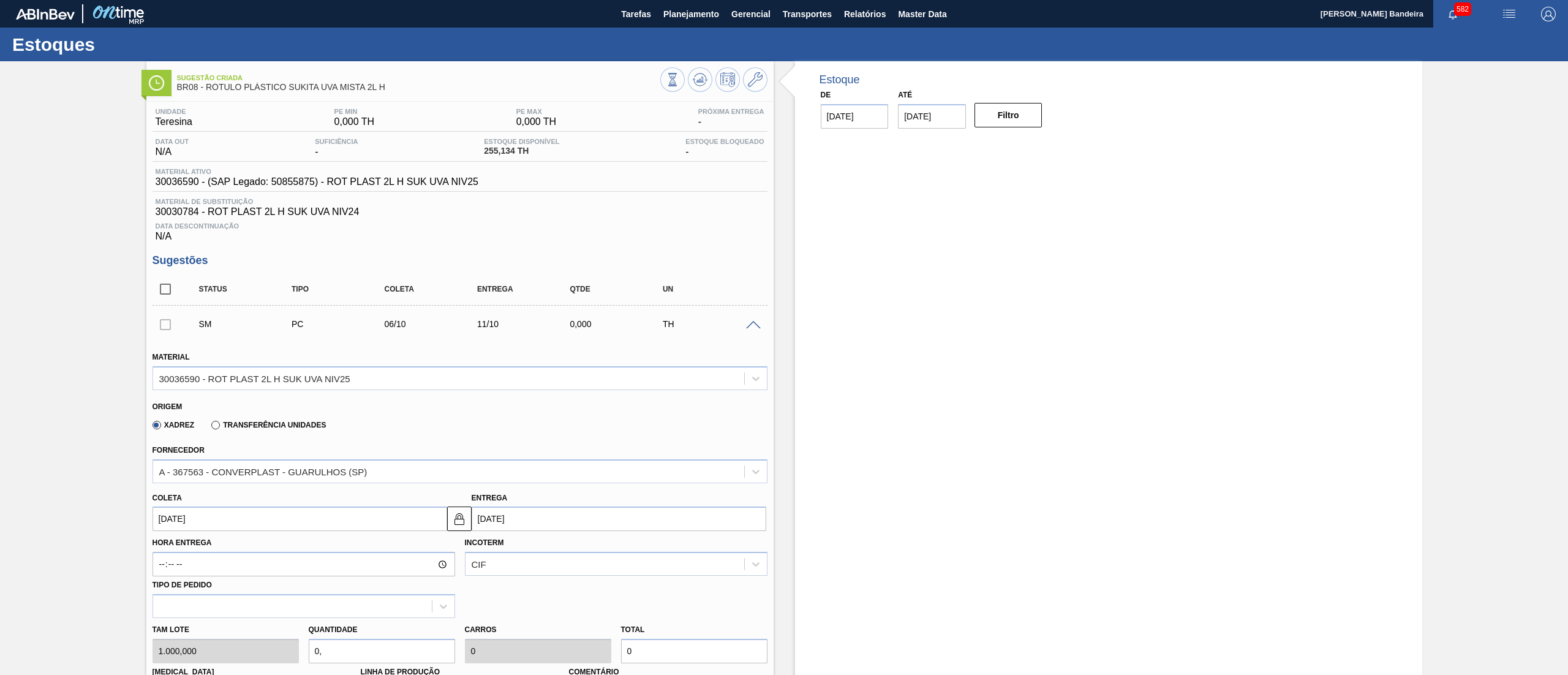
type input "0,2"
type input "200"
type input "0,"
type input "0"
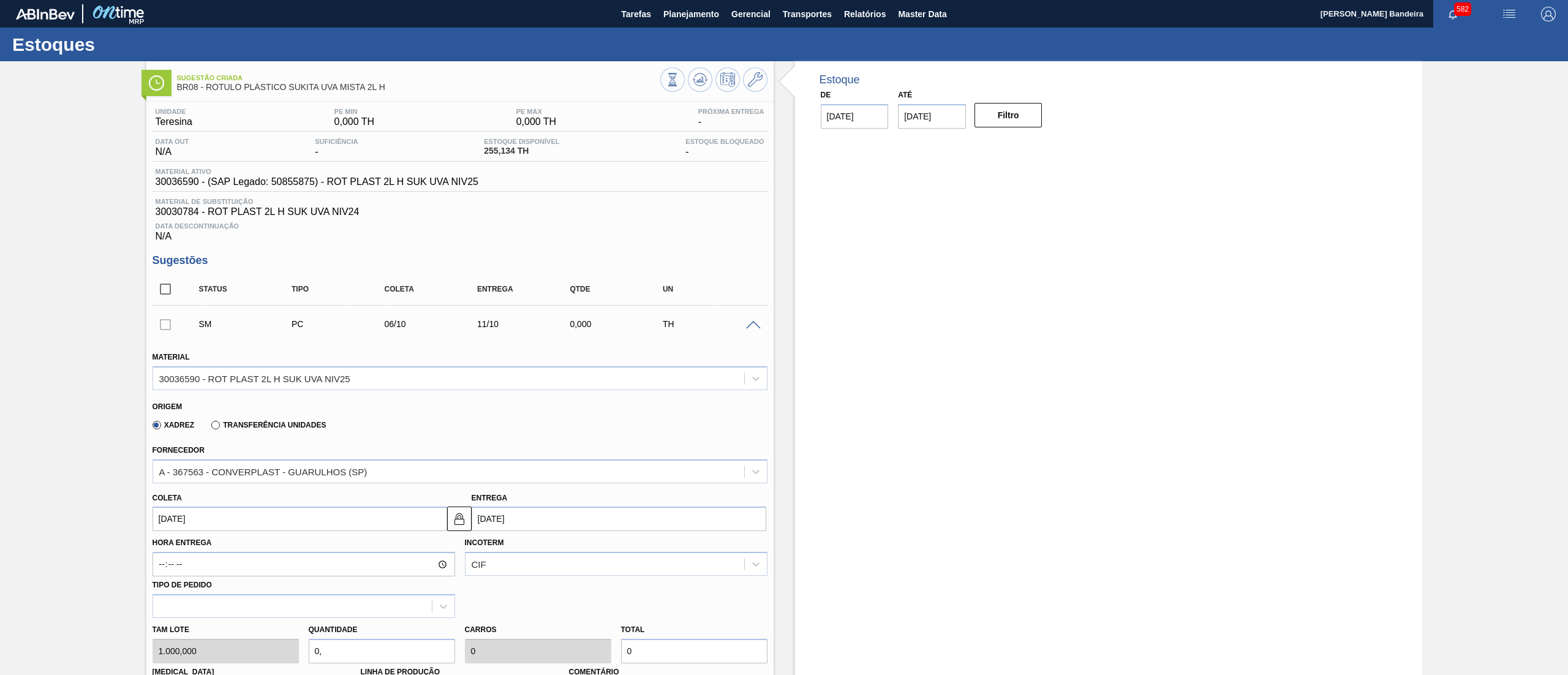
type input "0,5"
type input "500"
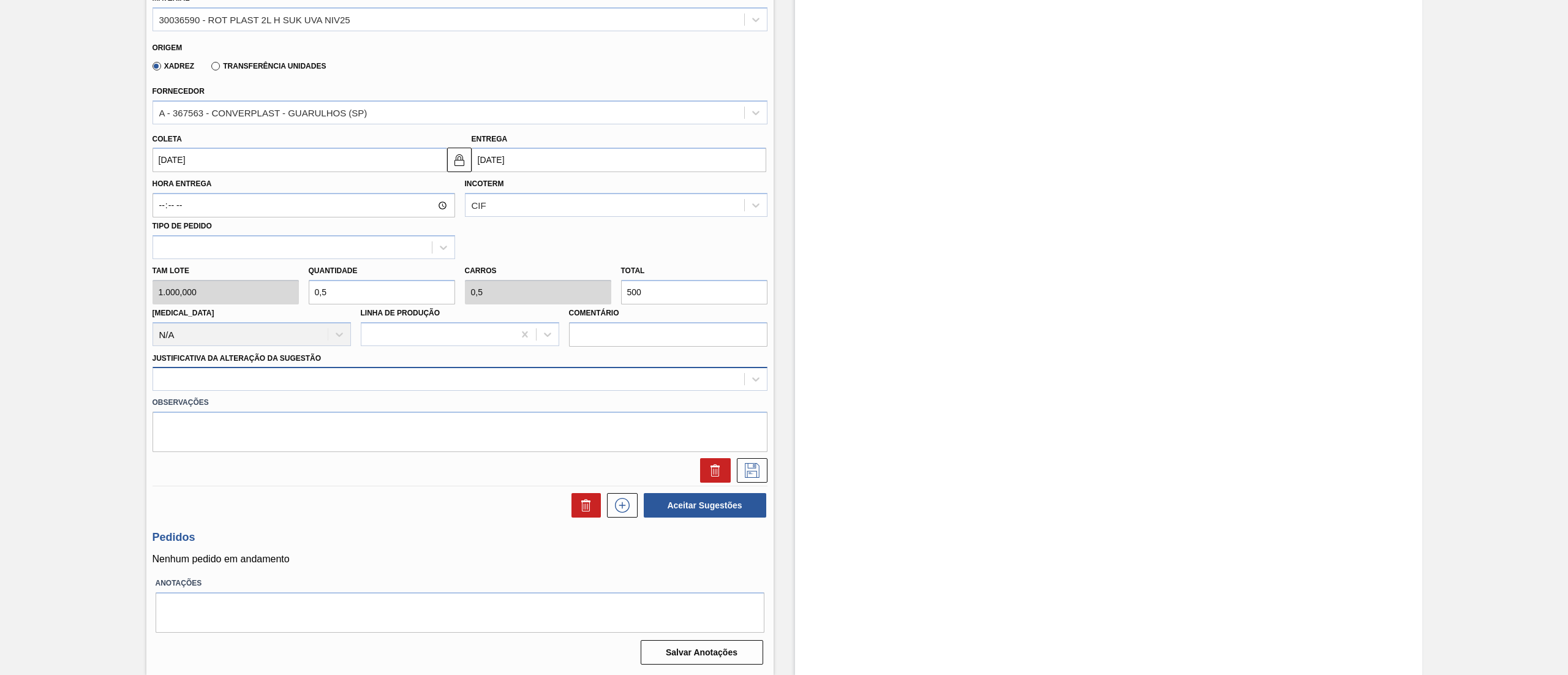
type input "0,5"
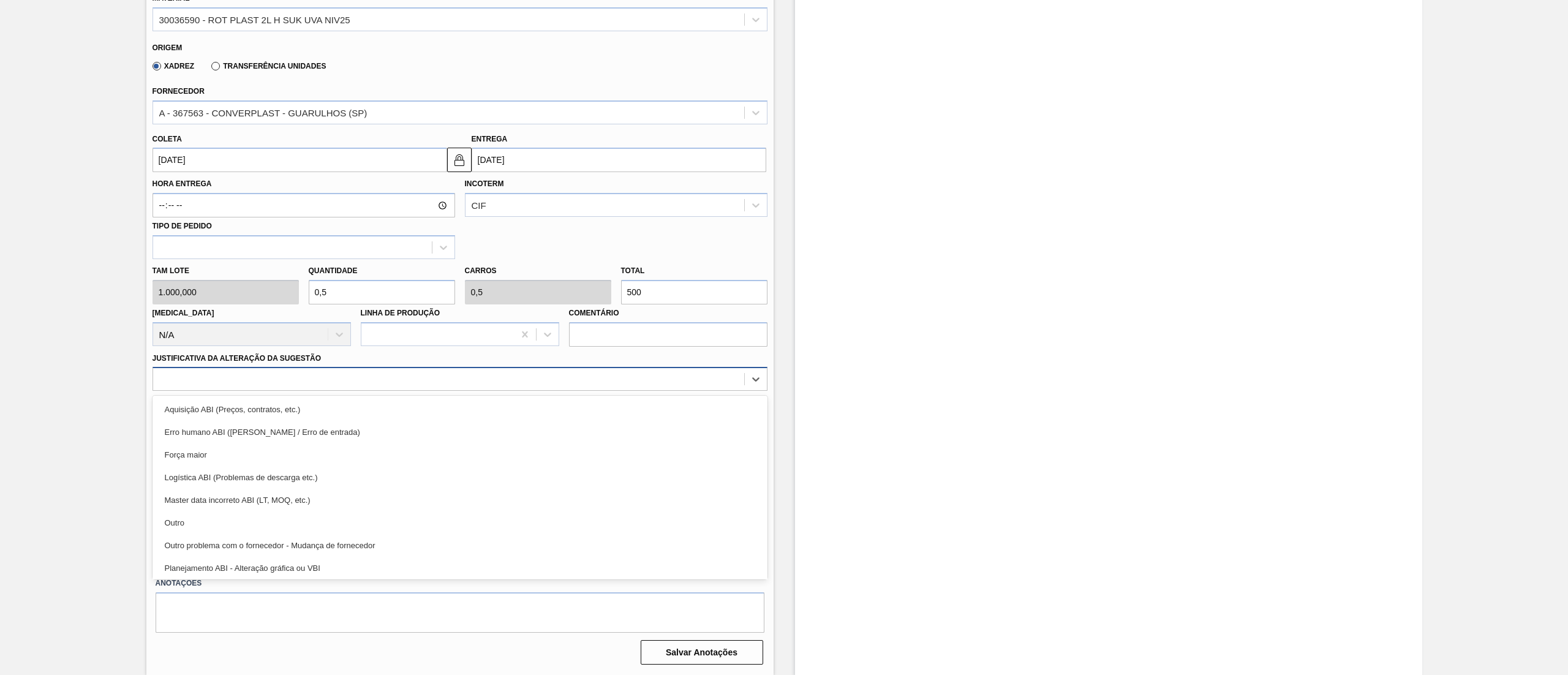
click at [241, 384] on div at bounding box center [448, 379] width 591 height 17
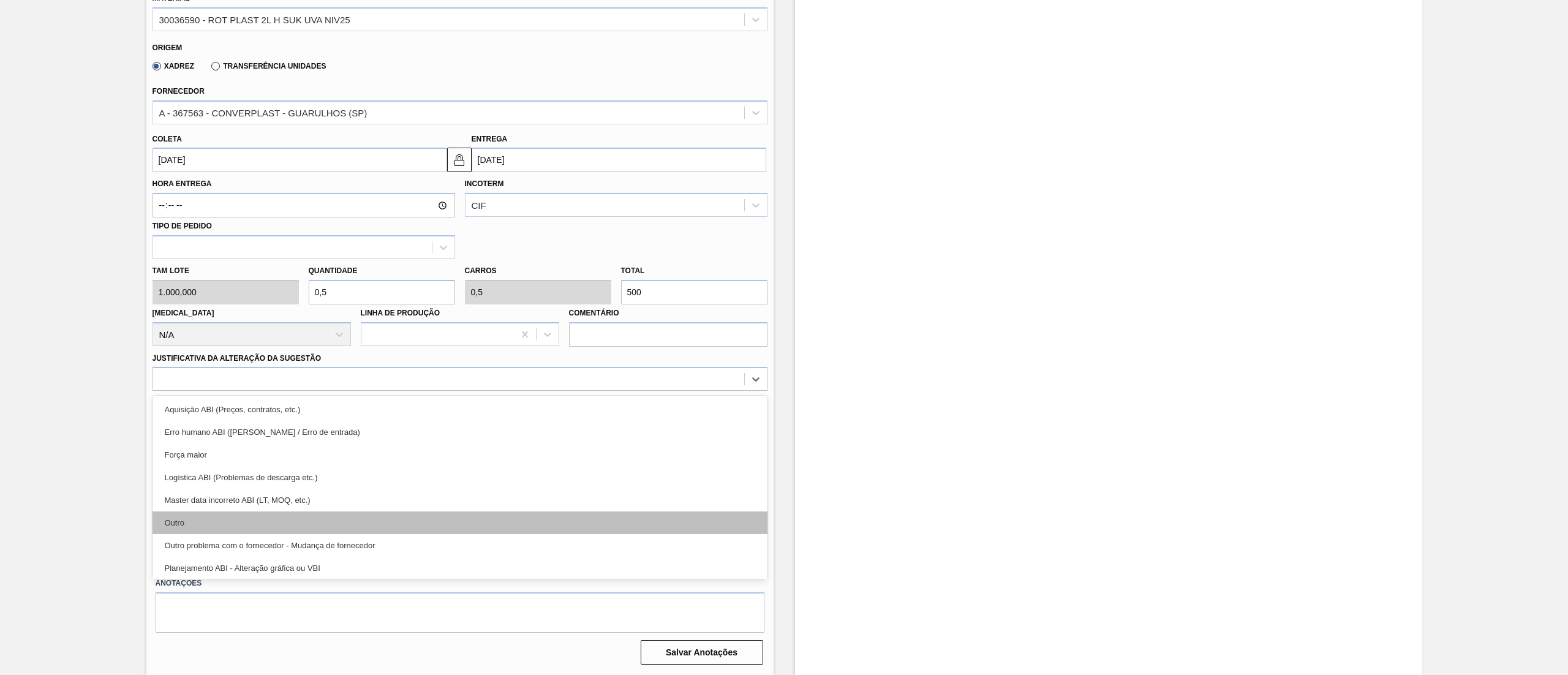
click at [210, 514] on div "Outro" at bounding box center [460, 523] width 615 height 23
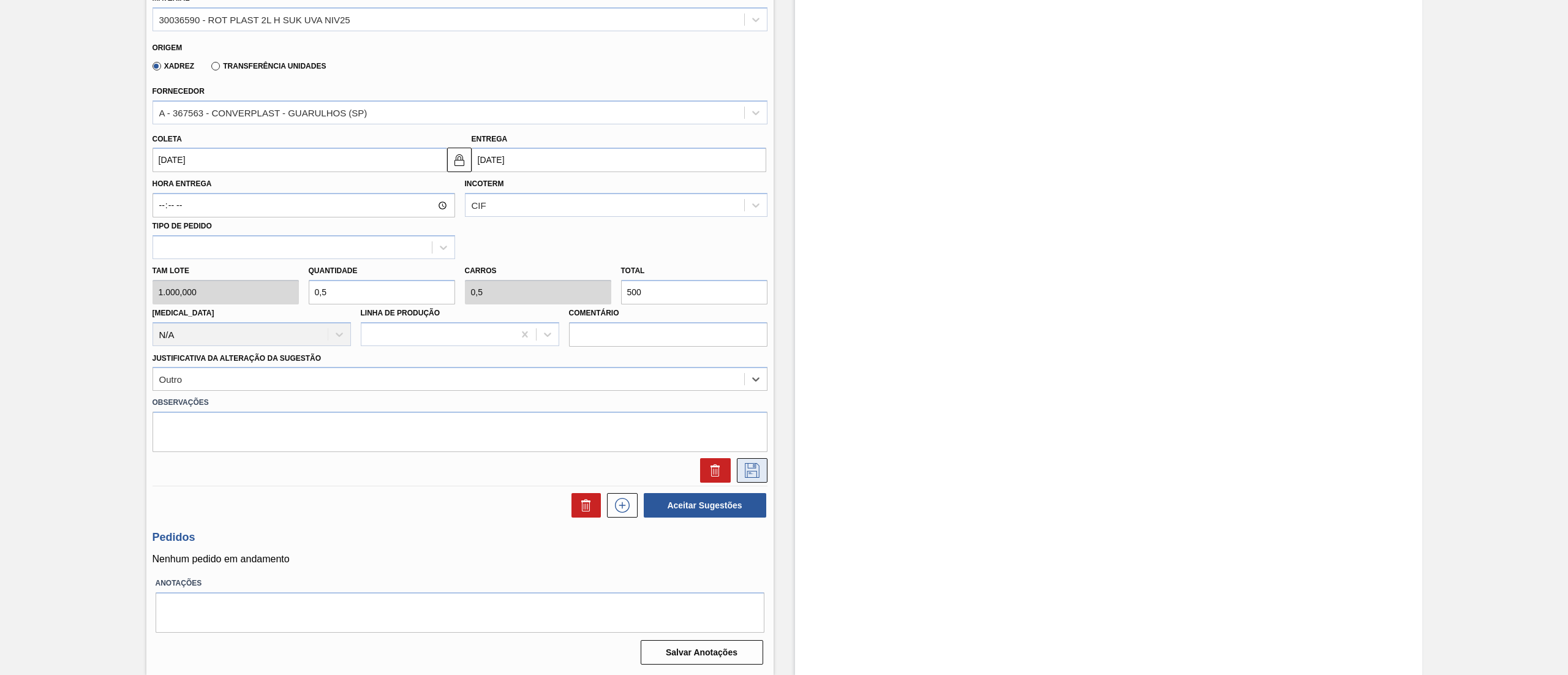
click at [747, 467] on icon at bounding box center [753, 470] width 20 height 14
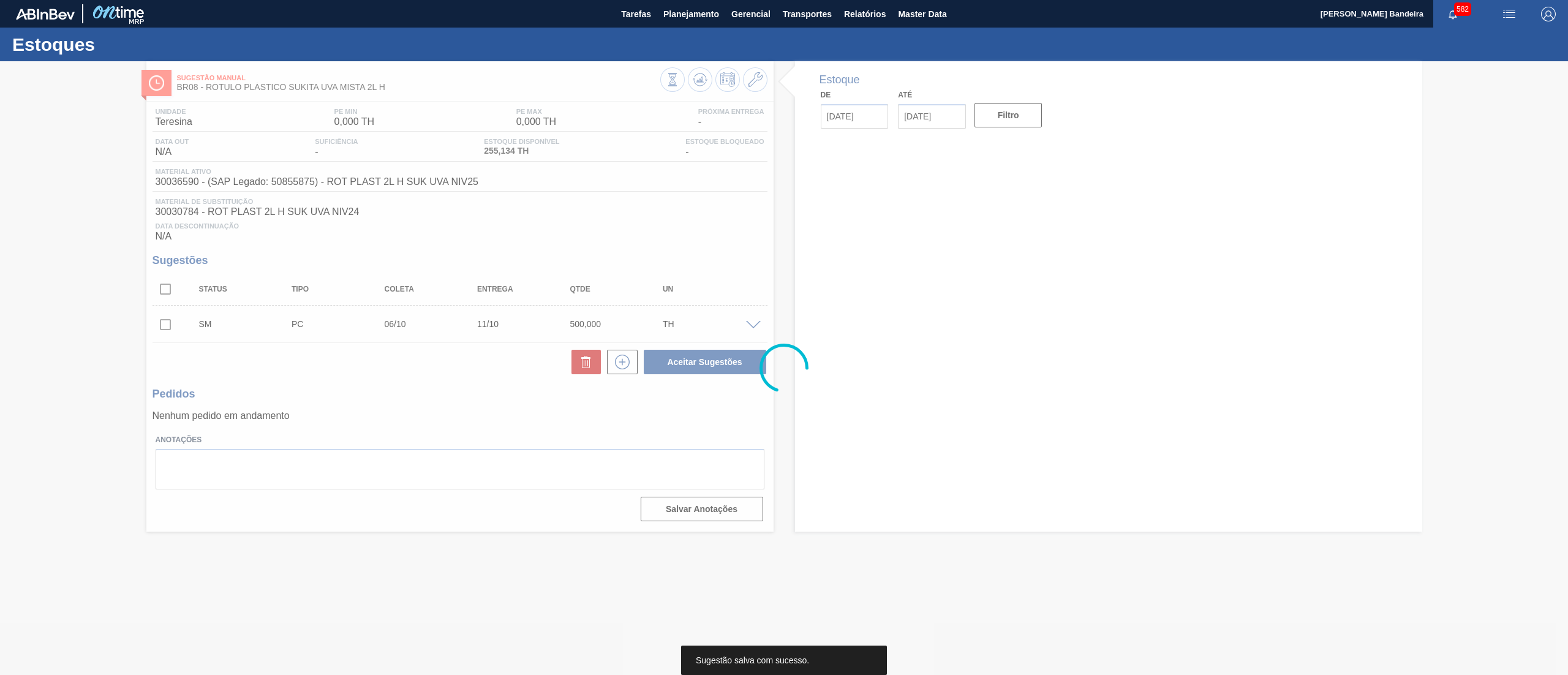
scroll to position [0, 0]
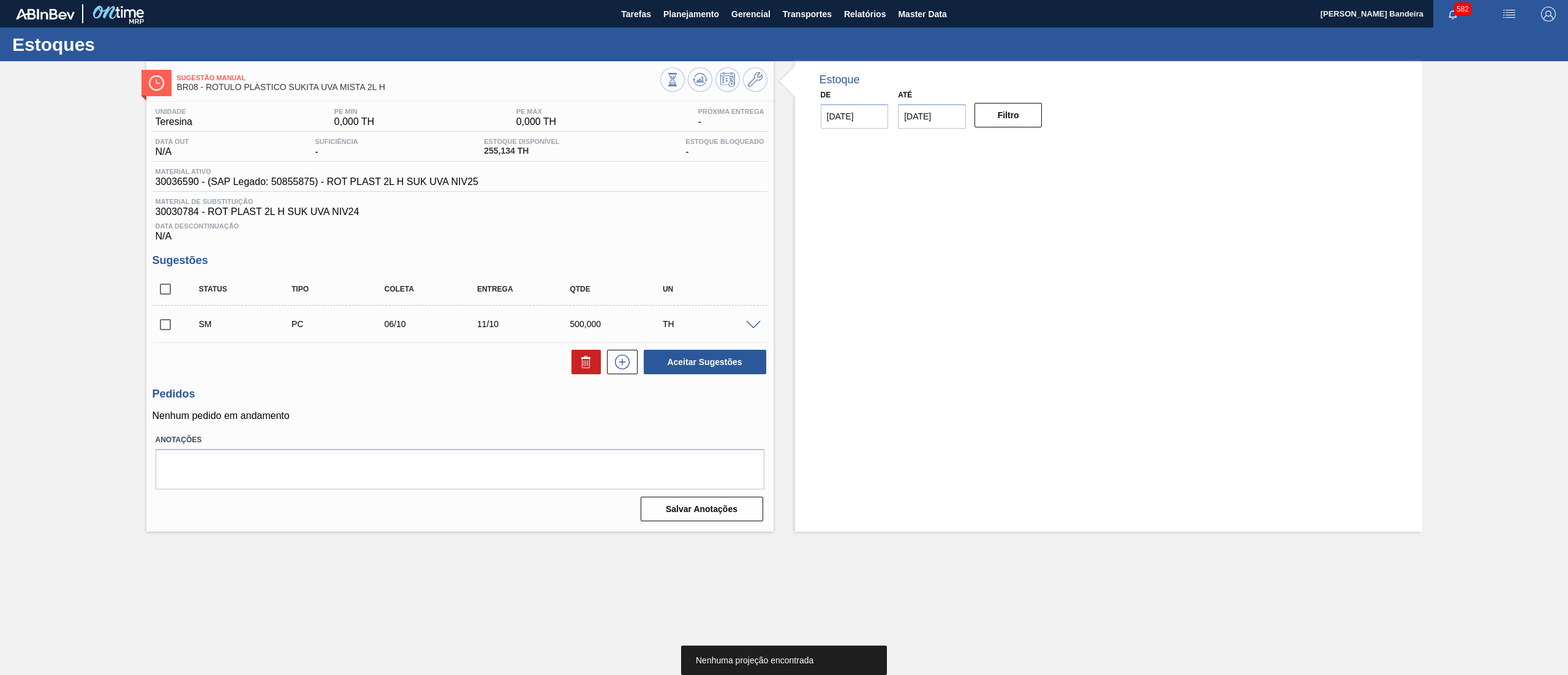
click at [160, 323] on input "checkbox" at bounding box center [165, 325] width 26 height 26
checkbox input "true"
click at [735, 369] on button "Aceitar Sugestões" at bounding box center [705, 362] width 123 height 24
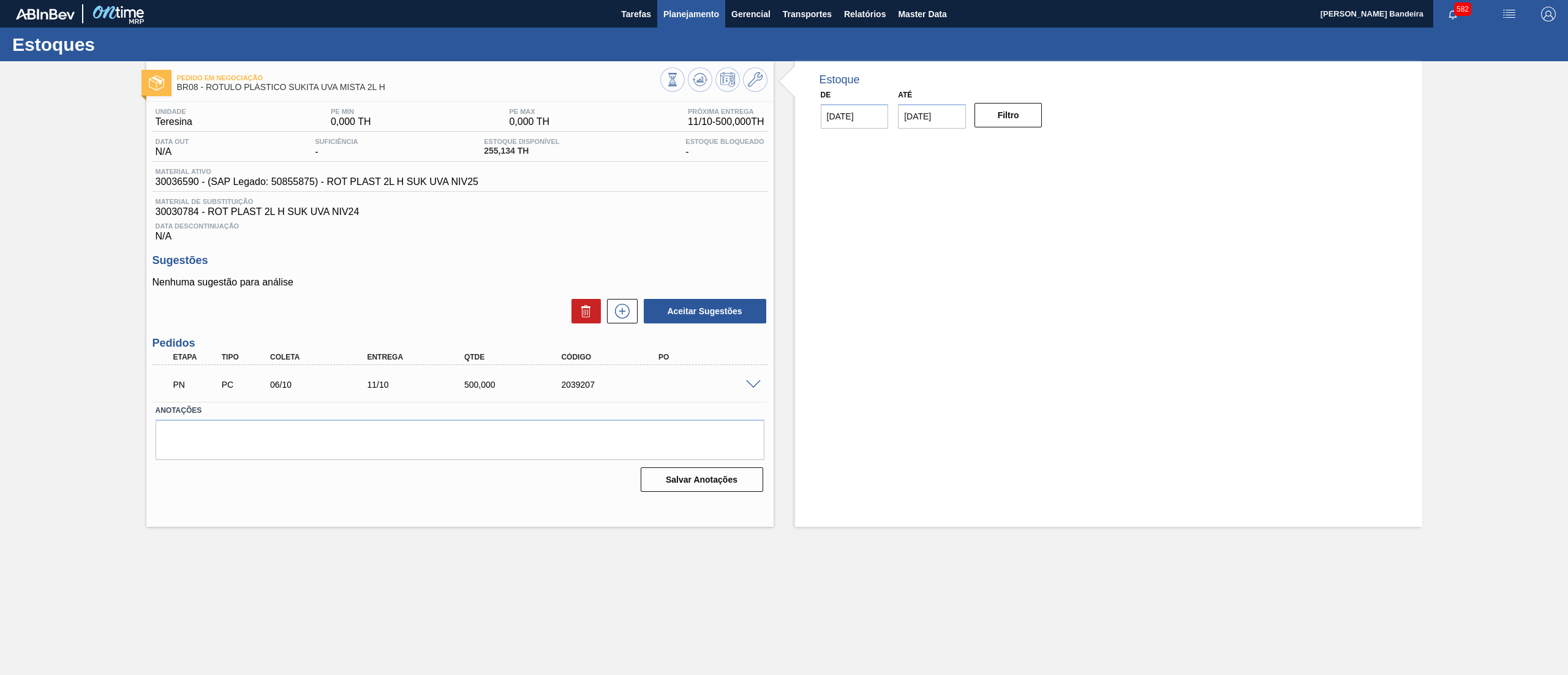
click at [691, 11] on span "Planejamento" at bounding box center [691, 14] width 56 height 14
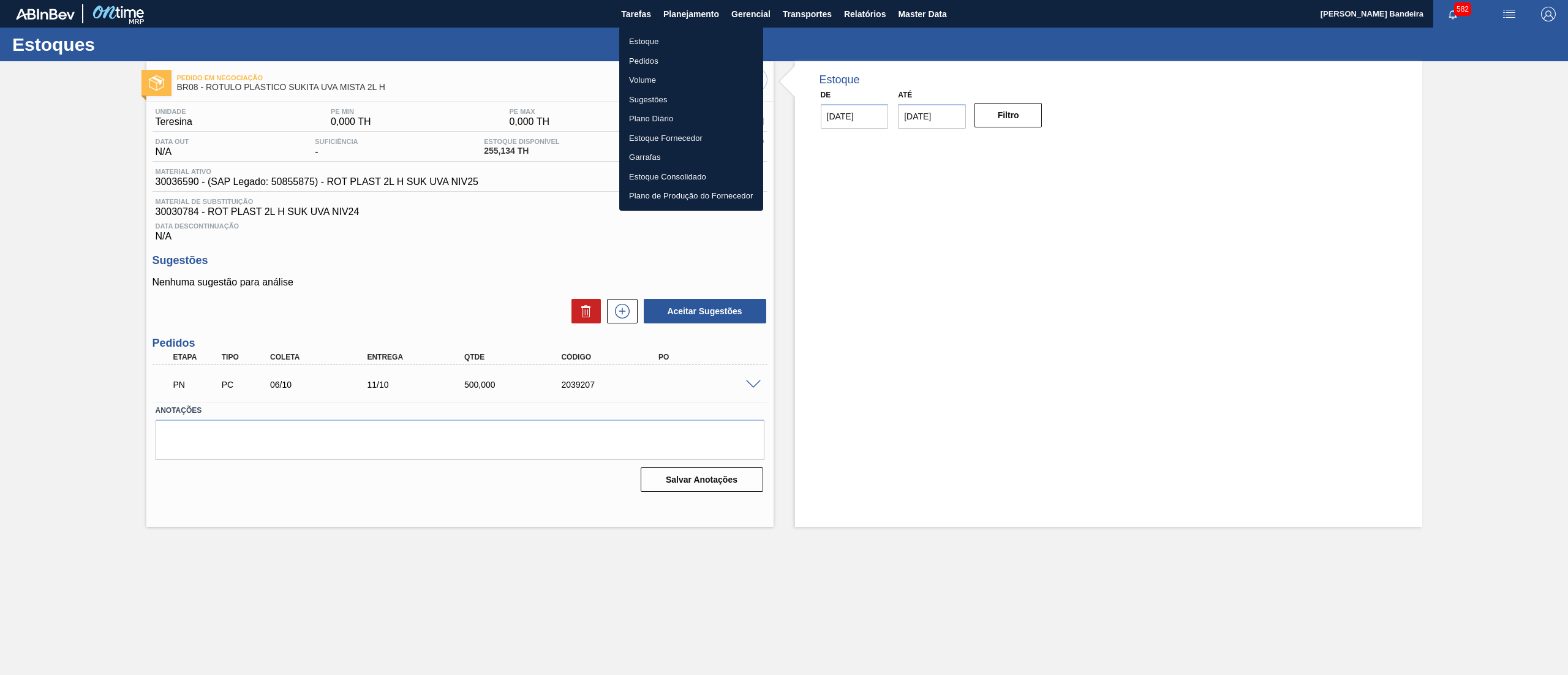
click at [674, 42] on li "Estoque" at bounding box center [691, 42] width 144 height 20
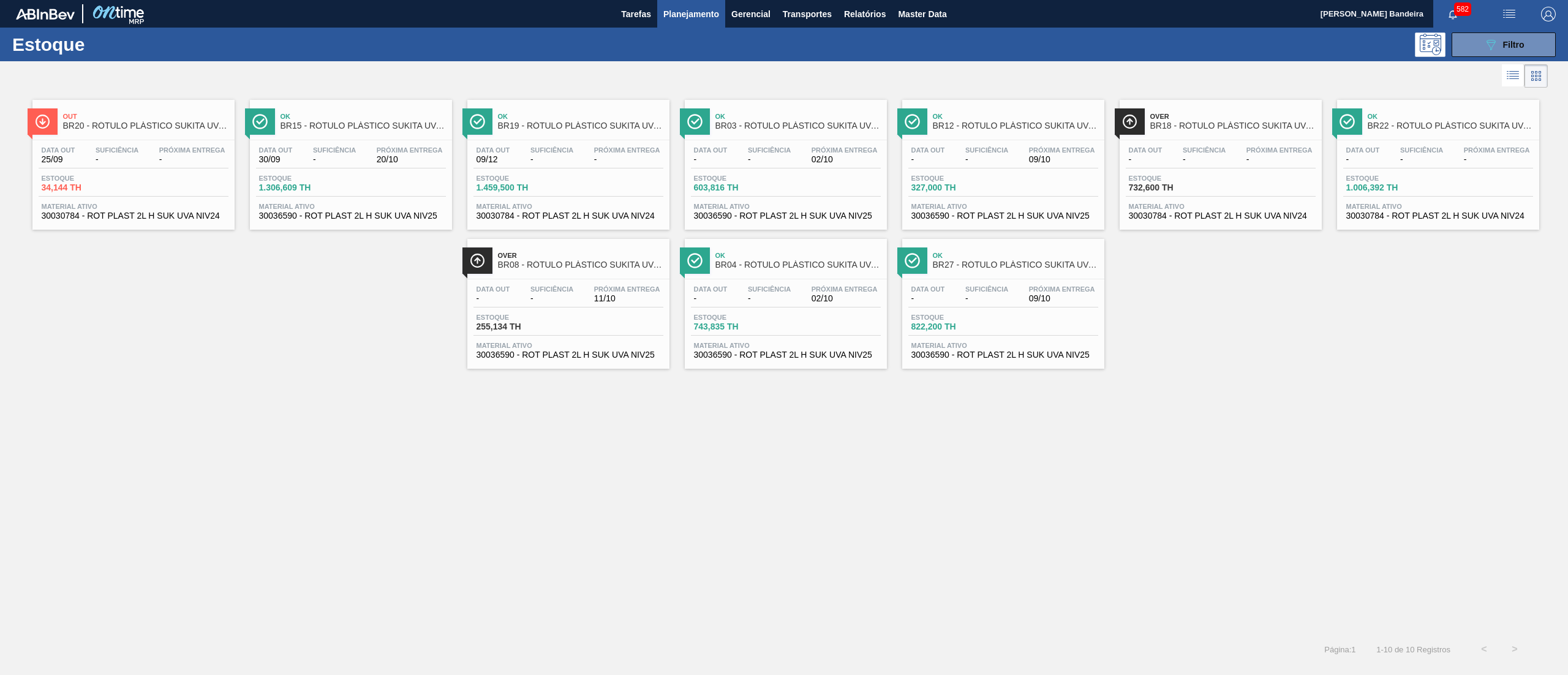
click at [179, 217] on span "30030784 - ROT PLAST 2L H SUK UVA NIV24" at bounding box center [133, 216] width 184 height 9
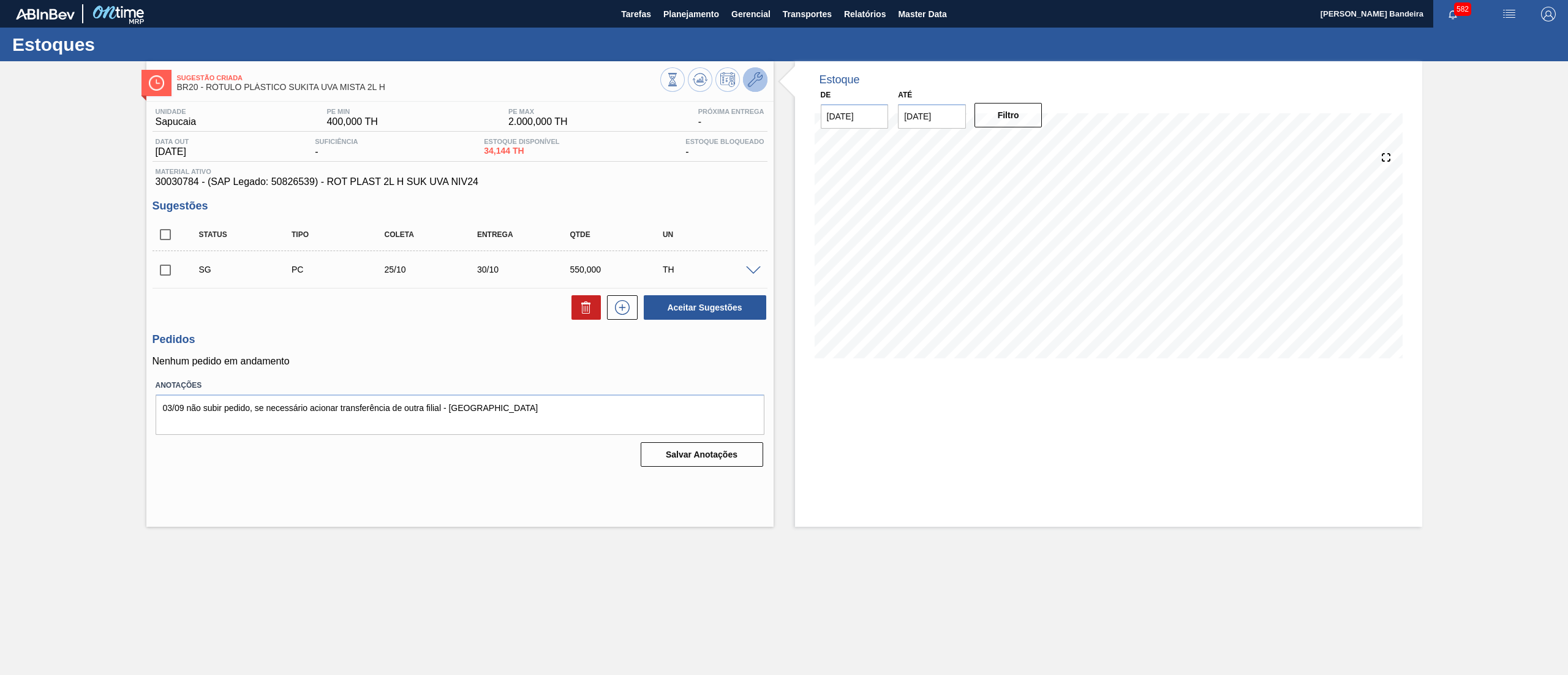
click at [748, 83] on icon at bounding box center [755, 79] width 14 height 14
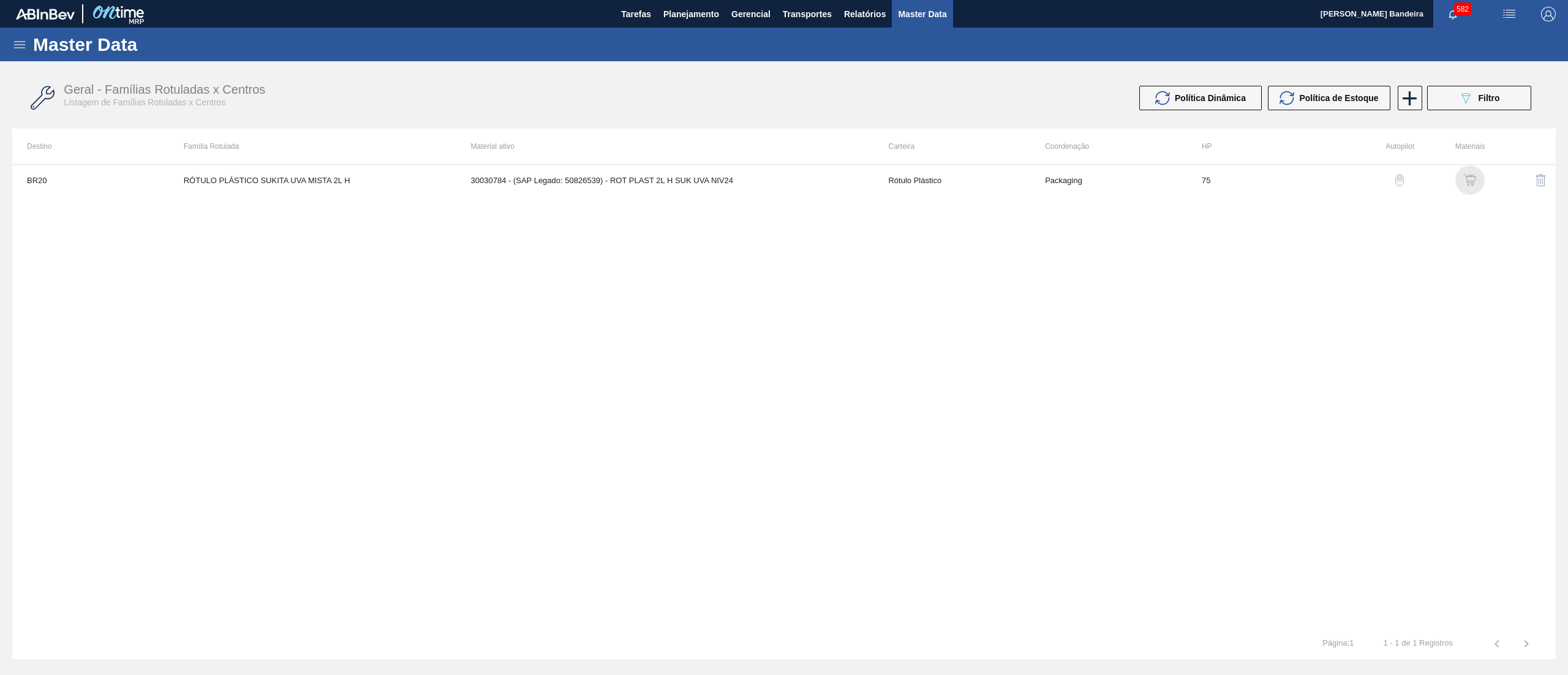
click at [1475, 175] on img "button" at bounding box center [1470, 180] width 12 height 12
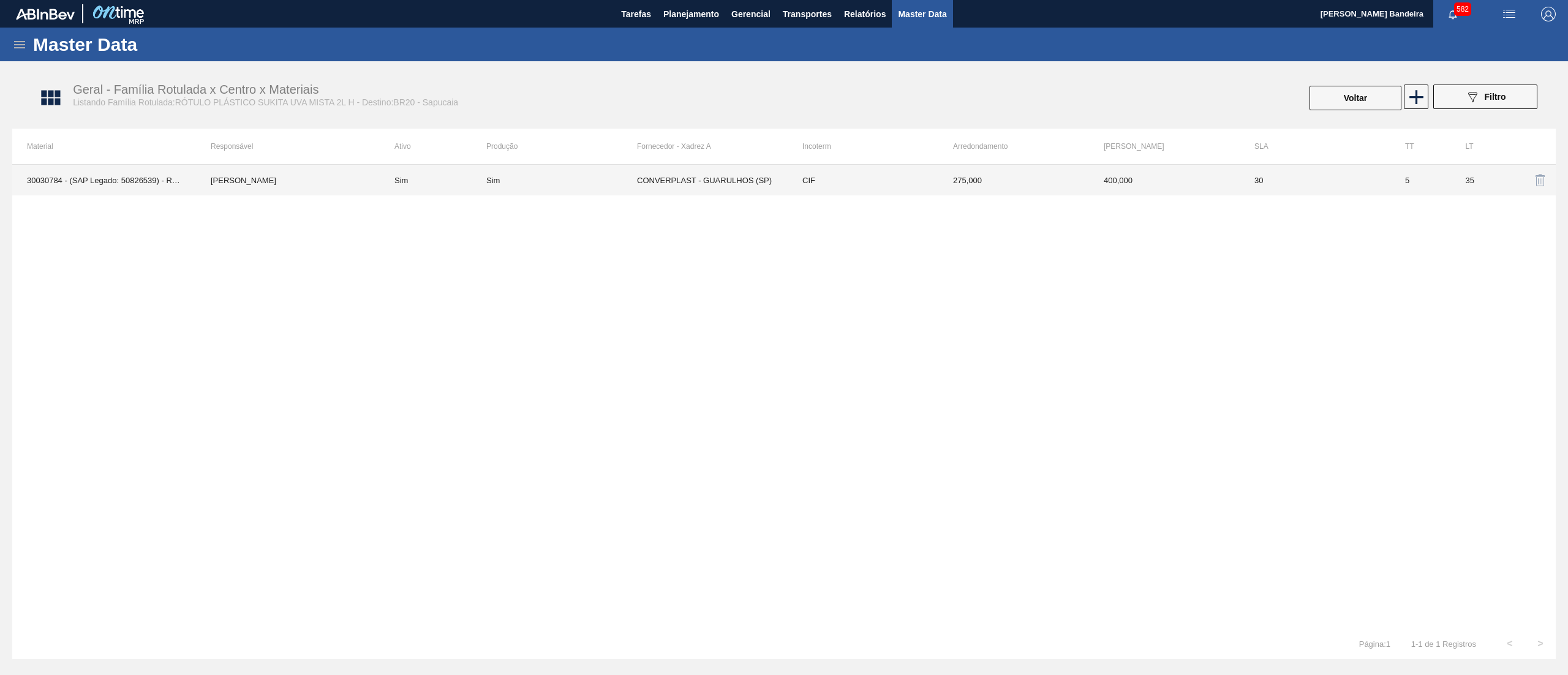
click at [873, 180] on td "CIF" at bounding box center [863, 180] width 151 height 30
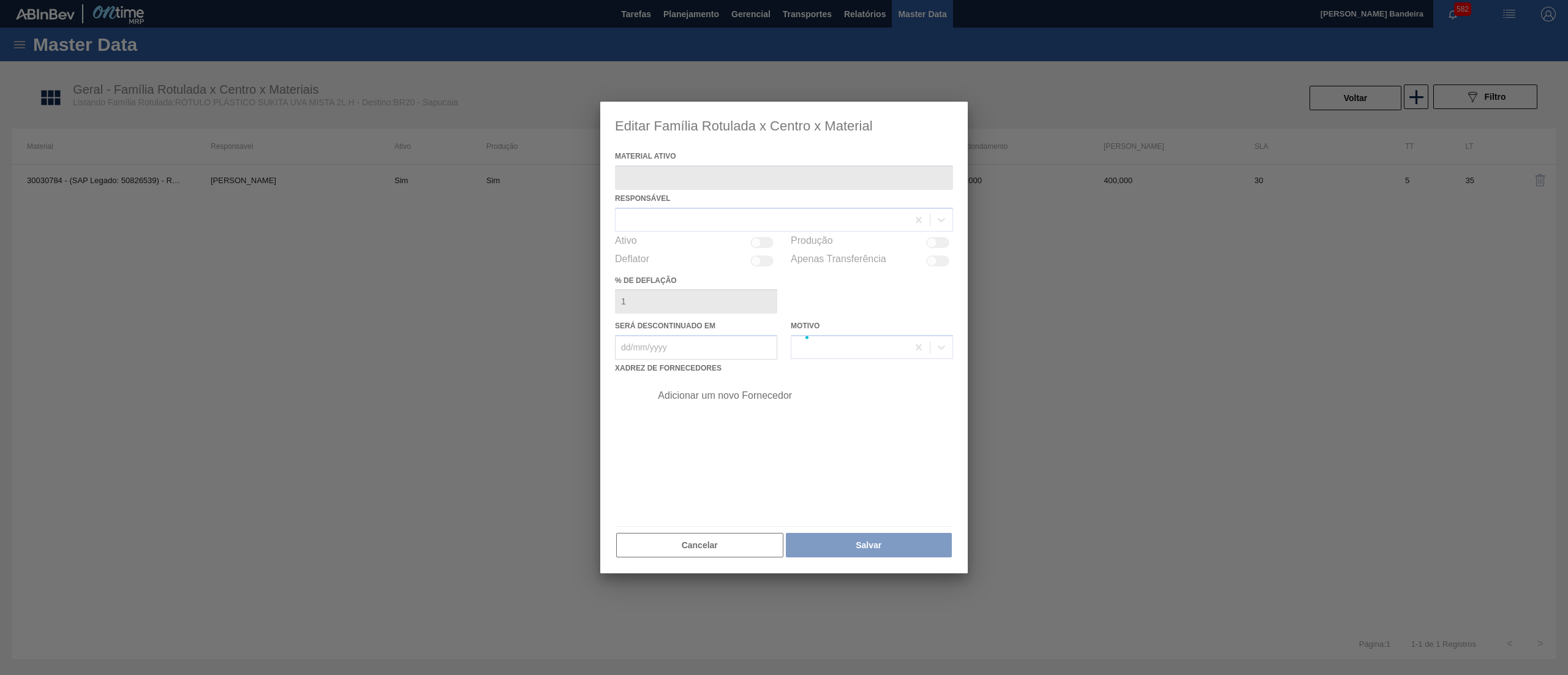
type ativo "30030784 - (SAP Legado: 50826539) - ROT PLAST 2L H SUK UVA NIV24"
checkbox input "true"
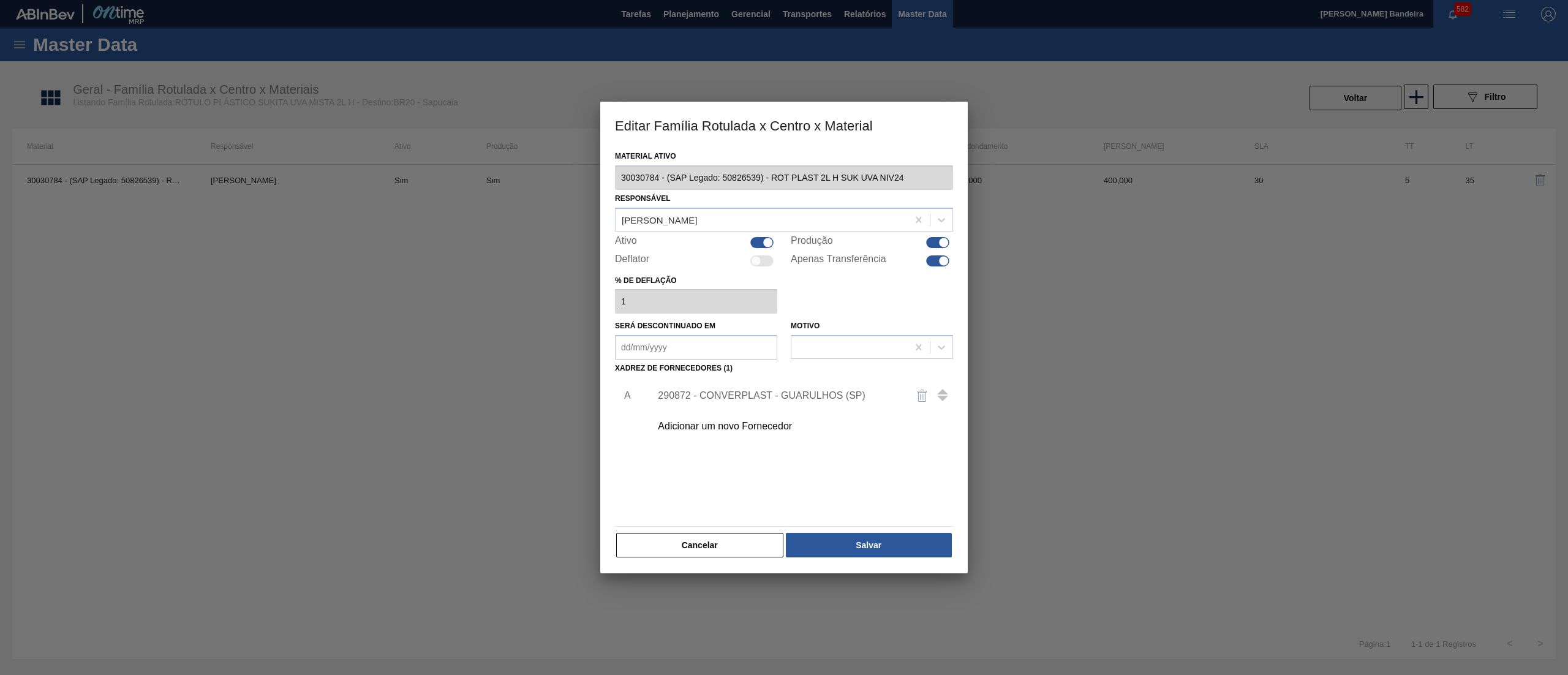
click at [765, 247] on div "Ativo" at bounding box center [696, 242] width 162 height 14
click at [759, 241] on div at bounding box center [762, 242] width 23 height 11
checkbox input "false"
click at [865, 538] on button "Salvar" at bounding box center [868, 545] width 166 height 24
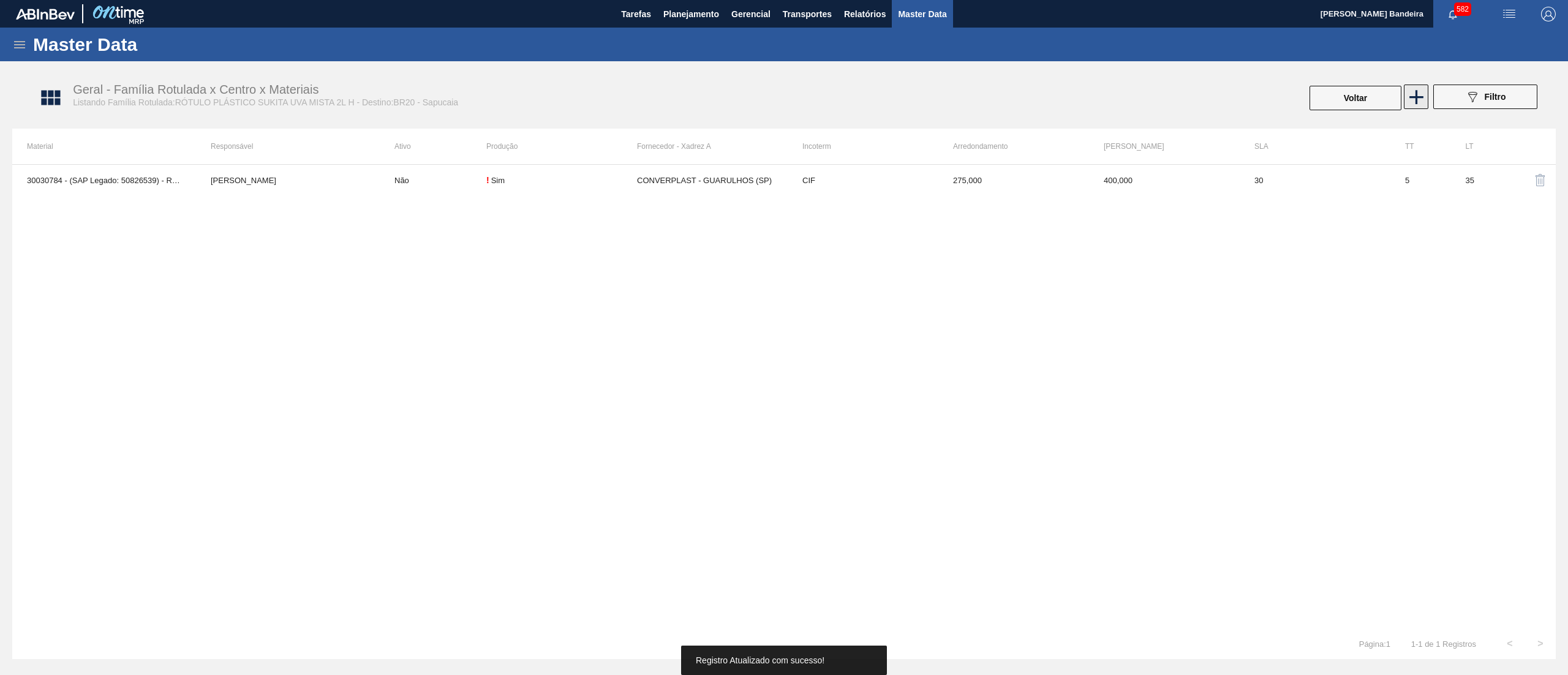
click at [1415, 104] on icon at bounding box center [1417, 97] width 24 height 24
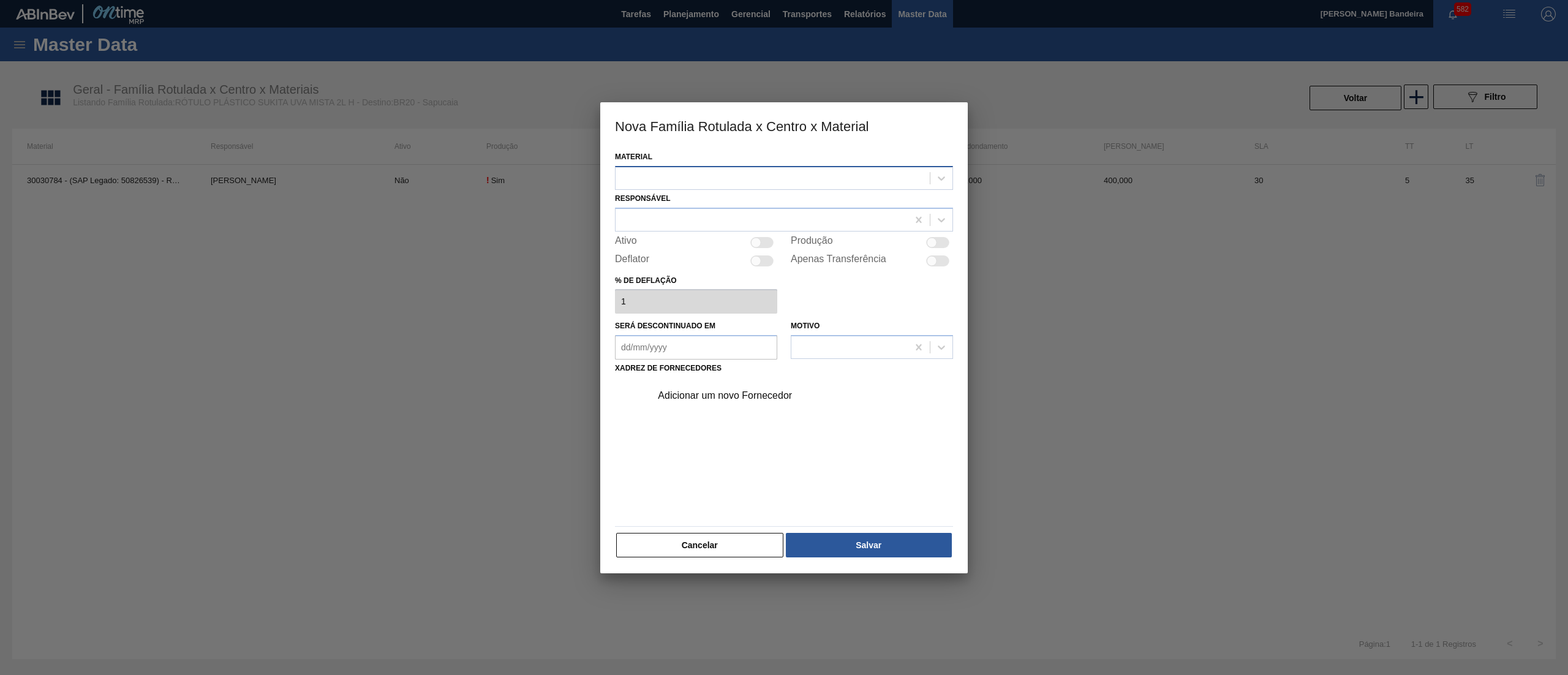
click at [712, 168] on div at bounding box center [784, 178] width 338 height 24
click at [719, 229] on div "30036590 - ROT PLAST 2L H SUK UVA NIV25" at bounding box center [784, 231] width 338 height 23
click at [701, 216] on div at bounding box center [762, 219] width 292 height 17
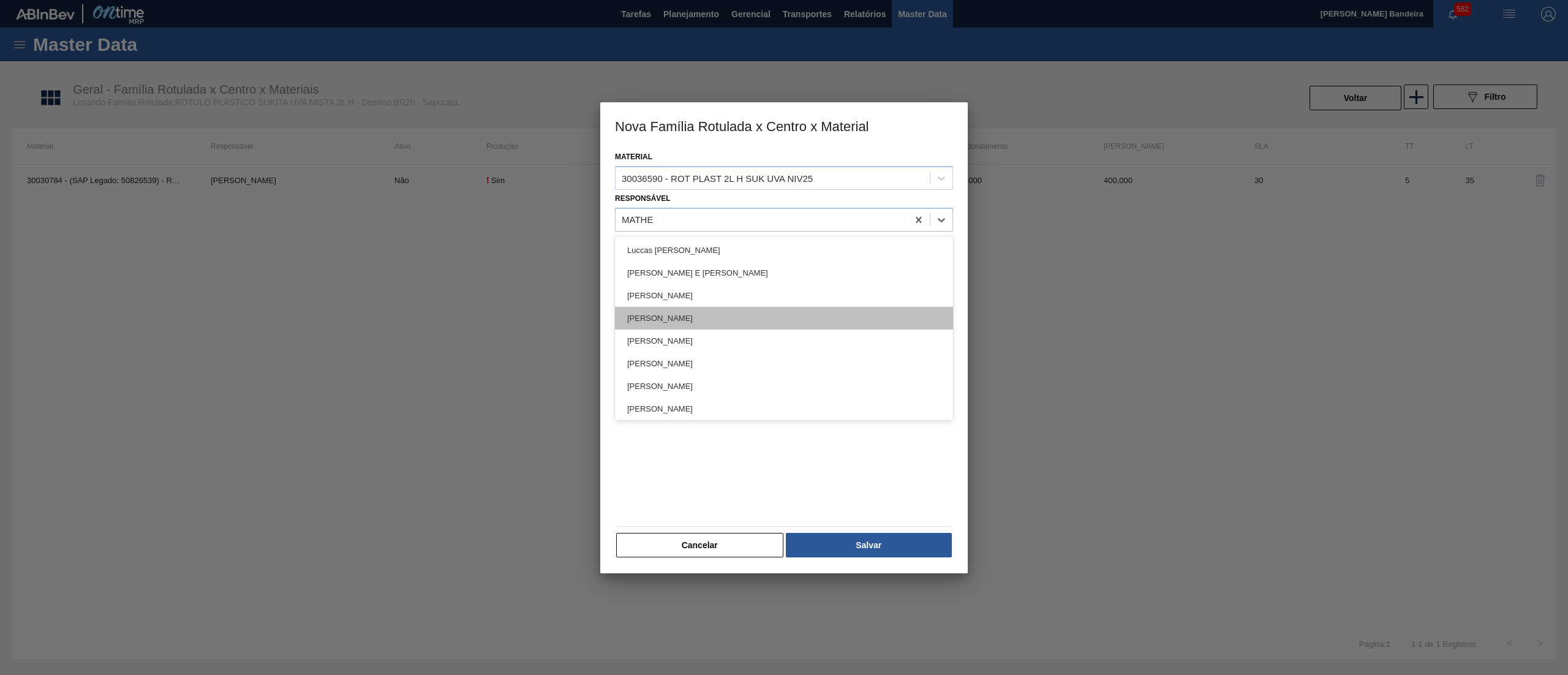
type input "MATHEU"
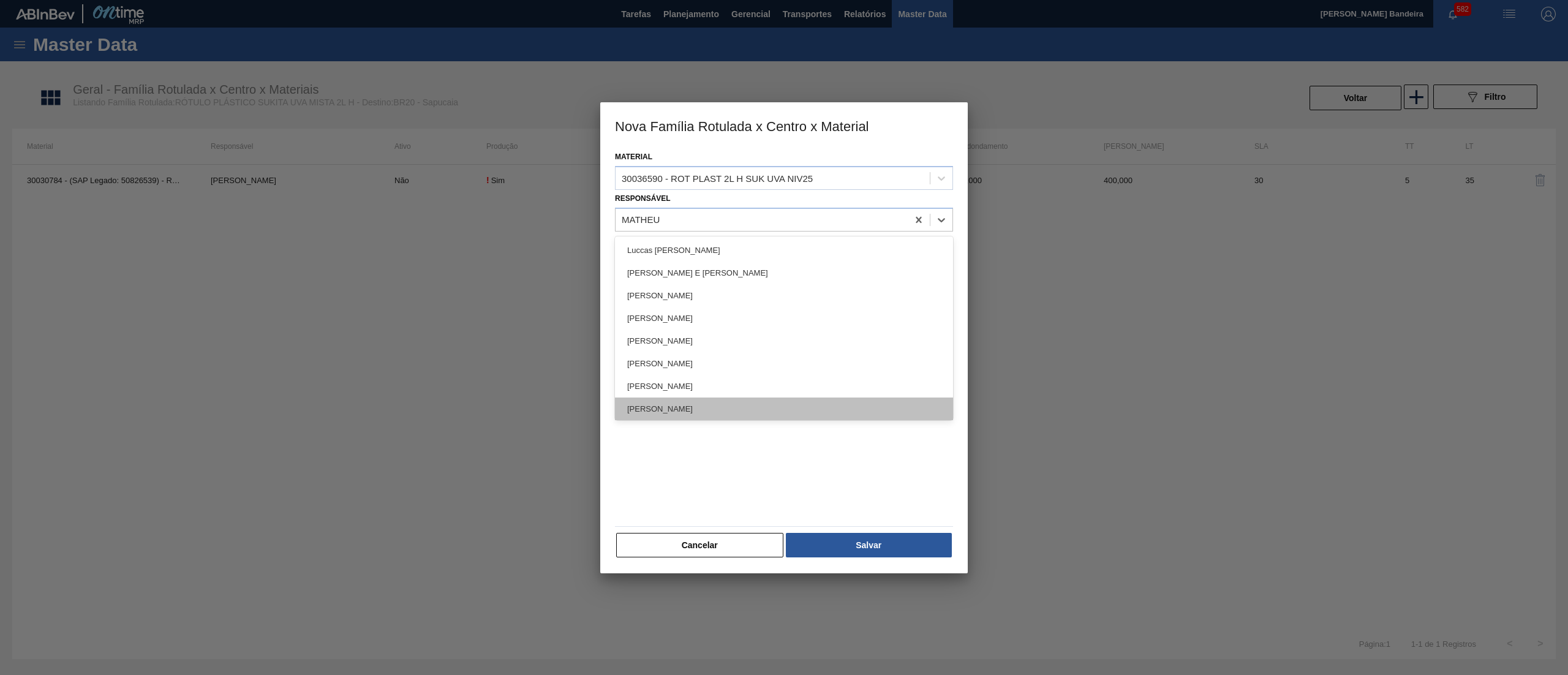
scroll to position [2, 0]
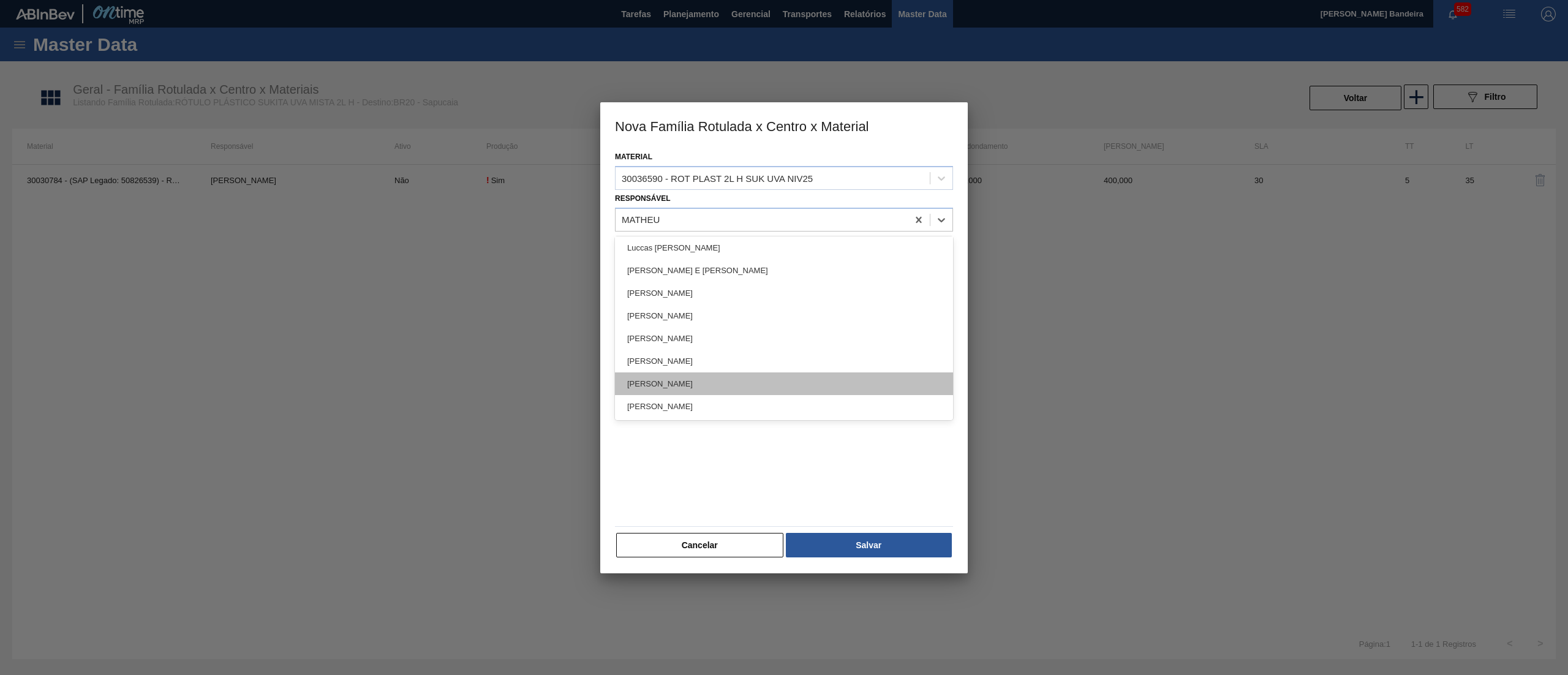
click at [733, 380] on div "[PERSON_NAME]" at bounding box center [784, 384] width 338 height 23
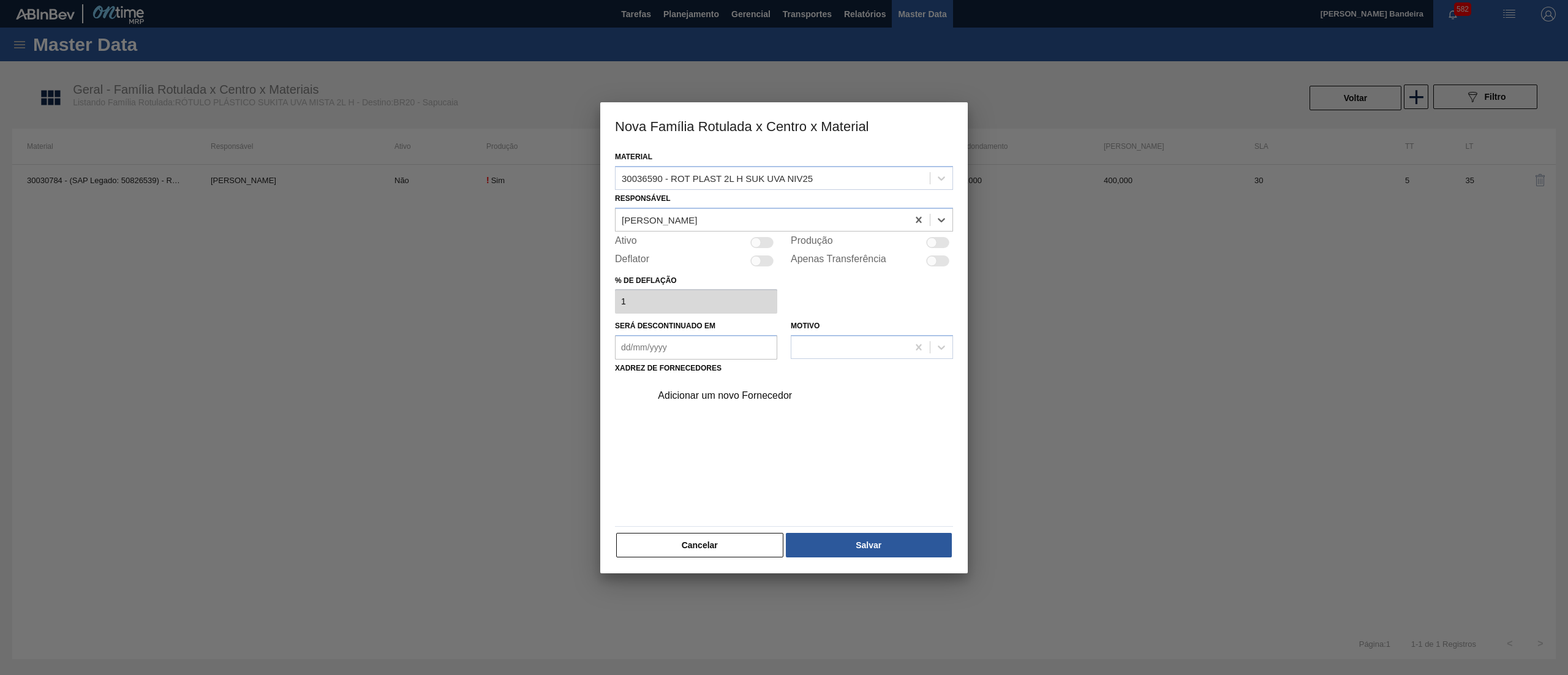
click at [756, 238] on div at bounding box center [756, 242] width 11 height 11
checkbox input "true"
click at [725, 400] on div "Adicionar um novo Fornecedor" at bounding box center [778, 395] width 240 height 11
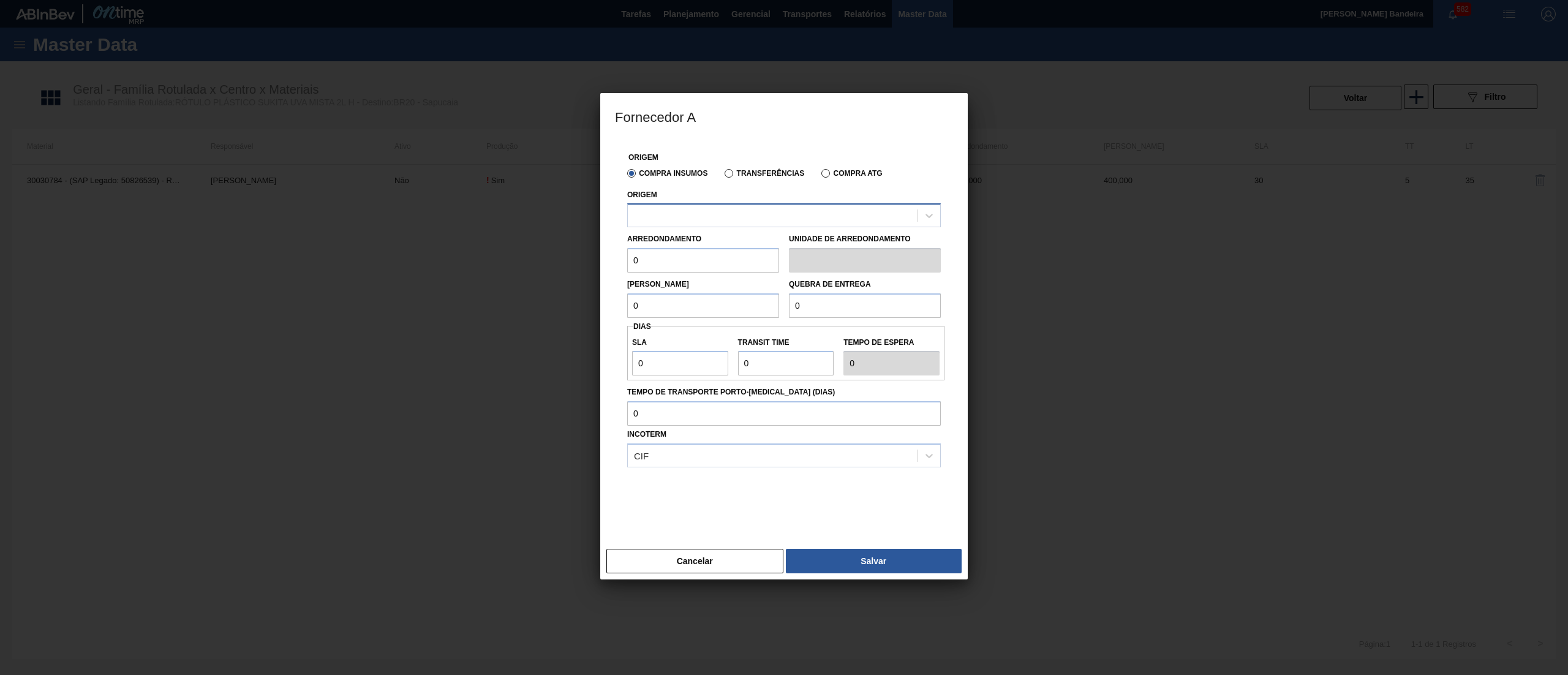
click at [724, 223] on div at bounding box center [772, 215] width 290 height 17
click at [724, 242] on div "290872 - CONVERPLAST - GUARULHOS (SP)" at bounding box center [784, 246] width 313 height 23
drag, startPoint x: 660, startPoint y: 260, endPoint x: 591, endPoint y: 259, distance: 69.0
click at [591, 260] on div "Fornecedor A Origem Compra Insumos Transferências Compra ATG Origem 290872 - CO…" at bounding box center [784, 338] width 1568 height 675
paste input "text"
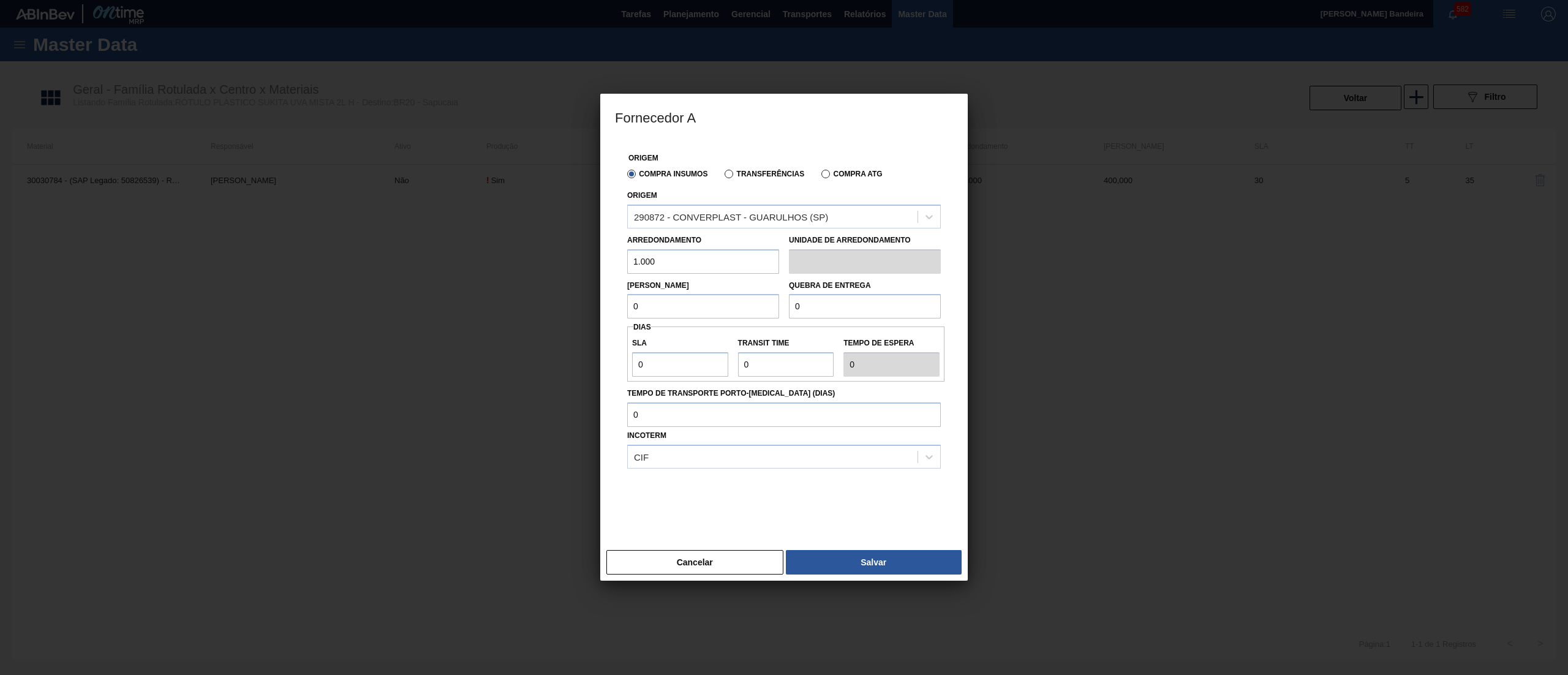
drag, startPoint x: 692, startPoint y: 266, endPoint x: 566, endPoint y: 266, distance: 126.0
click at [566, 266] on div "Fornecedor A Origem Compra Insumos Transferências Compra ATG Origem 290872 - CO…" at bounding box center [784, 338] width 1568 height 675
type input "1.000"
drag, startPoint x: 672, startPoint y: 306, endPoint x: 556, endPoint y: 295, distance: 116.5
click at [556, 295] on div "Fornecedor A Origem Compra Insumos Transferências Compra ATG Origem 290872 - CO…" at bounding box center [784, 338] width 1568 height 675
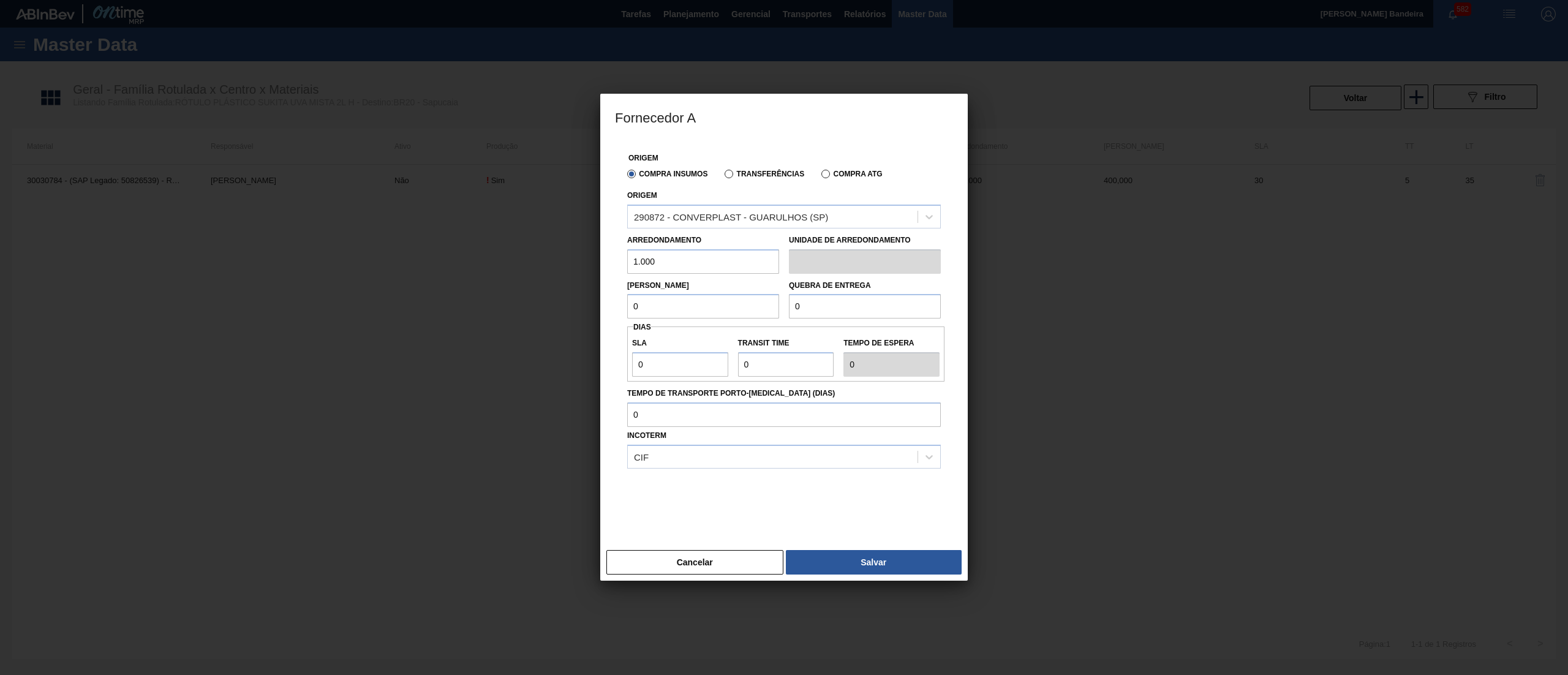
paste input "1.00"
type input "1.000"
drag, startPoint x: 870, startPoint y: 303, endPoint x: 672, endPoint y: 317, distance: 198.5
click at [672, 317] on div "Lote Mínimo 1.000 Quebra de entrega 0" at bounding box center [784, 297] width 323 height 45
paste input "1.00"
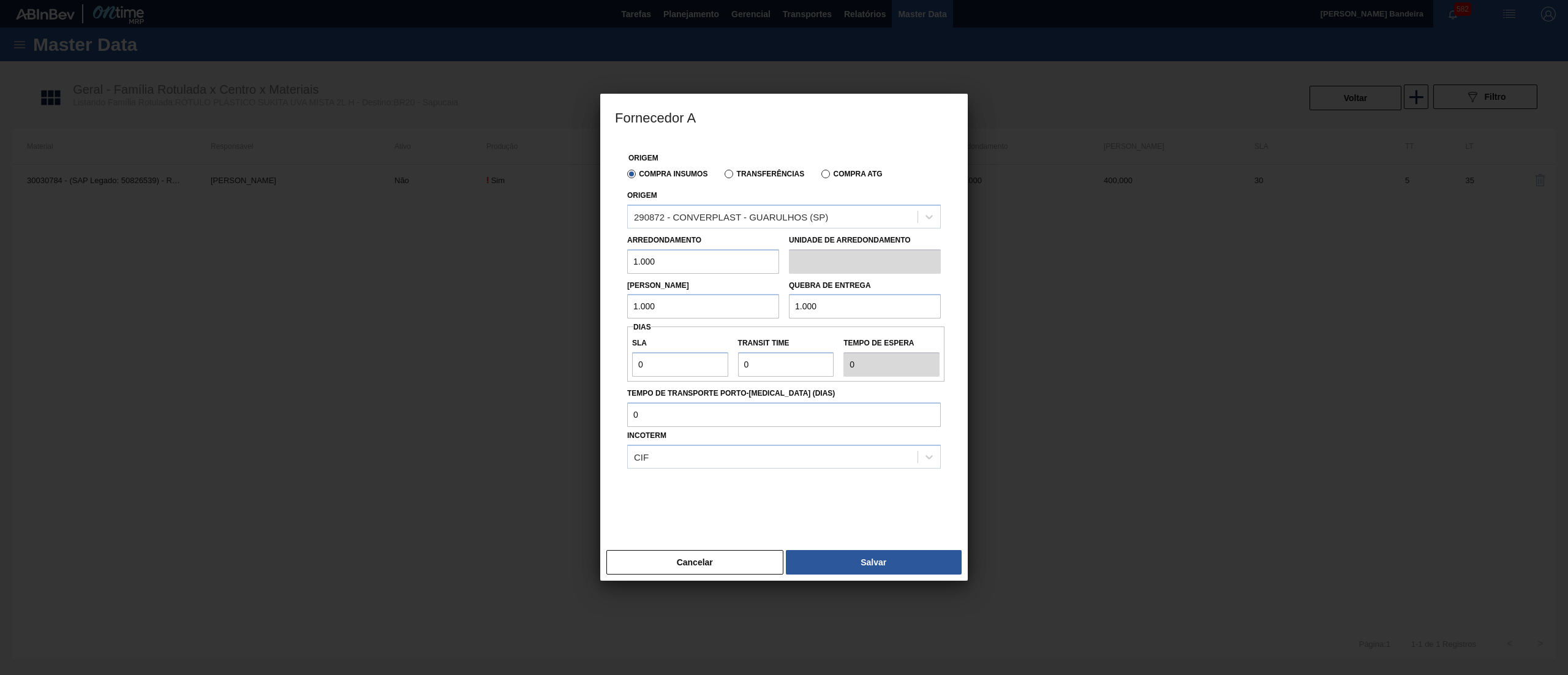
type input "1.000"
drag, startPoint x: 645, startPoint y: 364, endPoint x: 567, endPoint y: 362, distance: 78.0
click at [569, 362] on div "Fornecedor A Origem Compra Insumos Transferências Compra ATG Origem 290872 - CO…" at bounding box center [784, 338] width 1568 height 675
type input "3"
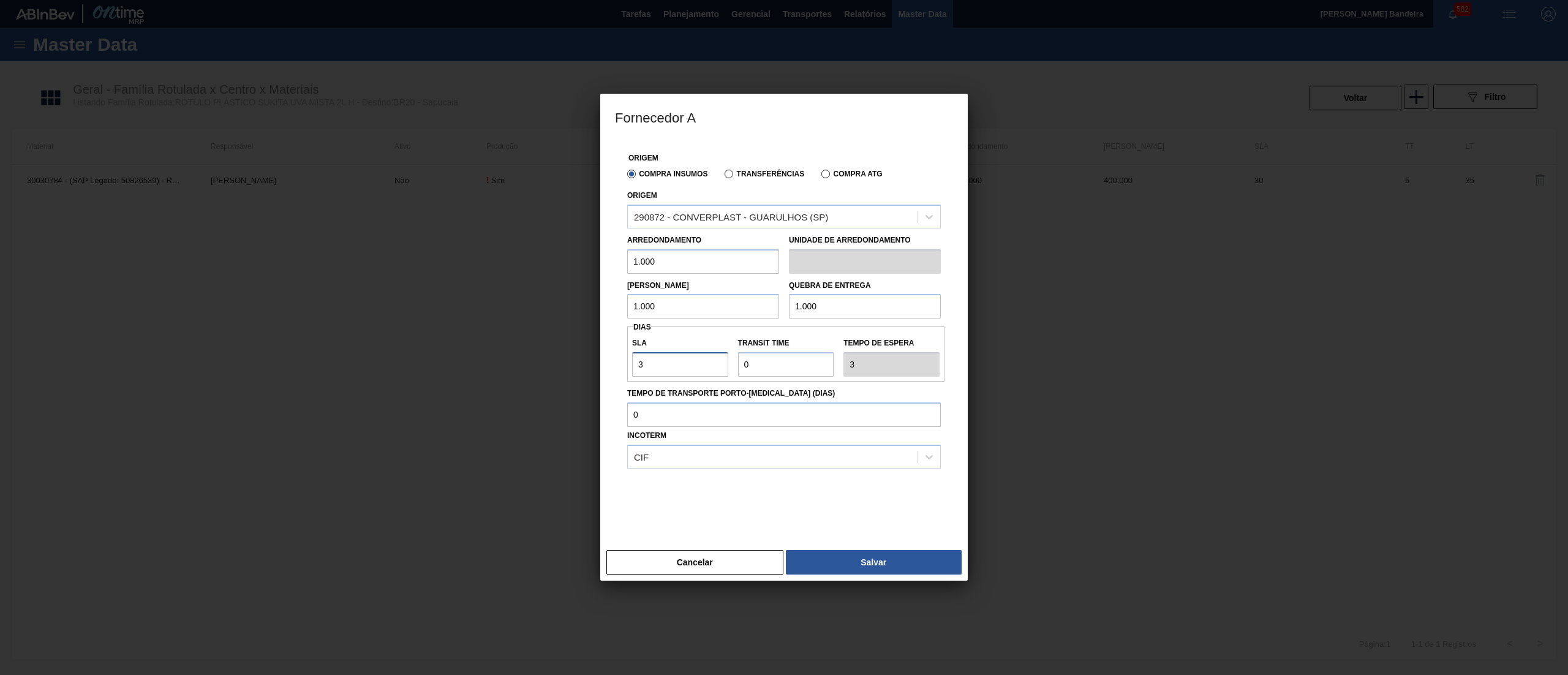
type input "30"
drag, startPoint x: 783, startPoint y: 362, endPoint x: 689, endPoint y: 374, distance: 94.8
click at [689, 374] on div "SLA 30 Transit Time Tempo de espera 30" at bounding box center [786, 354] width 317 height 45
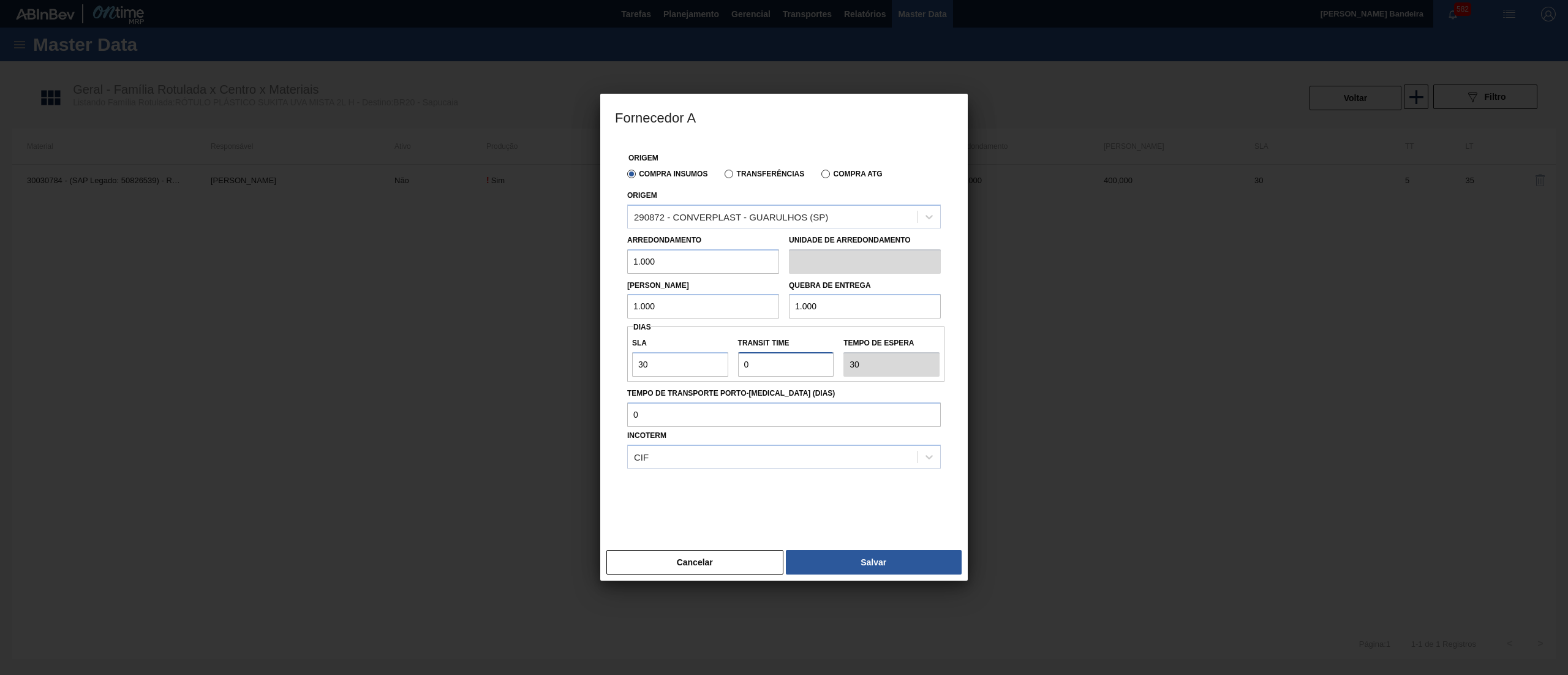
type input "3"
type input "33"
type input "3"
click at [825, 563] on button "Salvar" at bounding box center [874, 562] width 176 height 24
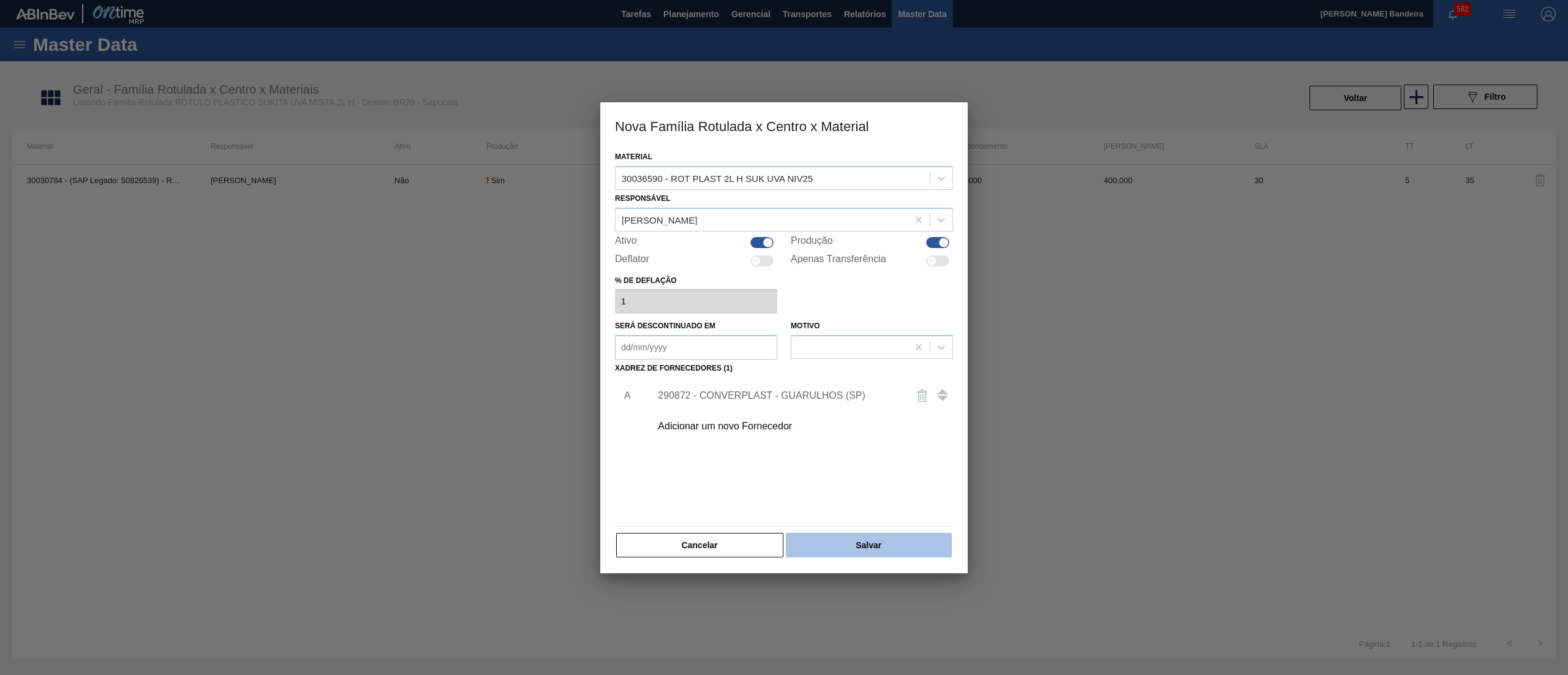
click at [846, 548] on button "Salvar" at bounding box center [868, 545] width 166 height 24
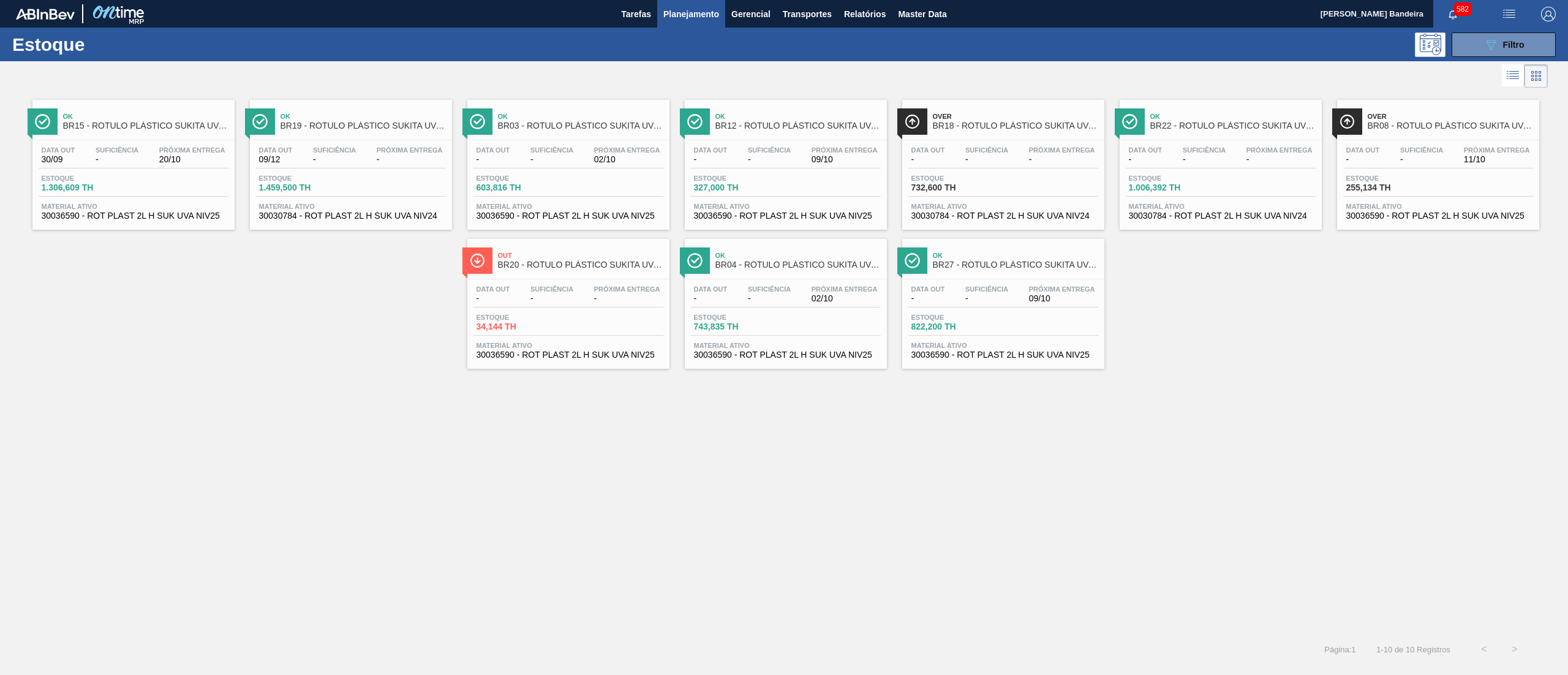
click at [347, 217] on span "30030784 - ROT PLAST 2L H SUK UVA NIV24" at bounding box center [351, 216] width 184 height 9
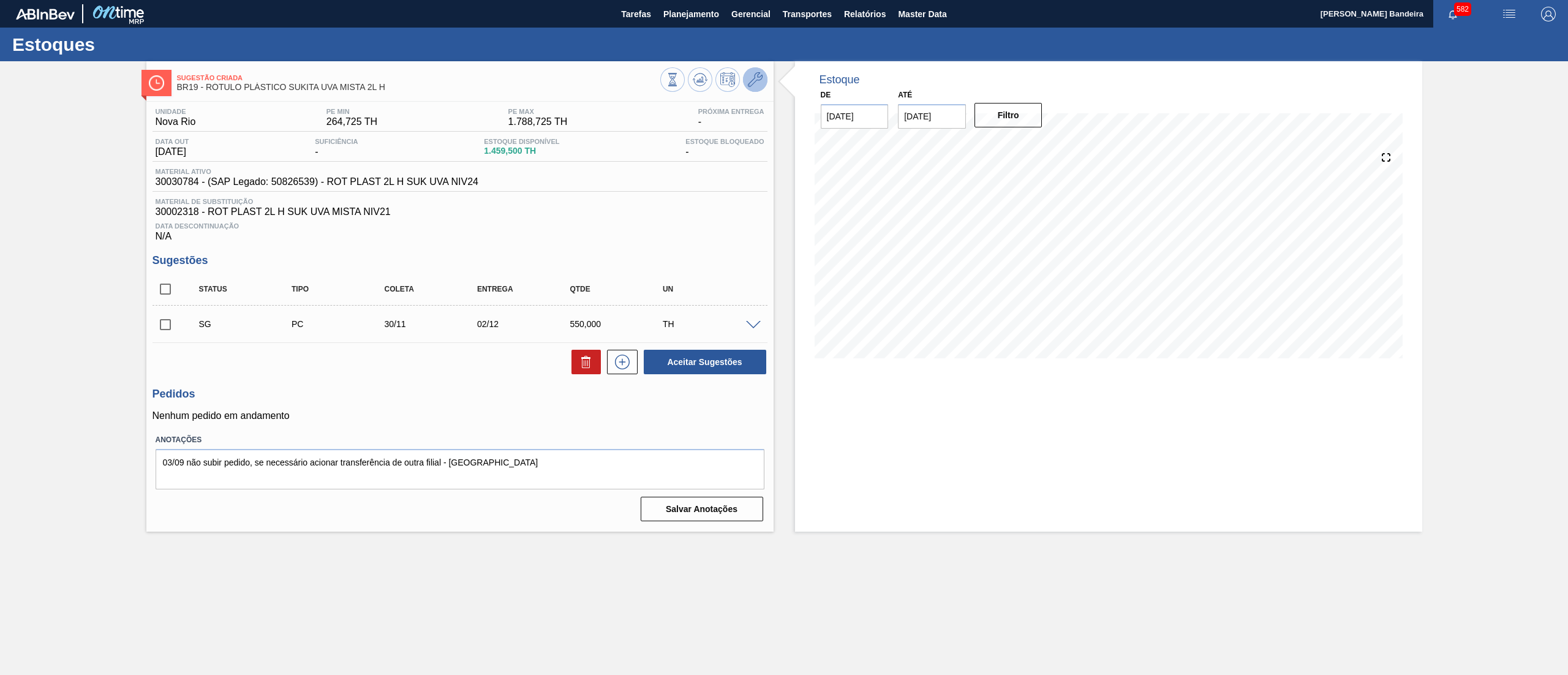
click at [762, 81] on button at bounding box center [756, 79] width 24 height 24
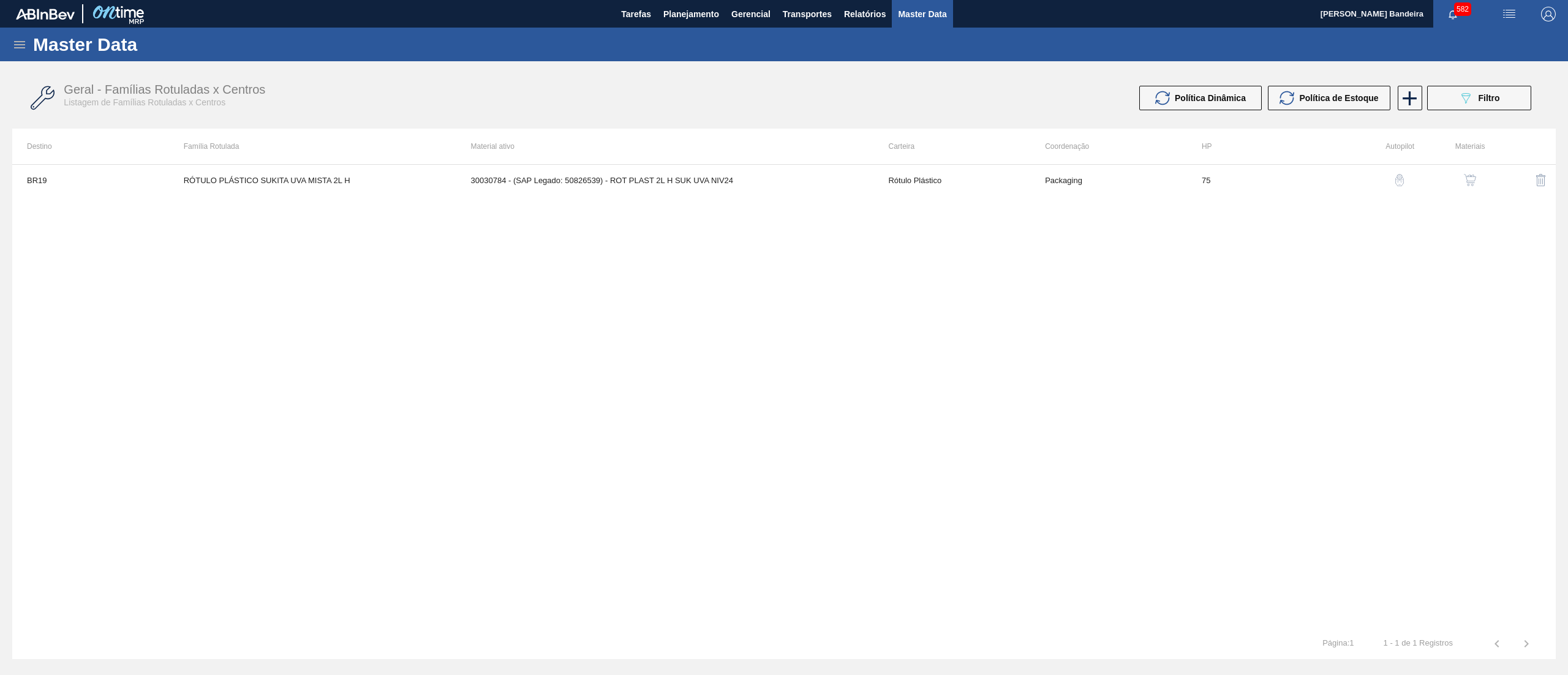
click at [1478, 174] on div "button" at bounding box center [1470, 180] width 14 height 12
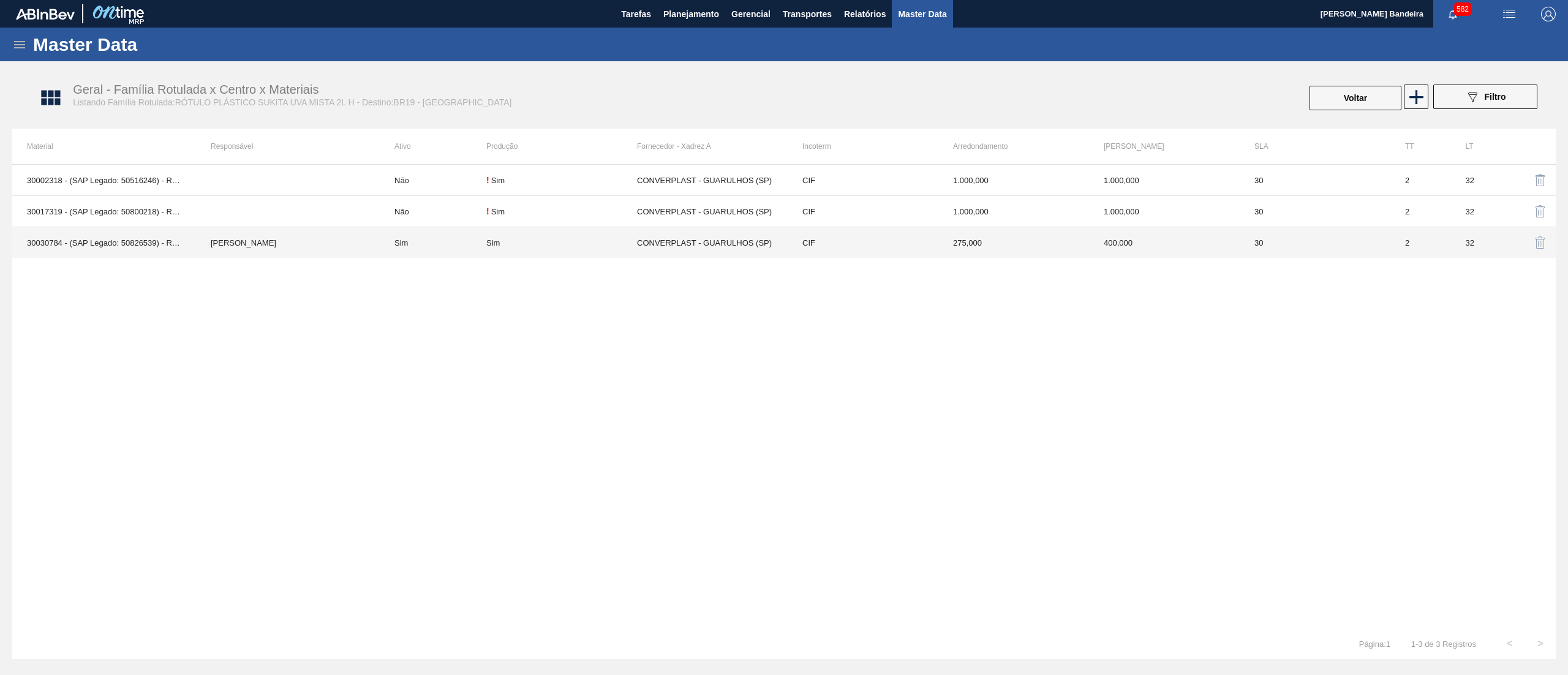
click at [495, 247] on div "Sim" at bounding box center [493, 243] width 14 height 9
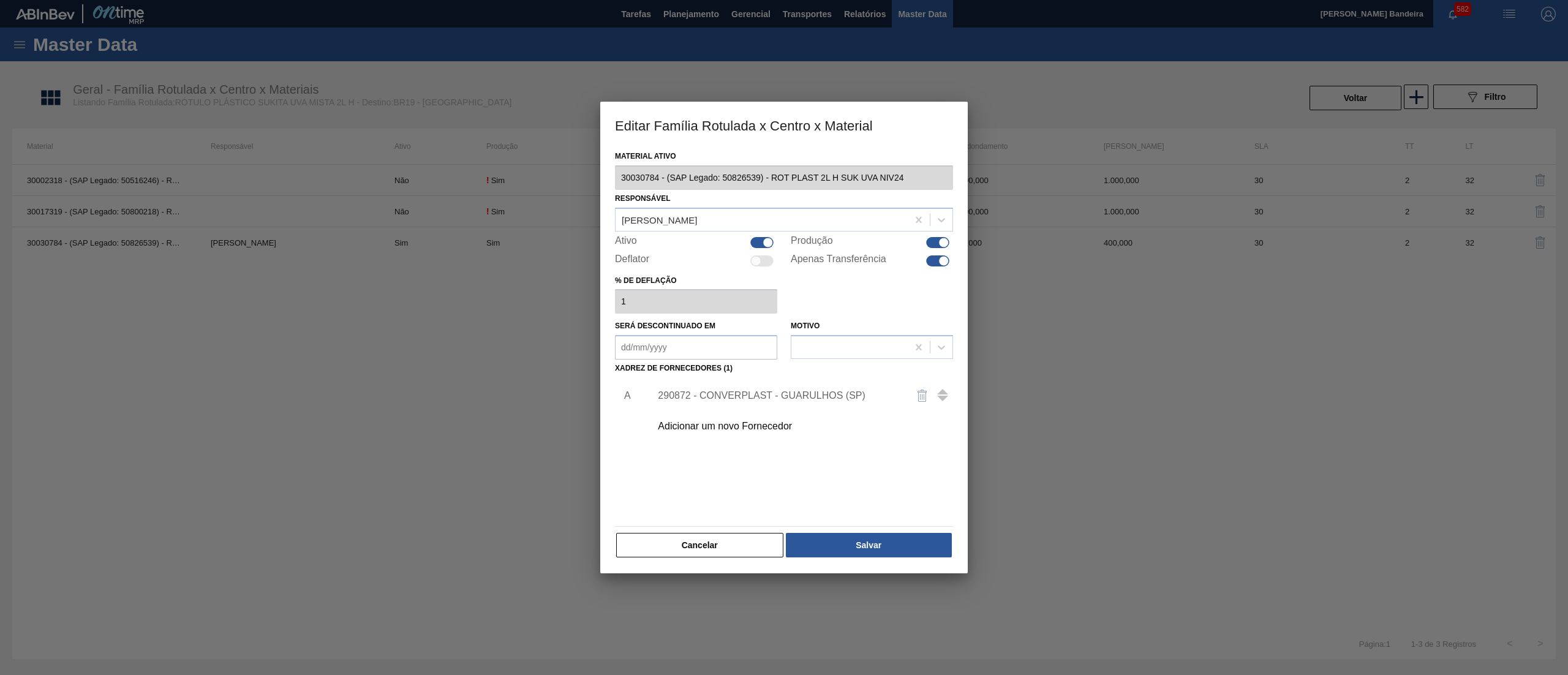
click at [756, 244] on div at bounding box center [762, 242] width 23 height 11
checkbox input "false"
click at [907, 549] on button "Salvar" at bounding box center [868, 545] width 166 height 24
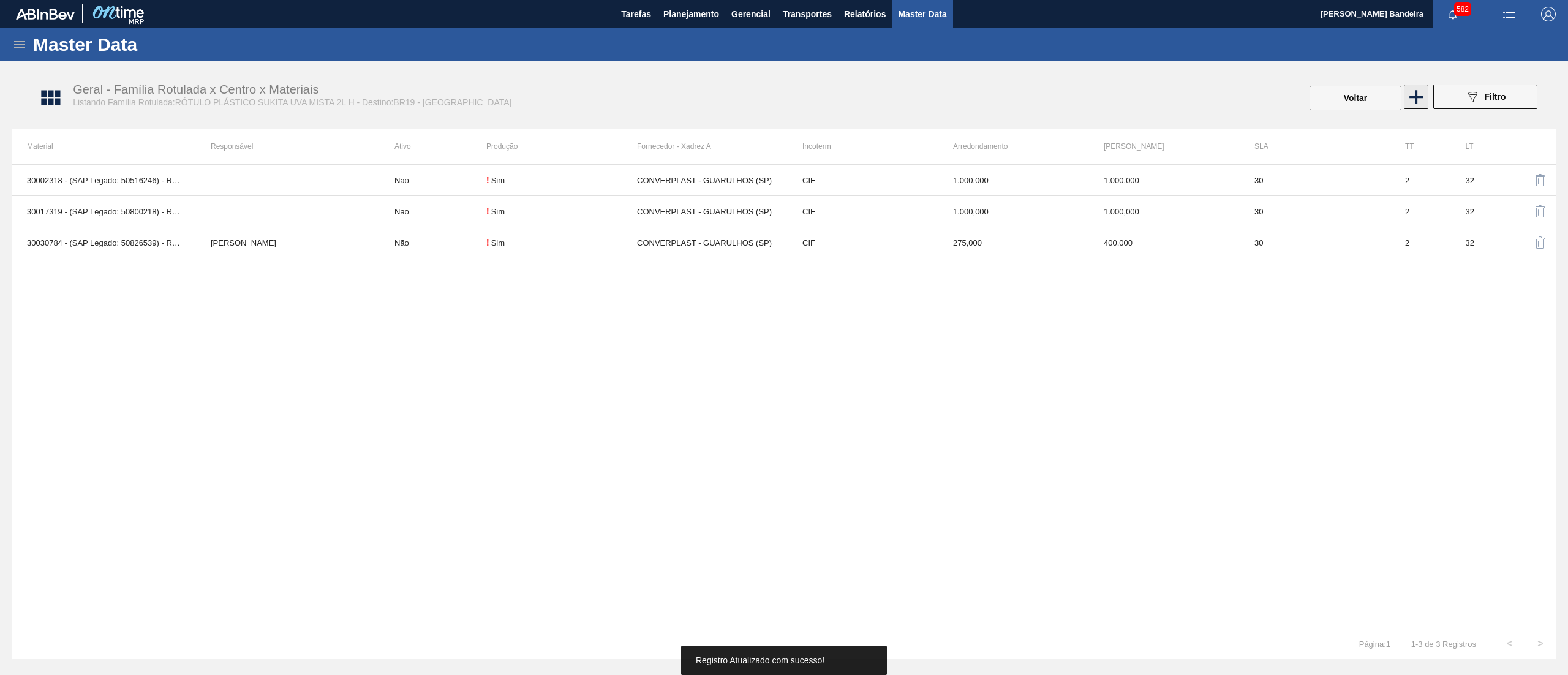
click at [1413, 101] on icon at bounding box center [1417, 97] width 24 height 24
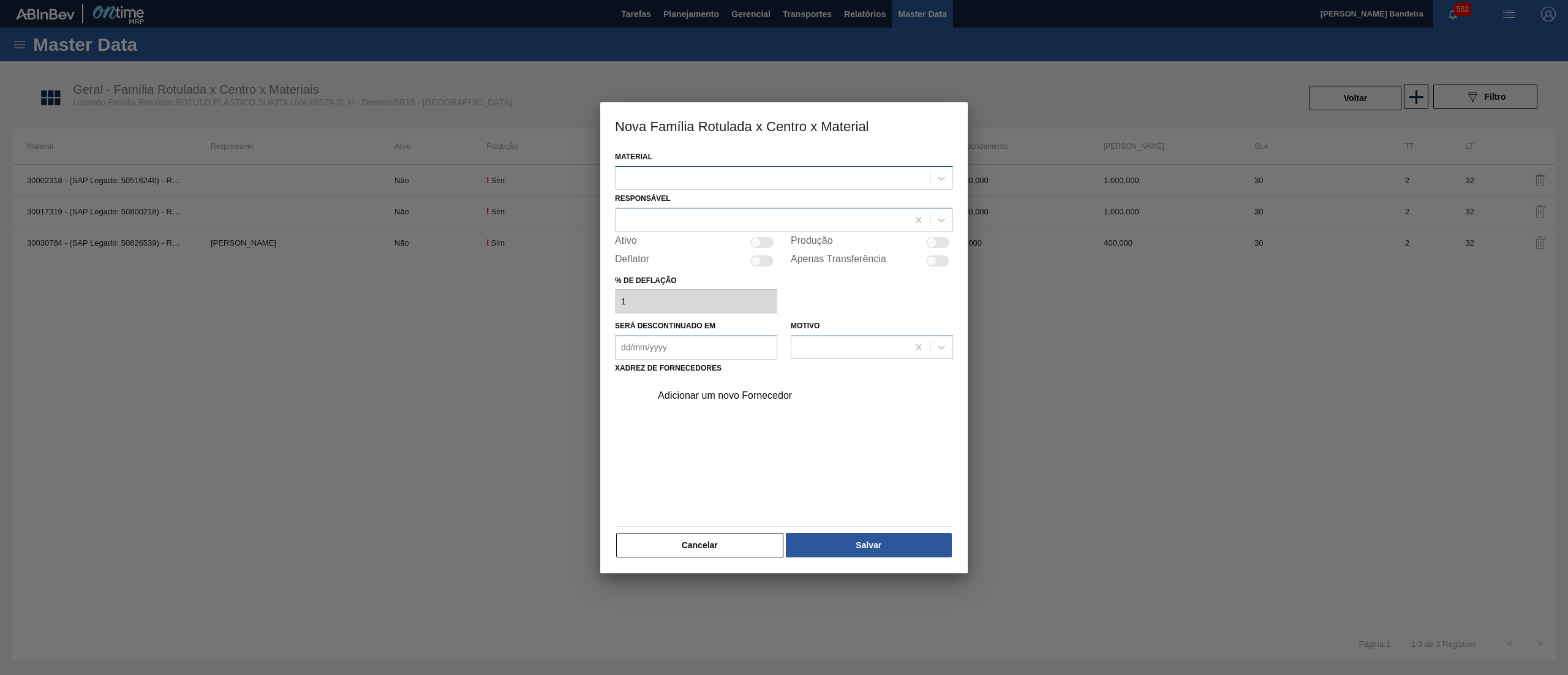
click at [831, 172] on div at bounding box center [772, 177] width 314 height 17
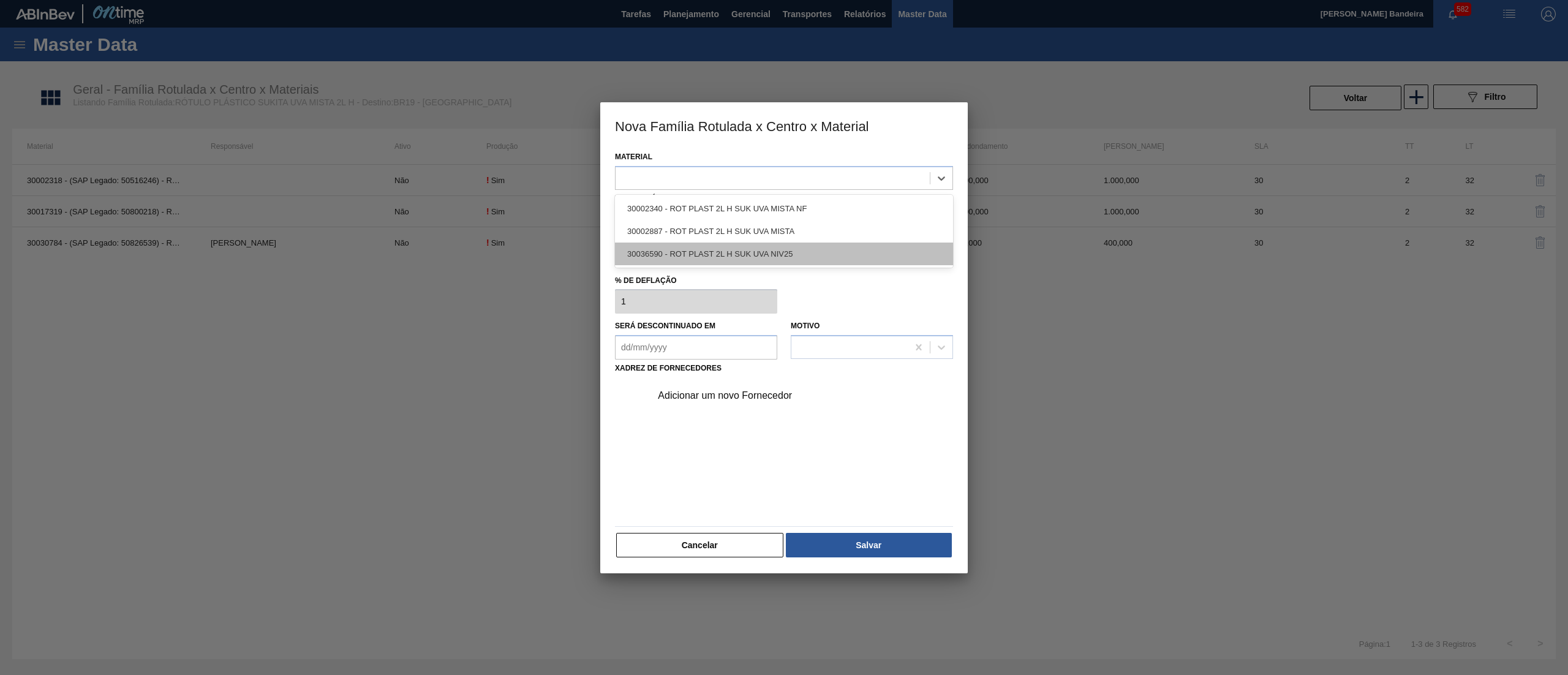
click at [791, 262] on div "30036590 - ROT PLAST 2L H SUK UVA NIV25" at bounding box center [784, 254] width 338 height 23
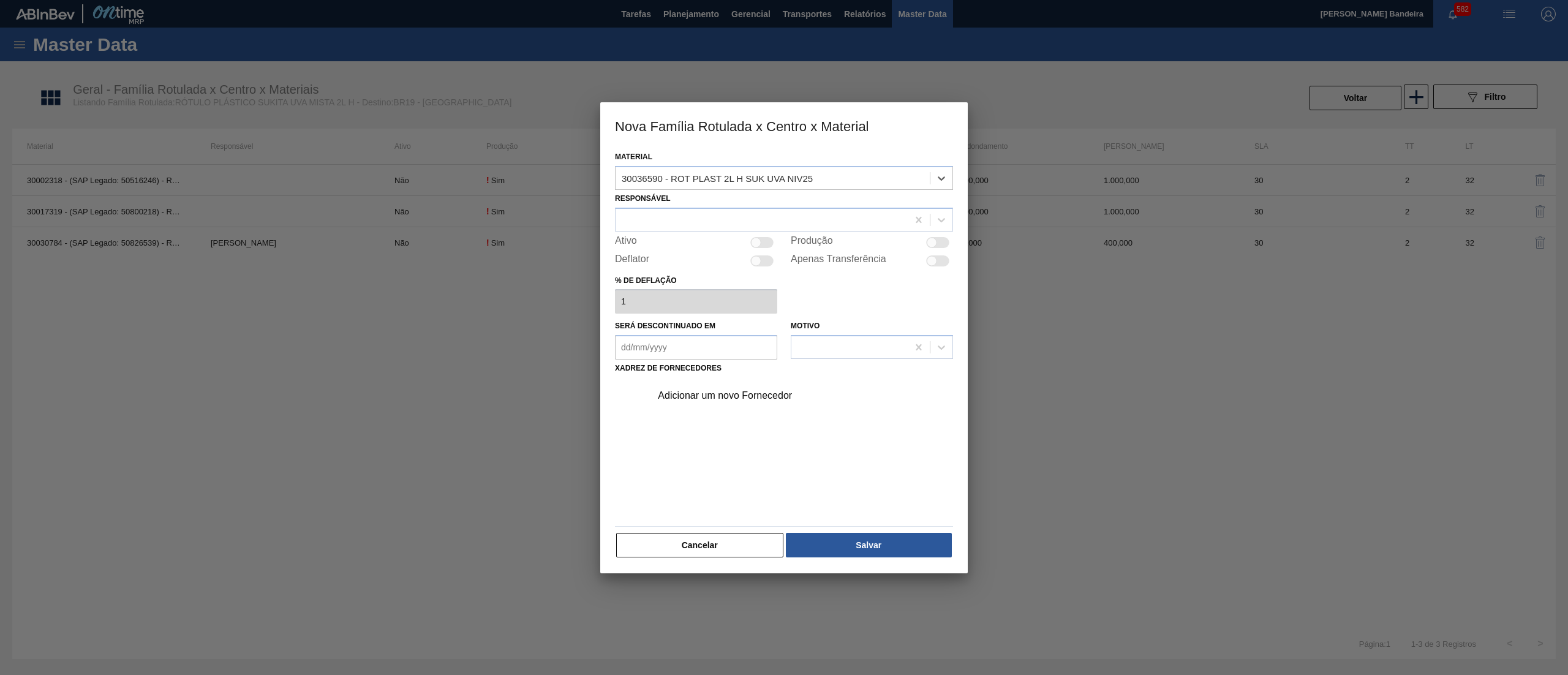
click at [768, 244] on div at bounding box center [762, 242] width 23 height 11
checkbox input "true"
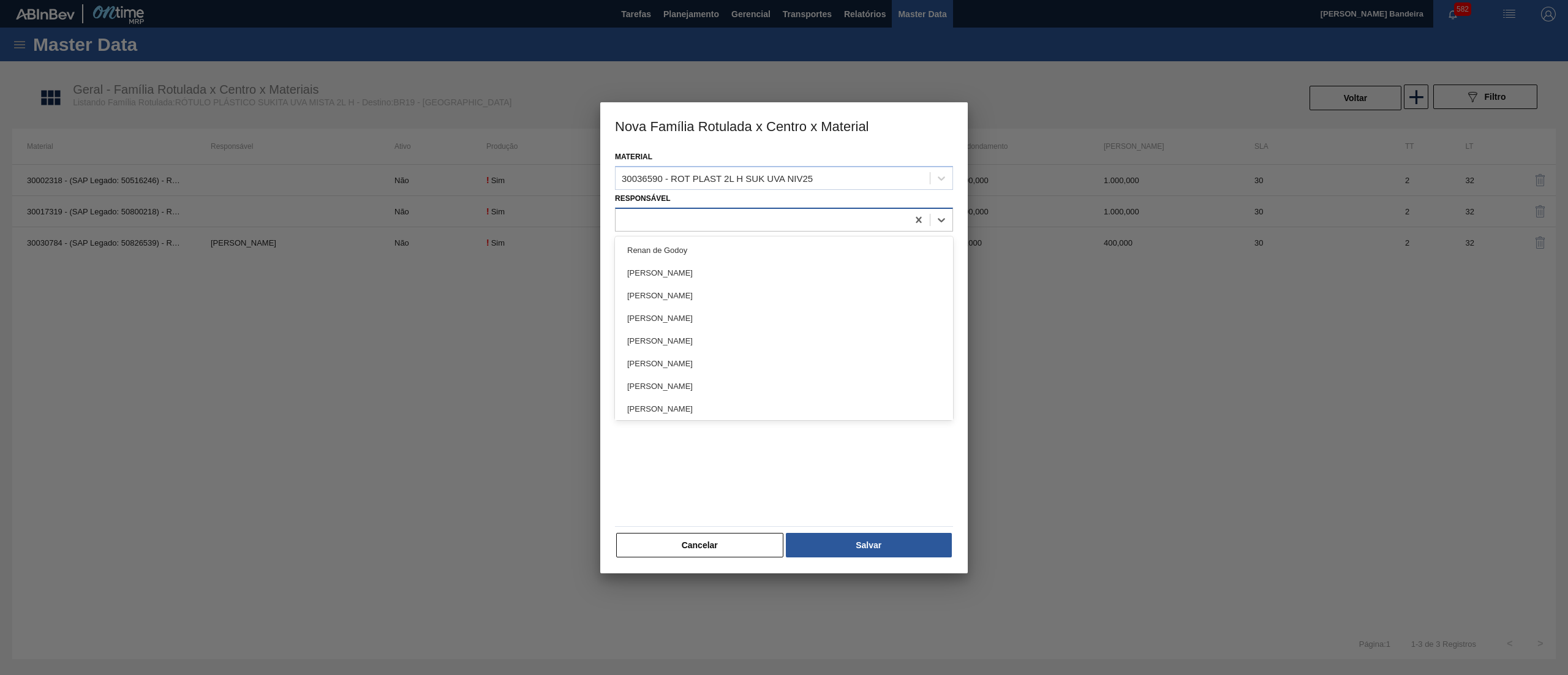
click at [731, 218] on div at bounding box center [762, 219] width 292 height 17
type input "FAR"
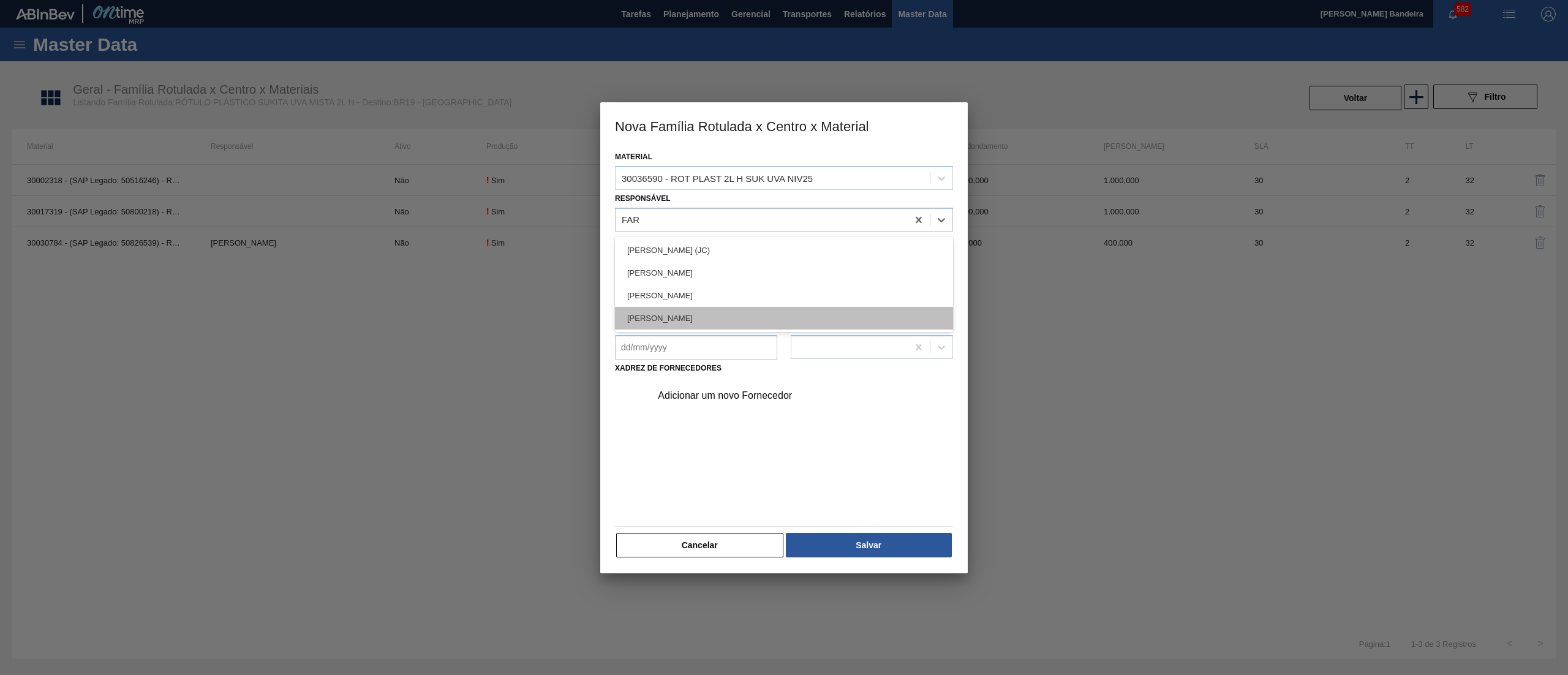
click at [740, 306] on div "[PERSON_NAME]" at bounding box center [784, 318] width 338 height 23
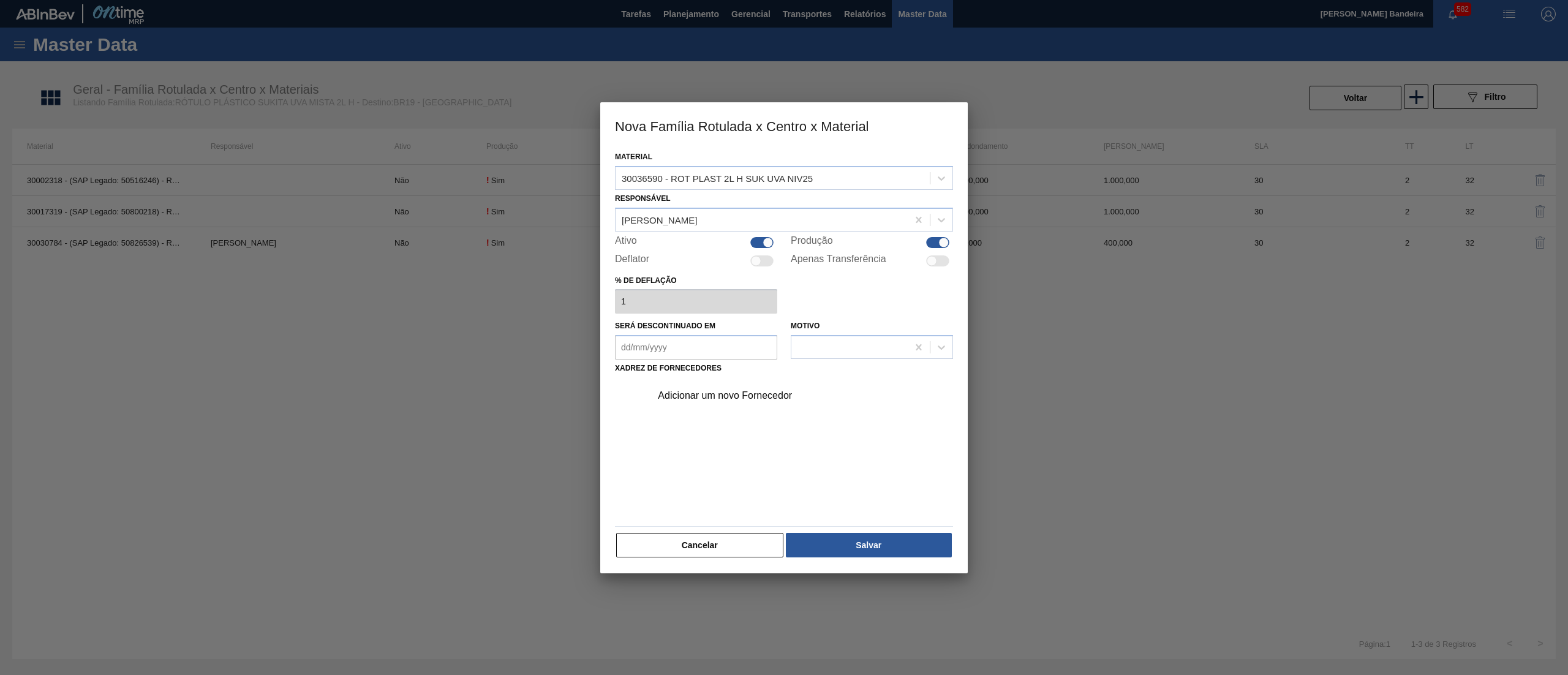
click at [746, 381] on div "Adicionar um novo Fornecedor" at bounding box center [798, 395] width 310 height 30
click at [753, 390] on div "Adicionar um novo Fornecedor" at bounding box center [778, 395] width 240 height 11
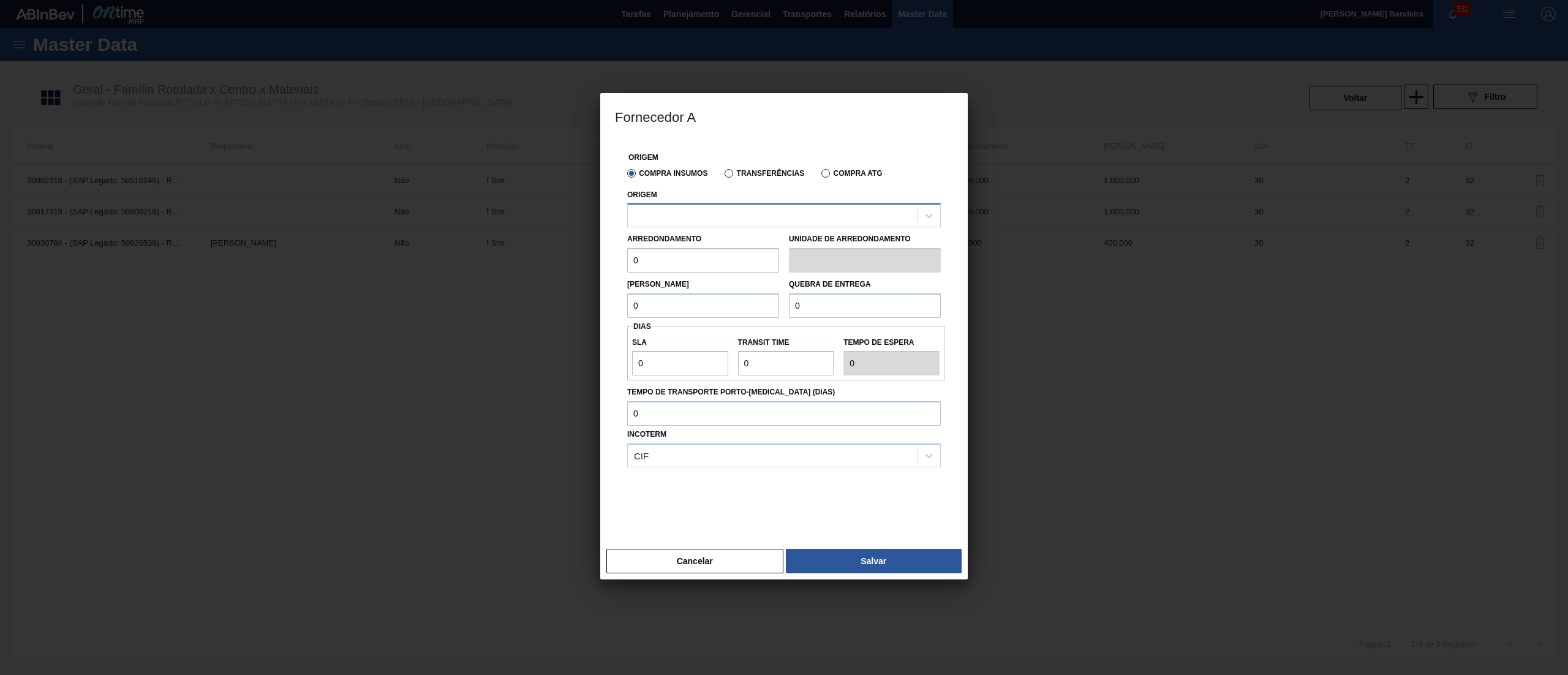
click at [711, 210] on div at bounding box center [772, 215] width 290 height 17
click at [701, 215] on div at bounding box center [772, 215] width 290 height 17
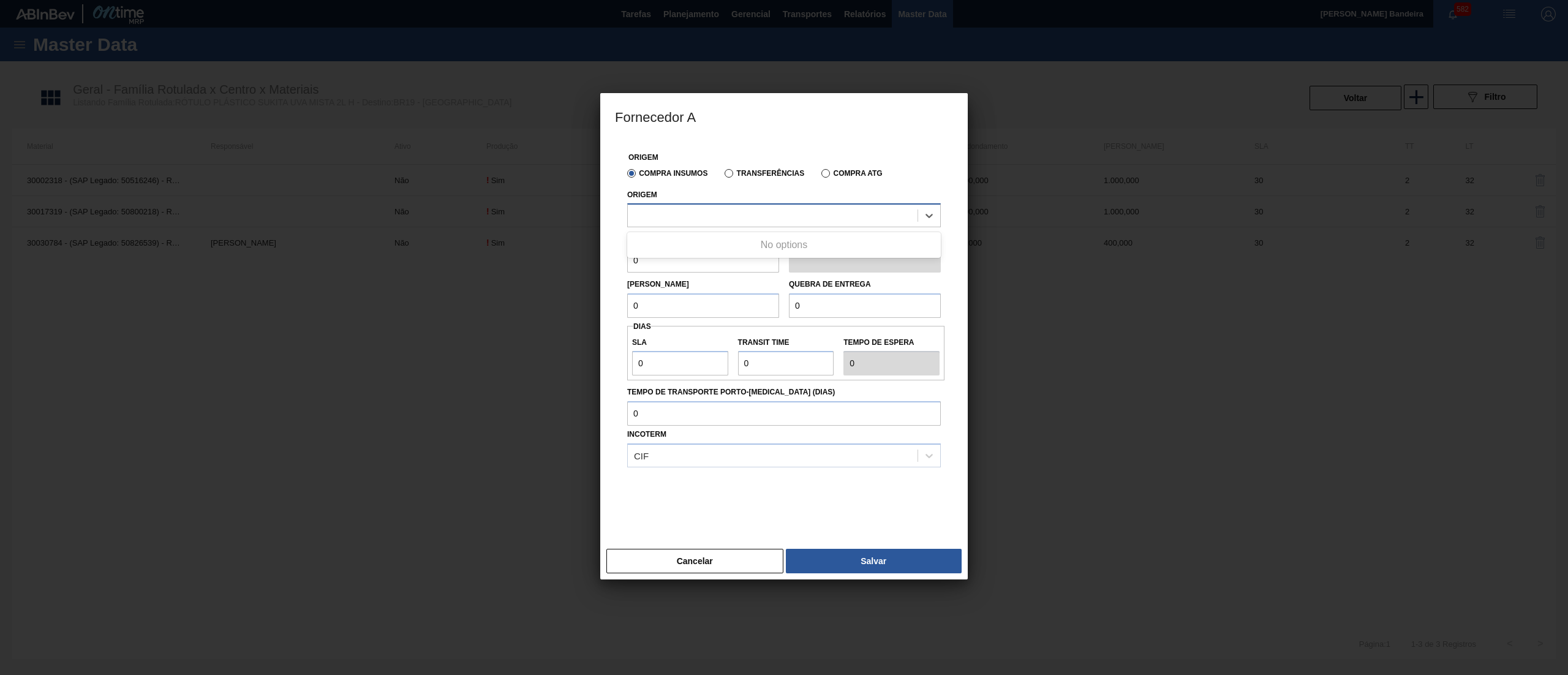
click at [701, 215] on div at bounding box center [772, 215] width 290 height 17
click at [706, 244] on div "290872 - CONVERPLAST - GUARULHOS (SP)" at bounding box center [784, 246] width 313 height 23
drag, startPoint x: 670, startPoint y: 262, endPoint x: 520, endPoint y: 263, distance: 150.0
click at [520, 263] on div "Fornecedor A Origem Compra Insumos Transferências Compra ATG Origem 290872 - CO…" at bounding box center [784, 338] width 1568 height 675
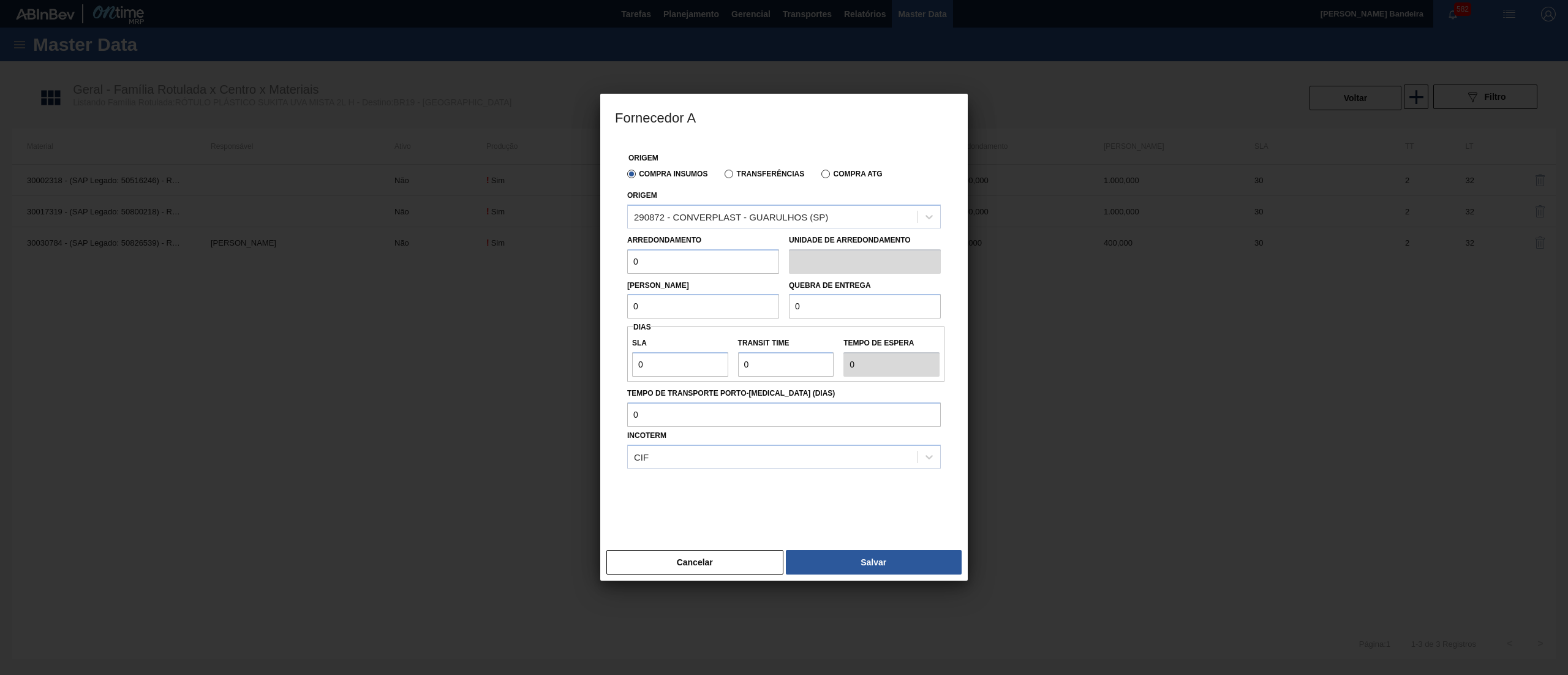
paste input "1.00"
type input "1.000"
drag, startPoint x: 672, startPoint y: 299, endPoint x: 644, endPoint y: 303, distance: 28.3
click at [644, 303] on input "0" at bounding box center [703, 306] width 152 height 24
paste input "1.00"
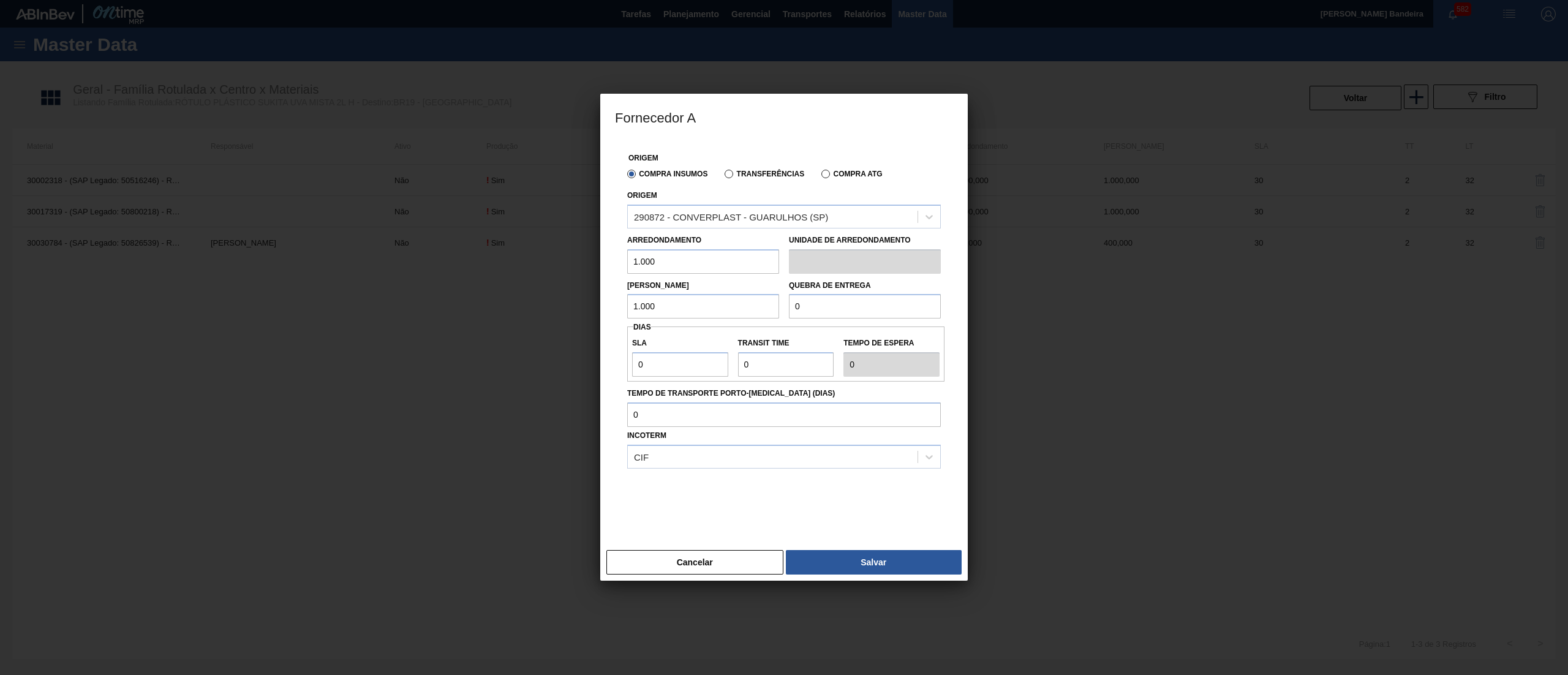
type input "1.000"
drag, startPoint x: 827, startPoint y: 313, endPoint x: 672, endPoint y: 316, distance: 155.0
click at [672, 316] on div "Lote Mínimo 1.000 Quebra de entrega 0" at bounding box center [784, 297] width 323 height 45
paste input "1.00"
type input "1.000"
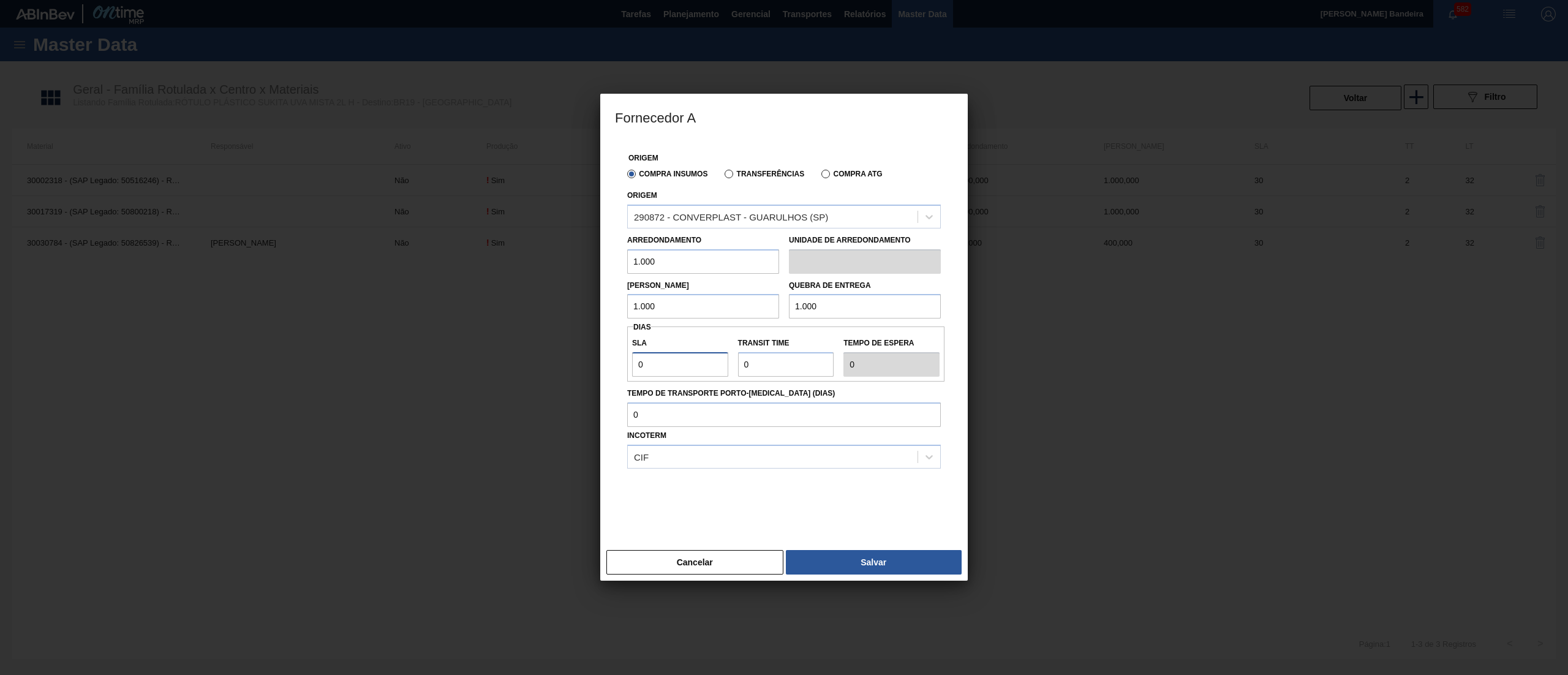
drag, startPoint x: 687, startPoint y: 362, endPoint x: 556, endPoint y: 364, distance: 131.0
click at [556, 364] on div "Fornecedor A Origem Compra Insumos Transferências Compra ATG Origem 290872 - CO…" at bounding box center [784, 338] width 1568 height 675
type input "3"
type input "30"
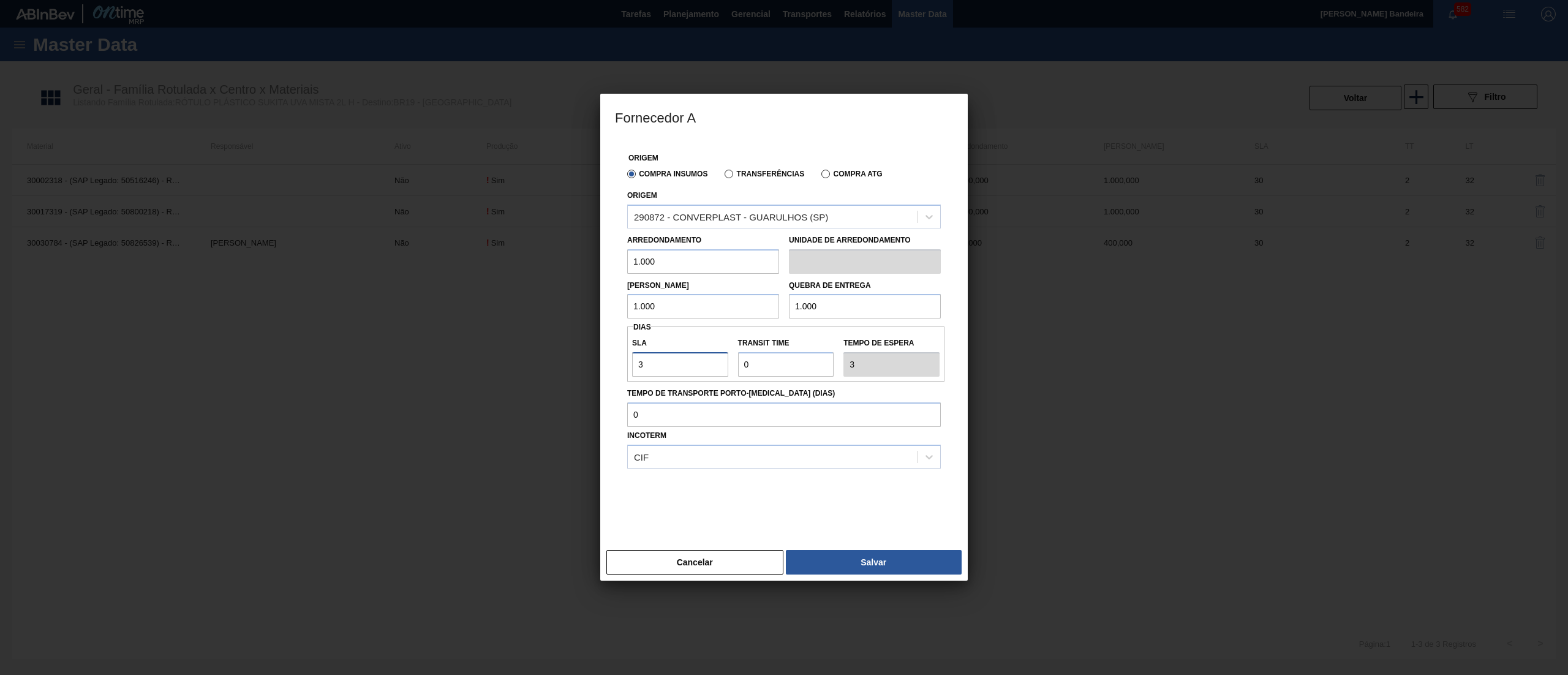
type input "30"
drag, startPoint x: 711, startPoint y: 369, endPoint x: 666, endPoint y: 367, distance: 45.0
click at [666, 367] on div "SLA 30 Transit Time Tempo de espera 30" at bounding box center [786, 354] width 317 height 45
type input "2"
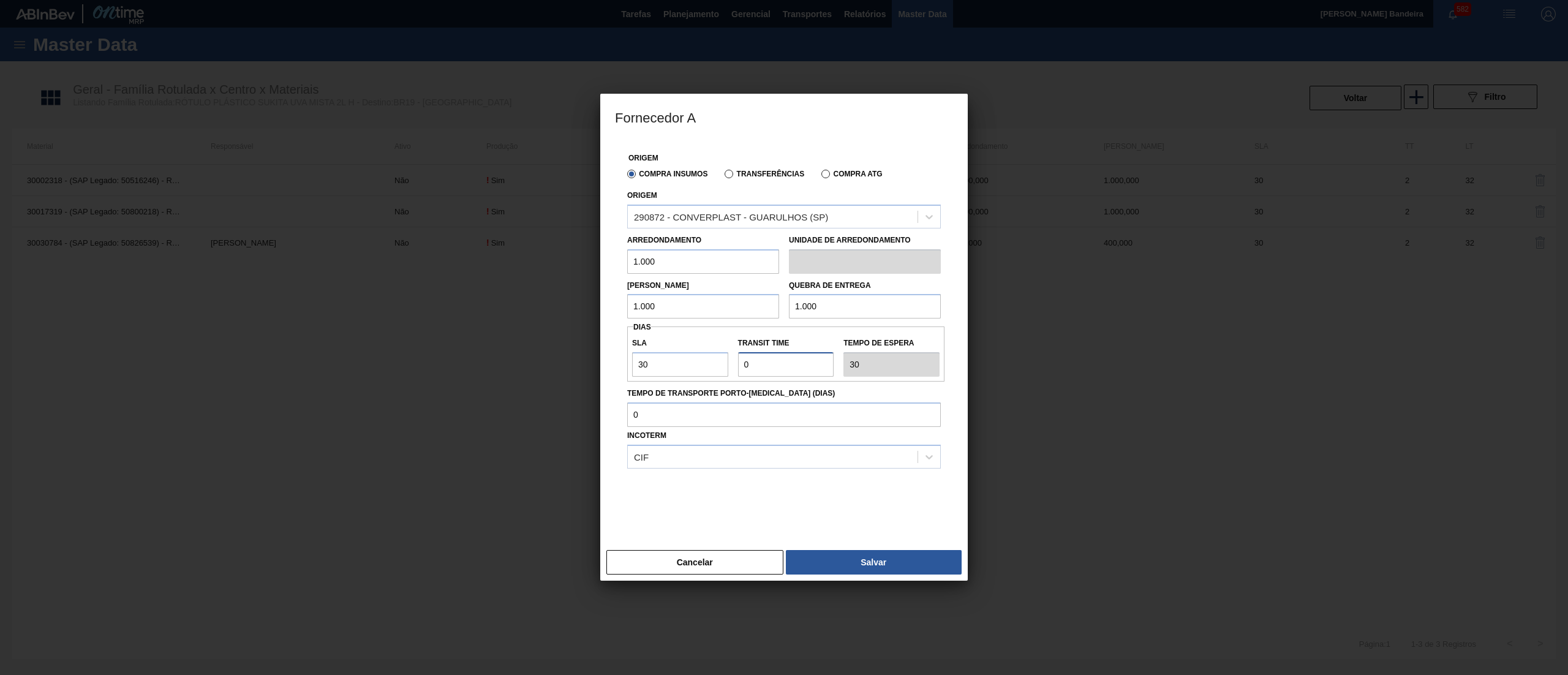
type input "32"
type input "2"
click at [821, 556] on button "Salvar" at bounding box center [874, 562] width 176 height 24
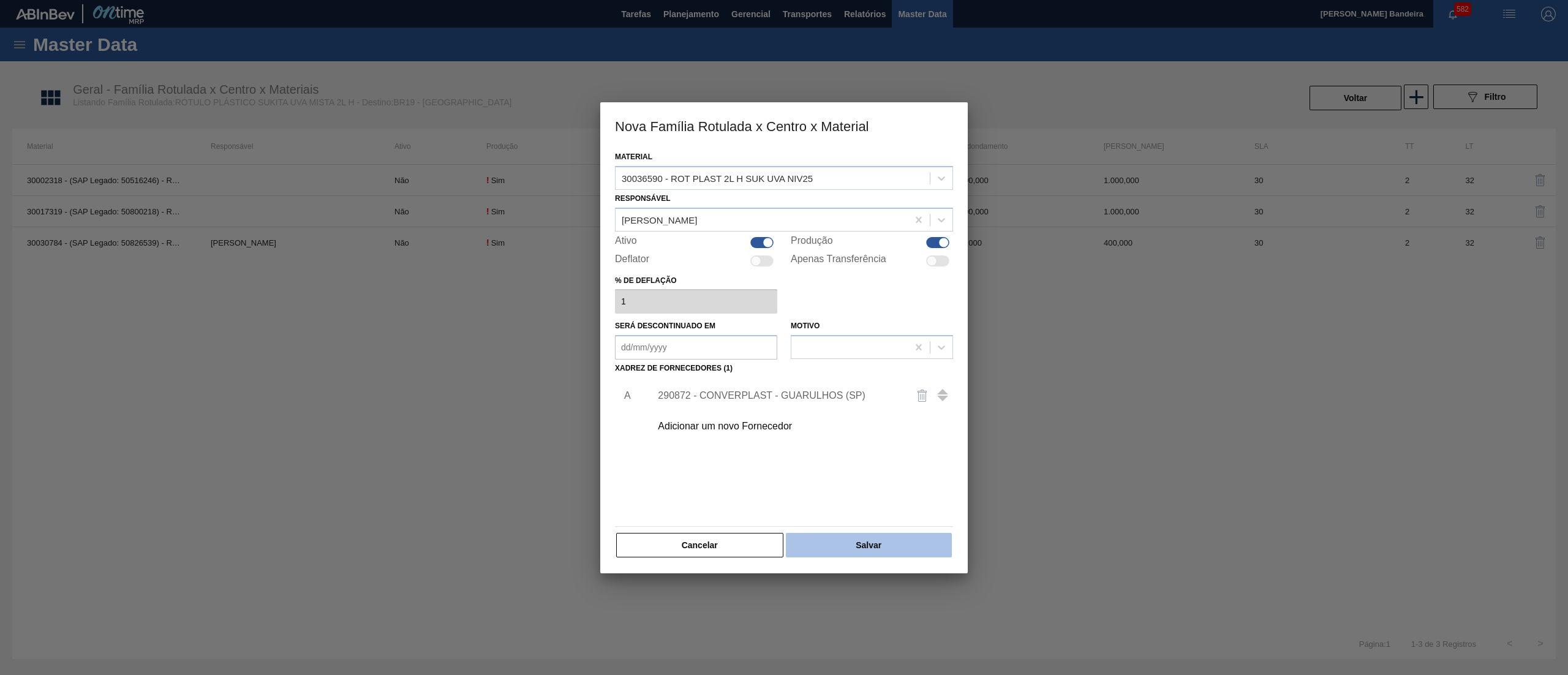
click at [837, 545] on button "Salvar" at bounding box center [868, 545] width 166 height 24
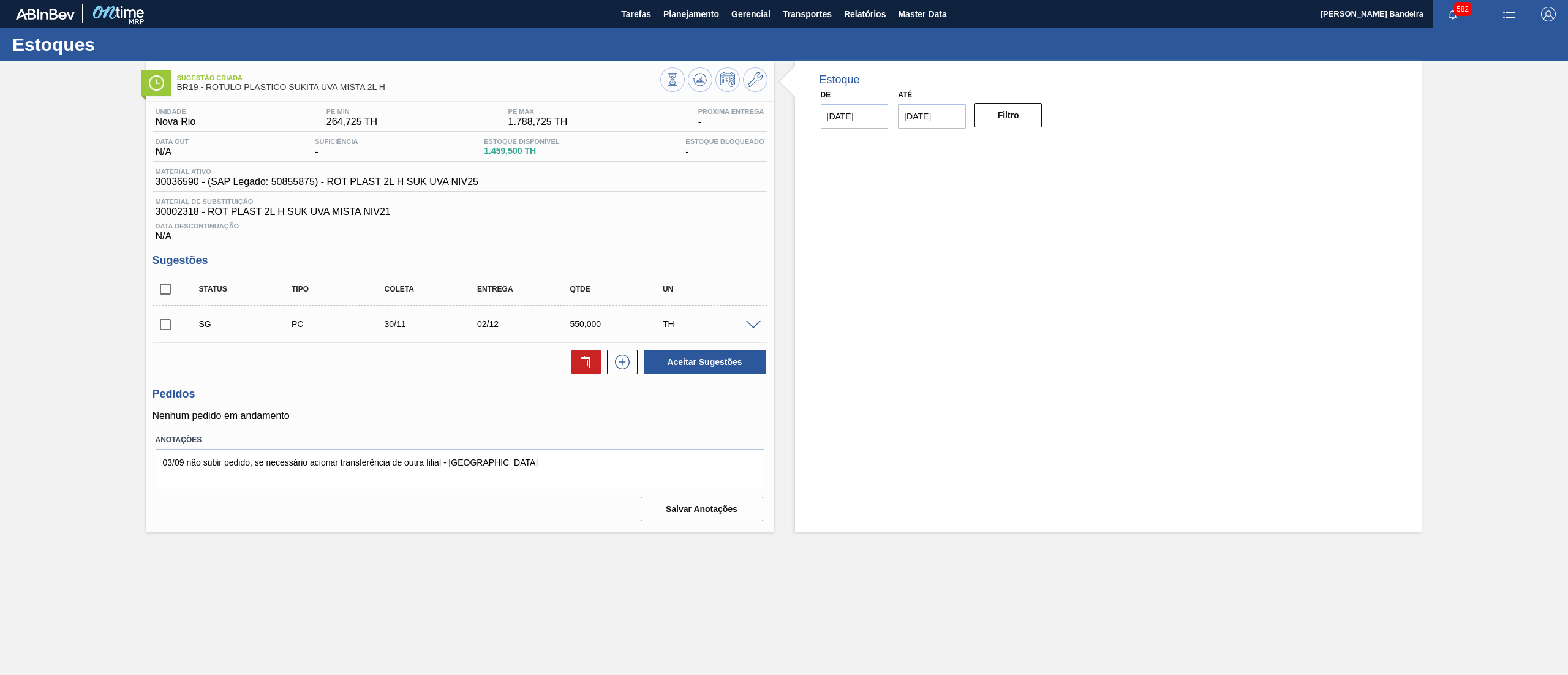
click at [167, 329] on input "checkbox" at bounding box center [165, 325] width 26 height 26
click at [572, 364] on button at bounding box center [586, 362] width 30 height 24
checkbox input "false"
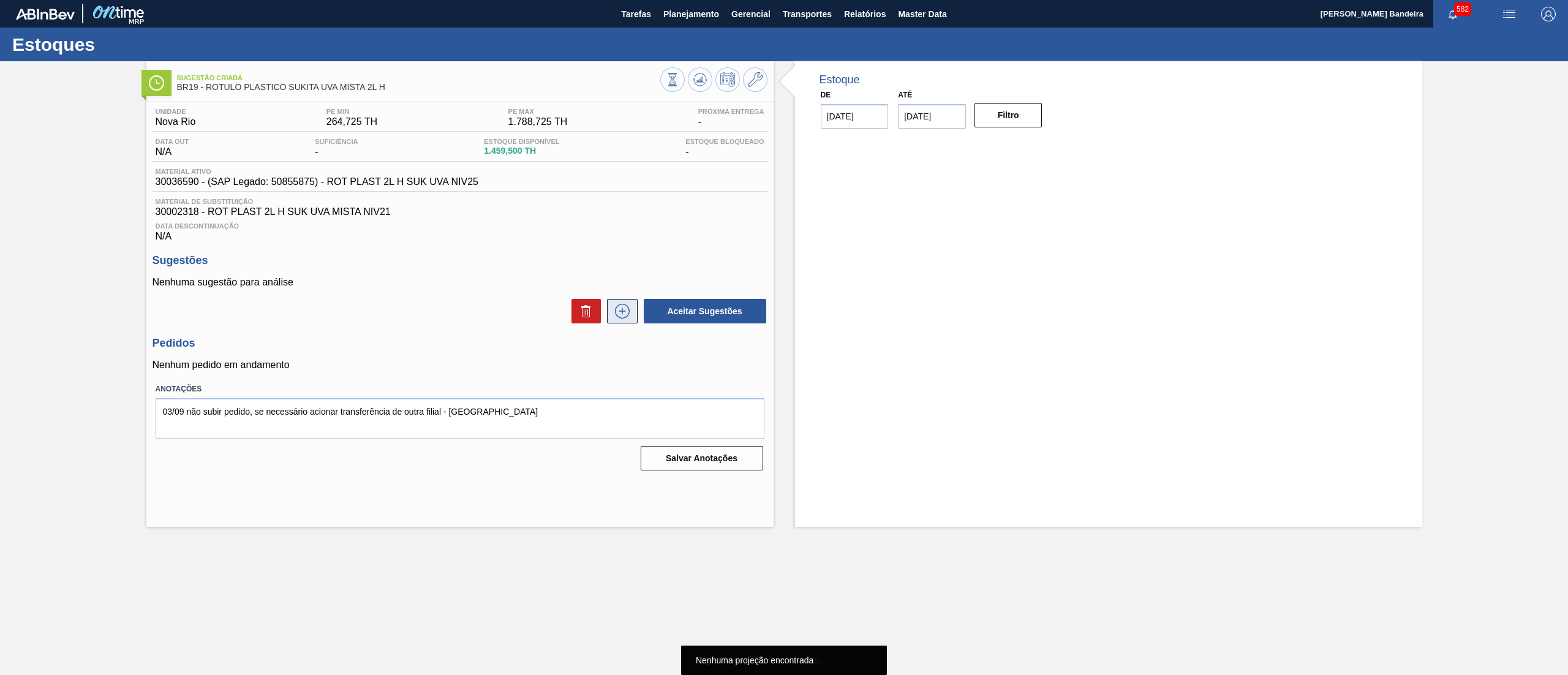
click at [622, 313] on icon at bounding box center [622, 311] width 1 height 7
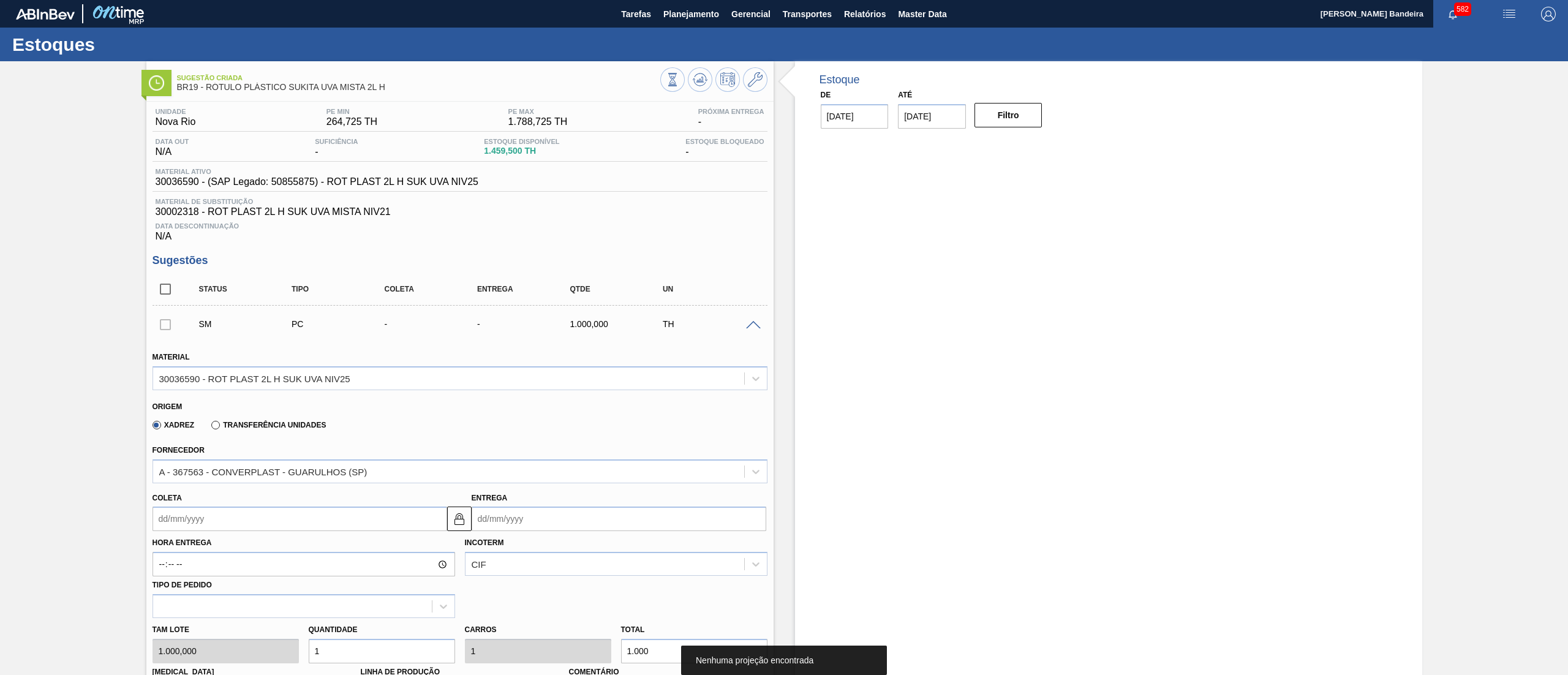
scroll to position [8, 0]
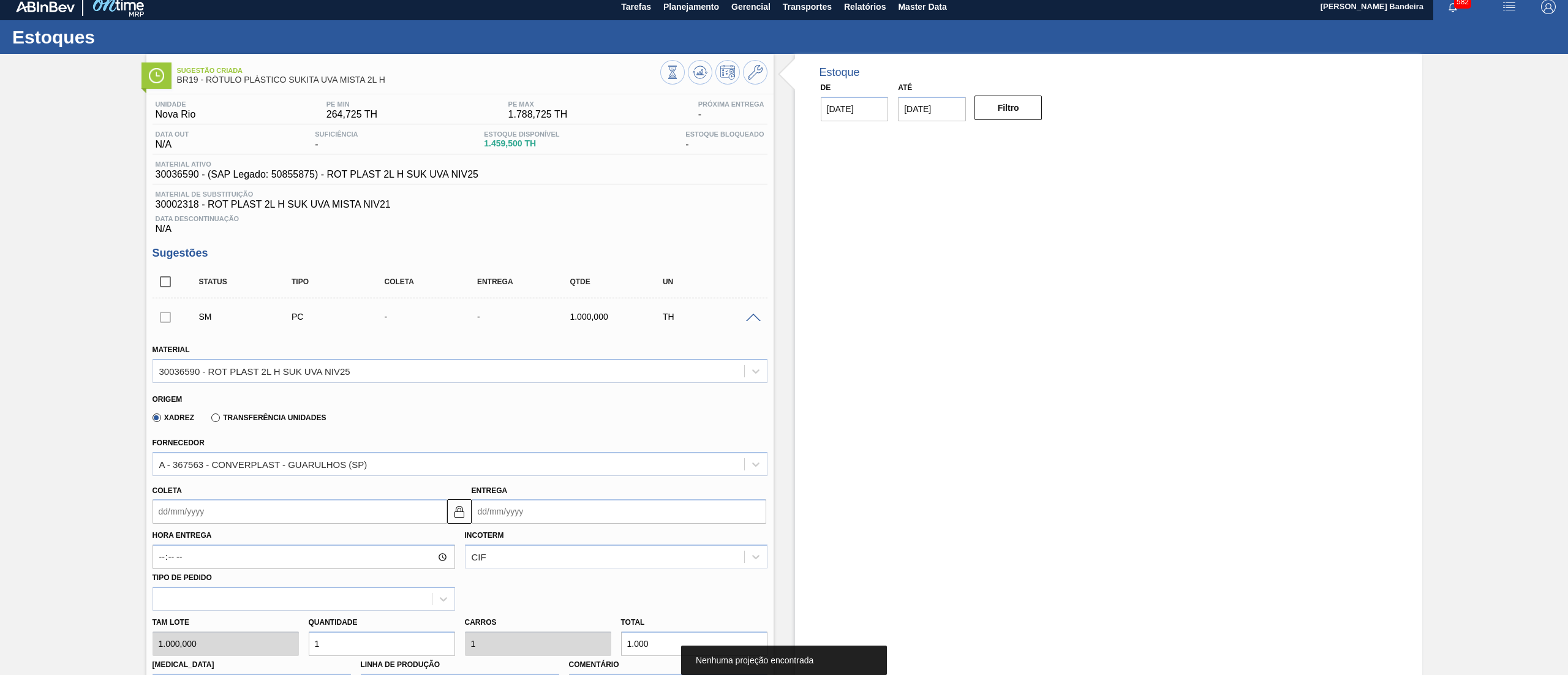
drag, startPoint x: 266, startPoint y: 658, endPoint x: 244, endPoint y: 658, distance: 22.0
click at [244, 658] on div "Tam lote 1.000,000 Quantidade 1 Carros 1 Total 1.000 [MEDICAL_DATA] N/A Linha d…" at bounding box center [460, 655] width 625 height 88
type input "0"
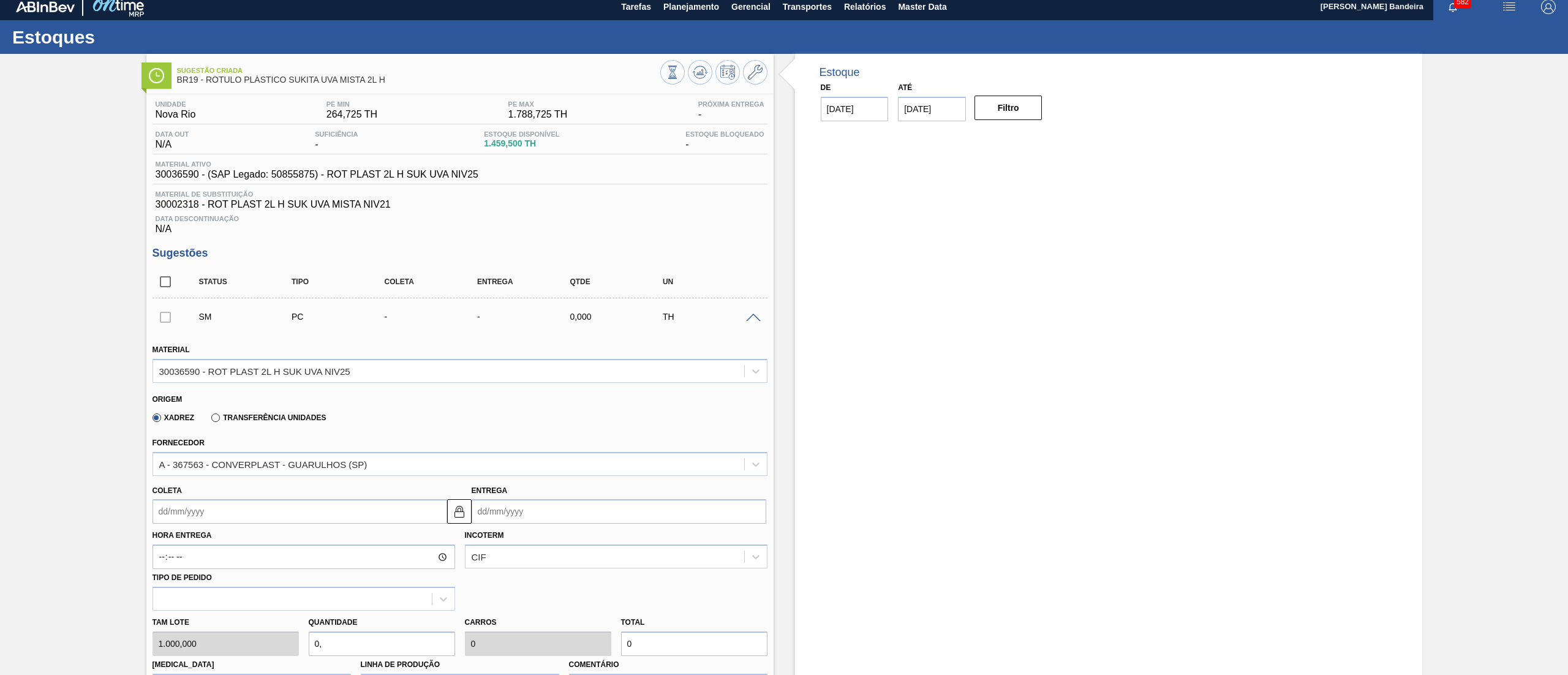
type input "0,8"
type input "800"
type input "0,8"
click at [214, 524] on input "Coleta" at bounding box center [299, 511] width 295 height 24
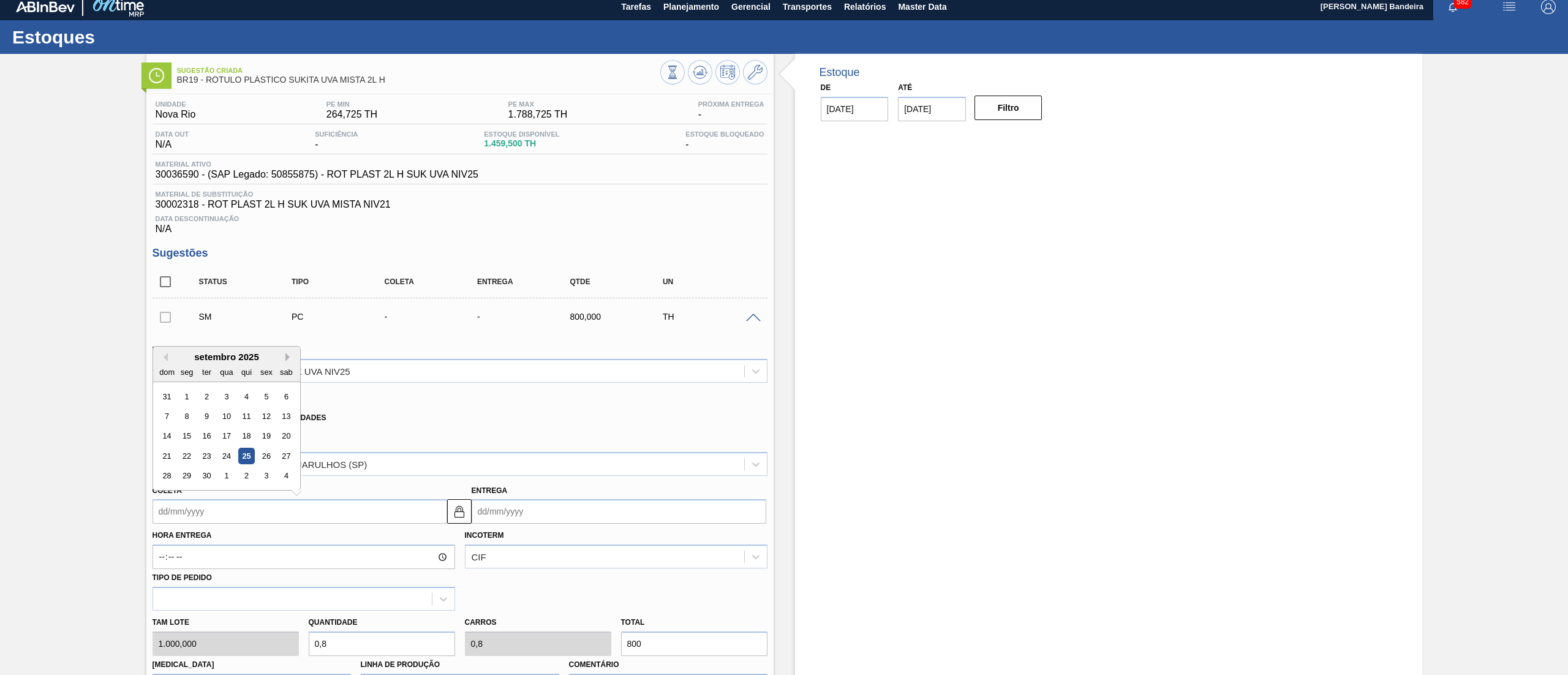
click at [288, 356] on button "Next Month" at bounding box center [289, 356] width 8 height 8
click at [186, 418] on div "6" at bounding box center [186, 416] width 17 height 17
type input "[DATE]"
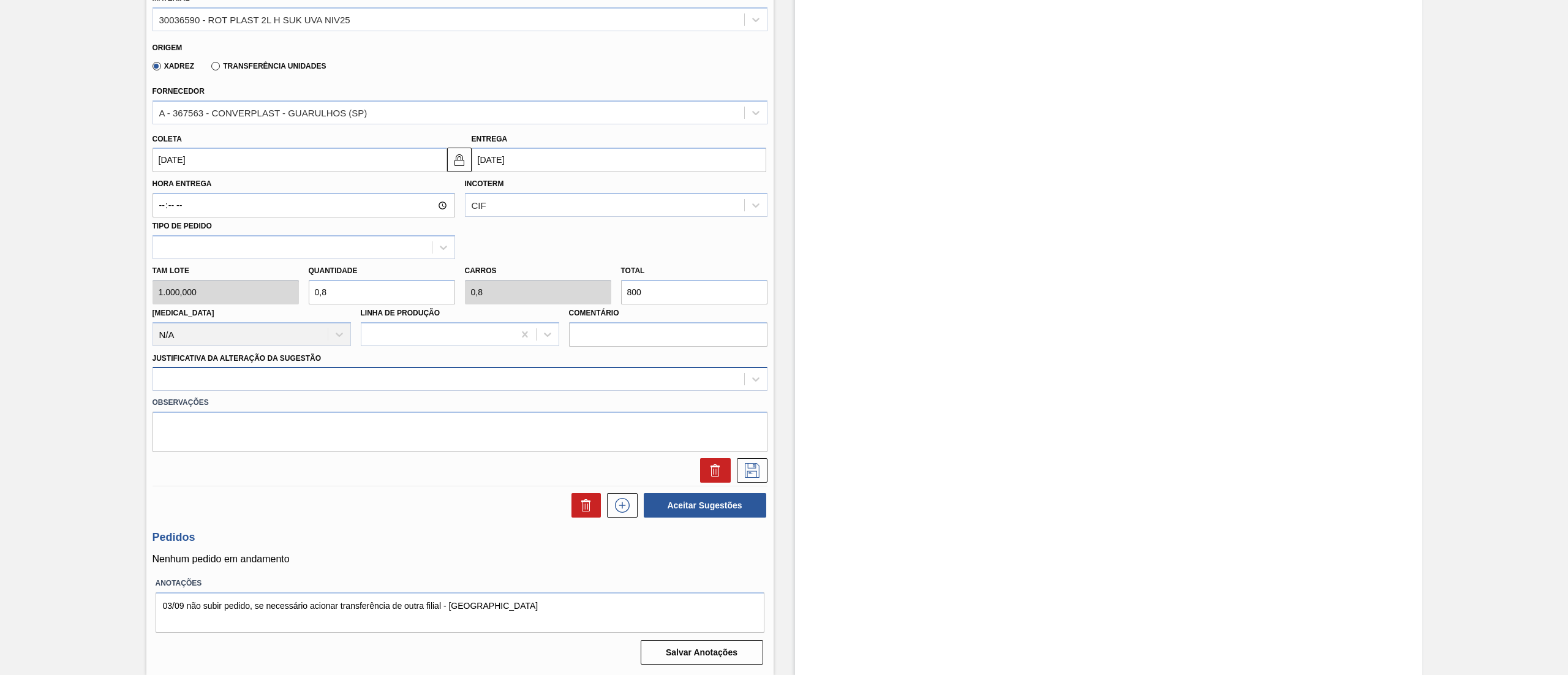
click at [281, 381] on div at bounding box center [448, 379] width 591 height 17
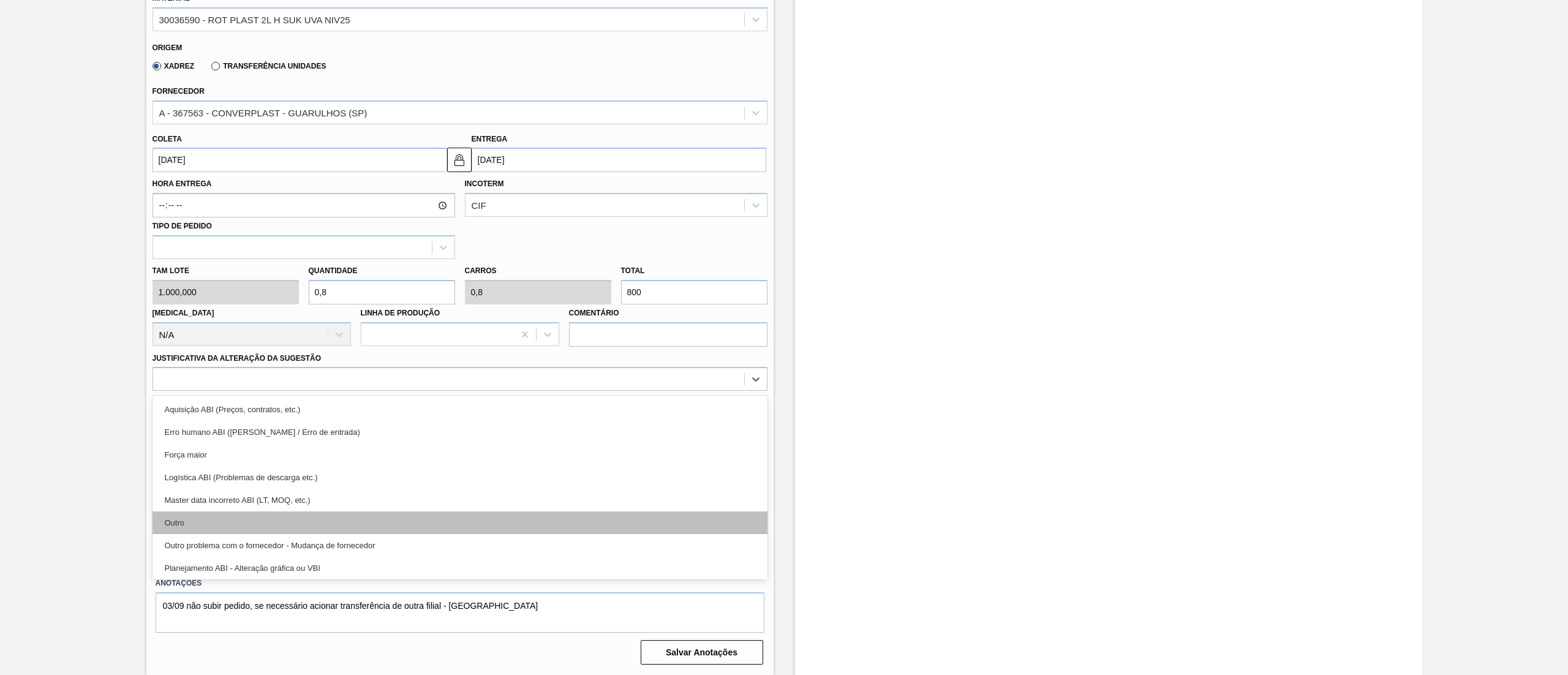
click at [214, 518] on div "Outro" at bounding box center [460, 523] width 615 height 23
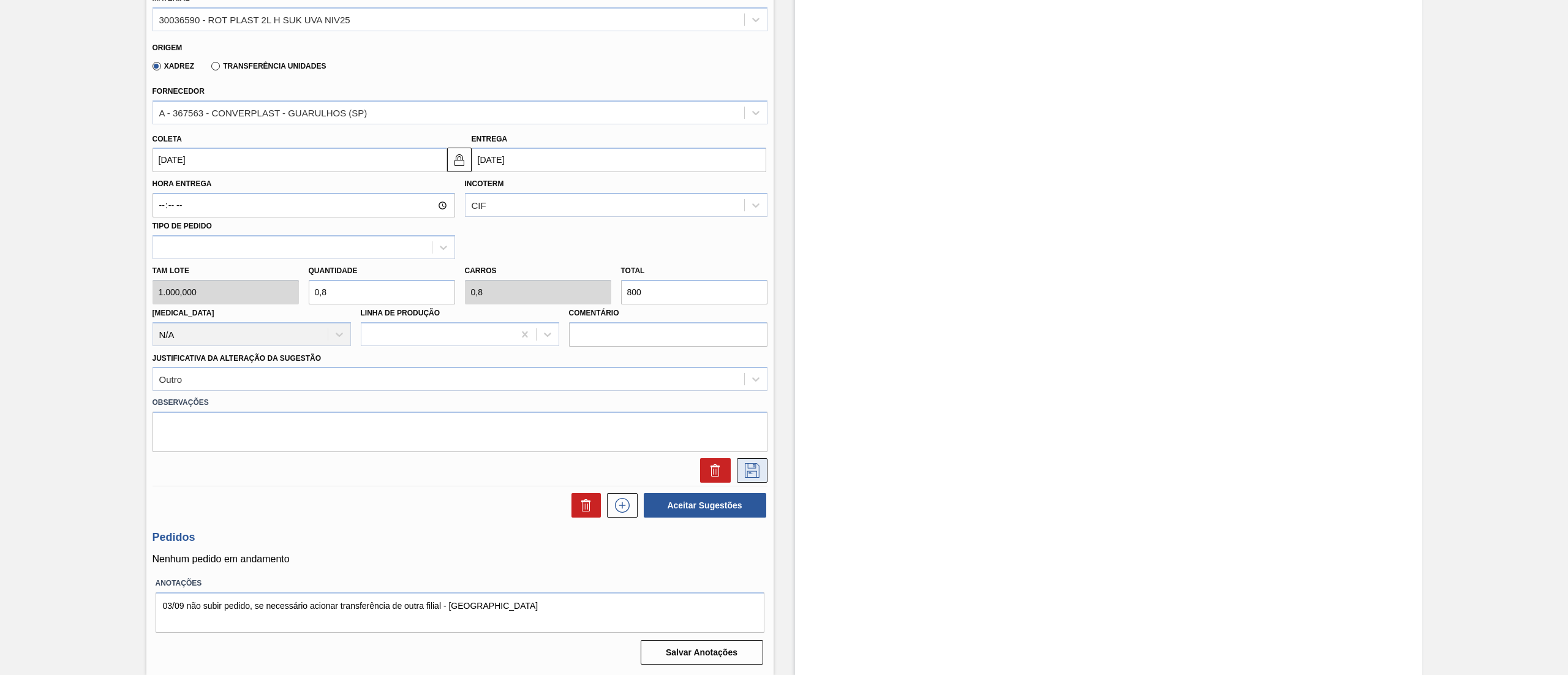
click at [737, 471] on button at bounding box center [752, 470] width 30 height 24
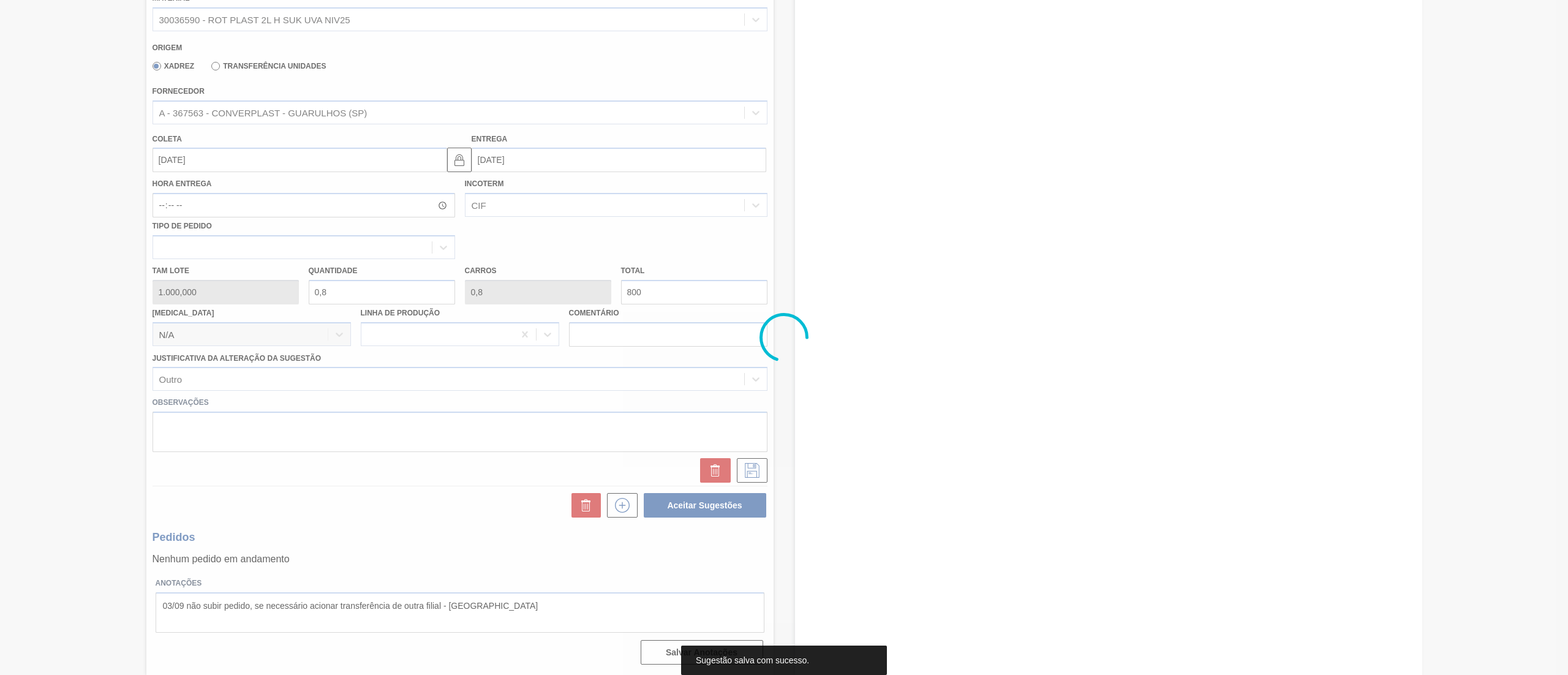
scroll to position [0, 0]
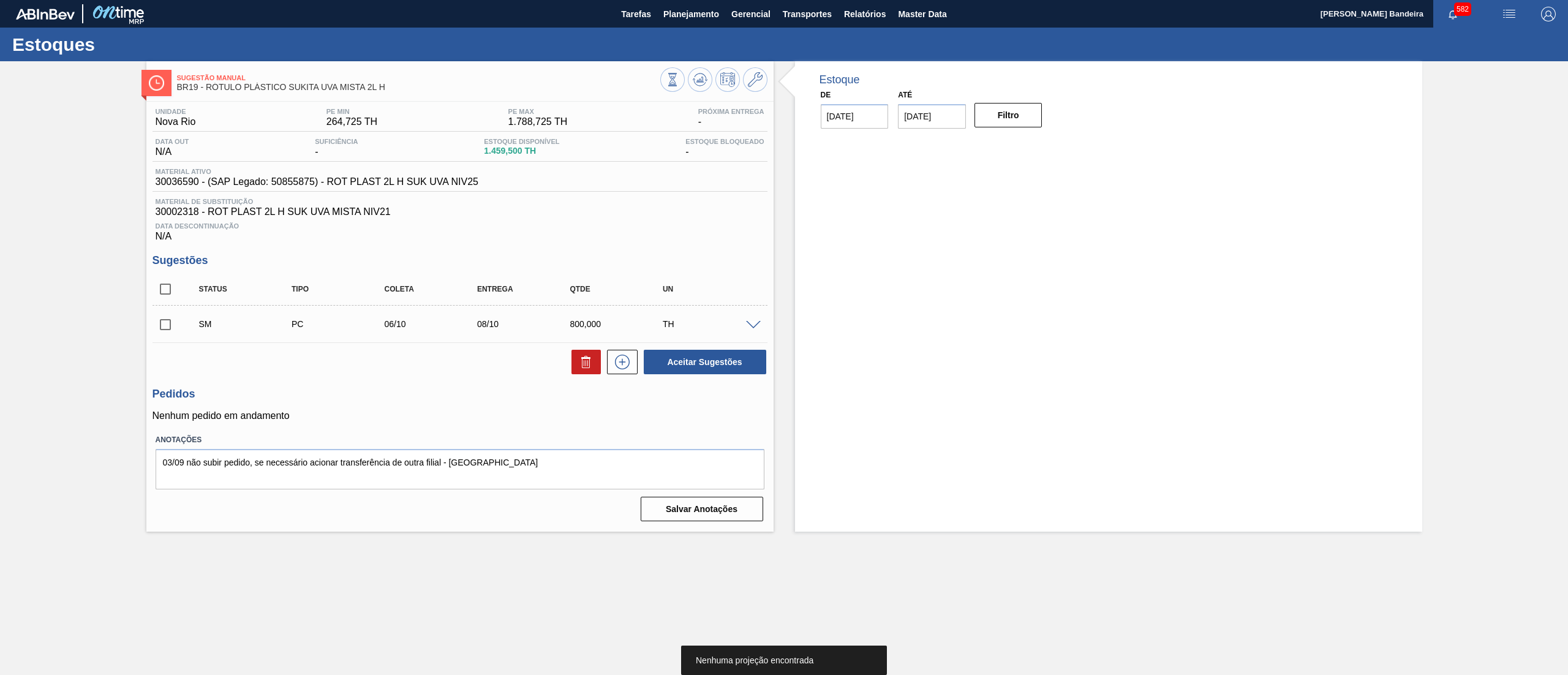
click at [162, 325] on input "checkbox" at bounding box center [165, 325] width 26 height 26
checkbox input "true"
click at [707, 362] on button "Aceitar Sugestões" at bounding box center [705, 362] width 123 height 24
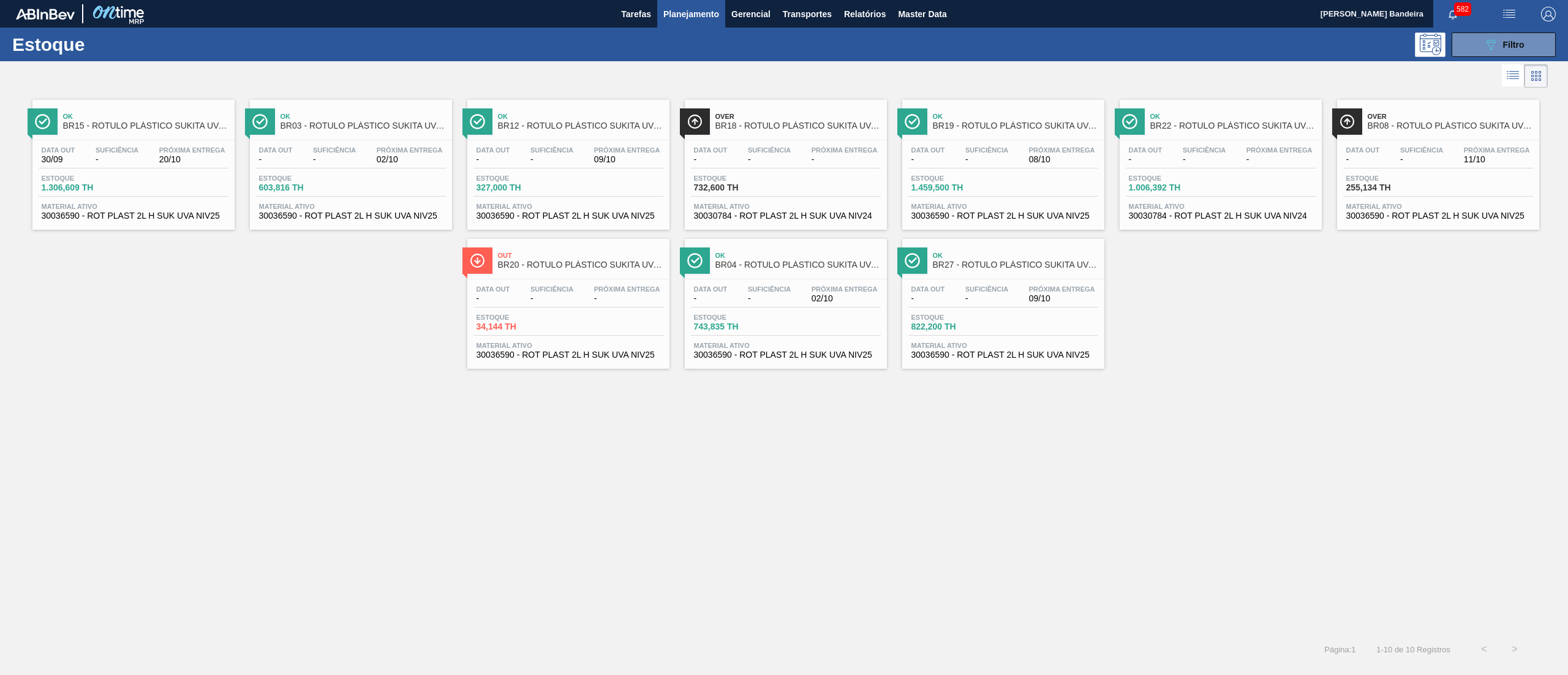
click at [816, 212] on span "30030784 - ROT PLAST 2L H SUK UVA NIV24" at bounding box center [786, 216] width 184 height 9
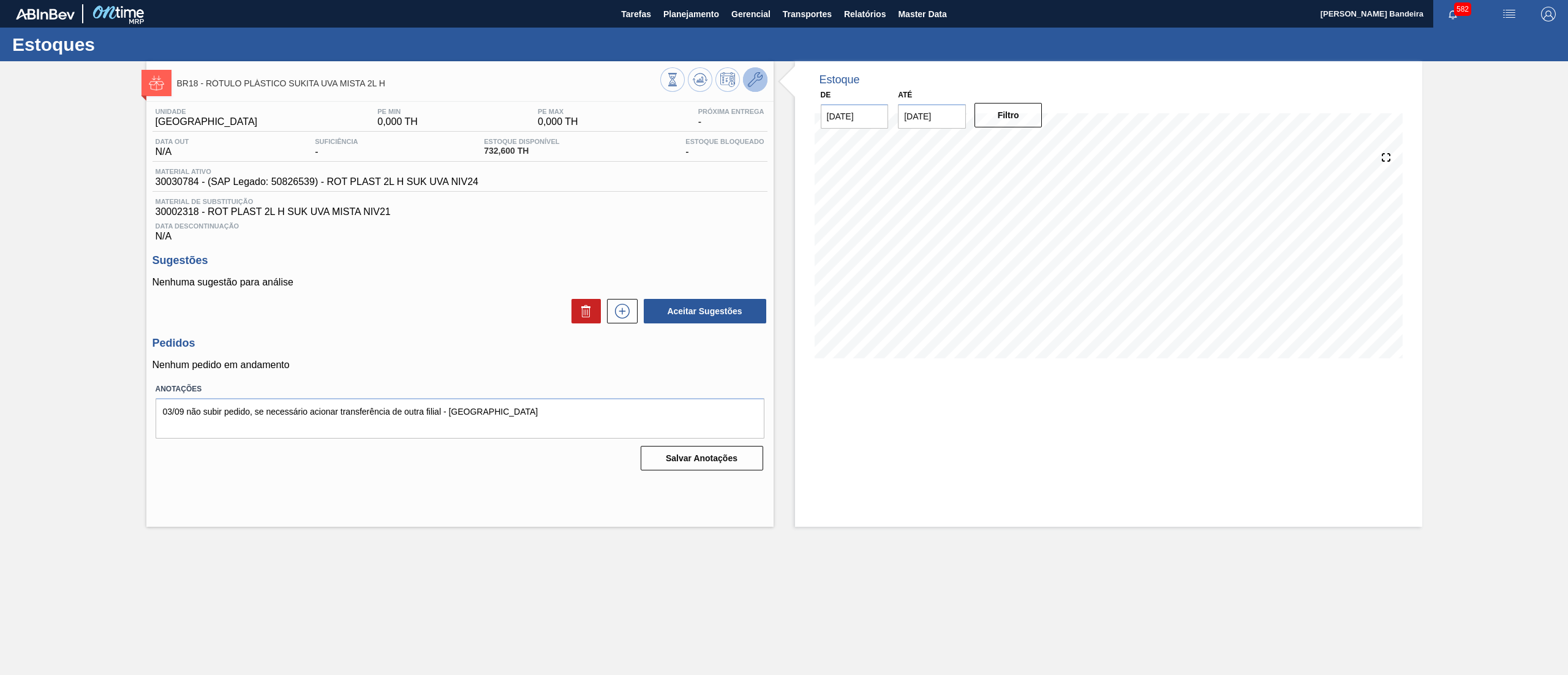
click at [759, 83] on icon at bounding box center [755, 79] width 14 height 14
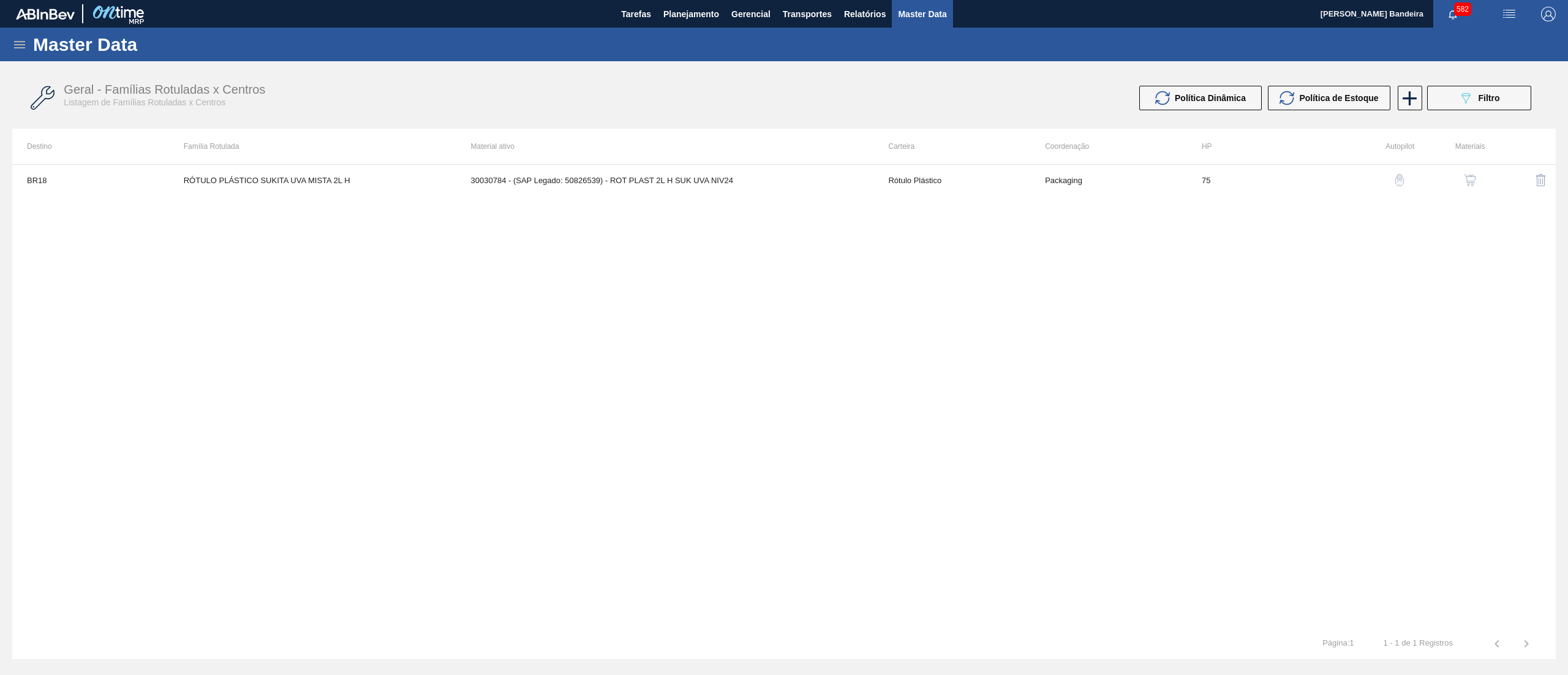
click at [1476, 180] on img "button" at bounding box center [1470, 180] width 12 height 12
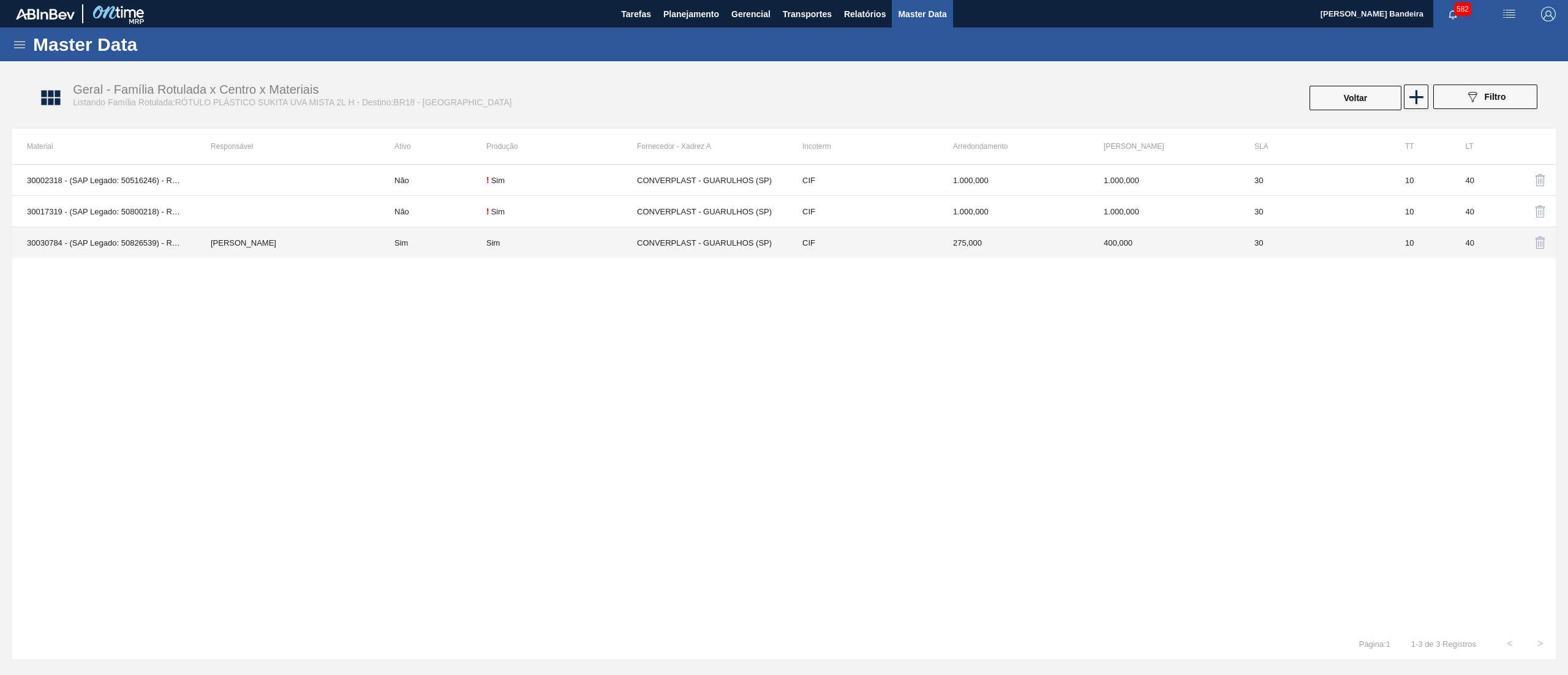
click at [533, 241] on div "Sim" at bounding box center [561, 243] width 151 height 9
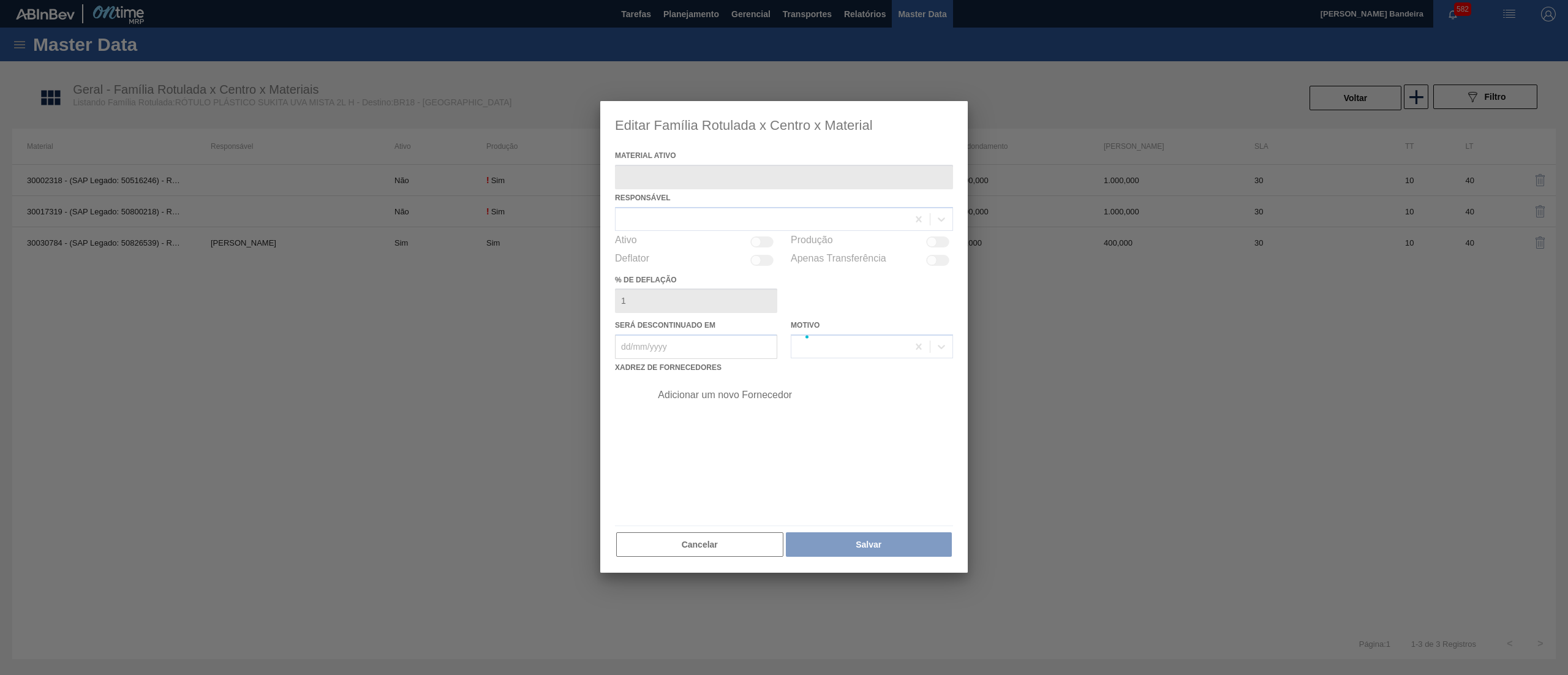
type ativo "30030784 - (SAP Legado: 50826539) - ROT PLAST 2L H SUK UVA NIV24"
checkbox input "true"
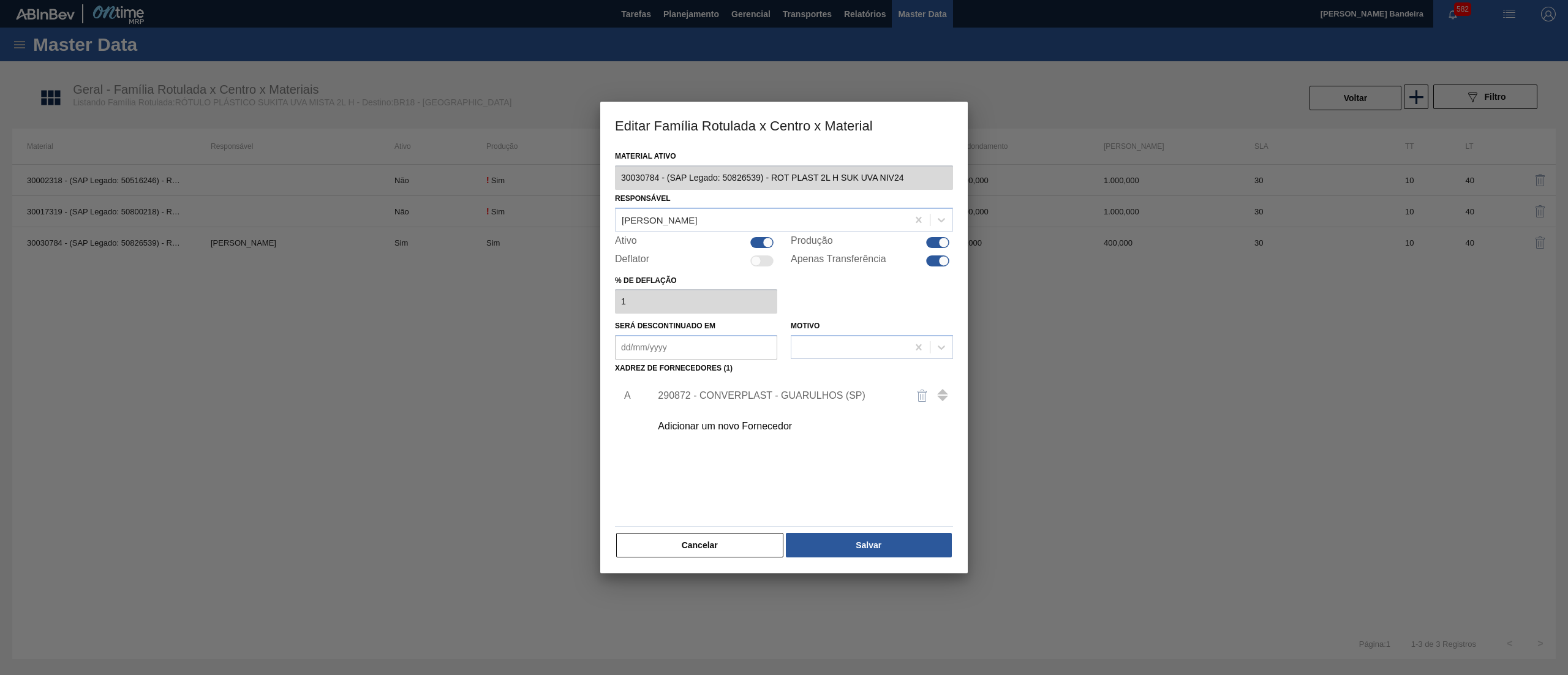
click at [756, 242] on div at bounding box center [762, 242] width 23 height 11
checkbox input "false"
click at [884, 535] on button "Salvar" at bounding box center [868, 545] width 166 height 24
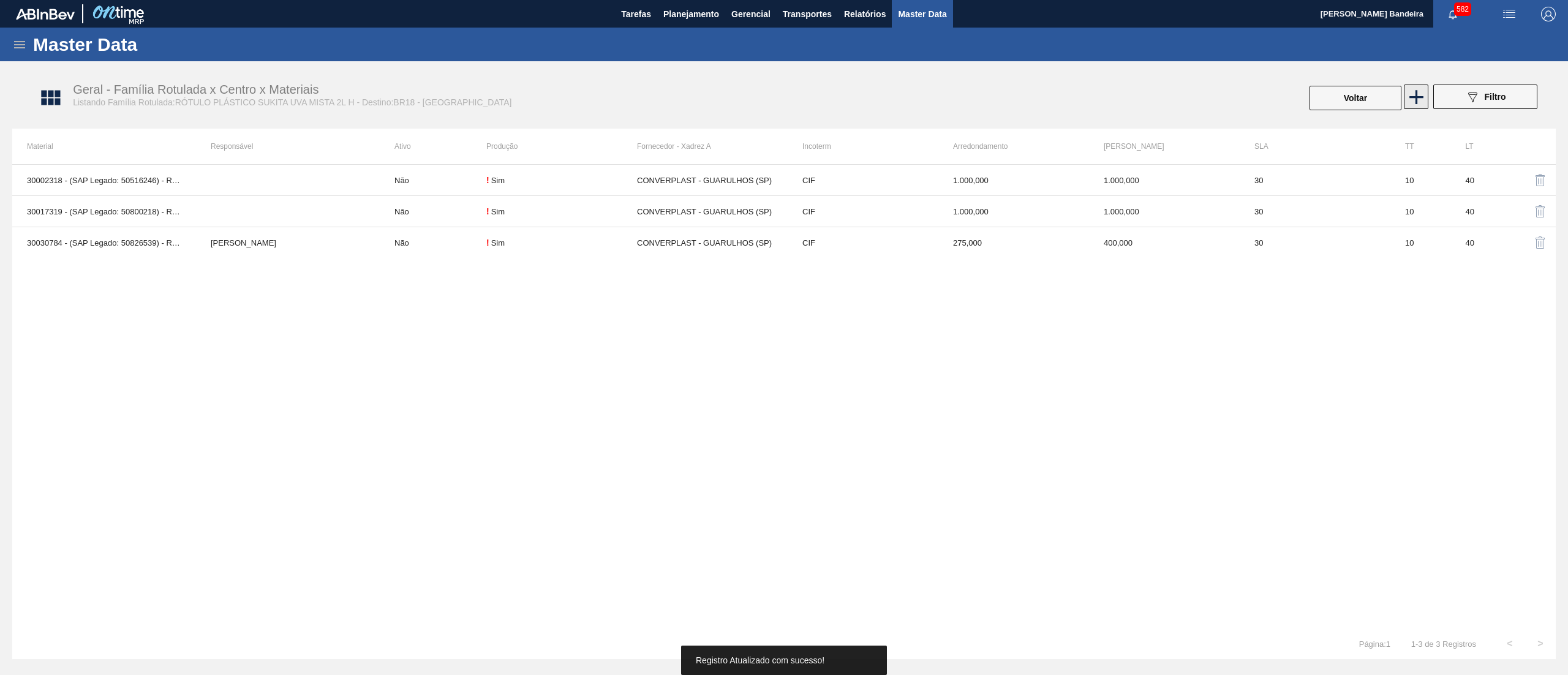
click at [1407, 104] on icon at bounding box center [1417, 97] width 24 height 24
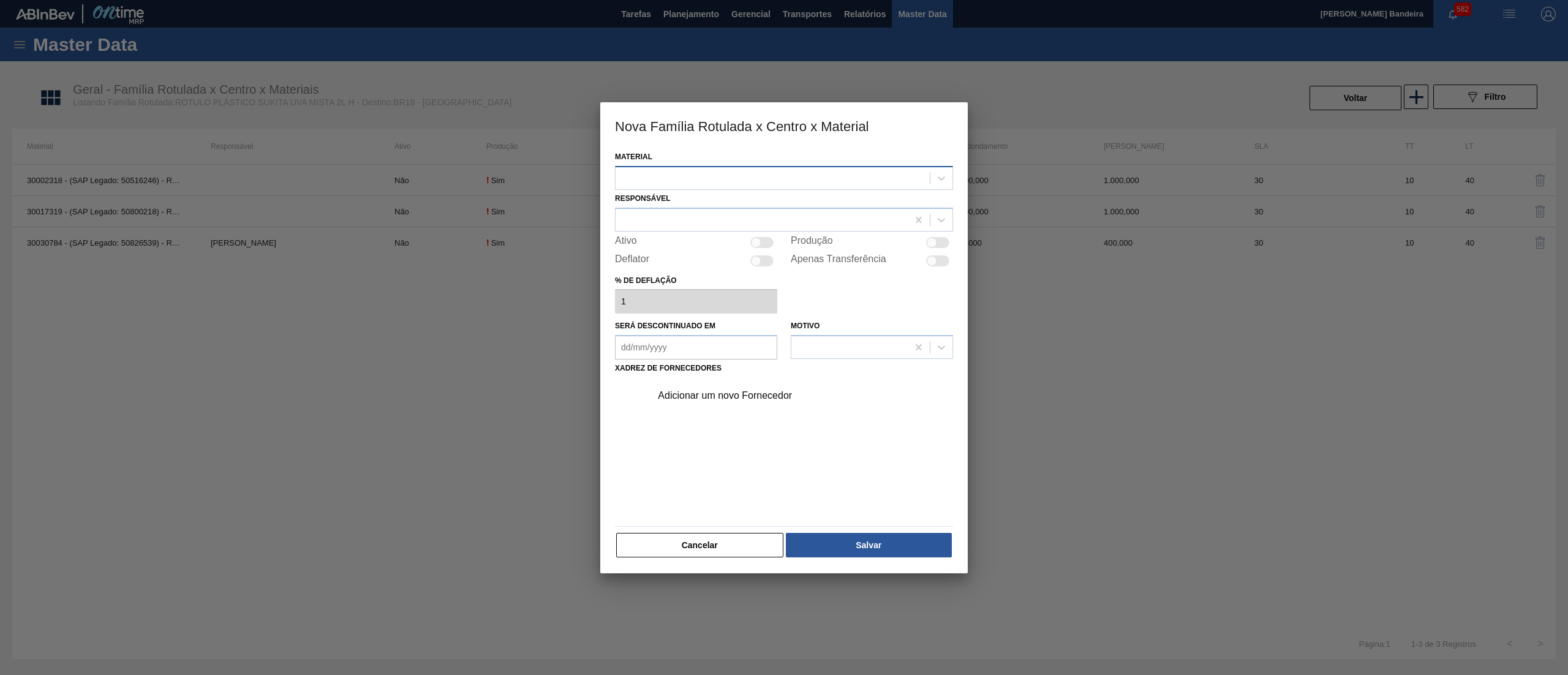
click at [811, 178] on div at bounding box center [772, 177] width 314 height 17
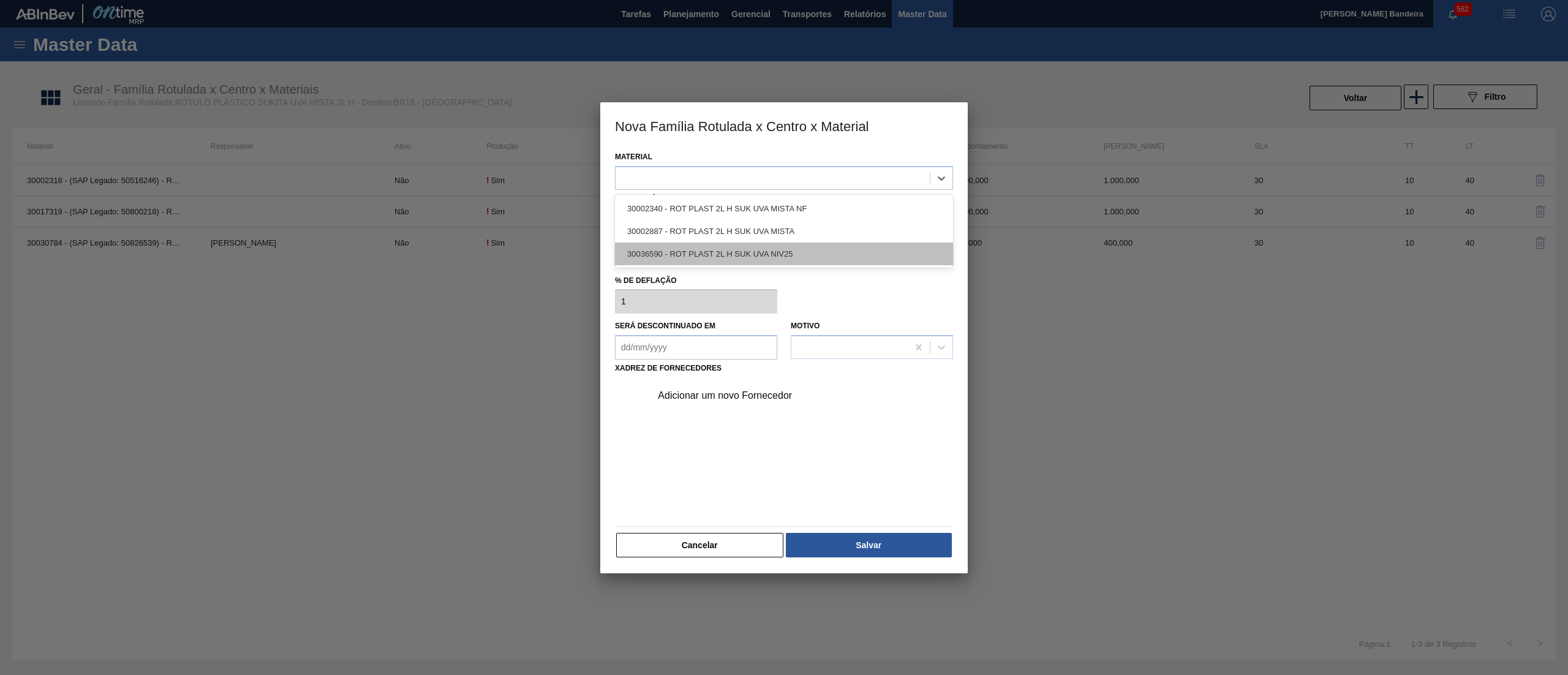
click at [784, 247] on div "30036590 - ROT PLAST 2L H SUK UVA NIV25" at bounding box center [784, 254] width 338 height 23
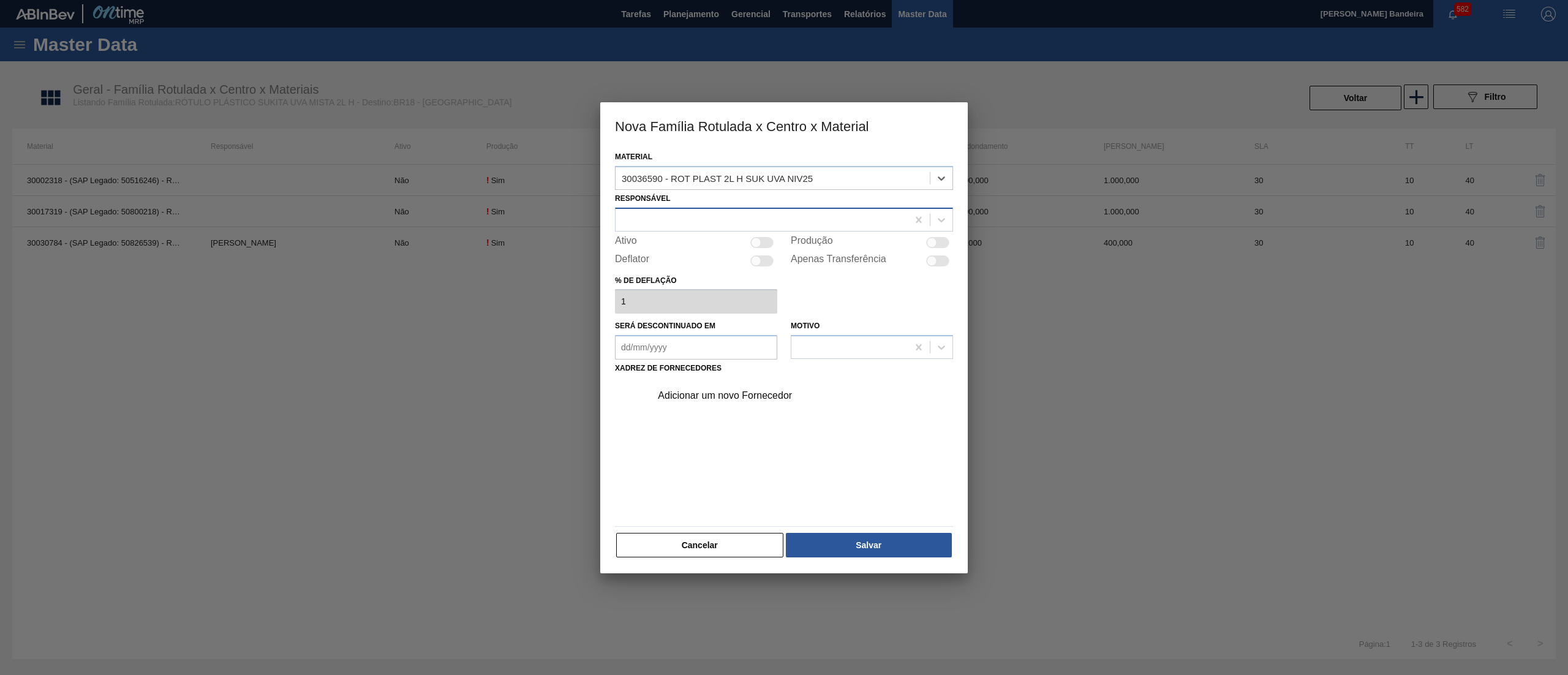
click at [750, 224] on div at bounding box center [762, 219] width 292 height 17
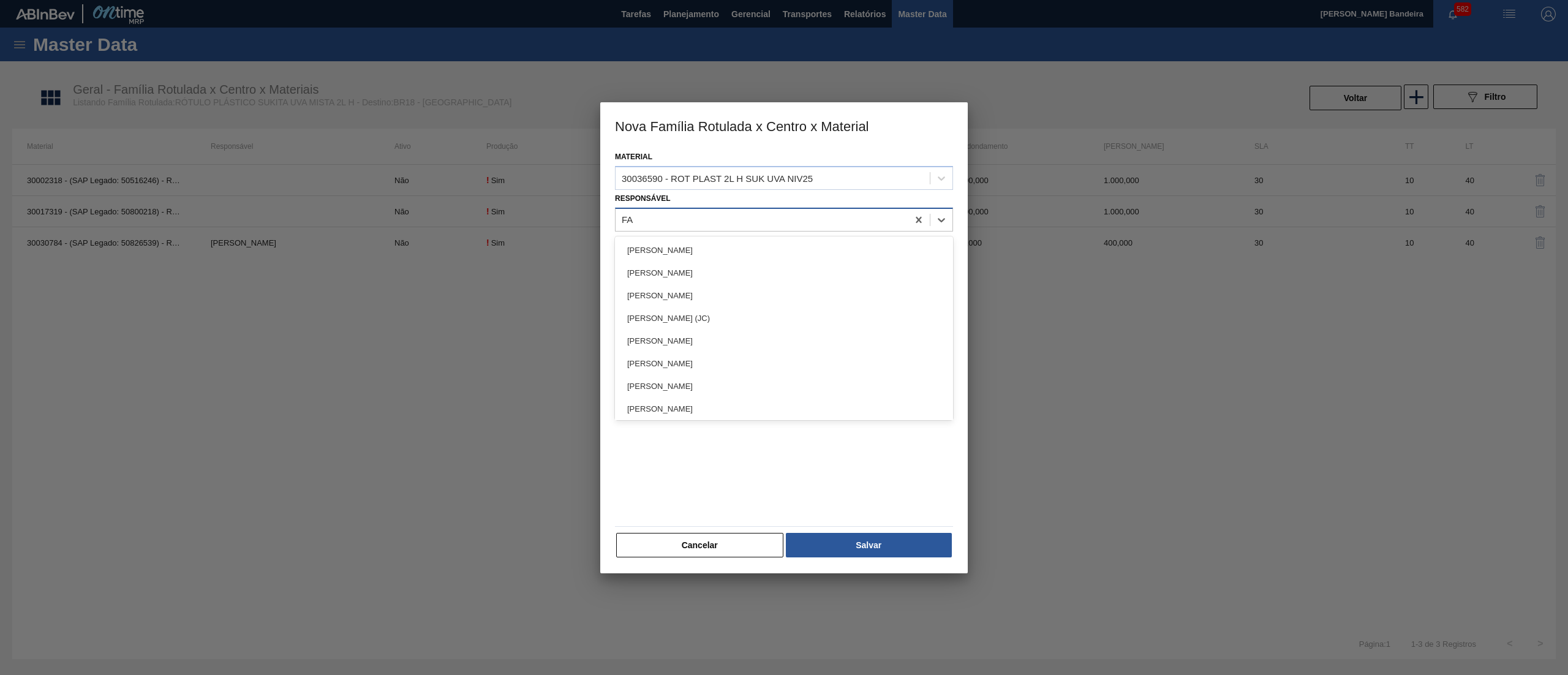
type input "FAR"
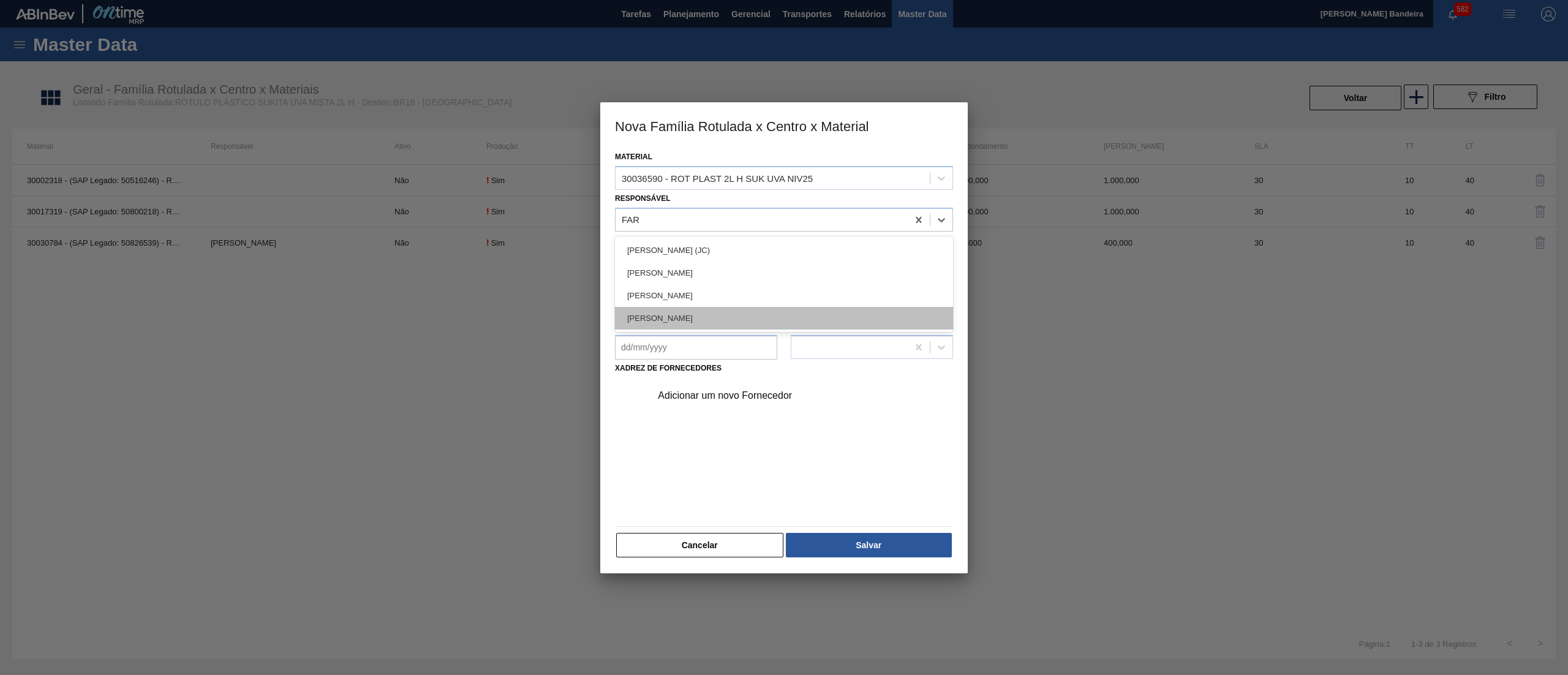
click at [762, 313] on div "[PERSON_NAME]" at bounding box center [784, 318] width 338 height 23
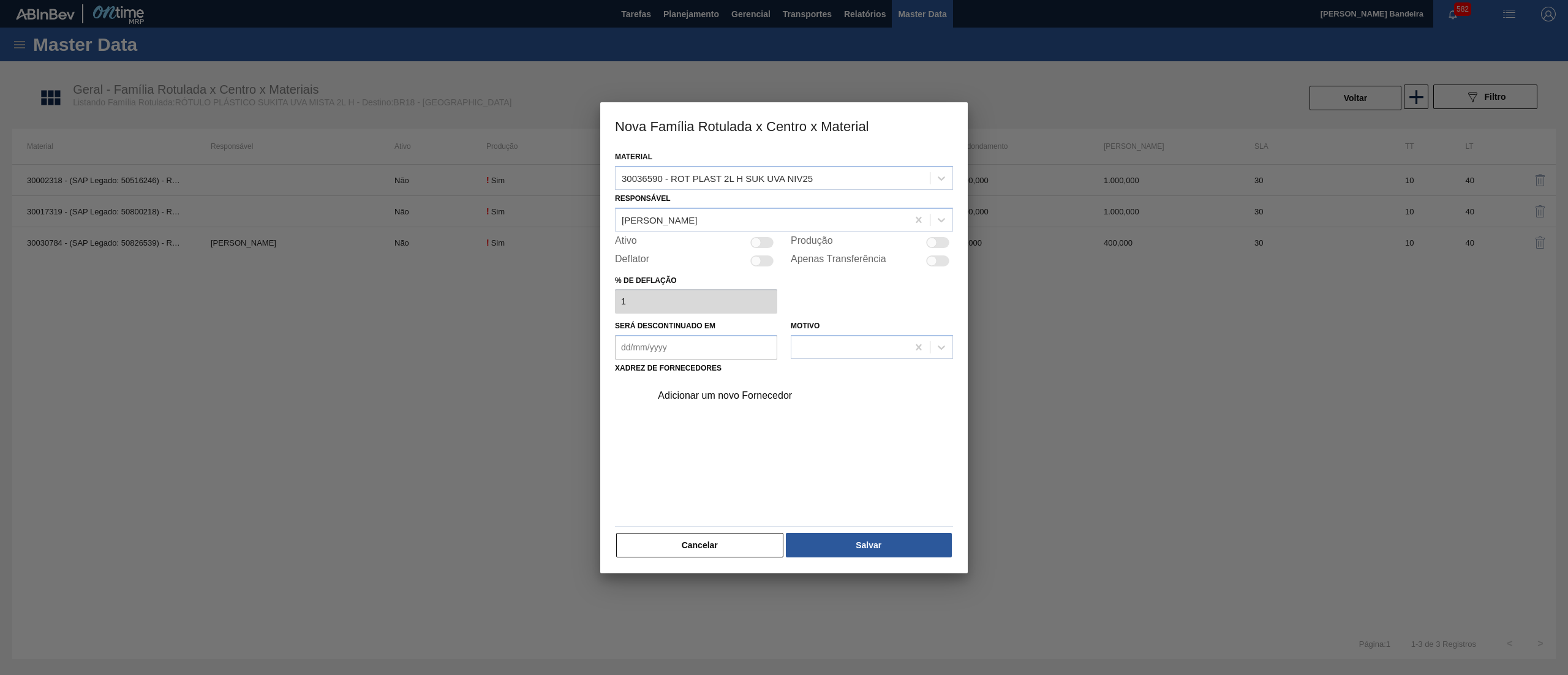
click at [760, 240] on div at bounding box center [756, 242] width 11 height 11
checkbox input "true"
click at [743, 399] on div "Adicionar um novo Fornecedor" at bounding box center [778, 395] width 240 height 11
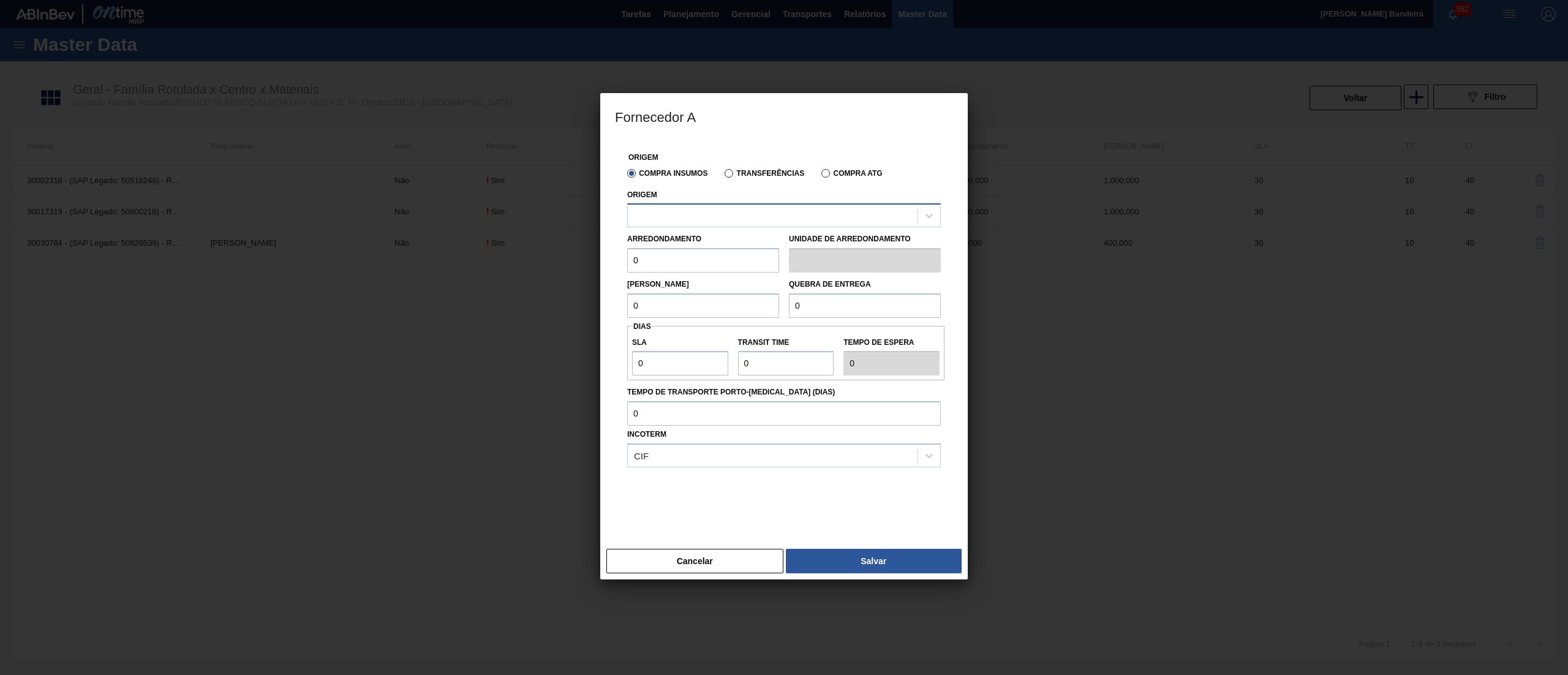
click at [721, 208] on div at bounding box center [772, 215] width 290 height 17
click at [728, 247] on div "290872 - CONVERPLAST - GUARULHOS (SP)" at bounding box center [784, 246] width 313 height 23
drag, startPoint x: 692, startPoint y: 262, endPoint x: 538, endPoint y: 276, distance: 154.6
click at [535, 276] on div "Fornecedor A Origem Compra Insumos Transferências Compra ATG Origem 290872 - CO…" at bounding box center [784, 338] width 1568 height 675
paste input "1.00"
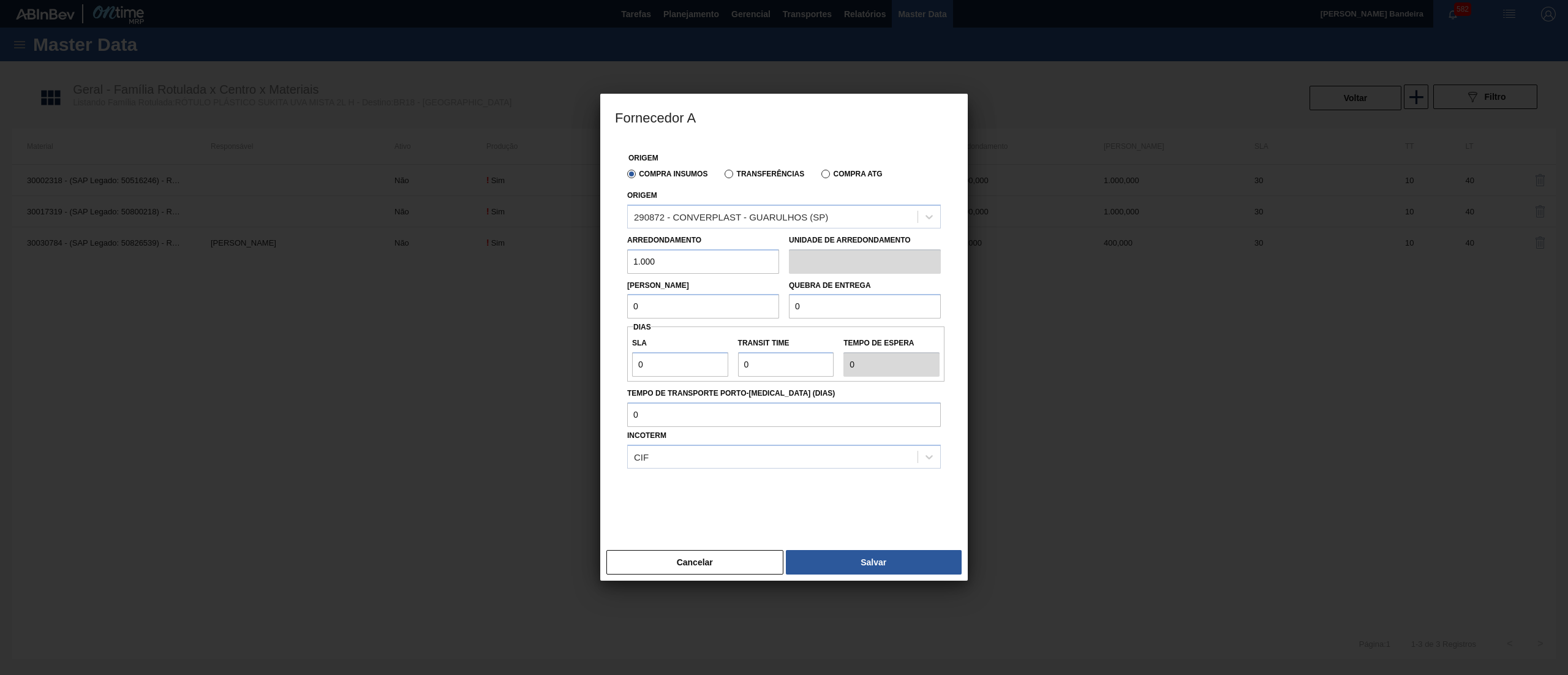
type input "1.000"
drag, startPoint x: 663, startPoint y: 313, endPoint x: 565, endPoint y: 313, distance: 98.0
click at [566, 313] on div "Fornecedor A Origem Compra Insumos Transferências Compra ATG Origem 290872 - CO…" at bounding box center [784, 338] width 1568 height 675
paste input "1.00"
type input "1.000"
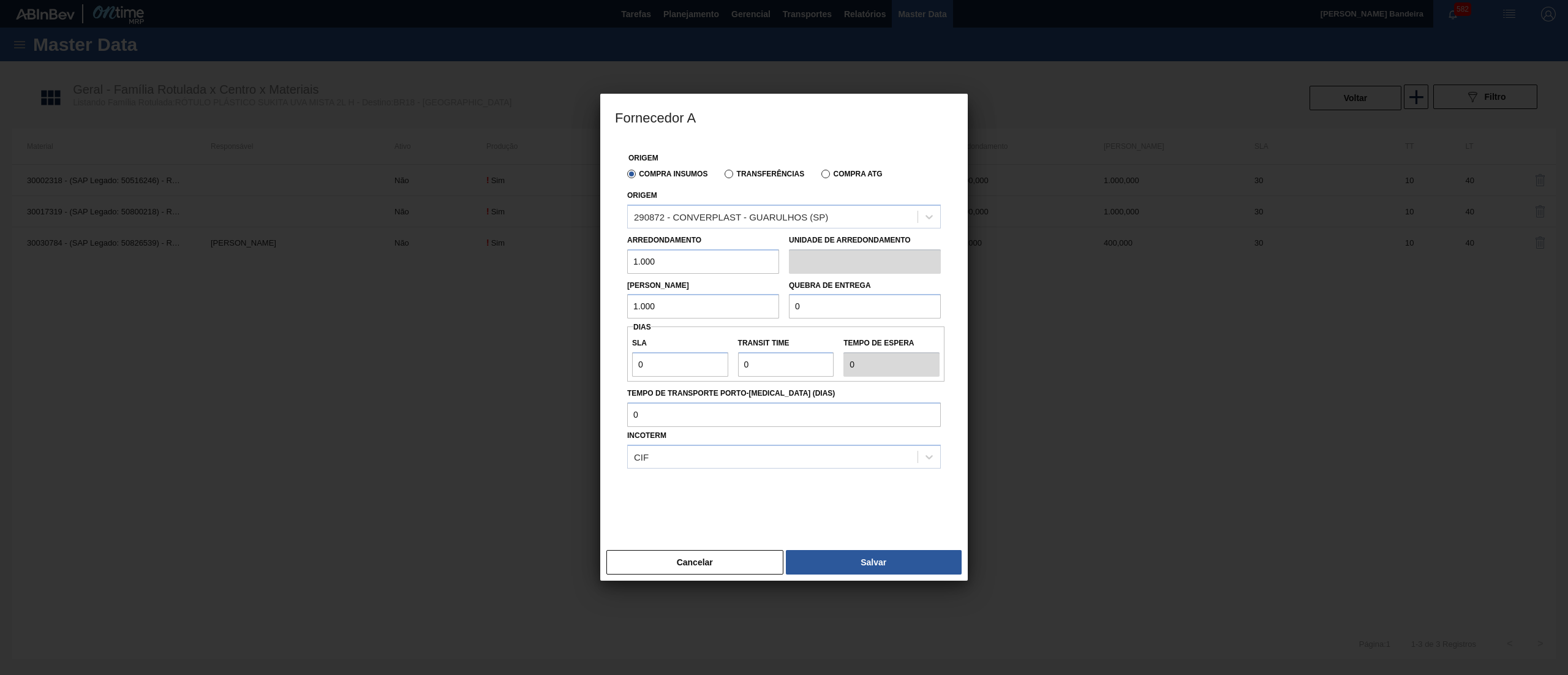
drag, startPoint x: 851, startPoint y: 303, endPoint x: 697, endPoint y: 301, distance: 154.0
click at [701, 301] on div "Lote Mínimo 1.000 Quebra de entrega 0" at bounding box center [784, 297] width 323 height 45
paste input "1.00"
type input "1.000"
drag, startPoint x: 643, startPoint y: 364, endPoint x: 500, endPoint y: 364, distance: 143.0
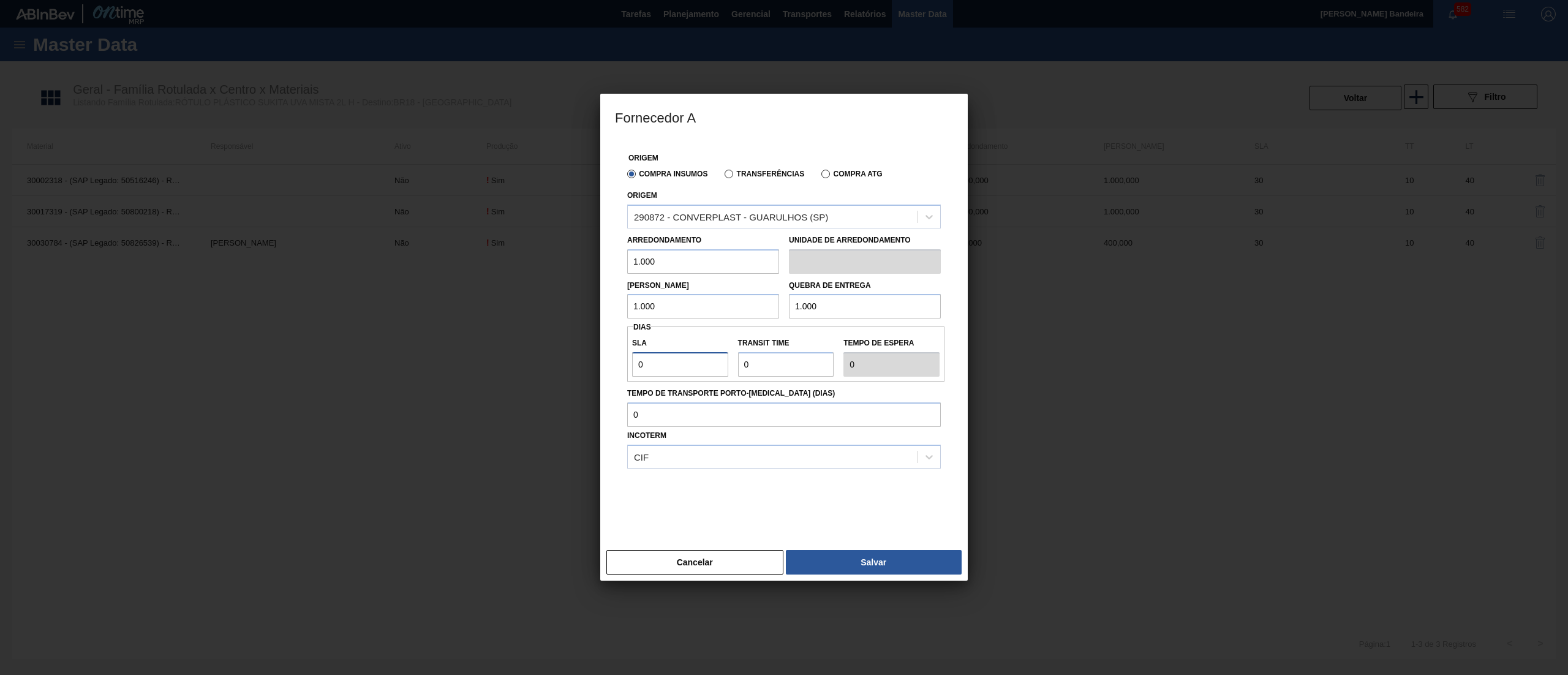
click at [500, 364] on div "Fornecedor A Origem Compra Insumos Transferências Compra ATG Origem 290872 - CO…" at bounding box center [784, 338] width 1568 height 675
type input "3"
drag, startPoint x: 728, startPoint y: 364, endPoint x: 663, endPoint y: 364, distance: 65.0
click at [665, 364] on div "SLA 30 Transit Time Tempo de espera 30" at bounding box center [786, 354] width 317 height 45
click at [834, 556] on button "Salvar" at bounding box center [874, 562] width 176 height 24
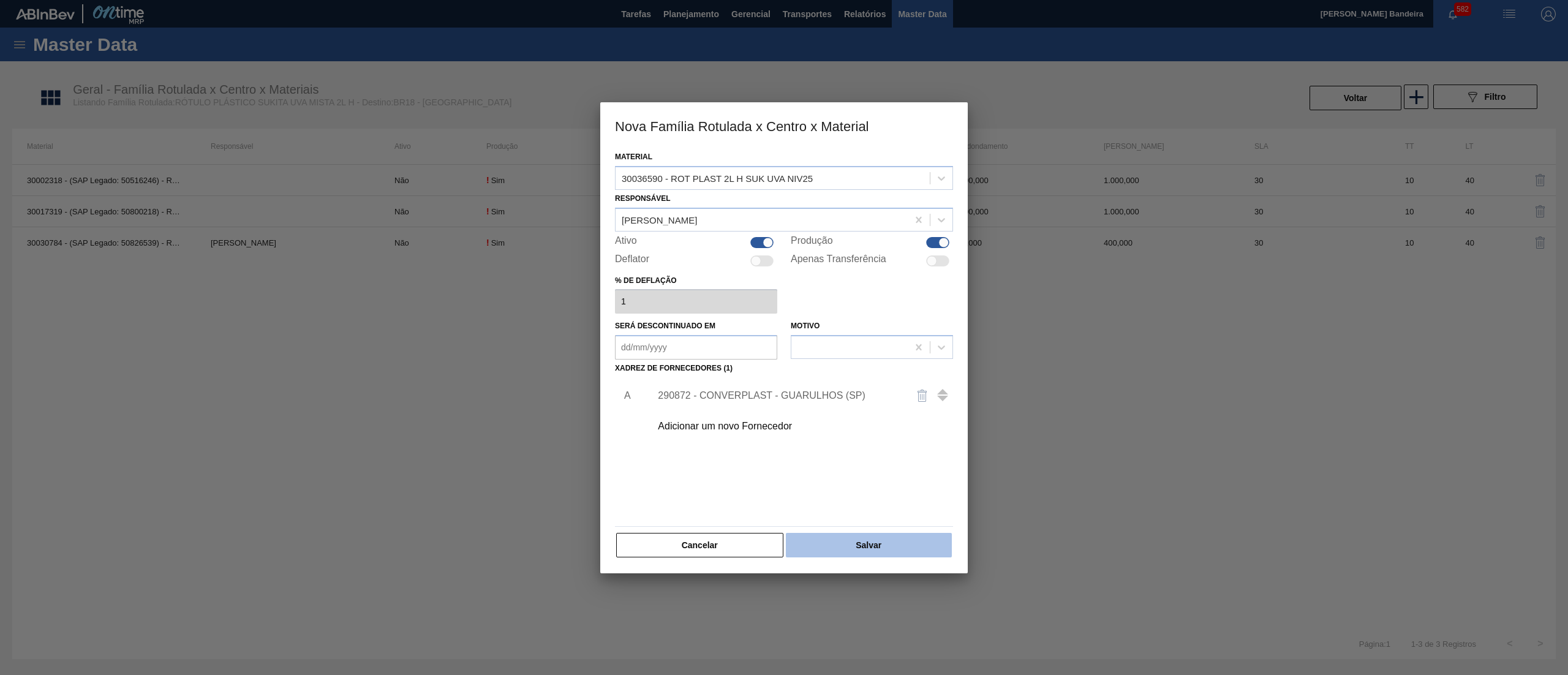
click at [853, 533] on button "Salvar" at bounding box center [868, 545] width 166 height 24
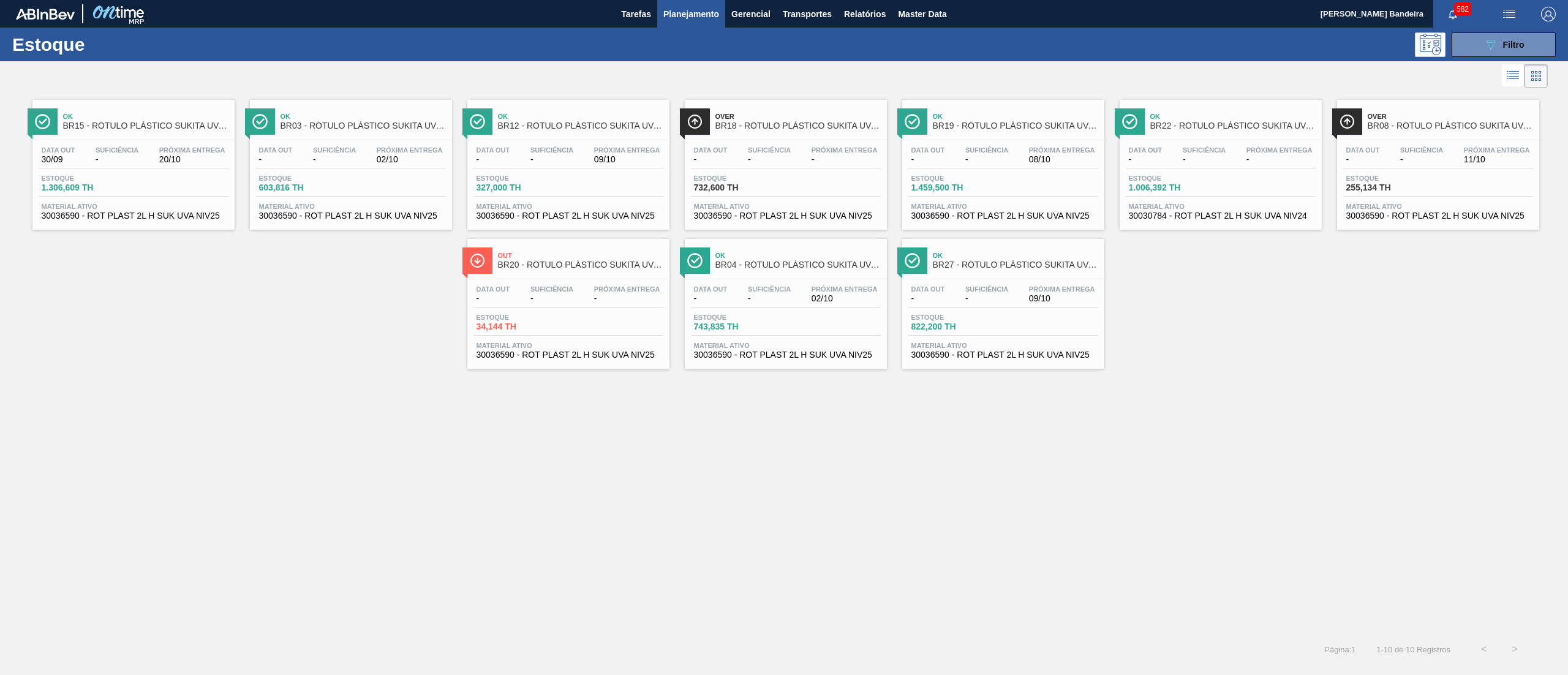
click at [1212, 216] on span "30030784 - ROT PLAST 2L H SUK UVA NIV24" at bounding box center [1220, 216] width 184 height 9
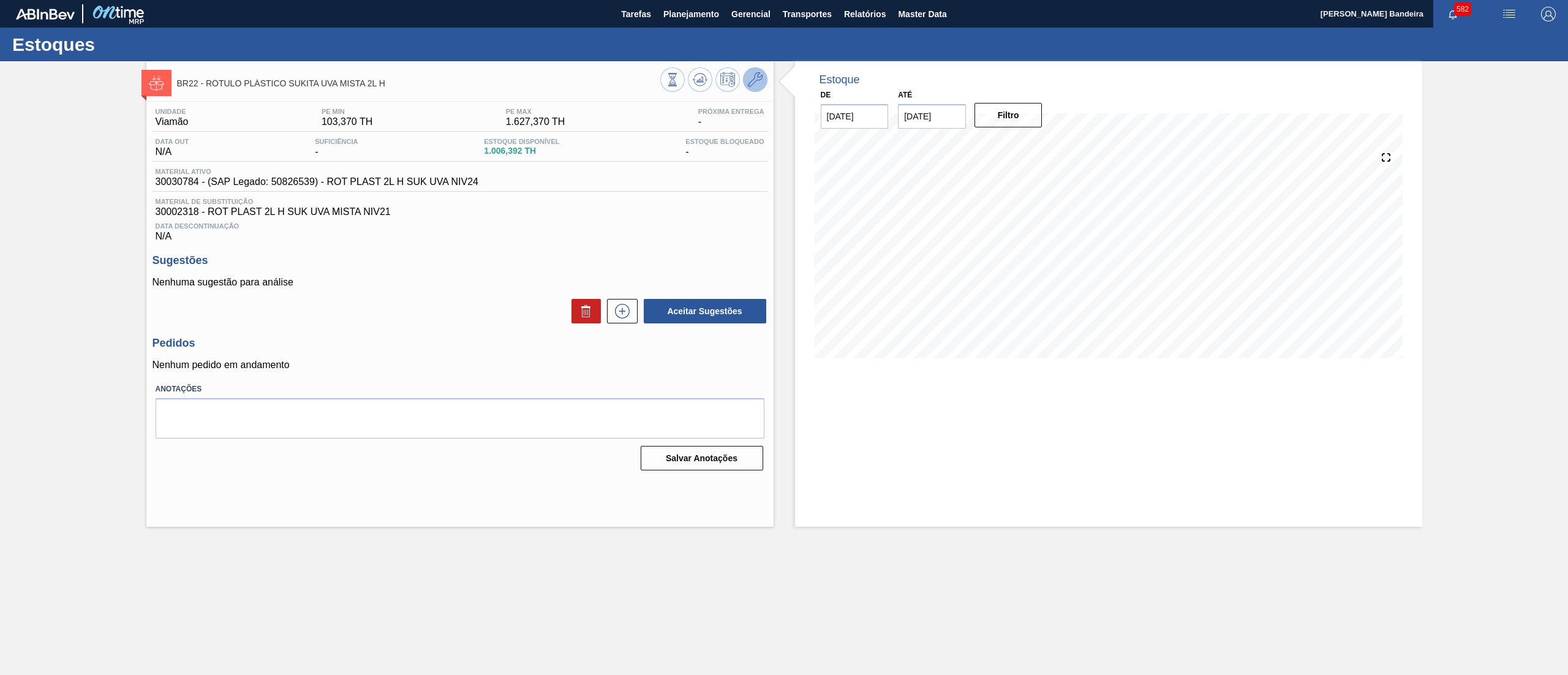
click at [757, 82] on icon at bounding box center [755, 79] width 14 height 14
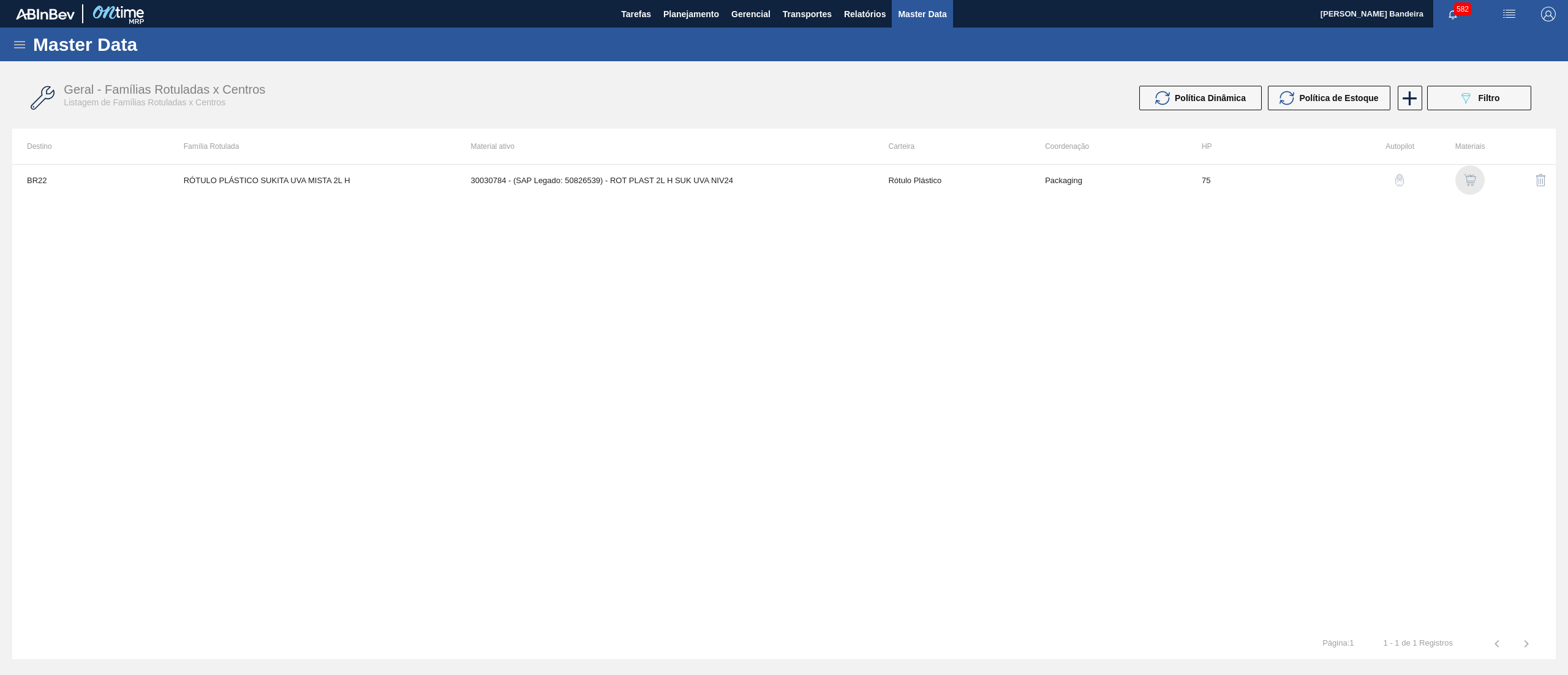
click at [1468, 181] on img "button" at bounding box center [1470, 180] width 12 height 12
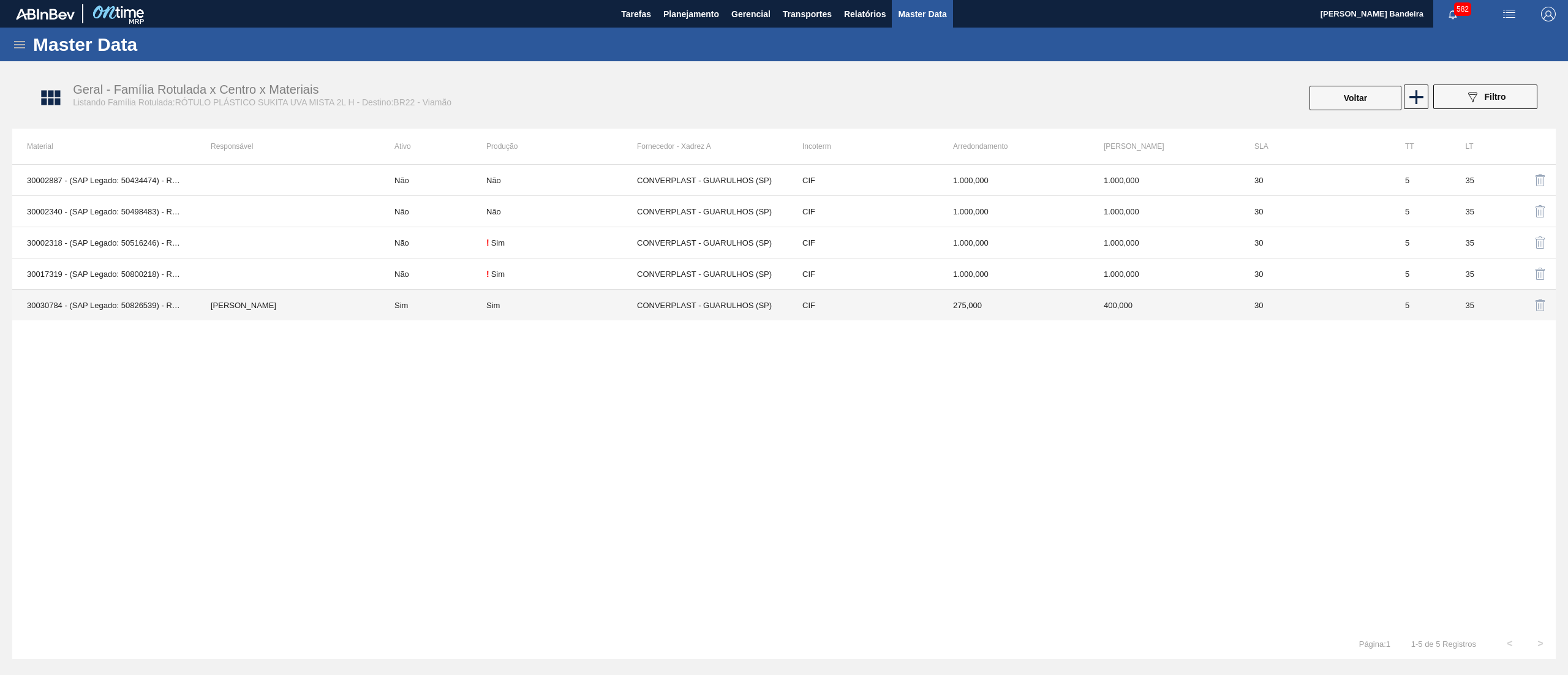
click at [537, 306] on div "Sim" at bounding box center [561, 305] width 151 height 9
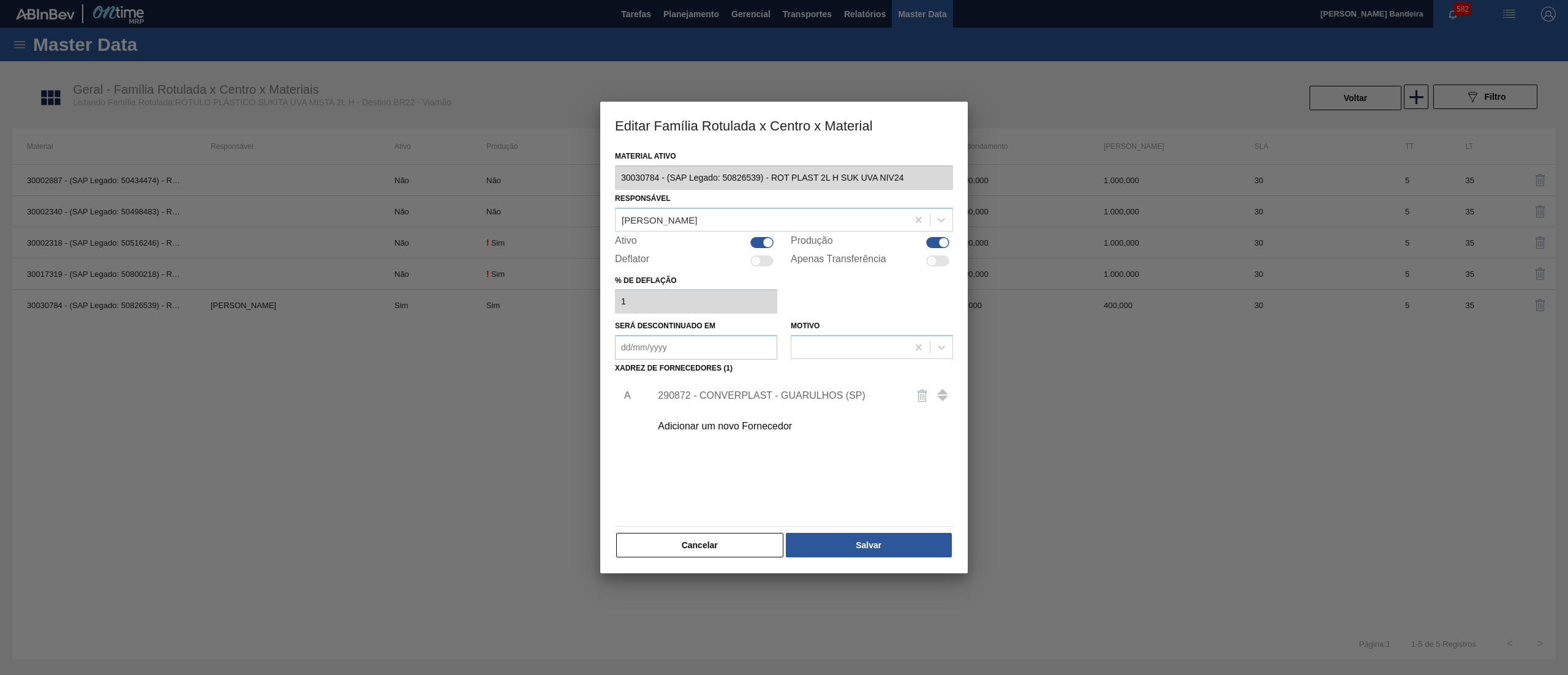
click at [759, 239] on div at bounding box center [762, 242] width 23 height 11
click at [863, 540] on button "Salvar" at bounding box center [868, 545] width 166 height 24
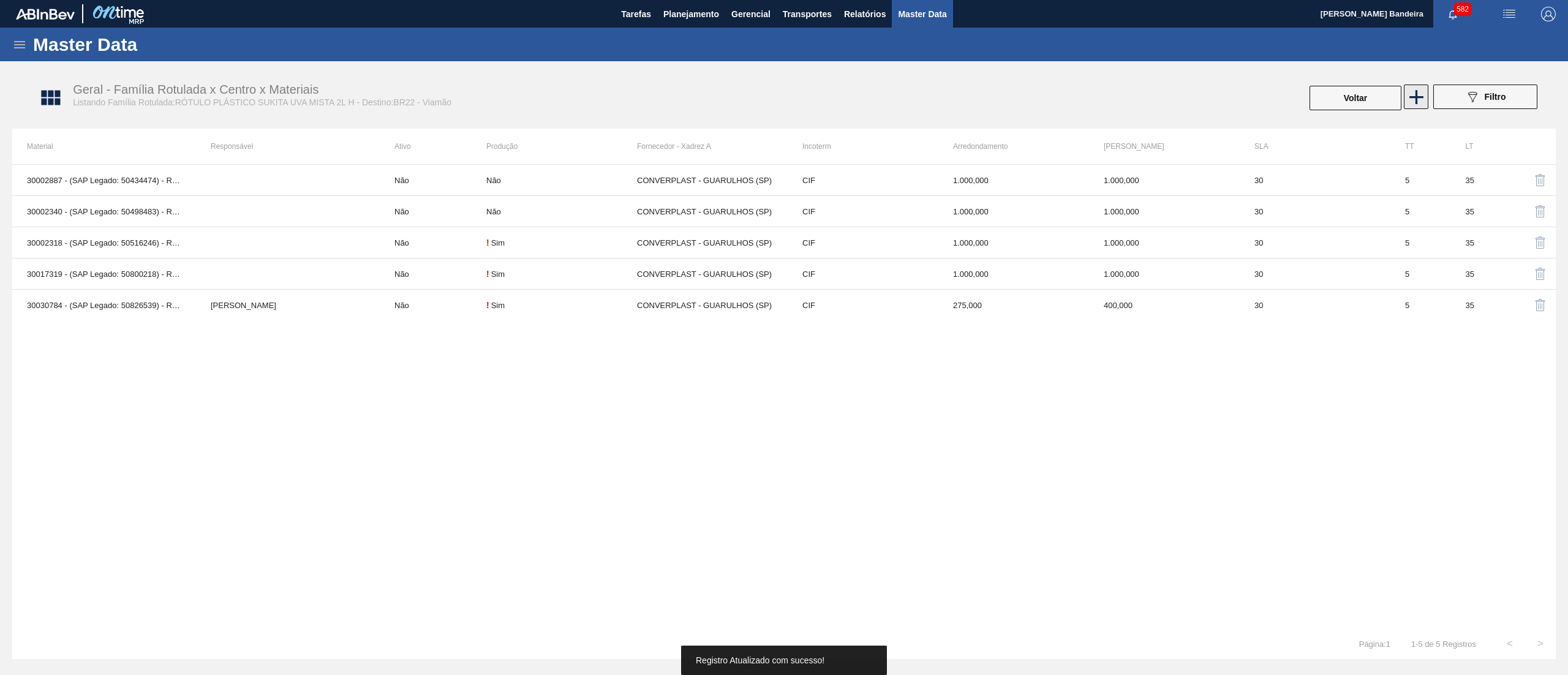
click at [1411, 107] on icon at bounding box center [1417, 97] width 24 height 24
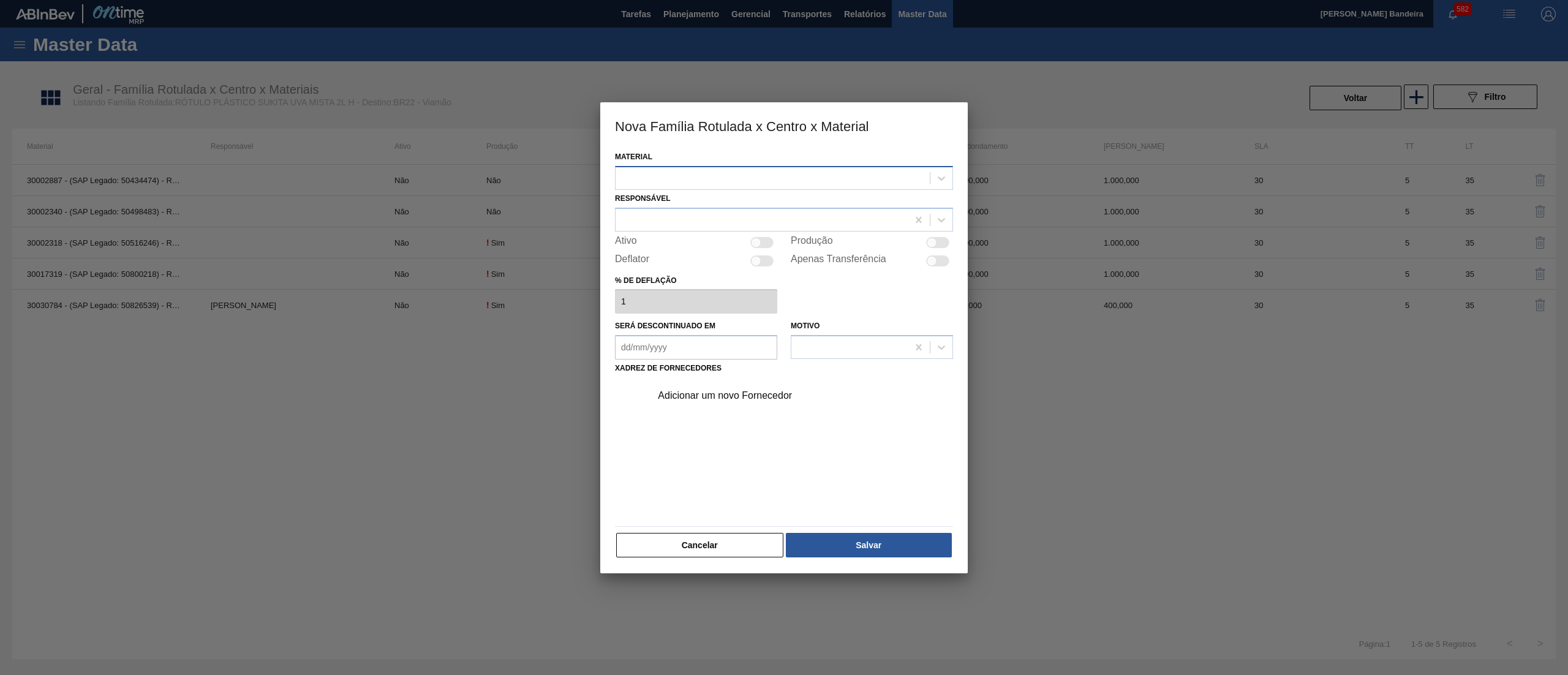
click at [675, 174] on div at bounding box center [772, 177] width 314 height 17
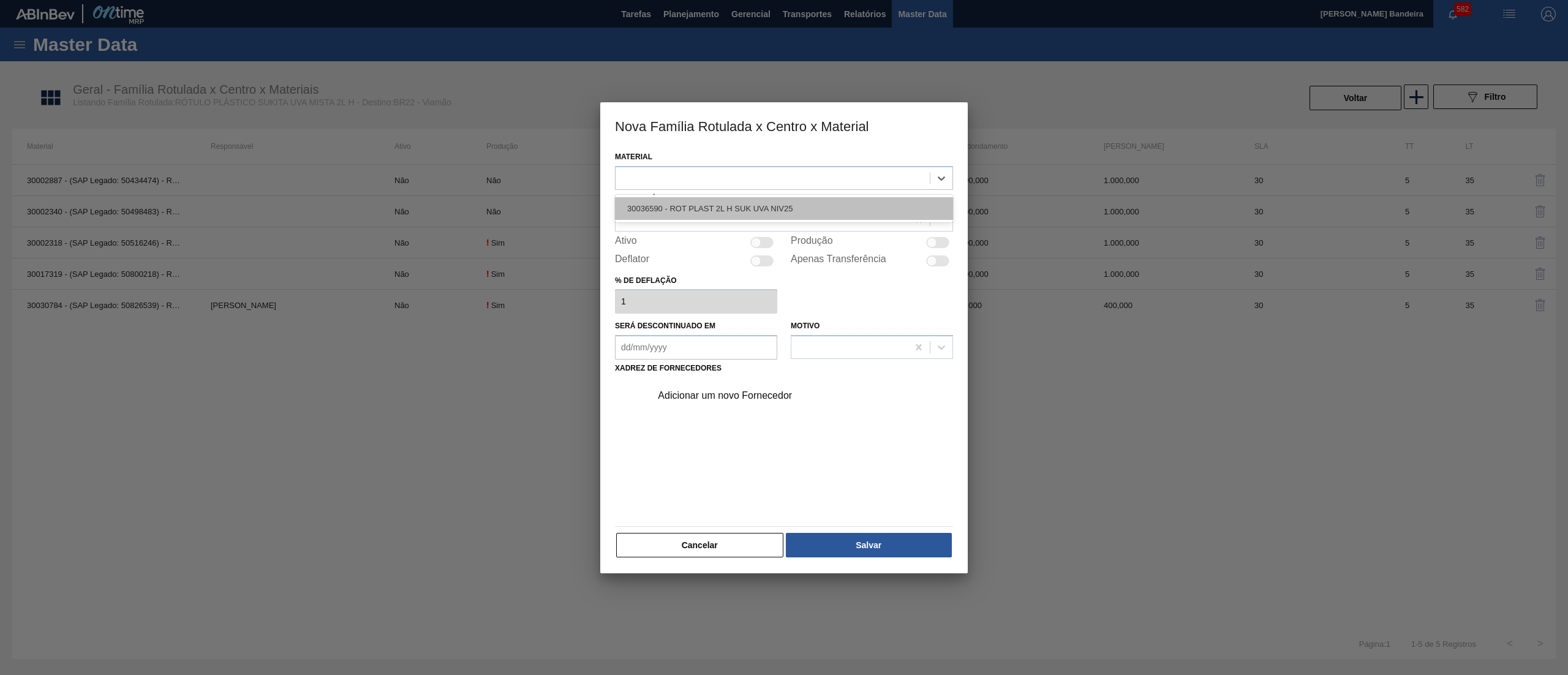
click at [697, 201] on div "30036590 - ROT PLAST 2L H SUK UVA NIV25" at bounding box center [784, 209] width 338 height 23
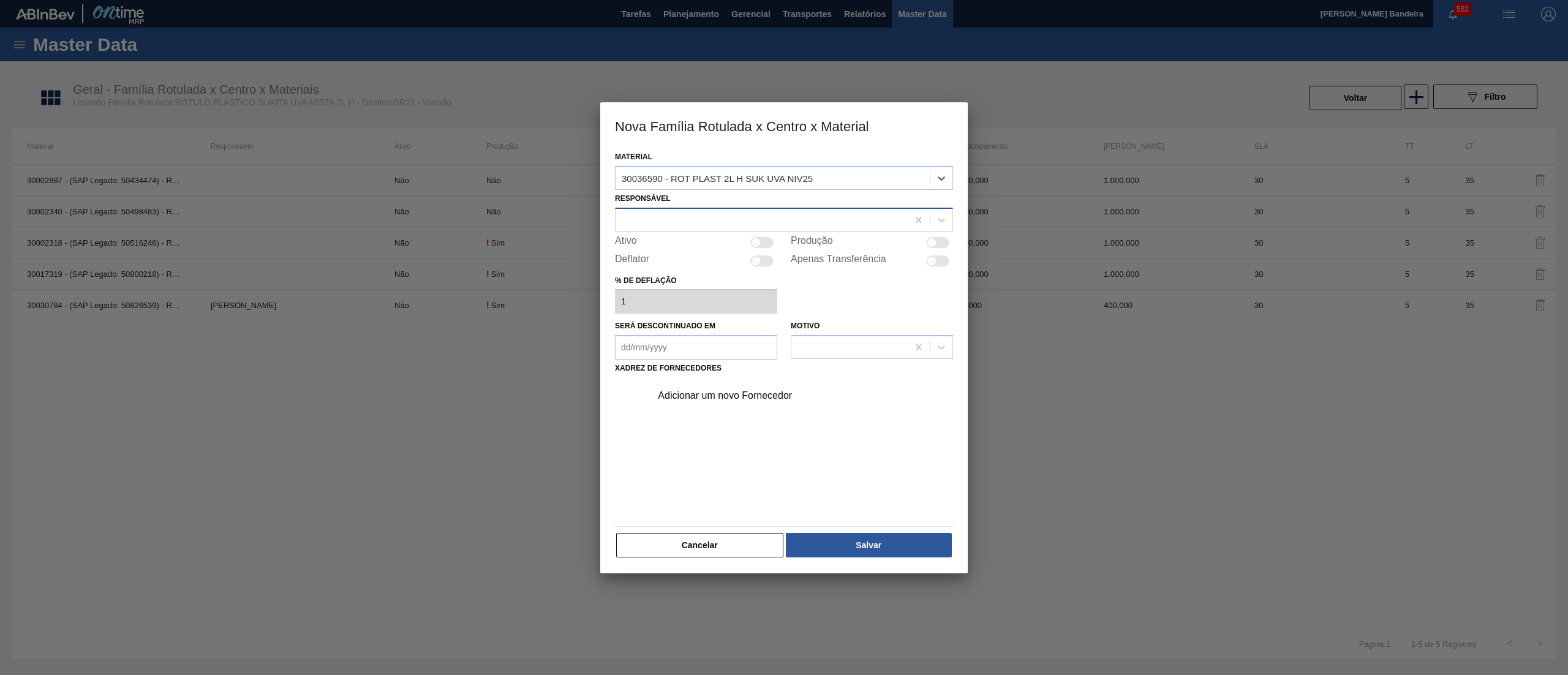
click at [687, 216] on div at bounding box center [762, 219] width 292 height 17
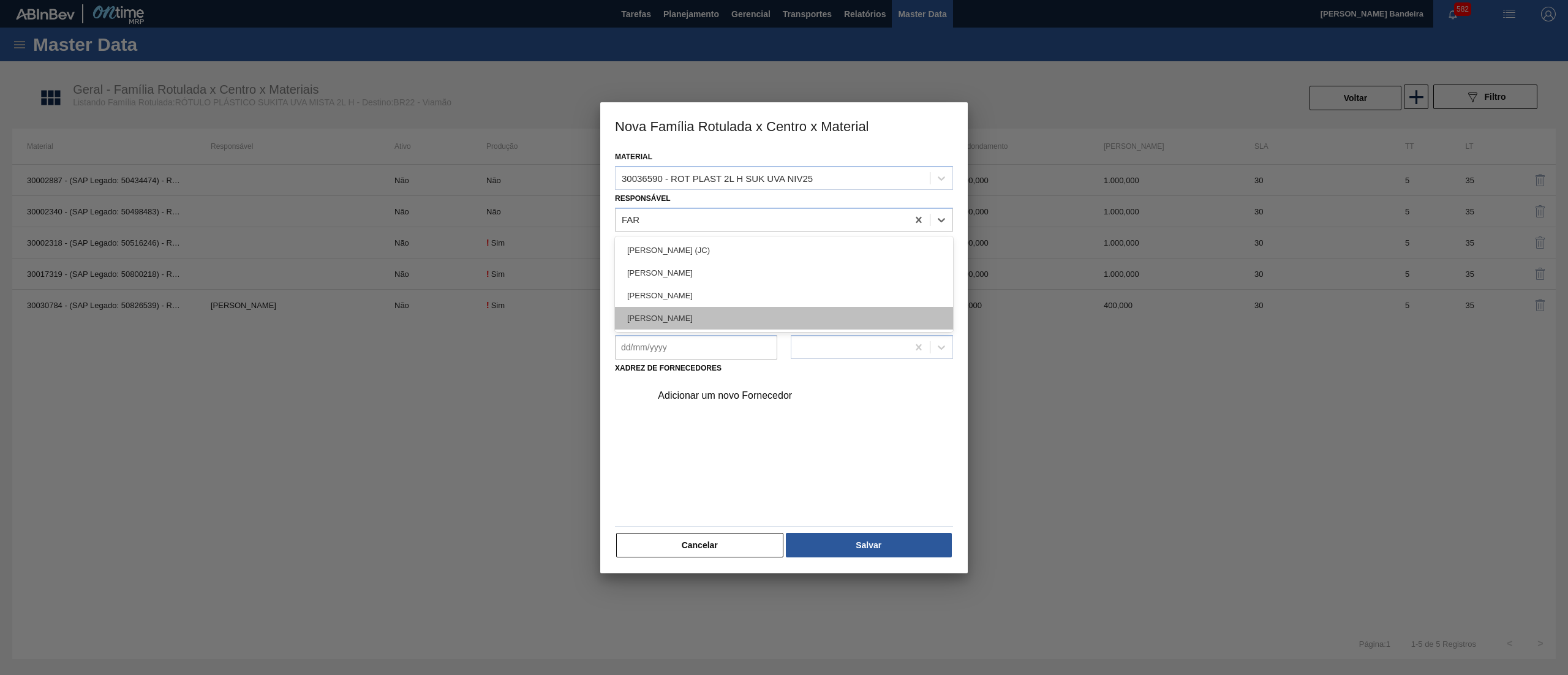
click at [708, 315] on div "[PERSON_NAME]" at bounding box center [784, 318] width 338 height 23
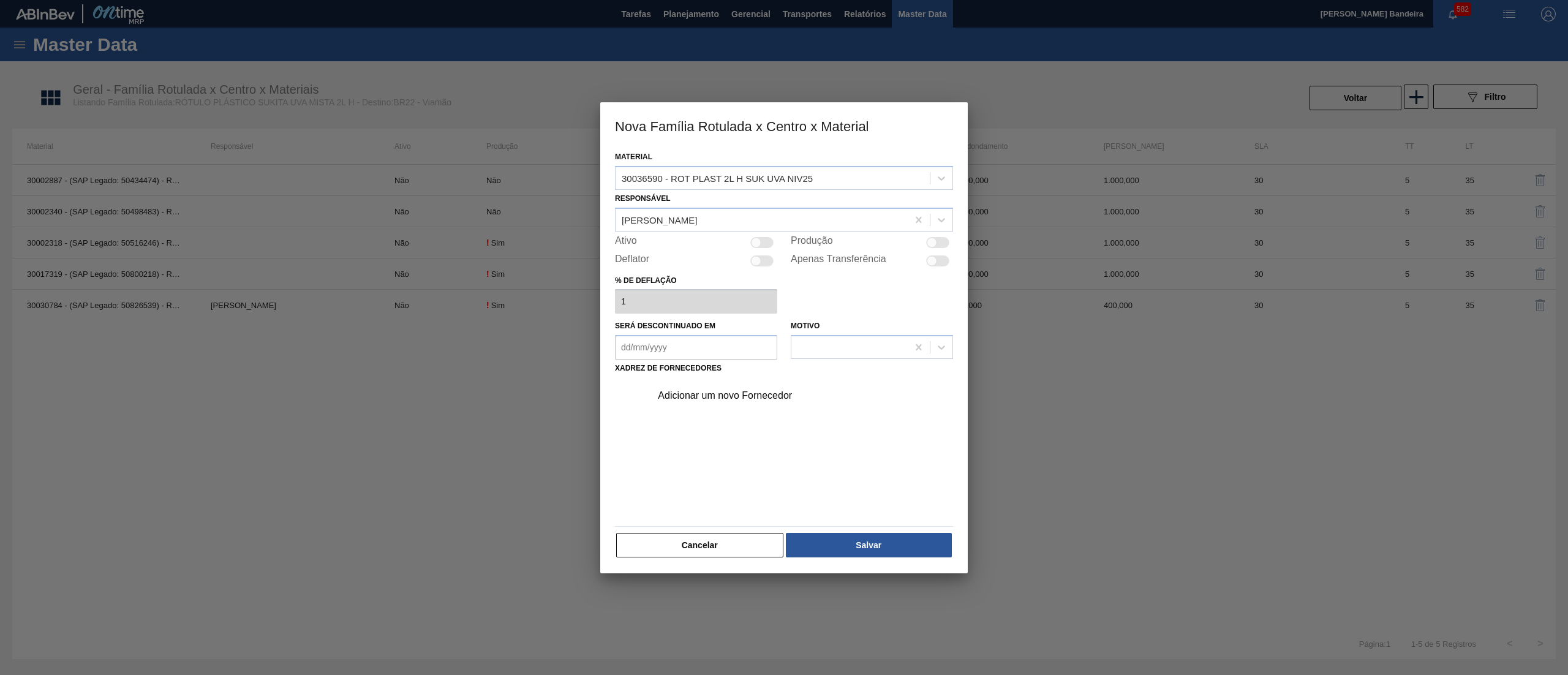
click at [762, 244] on div at bounding box center [762, 242] width 23 height 11
click at [723, 397] on div "Adicionar um novo Fornecedor" at bounding box center [778, 395] width 240 height 11
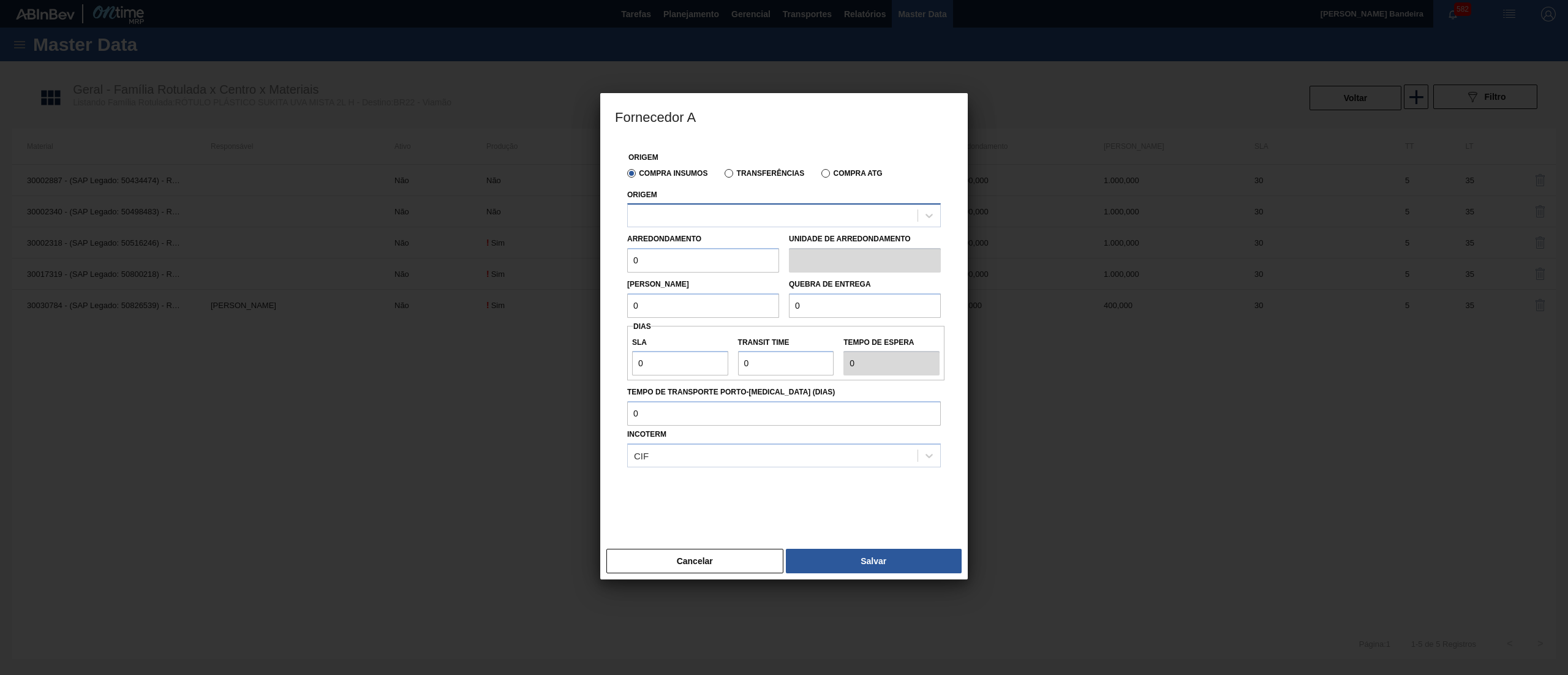
click at [669, 219] on div at bounding box center [772, 215] width 290 height 17
click at [692, 254] on div "290872 - CONVERPLAST - GUARULHOS (SP)" at bounding box center [784, 246] width 313 height 23
drag, startPoint x: 677, startPoint y: 252, endPoint x: 523, endPoint y: 252, distance: 154.0
click at [523, 252] on div "Fornecedor A Origem Compra Insumos Transferências Compra ATG Origem 290872 - CO…" at bounding box center [784, 338] width 1568 height 675
paste input "1.00"
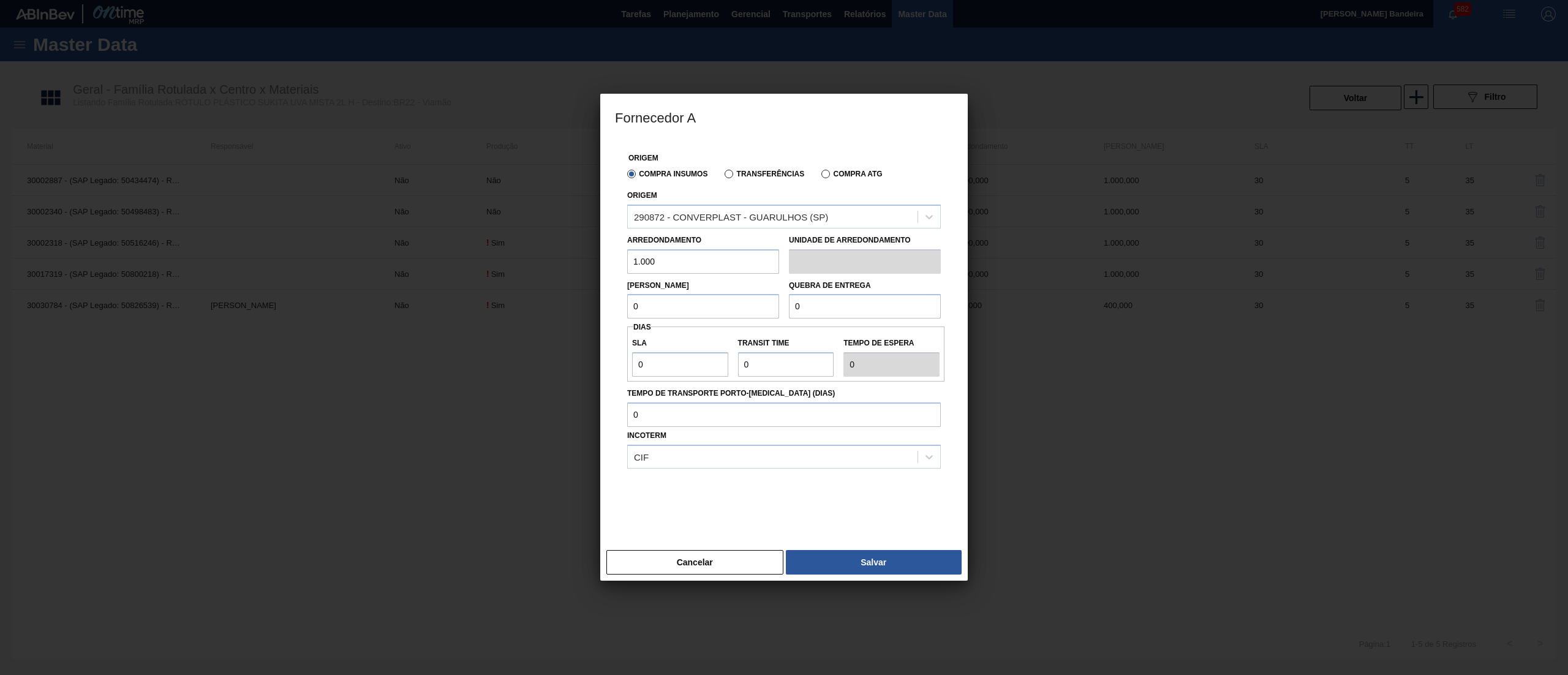
drag, startPoint x: 653, startPoint y: 305, endPoint x: 519, endPoint y: 303, distance: 134.0
click at [519, 303] on div "Fornecedor A Origem Compra Insumos Transferências Compra ATG Origem 290872 - CO…" at bounding box center [784, 338] width 1568 height 675
paste input "1.00"
drag, startPoint x: 812, startPoint y: 307, endPoint x: 694, endPoint y: 332, distance: 120.6
click at [694, 332] on div "Origem Compra Insumos Transferências Compra ATG Origem 290872 - CONVERPLAST - G…" at bounding box center [784, 334] width 338 height 390
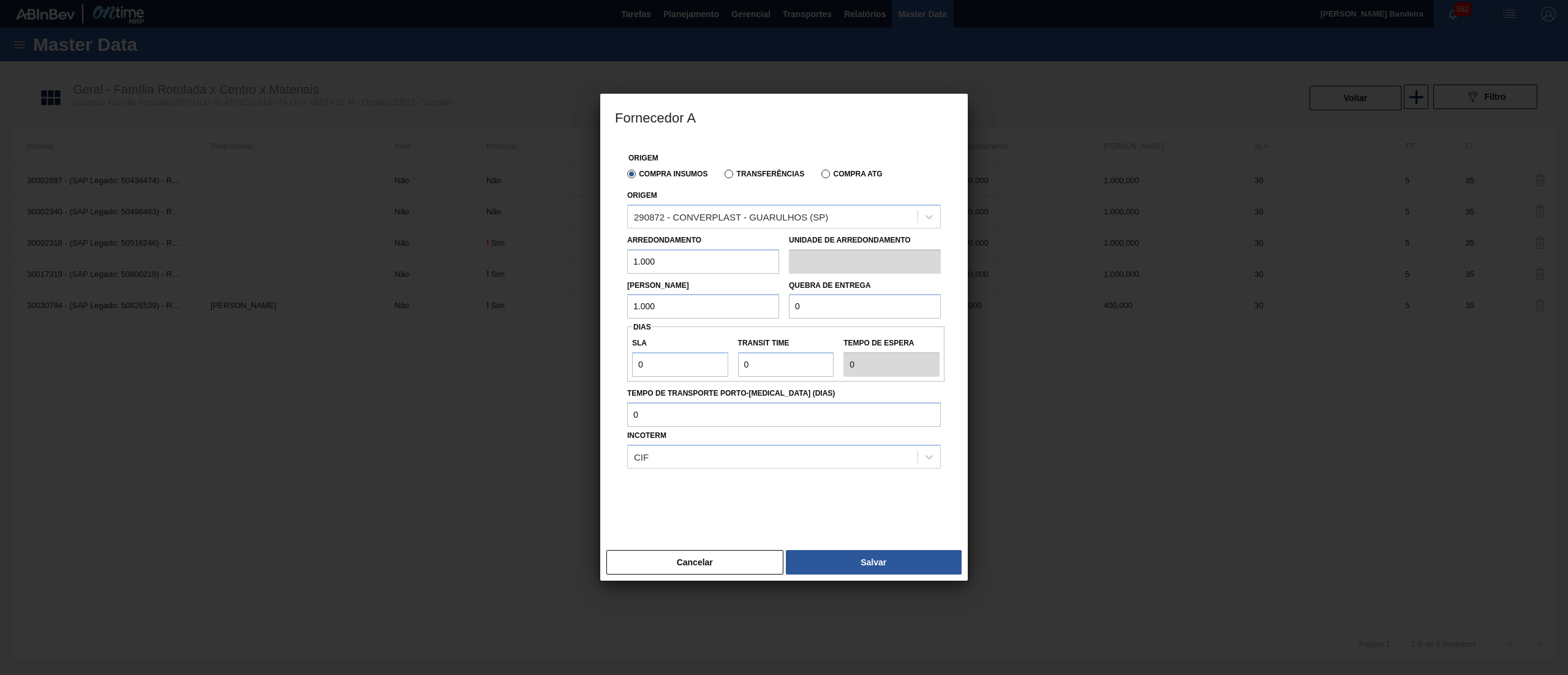
paste input "1.00"
drag, startPoint x: 674, startPoint y: 364, endPoint x: 545, endPoint y: 359, distance: 129.1
click at [545, 359] on div "Fornecedor A Origem Compra Insumos Transferências Compra ATG Origem 290872 - CO…" at bounding box center [784, 338] width 1568 height 675
drag, startPoint x: 759, startPoint y: 370, endPoint x: 691, endPoint y: 369, distance: 68.0
click at [691, 369] on div "SLA 30 Transit Time Tempo de espera 30" at bounding box center [786, 354] width 317 height 45
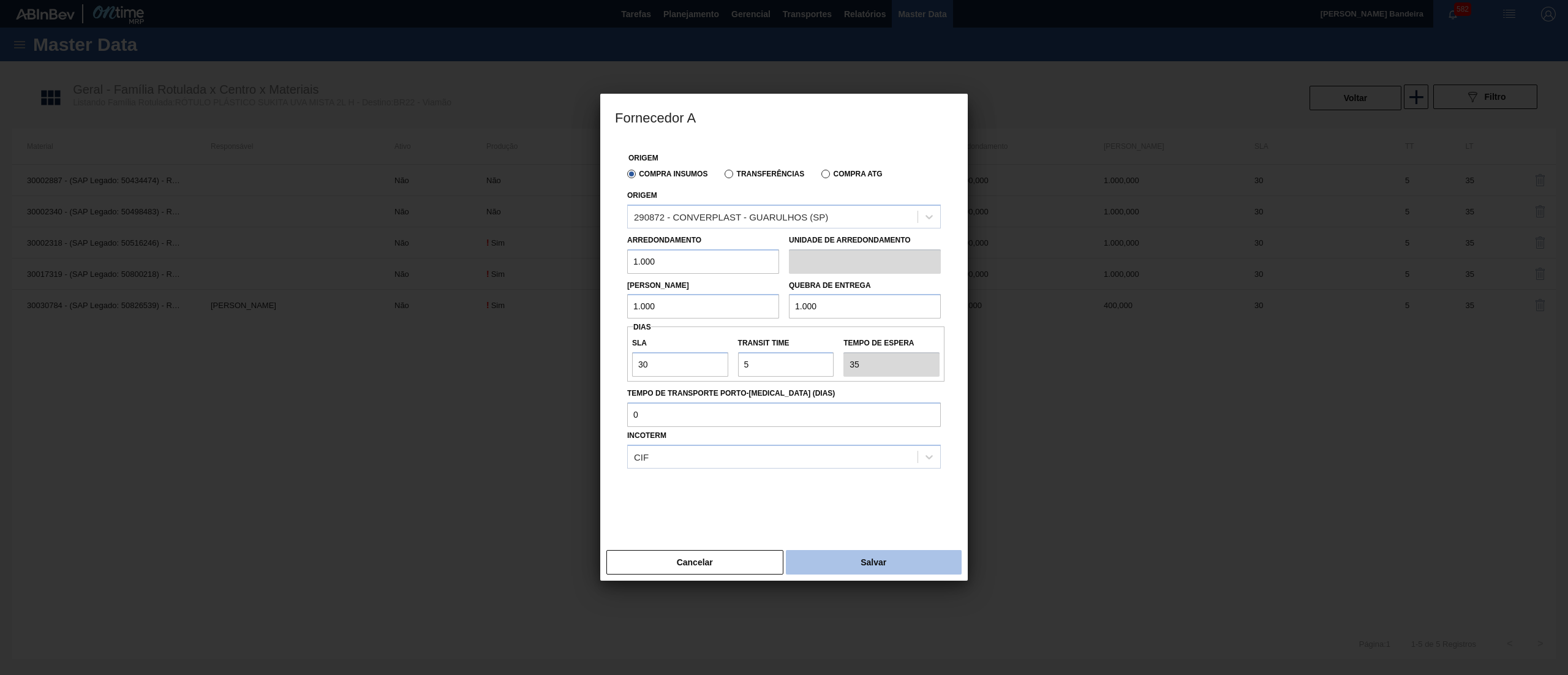
click at [826, 553] on button "Salvar" at bounding box center [874, 562] width 176 height 24
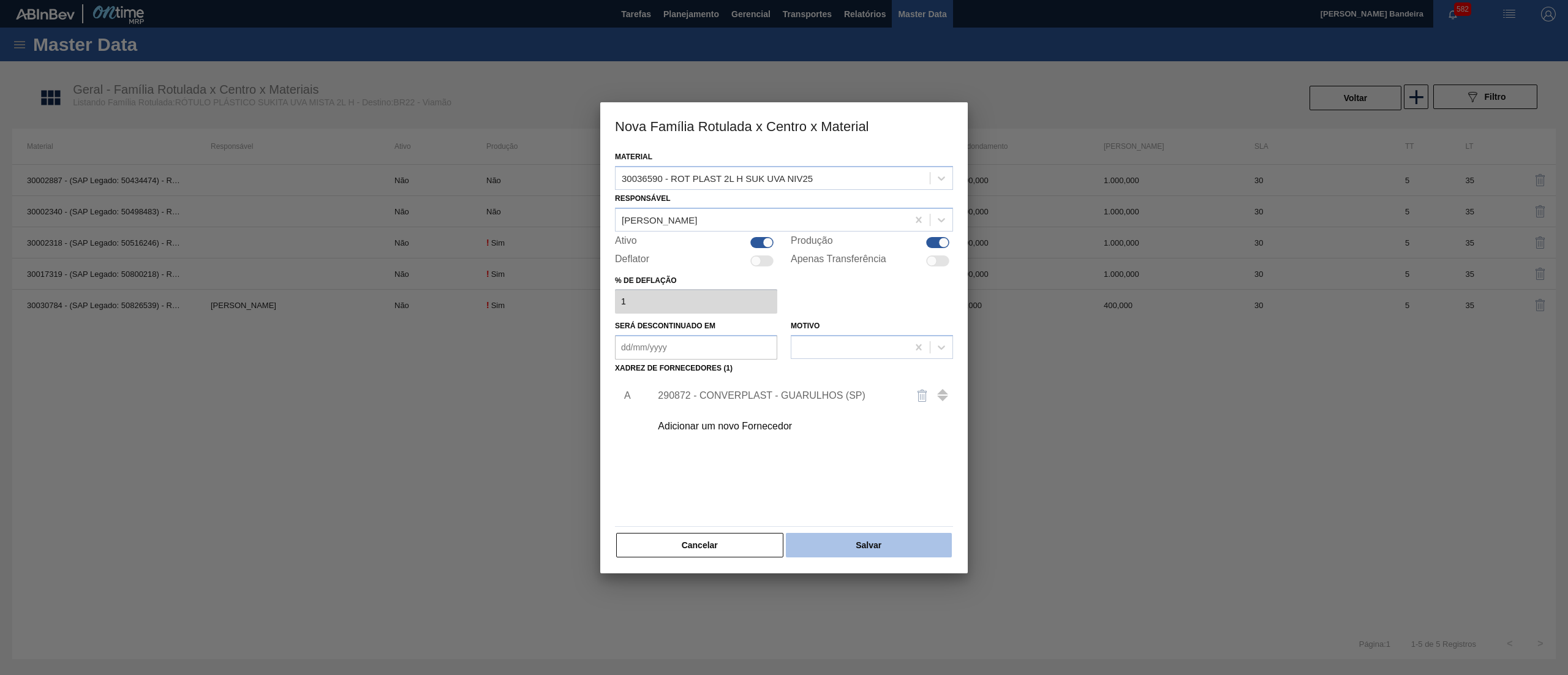
click at [882, 539] on button "Salvar" at bounding box center [868, 545] width 166 height 24
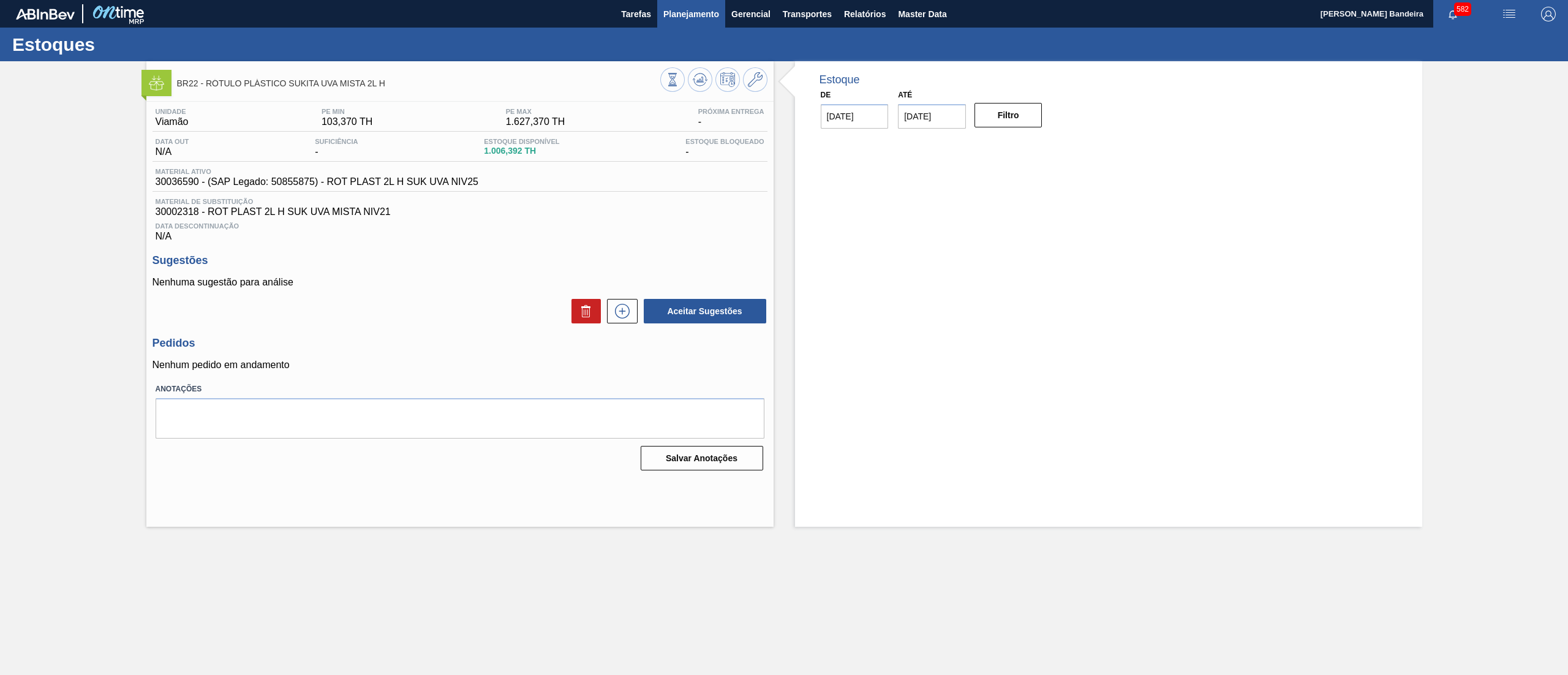
click at [701, 2] on button "Planejamento" at bounding box center [691, 14] width 68 height 27
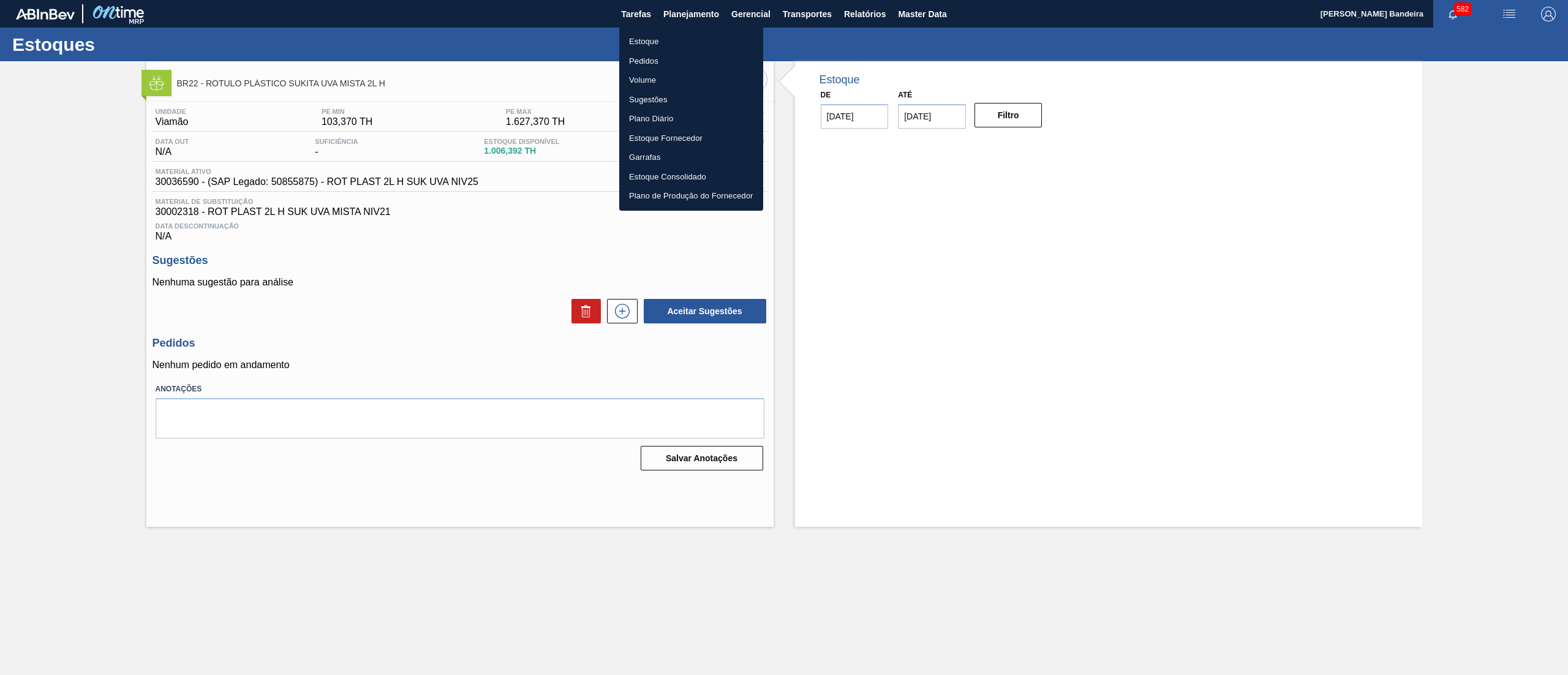
click at [677, 33] on li "Estoque" at bounding box center [691, 42] width 144 height 20
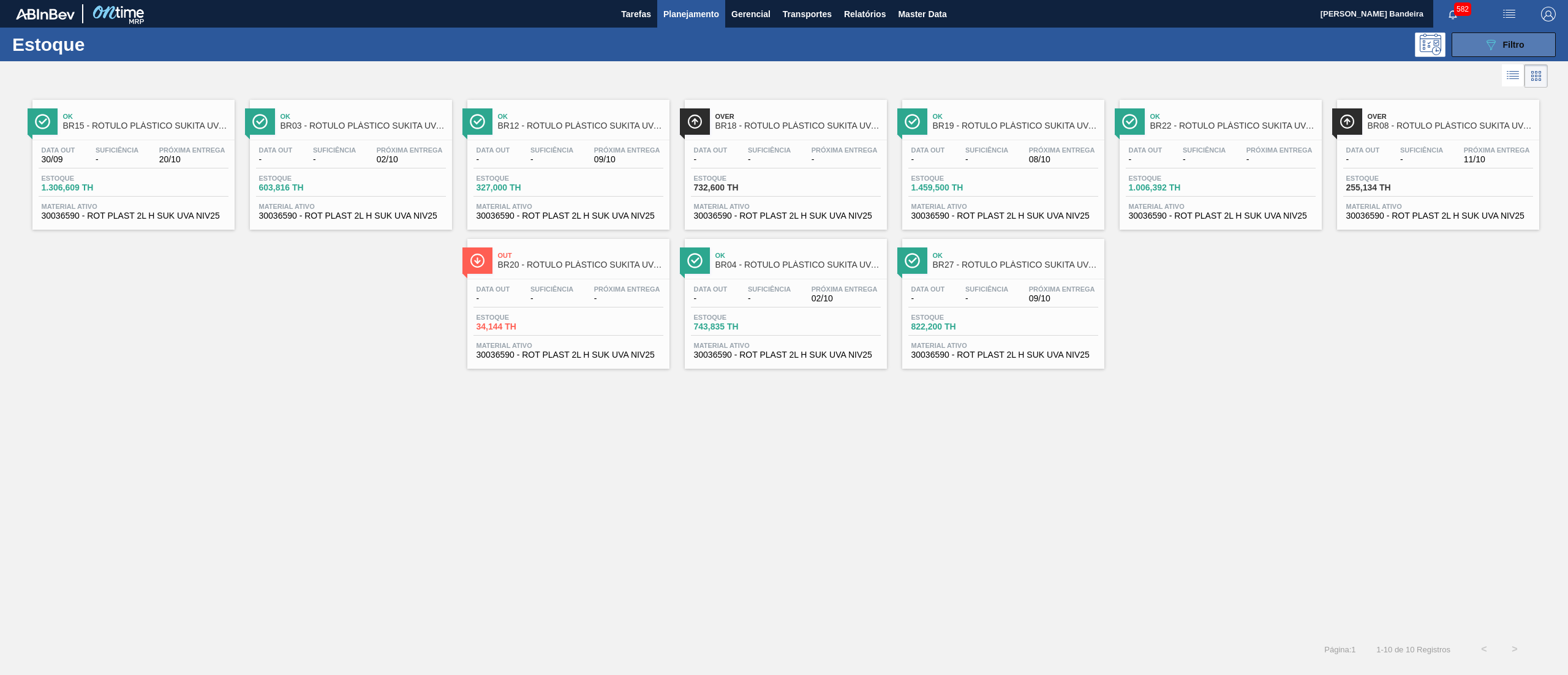
click at [1466, 42] on button "089F7B8B-B2A5-4AFE-B5C0-19BA573D28AC Filtro" at bounding box center [1504, 45] width 104 height 24
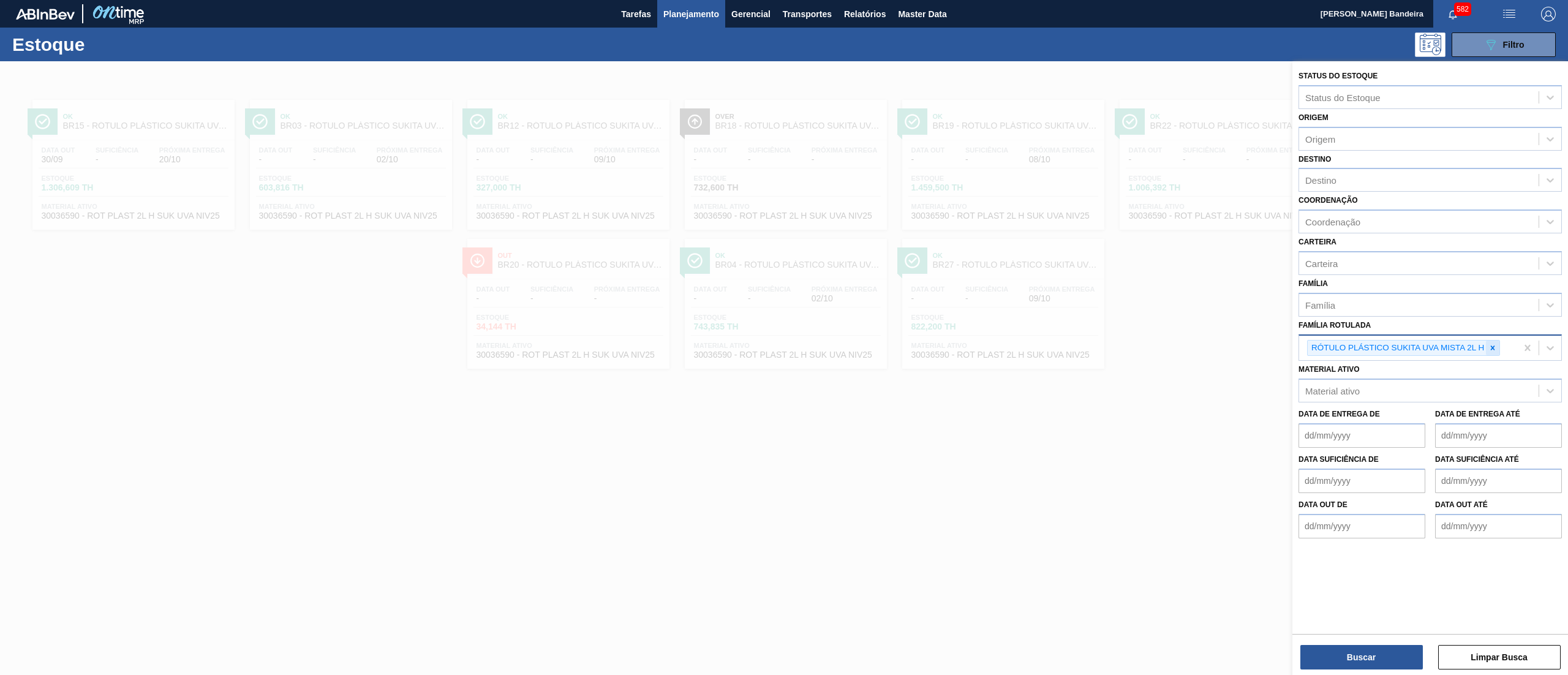
click at [1495, 352] on div at bounding box center [1493, 348] width 14 height 15
paste Rotulada "RÓTULO PLÁSTICO SUKITA UVA MISTA 2L AH"
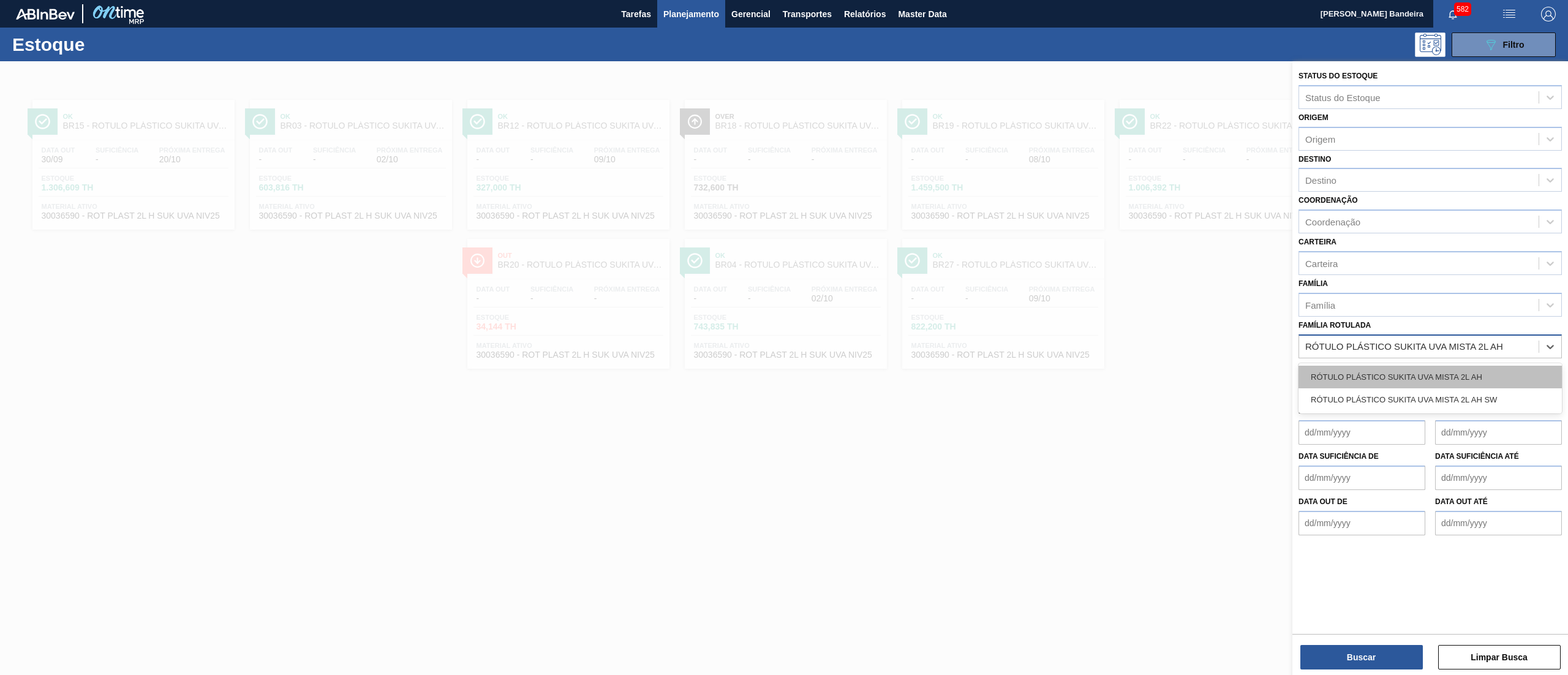
click at [1420, 372] on div "RÓTULO PLÁSTICO SUKITA UVA MISTA 2L AH" at bounding box center [1430, 377] width 263 height 23
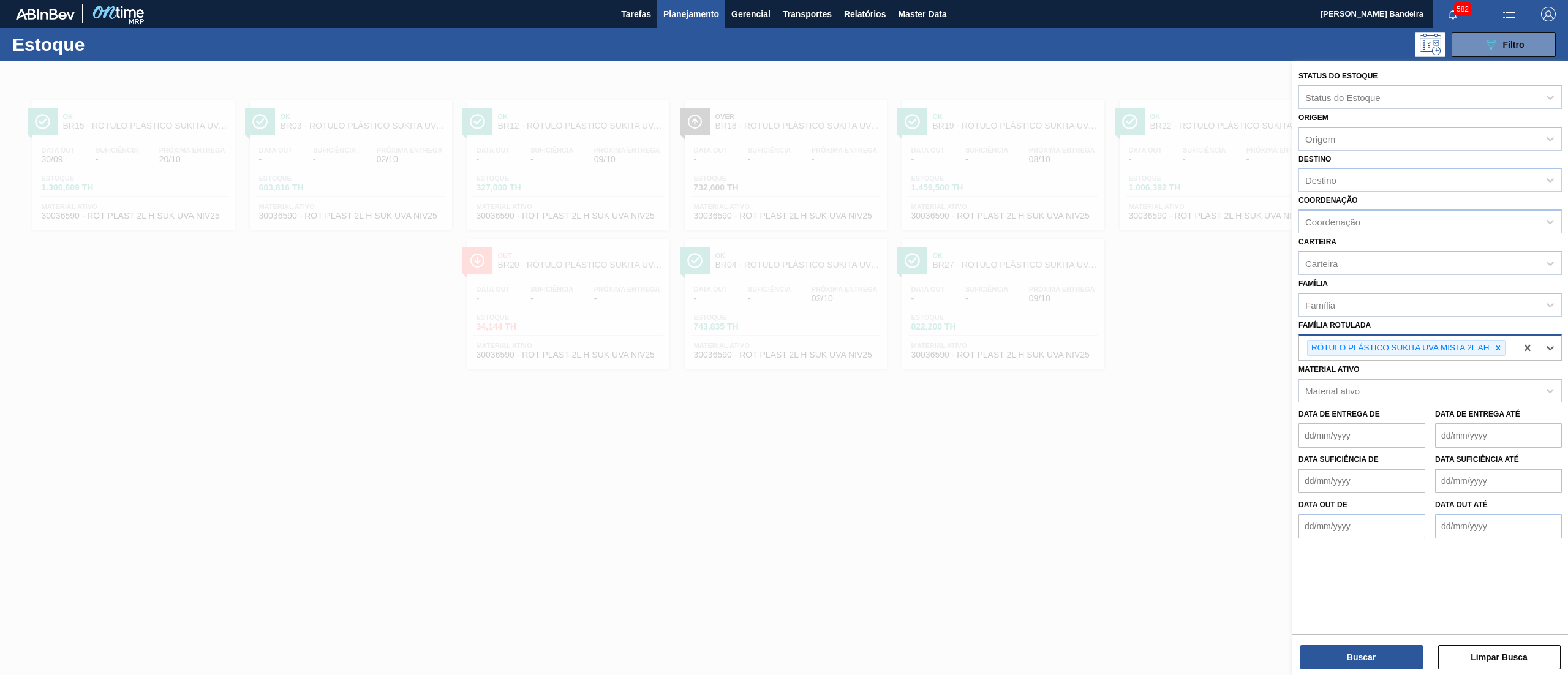
paste Rotulada "RÓTULO PLÁSTICO SUKITA UVA MISTA 2L AH"
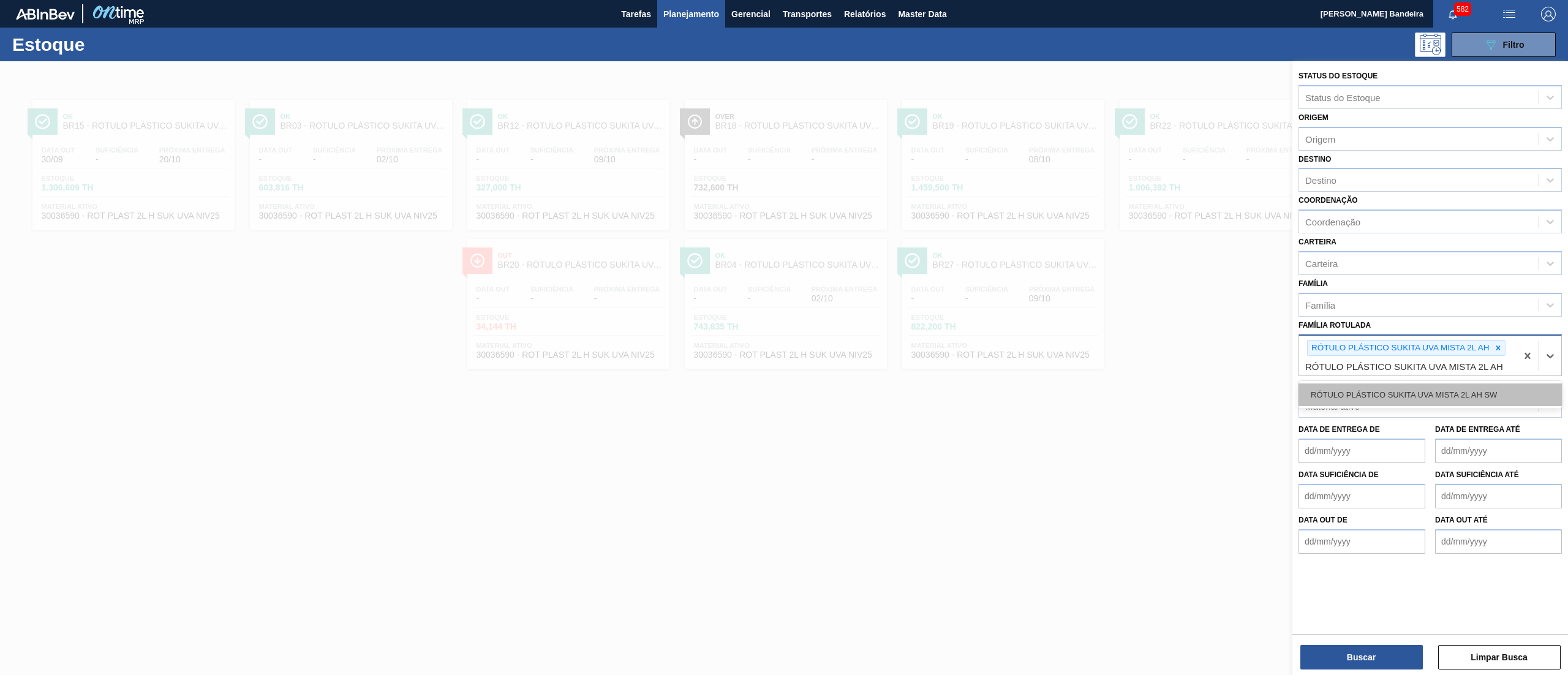
click at [1446, 384] on div "RÓTULO PLÁSTICO SUKITA UVA MISTA 2L AH SW" at bounding box center [1430, 395] width 263 height 23
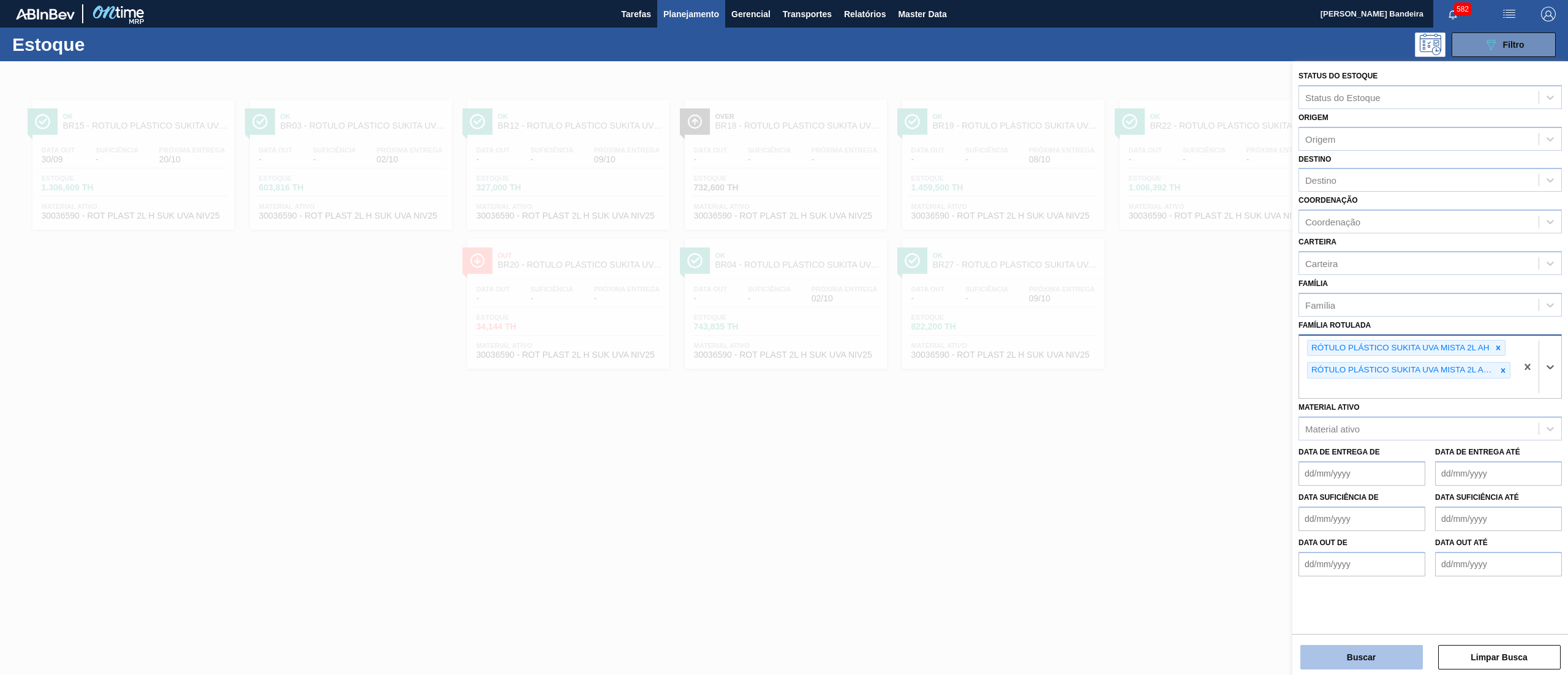
click at [1333, 652] on button "Buscar" at bounding box center [1362, 657] width 123 height 24
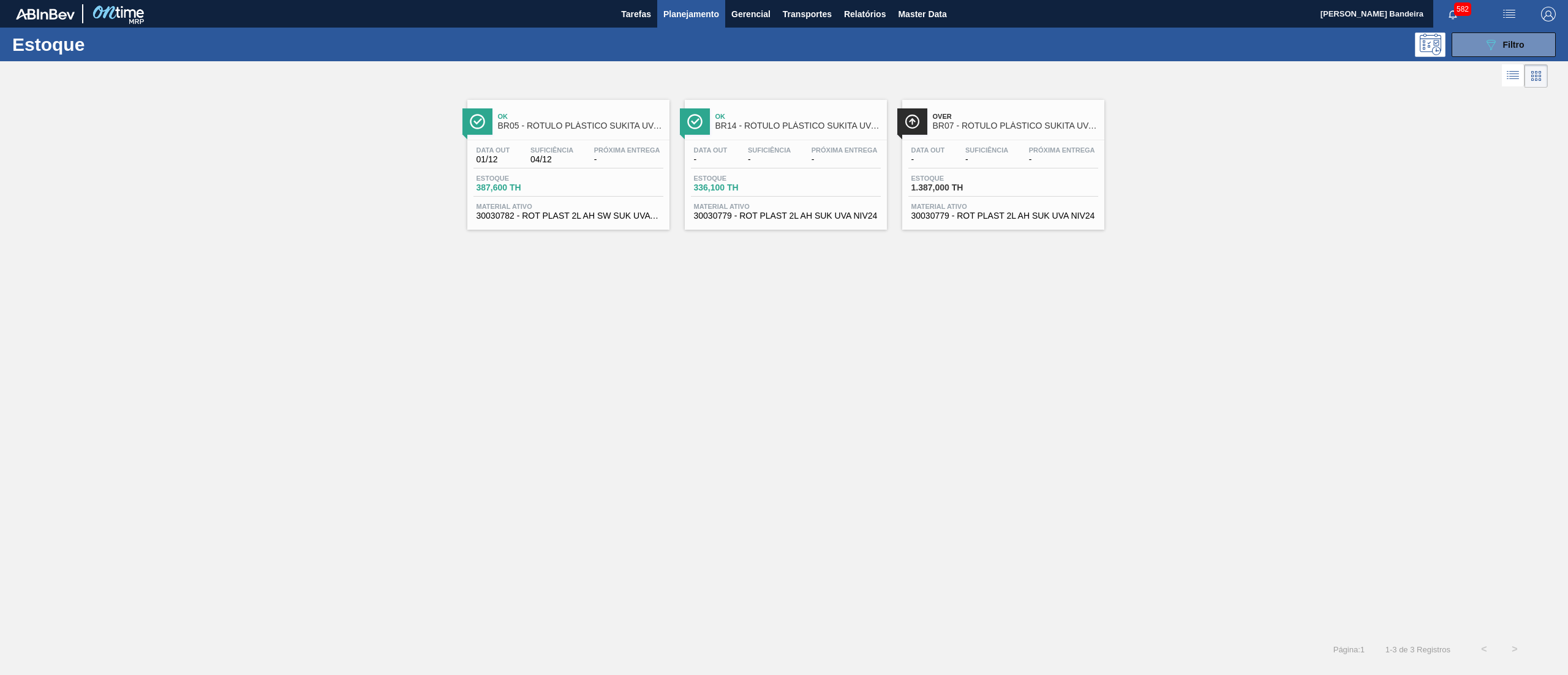
click at [625, 214] on span "30030782 - ROT PLAST 2L AH SW SUK UVA NIV24" at bounding box center [569, 216] width 184 height 9
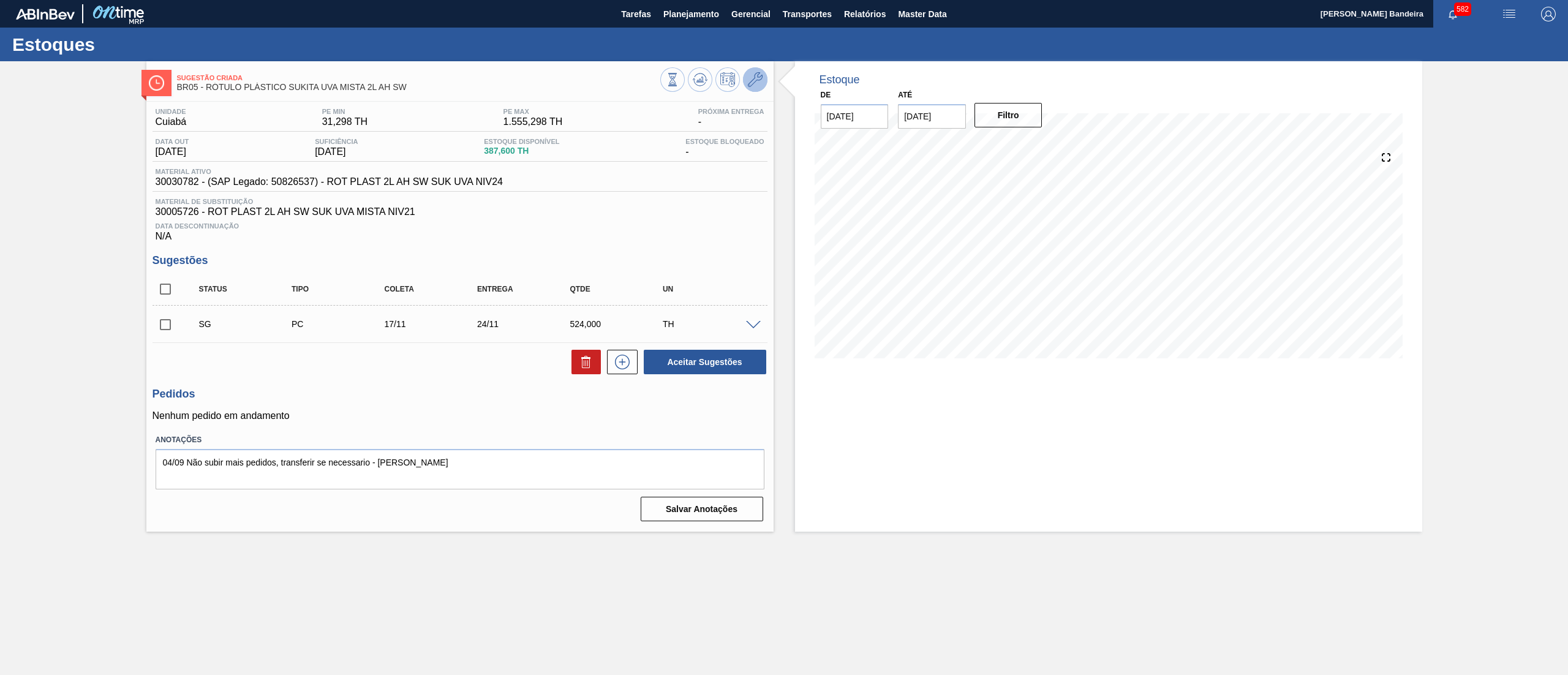
click at [765, 83] on button at bounding box center [756, 79] width 24 height 24
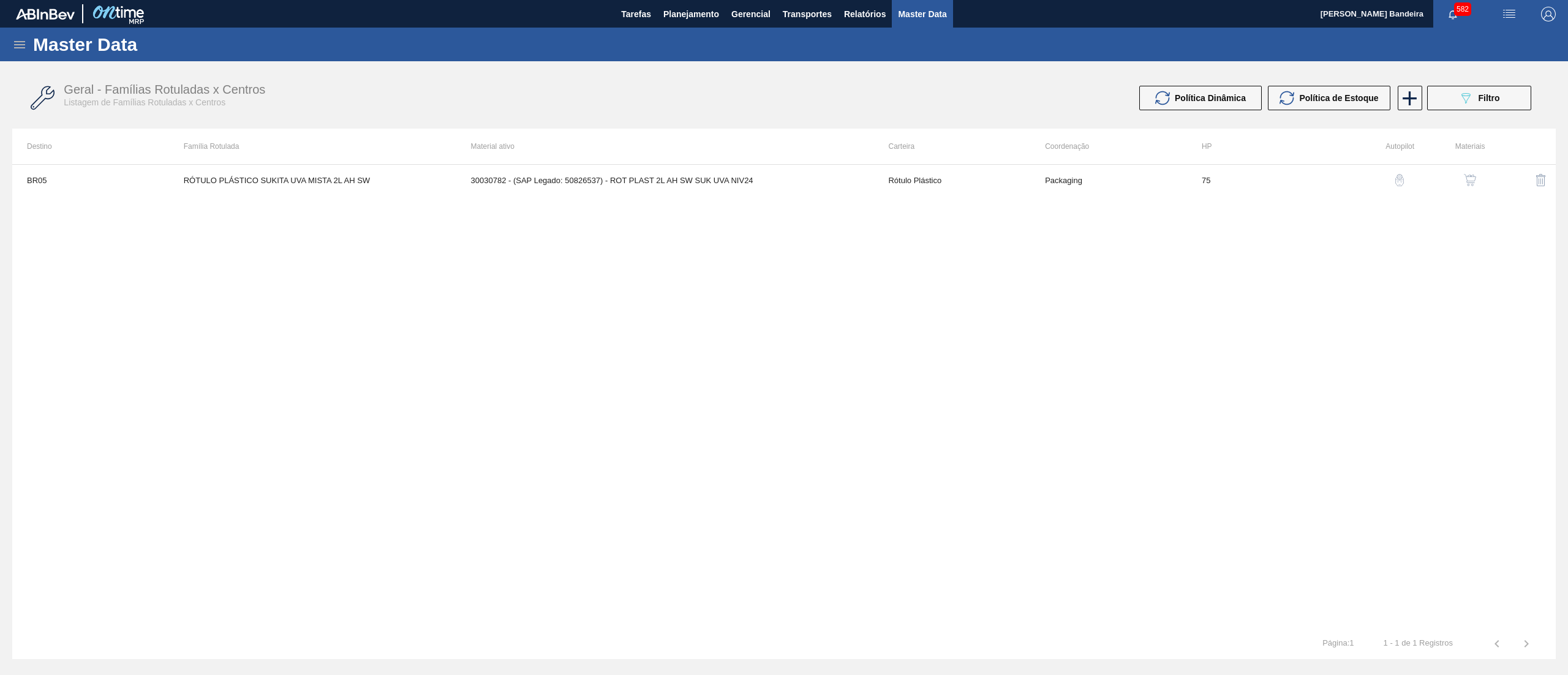
click at [1470, 190] on button "button" at bounding box center [1470, 179] width 30 height 30
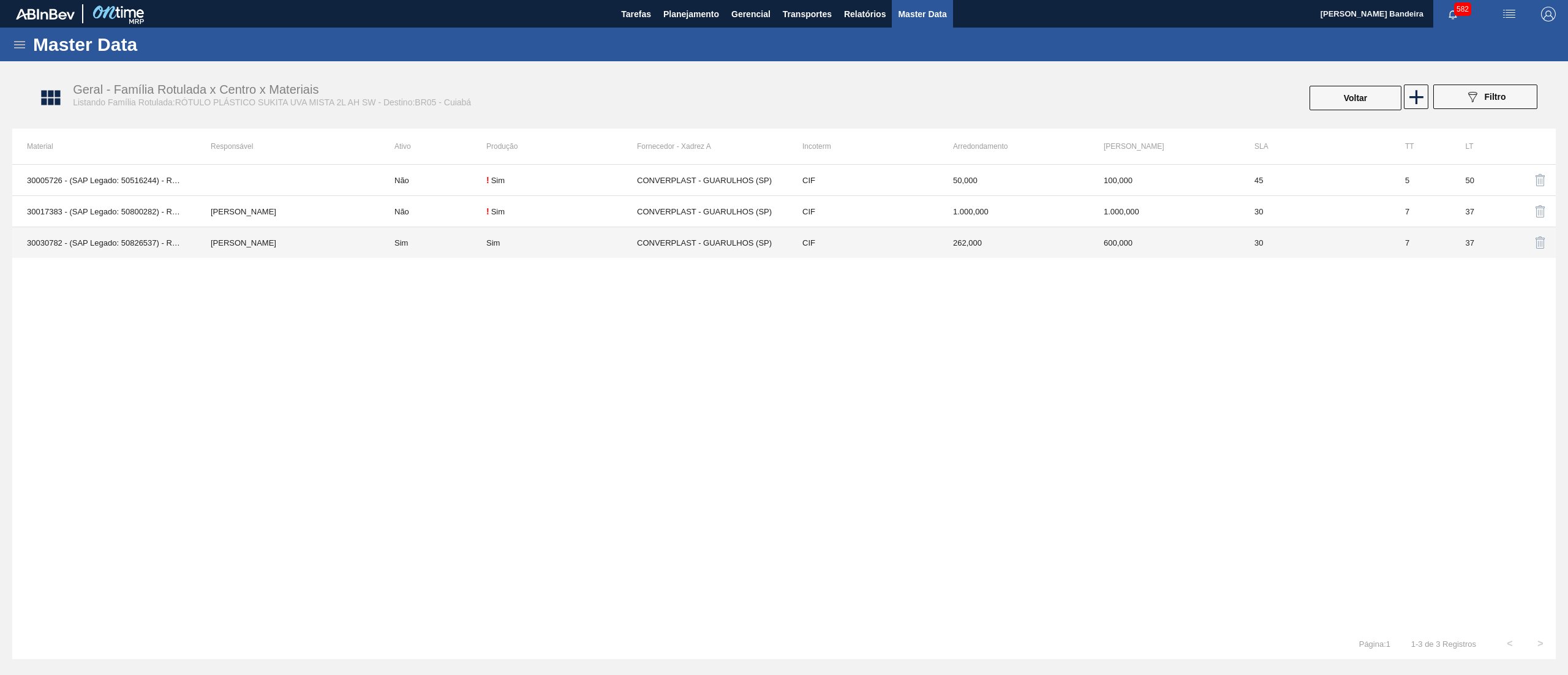
click at [588, 247] on td "Sim" at bounding box center [561, 242] width 151 height 31
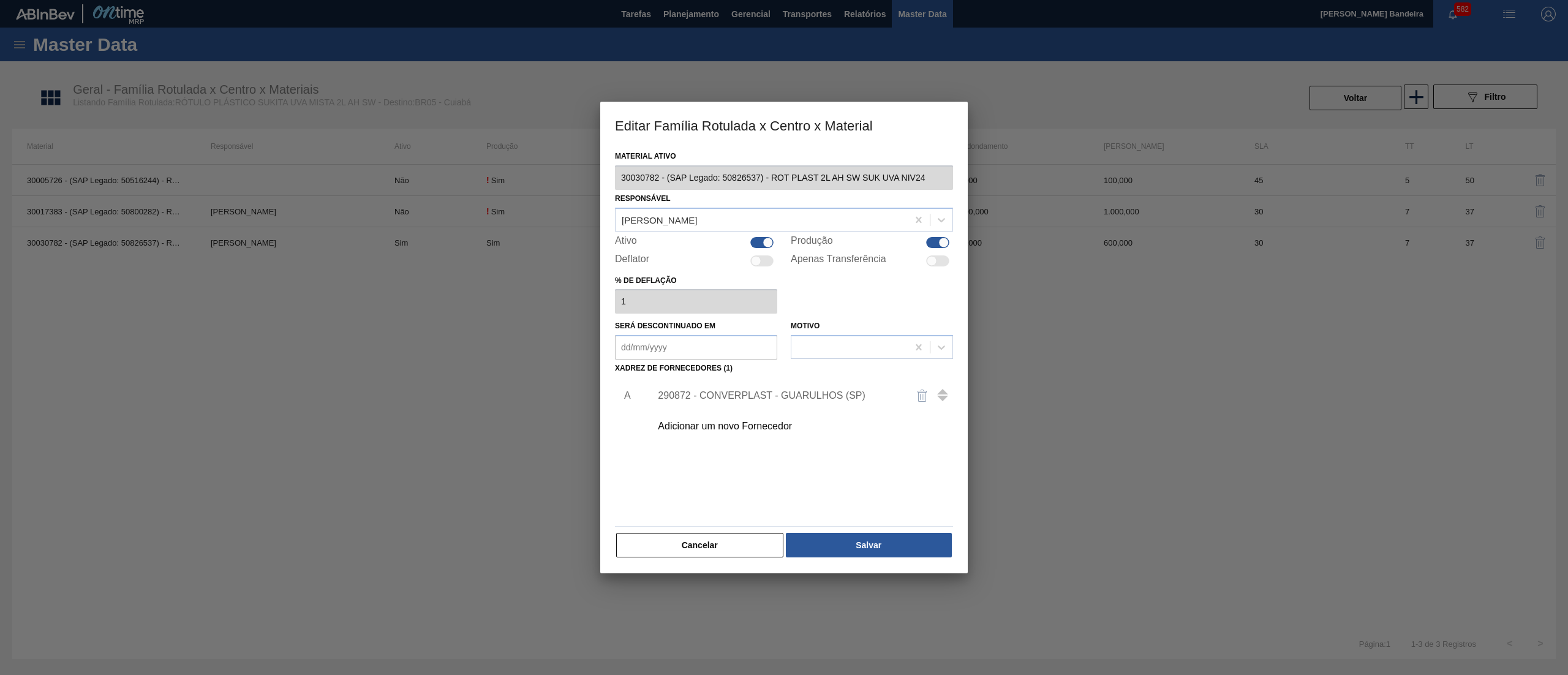
click at [762, 245] on div at bounding box center [762, 242] width 23 height 11
click at [920, 537] on button "Salvar" at bounding box center [868, 545] width 166 height 24
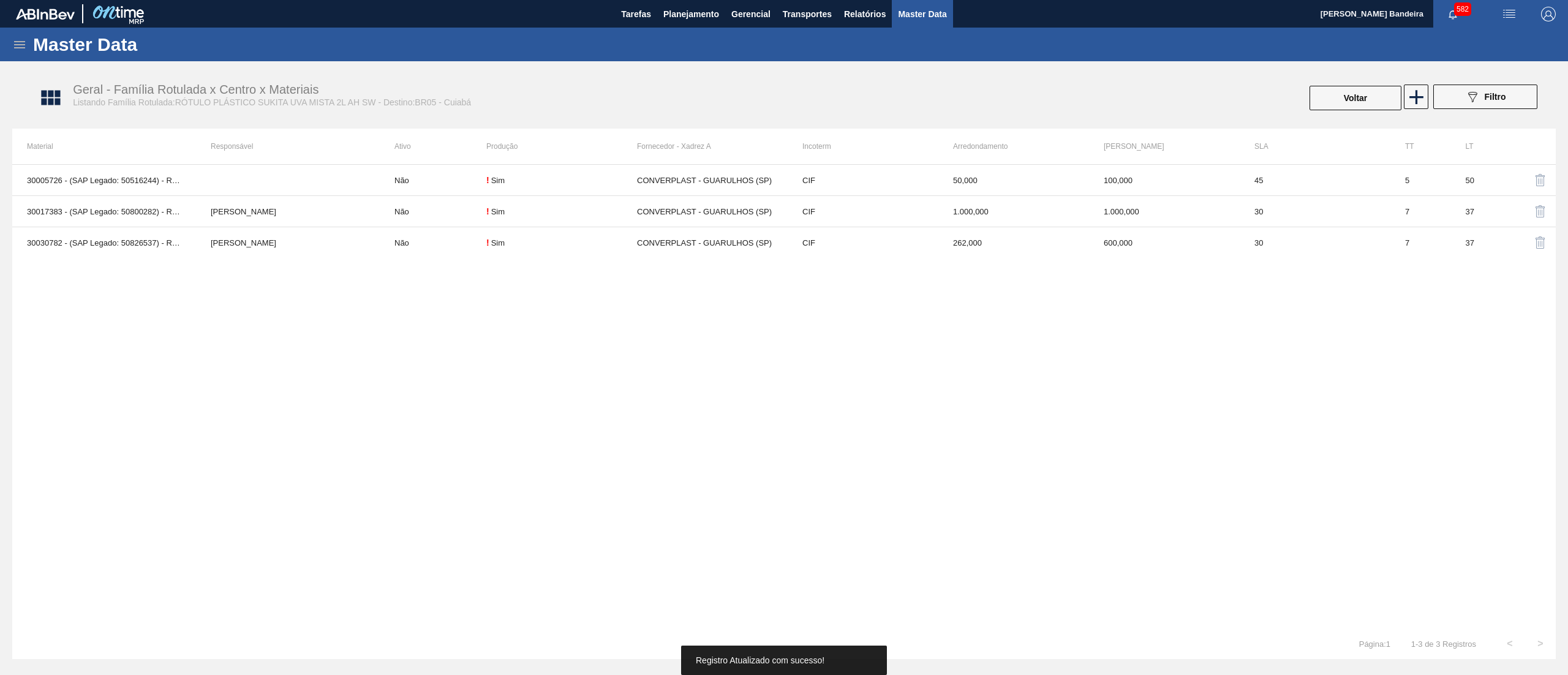
click at [1420, 98] on icon at bounding box center [1417, 97] width 24 height 24
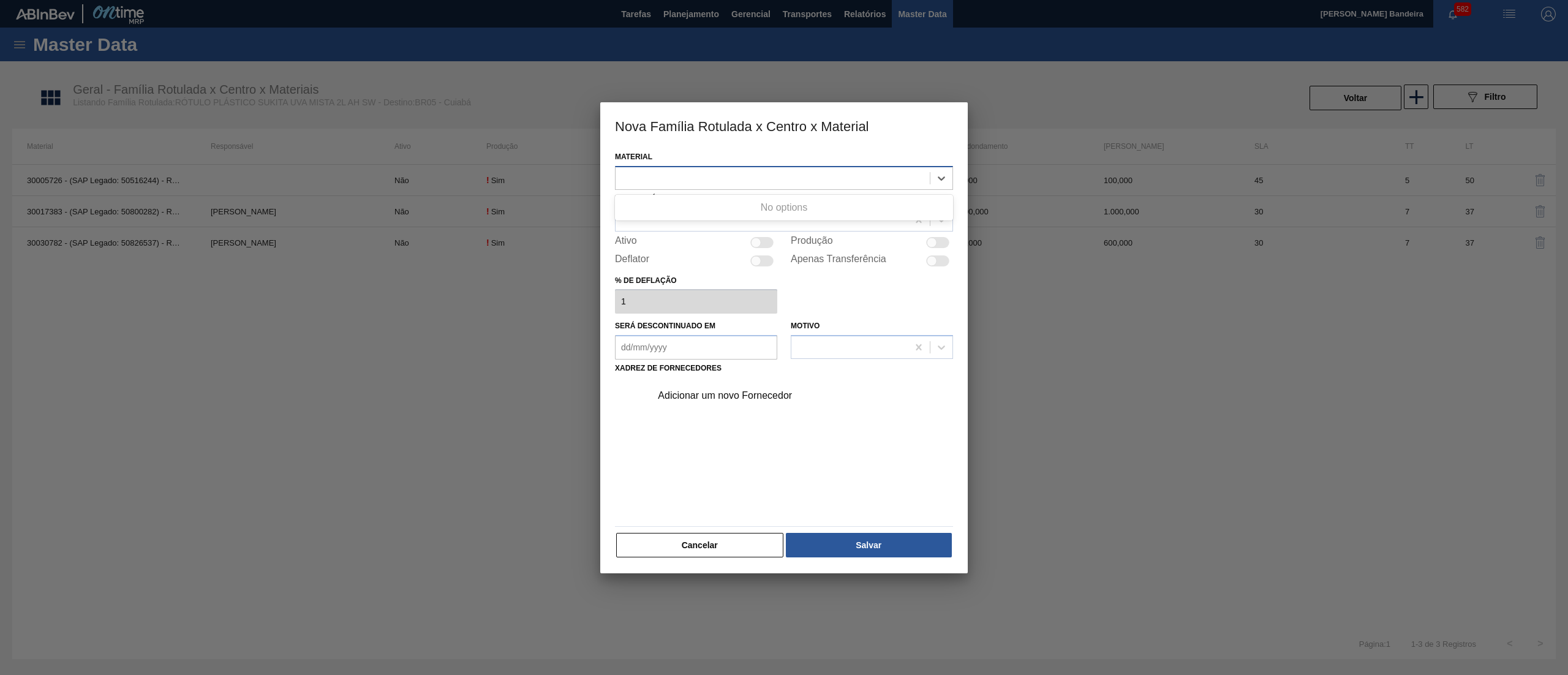
click at [760, 182] on div at bounding box center [772, 177] width 314 height 17
click at [735, 178] on div at bounding box center [772, 177] width 314 height 17
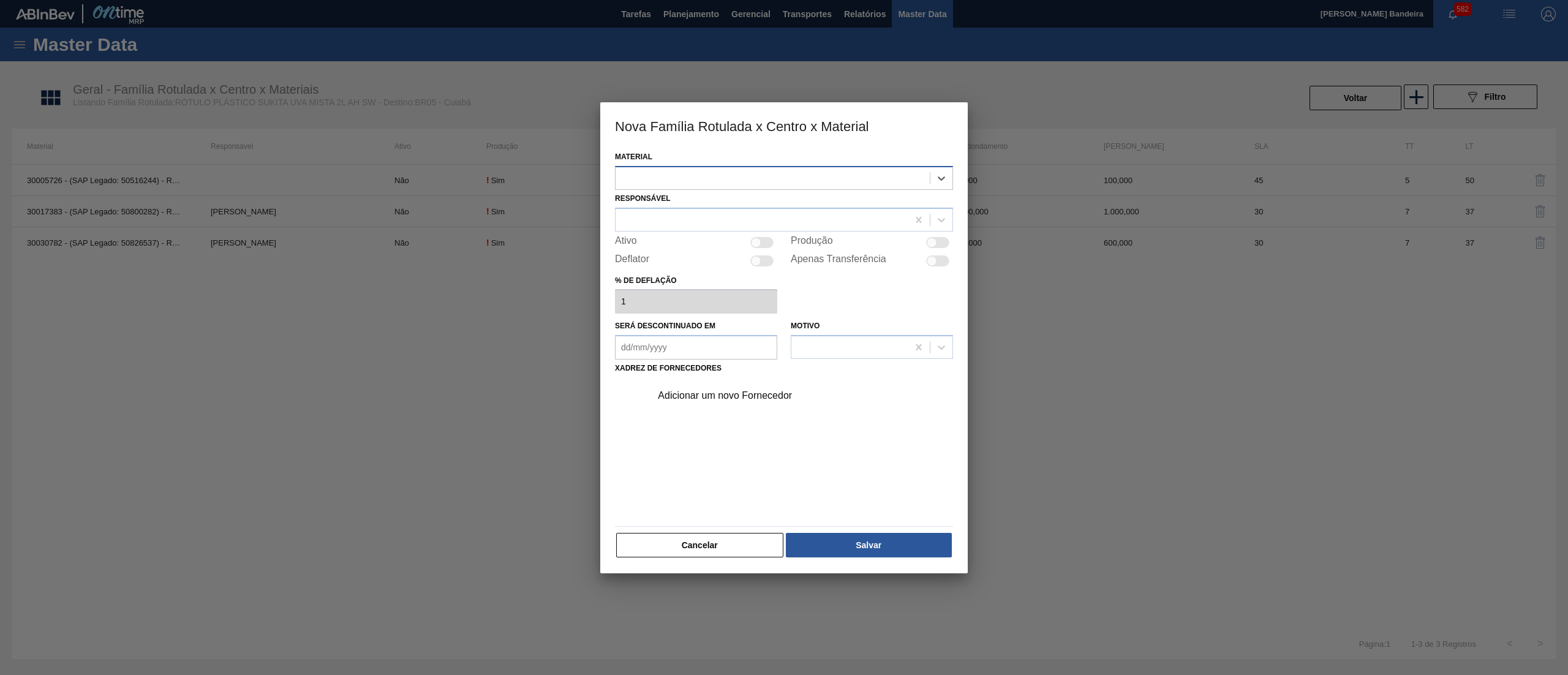
click at [735, 178] on div at bounding box center [772, 177] width 314 height 17
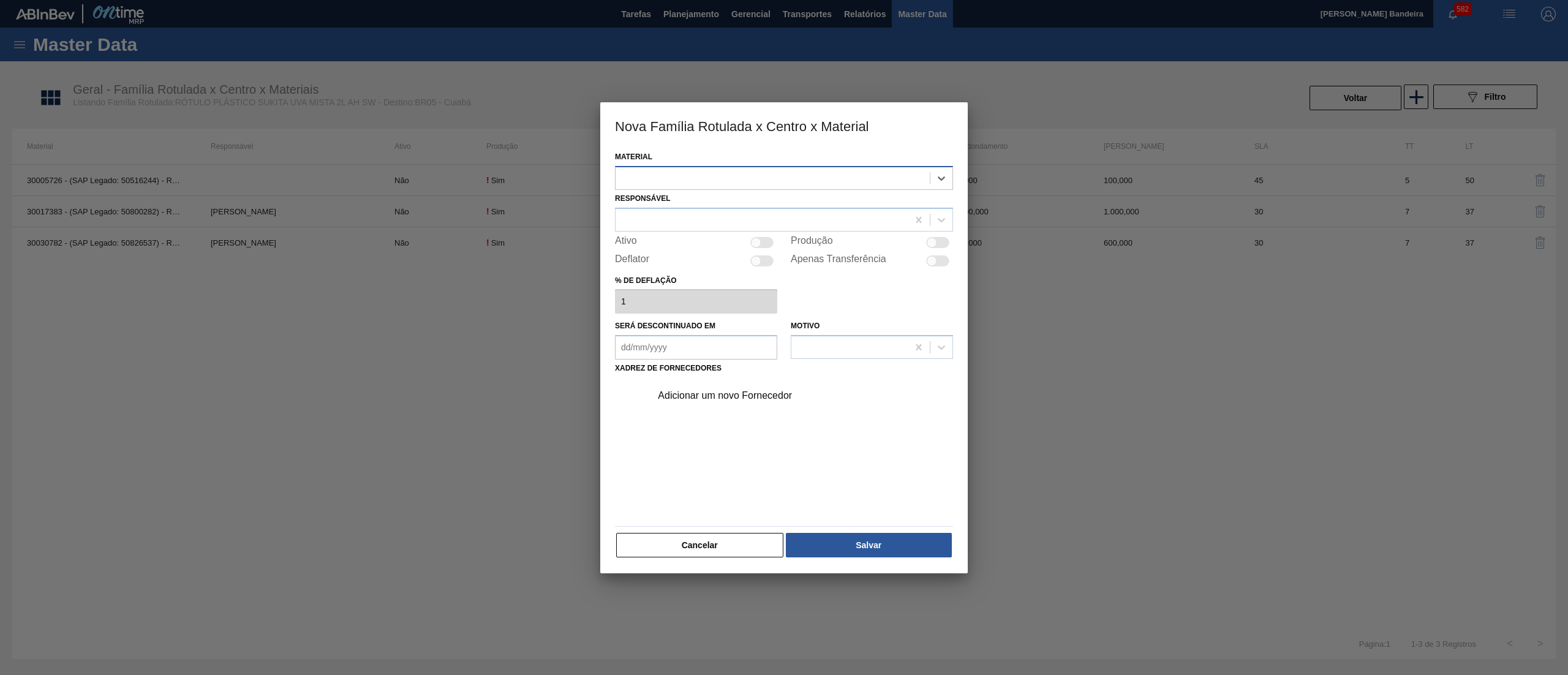
click at [735, 178] on div at bounding box center [772, 177] width 314 height 17
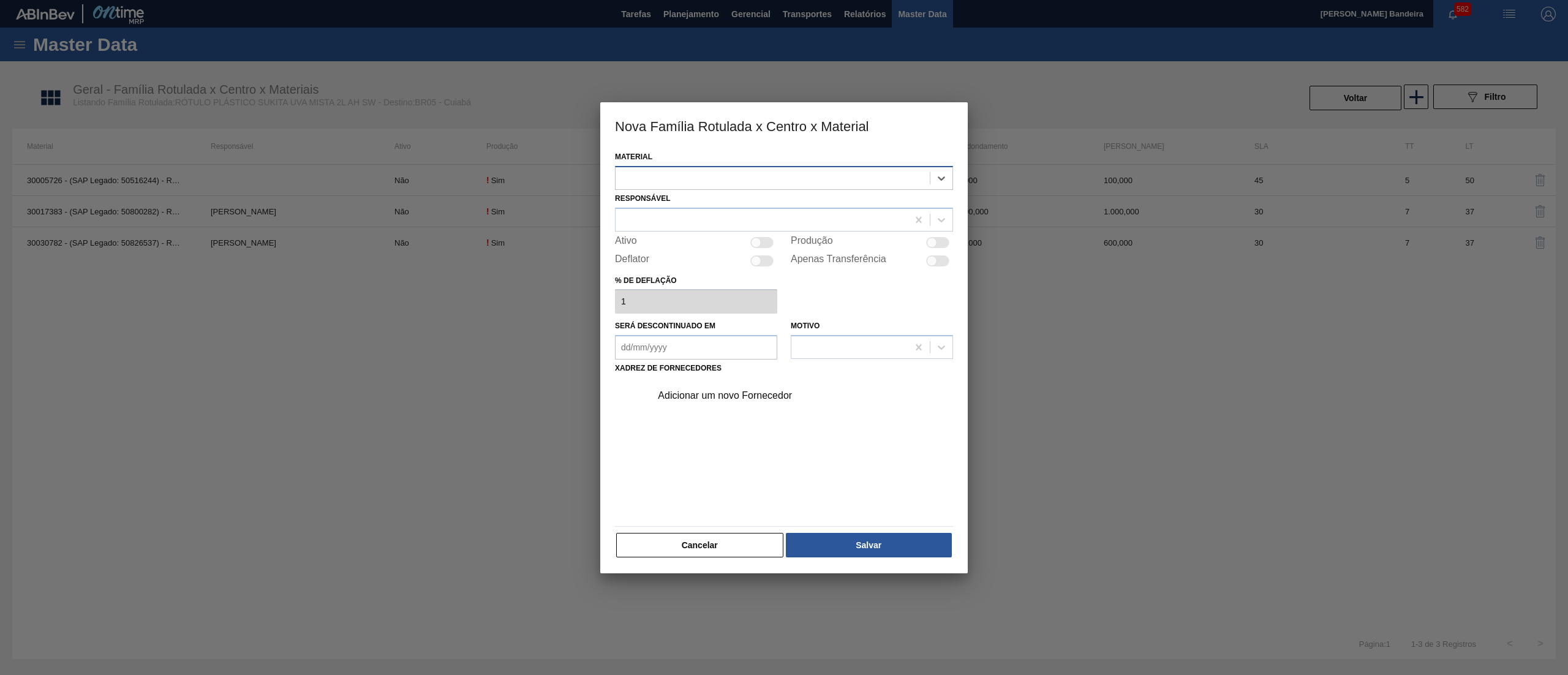
click at [735, 178] on div at bounding box center [772, 177] width 314 height 17
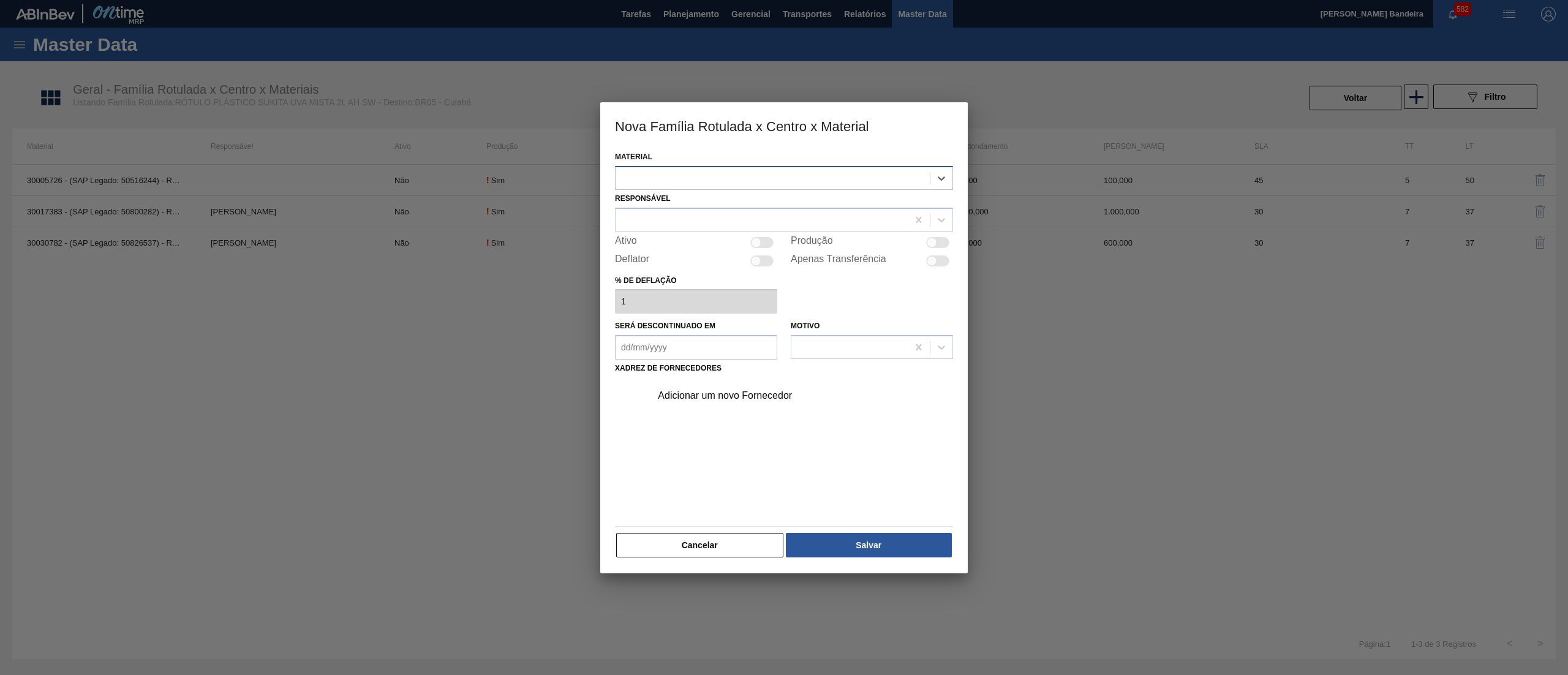
click at [735, 178] on div at bounding box center [772, 177] width 314 height 17
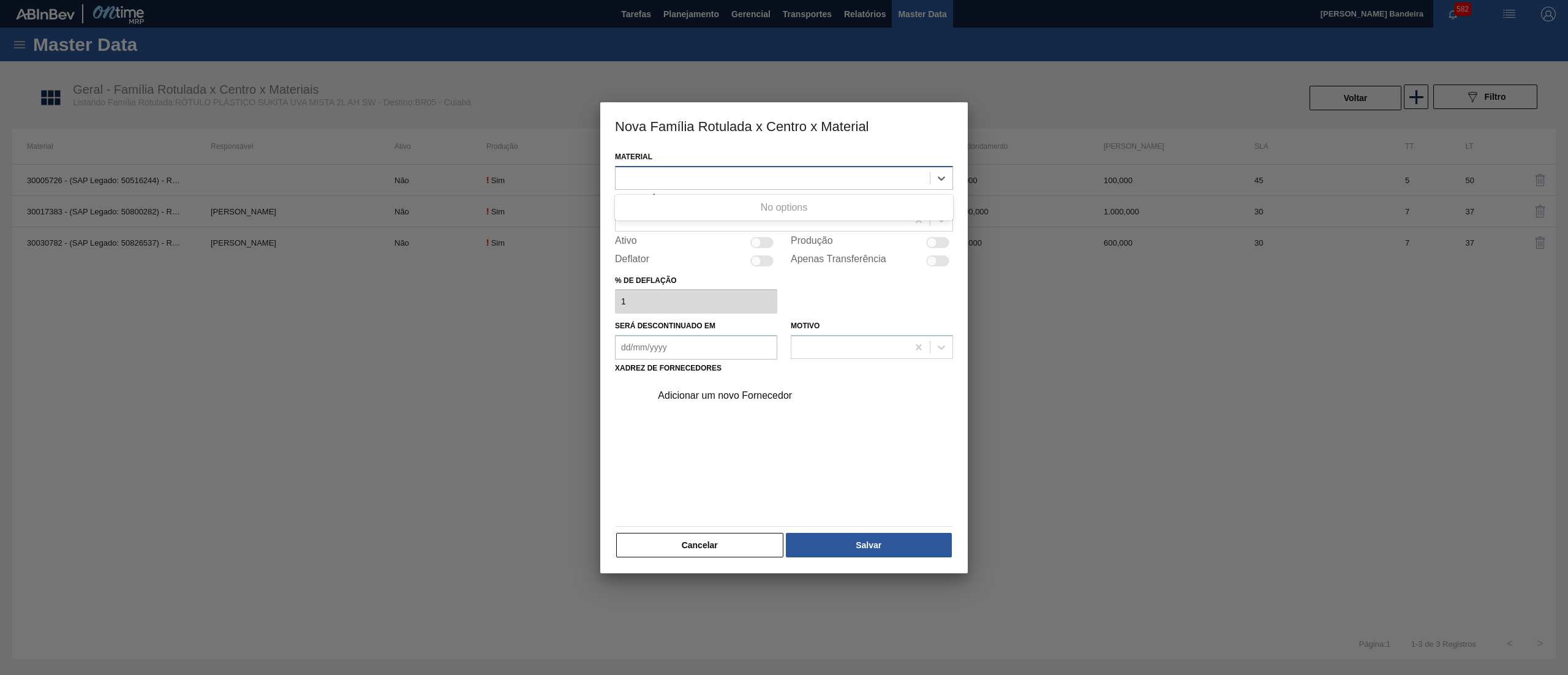
click at [735, 178] on div at bounding box center [772, 177] width 314 height 17
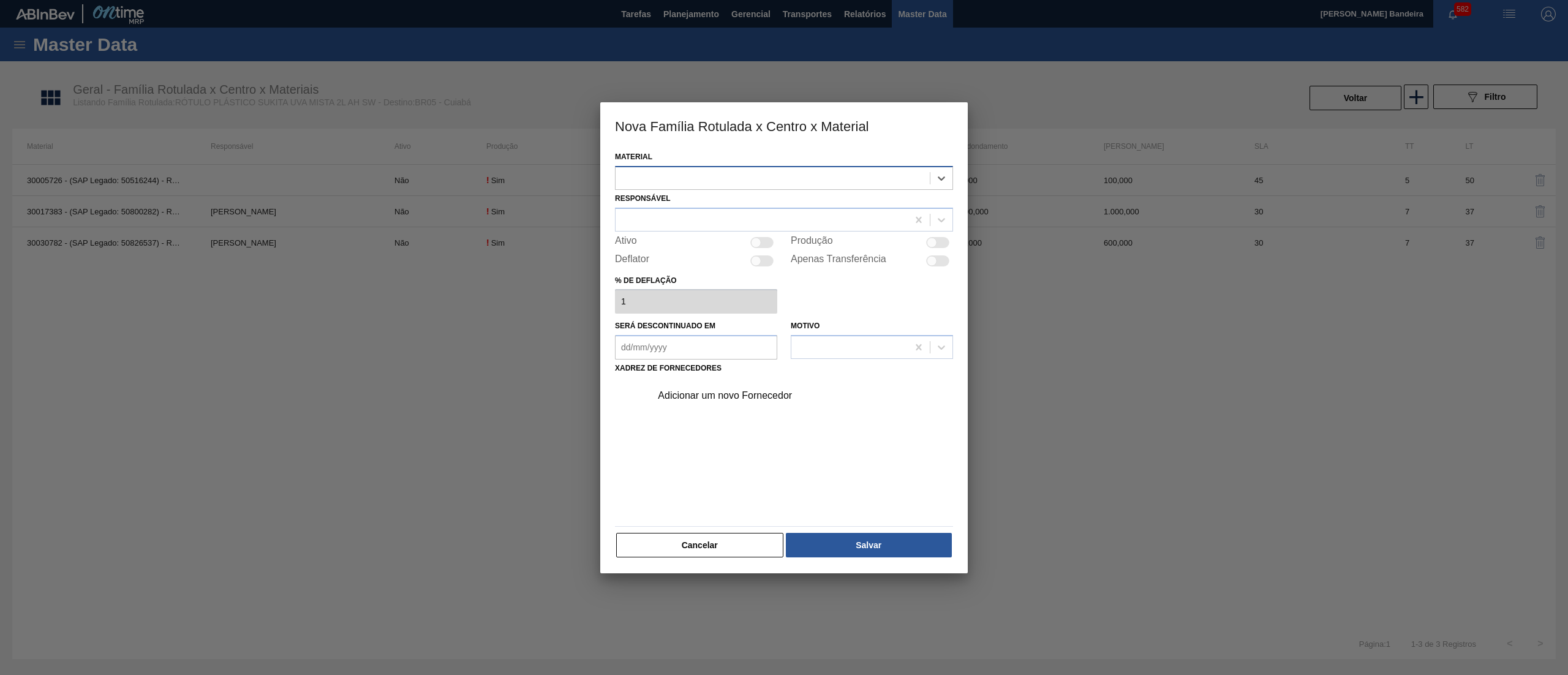
click at [735, 178] on div at bounding box center [772, 177] width 314 height 17
click at [735, 535] on button "Cancelar" at bounding box center [700, 545] width 167 height 24
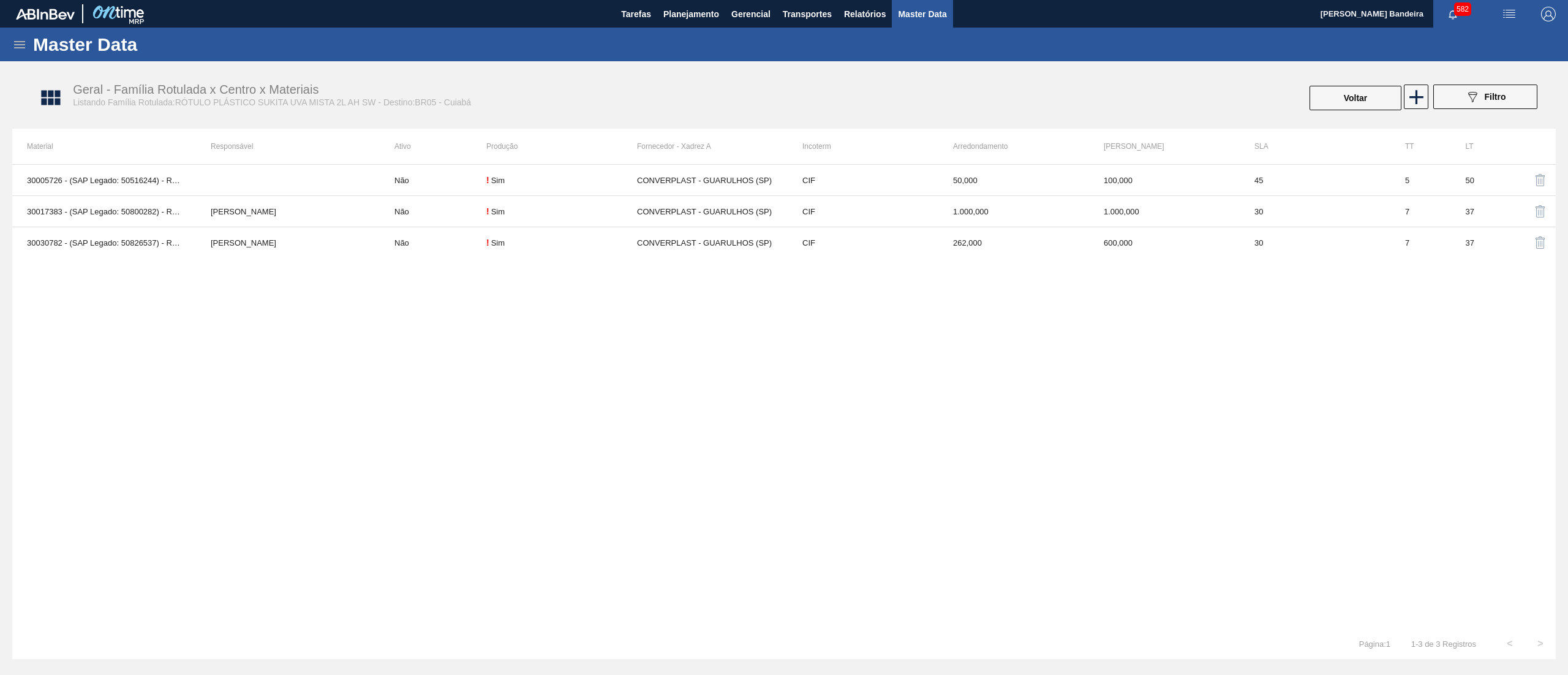
click at [17, 43] on icon at bounding box center [19, 44] width 14 height 14
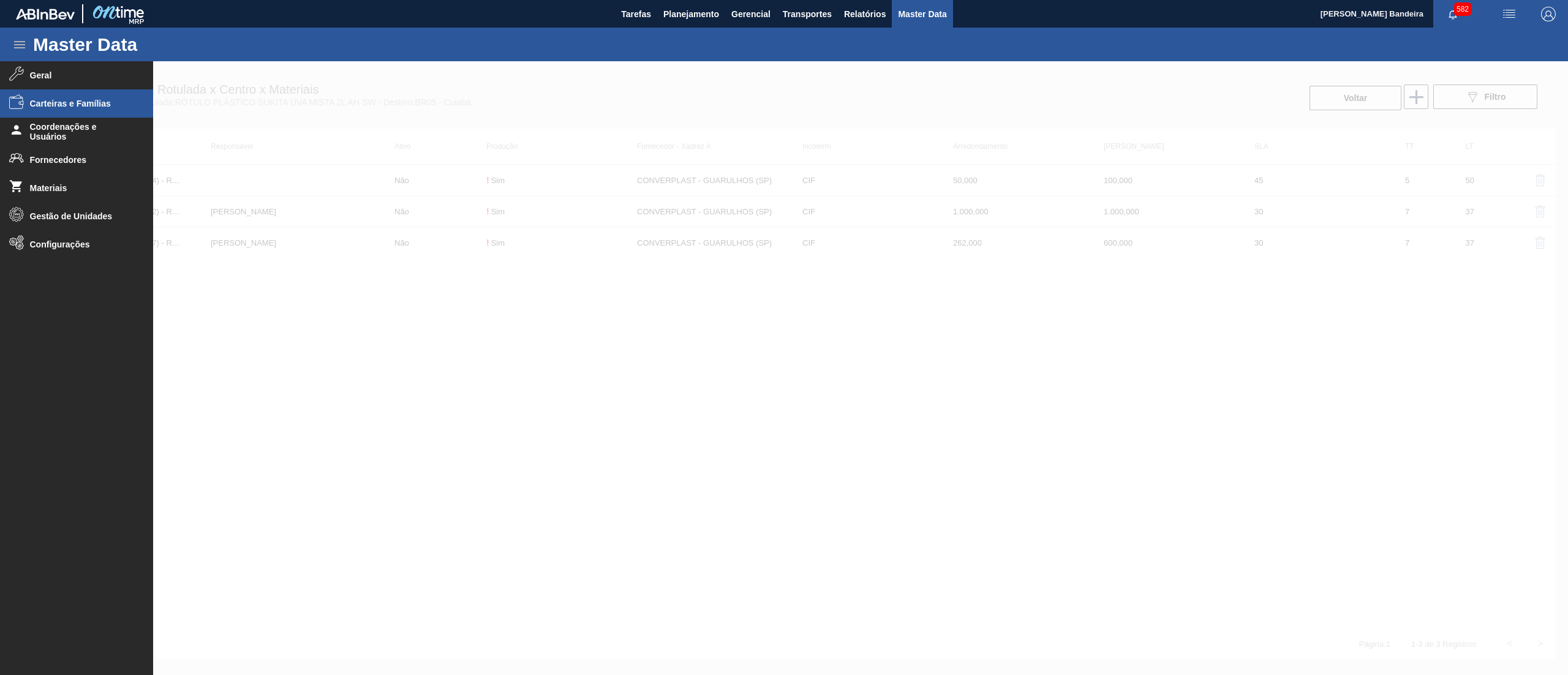
click at [66, 104] on span "Carteiras e Famílias" at bounding box center [81, 103] width 101 height 10
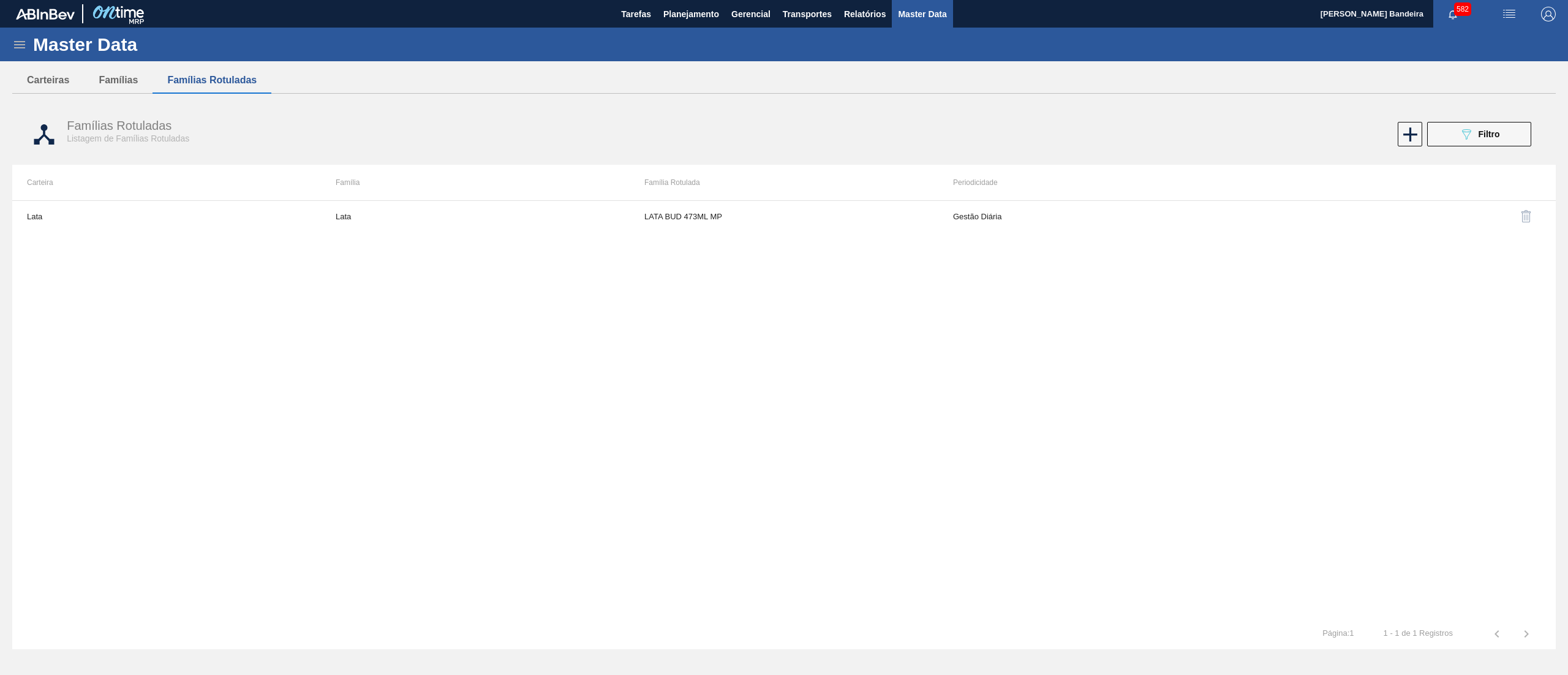
click at [17, 36] on div "Master Data" at bounding box center [784, 44] width 1568 height 34
click at [17, 37] on icon at bounding box center [19, 44] width 14 height 14
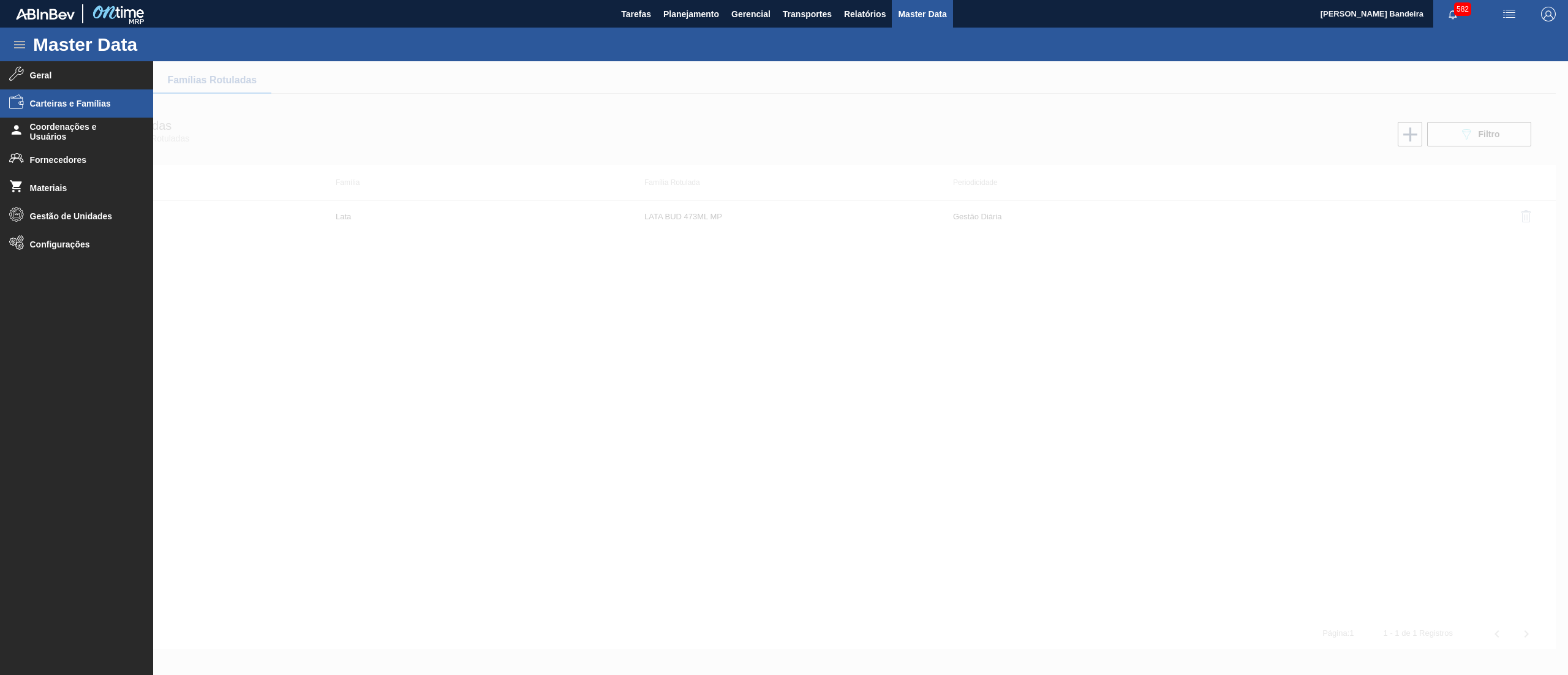
click at [383, 282] on div at bounding box center [784, 368] width 1568 height 614
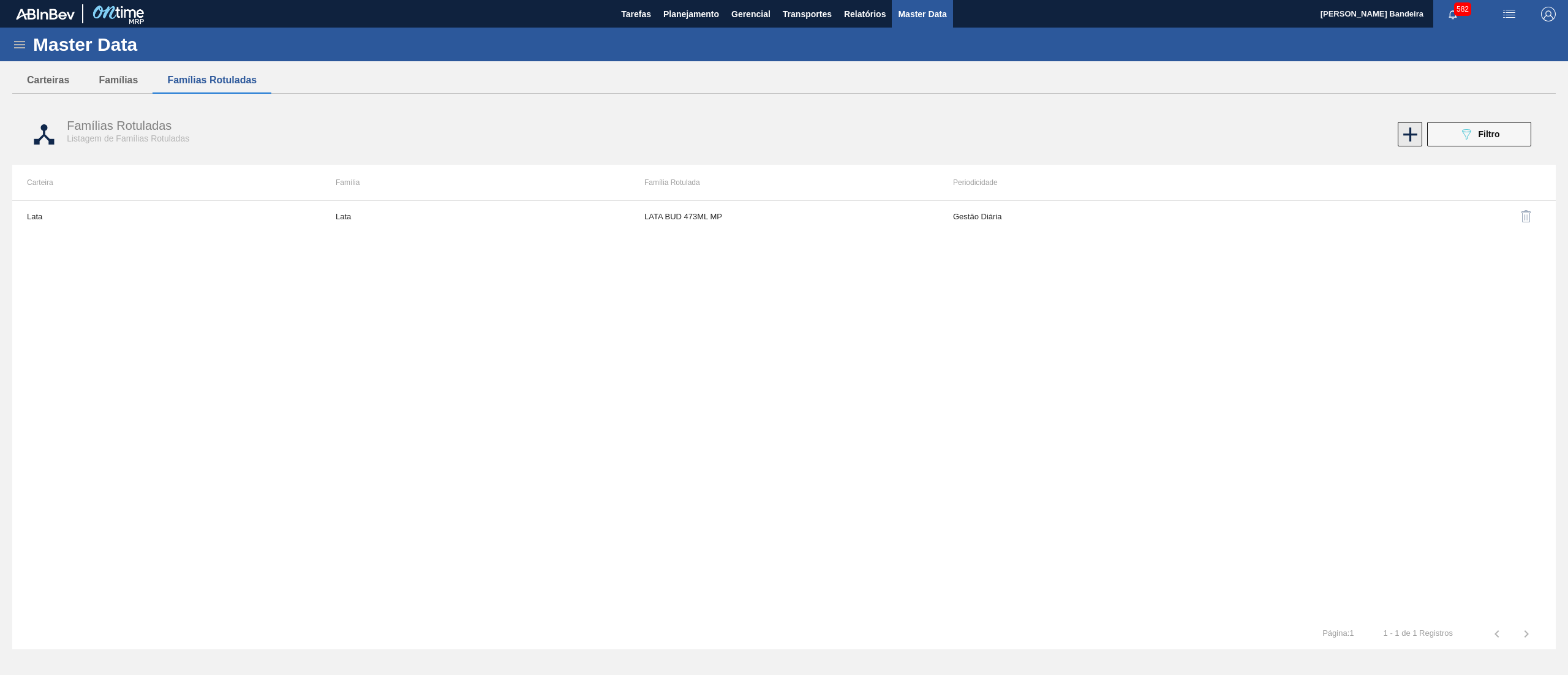
click at [1407, 136] on icon at bounding box center [1411, 135] width 24 height 24
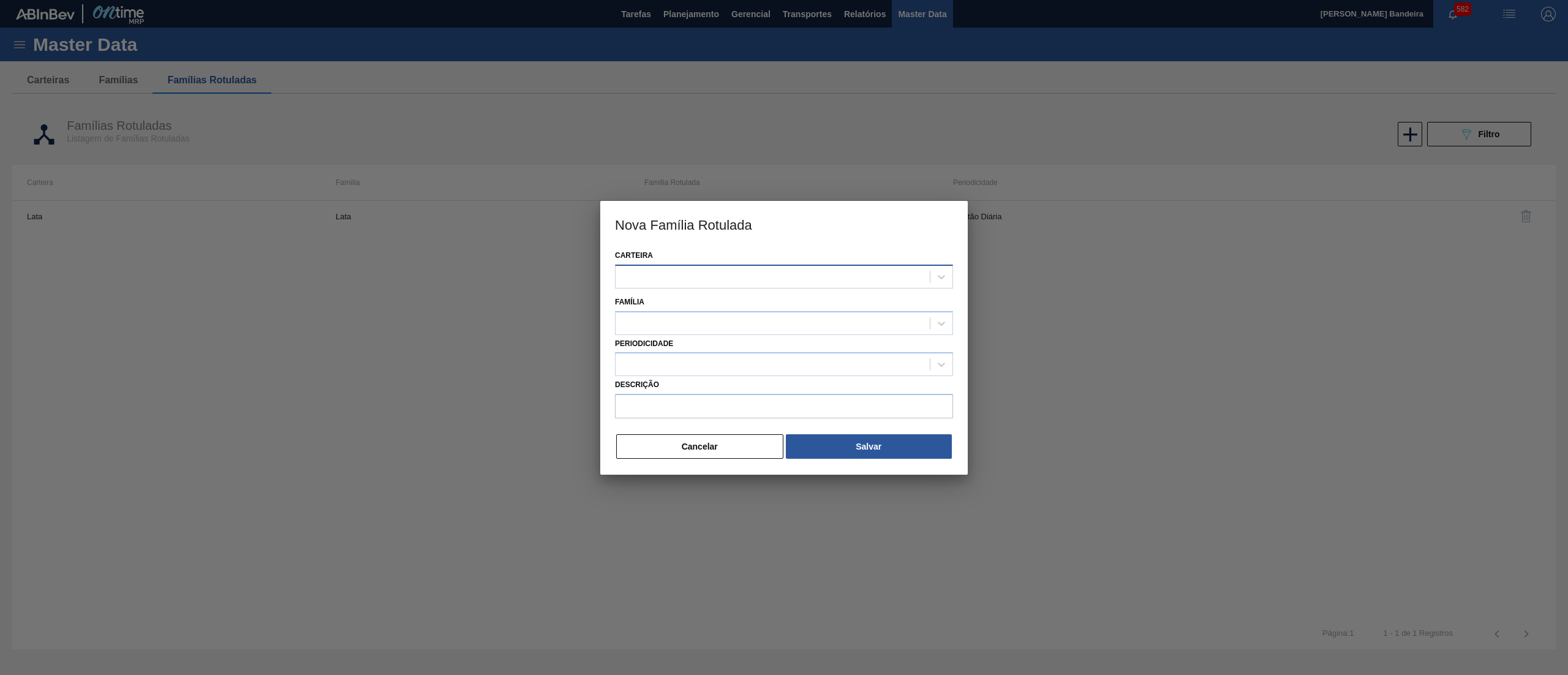
click at [777, 274] on div at bounding box center [772, 276] width 314 height 17
click at [566, 269] on div at bounding box center [784, 338] width 1568 height 675
click at [652, 451] on button "Cancelar" at bounding box center [700, 446] width 167 height 24
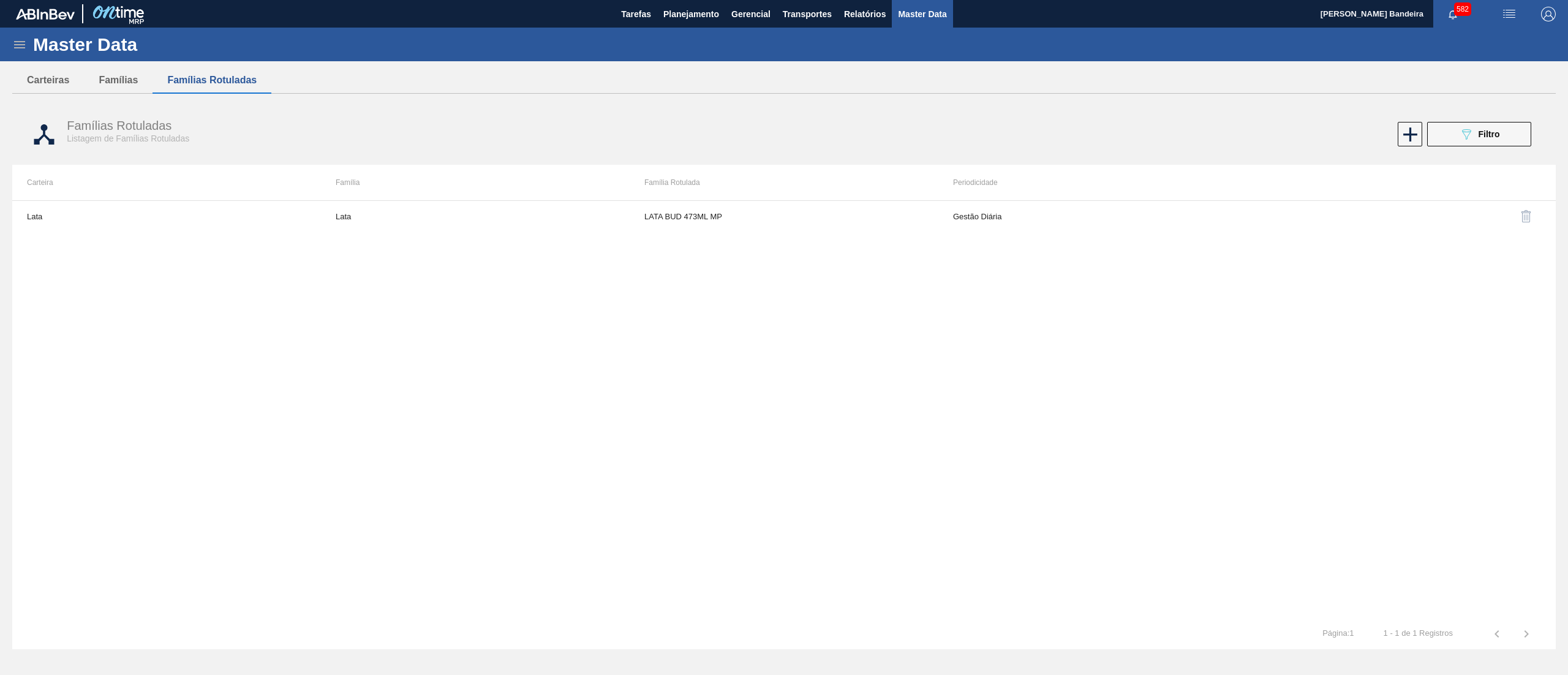
click at [8, 41] on div "Master Data" at bounding box center [784, 44] width 1568 height 34
click at [15, 46] on icon at bounding box center [20, 45] width 11 height 8
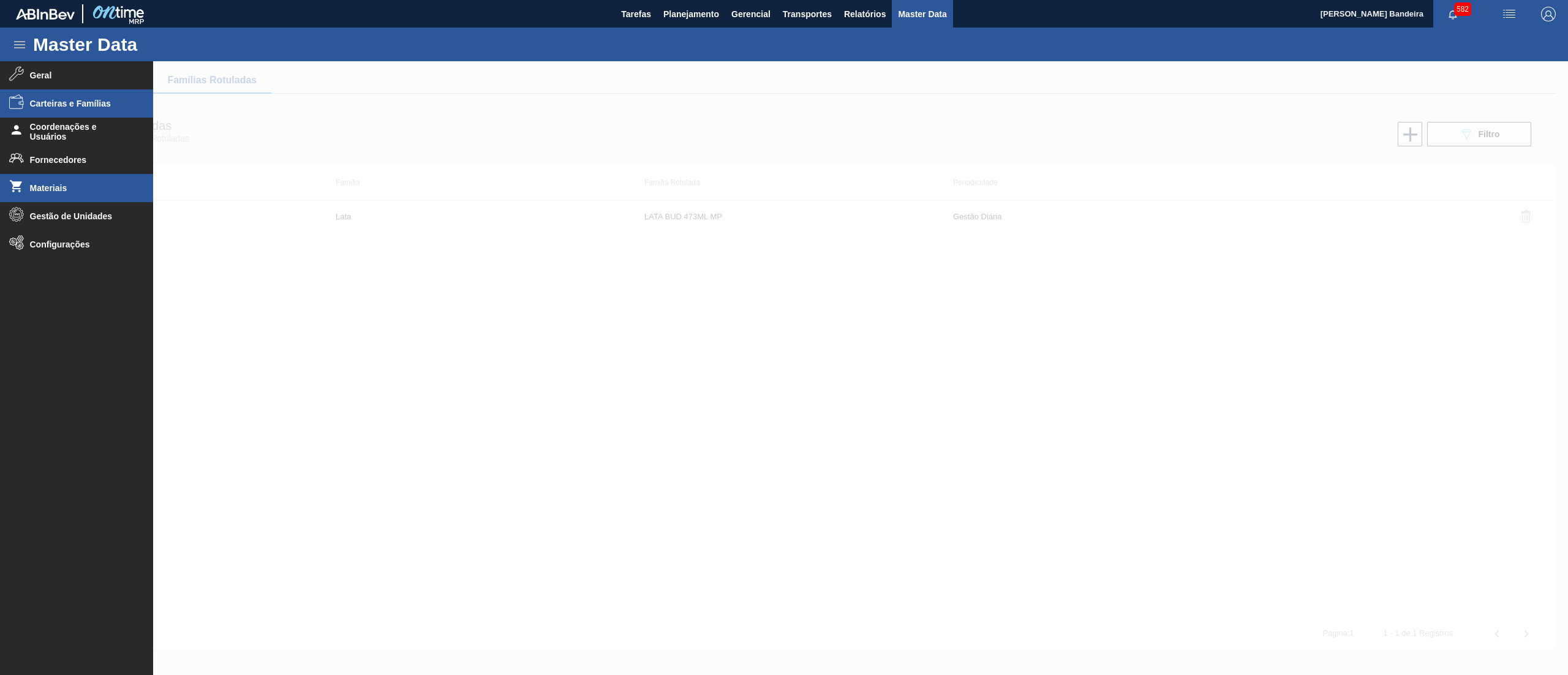
click at [93, 178] on li "Materiais" at bounding box center [76, 188] width 153 height 28
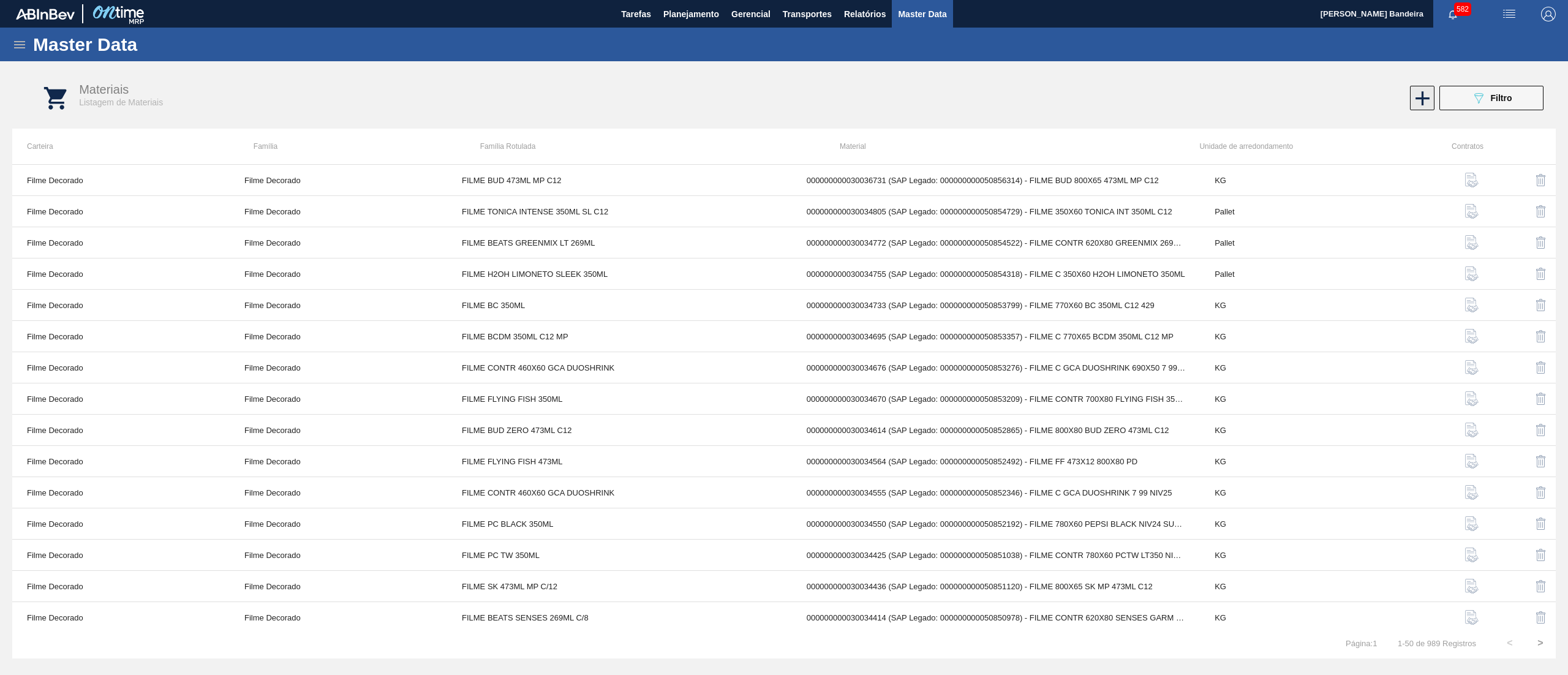
click at [1413, 97] on icon at bounding box center [1423, 98] width 24 height 24
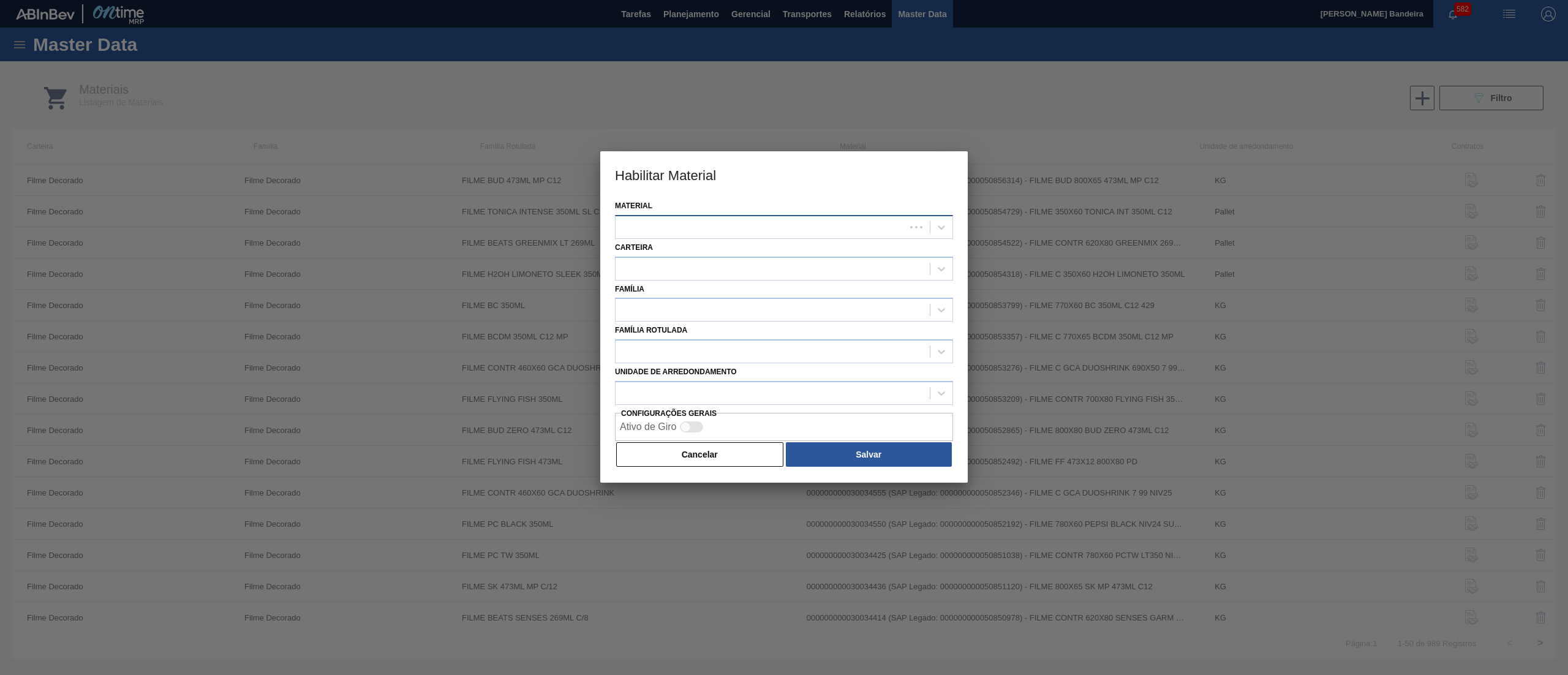
click at [722, 226] on div at bounding box center [760, 226] width 290 height 17
paste input "30036598"
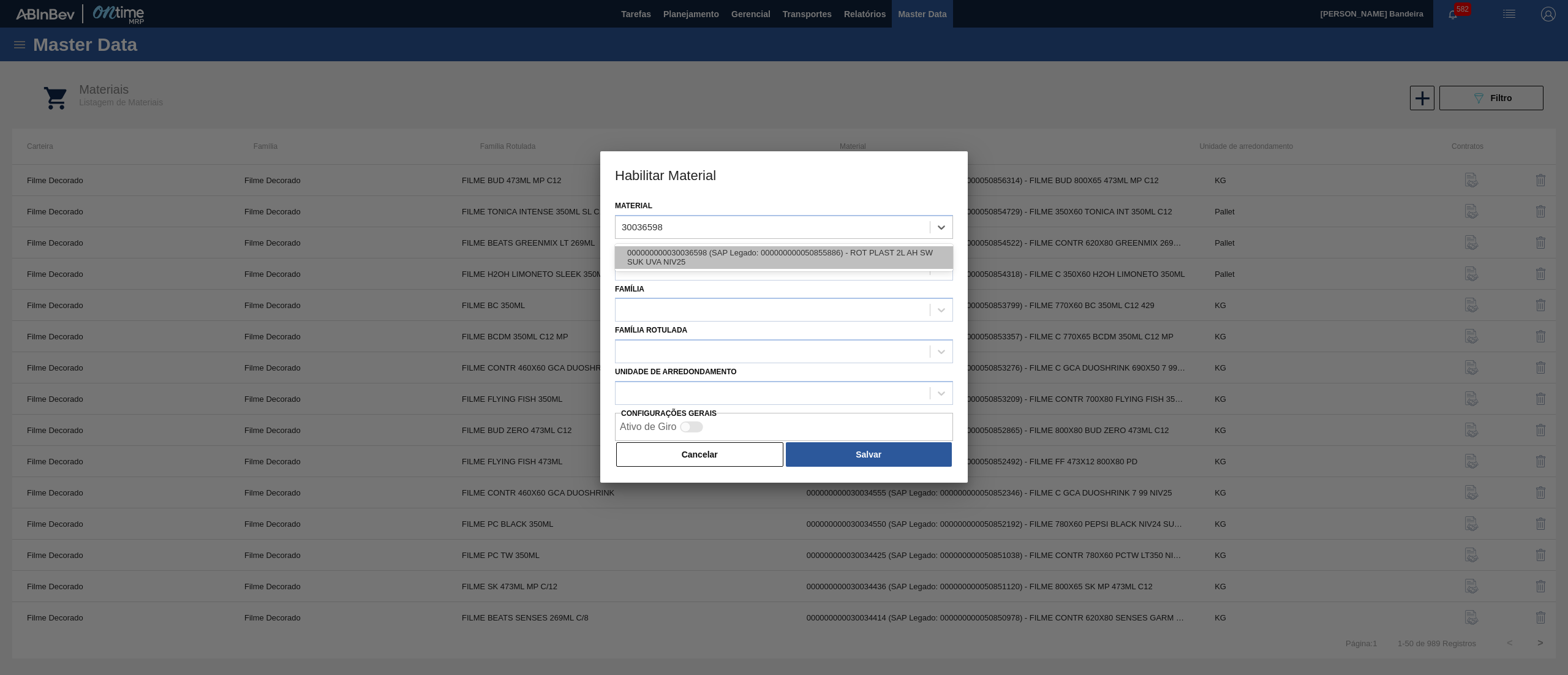
click at [694, 249] on div "000000000030036598 (SAP Legado: 000000000050855886) - ROT PLAST 2L AH SW SUK UV…" at bounding box center [784, 257] width 338 height 23
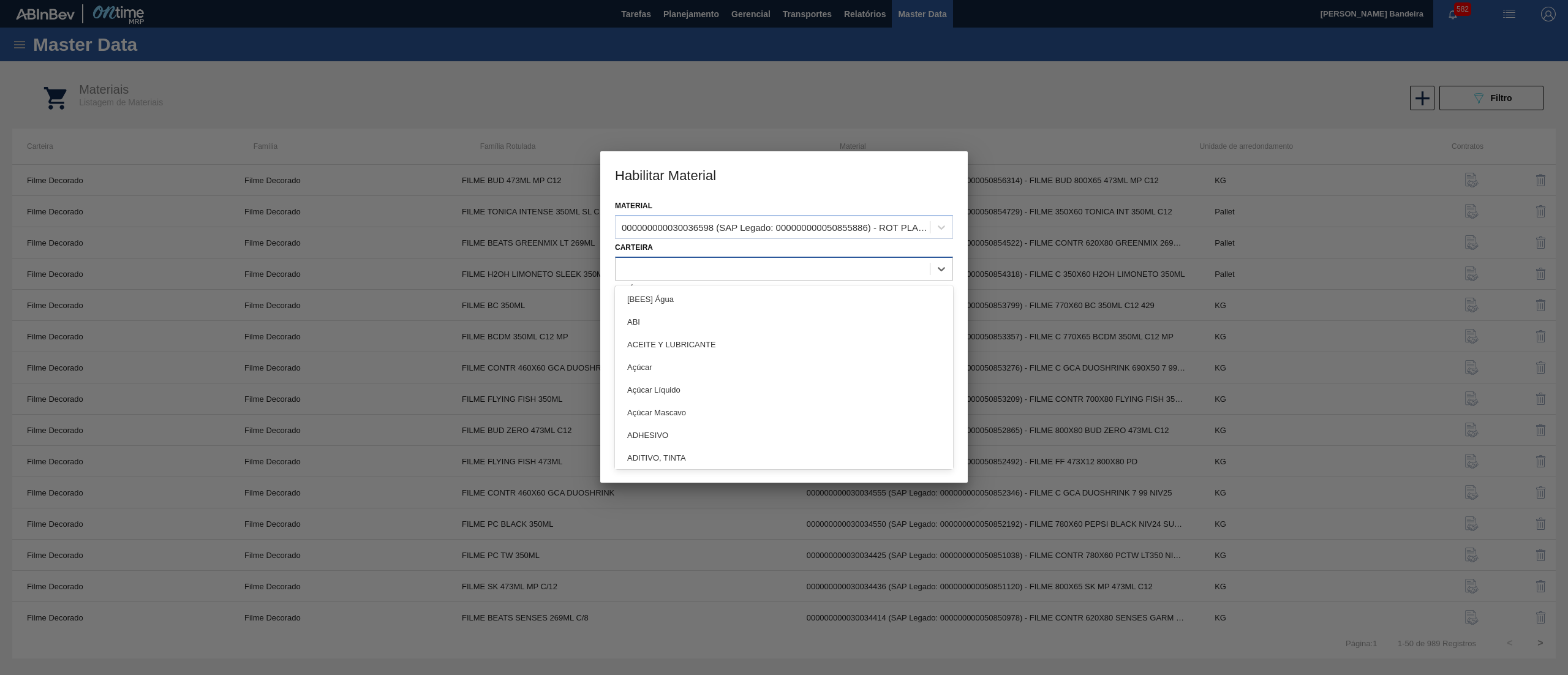
click at [694, 274] on div at bounding box center [772, 268] width 314 height 17
click at [715, 384] on div "Rótulo Plástico" at bounding box center [784, 390] width 338 height 23
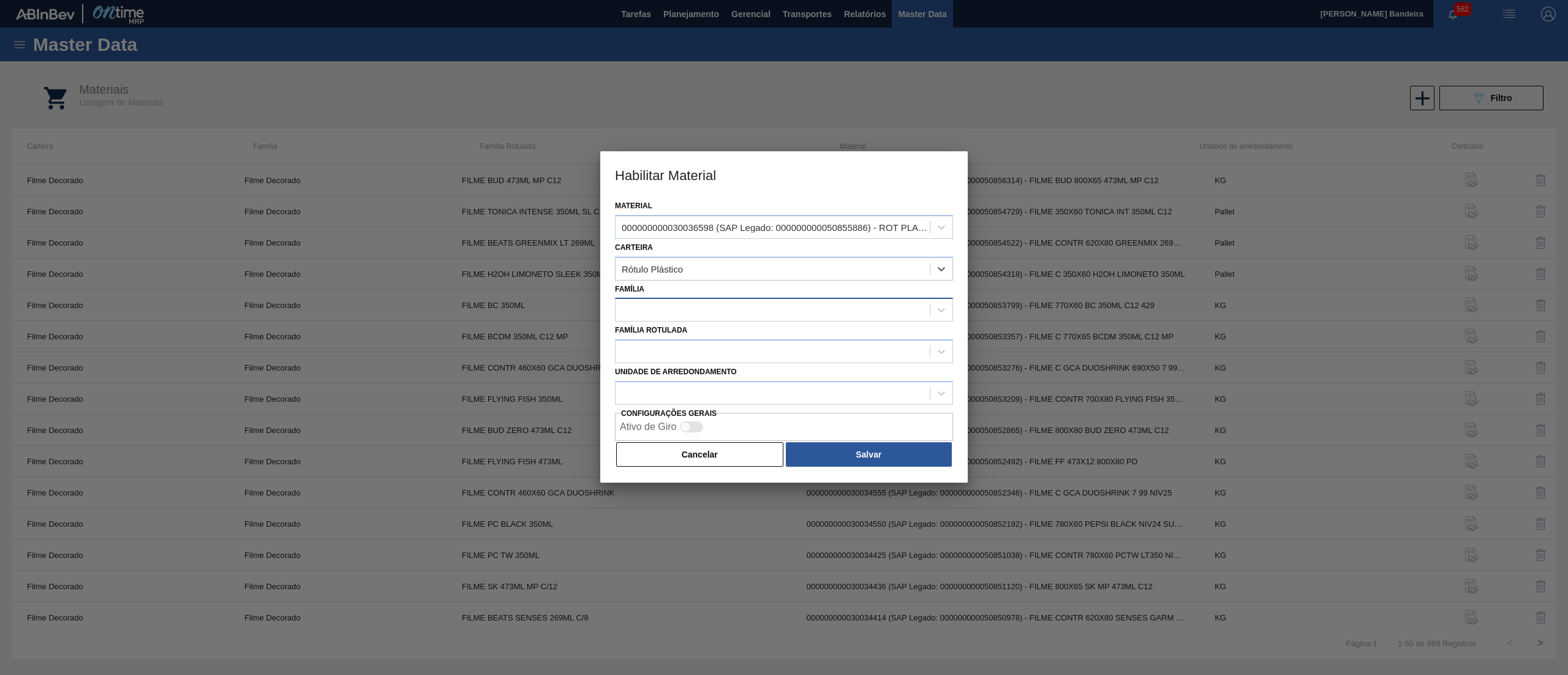
click at [701, 317] on div at bounding box center [772, 310] width 314 height 17
click at [694, 337] on div "Rótulo Plástico" at bounding box center [784, 341] width 338 height 23
click at [691, 344] on div at bounding box center [760, 351] width 290 height 17
paste Rotulada "RÓTULO PLÁSTICO SUKITA UVA MISTA 2L AH SW"
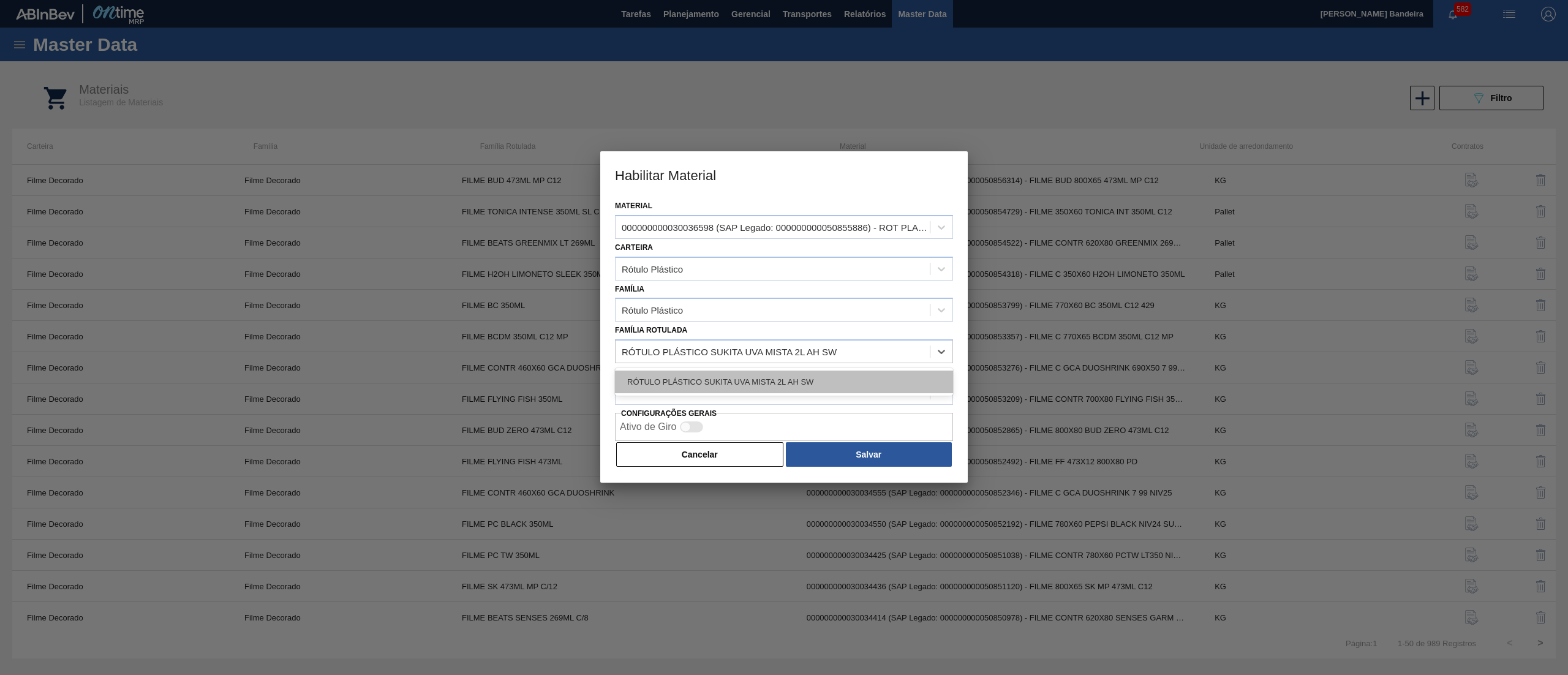
click at [778, 372] on div "RÓTULO PLÁSTICO SUKITA UVA MISTA 2L AH SW" at bounding box center [784, 382] width 338 height 23
click at [708, 384] on div at bounding box center [772, 392] width 314 height 17
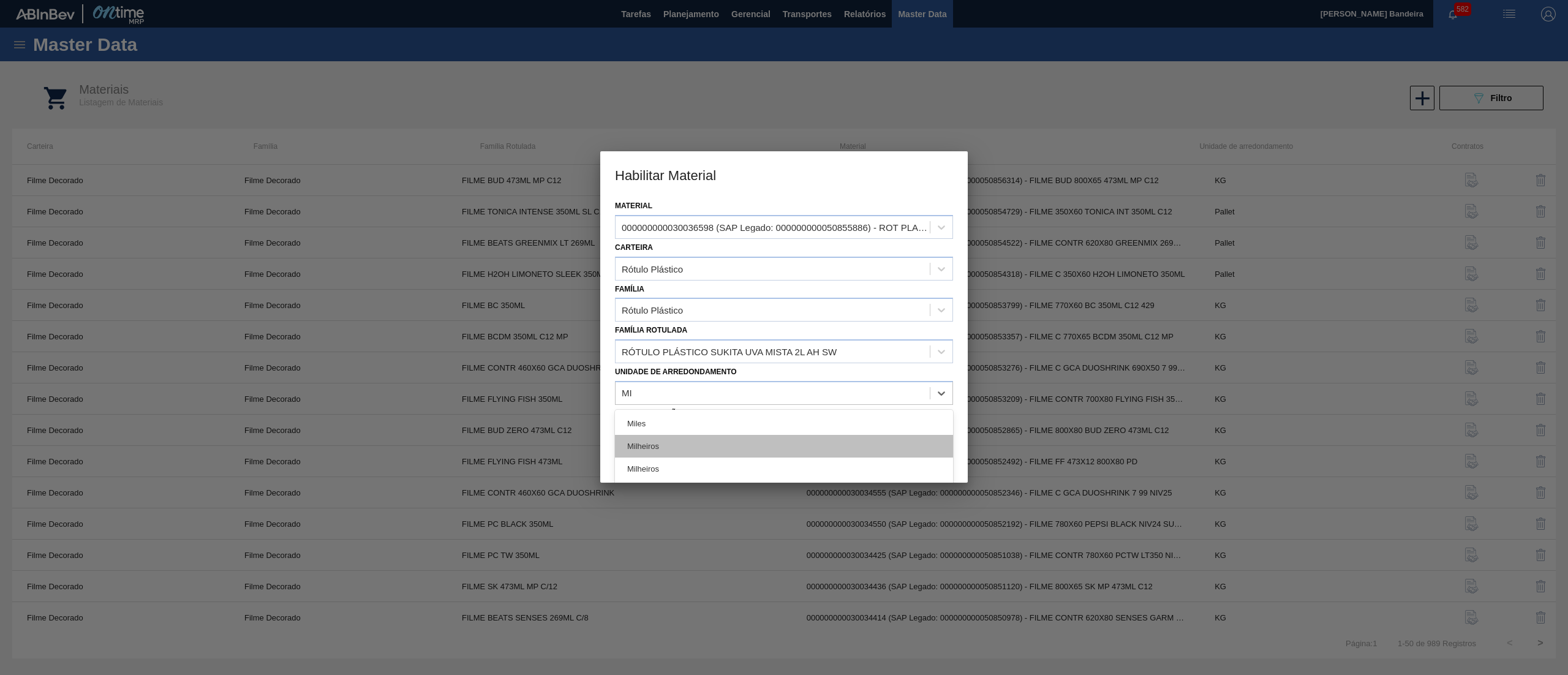
click at [699, 443] on div "Milheiros" at bounding box center [784, 446] width 338 height 23
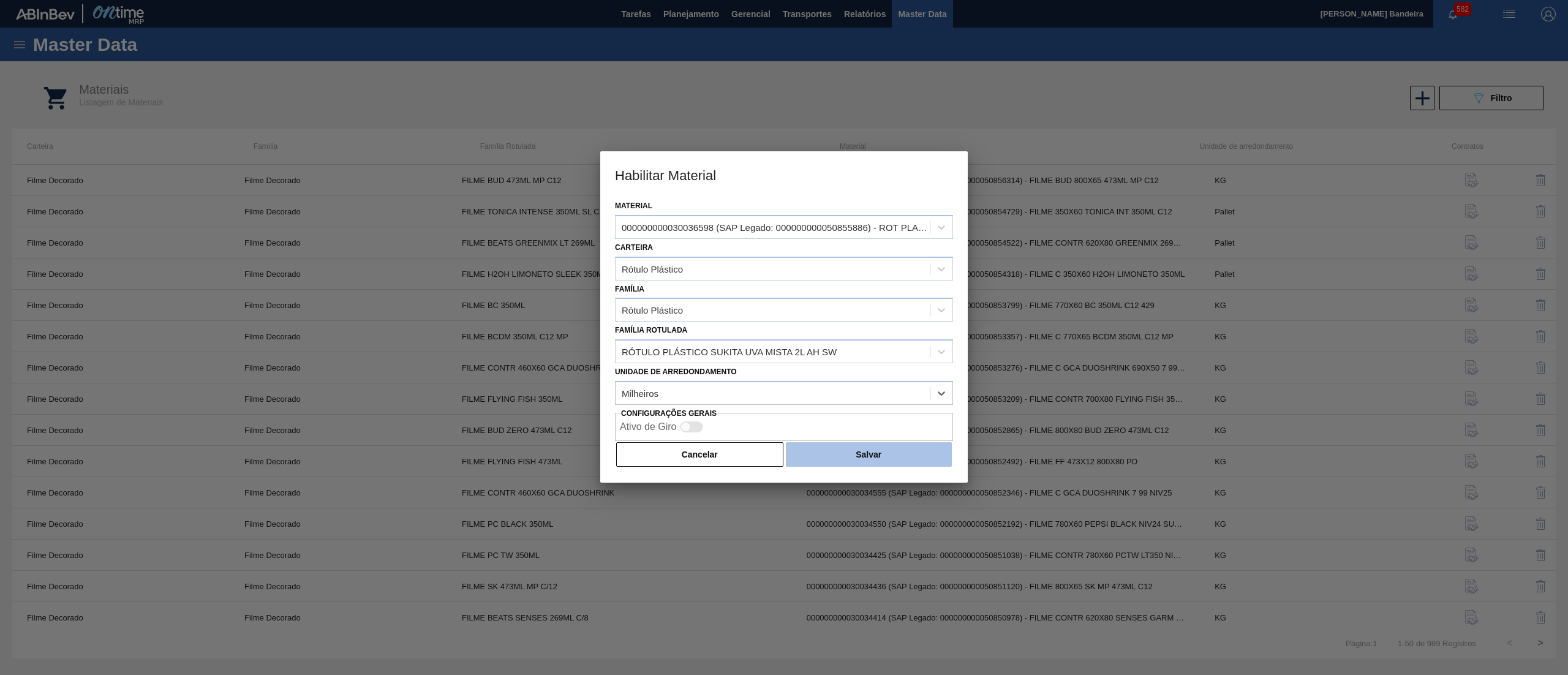
click at [944, 455] on button "Salvar" at bounding box center [868, 454] width 166 height 24
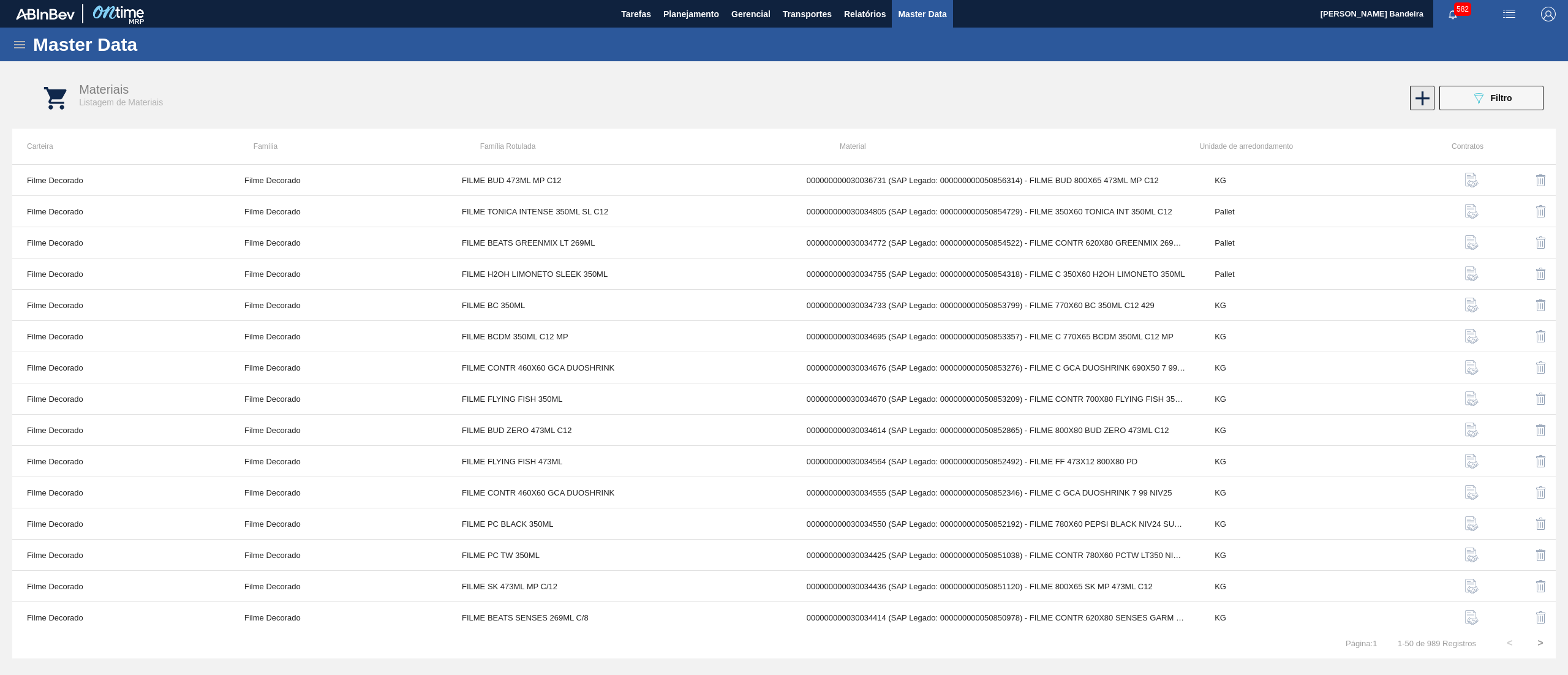
click at [1425, 87] on icon at bounding box center [1423, 98] width 24 height 24
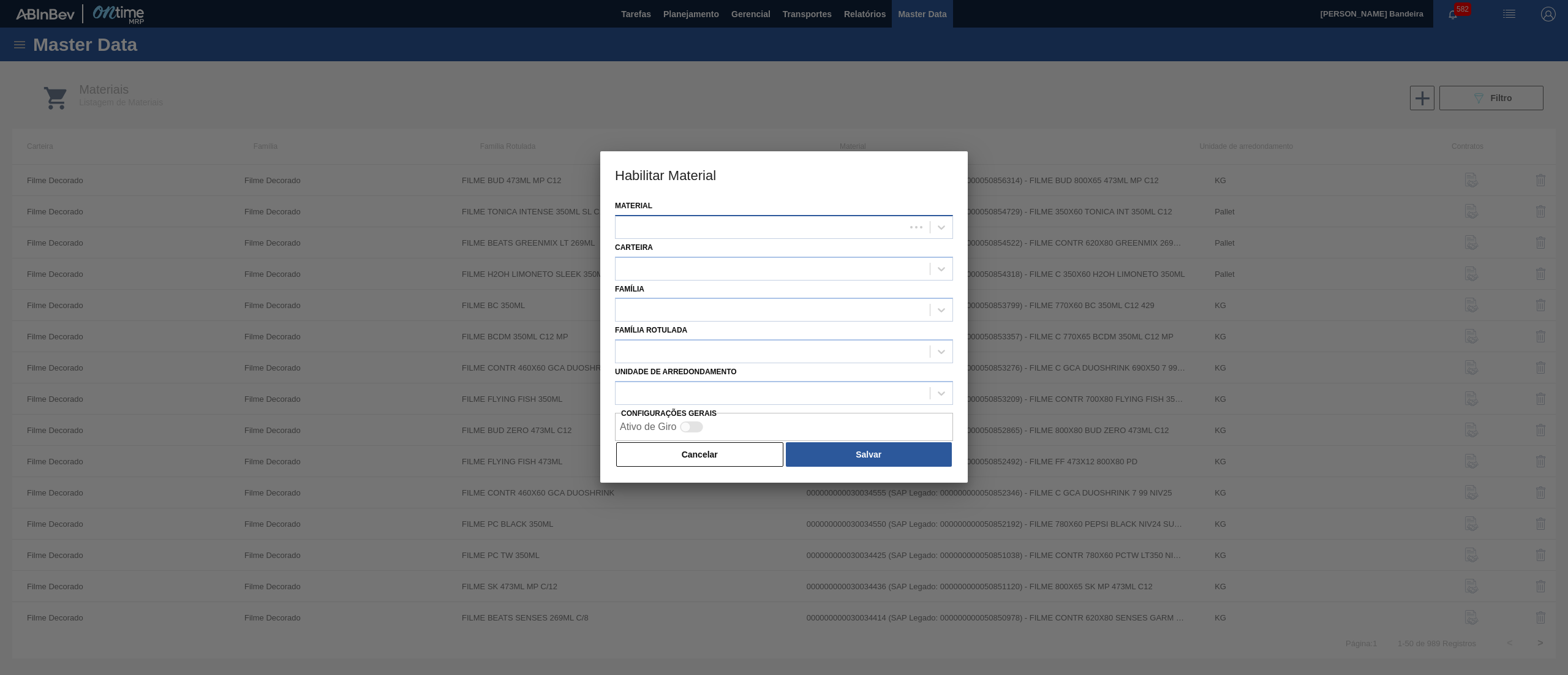
click at [753, 226] on div at bounding box center [760, 226] width 290 height 17
paste input "30036585"
click at [734, 226] on div "30036585" at bounding box center [772, 226] width 314 height 17
paste input "30036585"
click at [724, 204] on div "Material Use Up and Down to choose options, press Enter to select the currently…" at bounding box center [784, 218] width 338 height 42
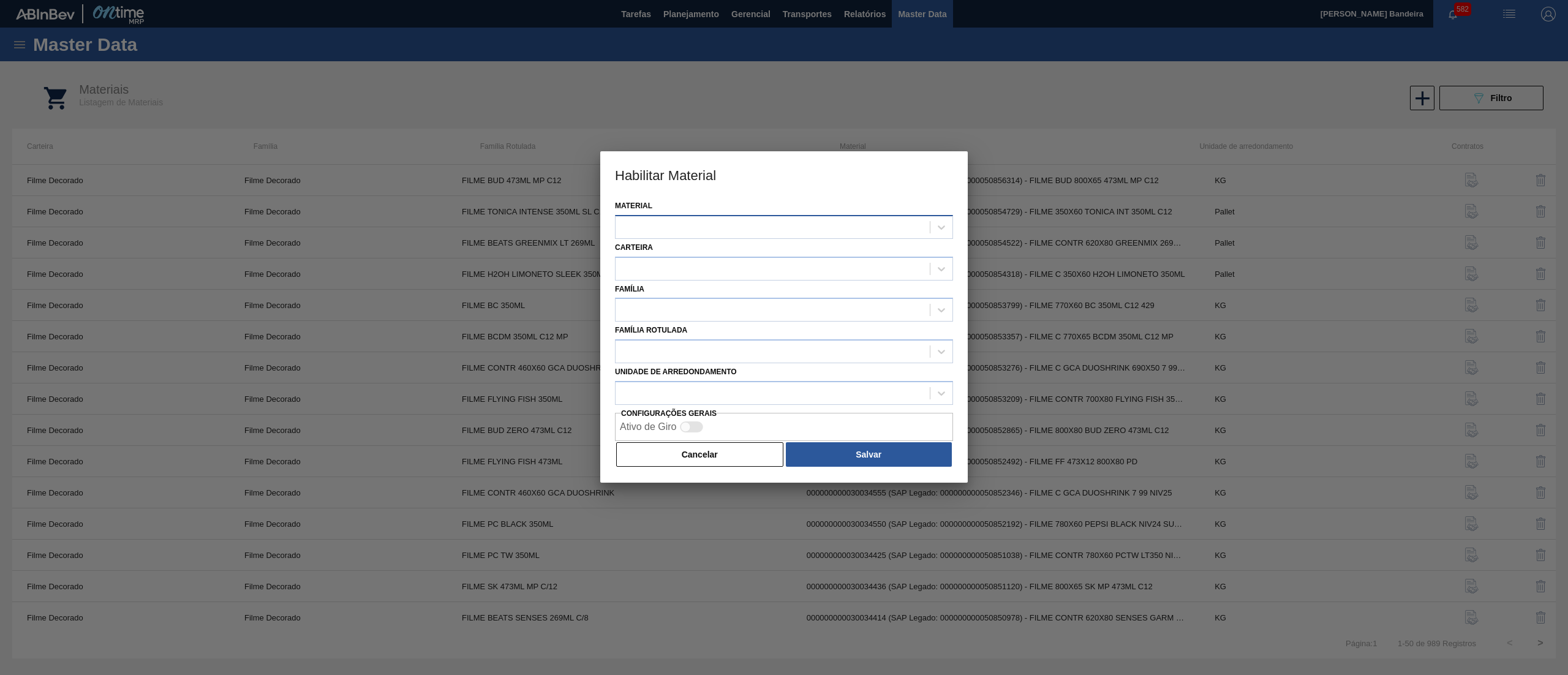
click at [719, 227] on div at bounding box center [772, 226] width 314 height 17
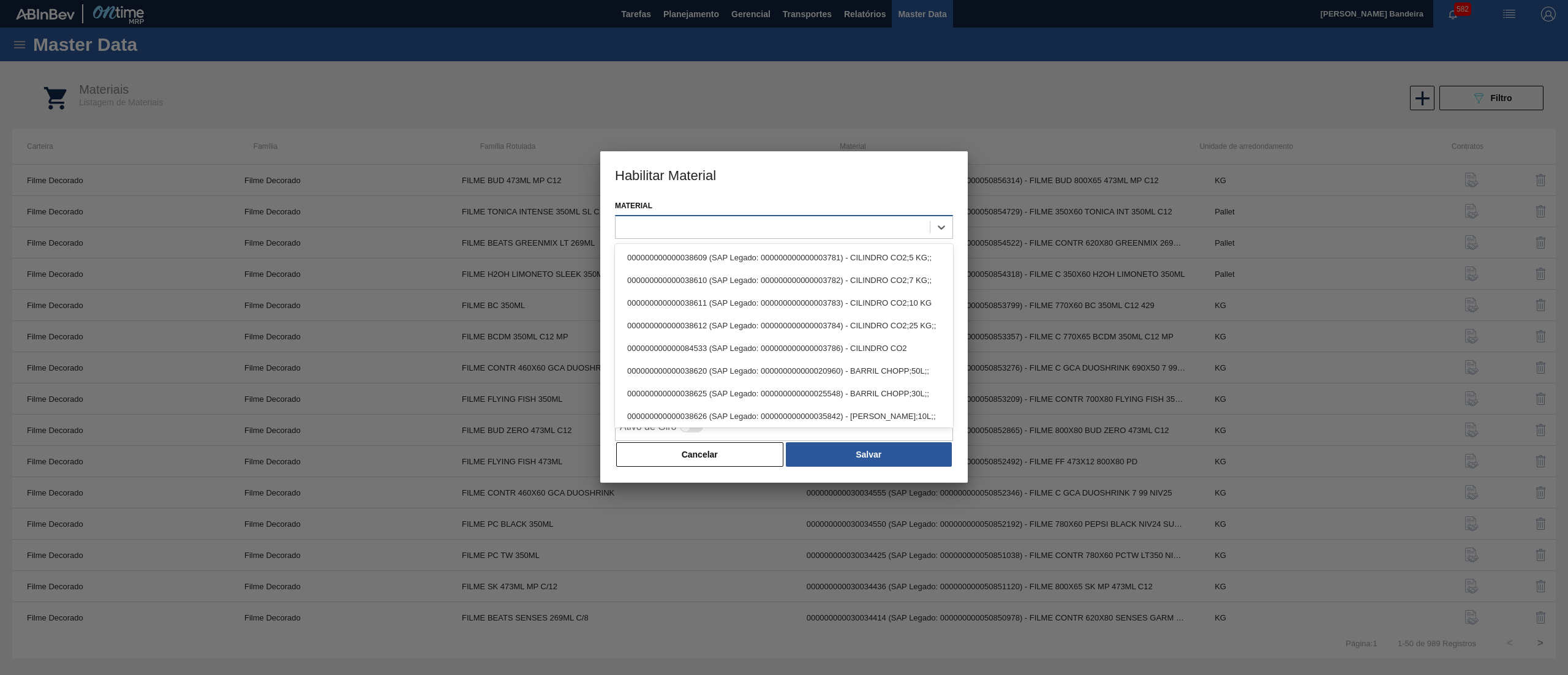
paste input "30036585"
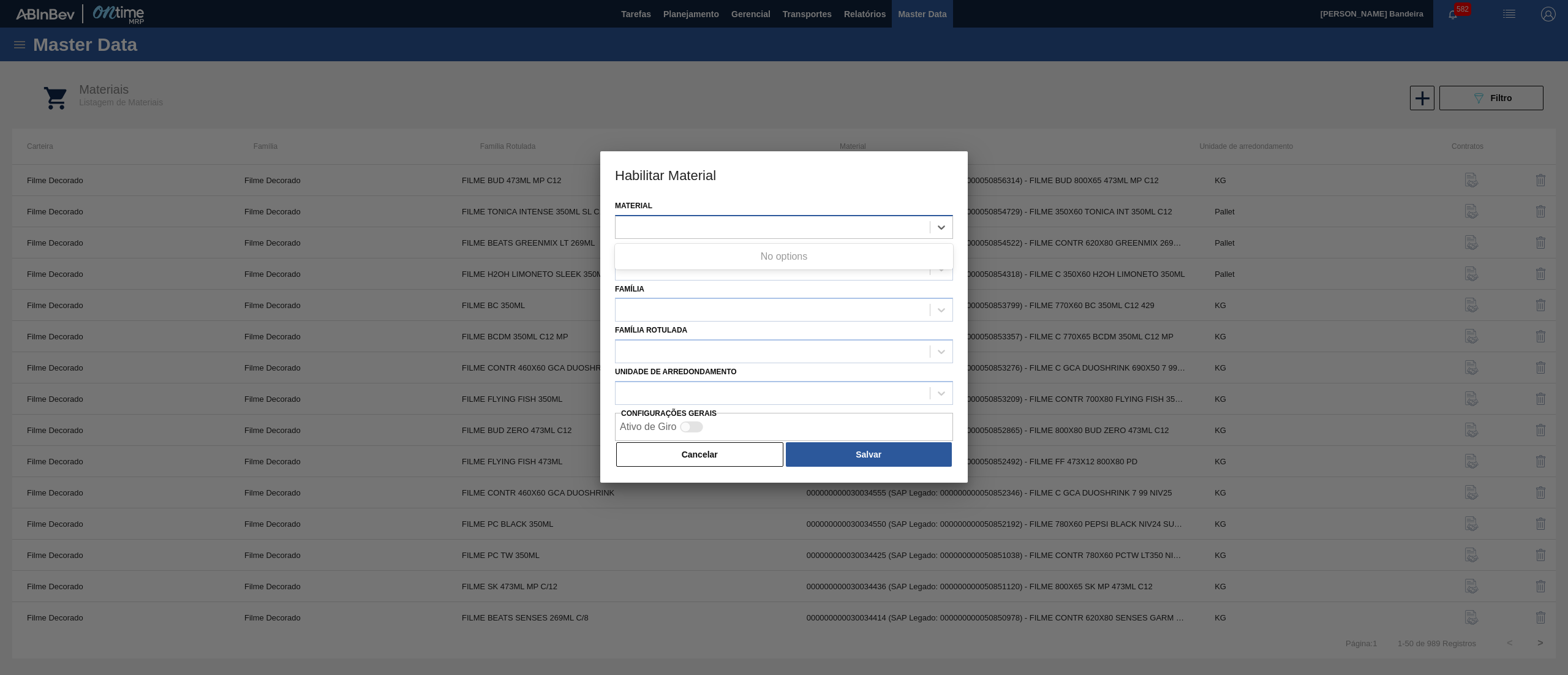
click at [634, 232] on div "30036585" at bounding box center [772, 226] width 314 height 17
paste input "30036585"
click at [641, 222] on input "30036585" at bounding box center [643, 227] width 42 height 11
click at [706, 206] on div "Material" at bounding box center [784, 218] width 338 height 42
click at [715, 232] on div at bounding box center [772, 226] width 314 height 17
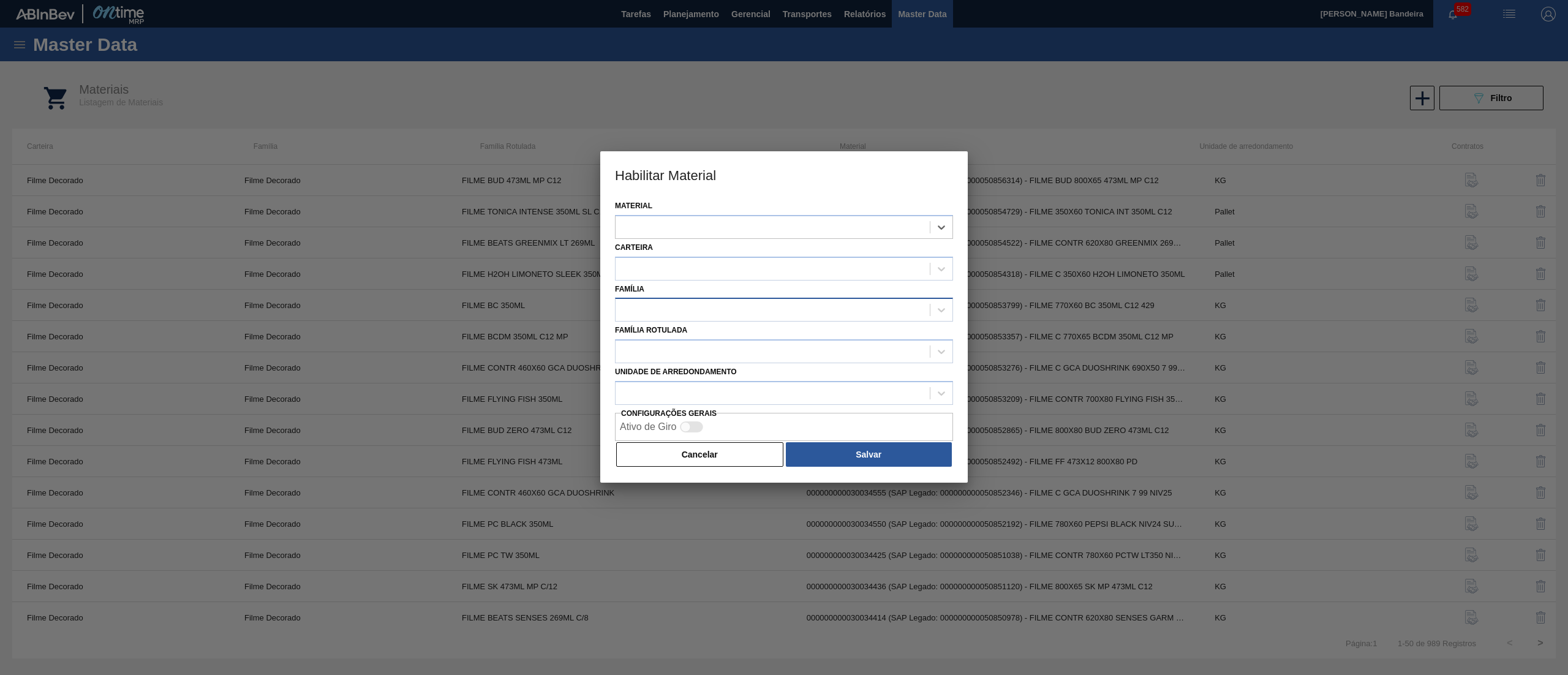
paste input "ROT PLAST 2L AH SUK UVA NIV25"
click at [711, 203] on div "Material" at bounding box center [784, 218] width 338 height 42
click at [715, 224] on div at bounding box center [772, 226] width 314 height 17
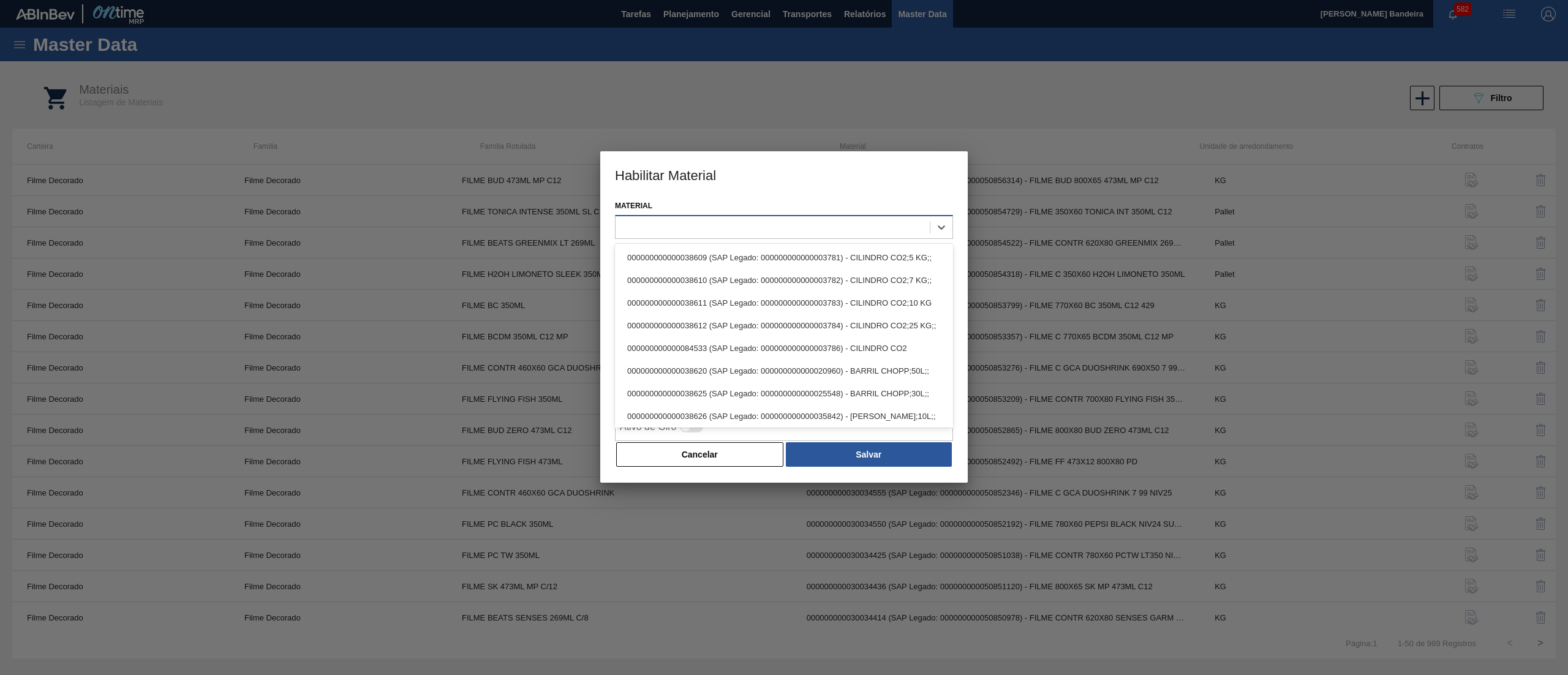
paste input "ROT PLAST 2L AH SUK UVA NIV25"
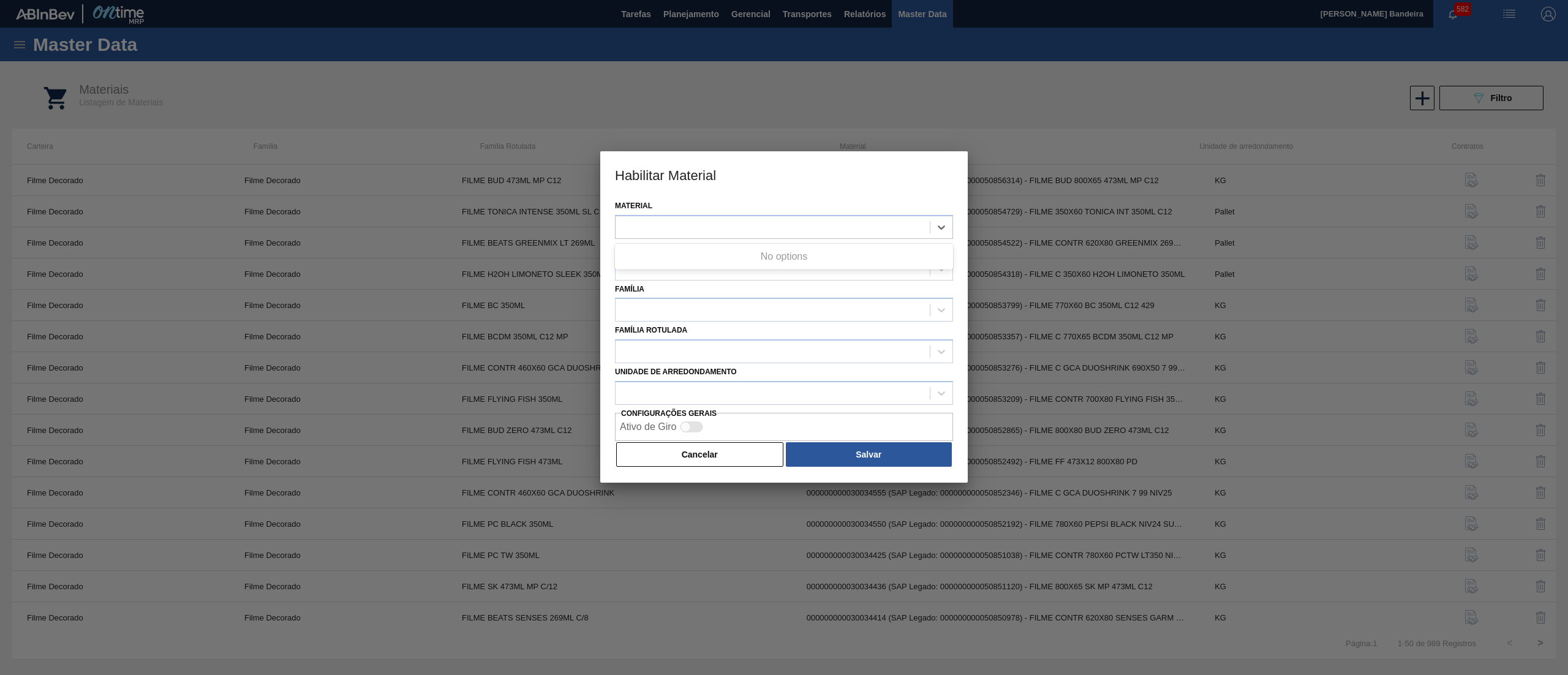
click at [763, 204] on div "Material Use Up and Down to choose options, press Enter to select the currently…" at bounding box center [784, 218] width 338 height 42
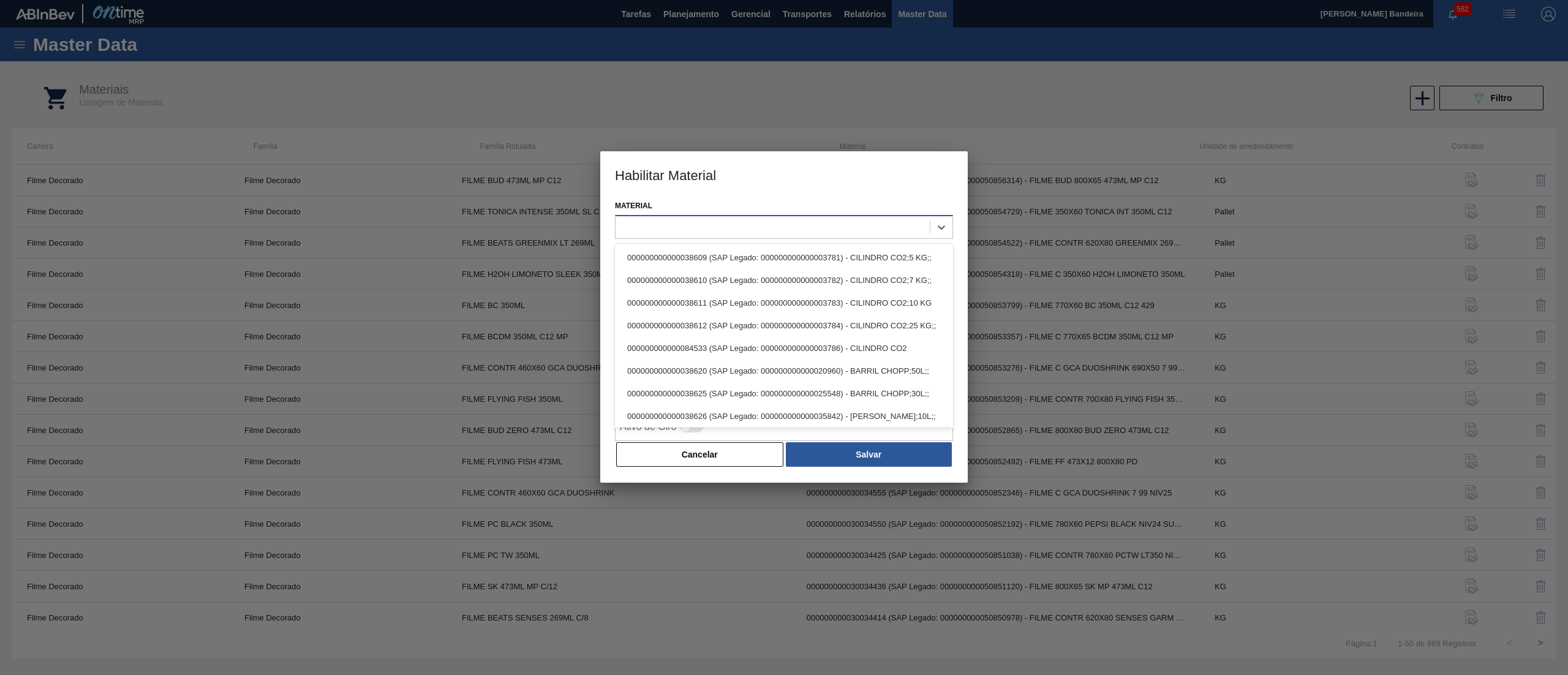
click at [763, 228] on div at bounding box center [772, 226] width 314 height 17
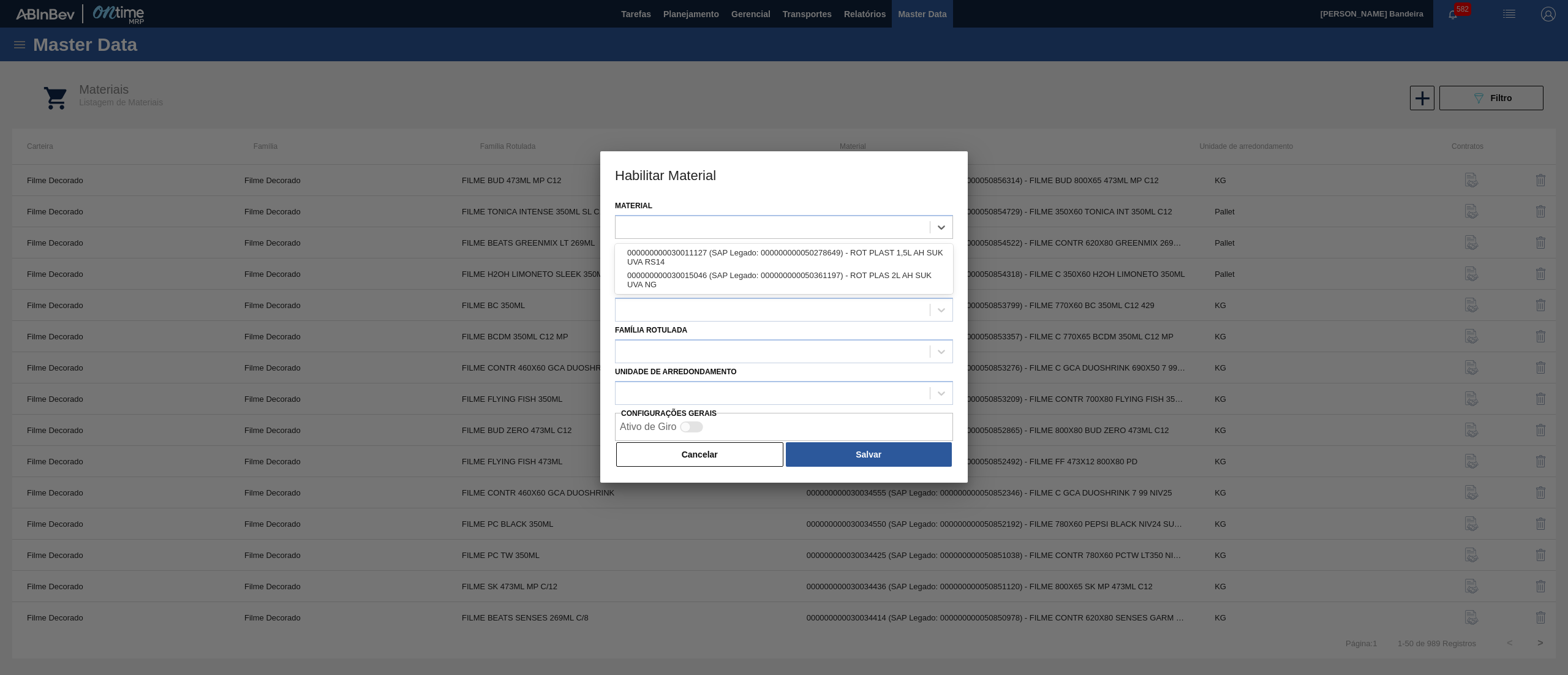
click at [769, 198] on div "Material option 000000000030011127 (SAP Legado: 000000000050278649) - ROT PLAST…" at bounding box center [784, 218] width 338 height 42
click at [741, 447] on button "Cancelar" at bounding box center [700, 454] width 167 height 24
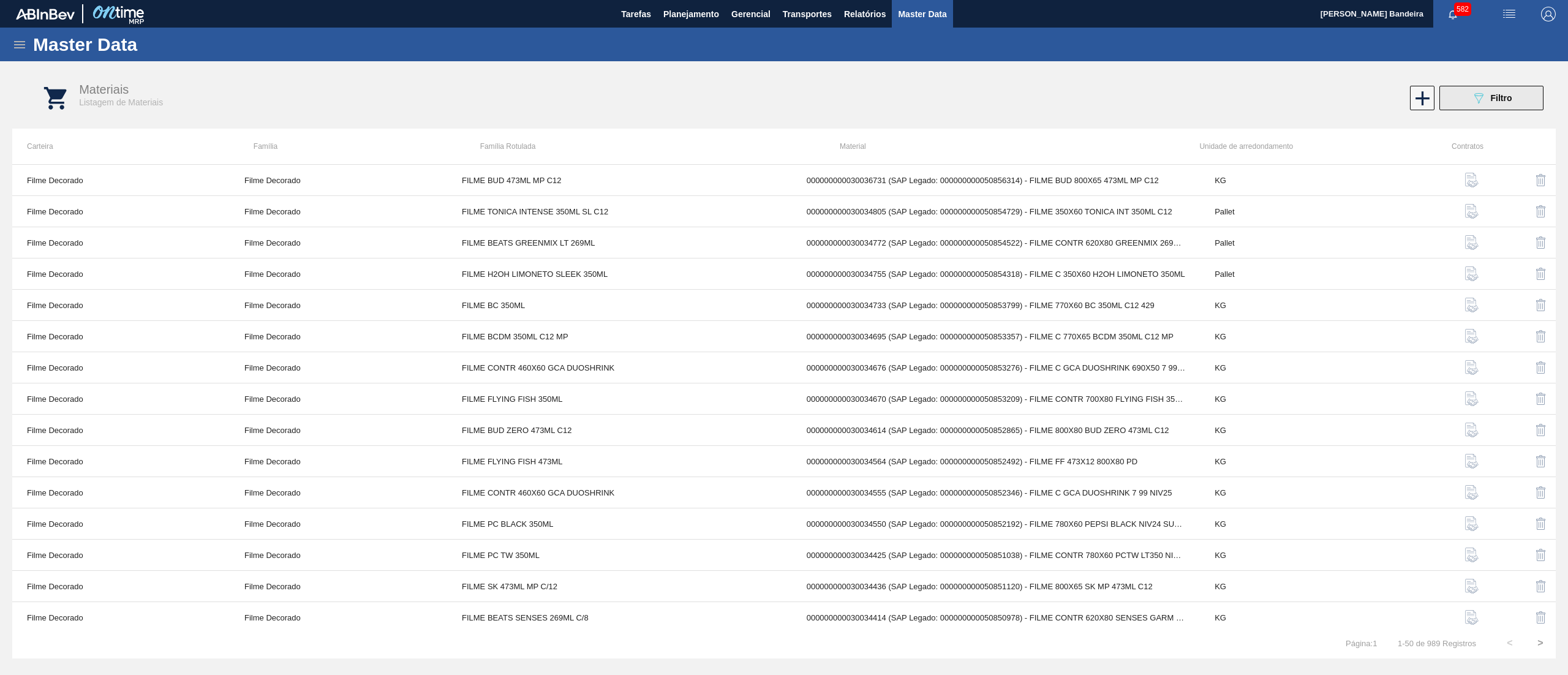
click at [1514, 100] on button "089F7B8B-B2A5-4AFE-B5C0-19BA573D28AC Filtro" at bounding box center [1492, 98] width 104 height 24
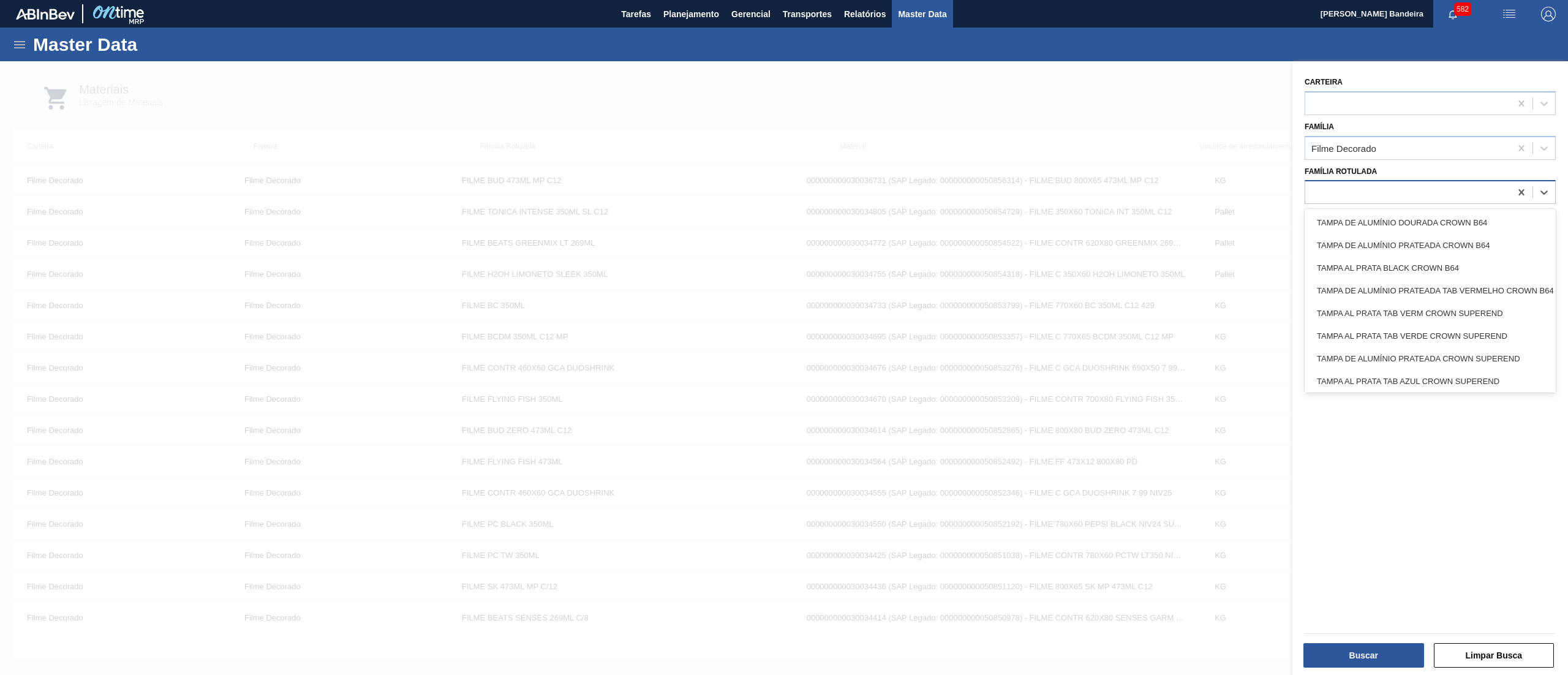
click at [1353, 191] on div at bounding box center [1407, 192] width 205 height 17
paste Rotulada "RÓTULO PLÁSTICO SUKITA UVA MISTA 2L AH"
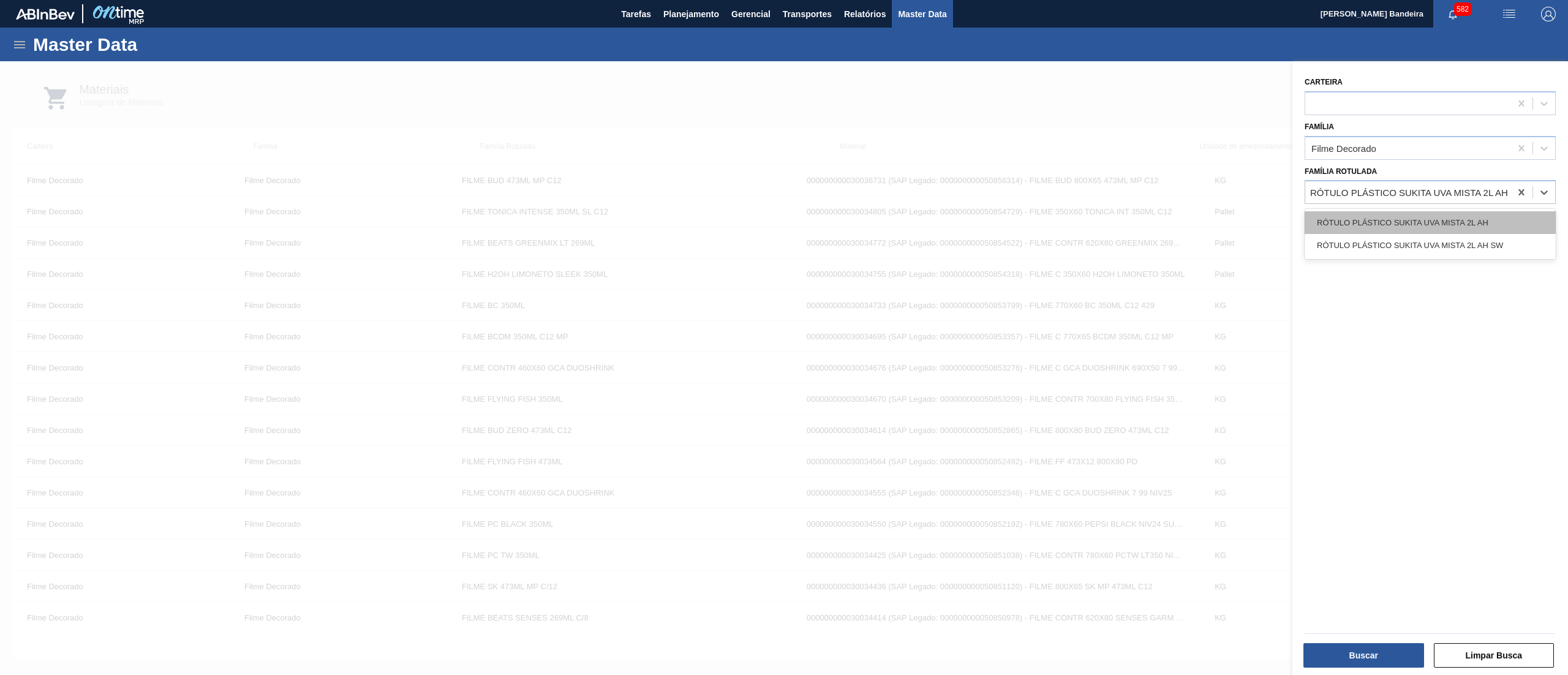
click at [1373, 226] on div "RÓTULO PLÁSTICO SUKITA UVA MISTA 2L AH" at bounding box center [1431, 222] width 251 height 23
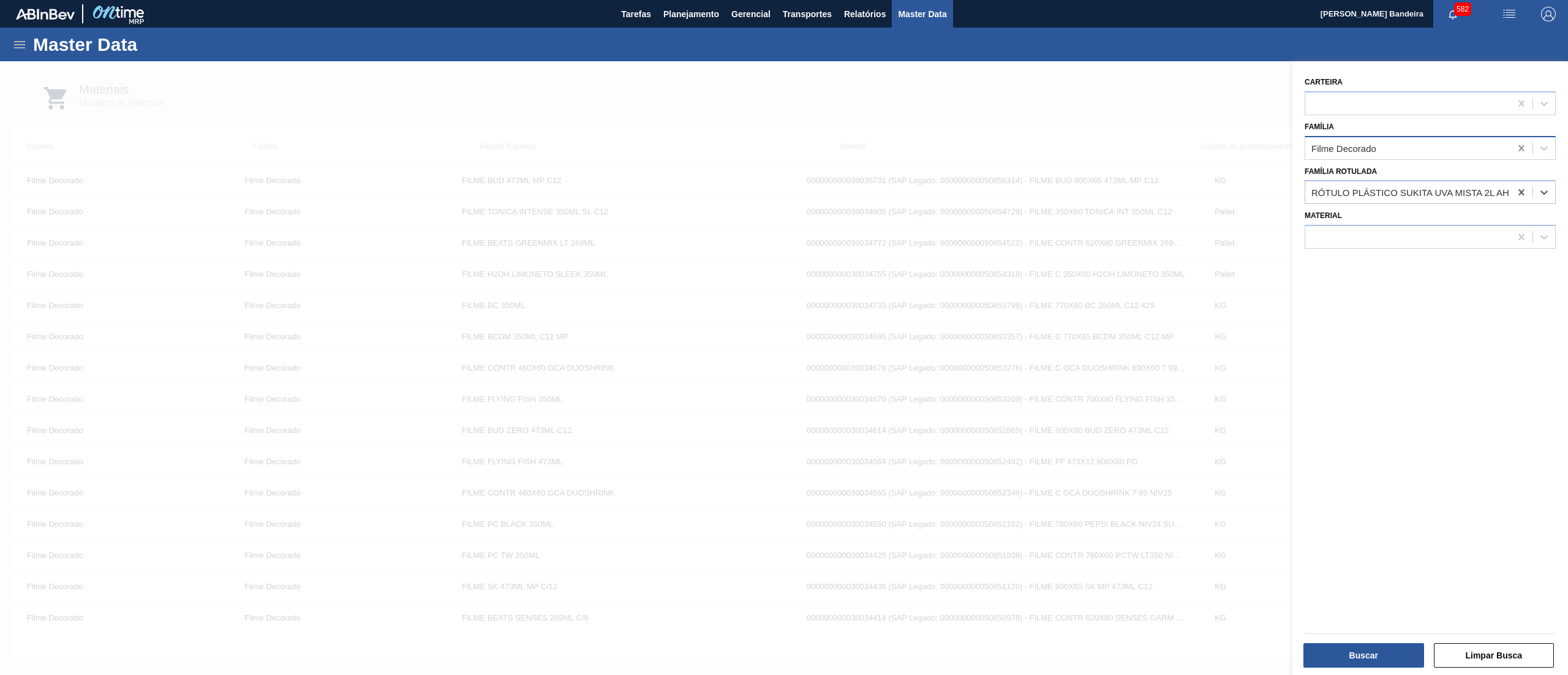
click at [1520, 149] on icon at bounding box center [1522, 148] width 12 height 12
click at [1343, 653] on button "Buscar" at bounding box center [1364, 655] width 120 height 24
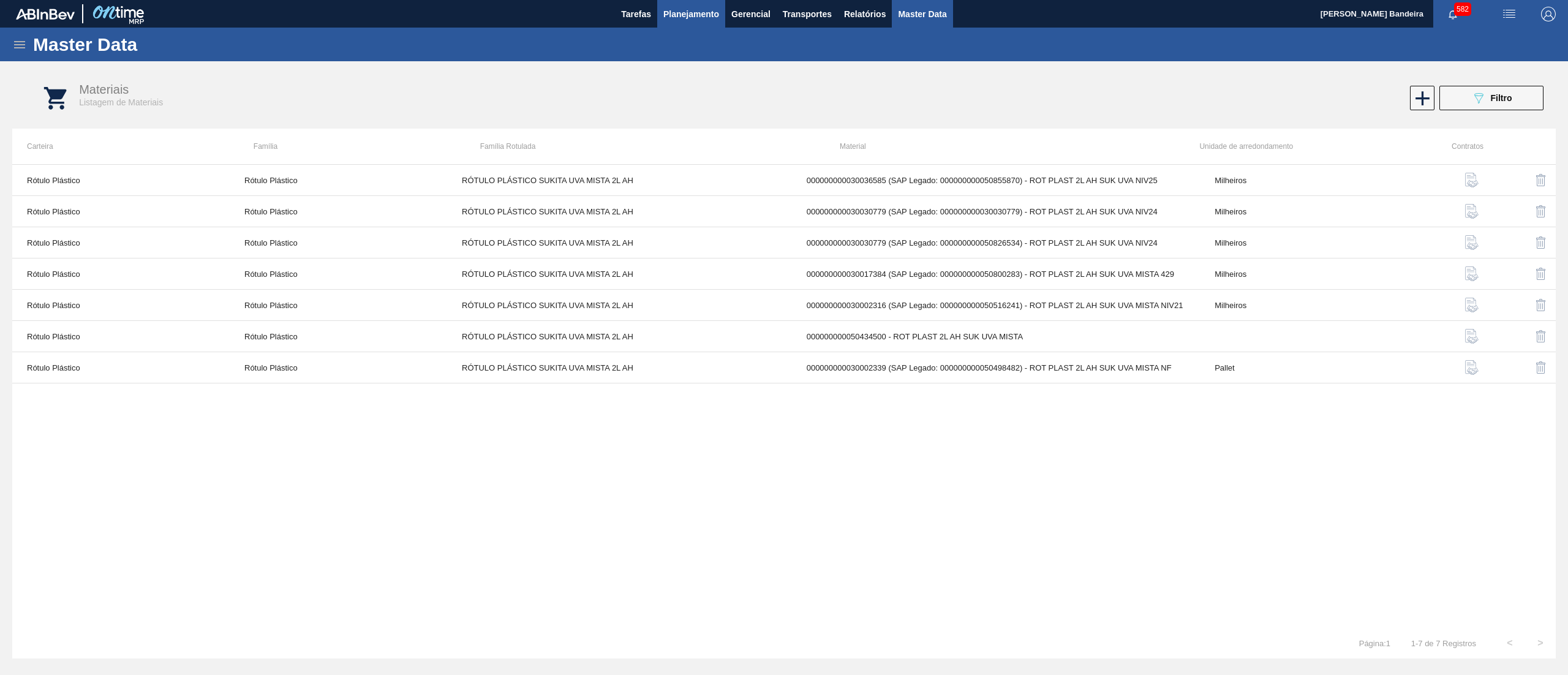
click at [692, 20] on span "Planejamento" at bounding box center [691, 14] width 56 height 14
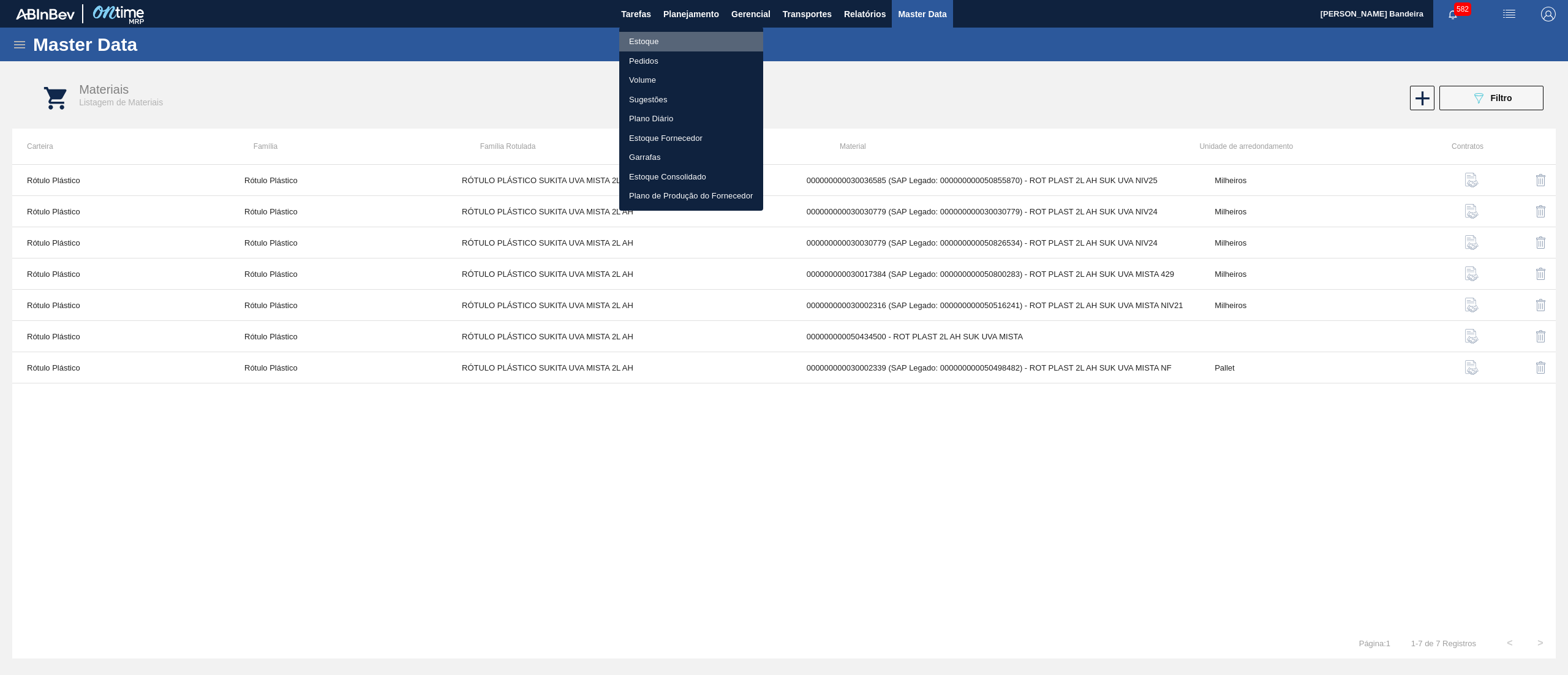
click at [688, 36] on li "Estoque" at bounding box center [691, 42] width 144 height 20
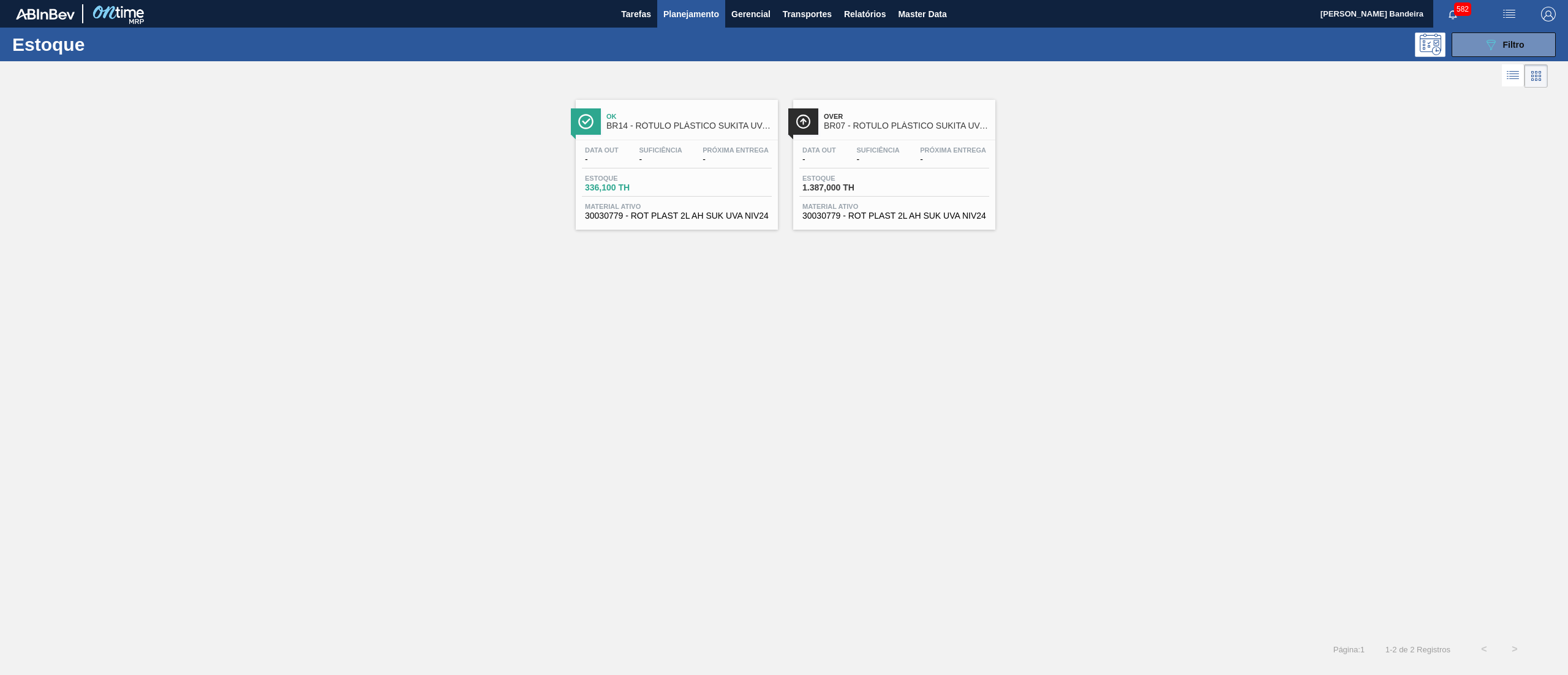
click at [734, 217] on span "30030779 - ROT PLAST 2L AH SUK UVA NIV24" at bounding box center [677, 216] width 184 height 9
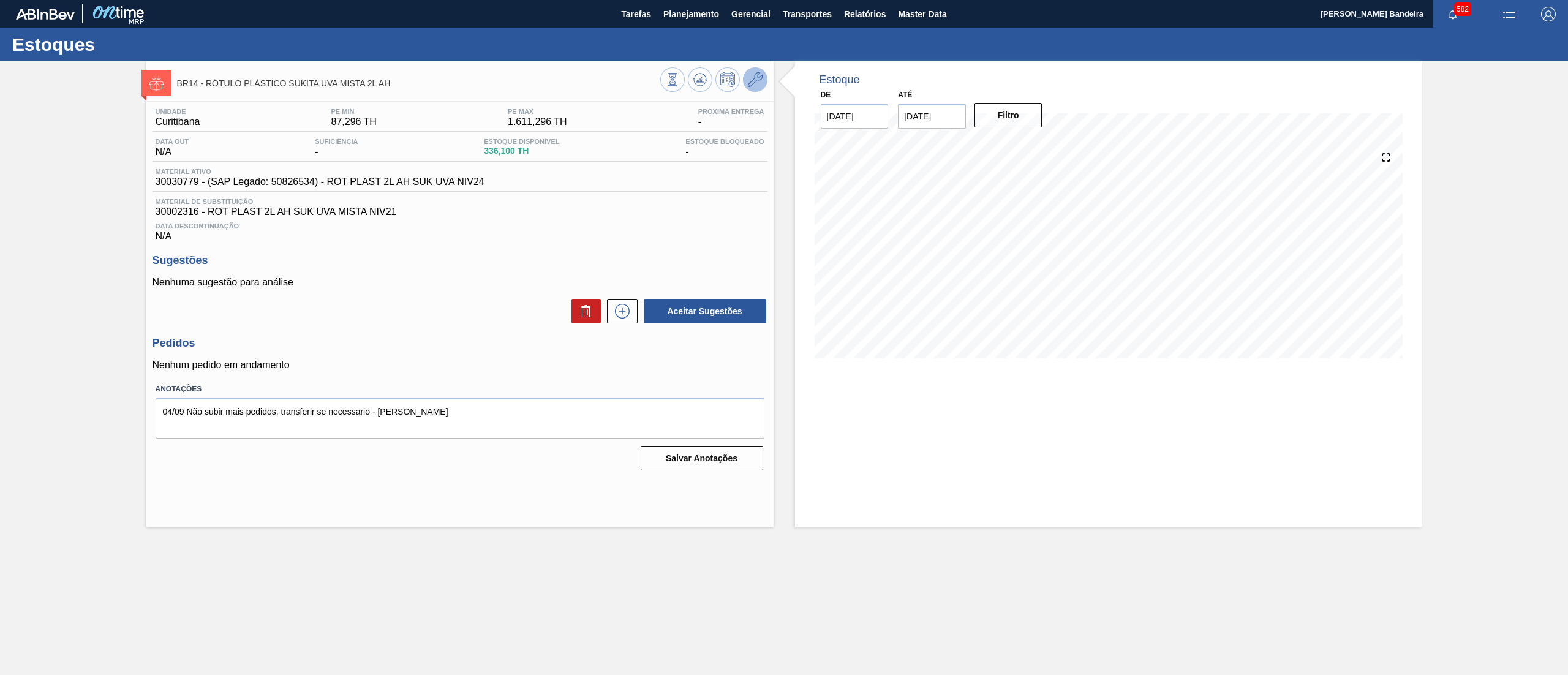
click at [756, 86] on icon at bounding box center [755, 79] width 14 height 14
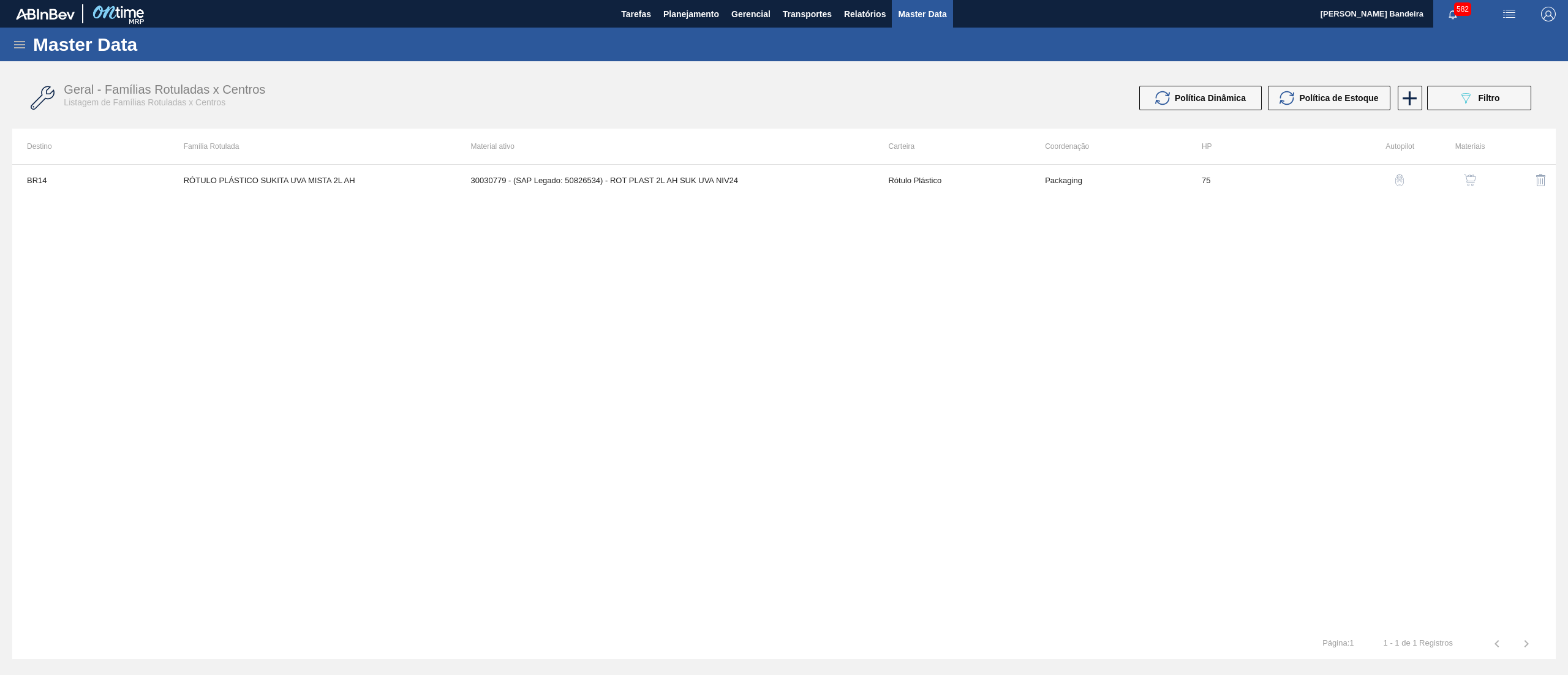
click at [1470, 169] on button "button" at bounding box center [1470, 179] width 30 height 30
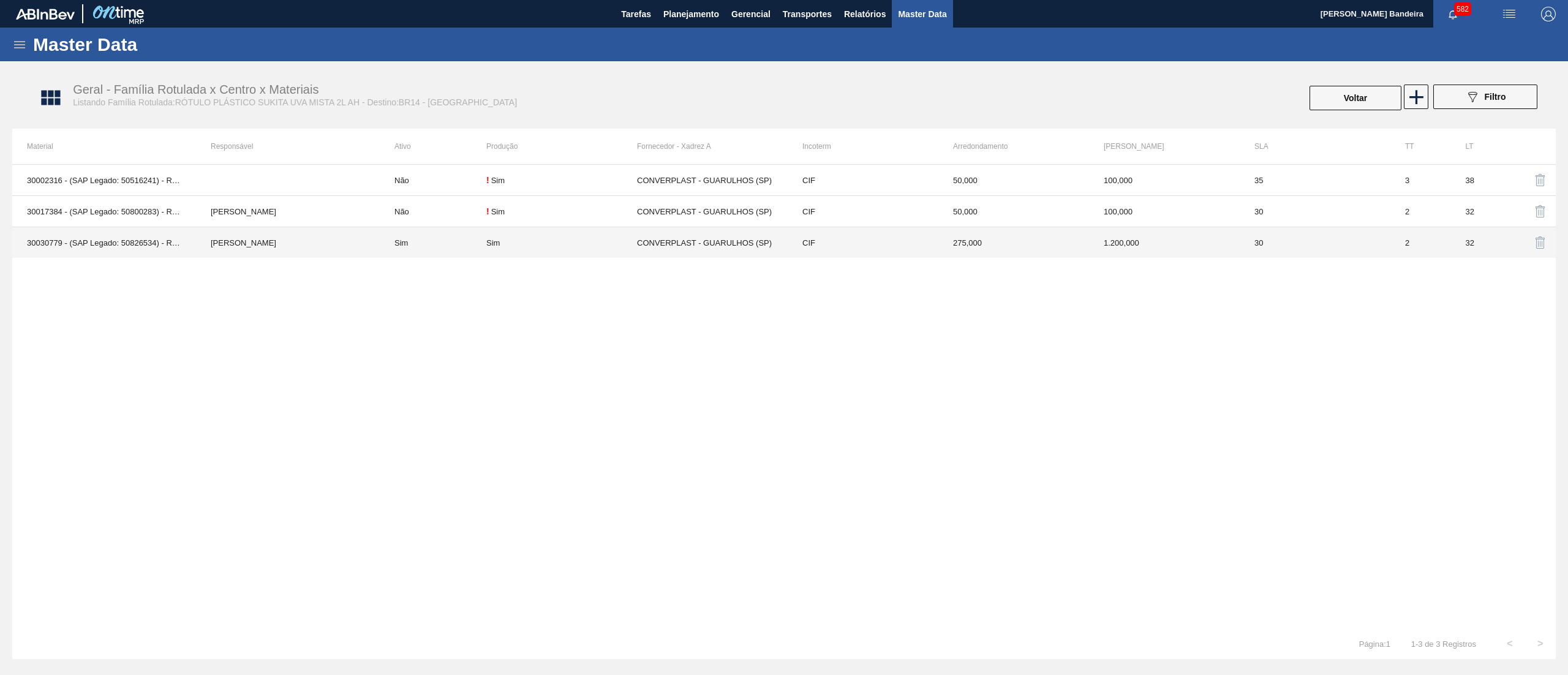
click at [523, 236] on td "Sim" at bounding box center [561, 242] width 151 height 31
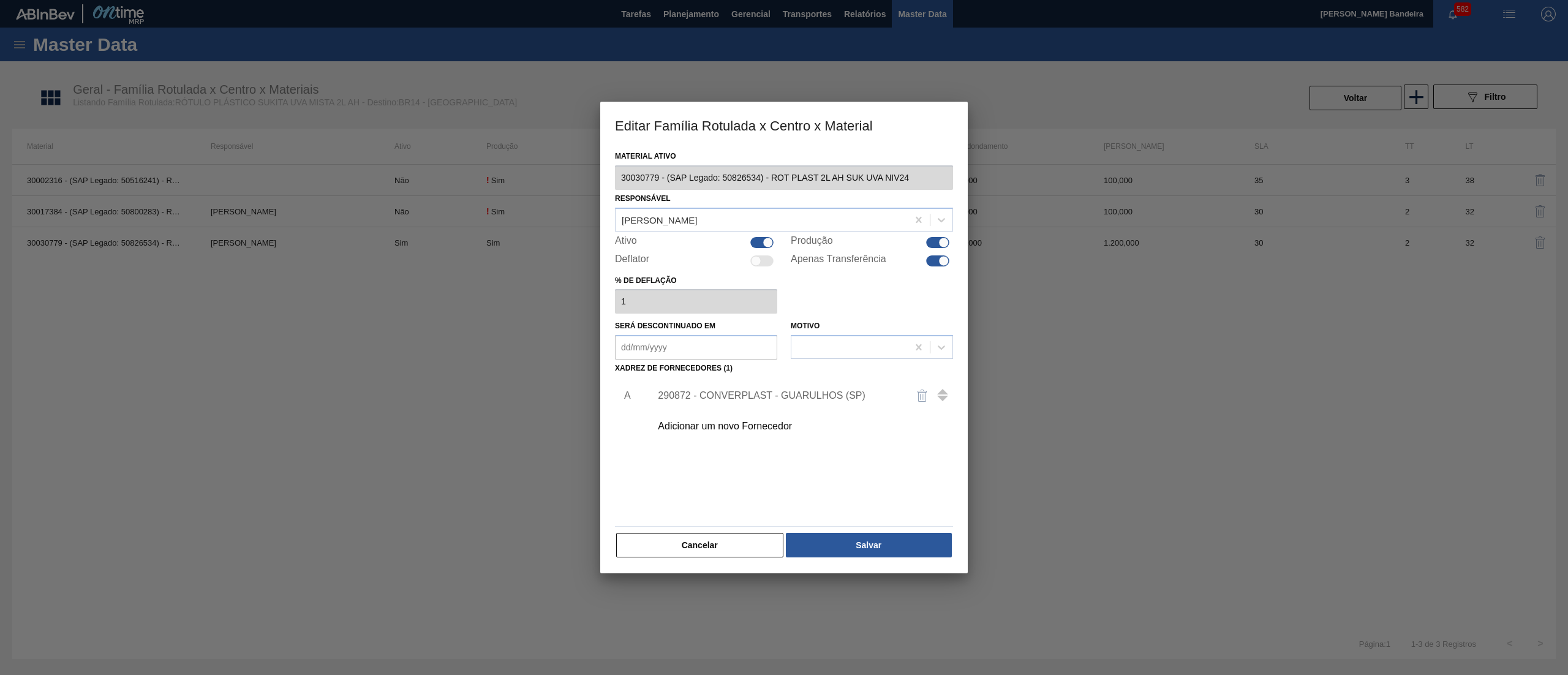
click at [758, 237] on div at bounding box center [762, 242] width 23 height 11
click at [907, 553] on button "Salvar" at bounding box center [868, 545] width 166 height 24
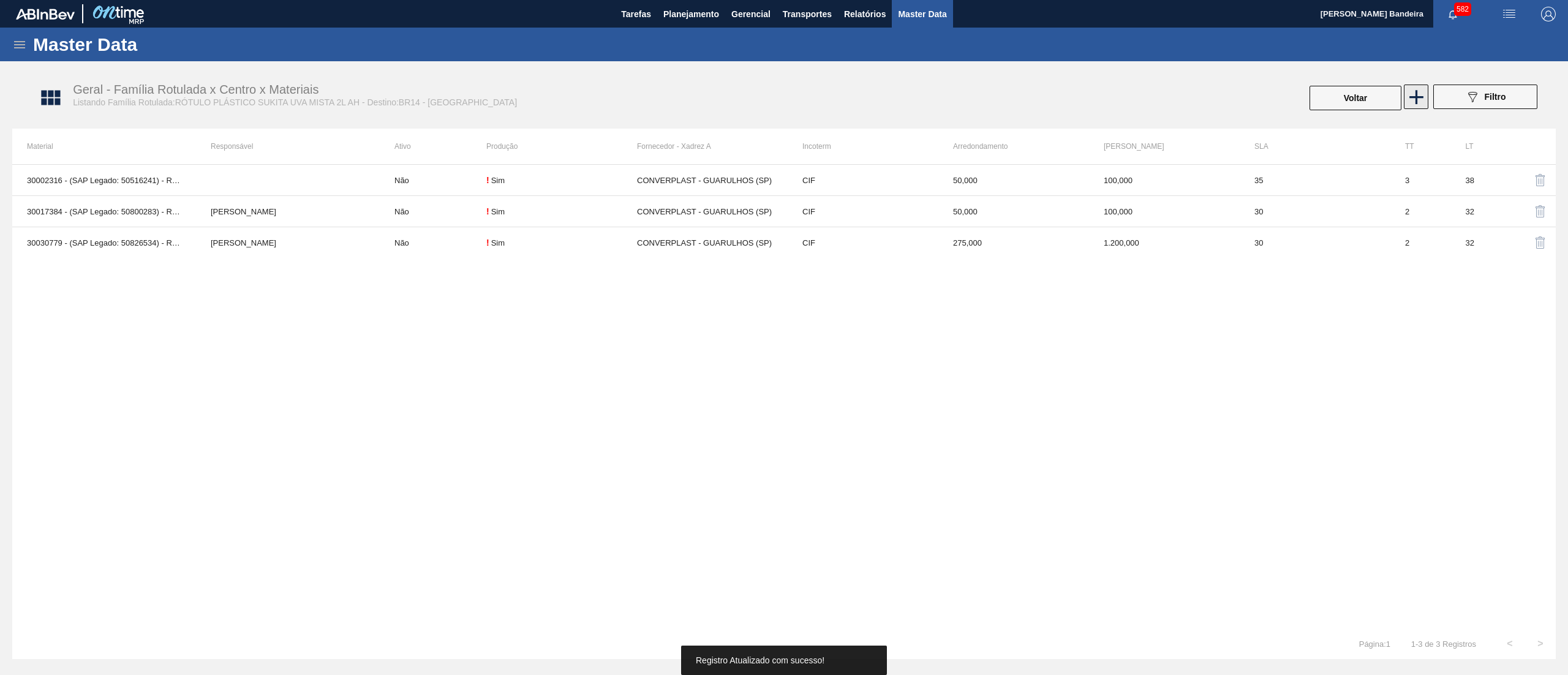
click at [1419, 100] on icon at bounding box center [1417, 97] width 24 height 24
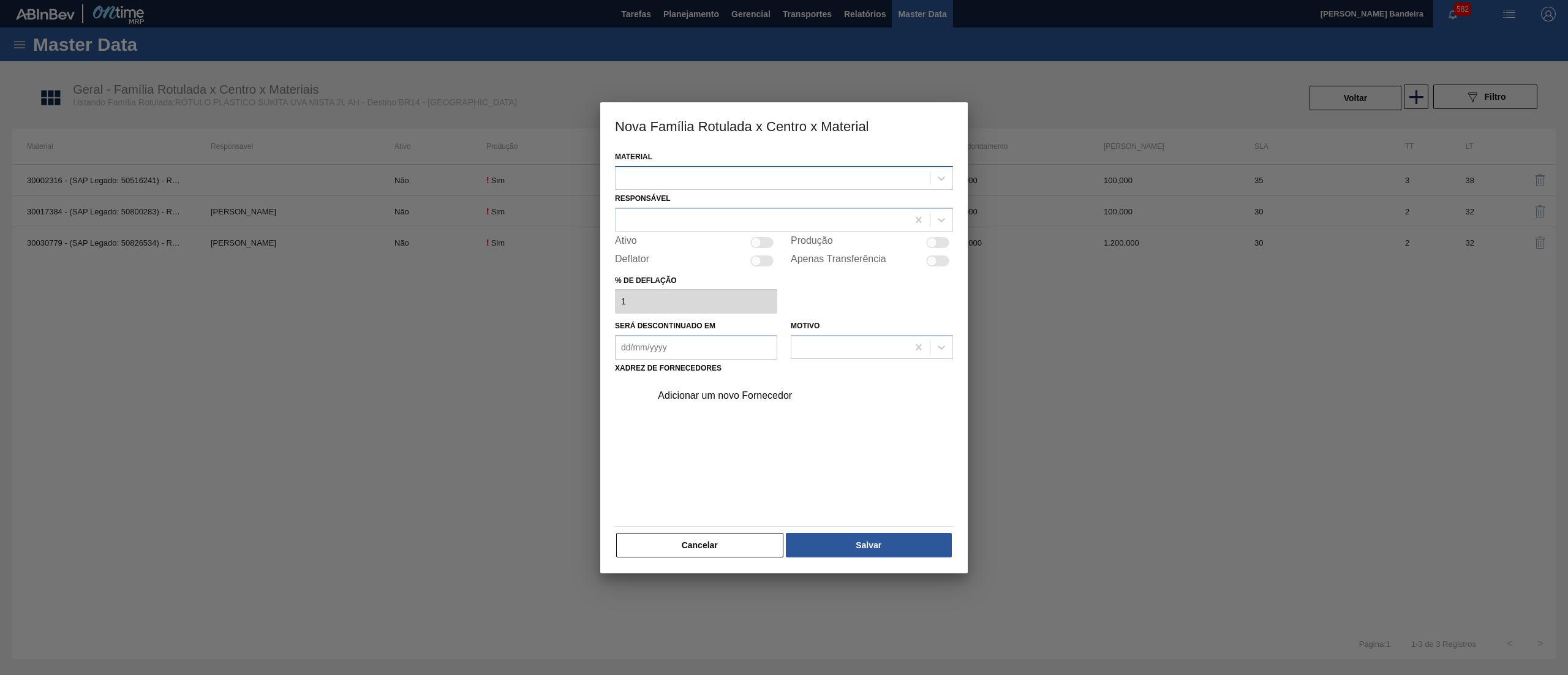
click at [840, 176] on div at bounding box center [772, 177] width 314 height 17
click at [810, 229] on div "30036585 - ROT PLAST 2L AH SUK UVA NIV25" at bounding box center [784, 231] width 338 height 23
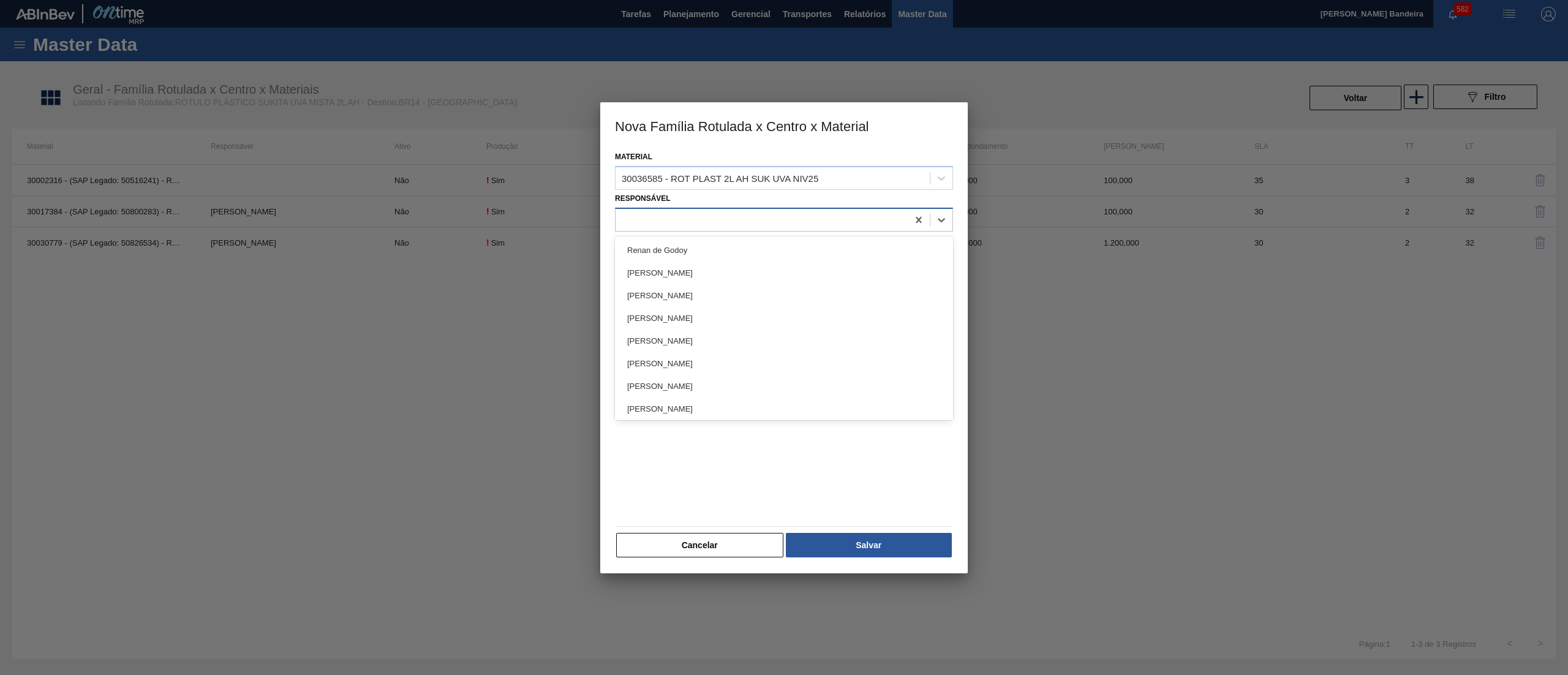
click at [772, 218] on div at bounding box center [762, 219] width 292 height 17
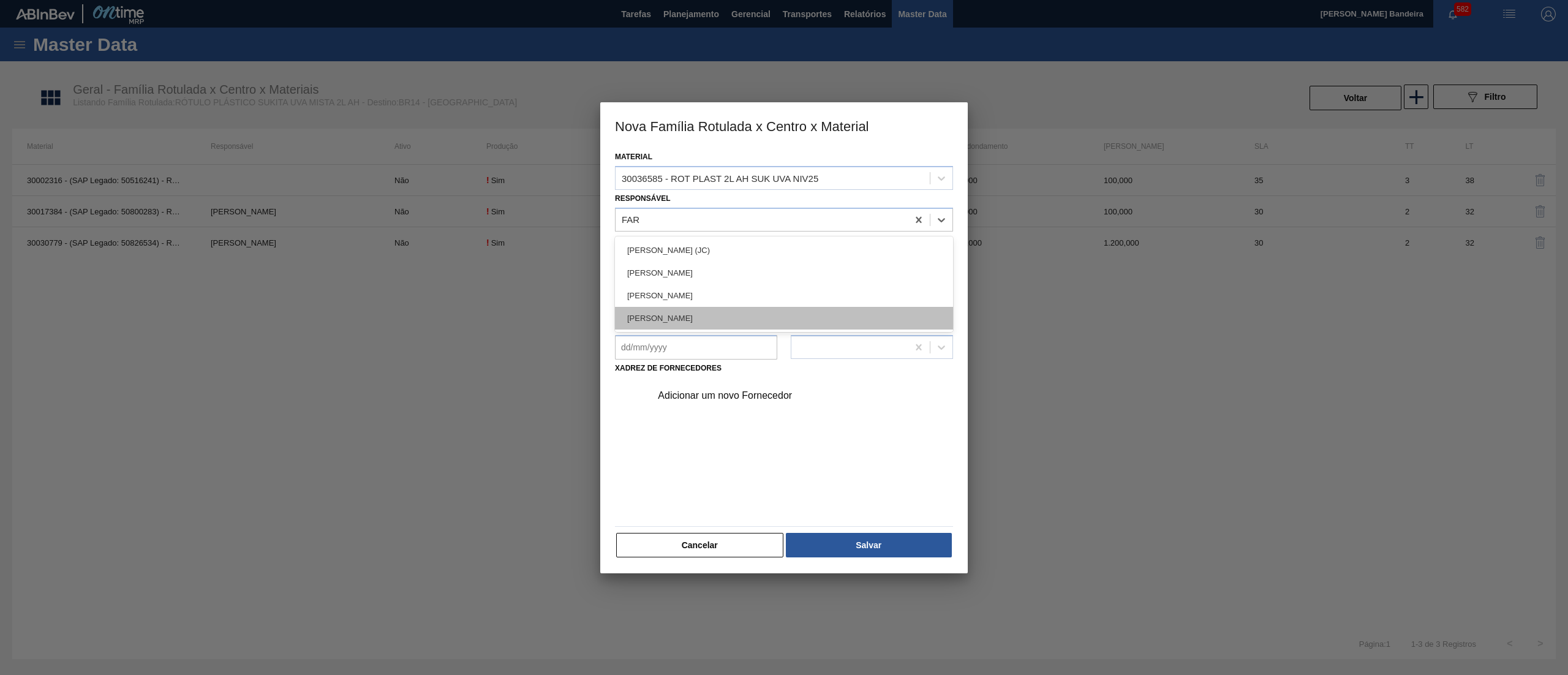
click at [759, 313] on div "[PERSON_NAME]" at bounding box center [784, 318] width 338 height 23
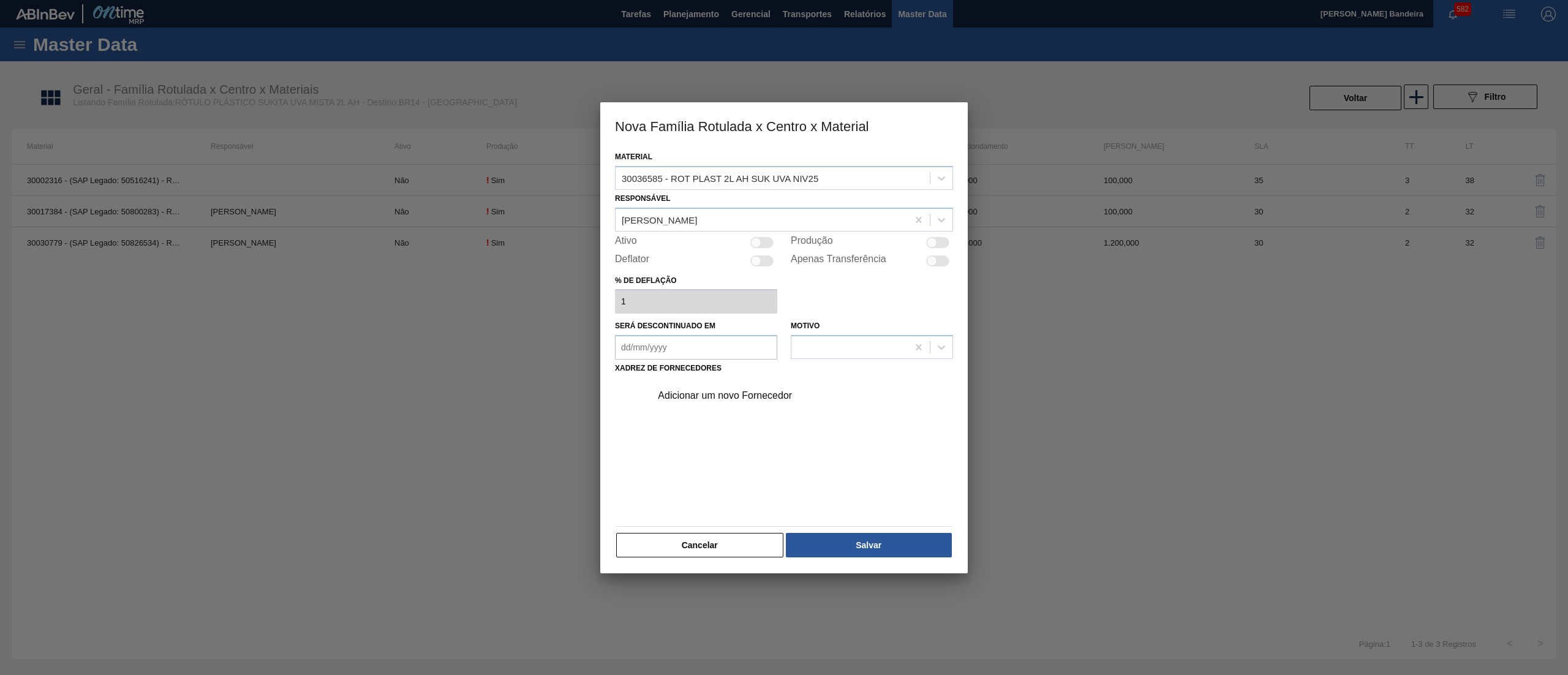
click at [758, 242] on div at bounding box center [756, 242] width 11 height 11
click at [724, 397] on div "Adicionar um novo Fornecedor" at bounding box center [778, 395] width 240 height 11
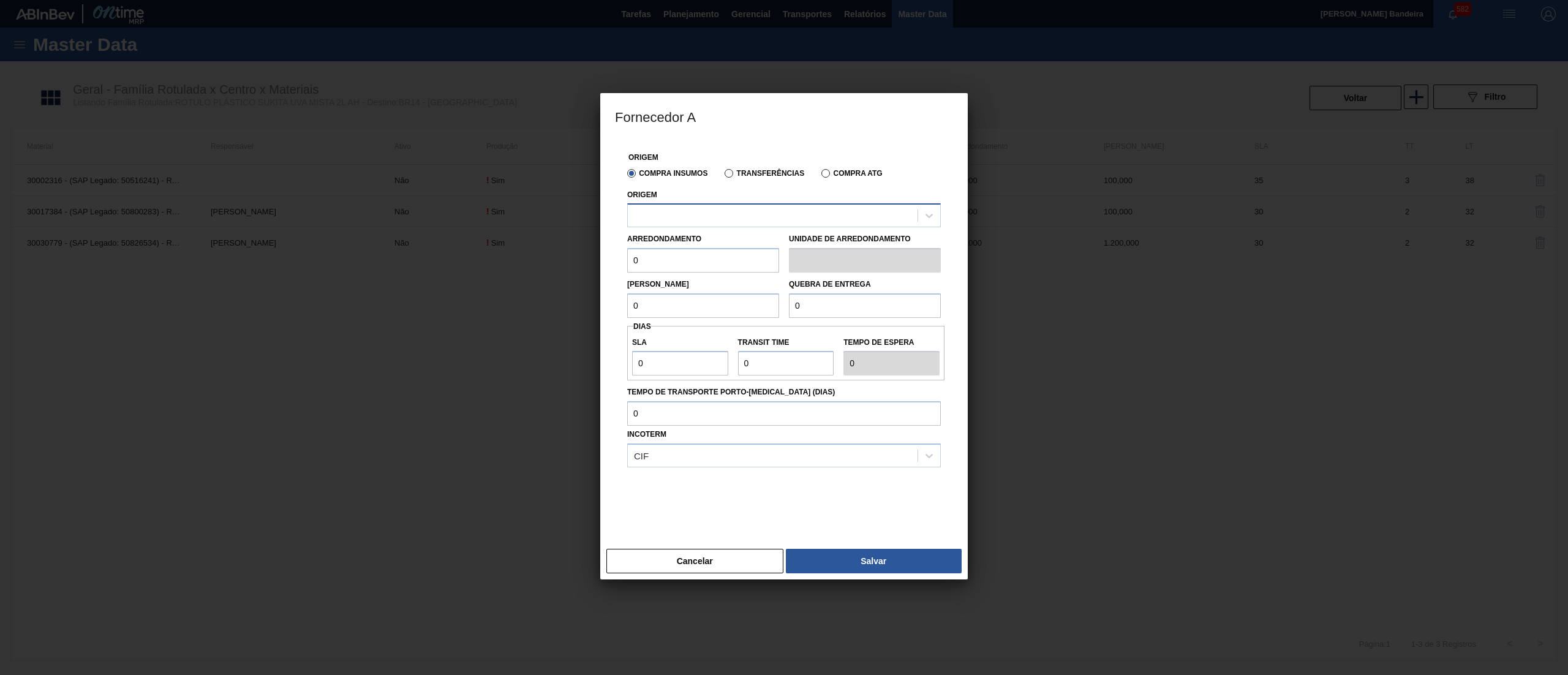
click at [701, 216] on div at bounding box center [772, 215] width 290 height 17
click at [716, 235] on div "290872 - CONVERPLAST - GUARULHOS (SP)" at bounding box center [784, 246] width 313 height 23
drag, startPoint x: 635, startPoint y: 263, endPoint x: 541, endPoint y: 279, distance: 95.4
click at [541, 279] on div "Fornecedor A Origem Compra Insumos Transferências Compra ATG Origem 290872 - CO…" at bounding box center [784, 338] width 1568 height 675
drag, startPoint x: 690, startPoint y: 267, endPoint x: 550, endPoint y: 267, distance: 140.0
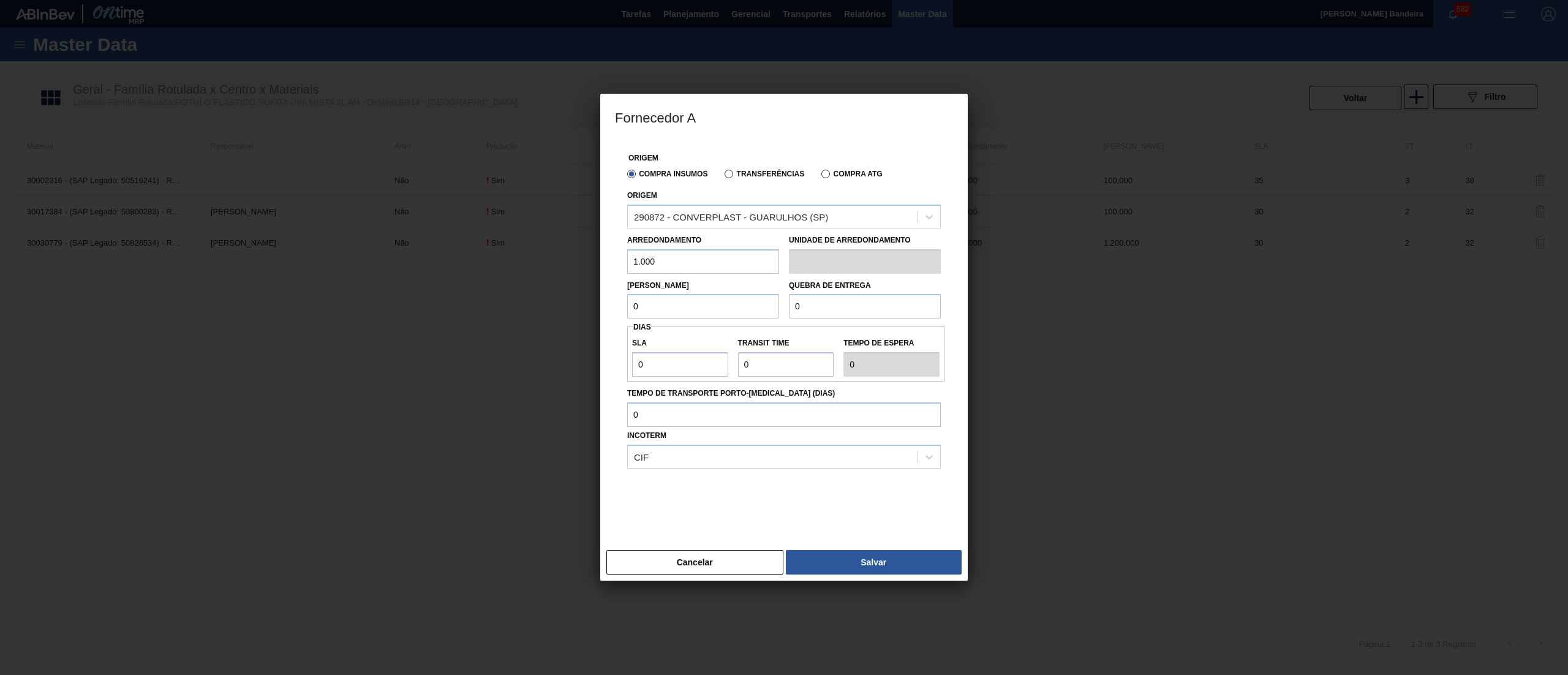
click at [550, 267] on div "Fornecedor A Origem Compra Insumos Transferências Compra ATG Origem 290872 - CO…" at bounding box center [784, 338] width 1568 height 675
drag, startPoint x: 658, startPoint y: 297, endPoint x: 537, endPoint y: 301, distance: 121.1
click at [537, 301] on div "Fornecedor A Origem Compra Insumos Transferências Compra ATG Origem 290872 - CO…" at bounding box center [784, 338] width 1568 height 675
paste input "1.00"
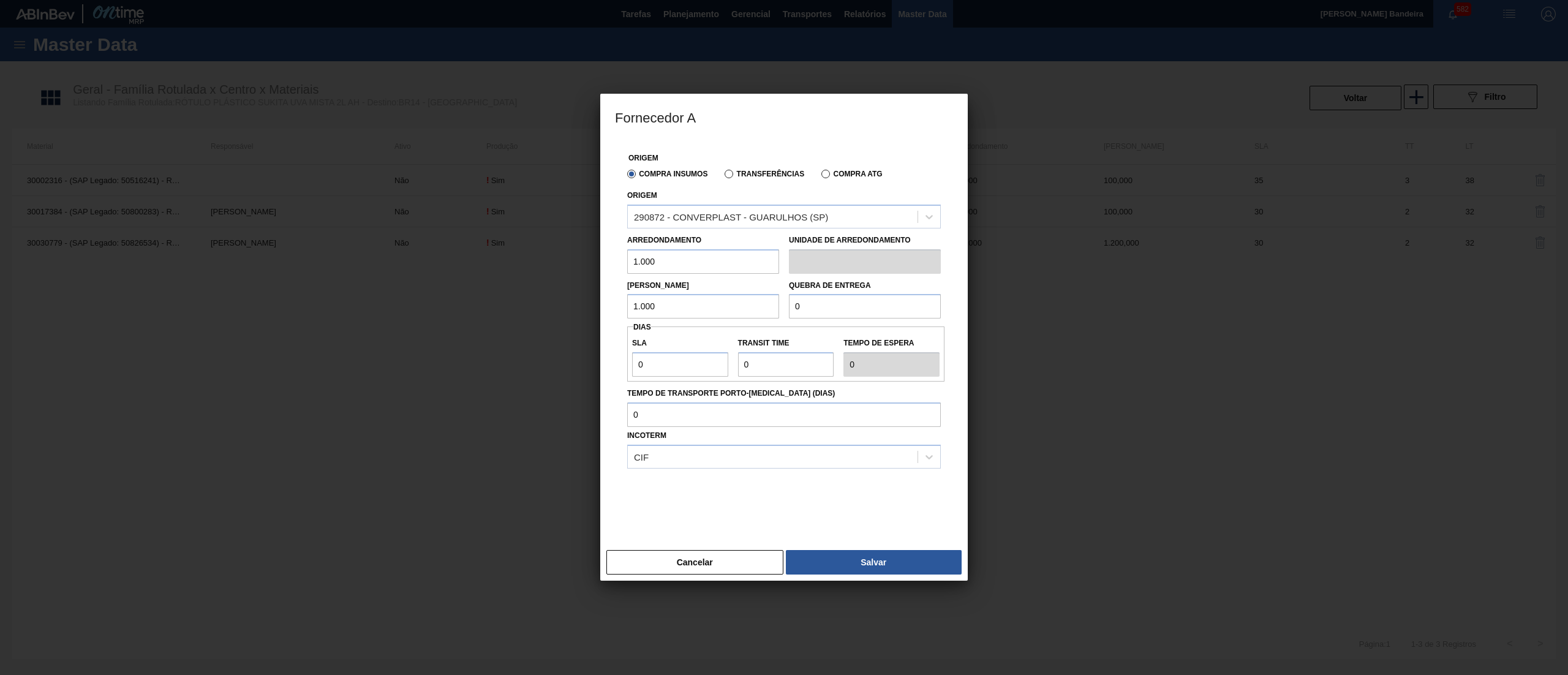
drag, startPoint x: 827, startPoint y: 316, endPoint x: 698, endPoint y: 318, distance: 129.0
click at [698, 318] on div "Lote Mínimo 1.000 Quebra de entrega 0" at bounding box center [784, 297] width 323 height 45
drag, startPoint x: 657, startPoint y: 370, endPoint x: 521, endPoint y: 364, distance: 136.1
click at [521, 364] on div "Fornecedor A Origem Compra Insumos Transferências Compra ATG Origem 290872 - CO…" at bounding box center [784, 338] width 1568 height 675
drag, startPoint x: 729, startPoint y: 364, endPoint x: 670, endPoint y: 364, distance: 59.0
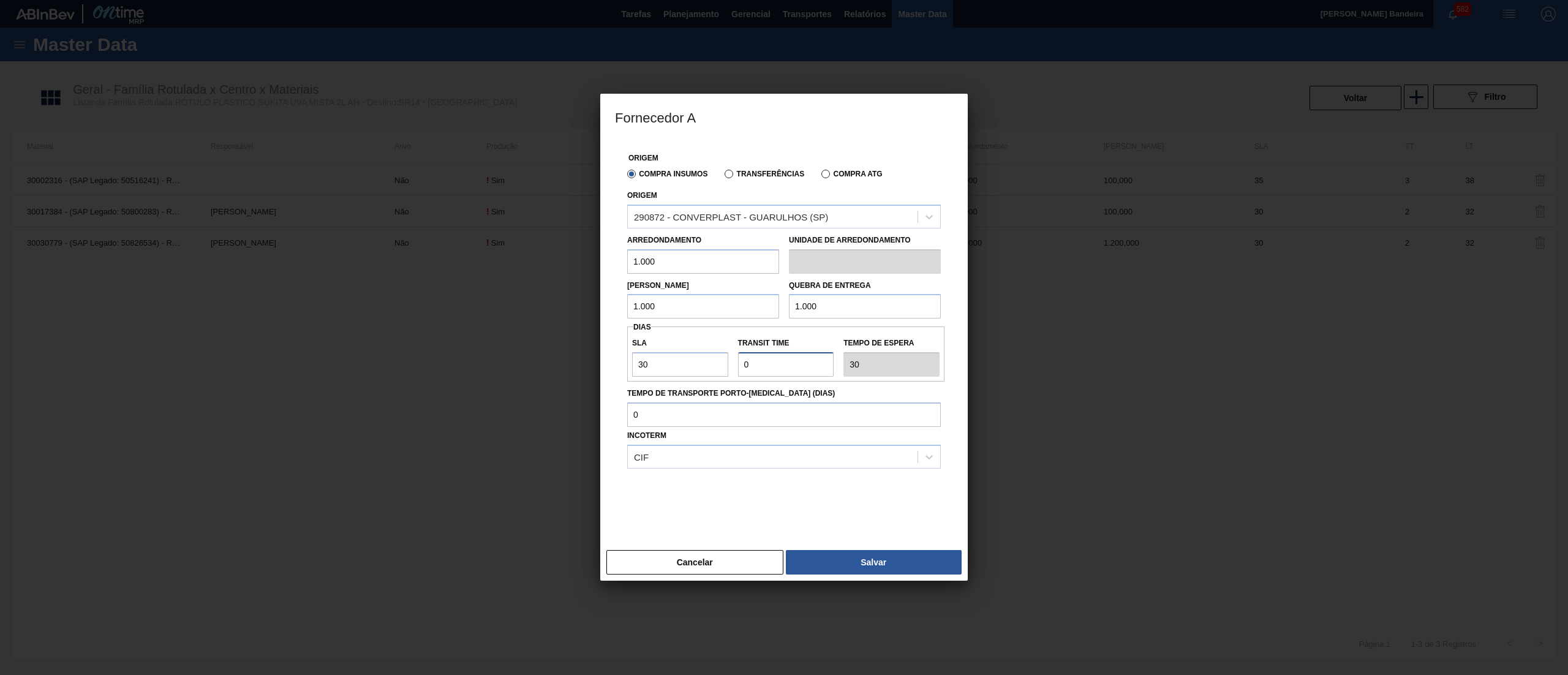
click at [670, 364] on div "SLA 30 Transit Time Tempo de espera 30" at bounding box center [786, 354] width 317 height 45
click at [830, 566] on button "Salvar" at bounding box center [874, 562] width 176 height 24
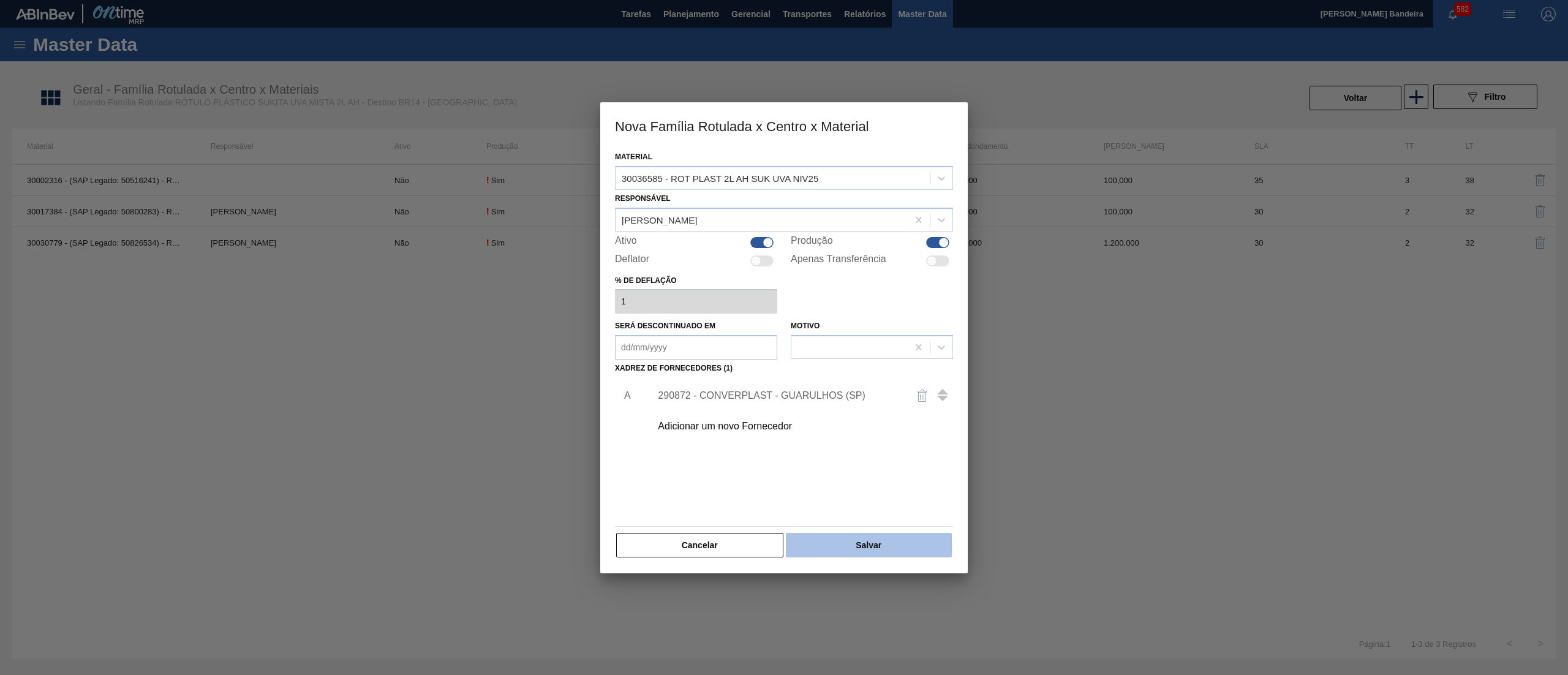
click at [885, 547] on button "Salvar" at bounding box center [868, 545] width 166 height 24
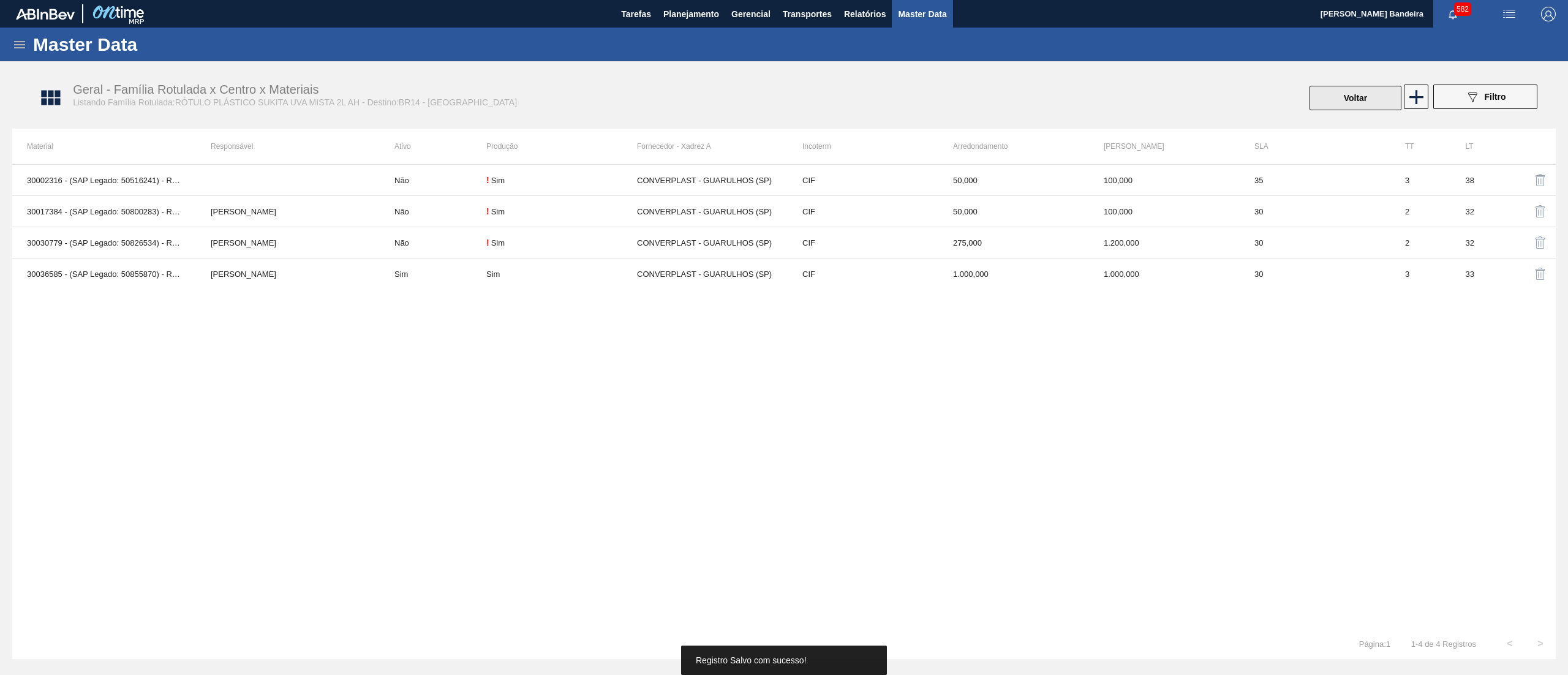
click at [1351, 102] on button "Voltar" at bounding box center [1355, 98] width 92 height 24
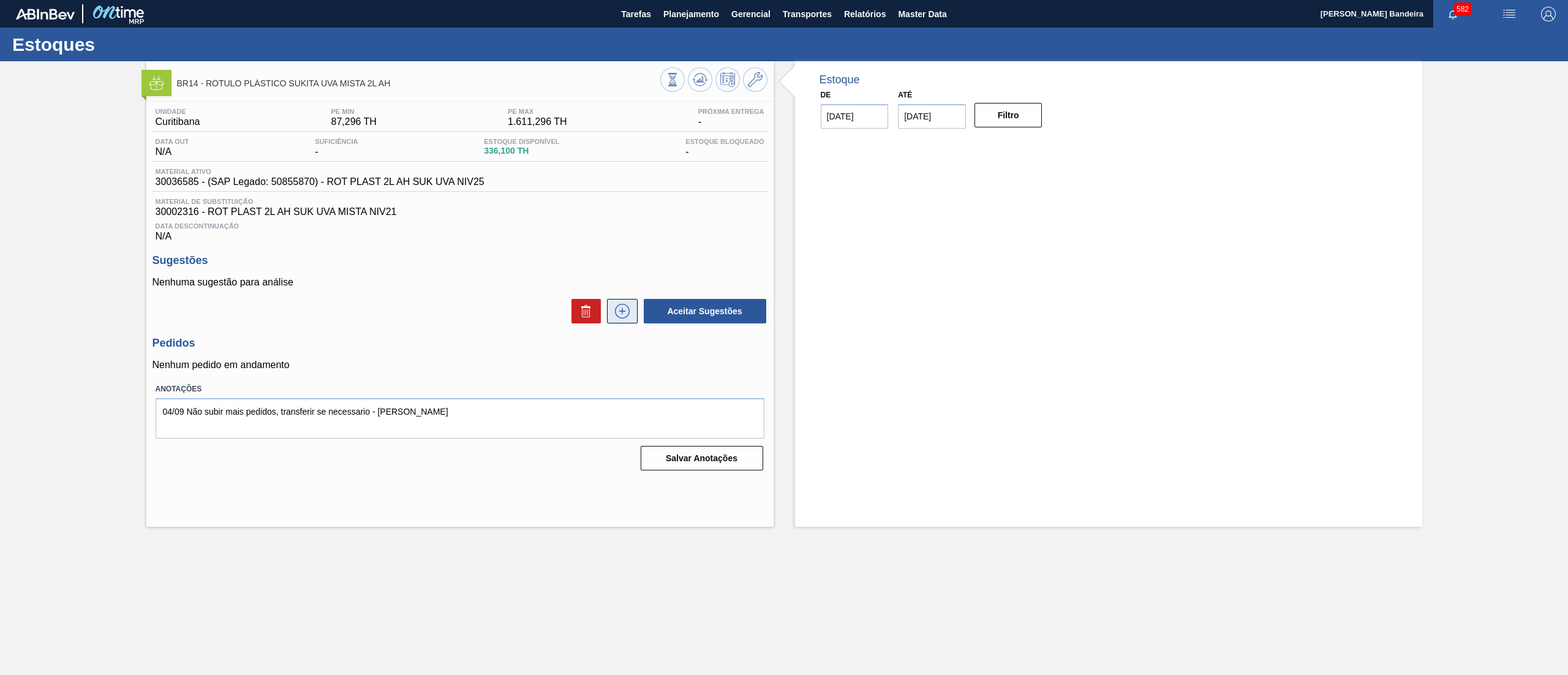
click at [625, 306] on icon at bounding box center [622, 310] width 20 height 14
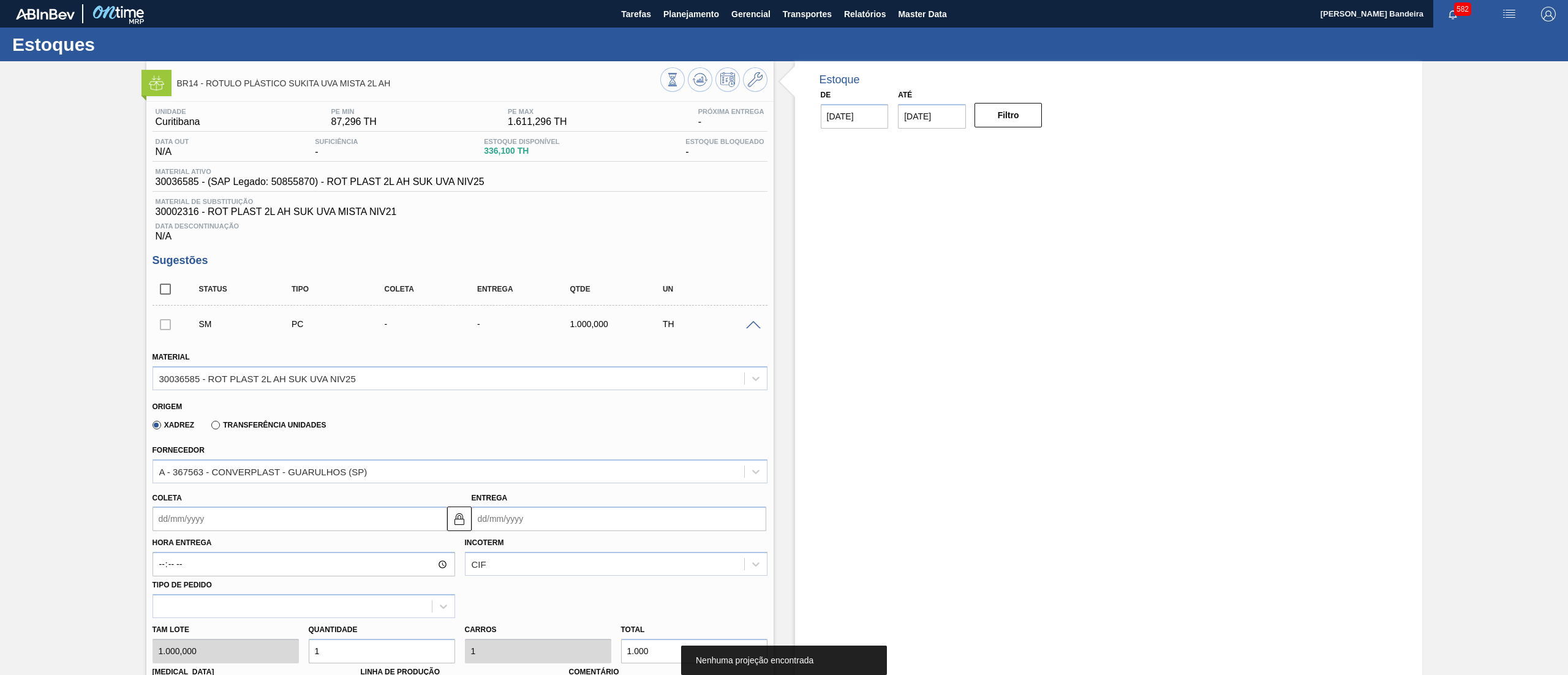
click at [338, 523] on input "Coleta" at bounding box center [299, 518] width 295 height 24
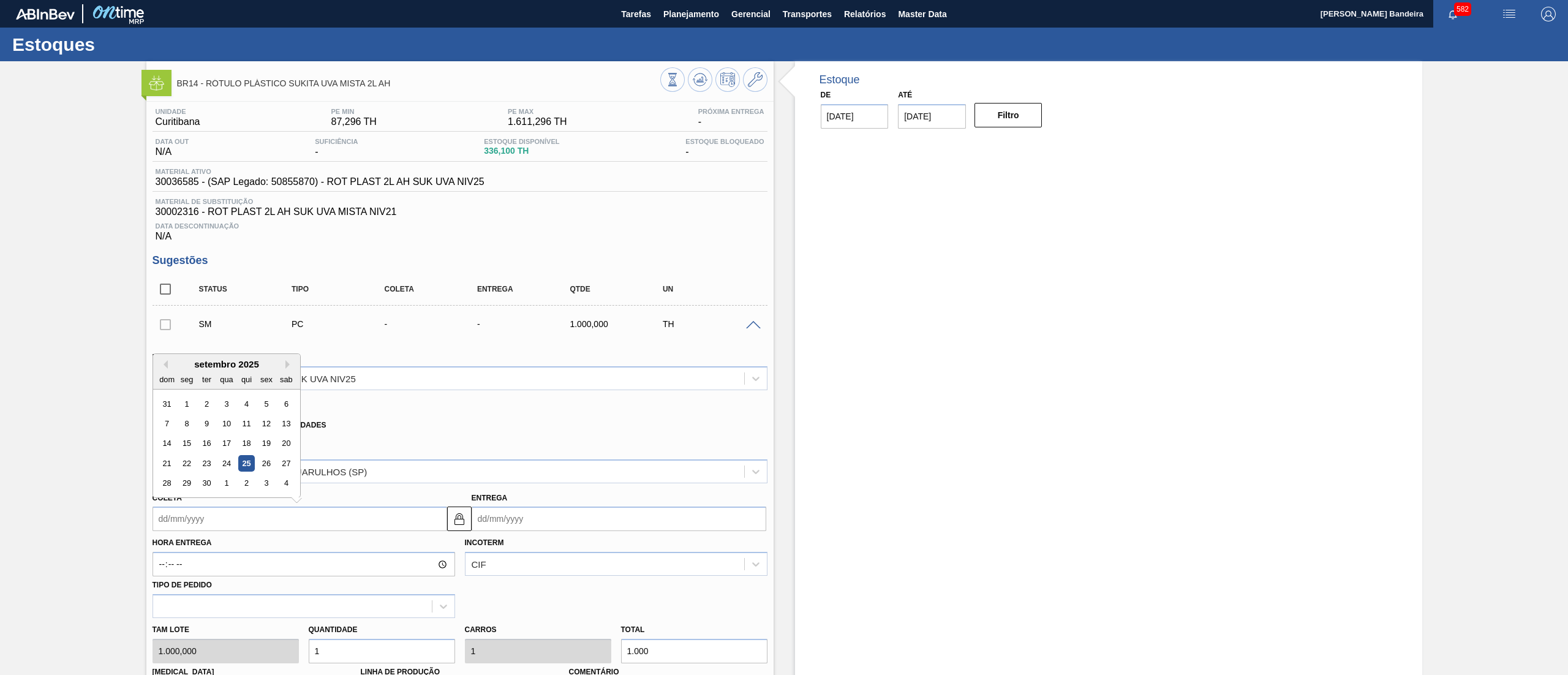
click at [282, 367] on div "setembro 2025" at bounding box center [226, 364] width 147 height 11
click at [285, 367] on button "Next Month" at bounding box center [289, 364] width 8 height 8
click at [187, 421] on div "6" at bounding box center [186, 424] width 17 height 17
click at [248, 658] on div "Tam lote 1.000,000 Quantidade 1 Carros 1 Total 1.000 [MEDICAL_DATA] N/A Linha d…" at bounding box center [460, 661] width 625 height 88
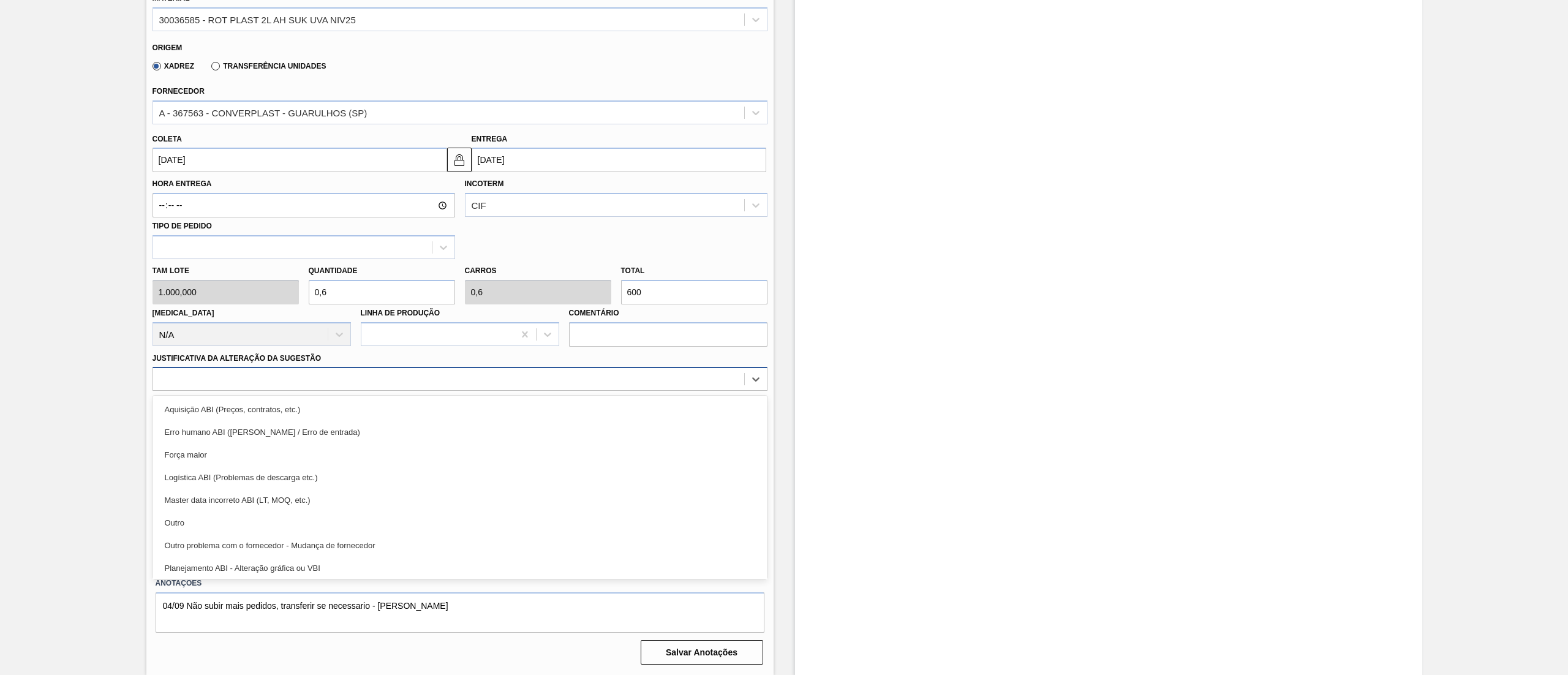
click at [204, 381] on div at bounding box center [448, 379] width 591 height 17
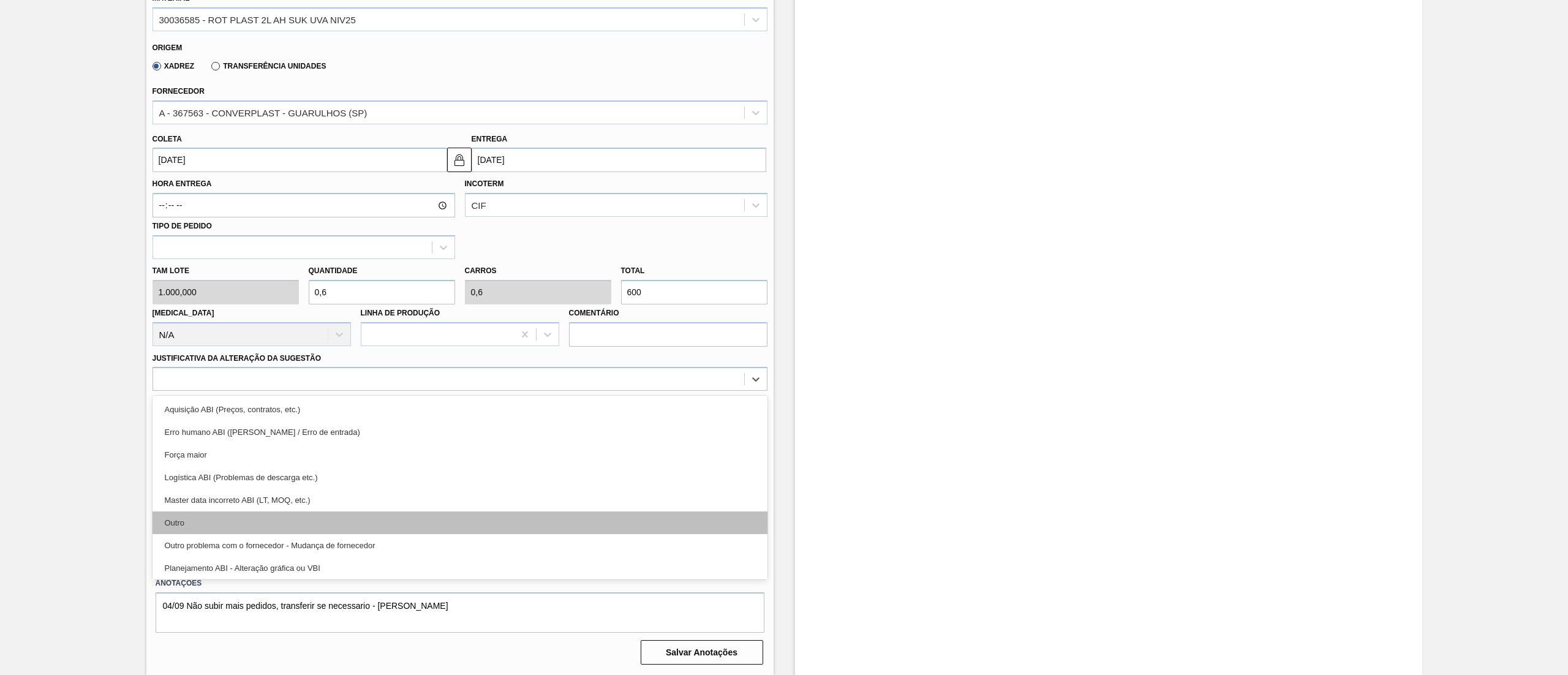
click at [217, 515] on div "Outro" at bounding box center [460, 523] width 615 height 23
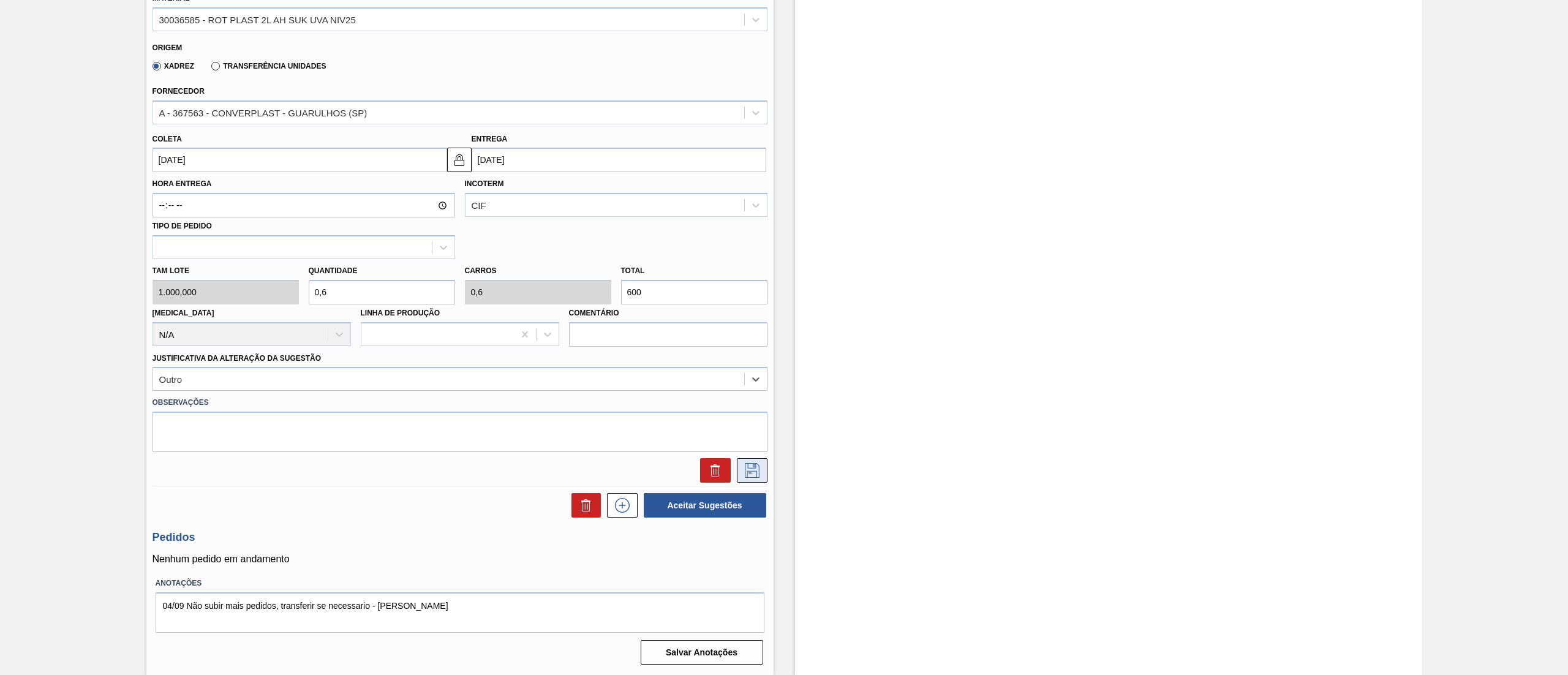
click at [737, 474] on button at bounding box center [752, 470] width 30 height 24
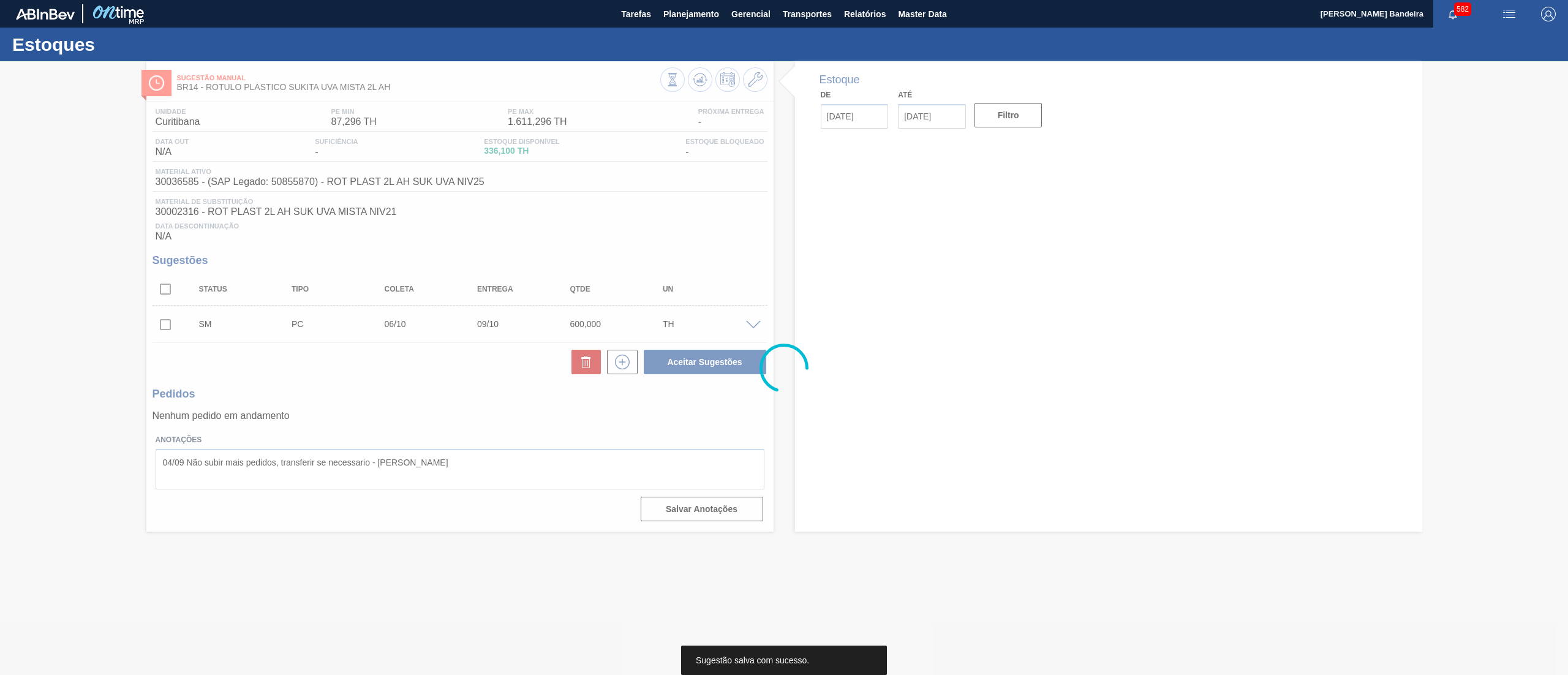
scroll to position [0, 0]
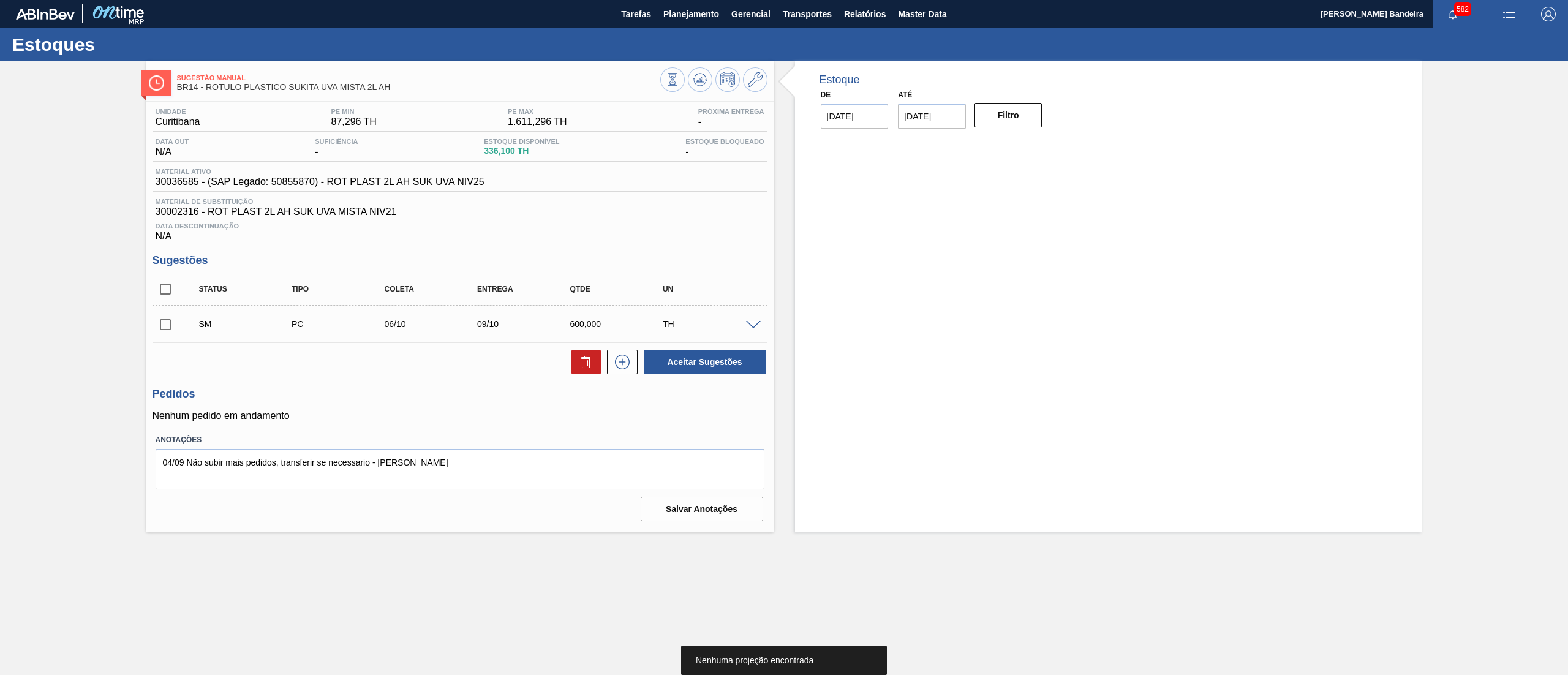
click at [162, 329] on input "checkbox" at bounding box center [165, 325] width 26 height 26
click at [690, 365] on button "Aceitar Sugestões" at bounding box center [705, 362] width 123 height 24
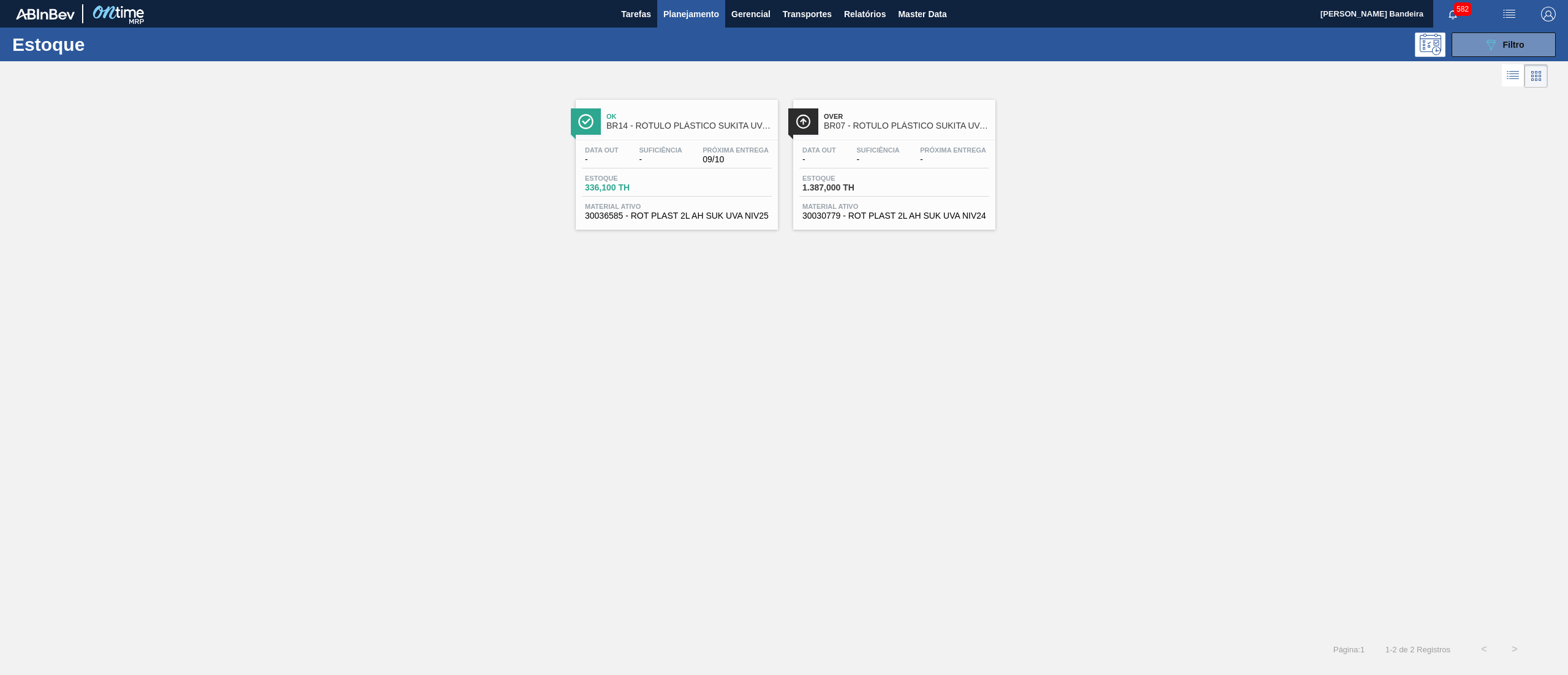
click at [914, 223] on div "Data out - Suficiência - Próxima Entrega - Estoque 1.387,000 TH Material ativo …" at bounding box center [894, 182] width 202 height 83
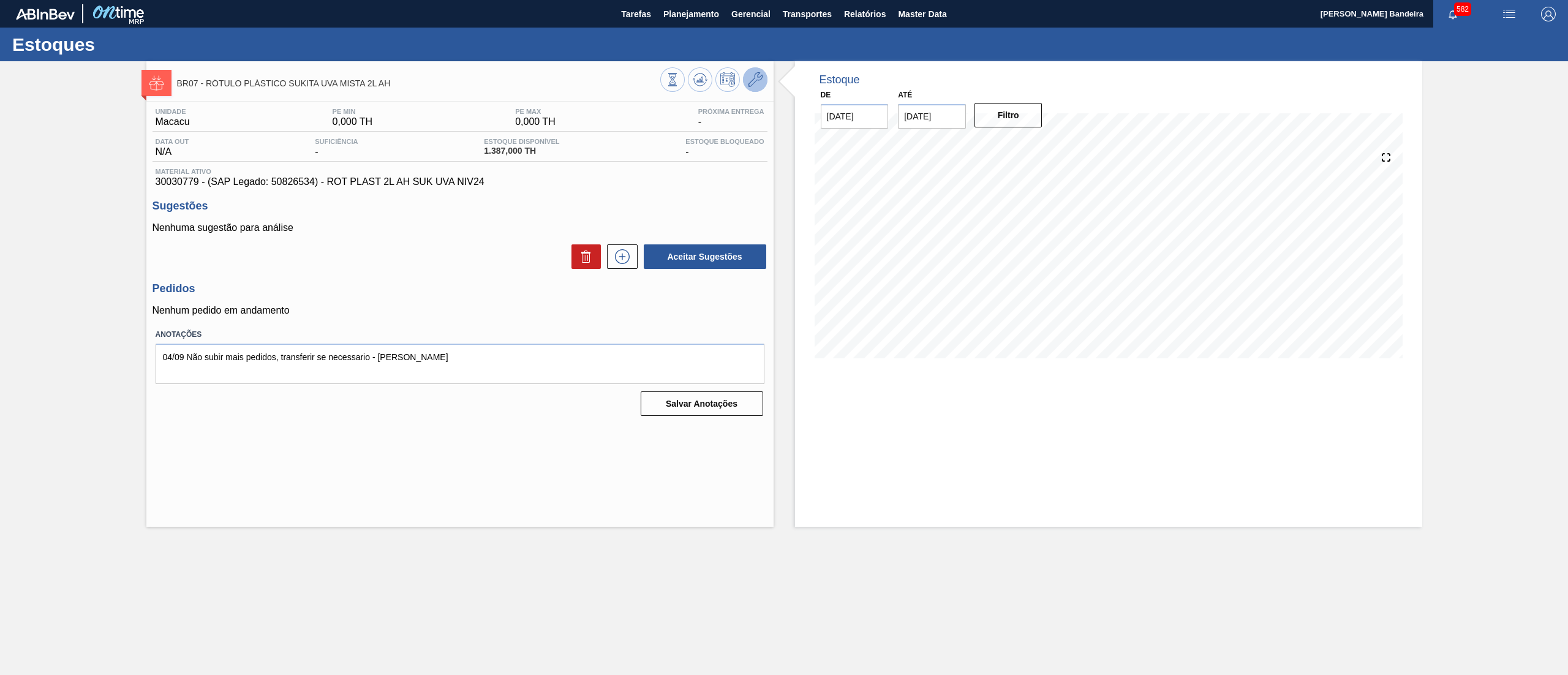
click at [753, 83] on icon at bounding box center [755, 79] width 14 height 14
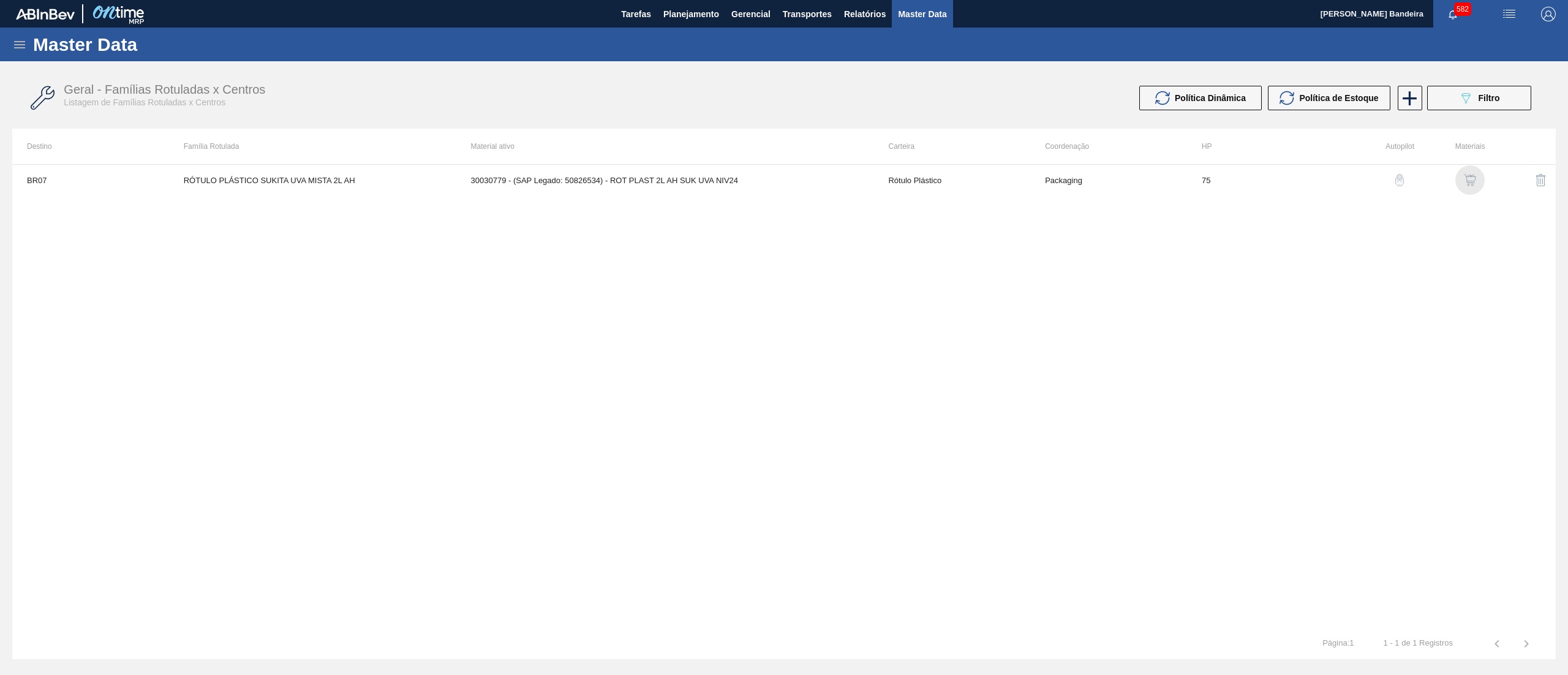
click at [1473, 182] on img "button" at bounding box center [1470, 180] width 12 height 12
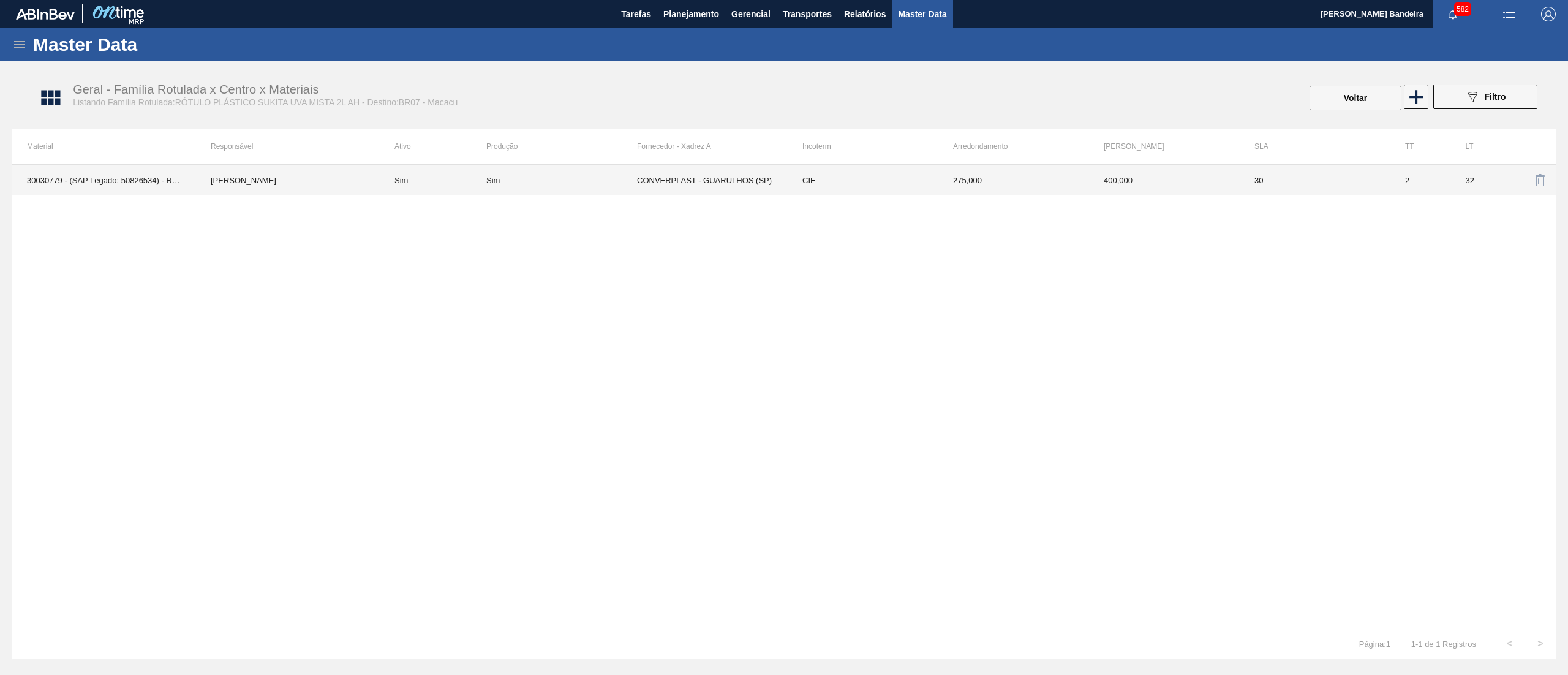
click at [882, 176] on td "CIF" at bounding box center [863, 180] width 151 height 30
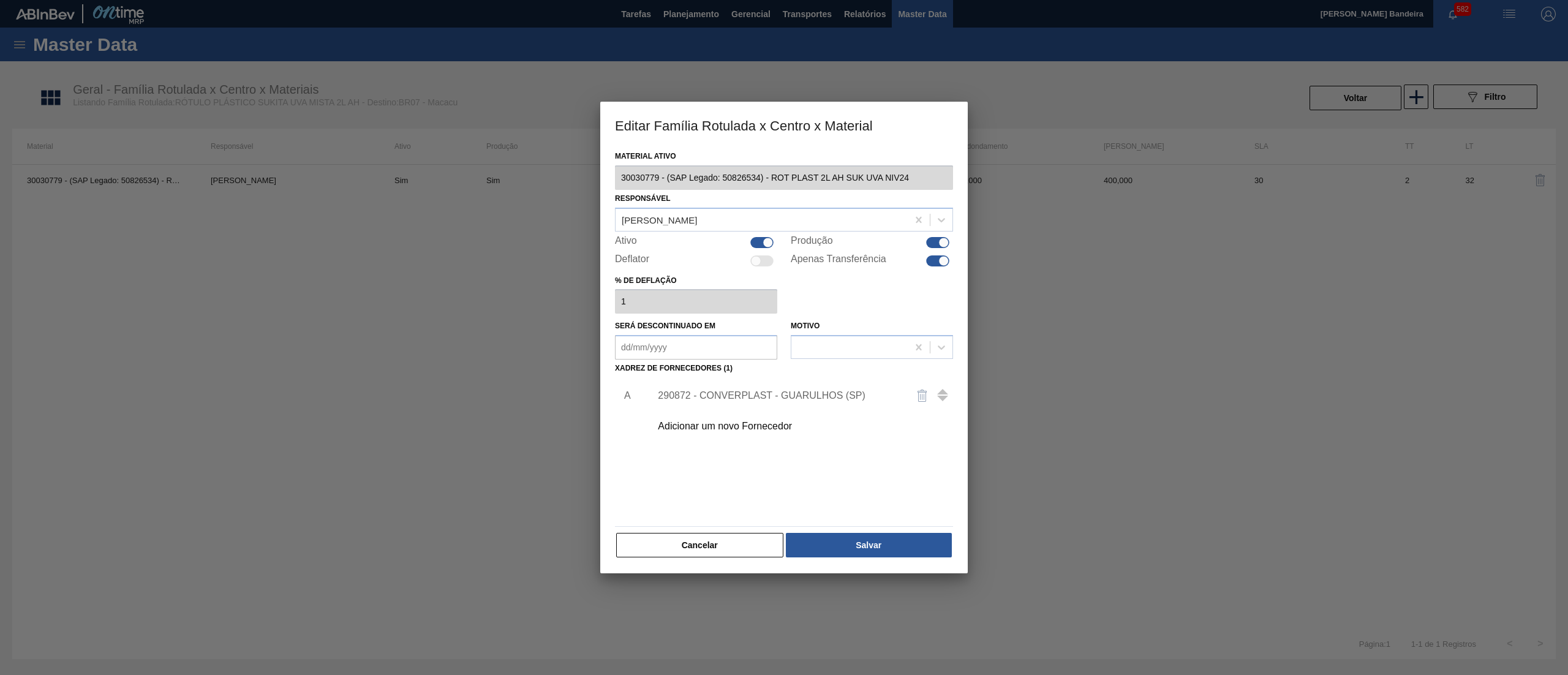
click at [765, 238] on div at bounding box center [768, 242] width 11 height 11
click at [936, 264] on div at bounding box center [937, 260] width 23 height 11
click at [870, 538] on button "Salvar" at bounding box center [868, 545] width 166 height 24
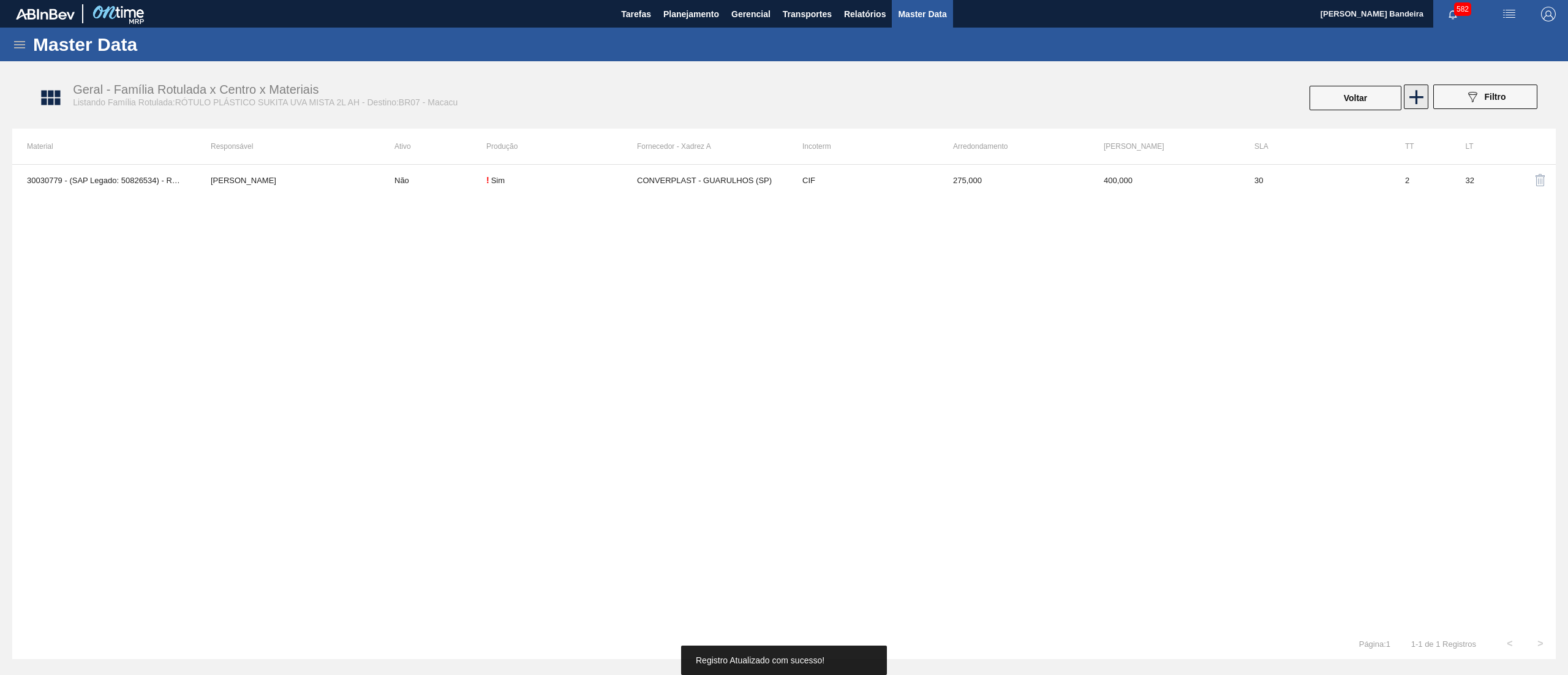
click at [1420, 99] on icon at bounding box center [1417, 97] width 24 height 24
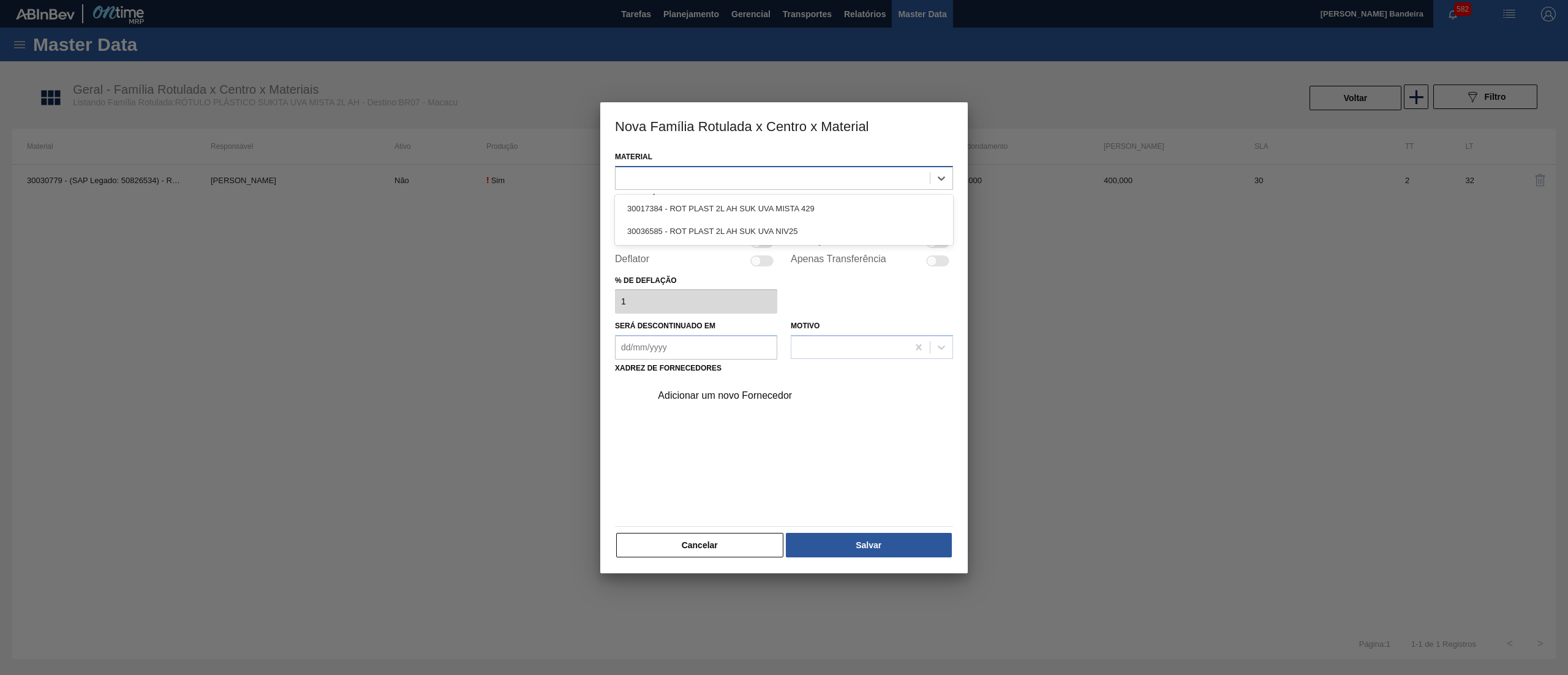
click at [656, 178] on div at bounding box center [772, 177] width 314 height 17
click at [691, 223] on div "30036585 - ROT PLAST 2L AH SUK UVA NIV25" at bounding box center [784, 231] width 338 height 23
click at [685, 205] on div "Responsável" at bounding box center [784, 210] width 338 height 42
click at [688, 213] on div at bounding box center [762, 219] width 292 height 17
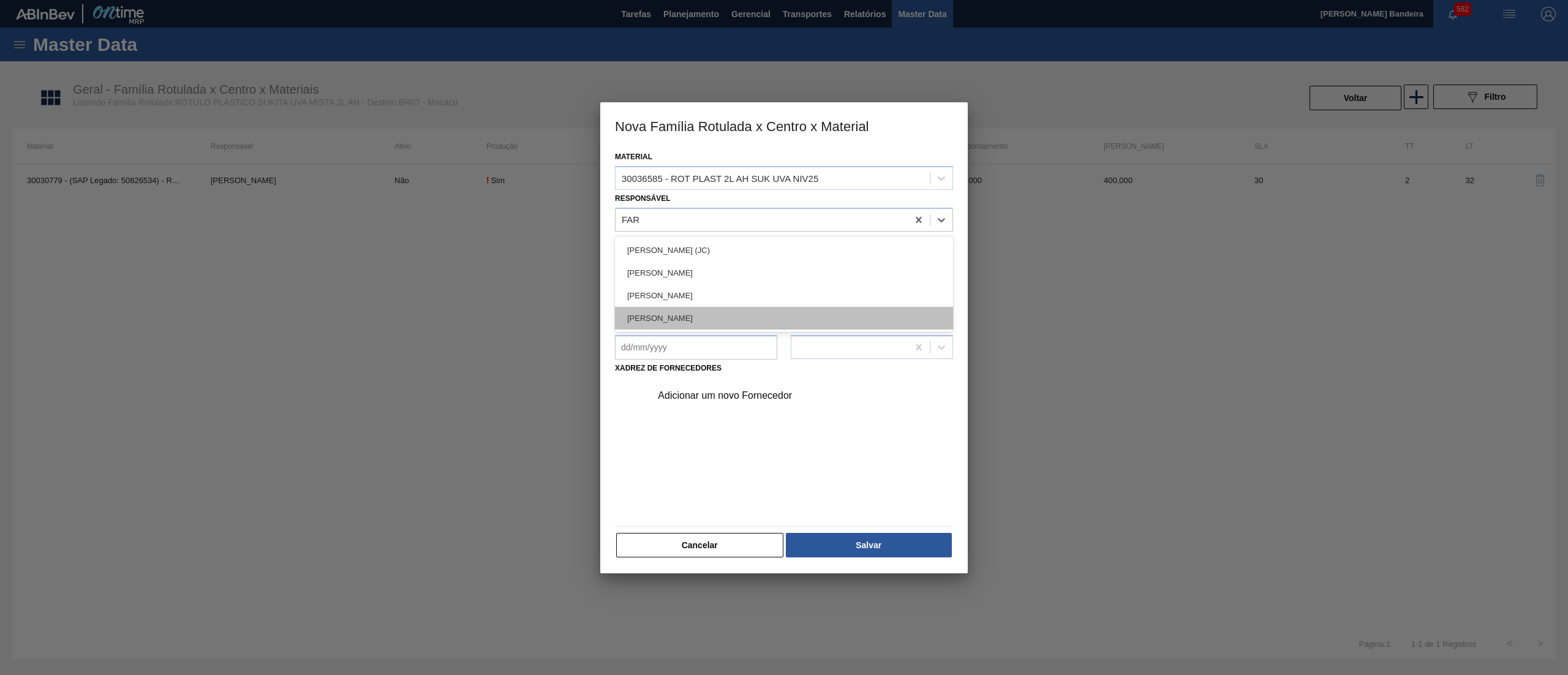
click at [698, 320] on div "[PERSON_NAME]" at bounding box center [784, 318] width 338 height 23
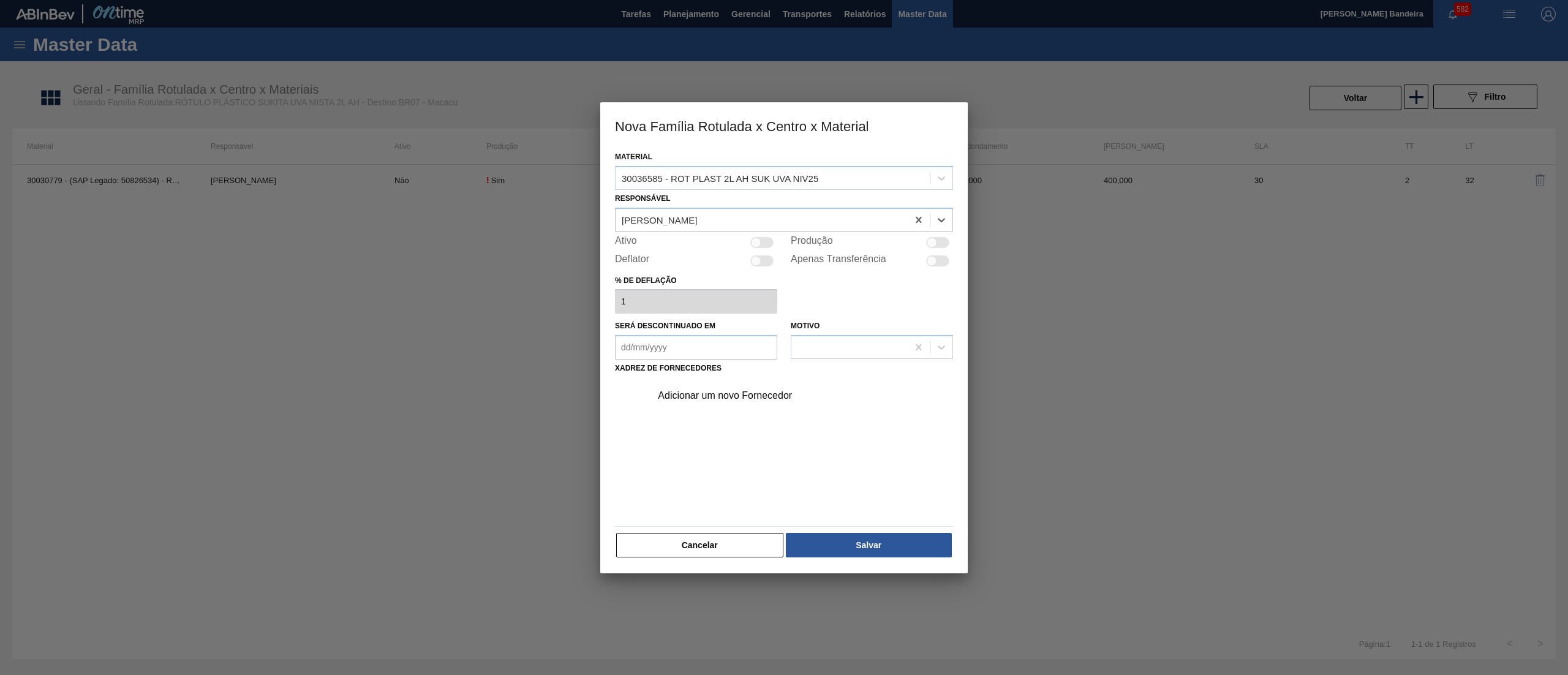
click at [758, 239] on div at bounding box center [756, 242] width 11 height 11
click at [721, 397] on div "Adicionar um novo Fornecedor" at bounding box center [778, 395] width 240 height 11
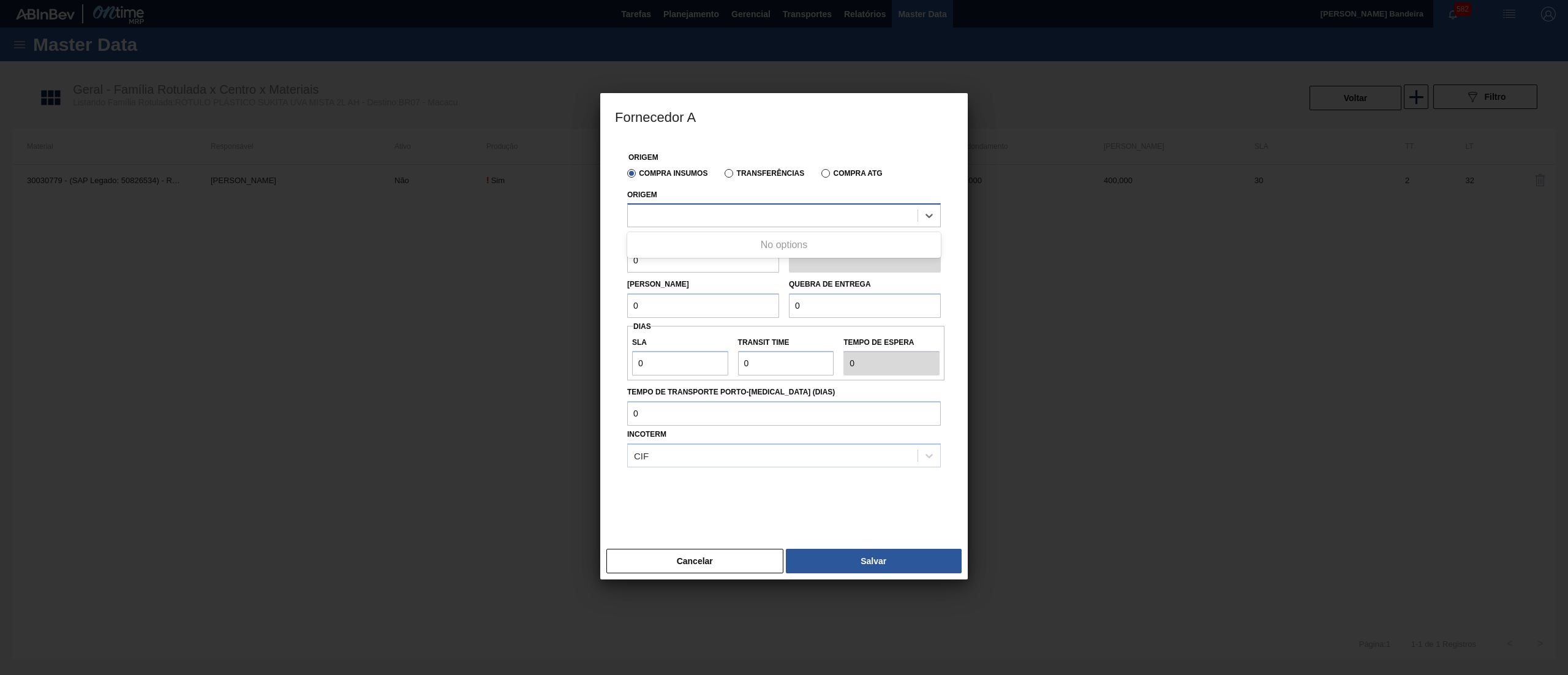
click at [709, 218] on div at bounding box center [772, 215] width 290 height 17
click at [711, 238] on div "290872 - CONVERPLAST - GUARULHOS (SP)" at bounding box center [784, 246] width 313 height 23
drag, startPoint x: 691, startPoint y: 272, endPoint x: 563, endPoint y: 266, distance: 128.1
click at [563, 266] on div "Fornecedor A Origem Compra Insumos Transferências Compra ATG Origem 290872 - CO…" at bounding box center [784, 338] width 1568 height 675
paste input "1.00"
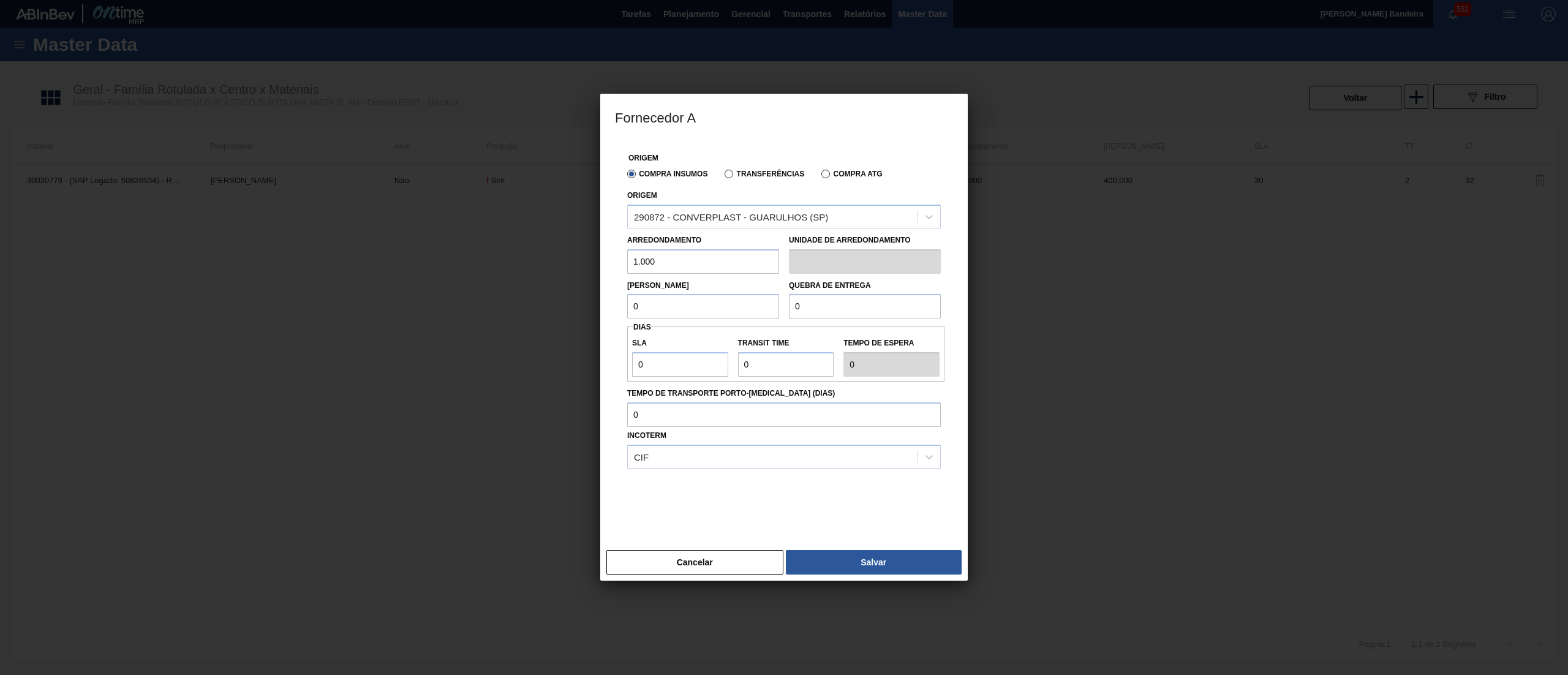
paste input "1.00"
drag, startPoint x: 672, startPoint y: 315, endPoint x: 563, endPoint y: 315, distance: 109.0
click at [563, 315] on div "Fornecedor A Origem Compra Insumos Transferências Compra ATG Origem 290872 - CO…" at bounding box center [784, 338] width 1568 height 675
drag, startPoint x: 876, startPoint y: 305, endPoint x: 707, endPoint y: 311, distance: 169.1
click at [707, 311] on div "Lote Mínimo 1.000 Quebra de entrega 0" at bounding box center [784, 297] width 323 height 45
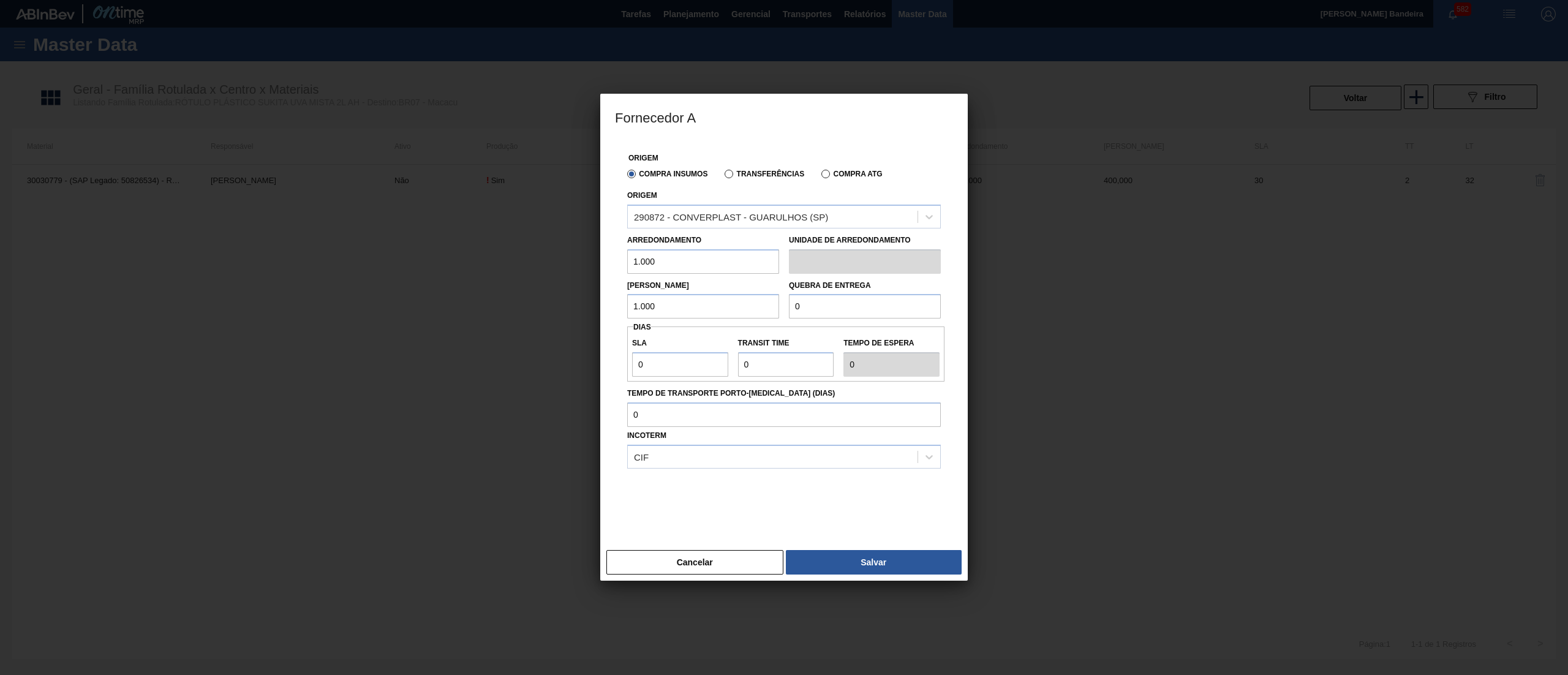
paste input "1.00"
drag, startPoint x: 682, startPoint y: 360, endPoint x: 532, endPoint y: 371, distance: 150.4
click at [532, 371] on div "Fornecedor A Origem Compra Insumos Transferências Compra ATG Origem 290872 - CO…" at bounding box center [784, 338] width 1568 height 675
drag, startPoint x: 765, startPoint y: 372, endPoint x: 674, endPoint y: 367, distance: 91.1
click at [674, 367] on div "SLA 30 Transit Time Tempo de espera 30" at bounding box center [786, 354] width 317 height 45
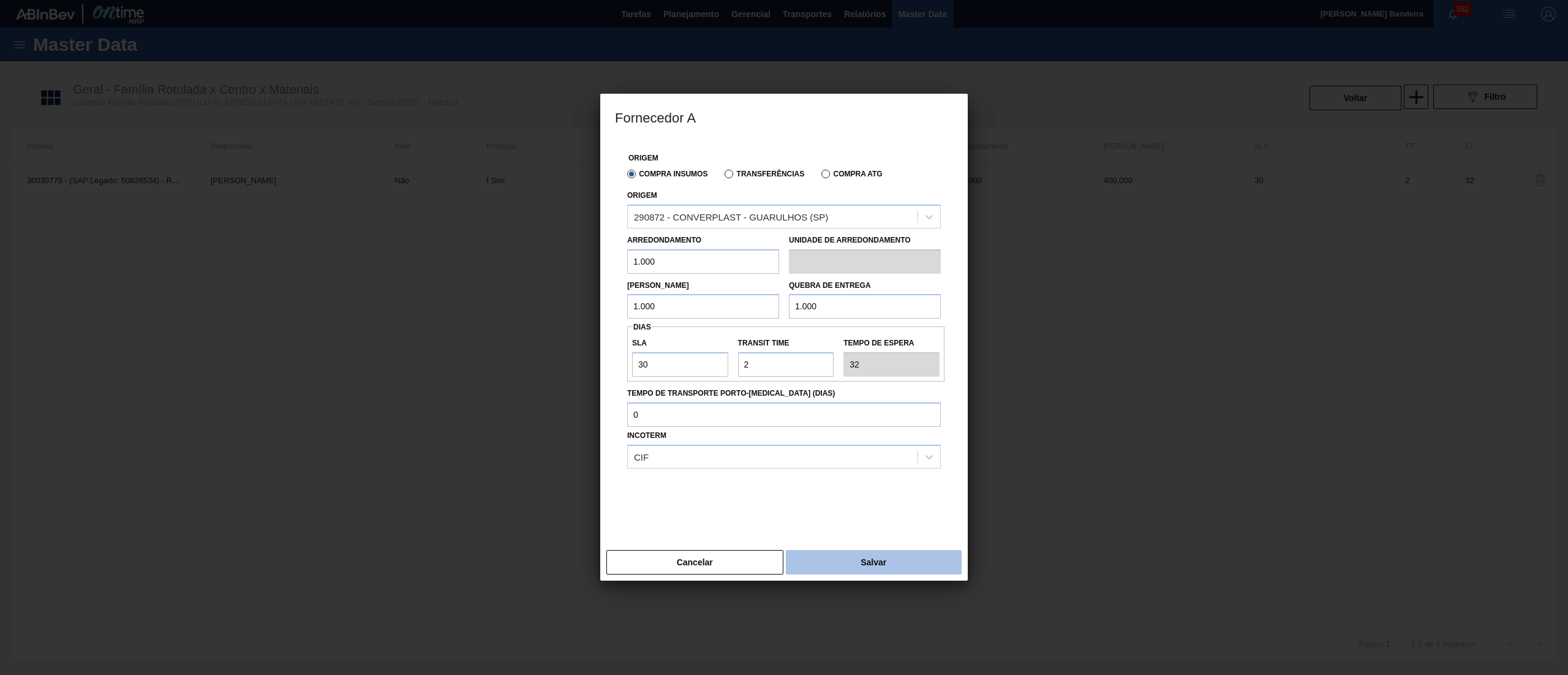
click at [840, 572] on button "Salvar" at bounding box center [874, 562] width 176 height 24
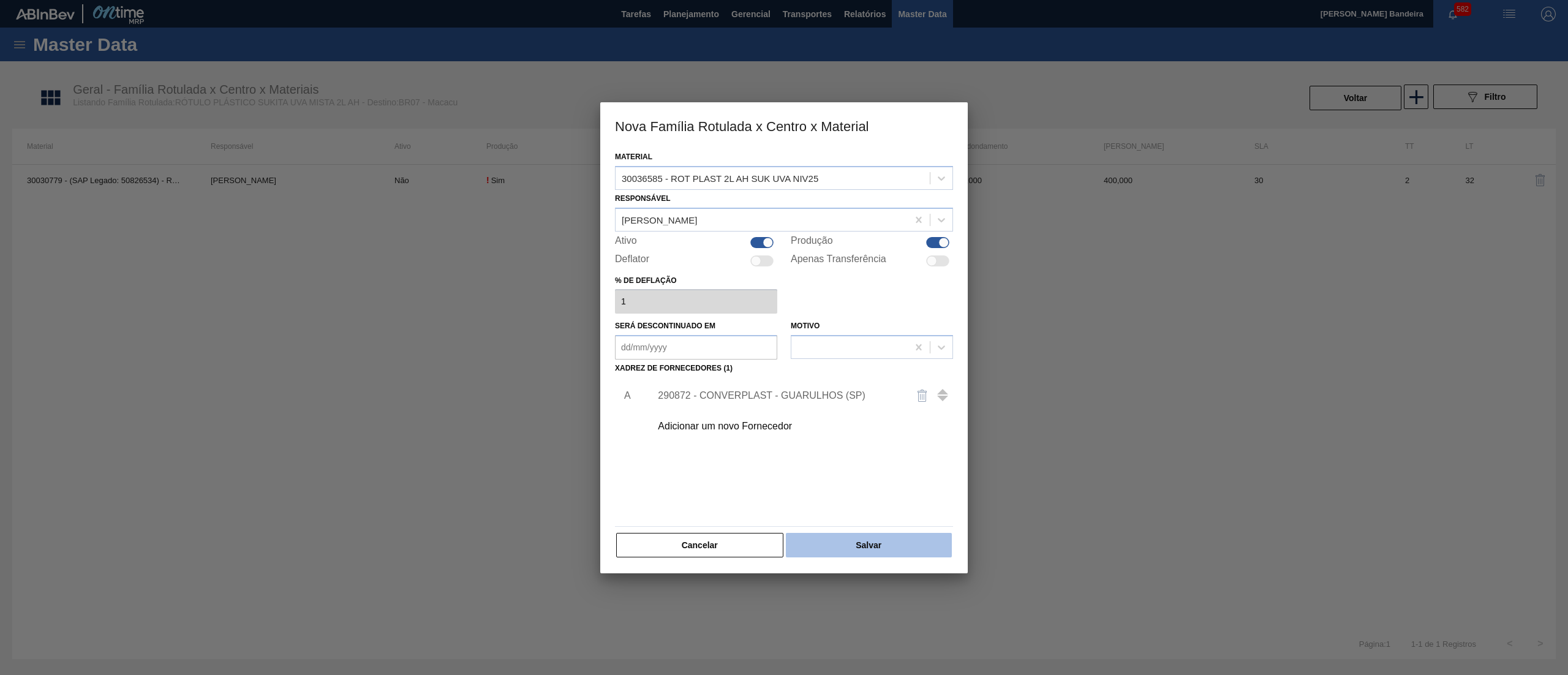
click at [844, 553] on button "Salvar" at bounding box center [868, 545] width 166 height 24
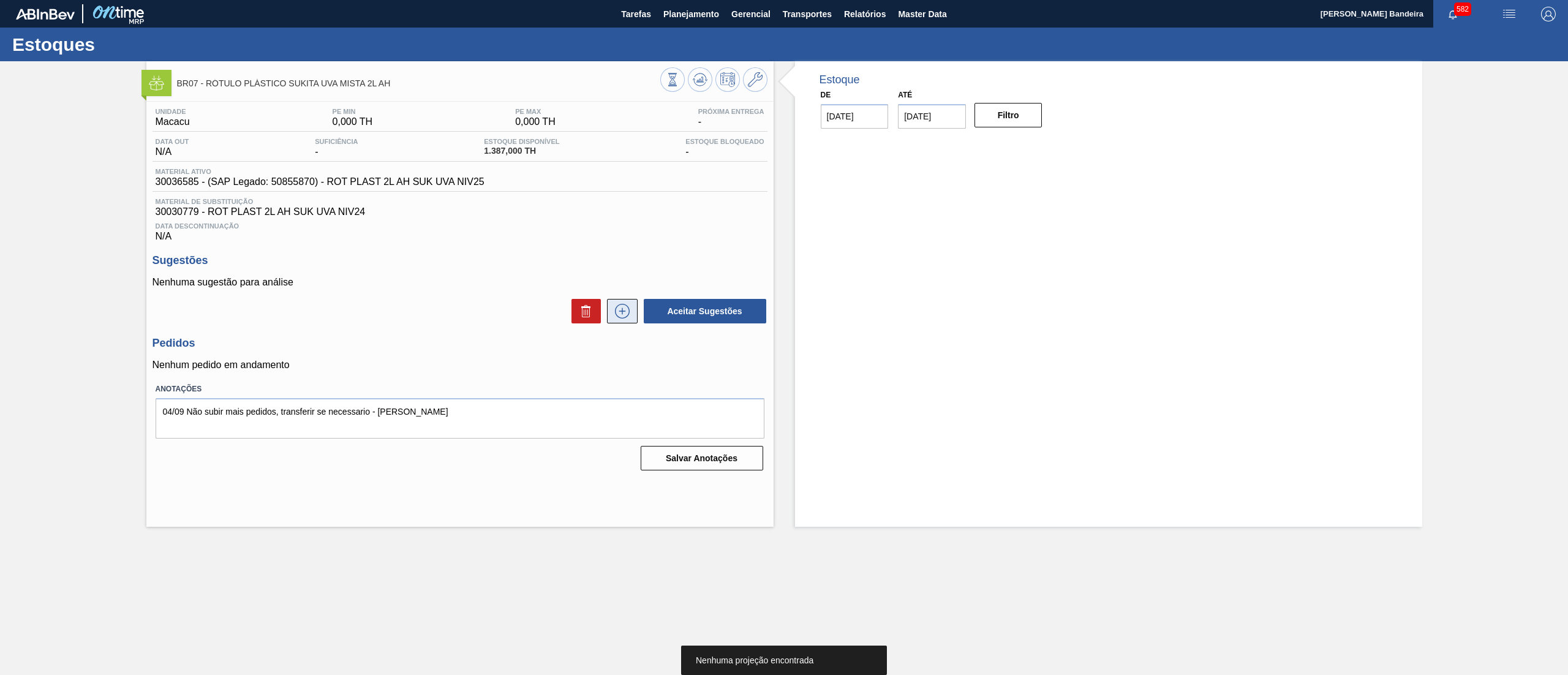
click at [611, 321] on button at bounding box center [622, 311] width 30 height 24
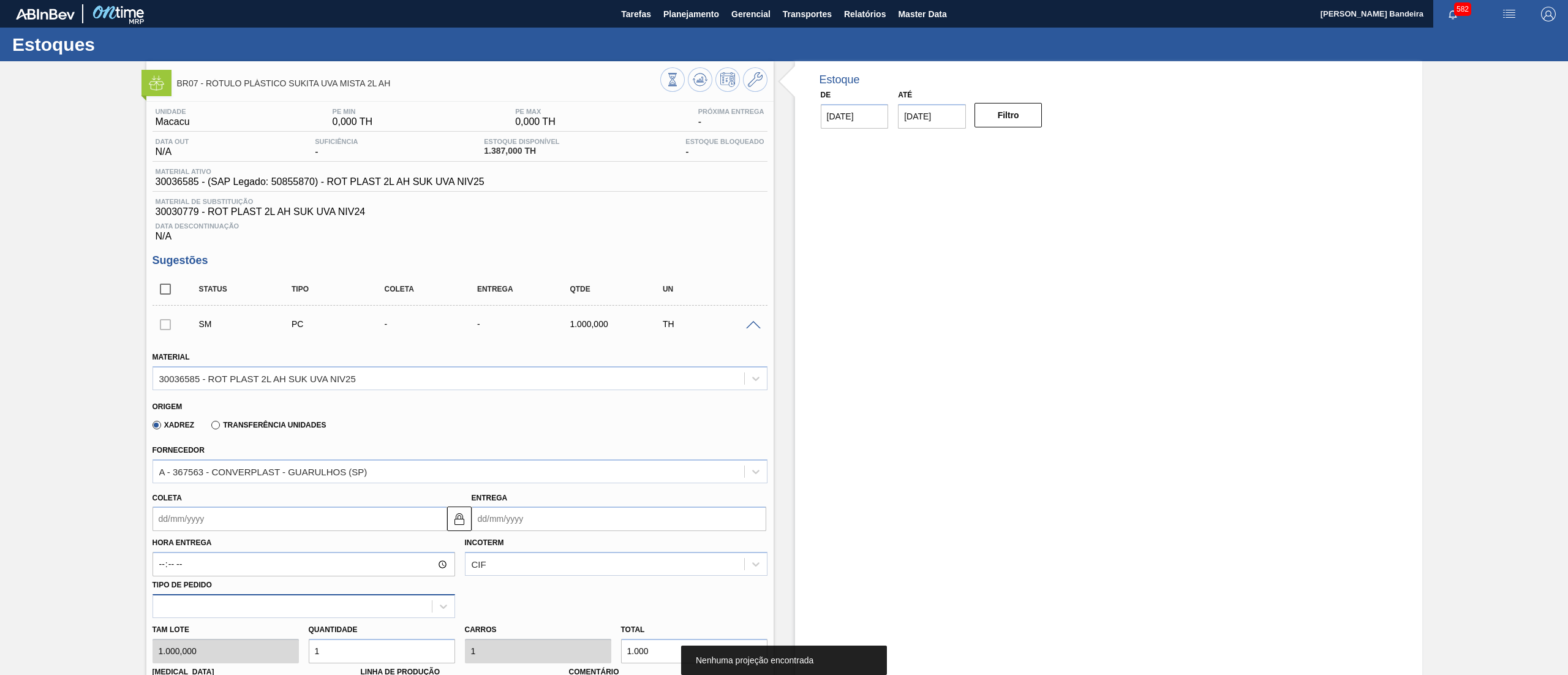
scroll to position [359, 0]
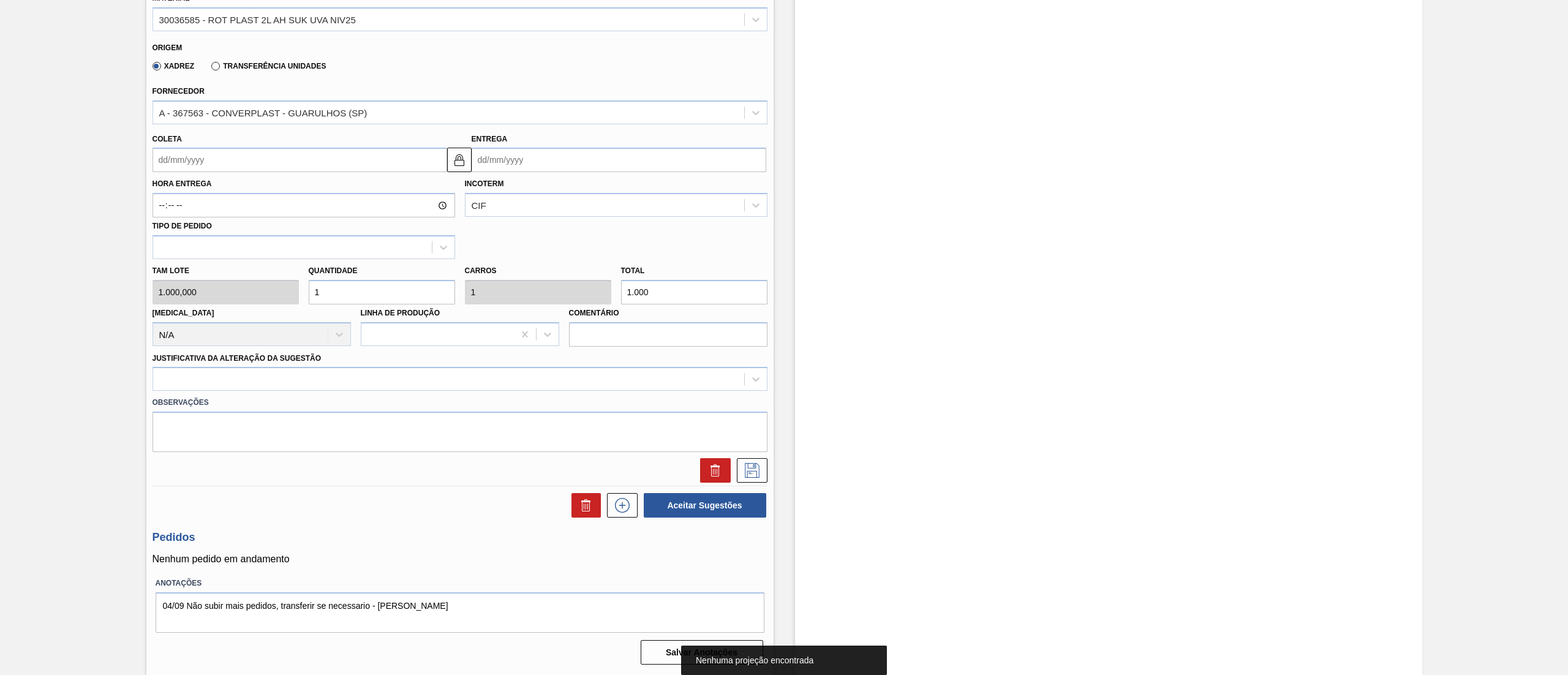
click at [242, 291] on div "Tam lote 1.000,000 Quantidade 1 Carros 1 Total 1.000 [MEDICAL_DATA] N/A Linha d…" at bounding box center [460, 303] width 625 height 88
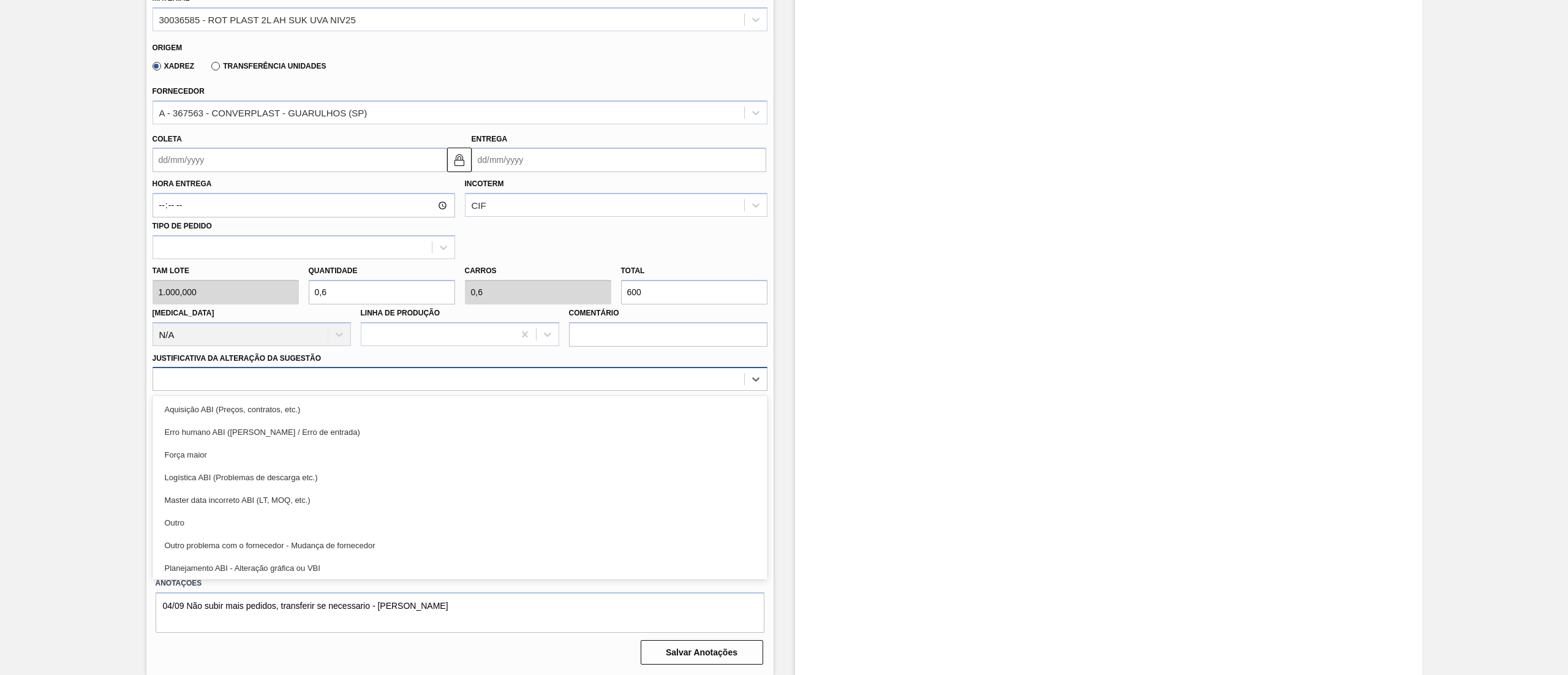
click at [258, 375] on div at bounding box center [448, 379] width 591 height 17
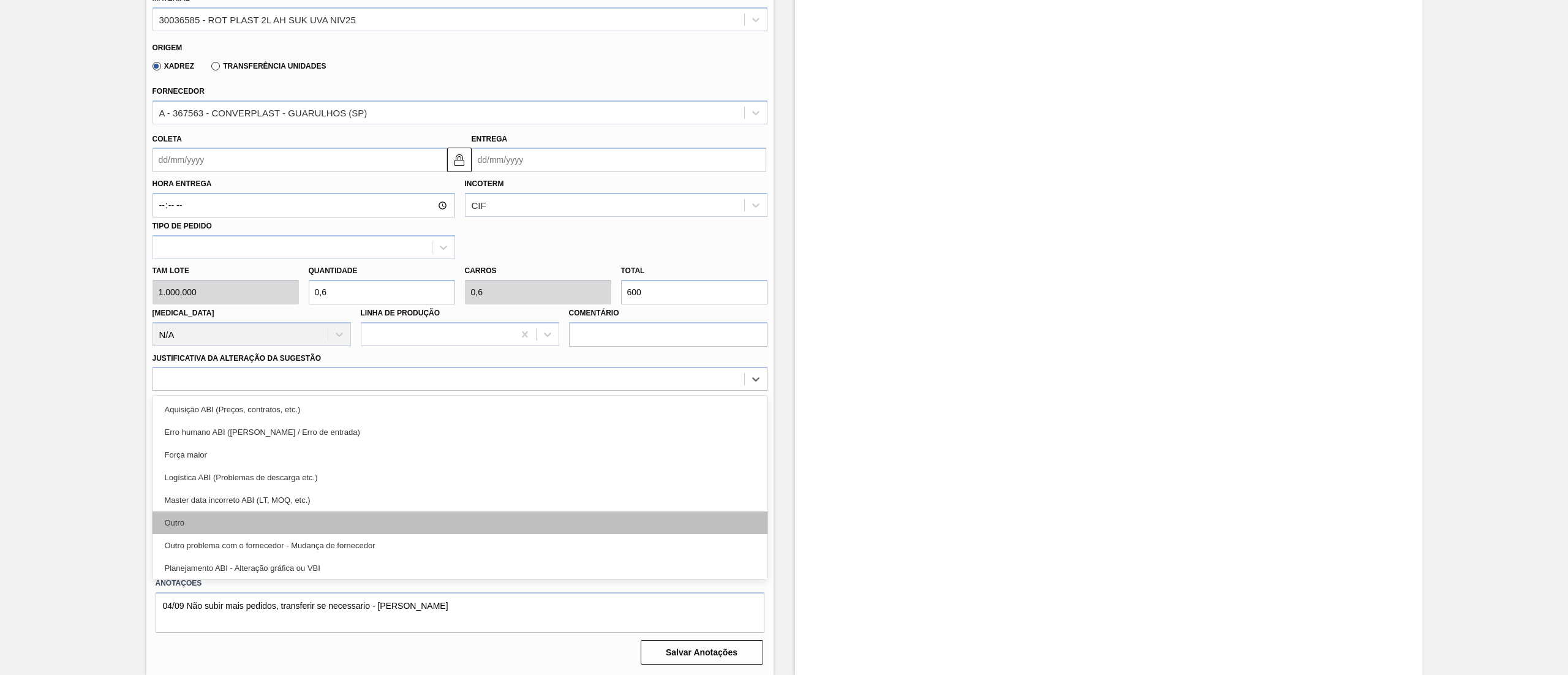
click at [251, 524] on div "Outro" at bounding box center [460, 523] width 615 height 23
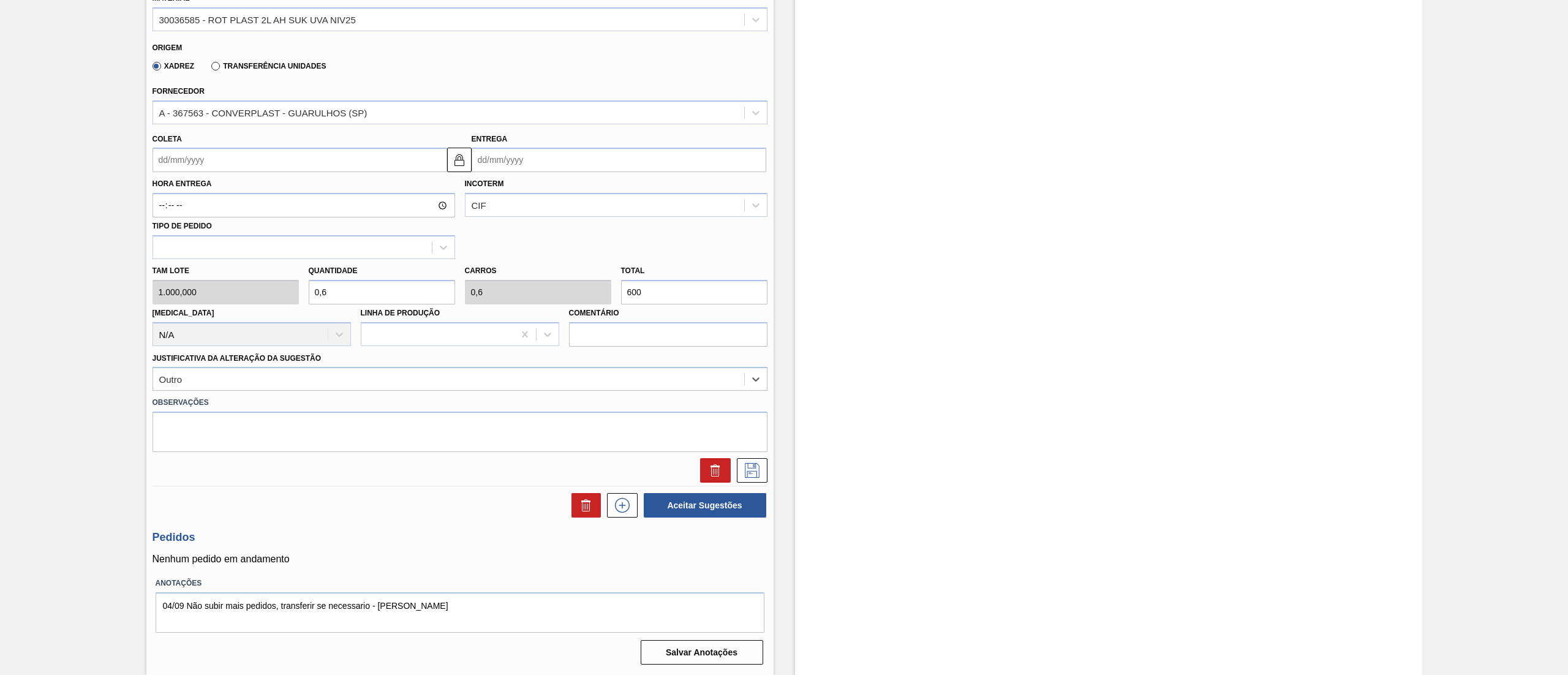
click at [248, 163] on input "Coleta" at bounding box center [299, 160] width 295 height 24
click at [287, 191] on button "Next Month" at bounding box center [289, 188] width 8 height 8
click at [182, 255] on div "6" at bounding box center [186, 248] width 17 height 17
click at [753, 475] on icon at bounding box center [753, 470] width 20 height 14
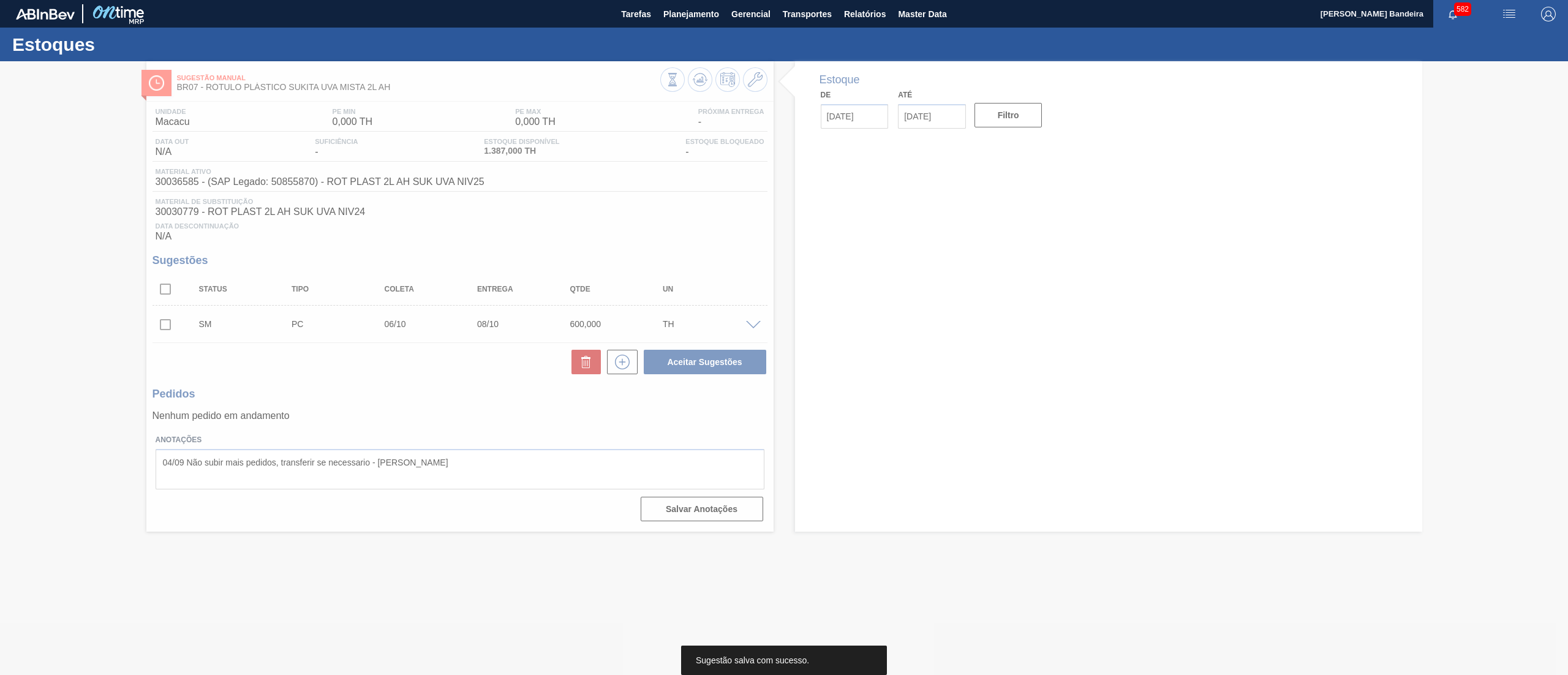
scroll to position [0, 0]
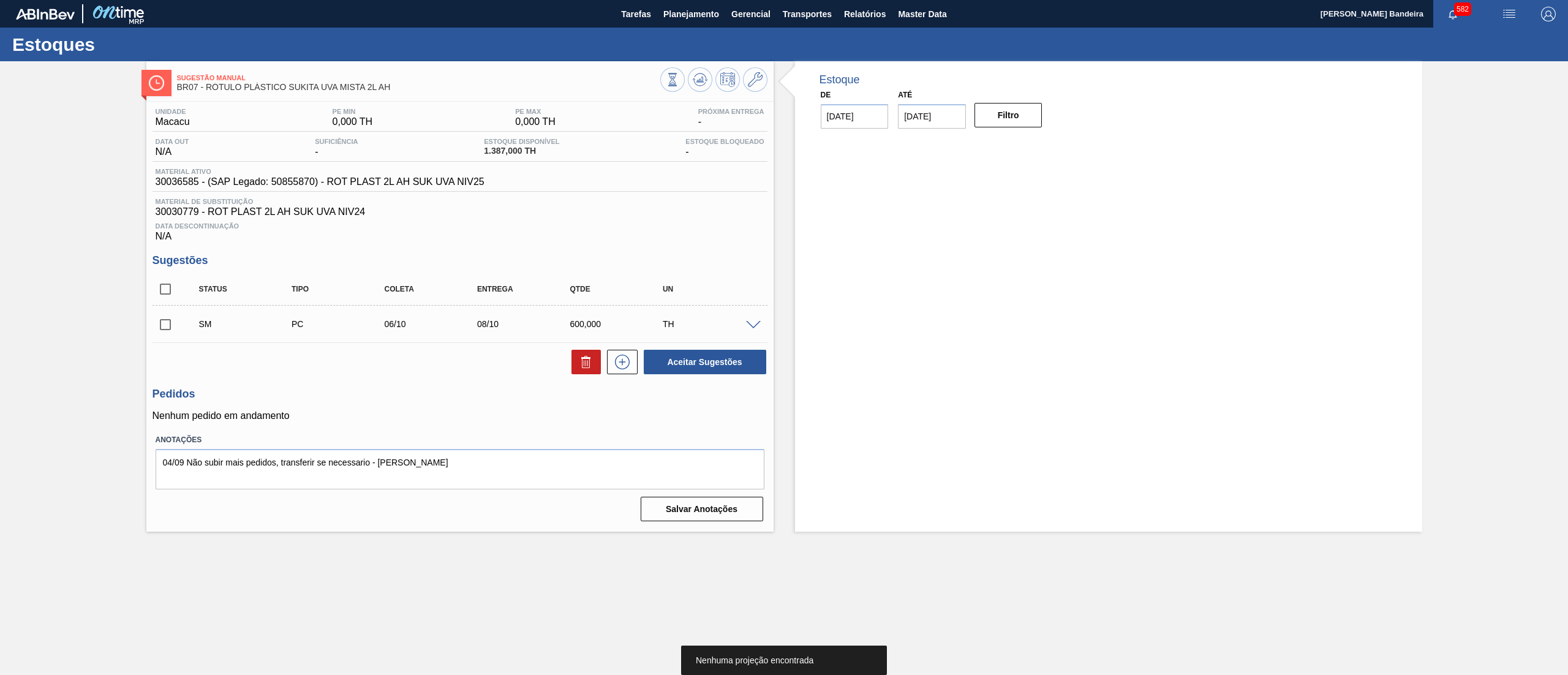
click at [168, 321] on input "checkbox" at bounding box center [165, 325] width 26 height 26
click at [724, 362] on button "Aceitar Sugestões" at bounding box center [705, 362] width 123 height 24
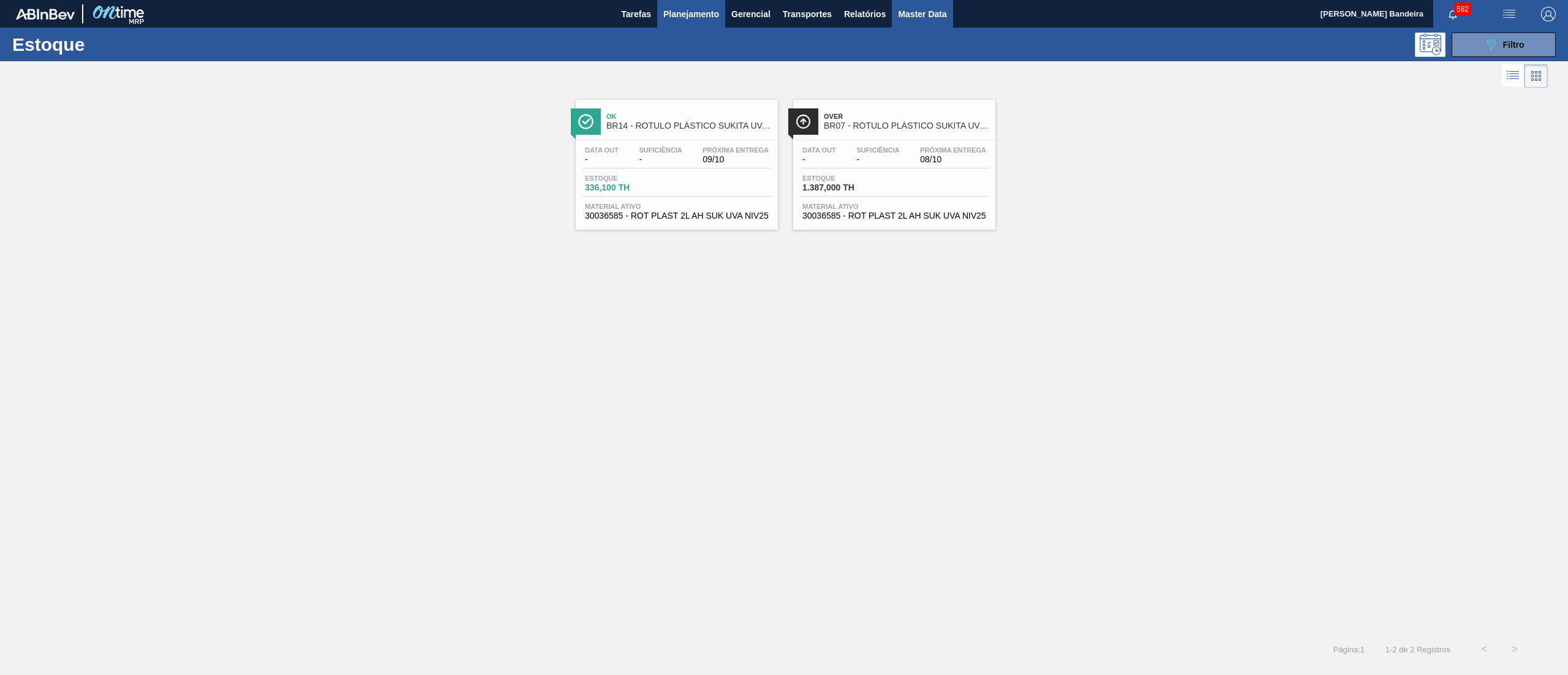
click at [917, 24] on button "Master Data" at bounding box center [922, 14] width 61 height 27
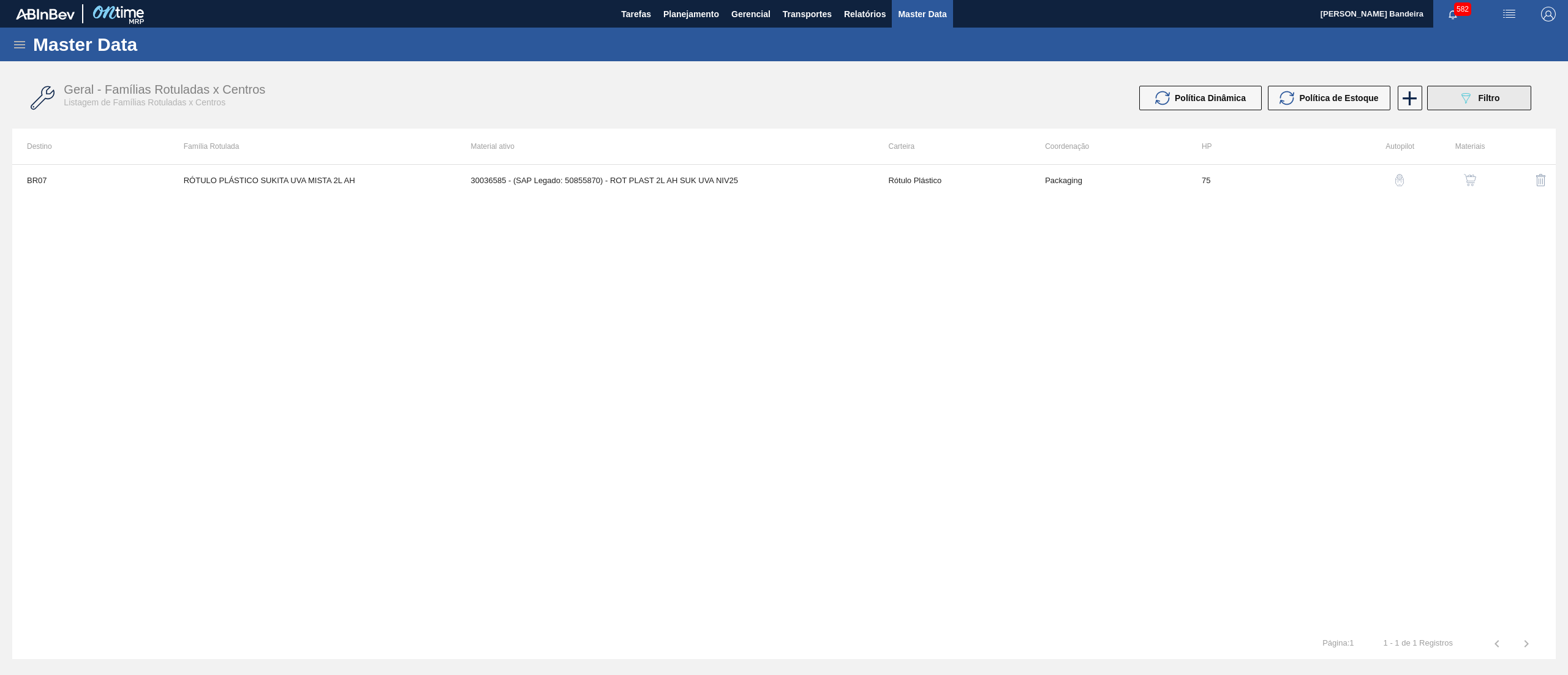
click at [1474, 93] on div "089F7B8B-B2A5-4AFE-B5C0-19BA573D28AC Filtro" at bounding box center [1479, 98] width 41 height 14
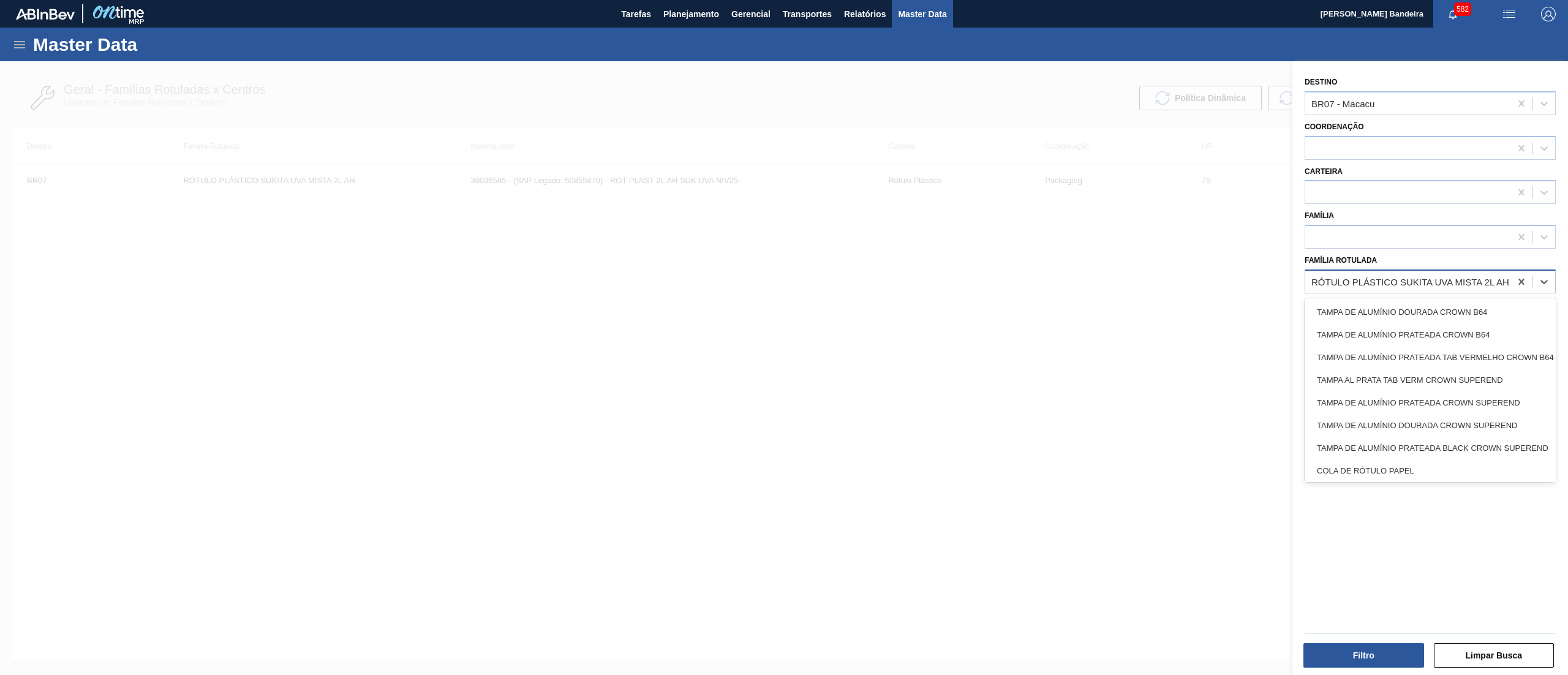
click at [1404, 276] on div "RÓTULO PLÁSTICO SUKITA UVA MISTA 2L AH" at bounding box center [1410, 282] width 198 height 11
paste Rotulada "RÓTULO PLÁSTICO SUKITA UVA MISTA 2L AH SW"
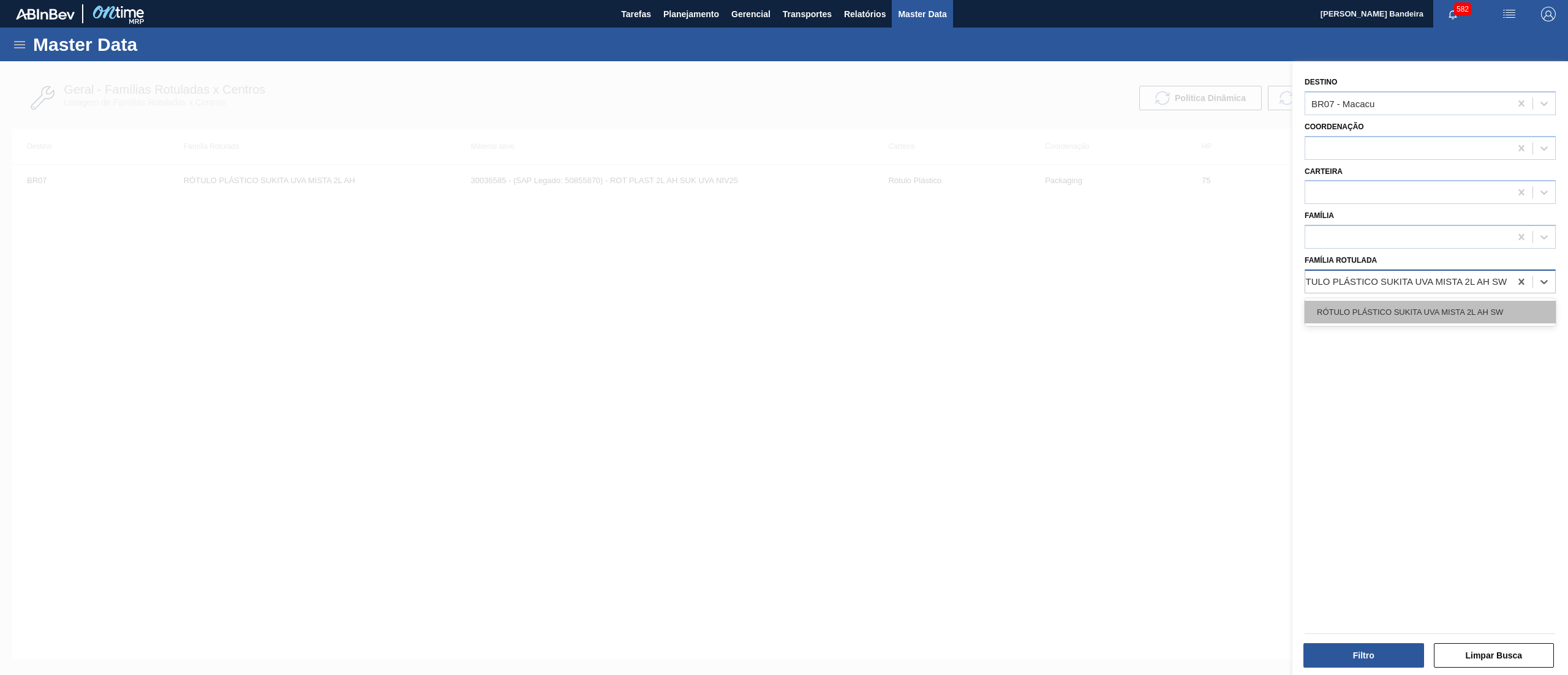
click at [1404, 303] on div "RÓTULO PLÁSTICO SUKITA UVA MISTA 2L AH SW" at bounding box center [1431, 312] width 251 height 23
click at [1518, 102] on icon at bounding box center [1522, 104] width 12 height 12
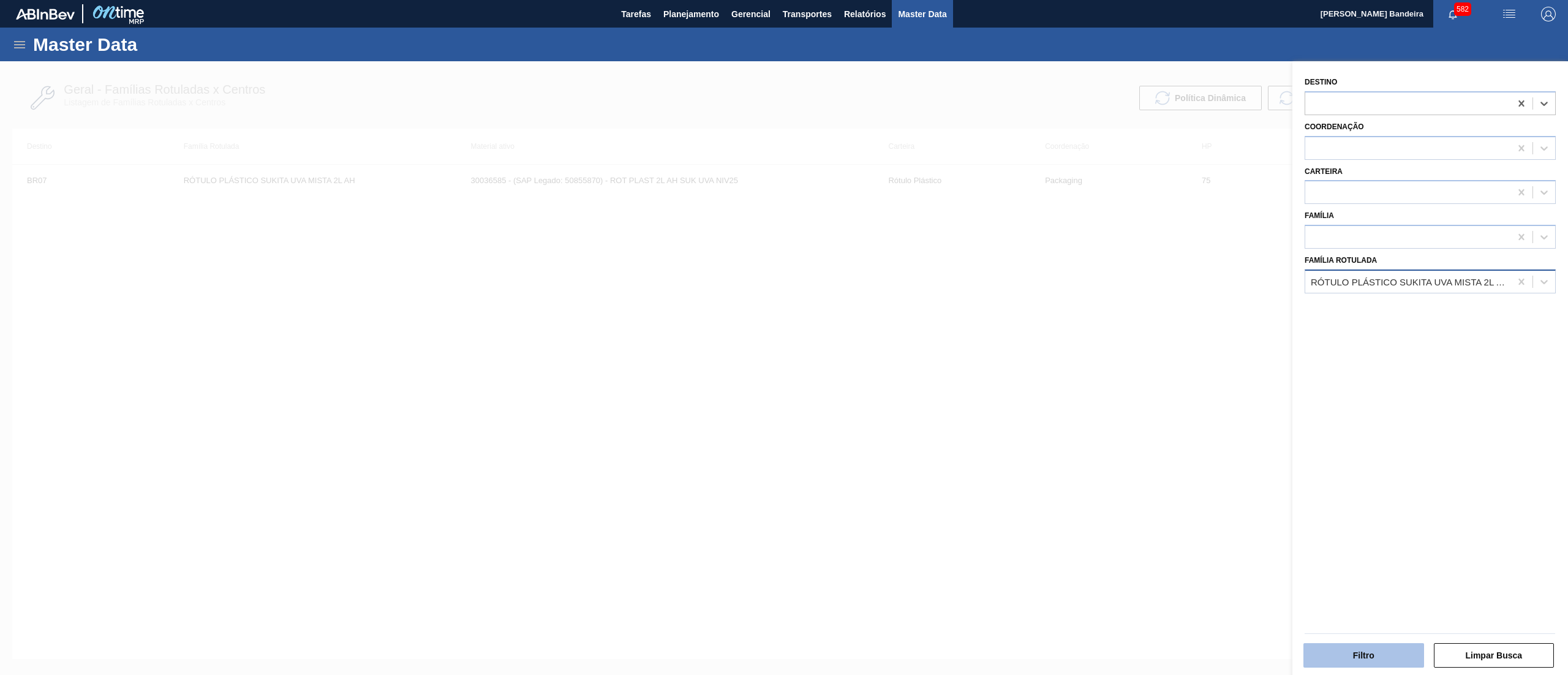
click at [1322, 663] on button "Filtro" at bounding box center [1364, 655] width 120 height 24
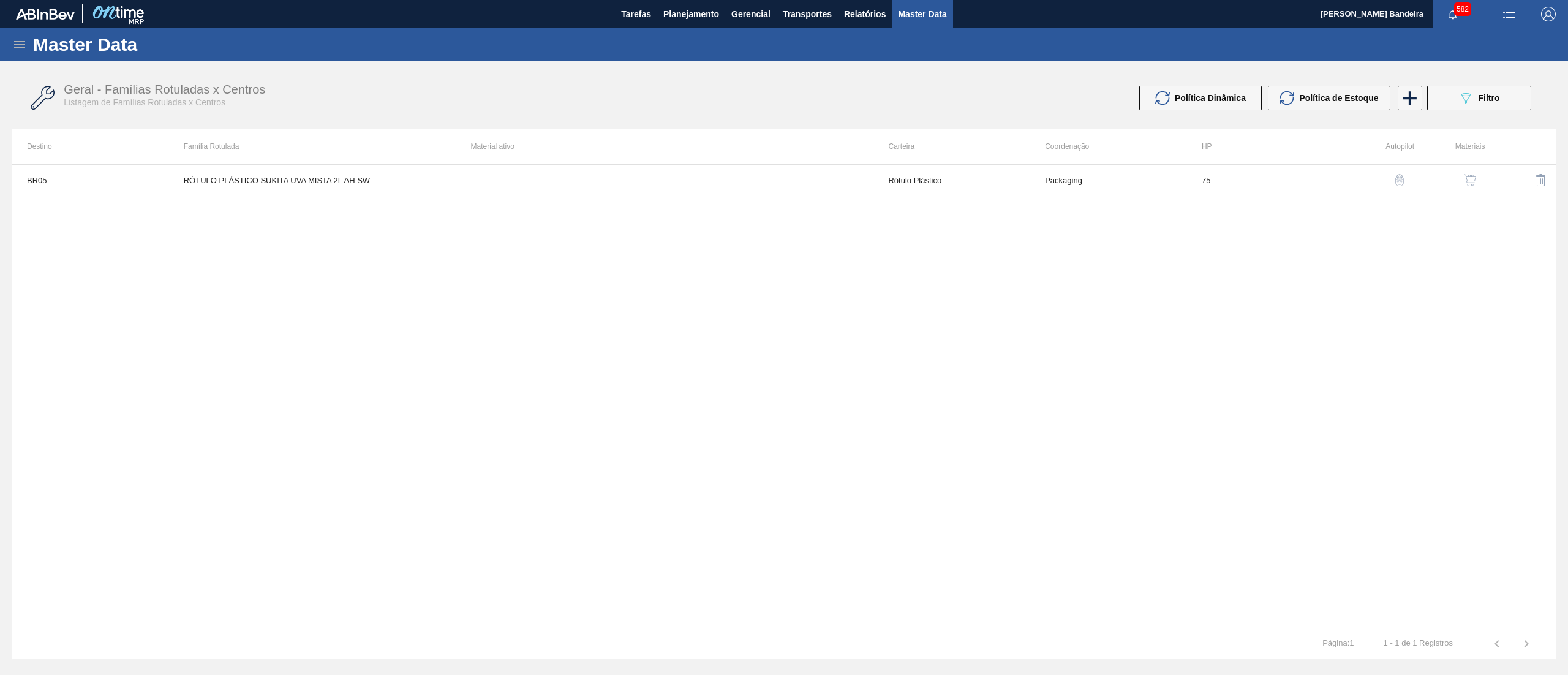
click at [1464, 179] on img "button" at bounding box center [1470, 180] width 12 height 12
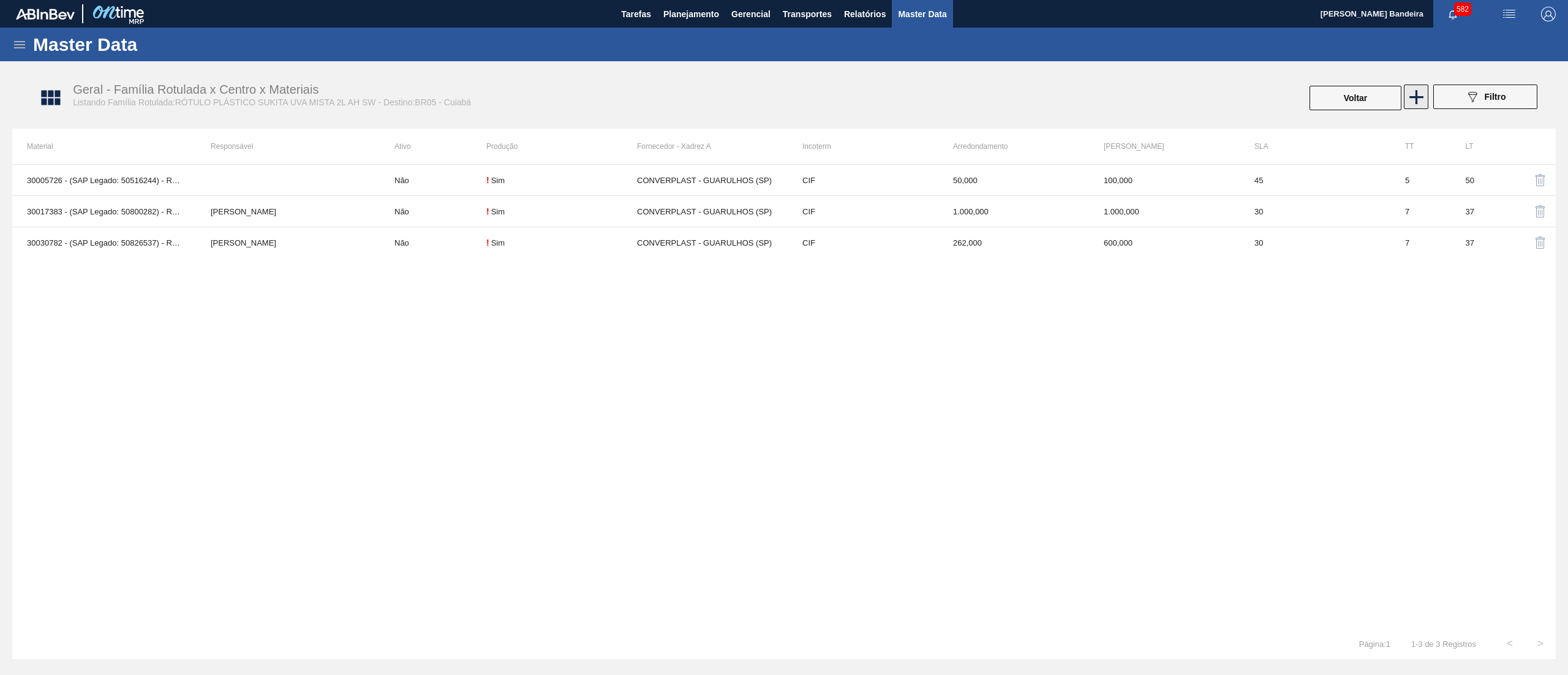
click at [1415, 88] on icon at bounding box center [1417, 97] width 24 height 24
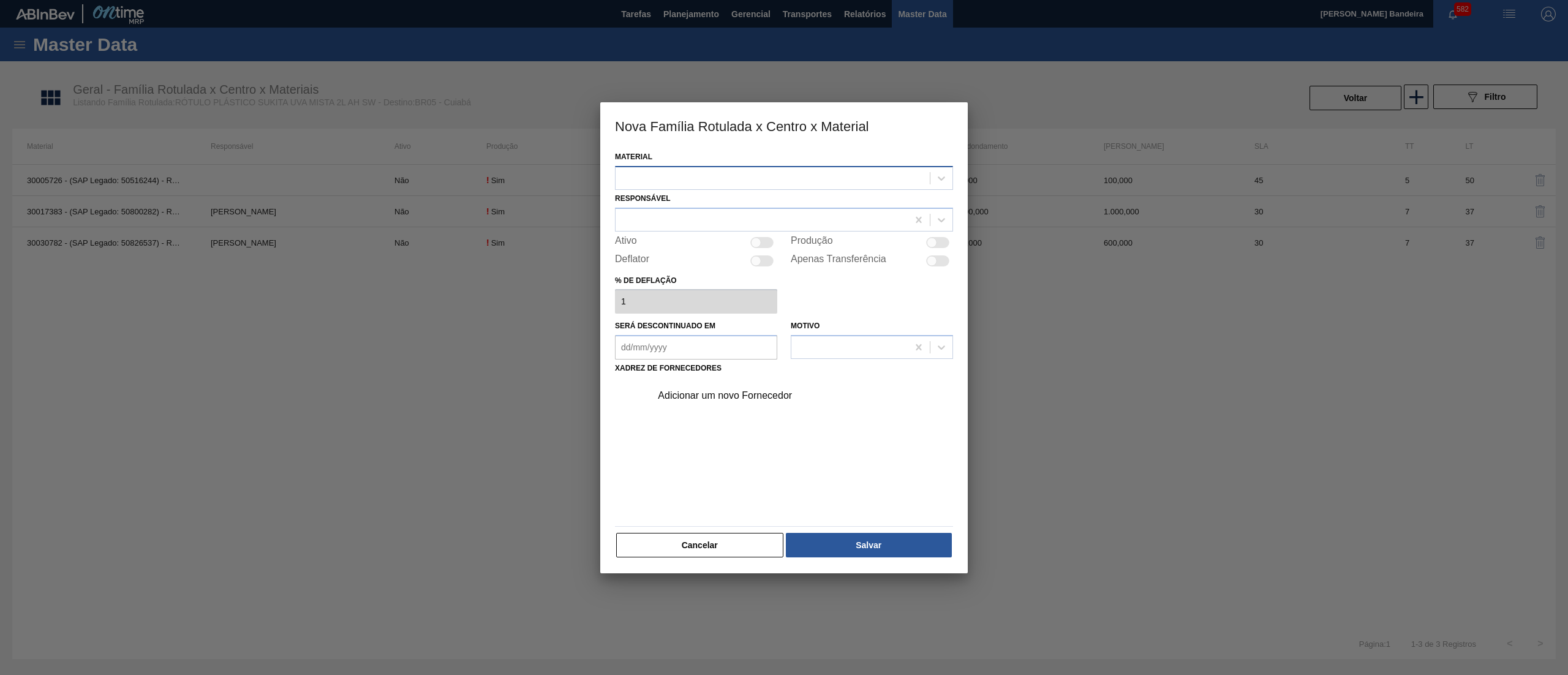
click at [843, 182] on div at bounding box center [772, 177] width 314 height 17
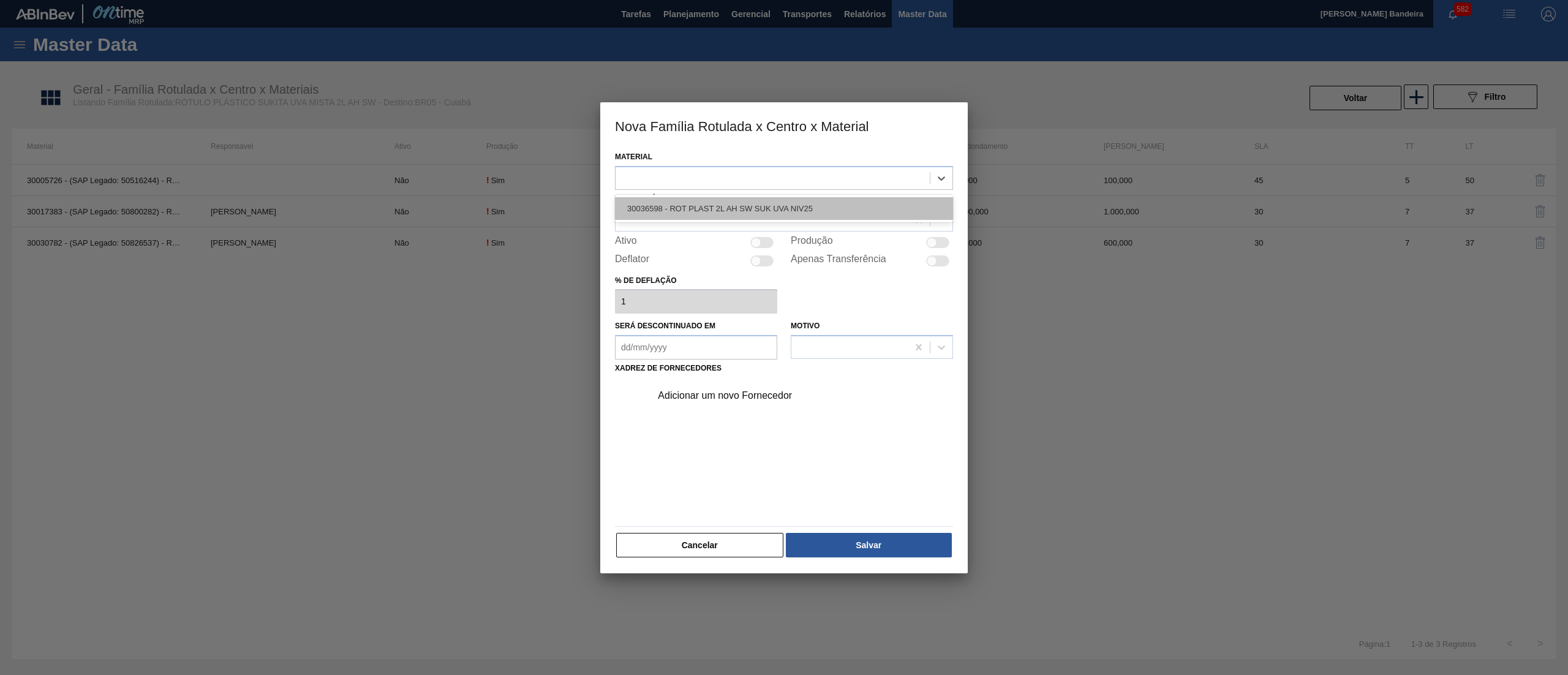
click at [840, 201] on div "30036598 - ROT PLAST 2L AH SW SUK UVA NIV25" at bounding box center [784, 209] width 338 height 23
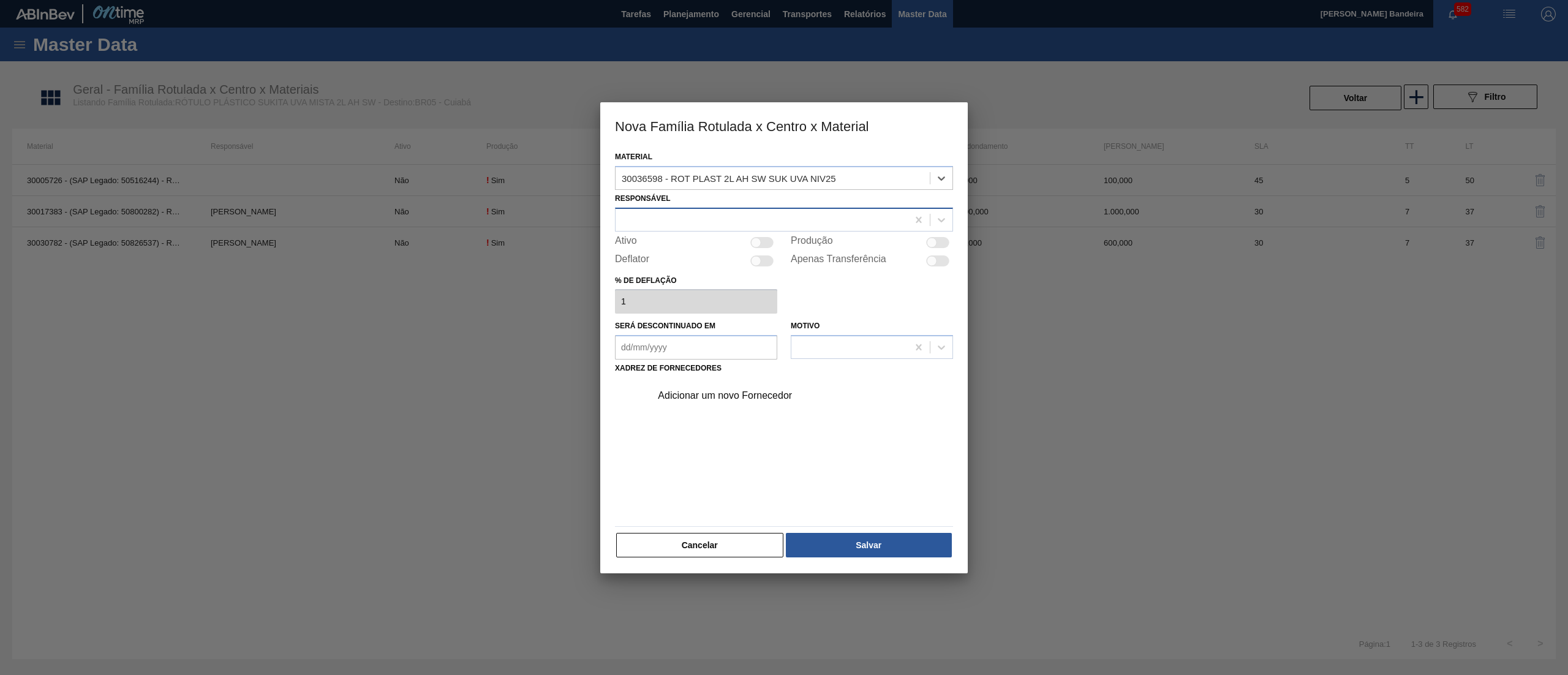
click at [772, 219] on div at bounding box center [762, 219] width 292 height 17
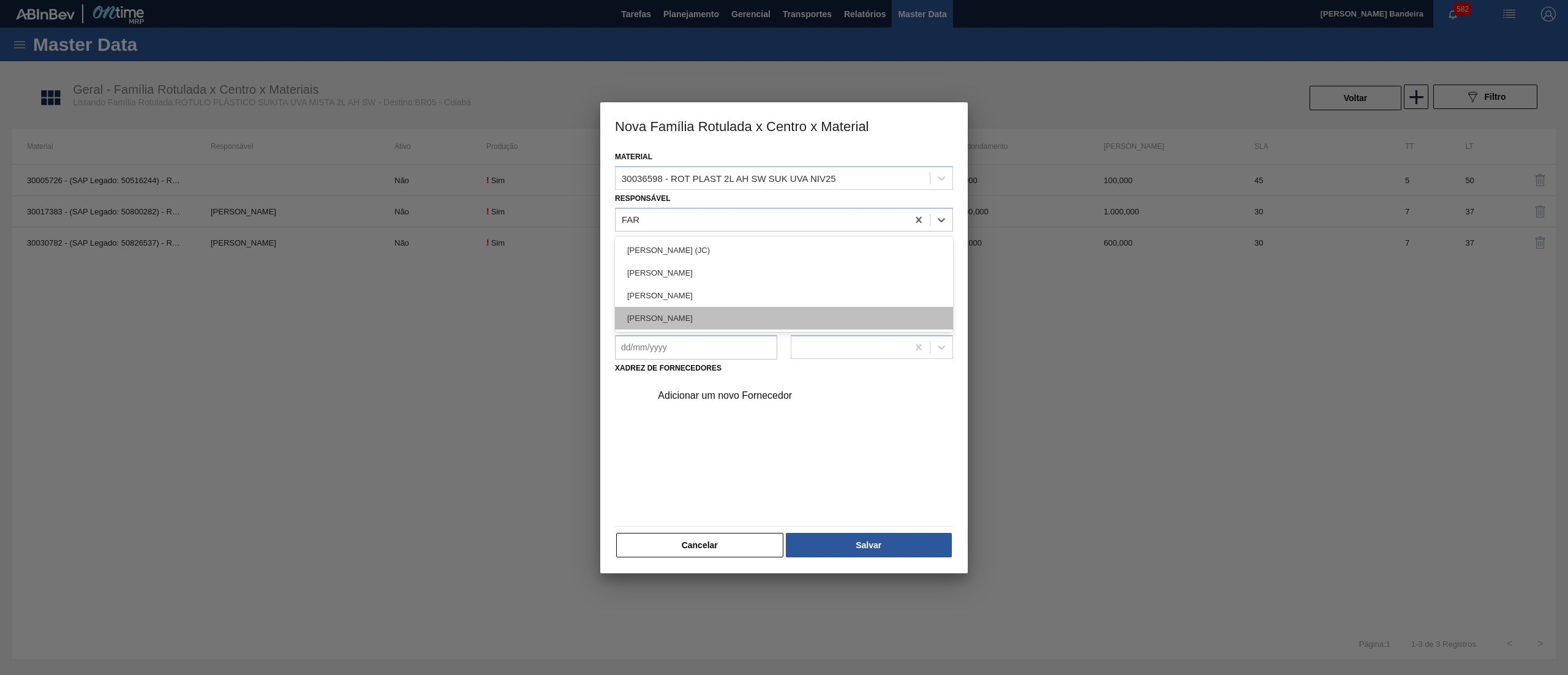
click at [750, 307] on div "[PERSON_NAME]" at bounding box center [784, 318] width 338 height 23
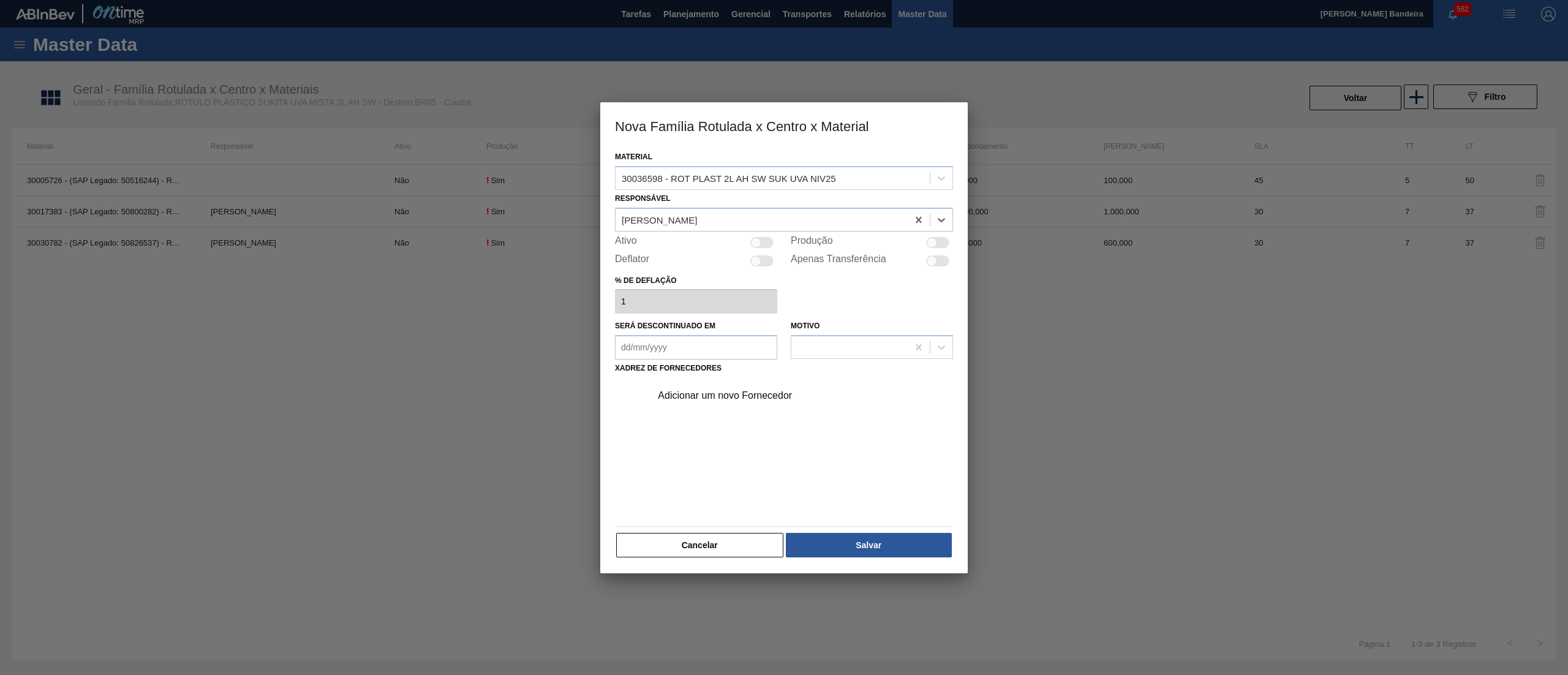
click at [757, 237] on div at bounding box center [762, 242] width 23 height 11
click at [737, 387] on div "Adicionar um novo Fornecedor" at bounding box center [798, 395] width 310 height 30
click at [731, 396] on div "Adicionar um novo Fornecedor" at bounding box center [778, 395] width 240 height 11
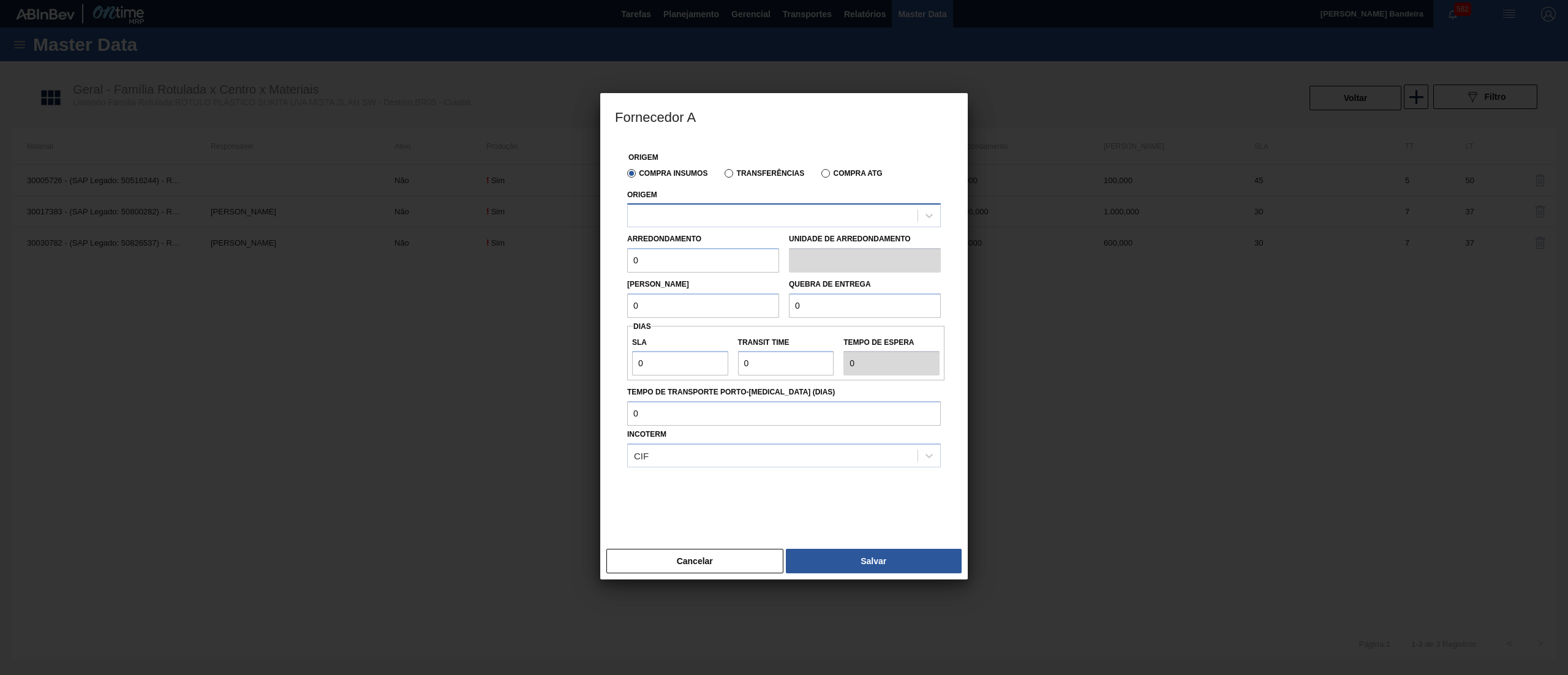
click at [727, 226] on div at bounding box center [784, 216] width 313 height 24
click at [734, 247] on div "290872 - CONVERPLAST - GUARULHOS (SP)" at bounding box center [784, 246] width 313 height 23
drag, startPoint x: 576, startPoint y: 271, endPoint x: 478, endPoint y: 268, distance: 98.0
click at [478, 268] on div "Fornecedor A Origem Compra Insumos Transferências Compra ATG Origem 290872 - CO…" at bounding box center [784, 338] width 1568 height 675
drag, startPoint x: 620, startPoint y: 262, endPoint x: 540, endPoint y: 281, distance: 82.2
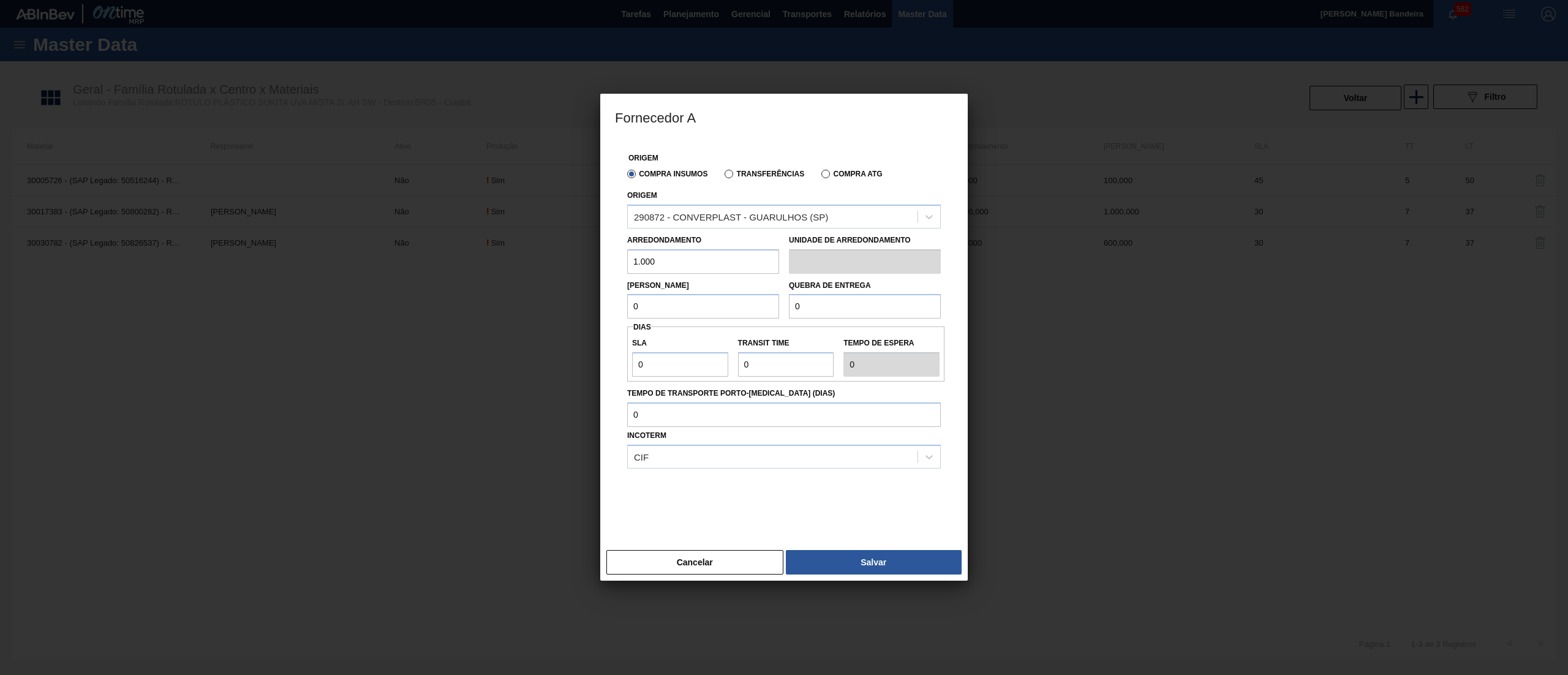
click at [531, 275] on div "Fornecedor A Origem Compra Insumos Transferências Compra ATG Origem 290872 - CO…" at bounding box center [784, 338] width 1568 height 675
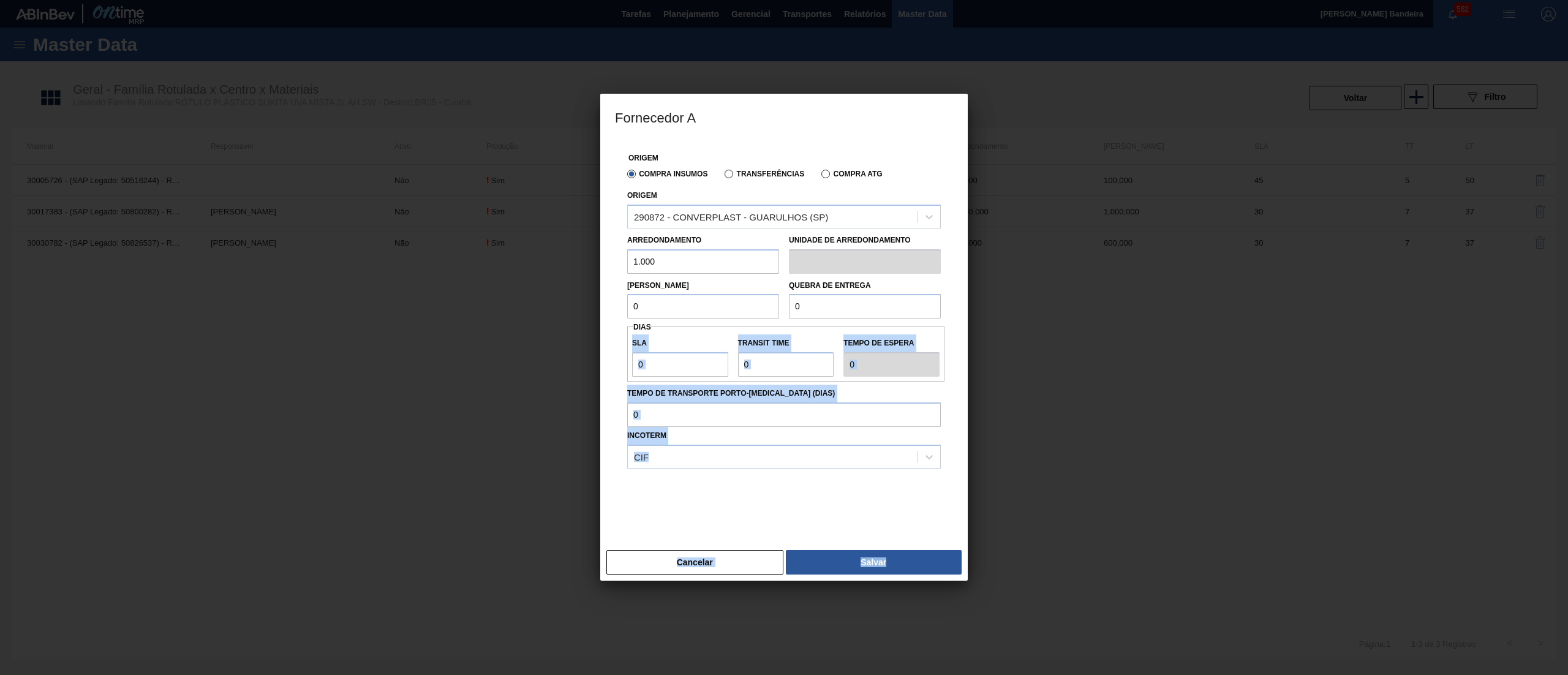
drag, startPoint x: 672, startPoint y: 321, endPoint x: 572, endPoint y: 313, distance: 100.3
click at [572, 313] on div "Fornecedor A Origem Compra Insumos Transferências Compra ATG Origem 290872 - CO…" at bounding box center [784, 338] width 1568 height 675
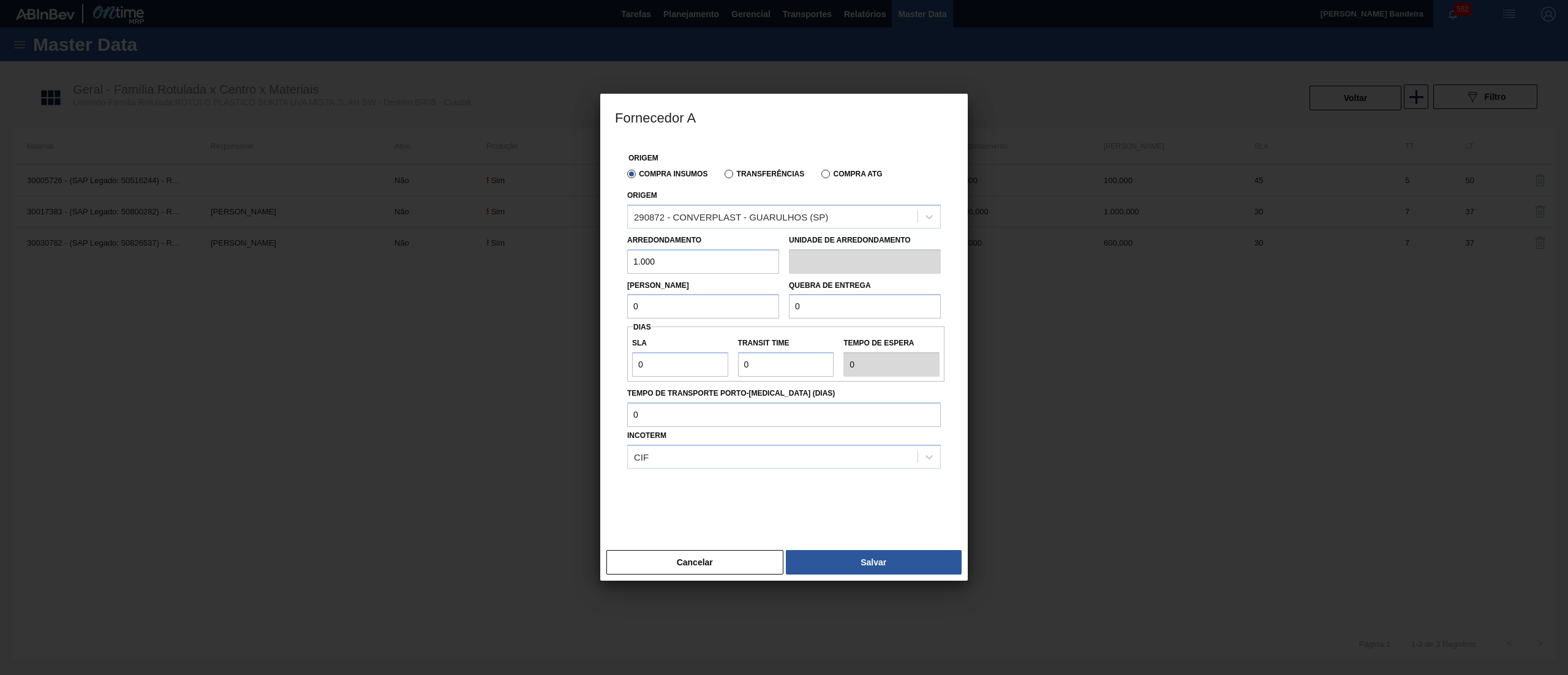
drag, startPoint x: 682, startPoint y: 305, endPoint x: 491, endPoint y: 300, distance: 191.1
click at [491, 300] on div "Fornecedor A Origem Compra Insumos Transferências Compra ATG Origem 290872 - CO…" at bounding box center [784, 338] width 1568 height 675
paste input "1.00"
drag, startPoint x: 858, startPoint y: 303, endPoint x: 624, endPoint y: 306, distance: 234.0
click at [624, 306] on div "Lote Mínimo 1.000 Quebra de entrega 0" at bounding box center [784, 297] width 323 height 45
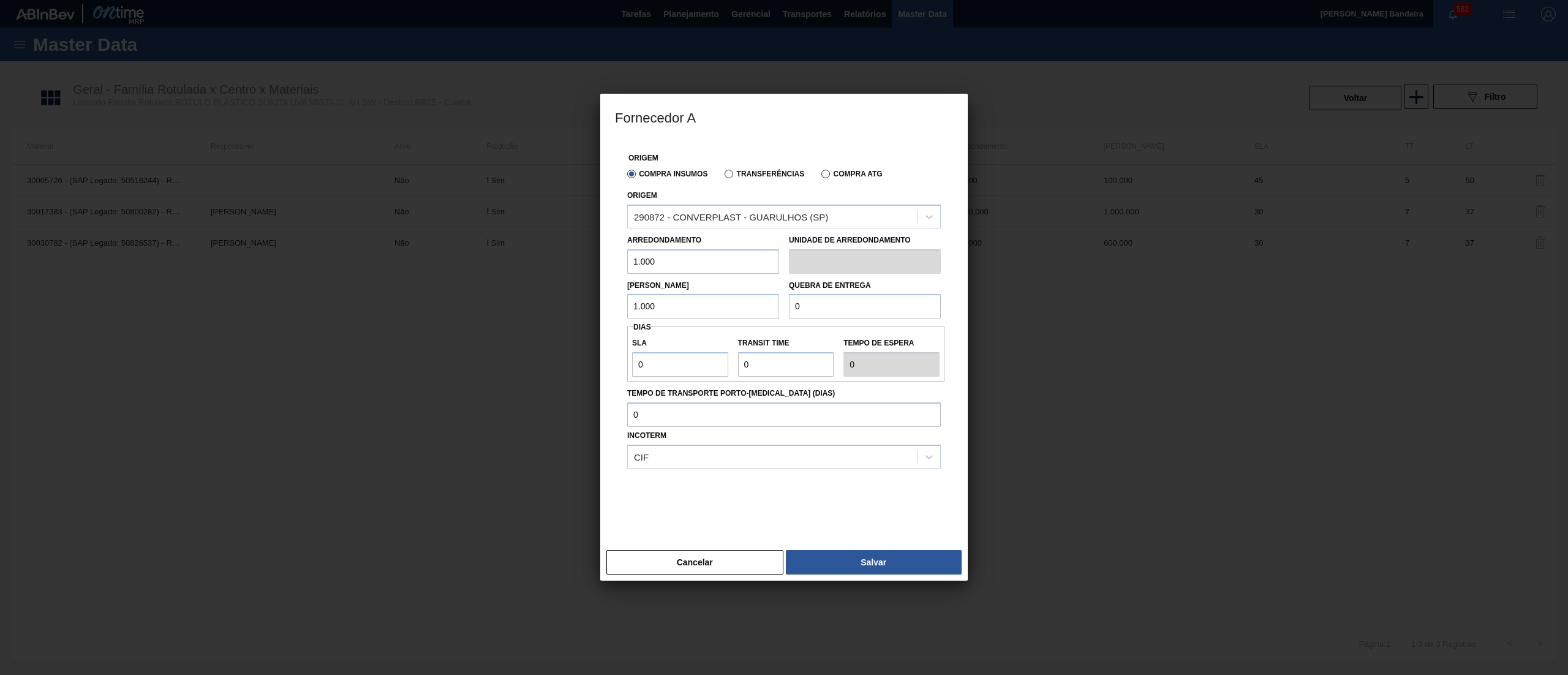
paste input "1.00"
drag, startPoint x: 664, startPoint y: 366, endPoint x: 539, endPoint y: 369, distance: 125.0
click at [539, 369] on div "Fornecedor A Origem Compra Insumos Transferências Compra ATG Origem 290872 - CO…" at bounding box center [784, 338] width 1568 height 675
drag, startPoint x: 792, startPoint y: 362, endPoint x: 644, endPoint y: 366, distance: 148.1
click at [644, 366] on div "SLA 30 Transit Time Tempo de espera 30" at bounding box center [786, 354] width 317 height 45
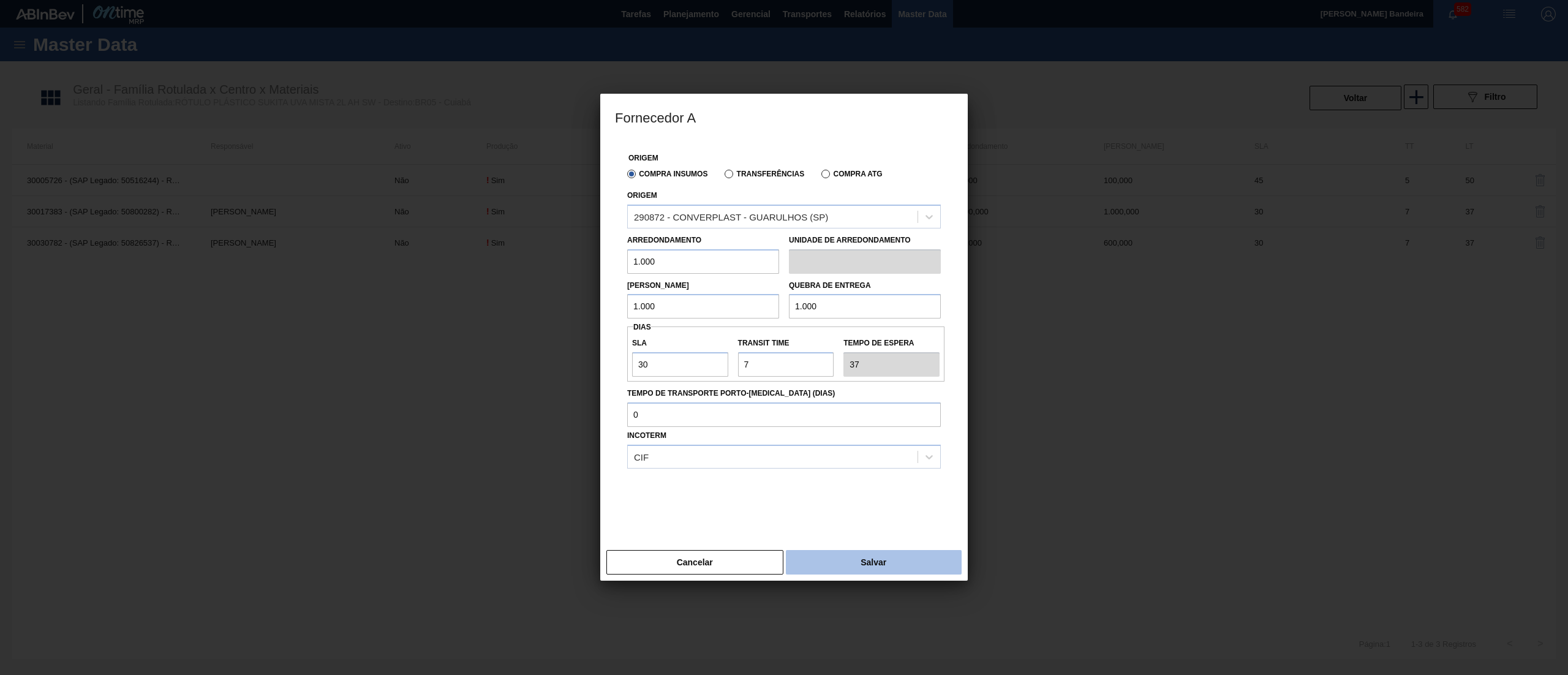
click at [843, 553] on button "Salvar" at bounding box center [874, 562] width 176 height 24
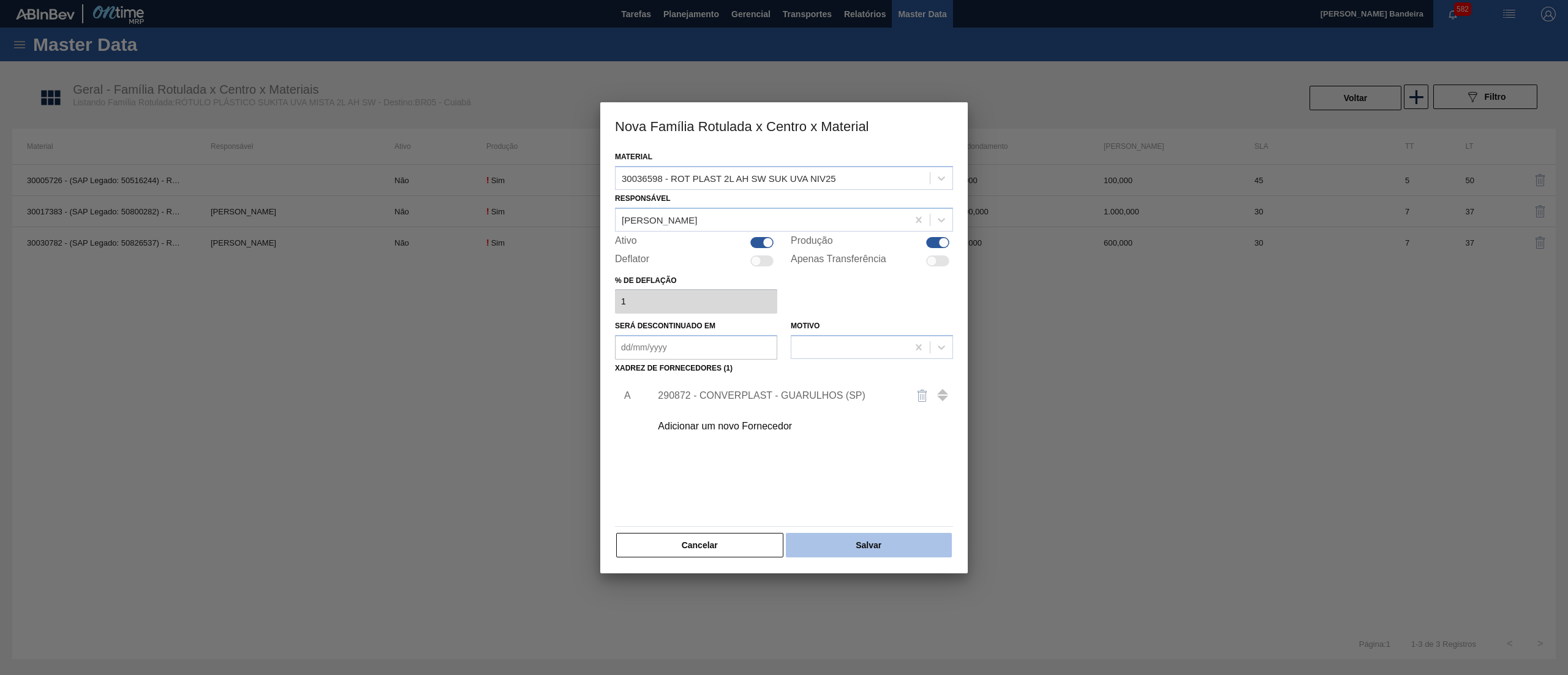
click at [864, 537] on button "Salvar" at bounding box center [868, 545] width 166 height 24
